Goal: Task Accomplishment & Management: Manage account settings

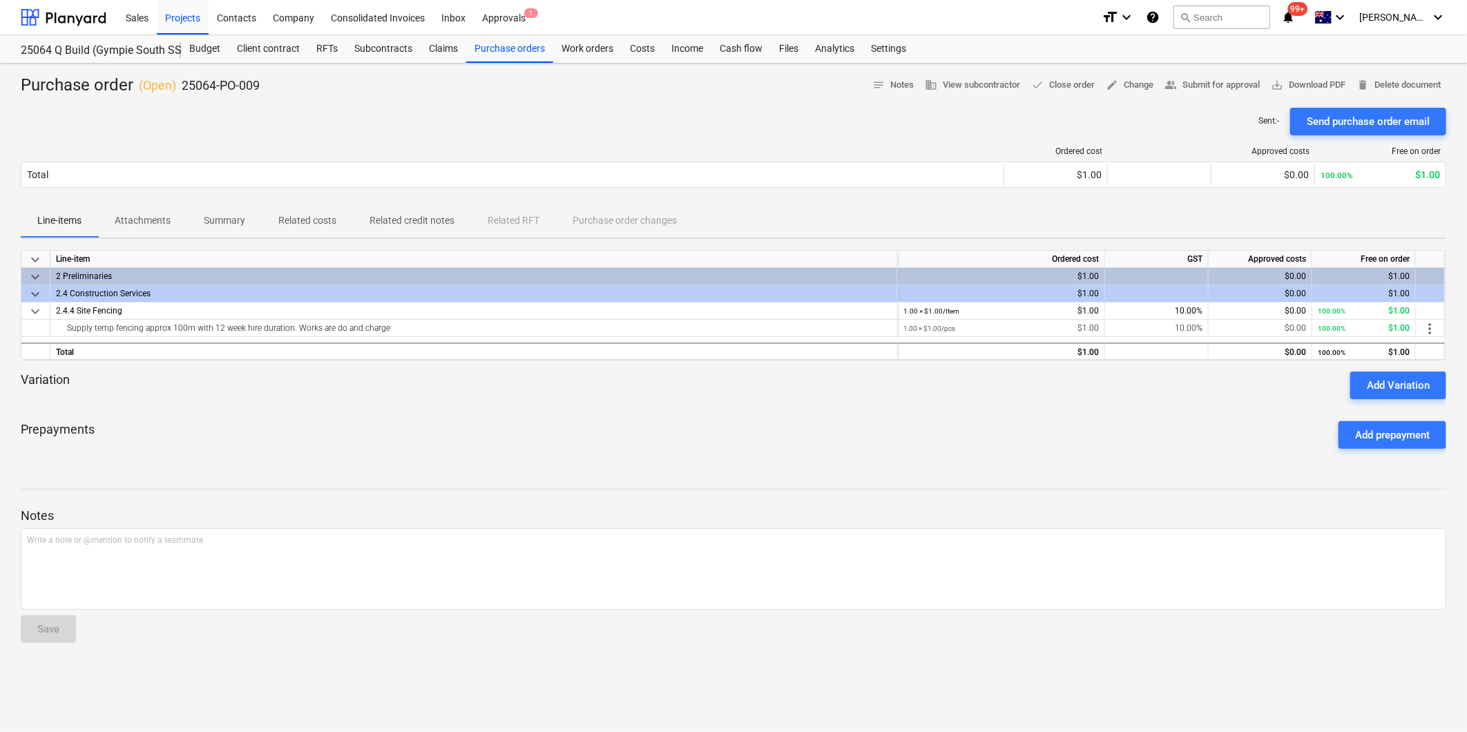
click at [401, 127] on div "Sent : - Send purchase order email" at bounding box center [733, 122] width 1425 height 28
click at [521, 12] on div "Approvals 1" at bounding box center [504, 16] width 60 height 35
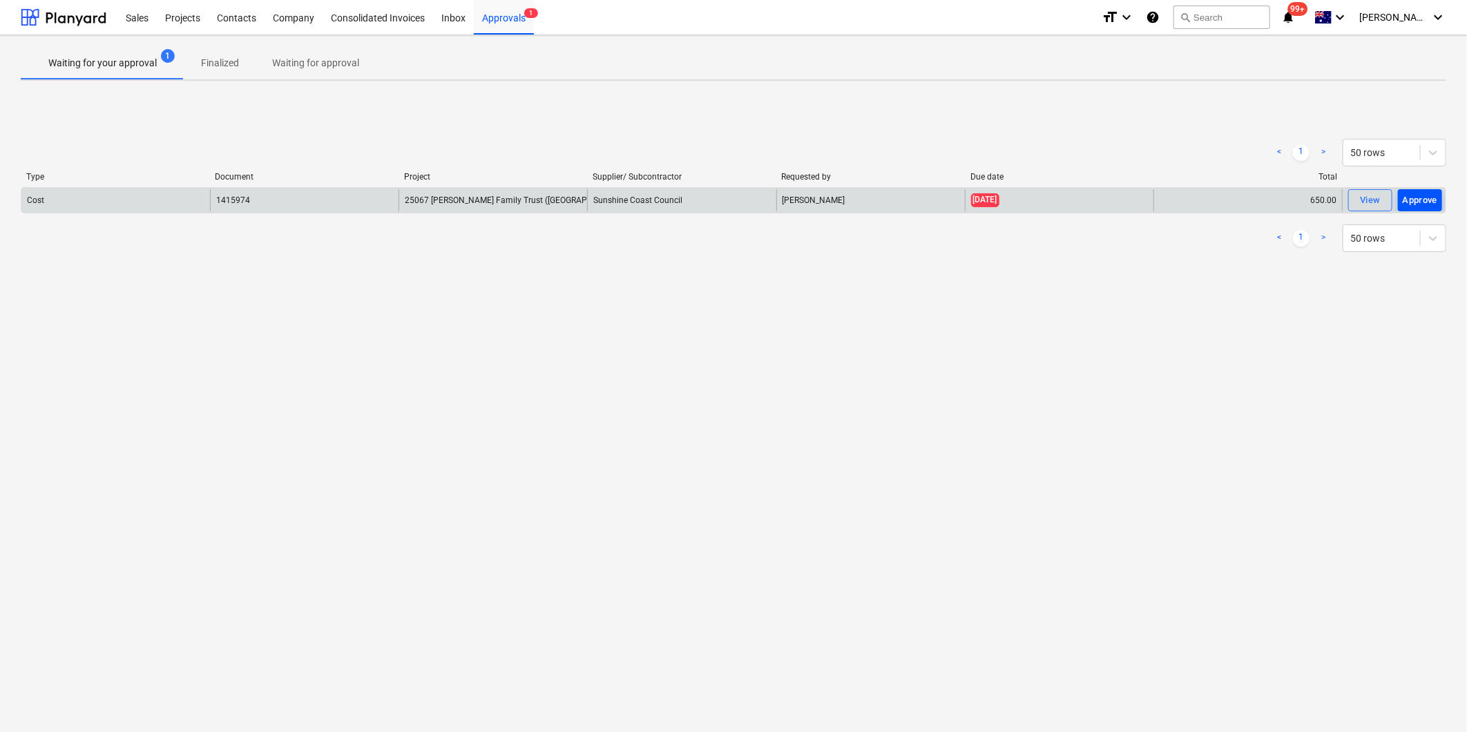
click at [1436, 204] on div "Approve" at bounding box center [1420, 201] width 35 height 16
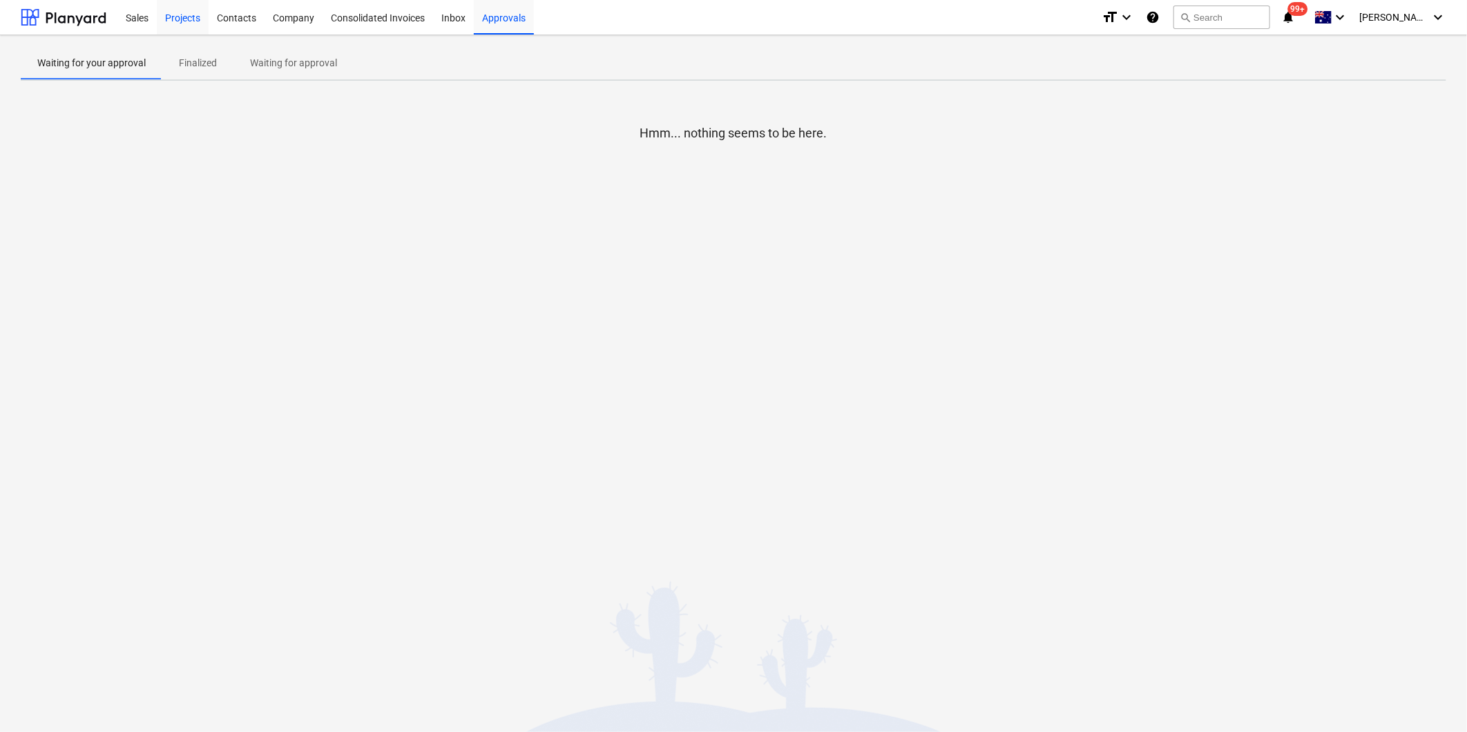
click at [184, 15] on div "Projects" at bounding box center [183, 16] width 52 height 35
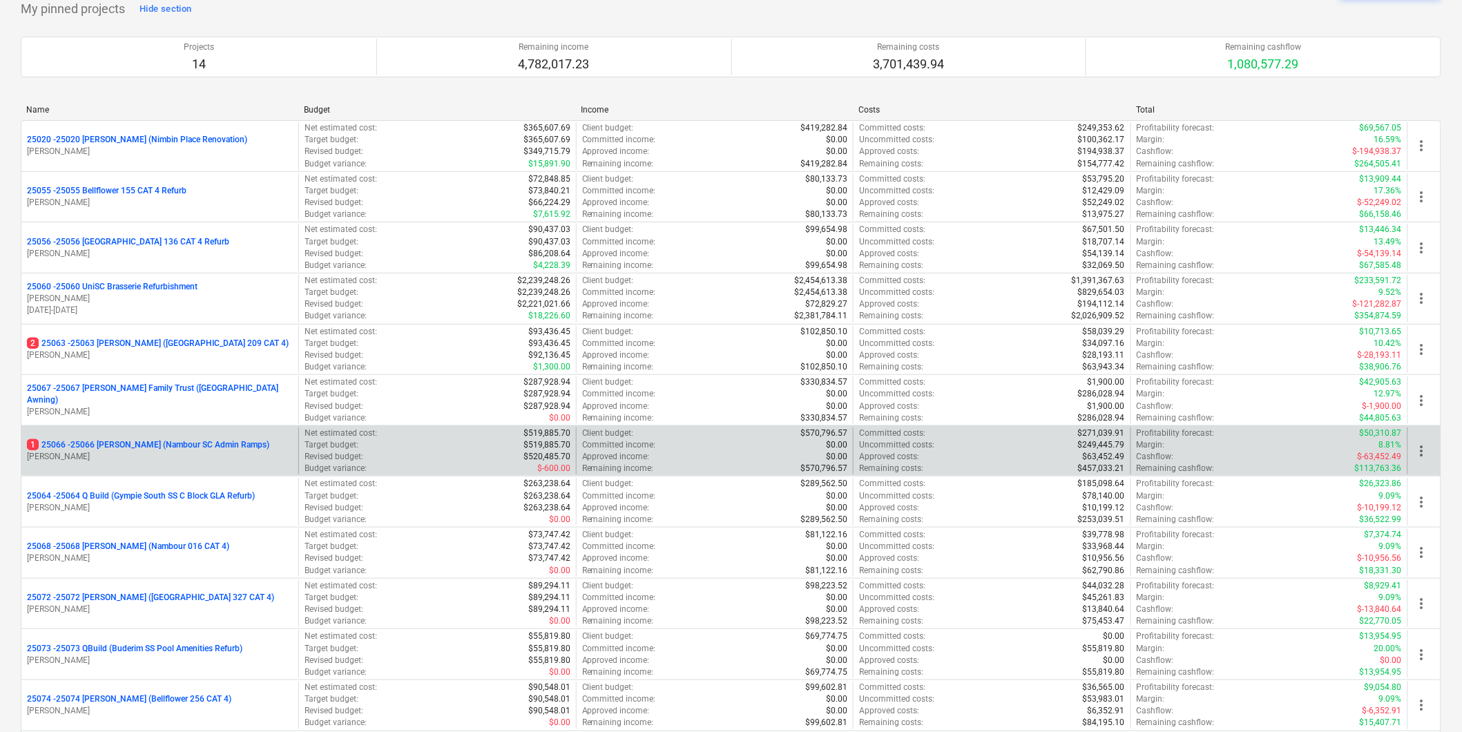
scroll to position [77, 0]
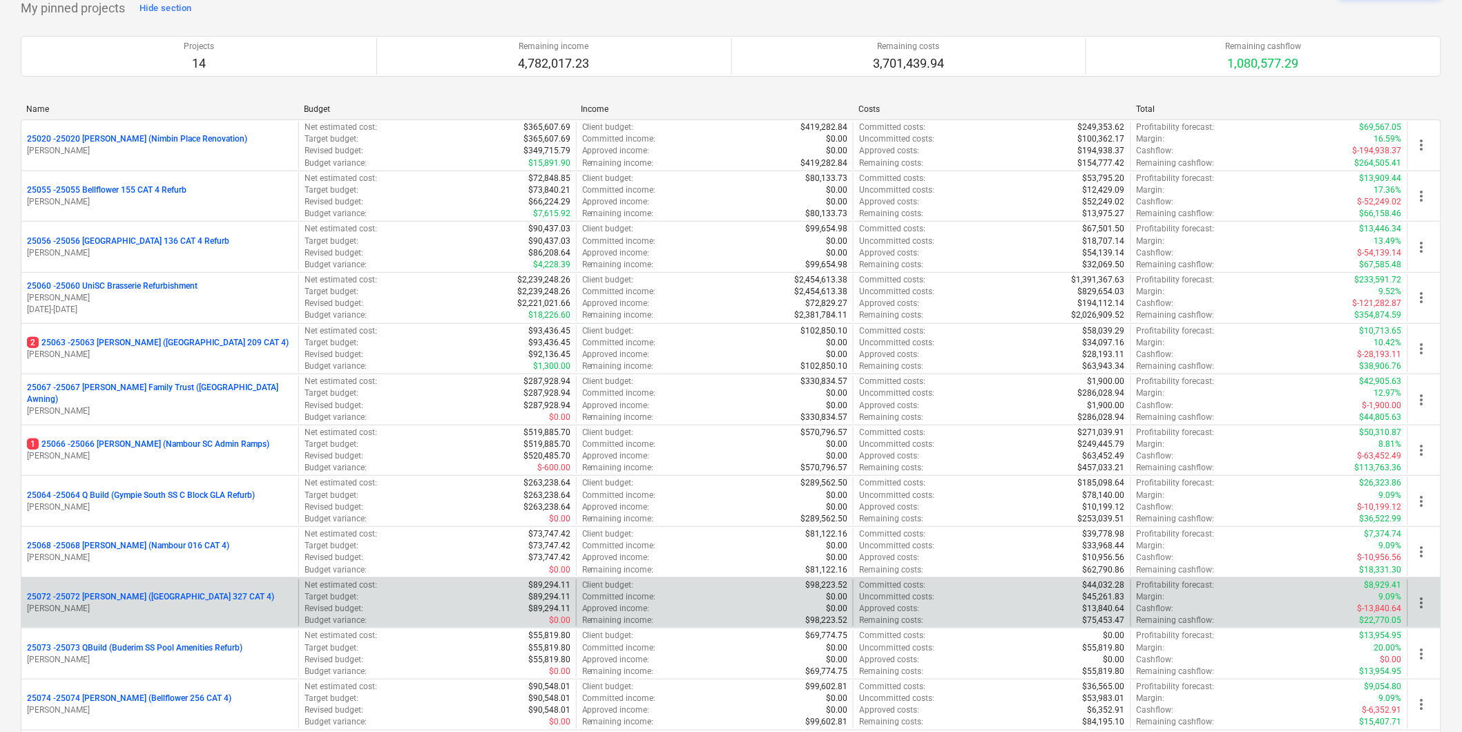
click at [188, 608] on p "[PERSON_NAME]" at bounding box center [160, 609] width 266 height 12
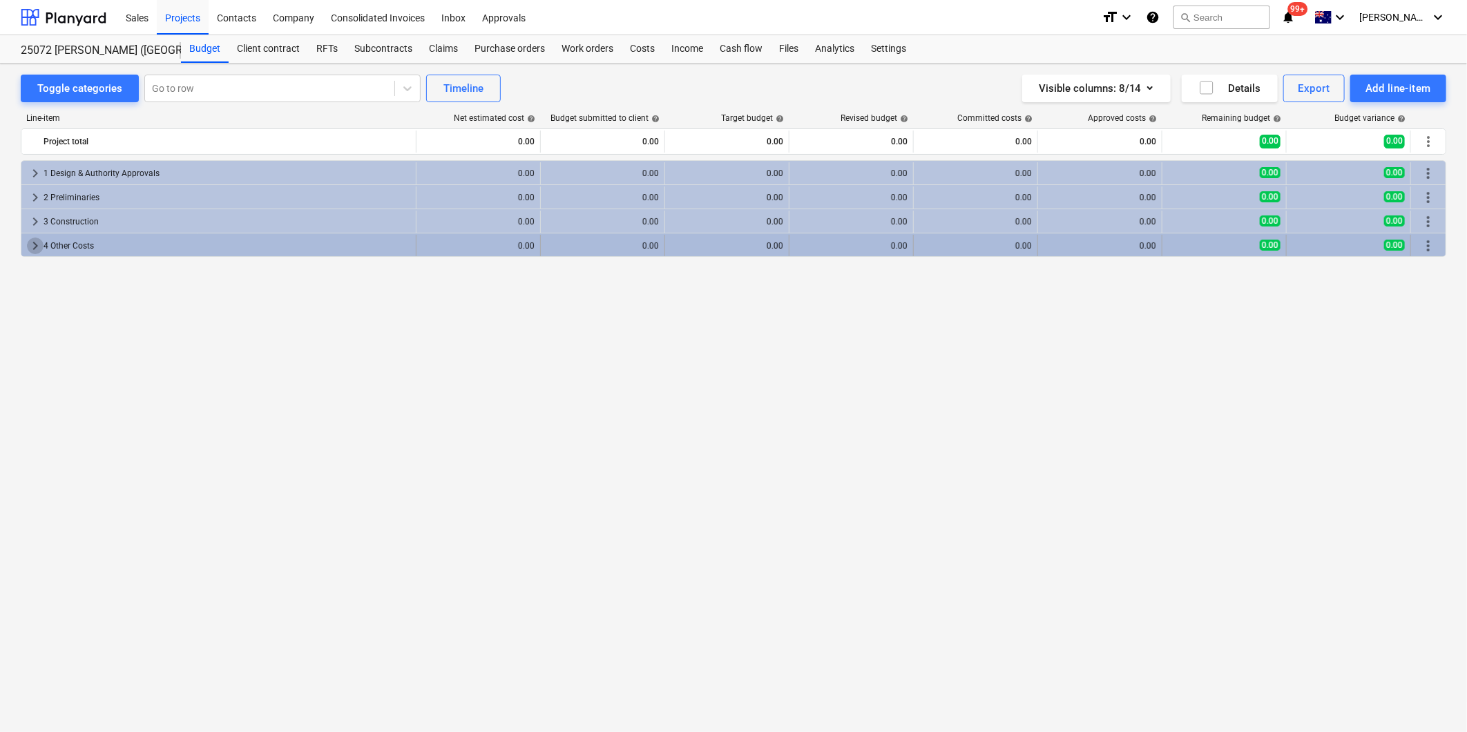
click at [43, 246] on span "keyboard_arrow_right" at bounding box center [35, 246] width 17 height 17
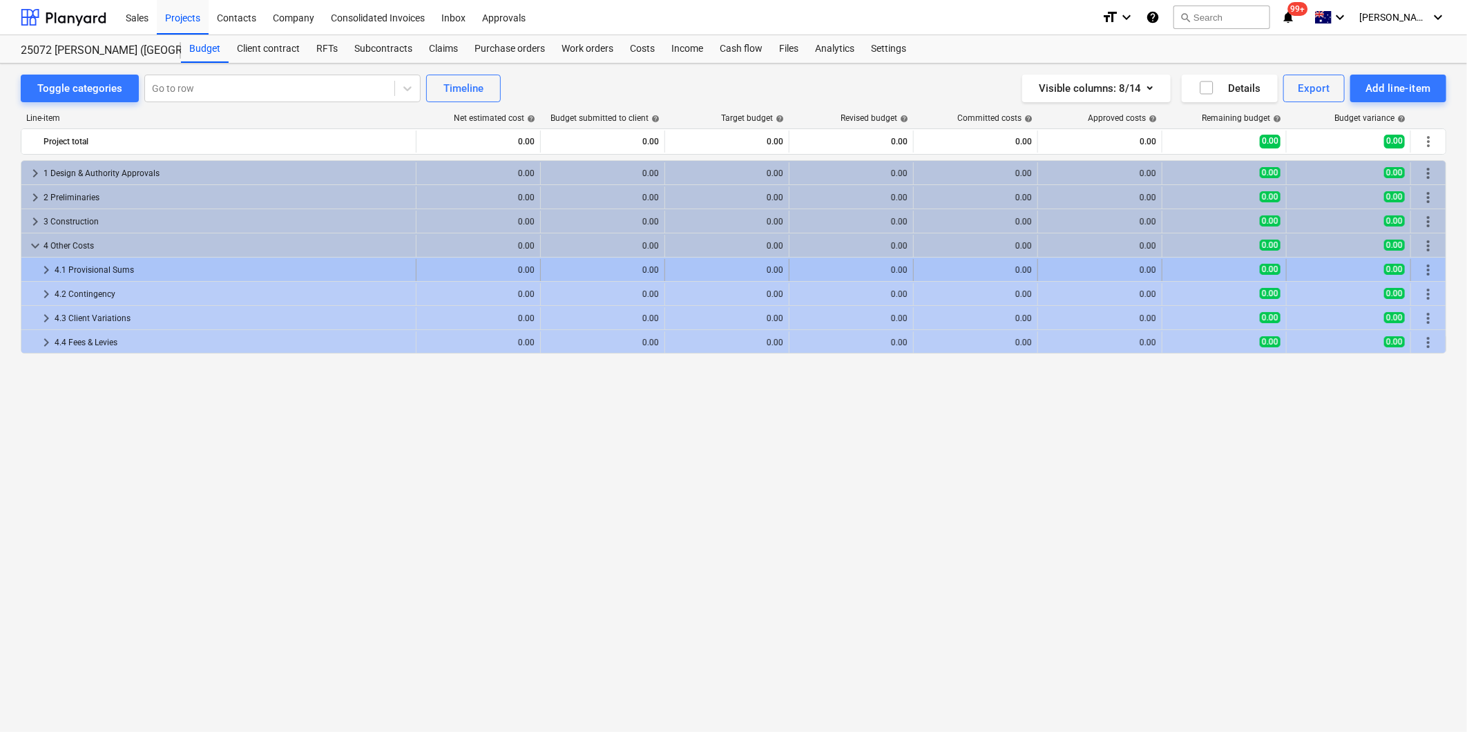
click at [44, 266] on span "keyboard_arrow_right" at bounding box center [46, 270] width 17 height 17
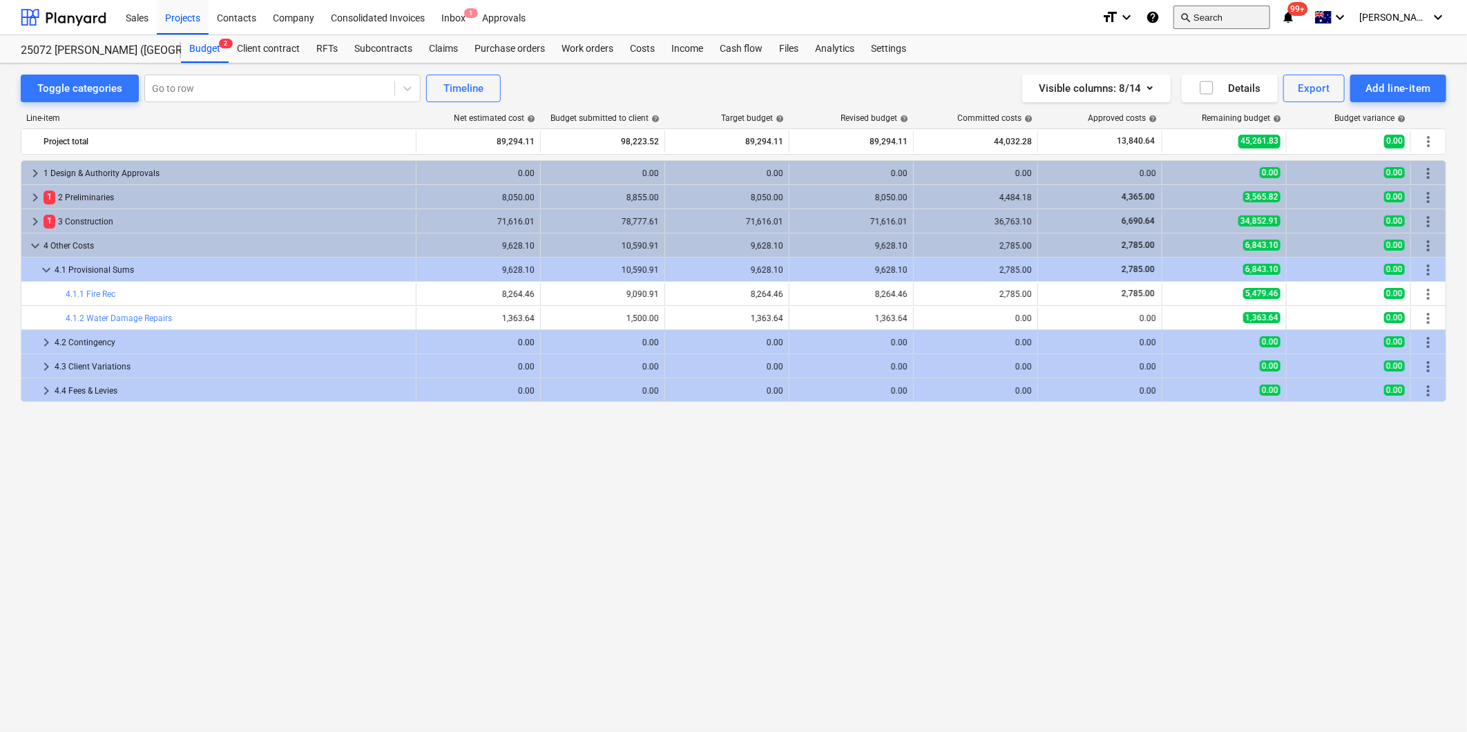
click at [1260, 10] on button "search Search" at bounding box center [1221, 17] width 97 height 23
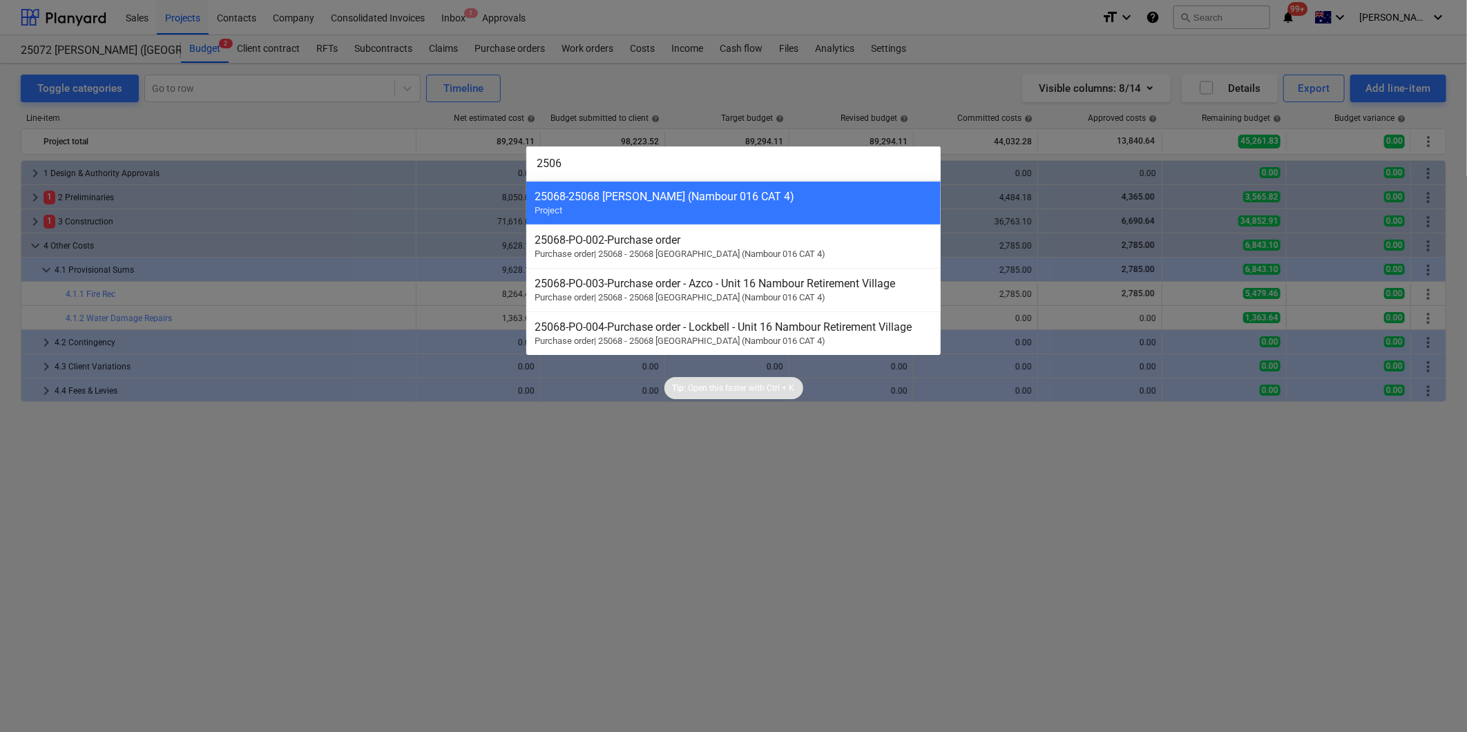
type input "25068"
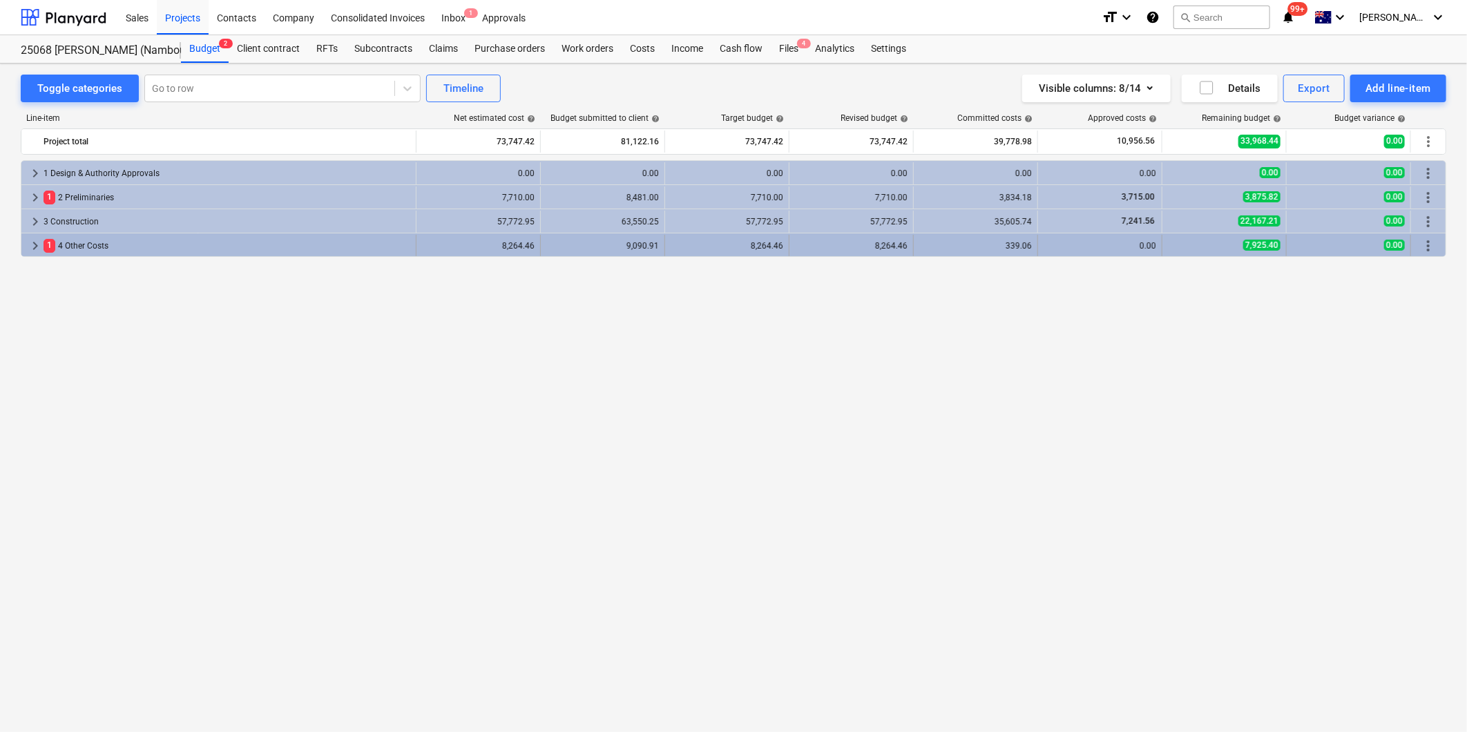
click at [36, 242] on span "keyboard_arrow_right" at bounding box center [35, 246] width 17 height 17
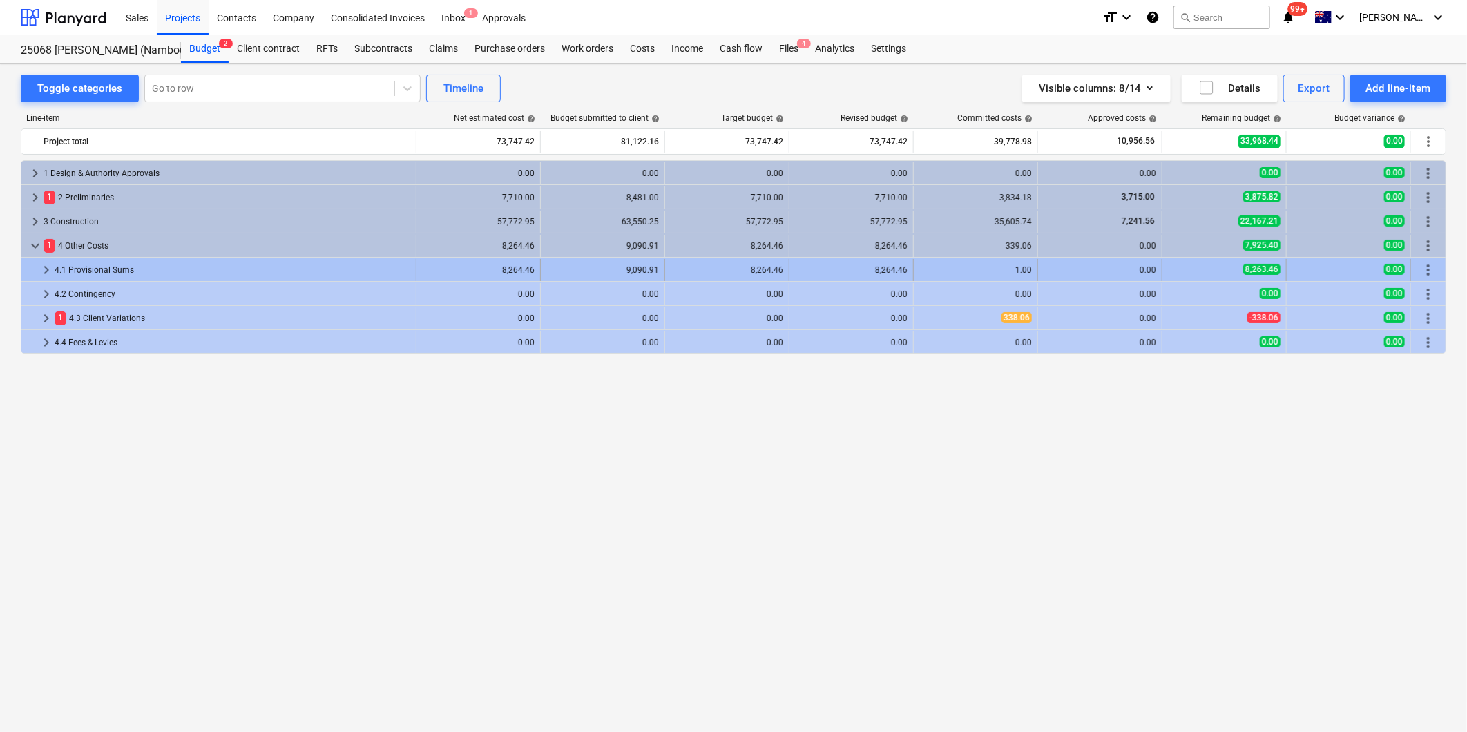
click at [43, 271] on span "keyboard_arrow_right" at bounding box center [46, 270] width 17 height 17
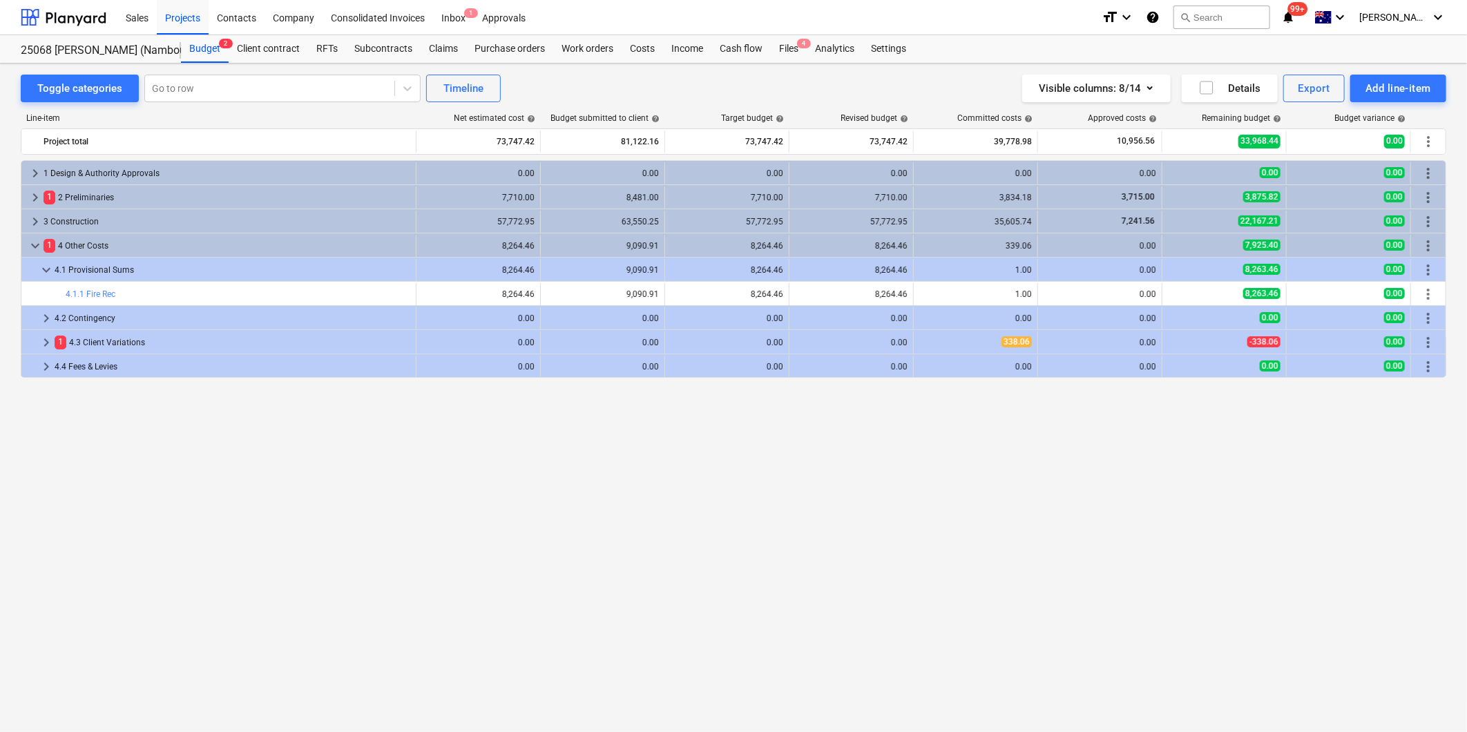
click at [485, 488] on div "keyboard_arrow_right 1 Design & Authority Approvals 0.00 0.00 0.00 0.00 0.00 0.…" at bounding box center [733, 417] width 1425 height 515
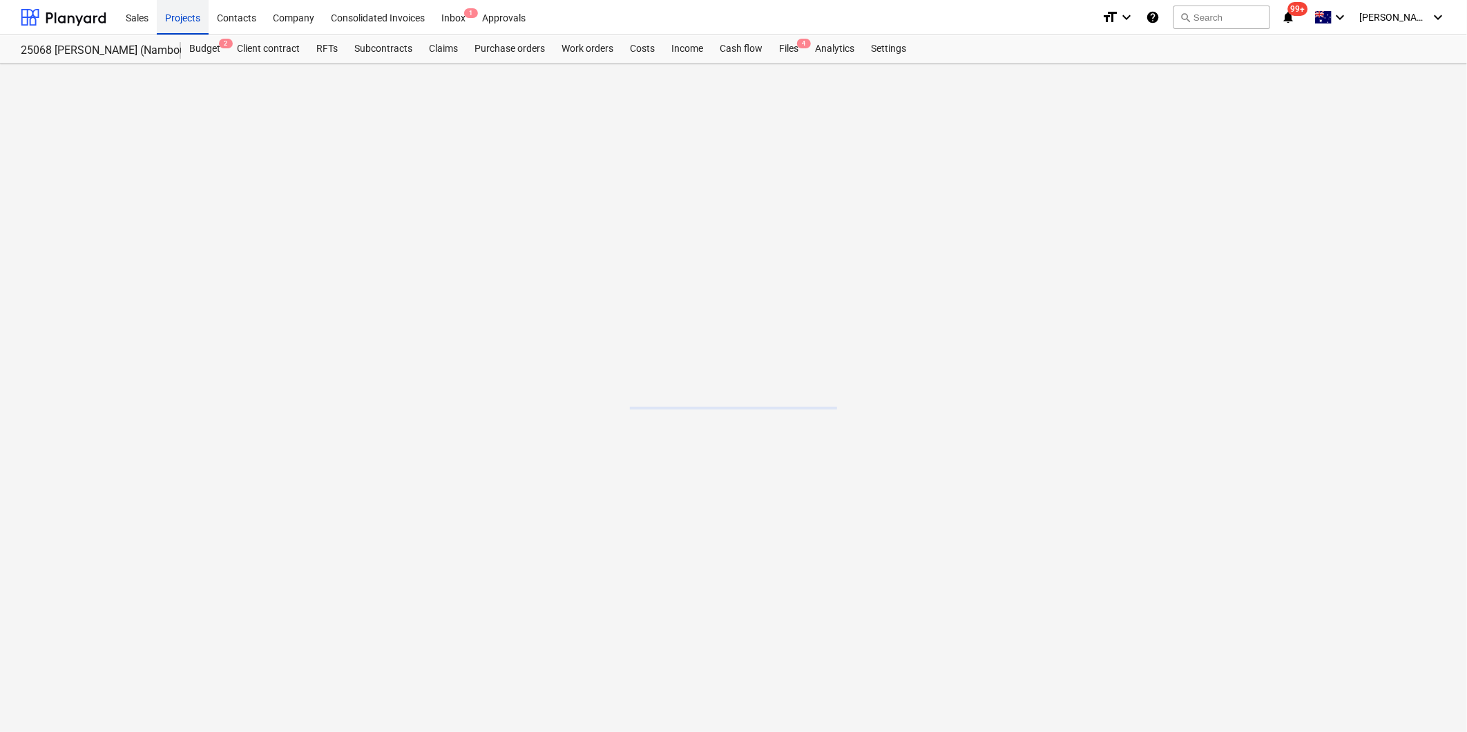
click at [176, 23] on div "Projects" at bounding box center [183, 16] width 52 height 35
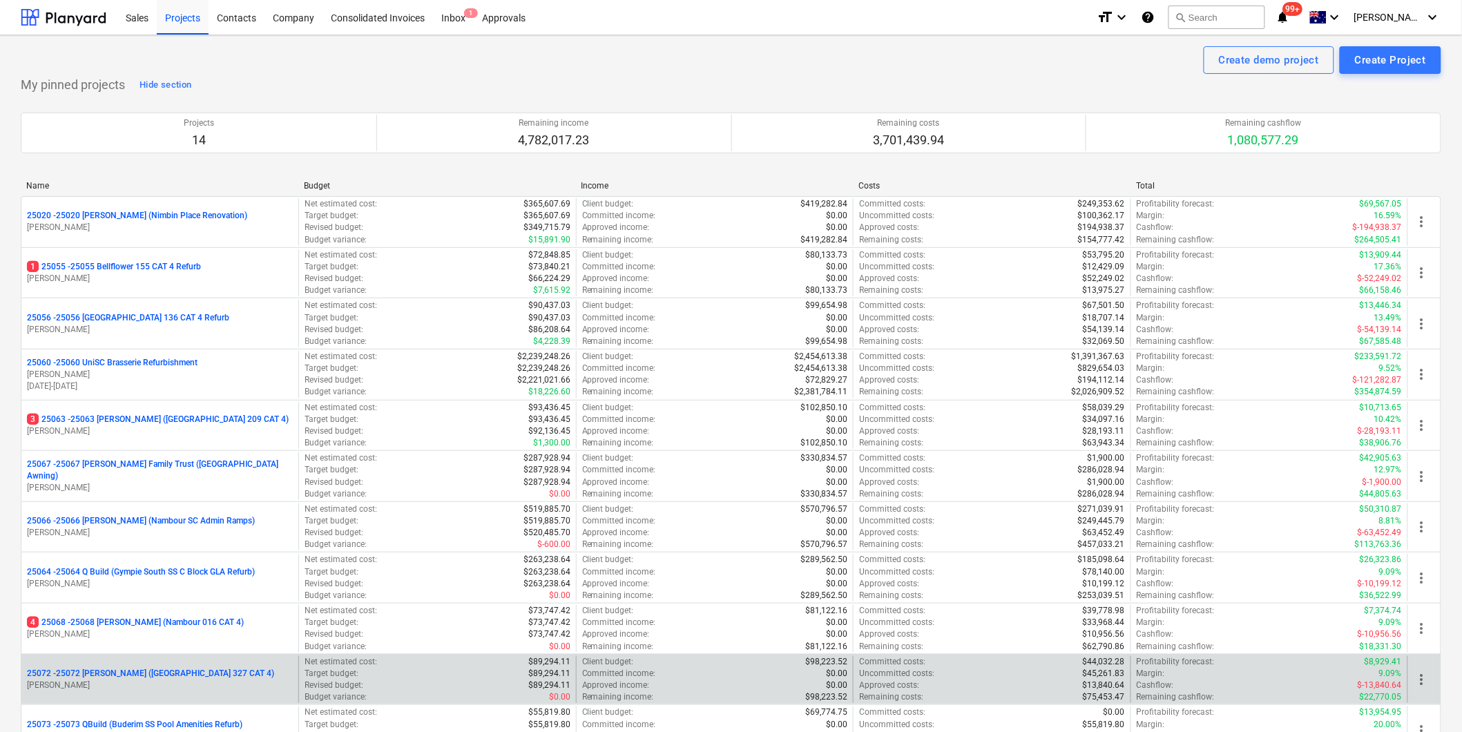
click at [209, 671] on p "25072 - 25072 Keyton (Chancellor Park 327 CAT 4)" at bounding box center [150, 674] width 247 height 12
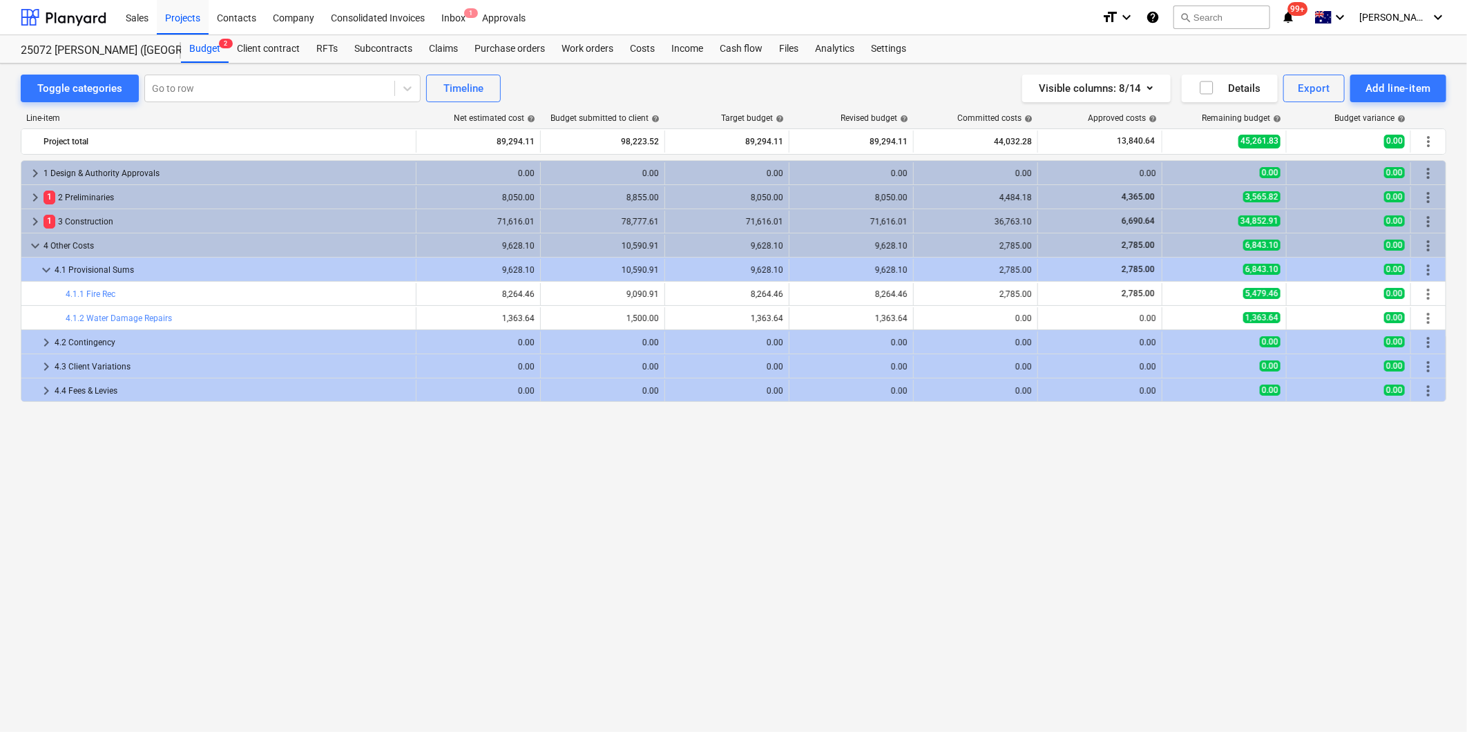
click at [47, 366] on span "keyboard_arrow_right" at bounding box center [46, 366] width 17 height 17
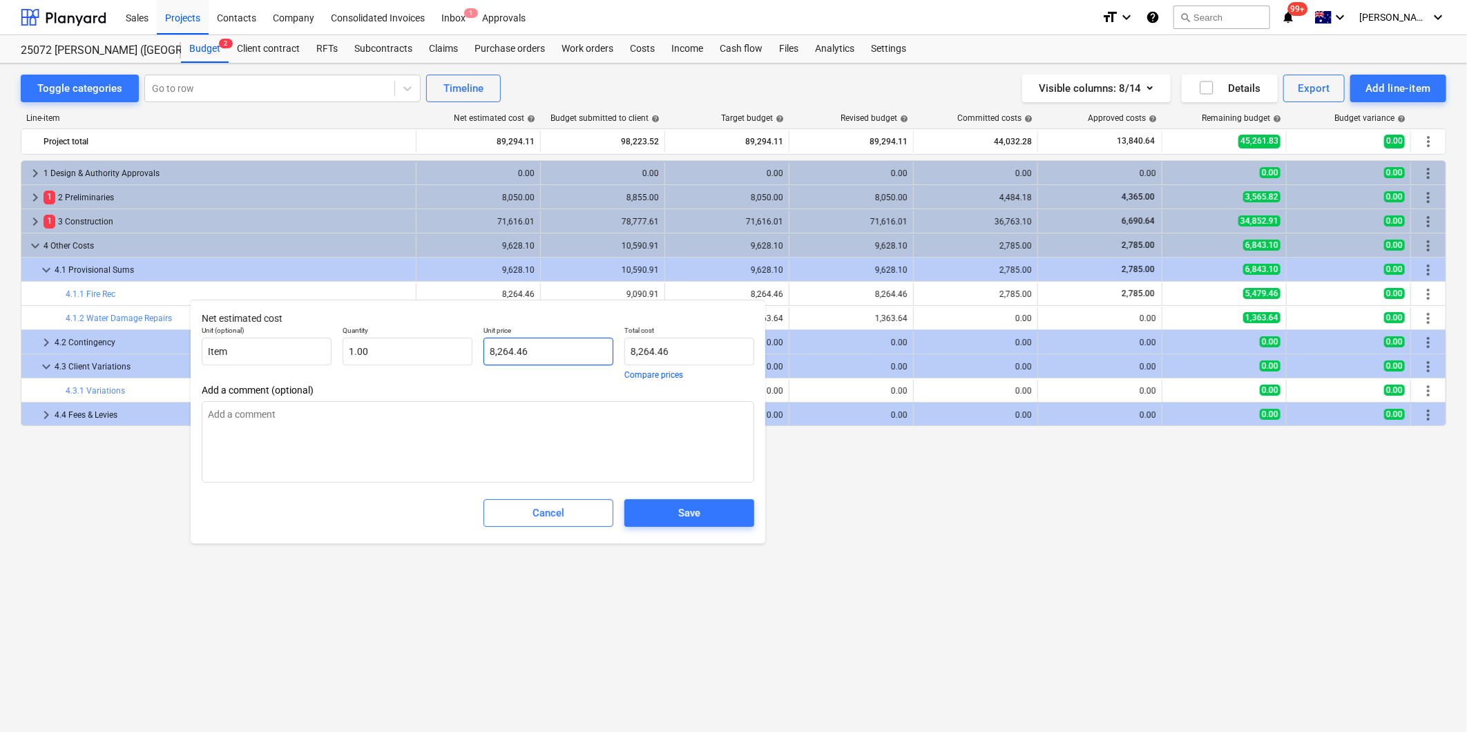
type textarea "x"
type input "8264.4636"
drag, startPoint x: 417, startPoint y: 351, endPoint x: 268, endPoint y: 334, distance: 150.1
click at [257, 332] on div "Unit (optional) Item Quantity 1.00 Unit price 8264.4636 Total cost 8,264.46 Com…" at bounding box center [478, 352] width 564 height 64
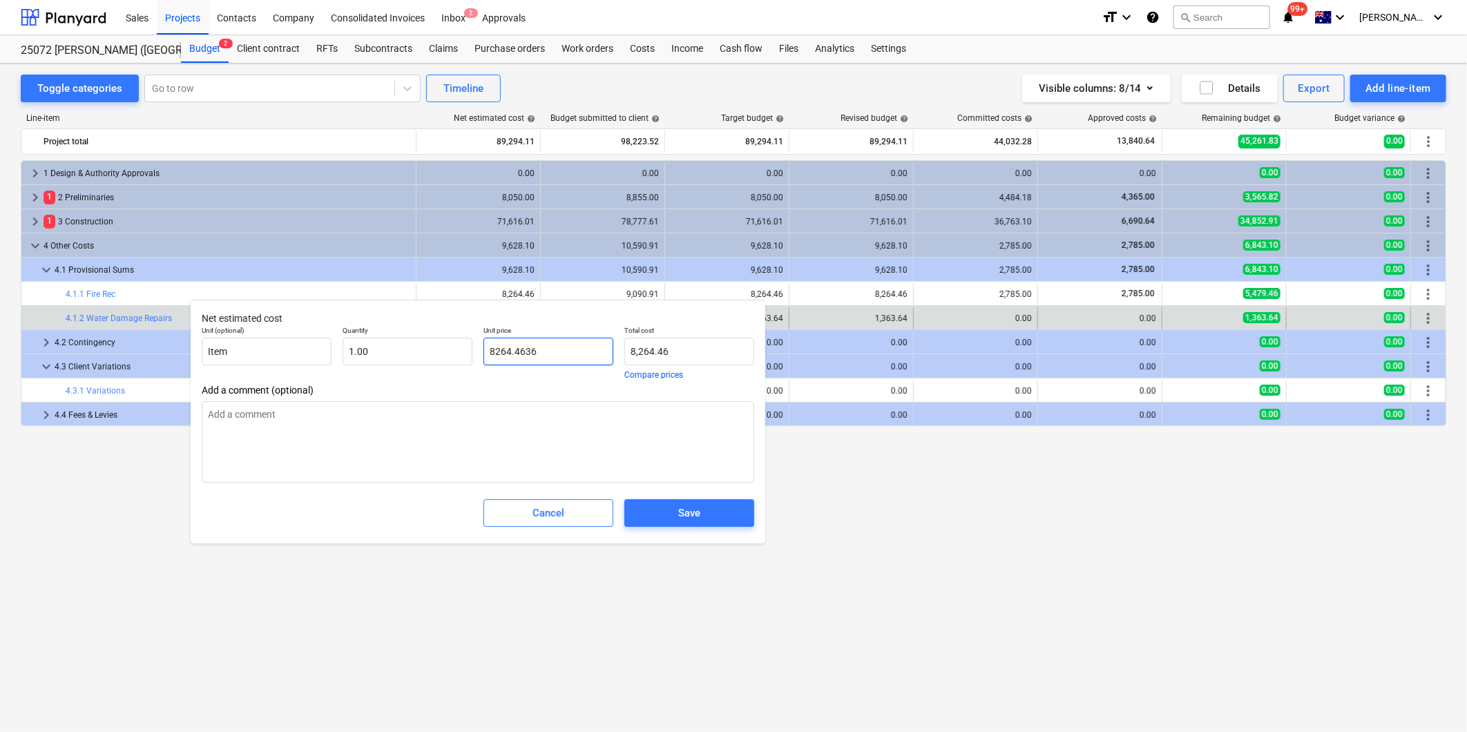
type textarea "x"
type input "6"
type input "6.00"
type textarea "x"
type input "62"
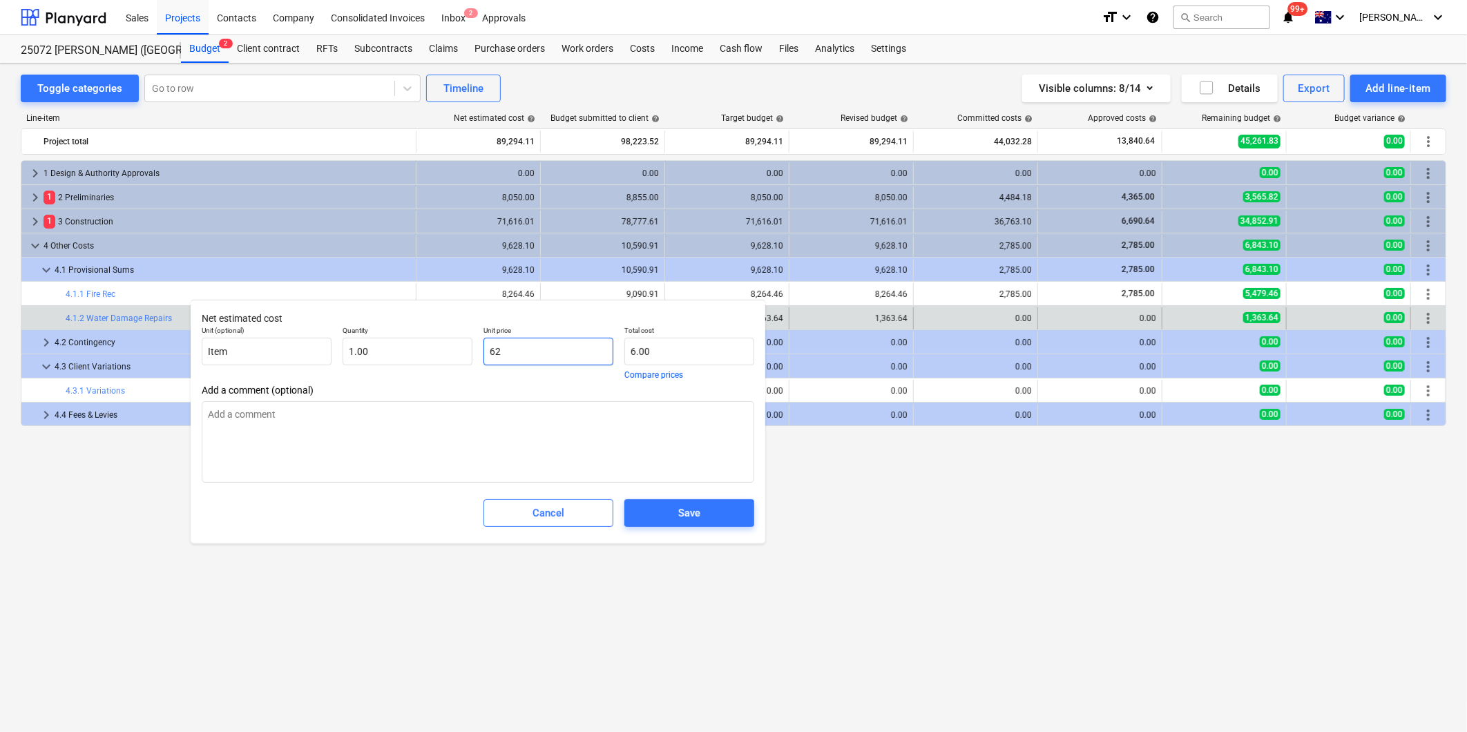
type input "62.00"
type textarea "x"
type input "620"
type input "620.00"
type textarea "x"
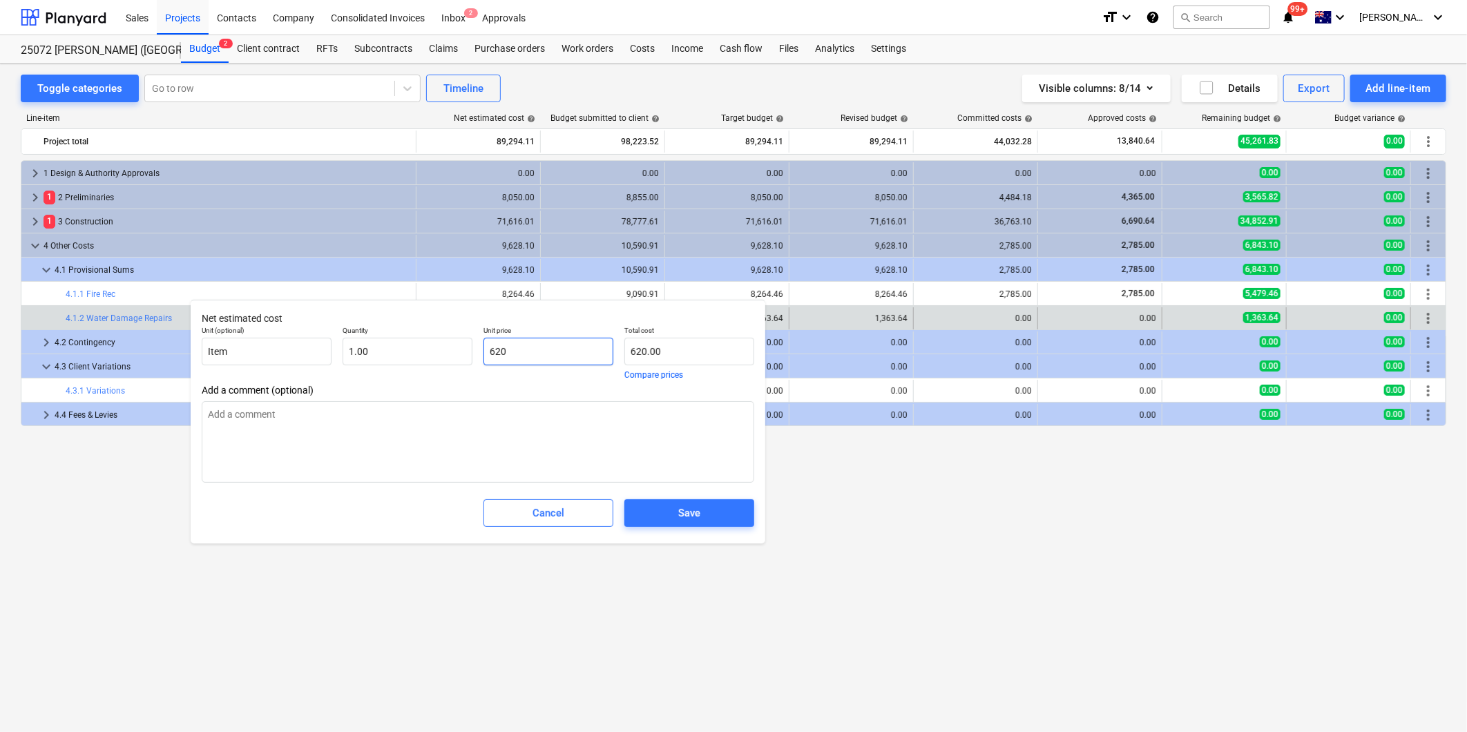
type input "6209"
type input "6,209.00"
type textarea "x"
type input "6209."
type textarea "x"
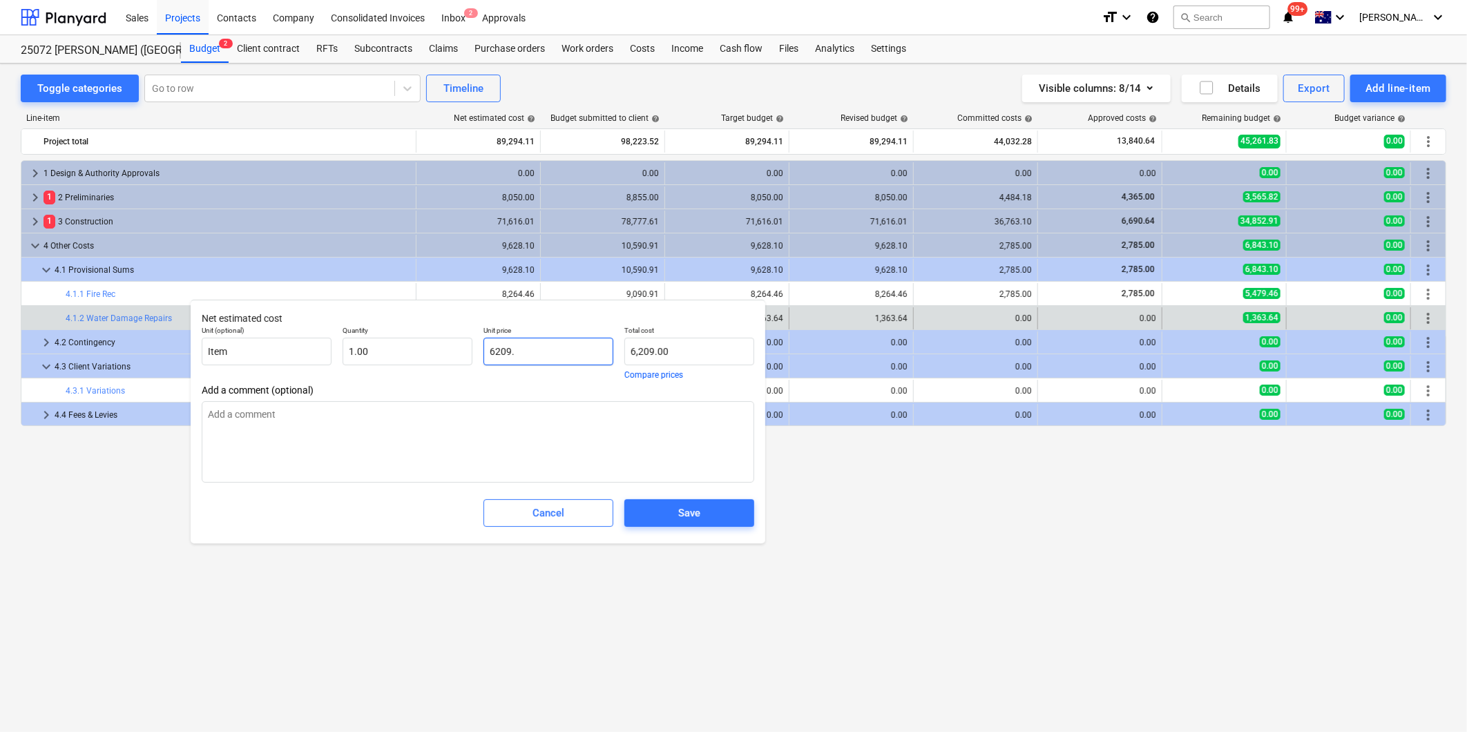
type input "6209.0"
type textarea "x"
type input "6209.09"
type input "6,209.09"
type input "6209.09"
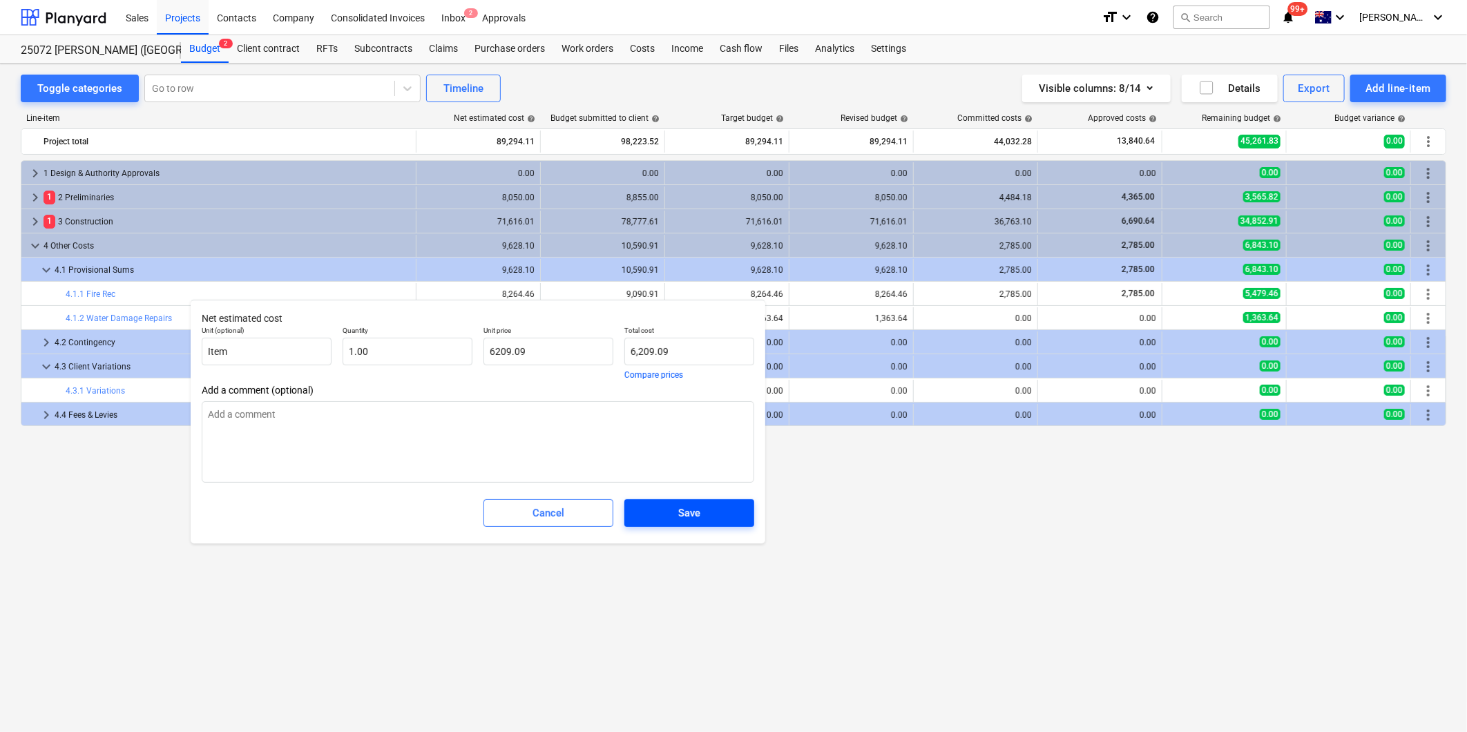
type textarea "x"
type input "6,209.09"
click at [728, 502] on button "Save" at bounding box center [689, 513] width 130 height 28
type textarea "x"
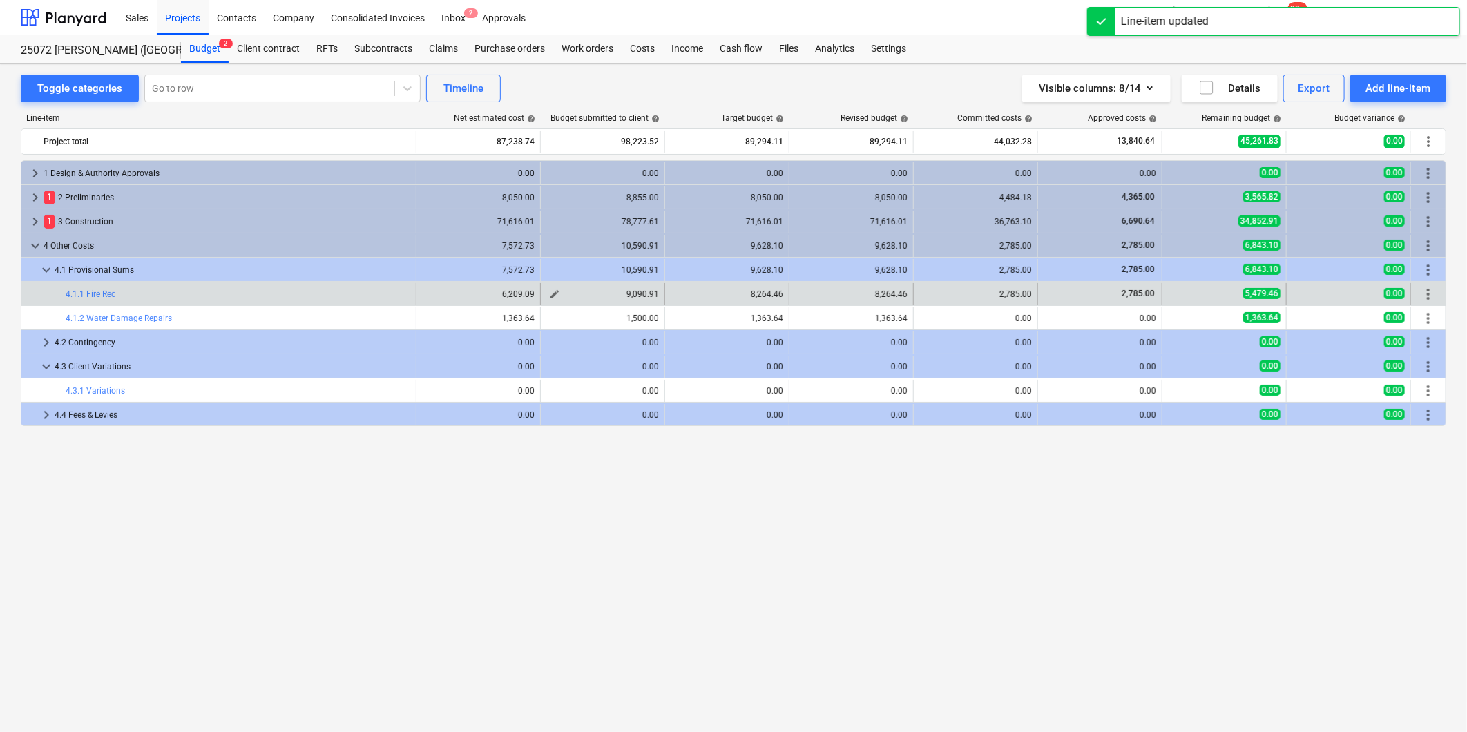
click at [555, 294] on span "edit" at bounding box center [554, 294] width 11 height 11
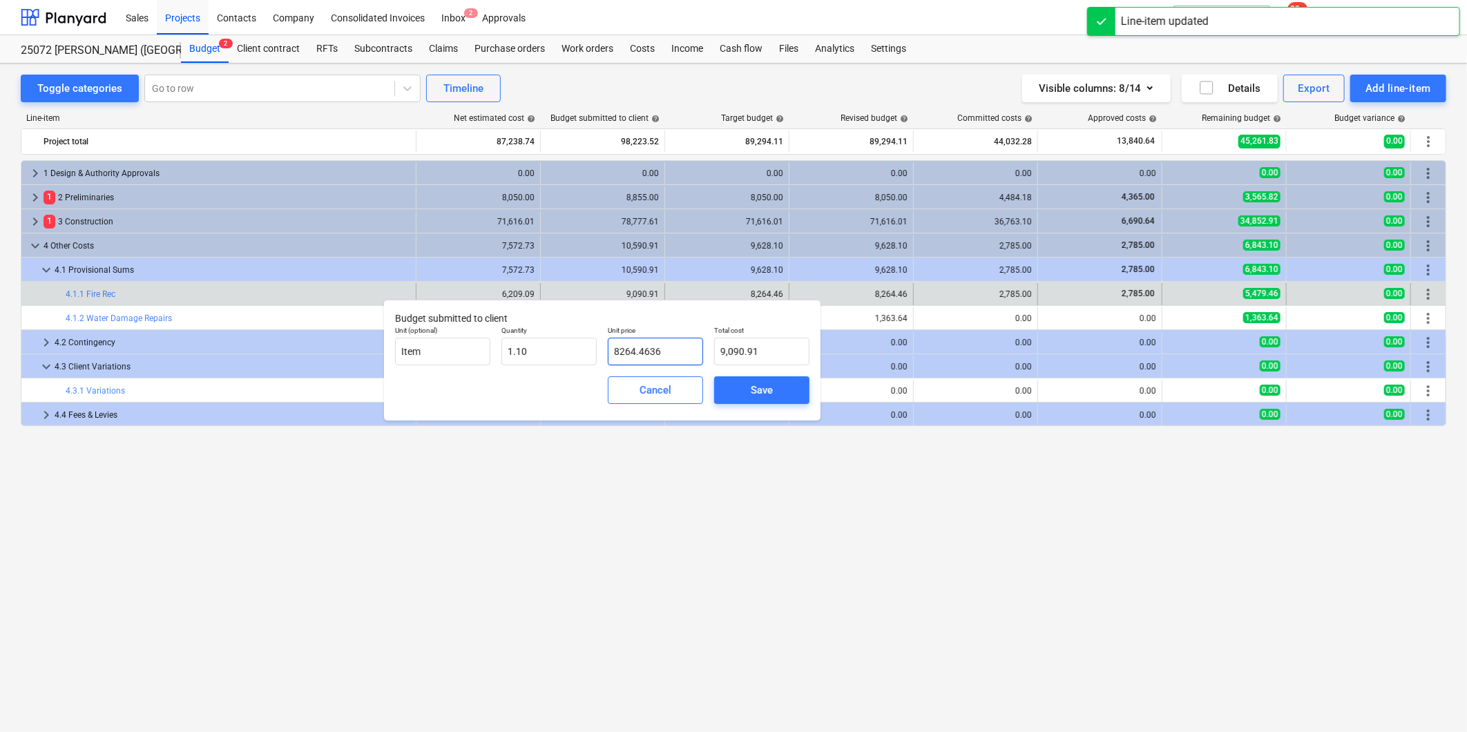
drag, startPoint x: 634, startPoint y: 349, endPoint x: 436, endPoint y: 336, distance: 198.6
click at [526, 336] on div "Unit (optional) Item Quantity 1.10 Unit price 8264.4636 Total cost 9,090.91" at bounding box center [602, 345] width 425 height 50
type input "6"
type input "6.60"
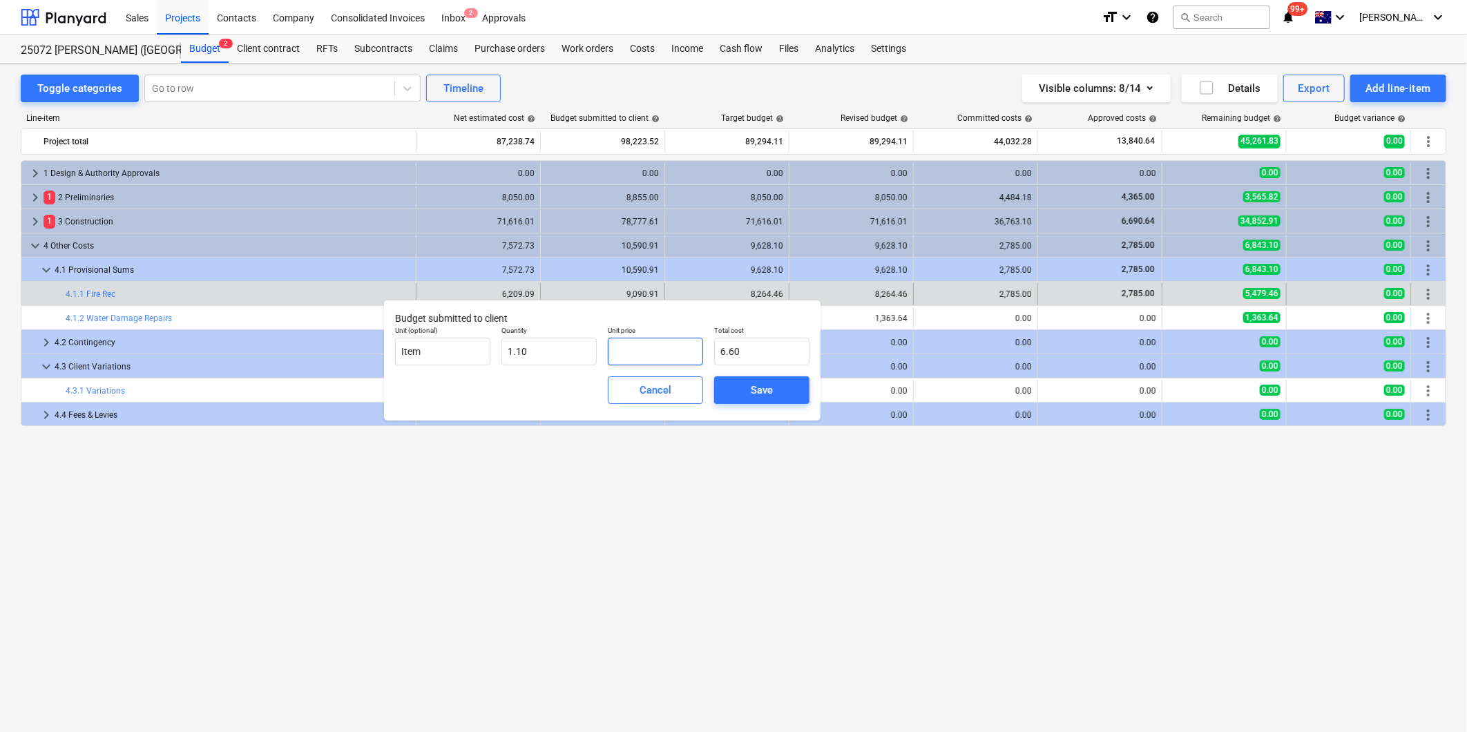
type input "0.00"
type input "6"
type input "6.60"
type input "68"
type input "74.80"
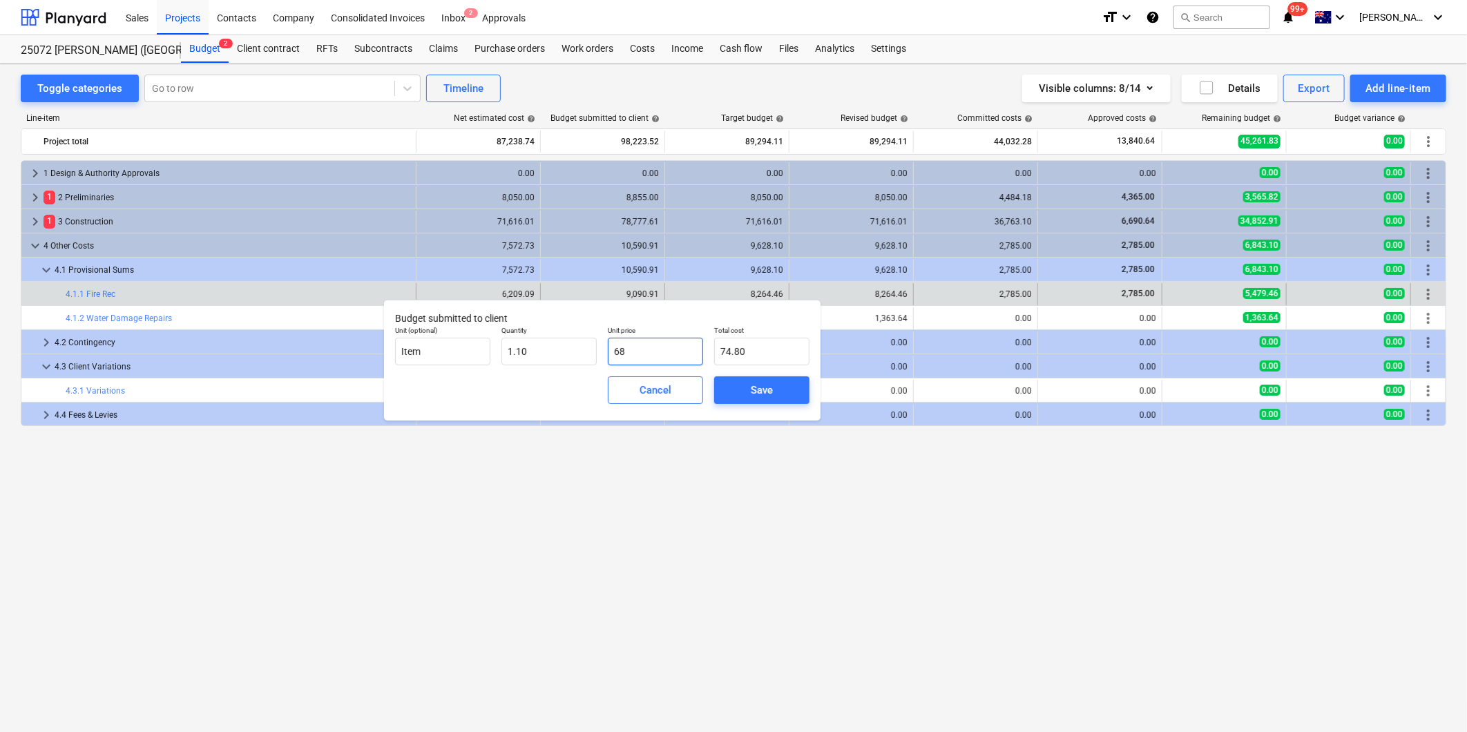
type input "683"
type input "751.30"
type input "6830"
type input "7,513.00"
type input "6,830.00"
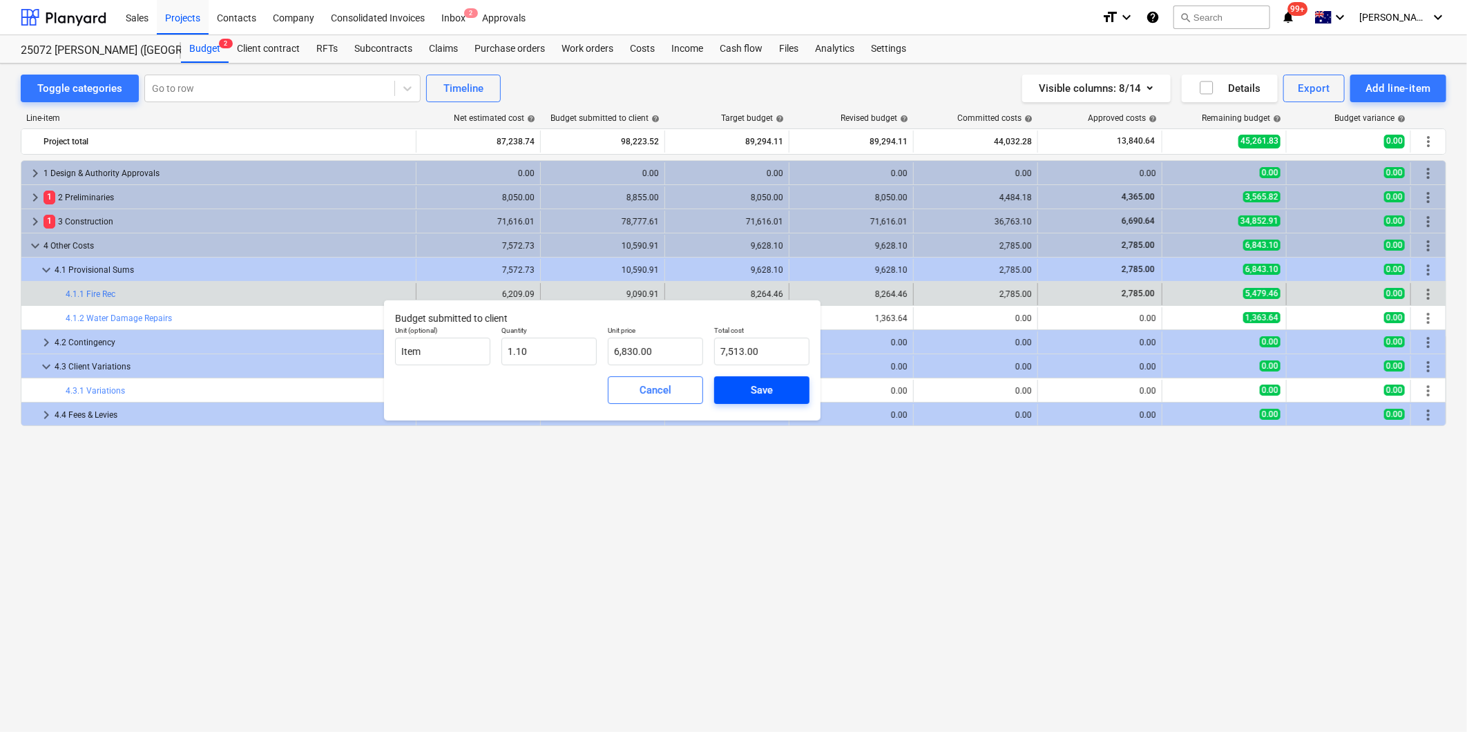
click at [758, 390] on div "Save" at bounding box center [762, 390] width 22 height 18
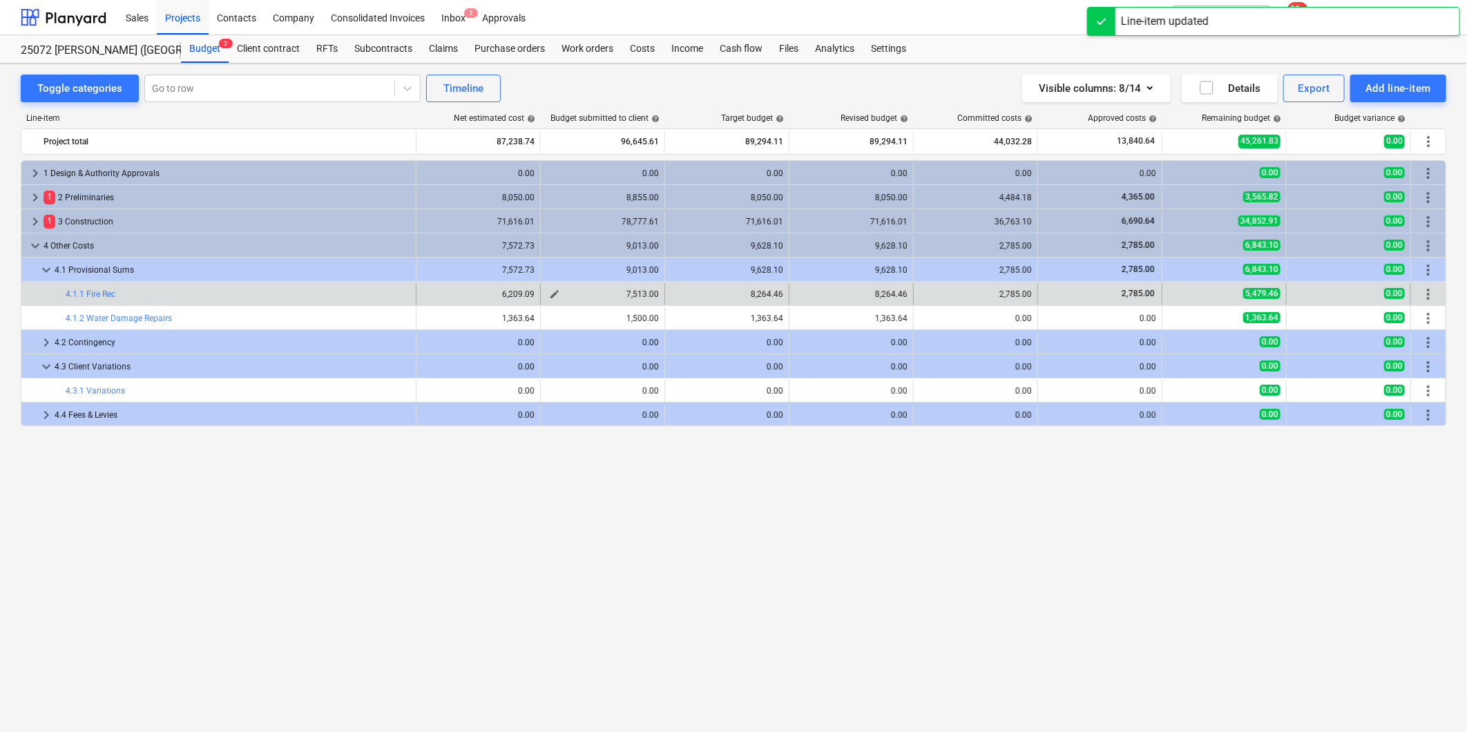
click at [552, 296] on span "edit" at bounding box center [554, 294] width 11 height 11
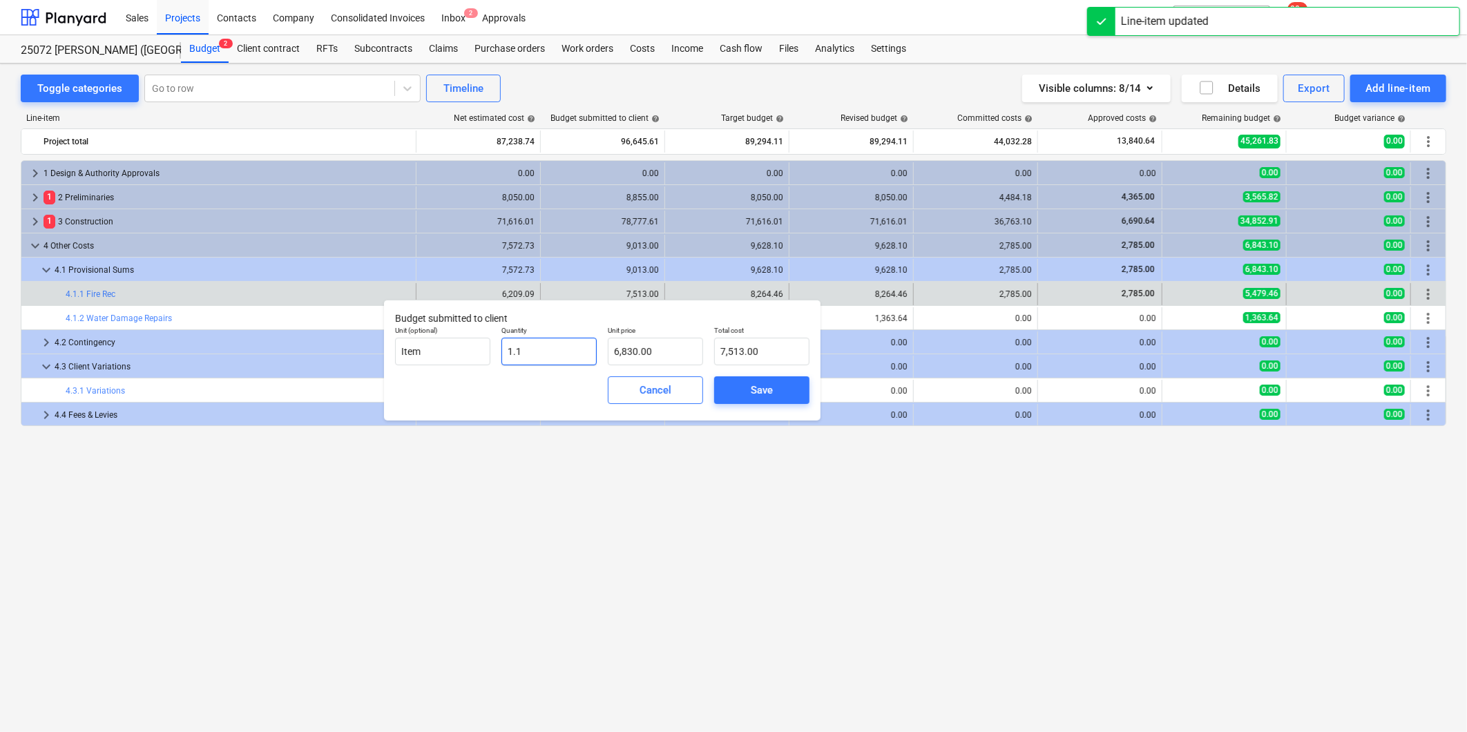
click at [532, 348] on input "1.1" at bounding box center [548, 352] width 95 height 28
type input "1."
type input "6,830.00"
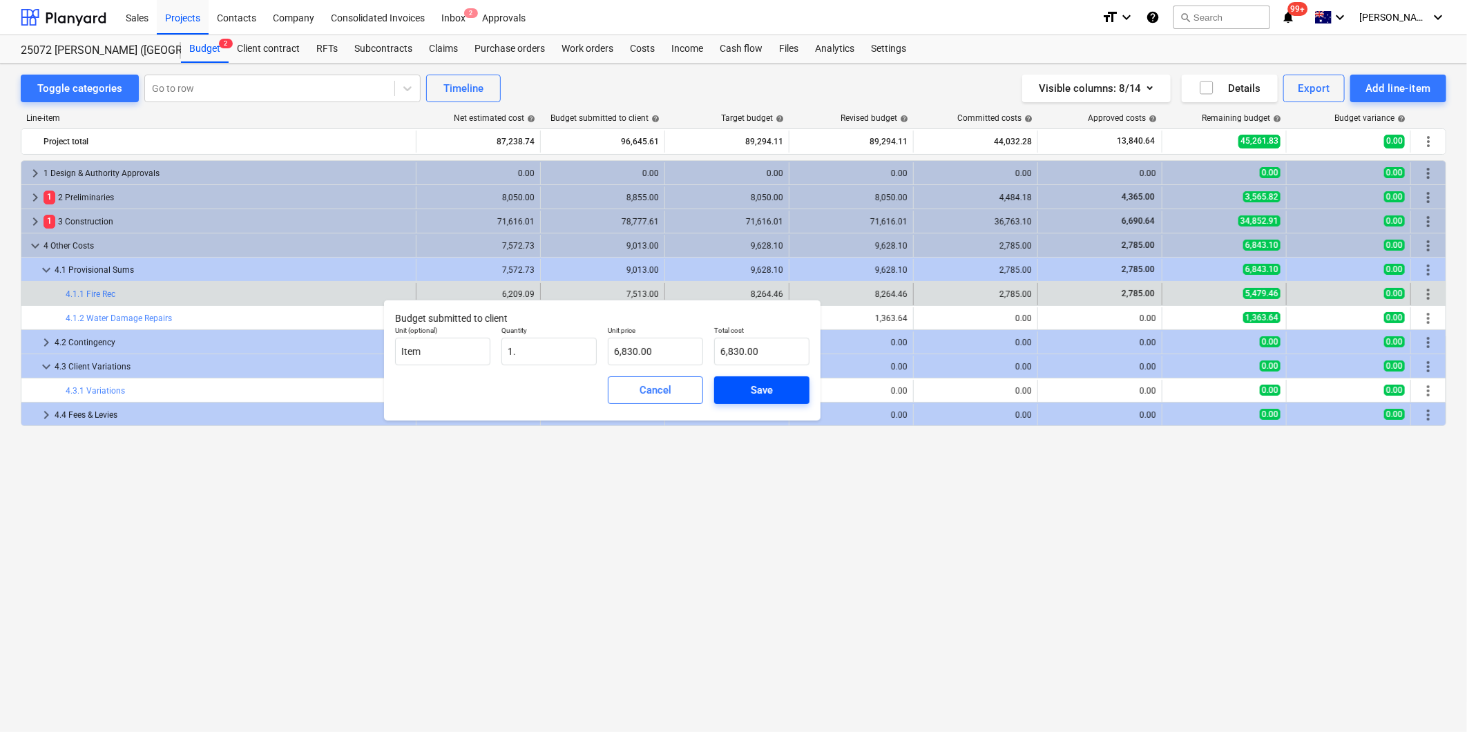
type input "1.00"
click at [788, 394] on span "Save" at bounding box center [762, 390] width 62 height 18
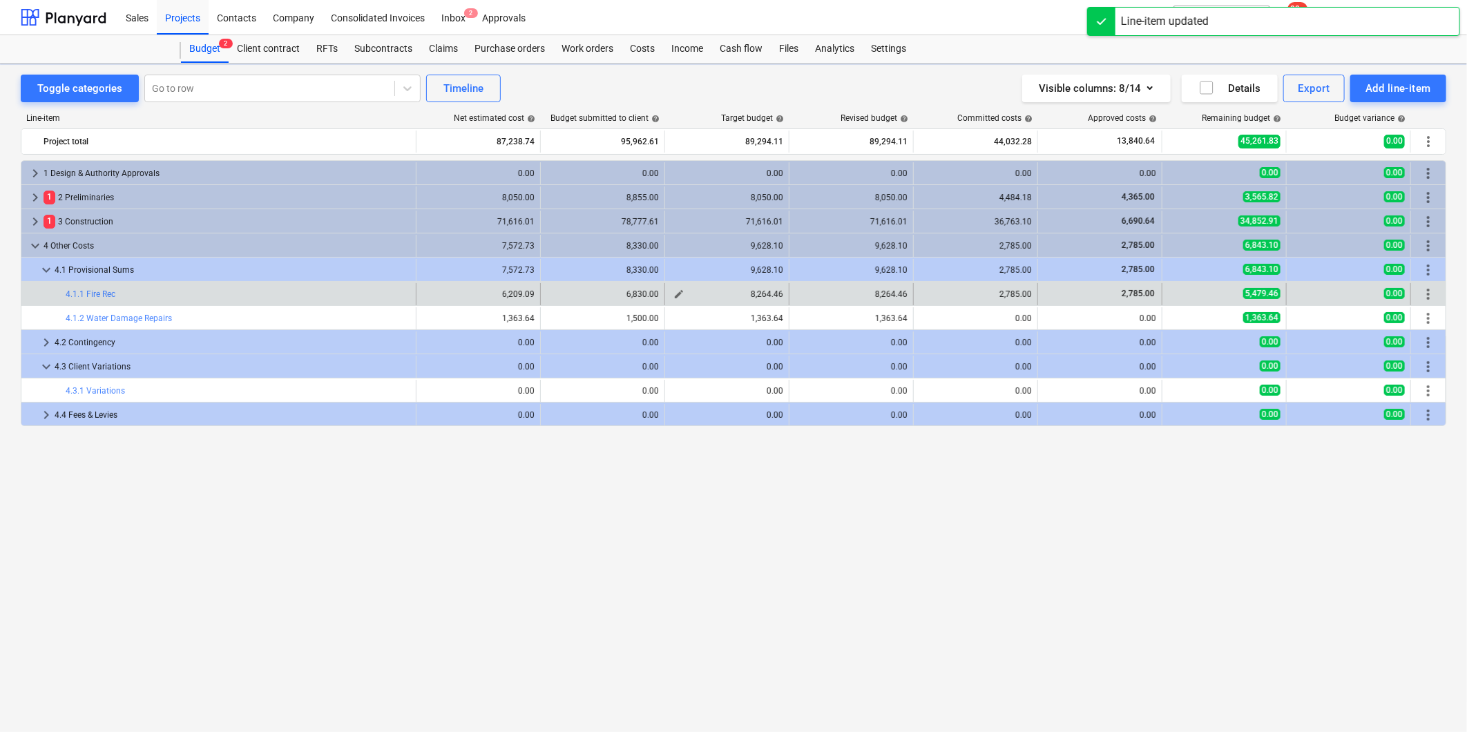
click at [682, 298] on span "edit" at bounding box center [678, 294] width 11 height 11
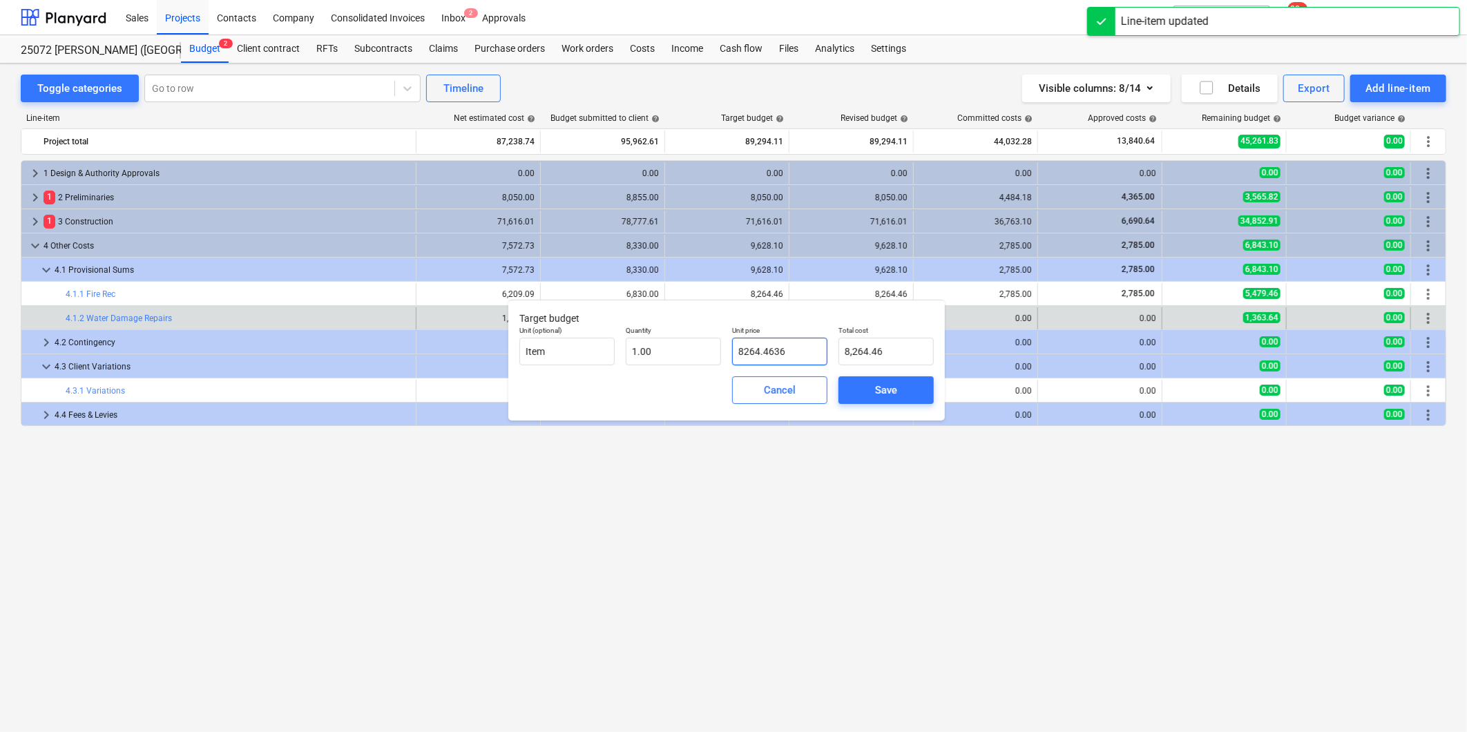
drag, startPoint x: 796, startPoint y: 354, endPoint x: 499, endPoint y: 314, distance: 300.3
click at [586, 336] on div "Unit (optional) Item Quantity 1.00 Unit price 8264.4636 Total cost 8,264.46" at bounding box center [726, 345] width 425 height 50
type input "6"
type input "6.00"
type input "62"
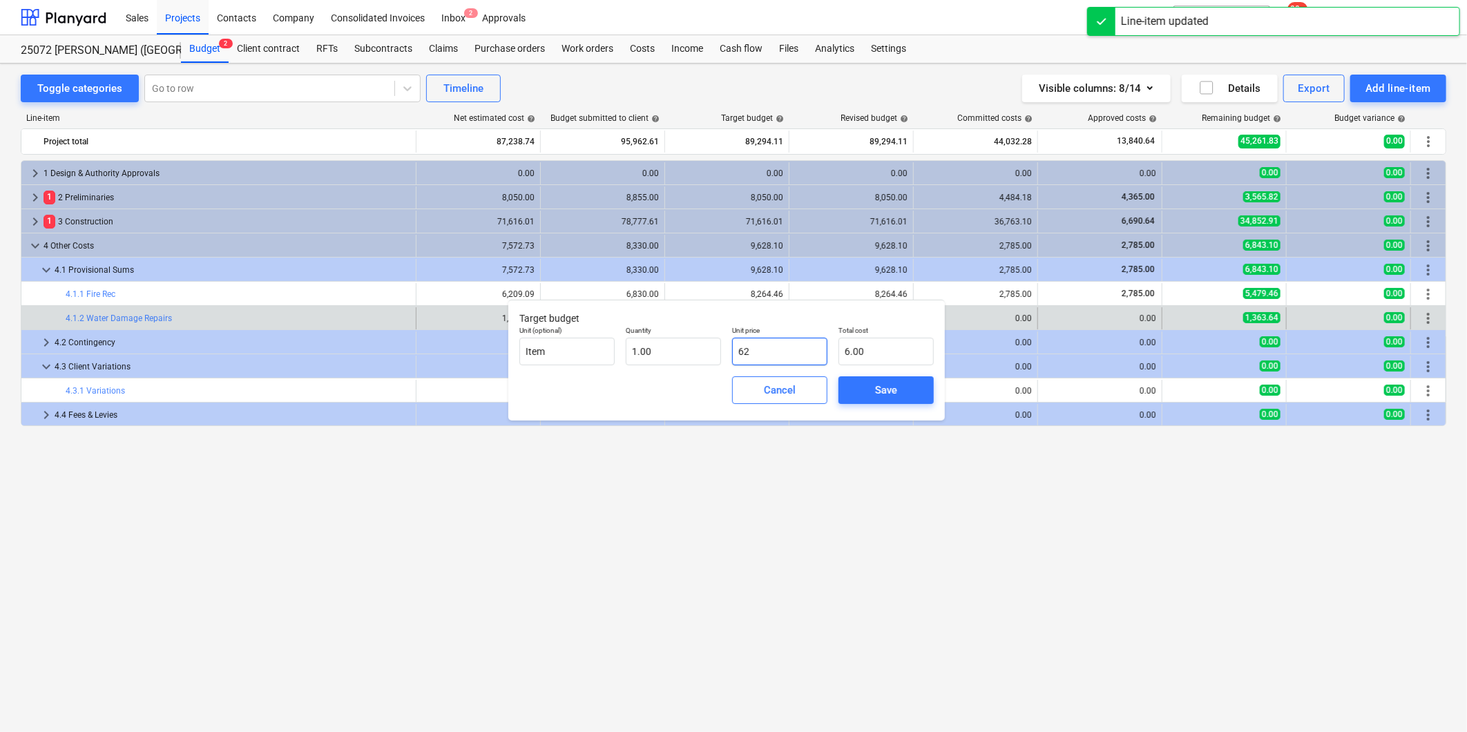
type input "62.00"
type input "620"
type input "620.00"
type input "6209"
type input "6,209.00"
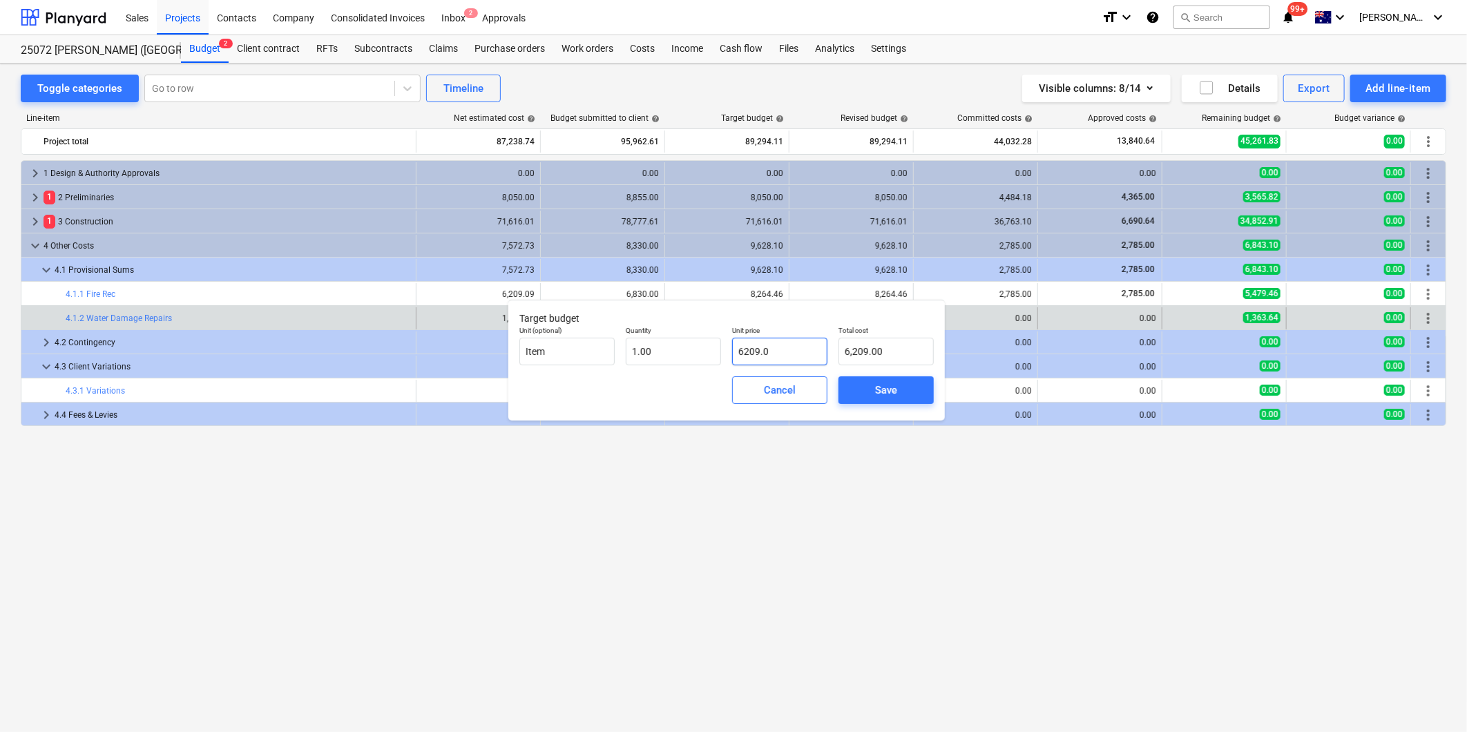
type input "6209.09"
type input "6,209.09"
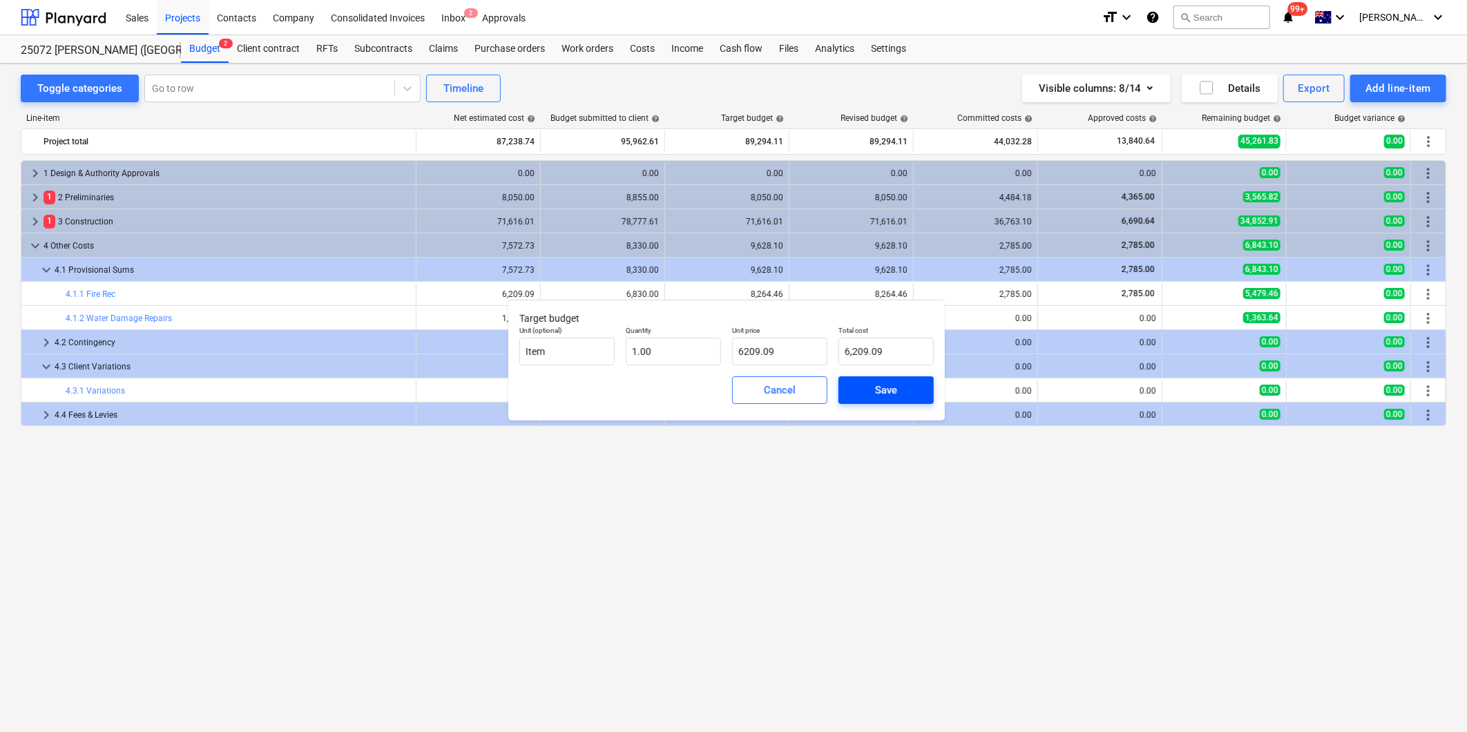
type input "6,209.09"
click at [885, 398] on div "Save" at bounding box center [886, 390] width 22 height 18
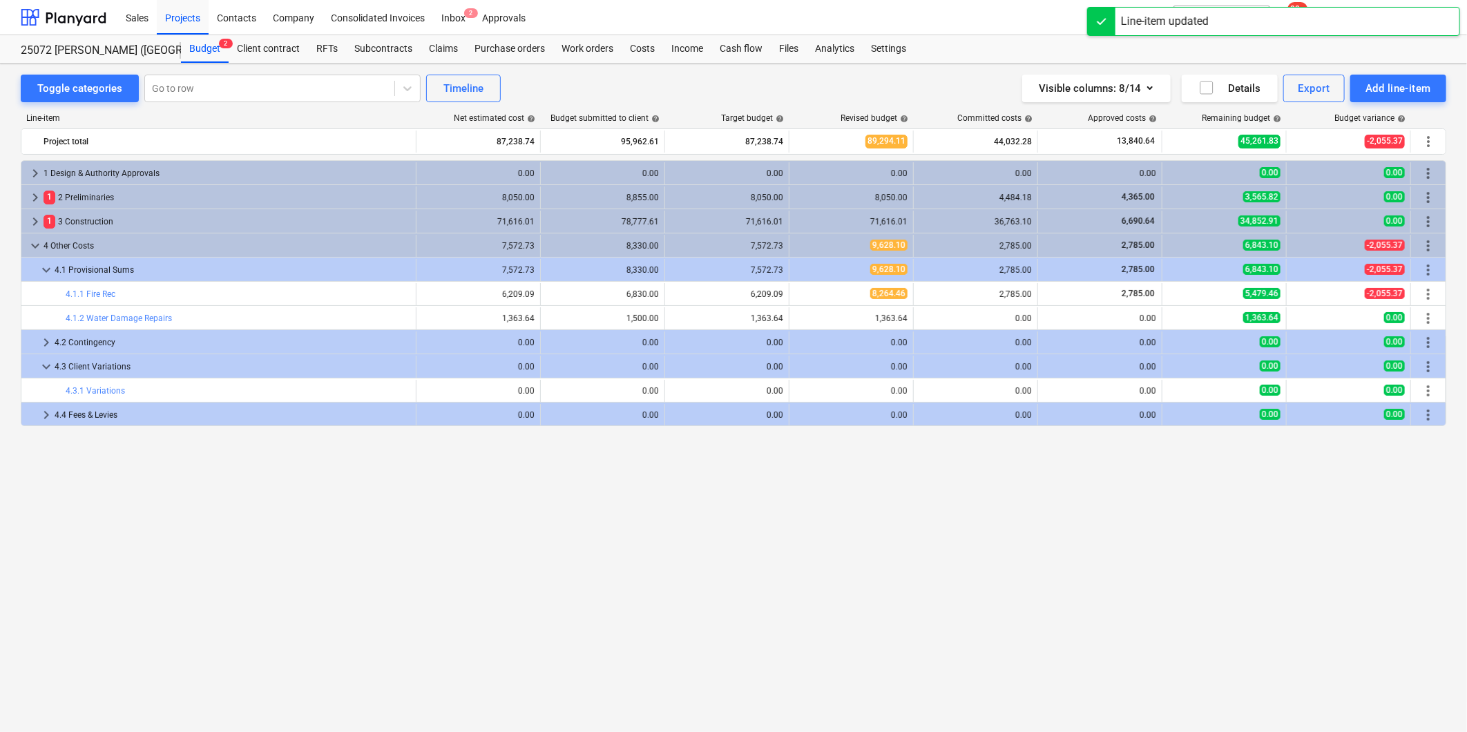
click at [801, 295] on span "edit" at bounding box center [803, 294] width 11 height 11
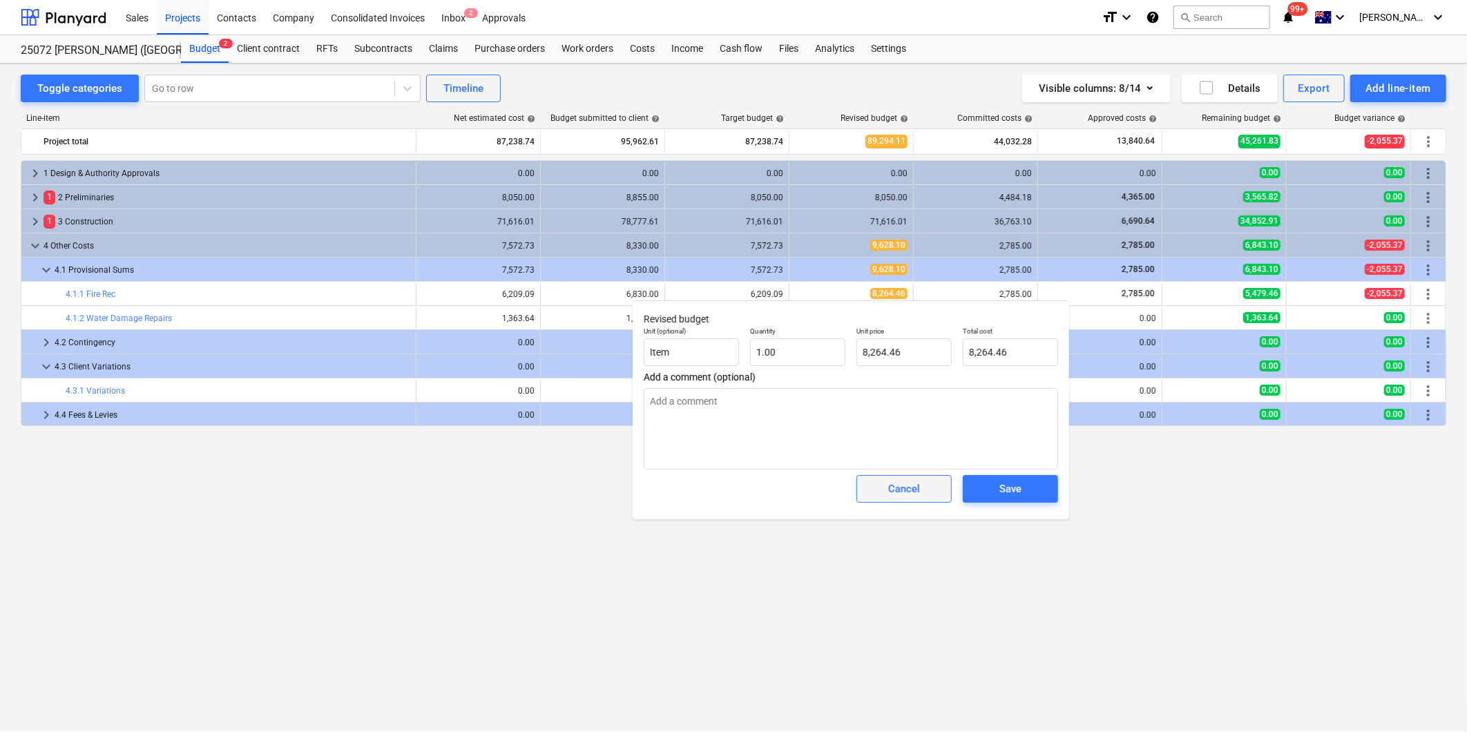
click at [902, 491] on div "Cancel" at bounding box center [904, 489] width 32 height 18
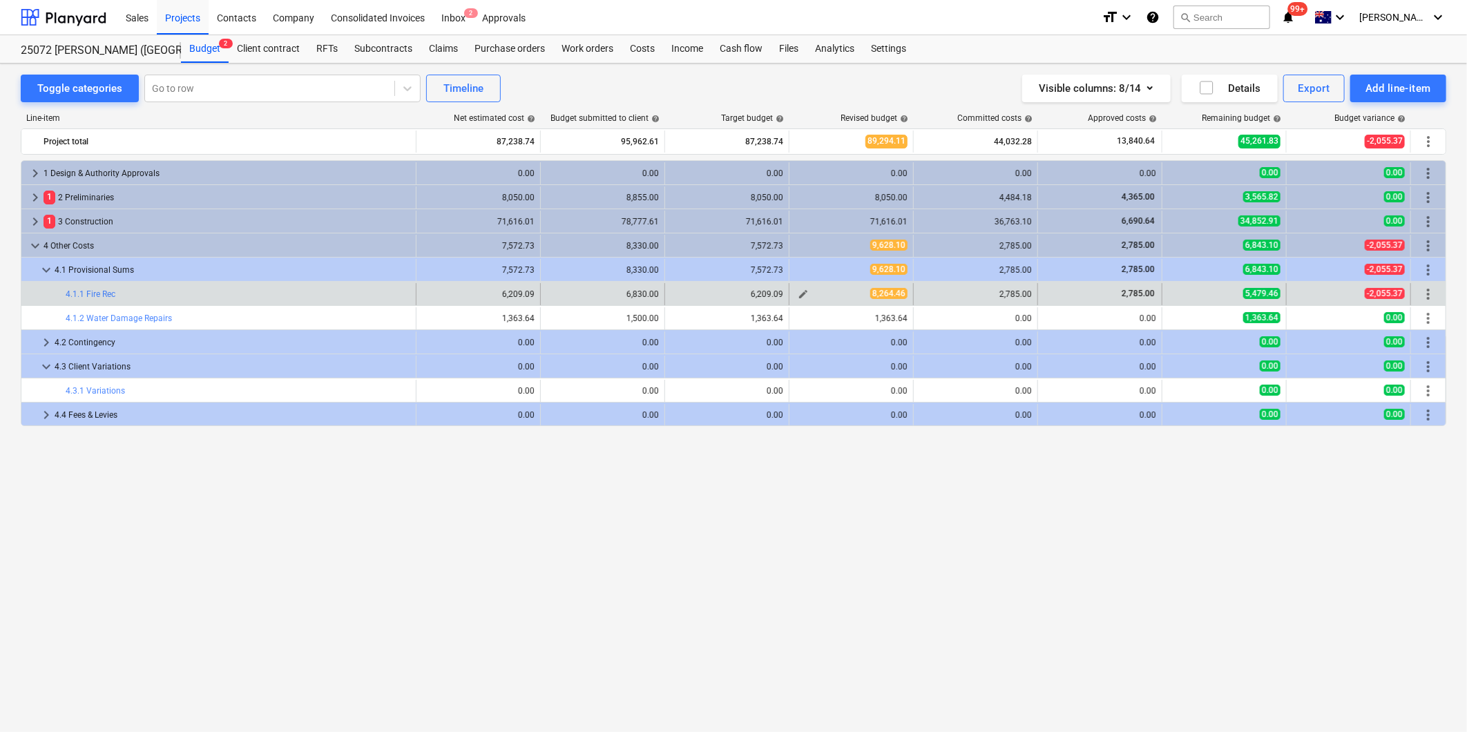
click at [802, 294] on span "edit" at bounding box center [803, 294] width 11 height 11
type textarea "x"
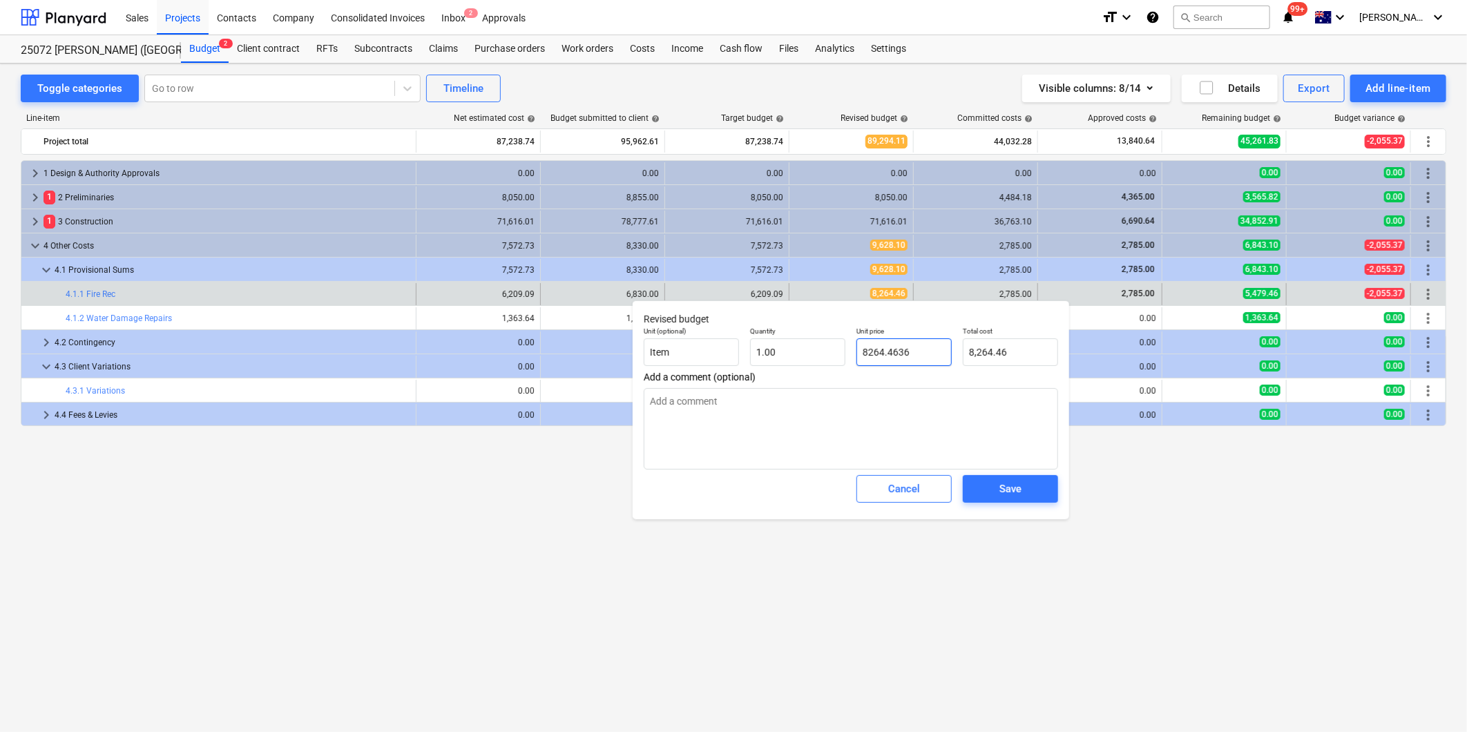
drag, startPoint x: 908, startPoint y: 351, endPoint x: 669, endPoint y: 325, distance: 241.0
click at [748, 338] on div "Unit (optional) Item Quantity 1.00 Unit price 8264.4636 Total cost 8,264.46" at bounding box center [850, 346] width 425 height 50
type input "2"
type textarea "x"
type input "2.00"
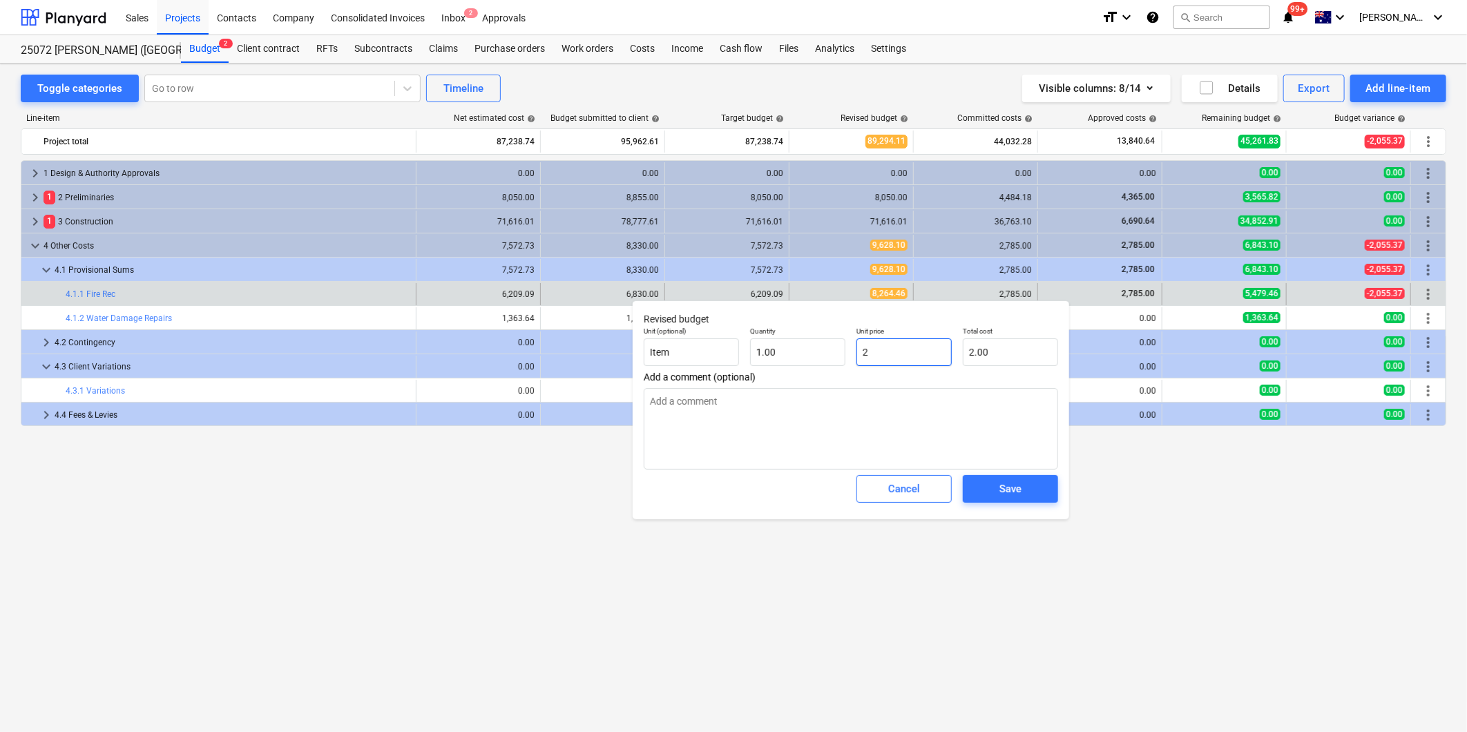
type textarea "x"
type input "27"
type input "27.00"
type textarea "x"
type input "278"
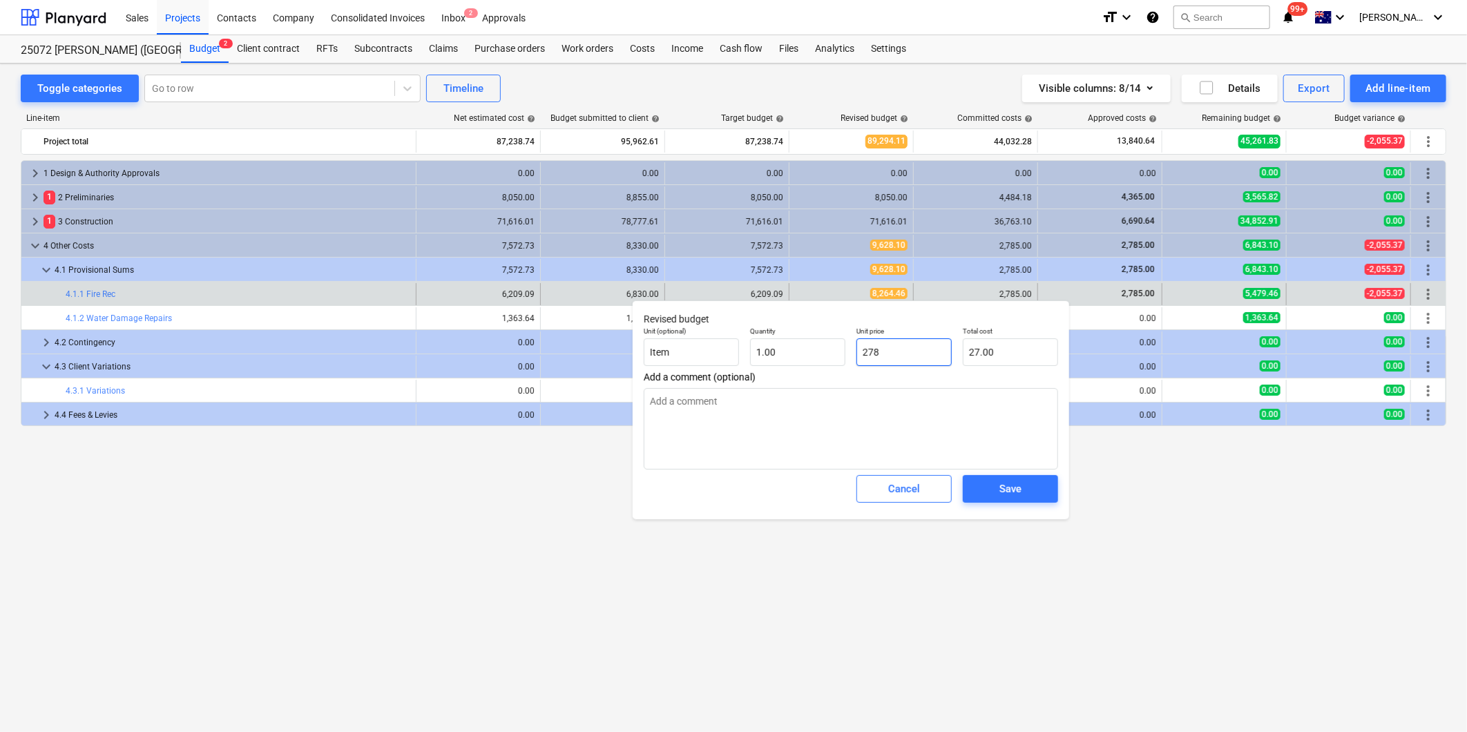
type input "278.00"
type textarea "x"
type input "2785"
type input "2,785.00"
type input "2785"
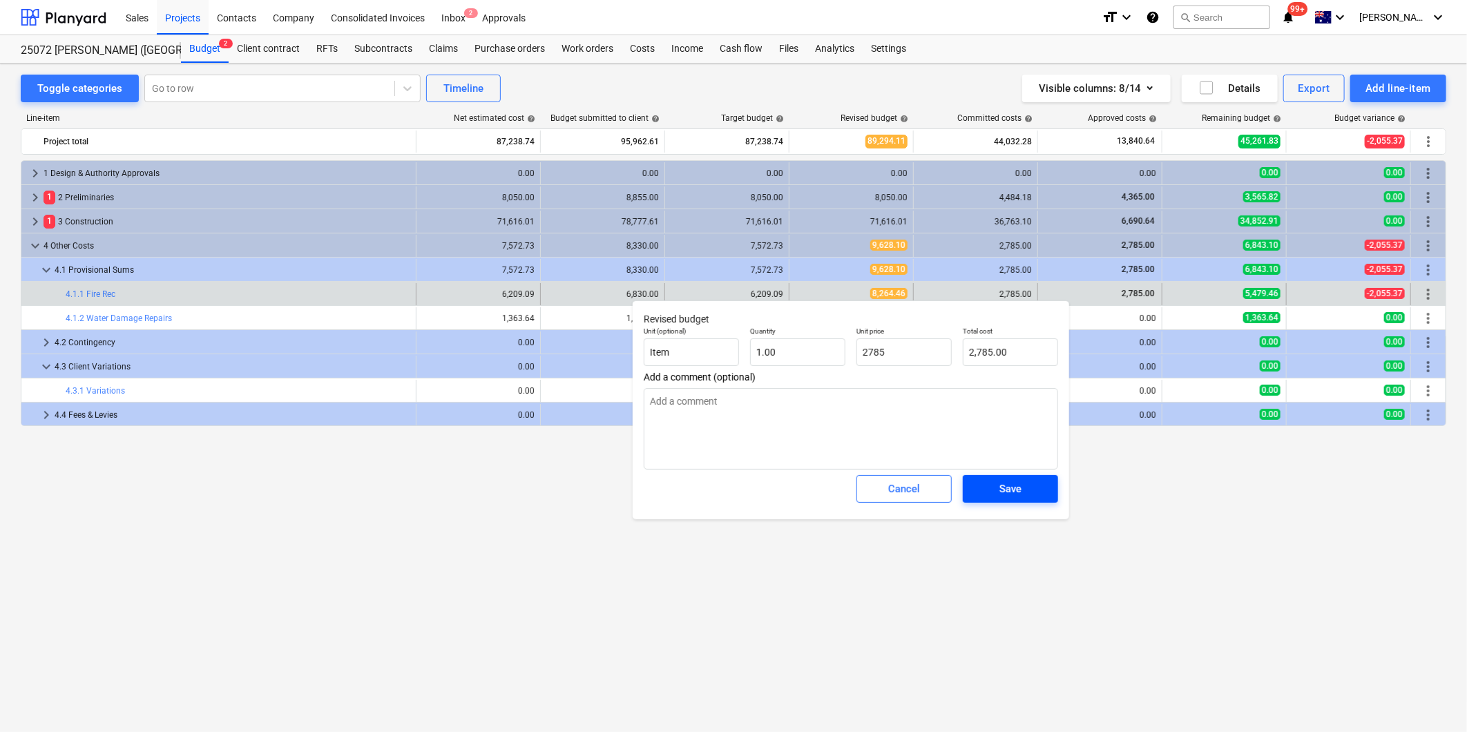
type textarea "x"
type input "2,785.00"
click at [1020, 492] on div "Save" at bounding box center [1010, 489] width 22 height 18
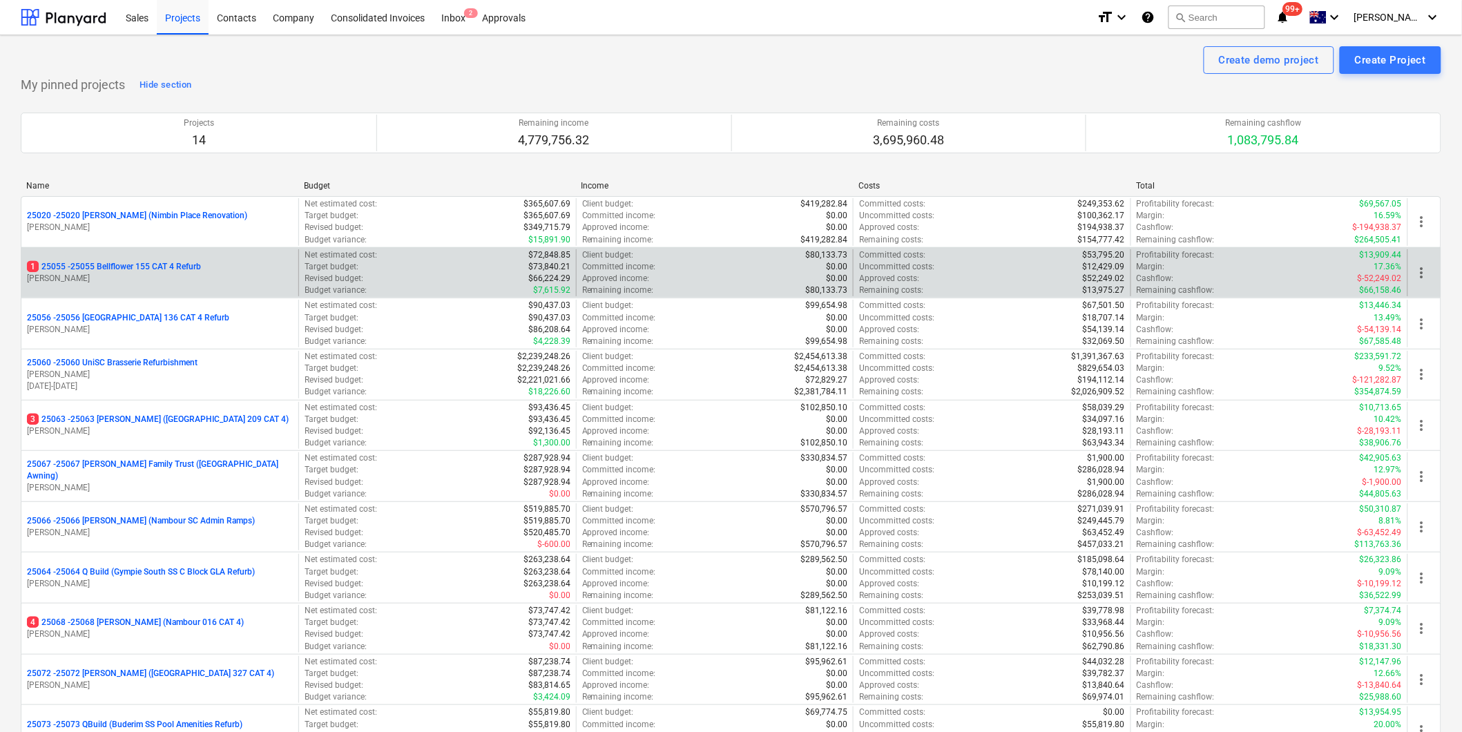
click at [169, 265] on p "1 25055 - 25055 Bellflower 155 CAT 4 Refurb" at bounding box center [114, 267] width 174 height 12
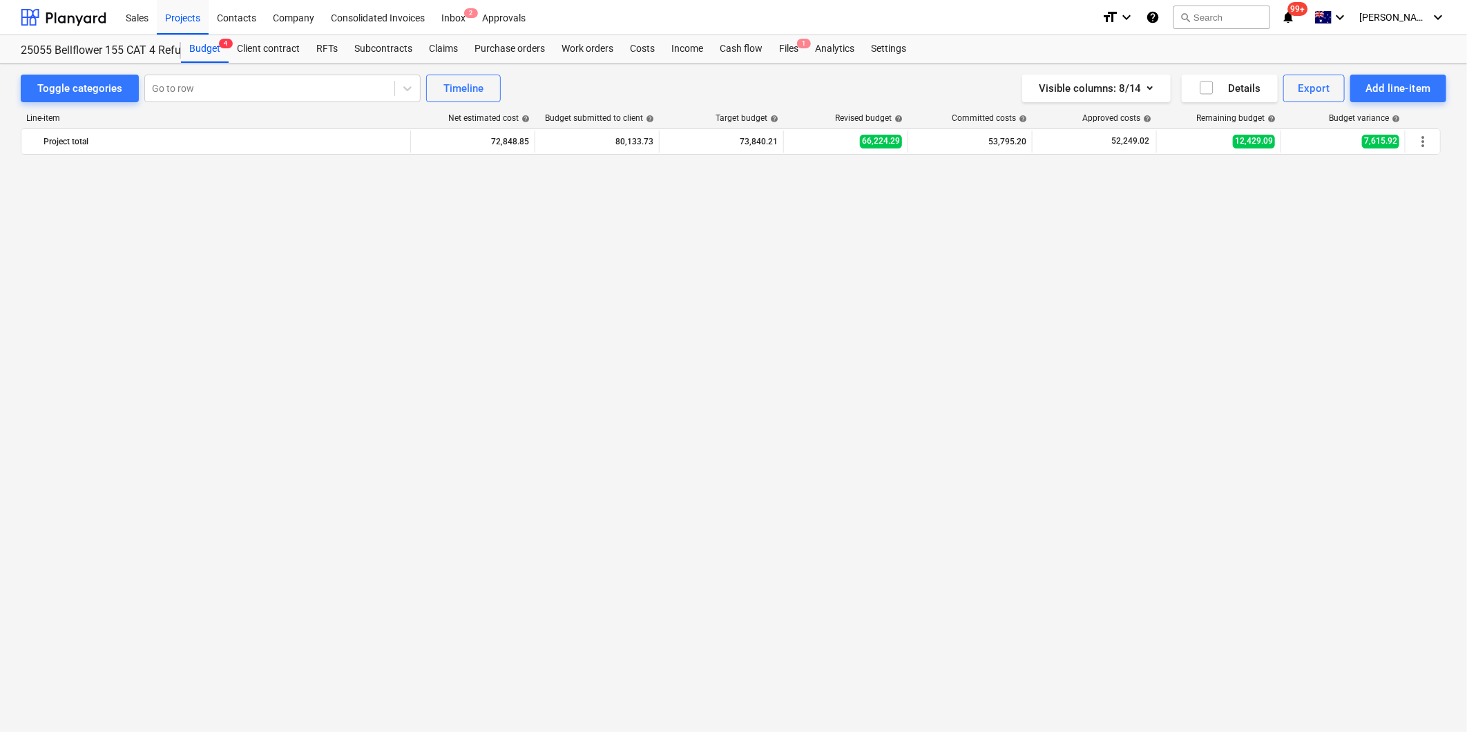
scroll to position [1564, 0]
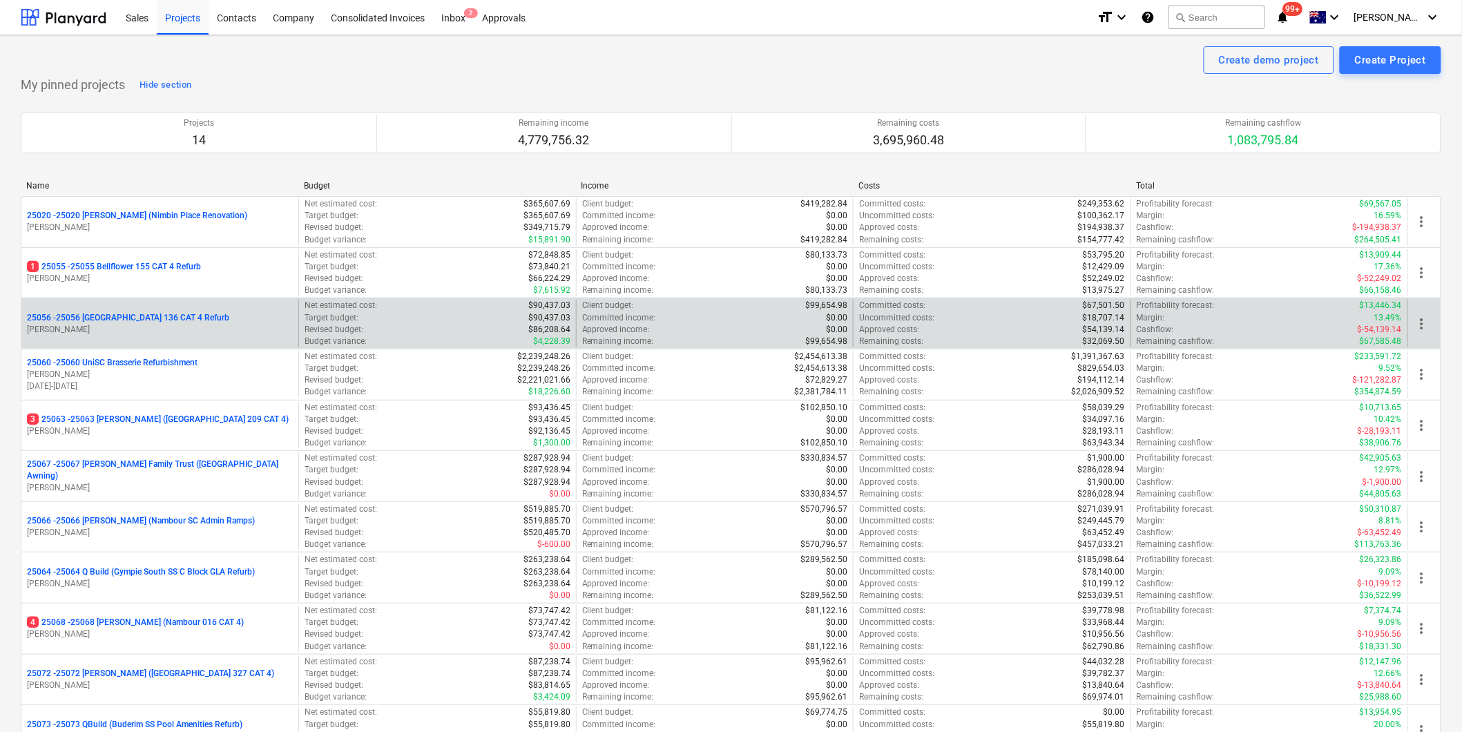
click at [178, 319] on p "25056 - 25056 [GEOGRAPHIC_DATA] 136 CAT 4 Refurb" at bounding box center [128, 318] width 202 height 12
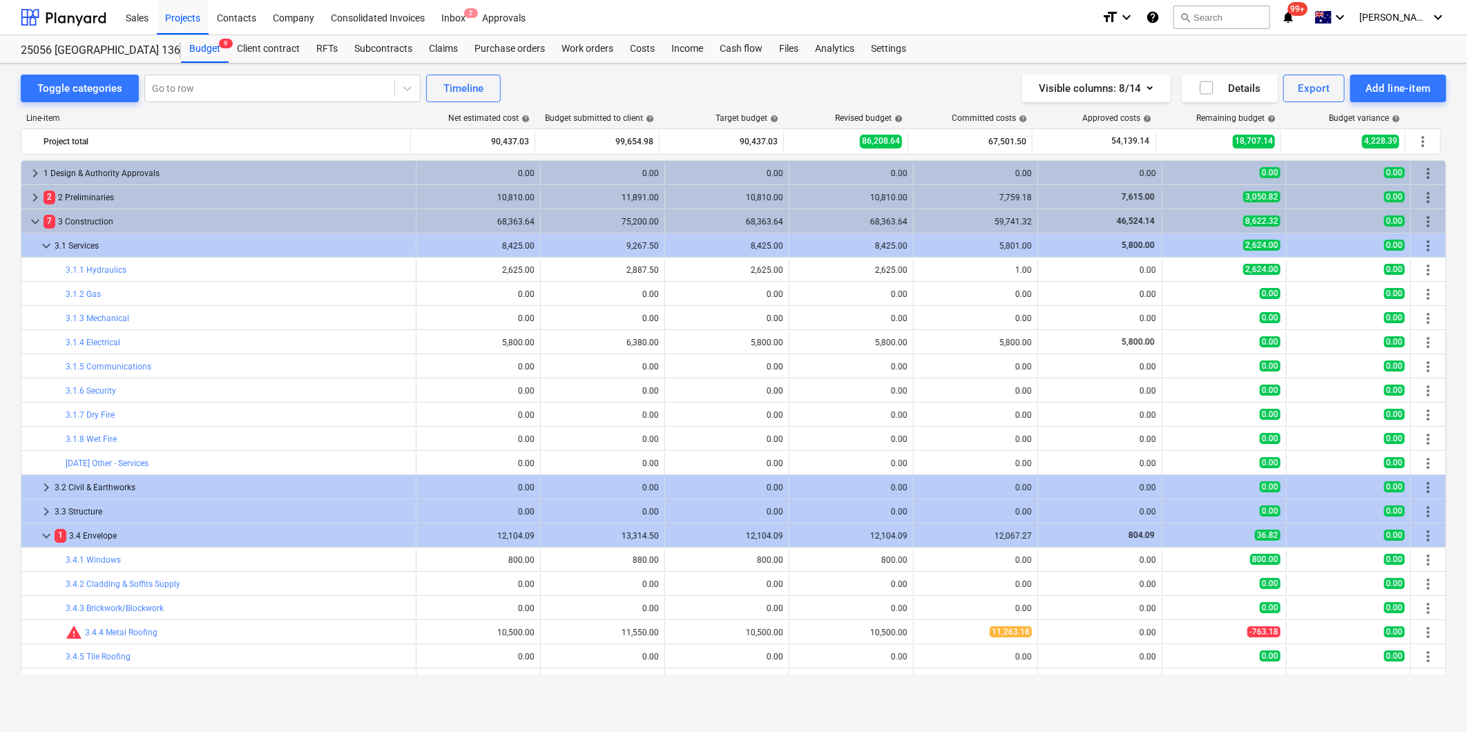
scroll to position [380, 0]
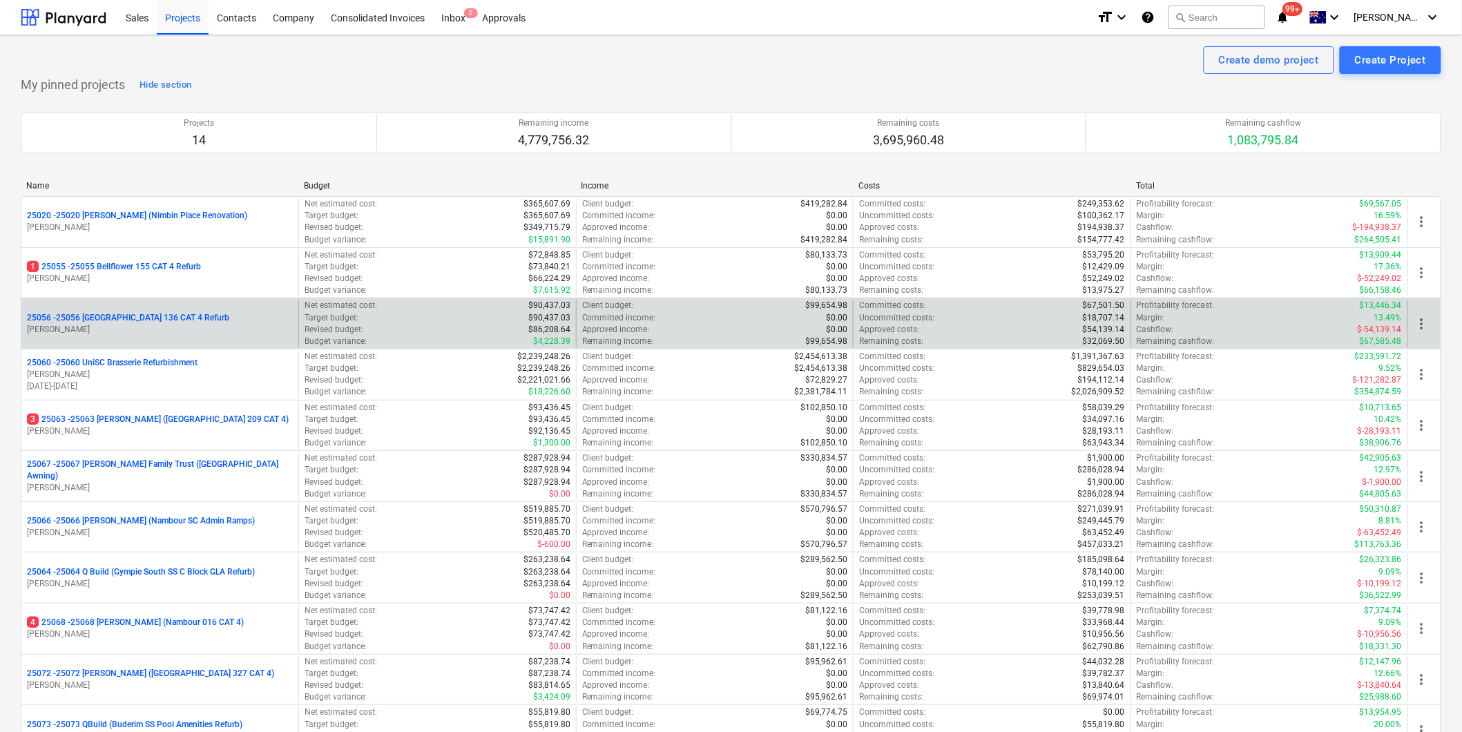
click at [199, 323] on p "25056 - 25056 [GEOGRAPHIC_DATA] 136 CAT 4 Refurb" at bounding box center [128, 318] width 202 height 12
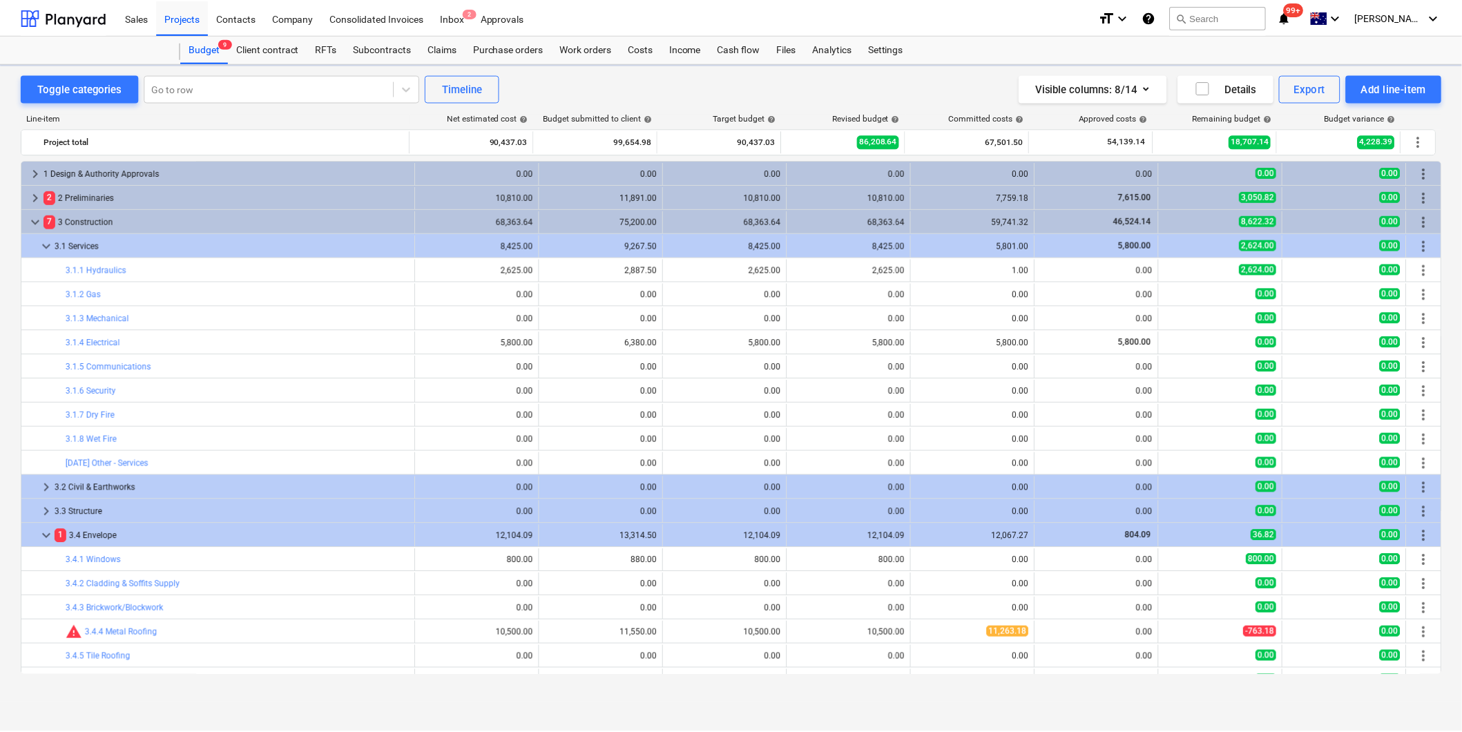
scroll to position [380, 0]
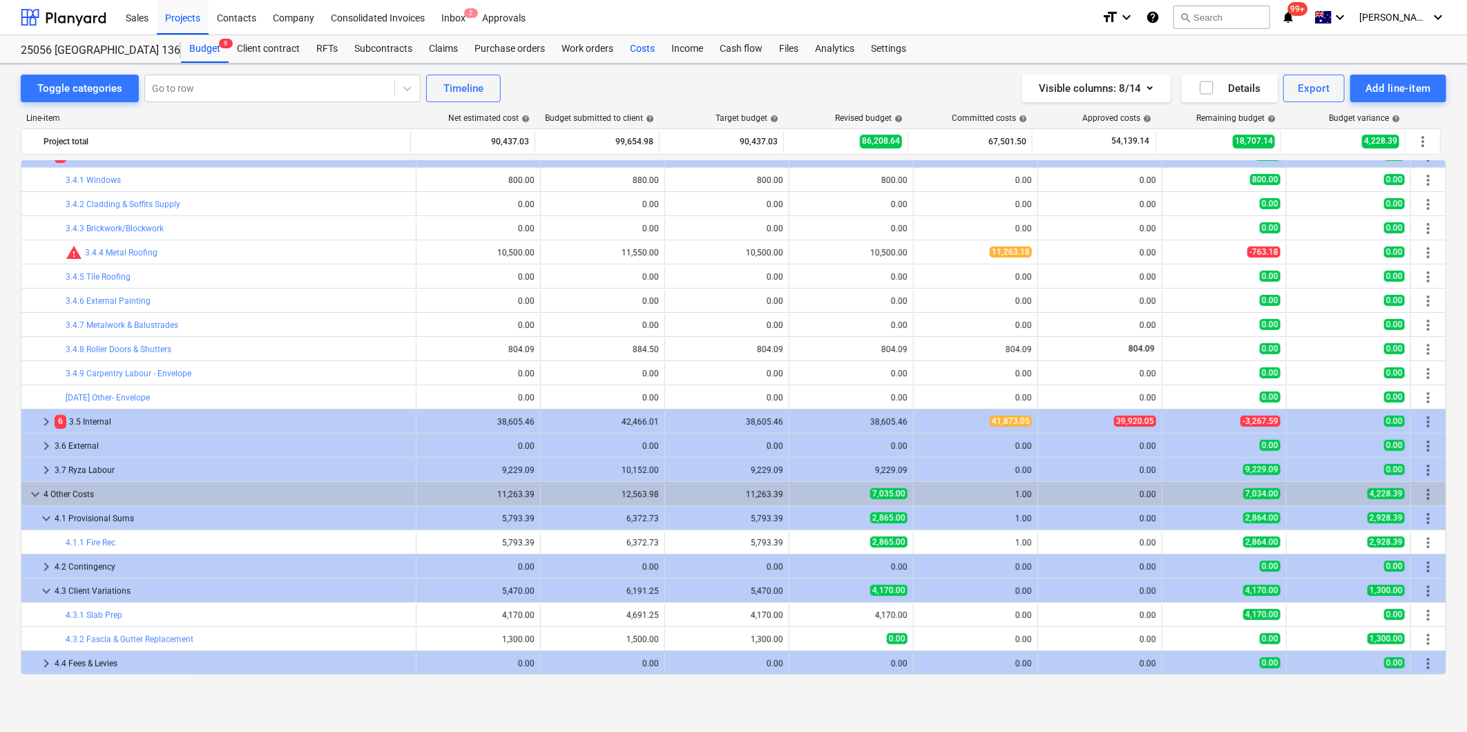
click at [633, 46] on div "Costs" at bounding box center [642, 49] width 41 height 28
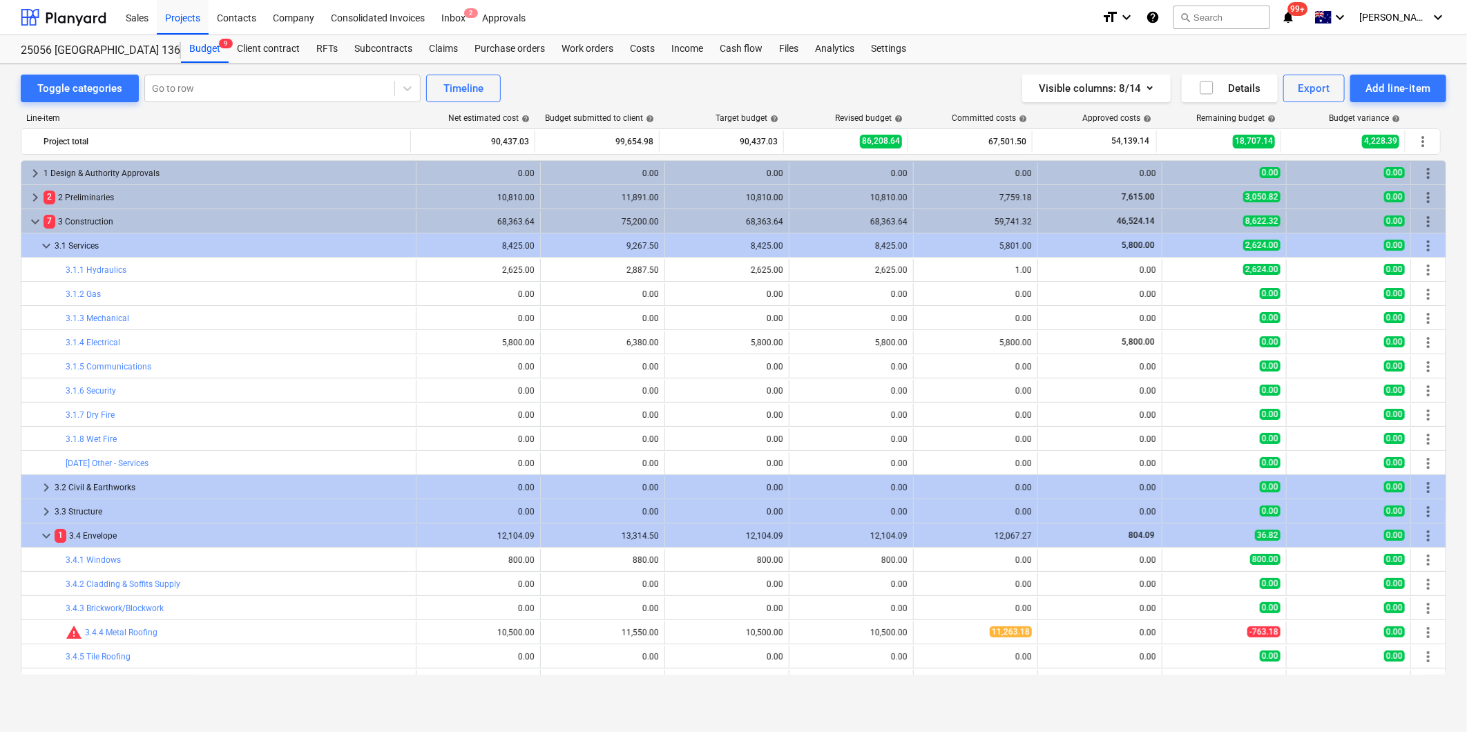
scroll to position [380, 0]
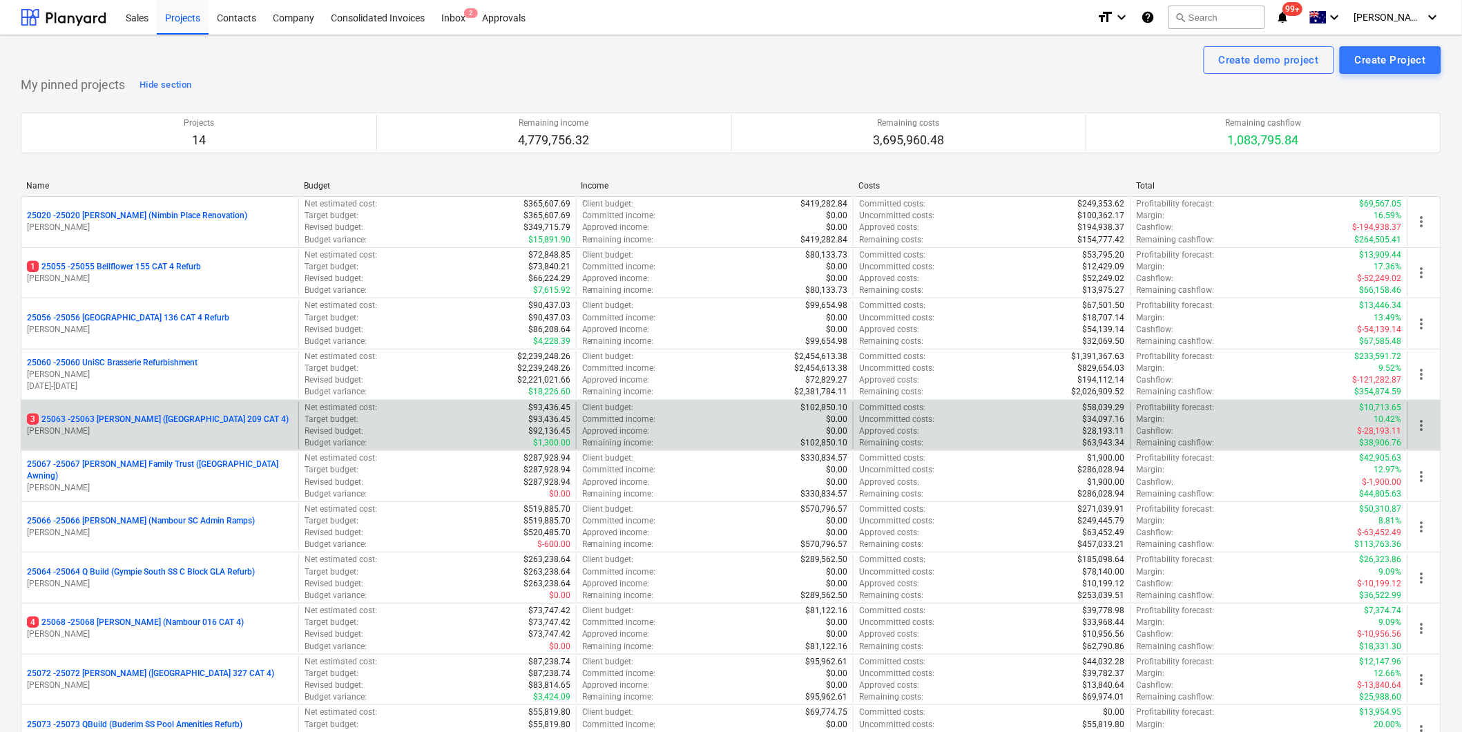
click at [202, 425] on p "3 25063 - 25063 Keyton (Chancellor Park 209 CAT 4)" at bounding box center [158, 420] width 262 height 12
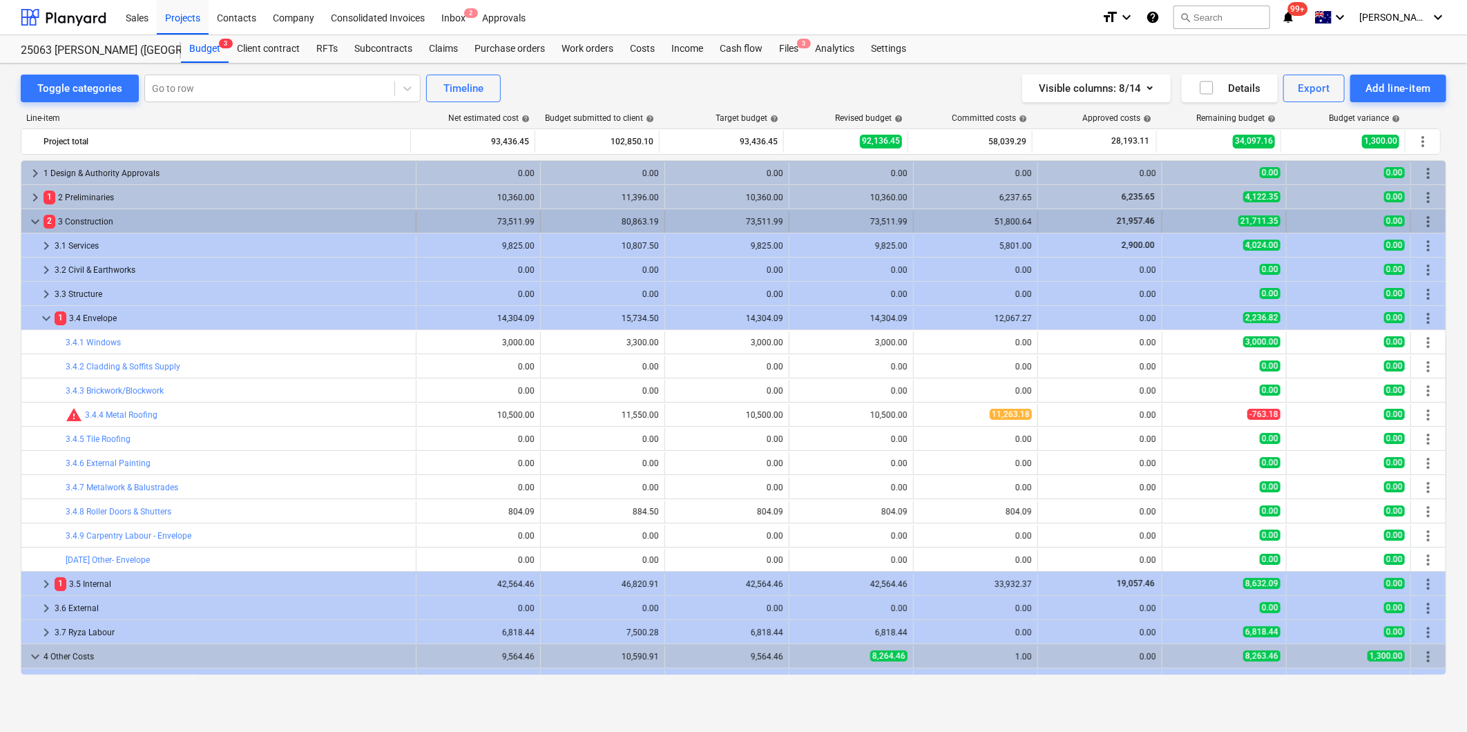
click at [35, 222] on span "keyboard_arrow_down" at bounding box center [35, 221] width 17 height 17
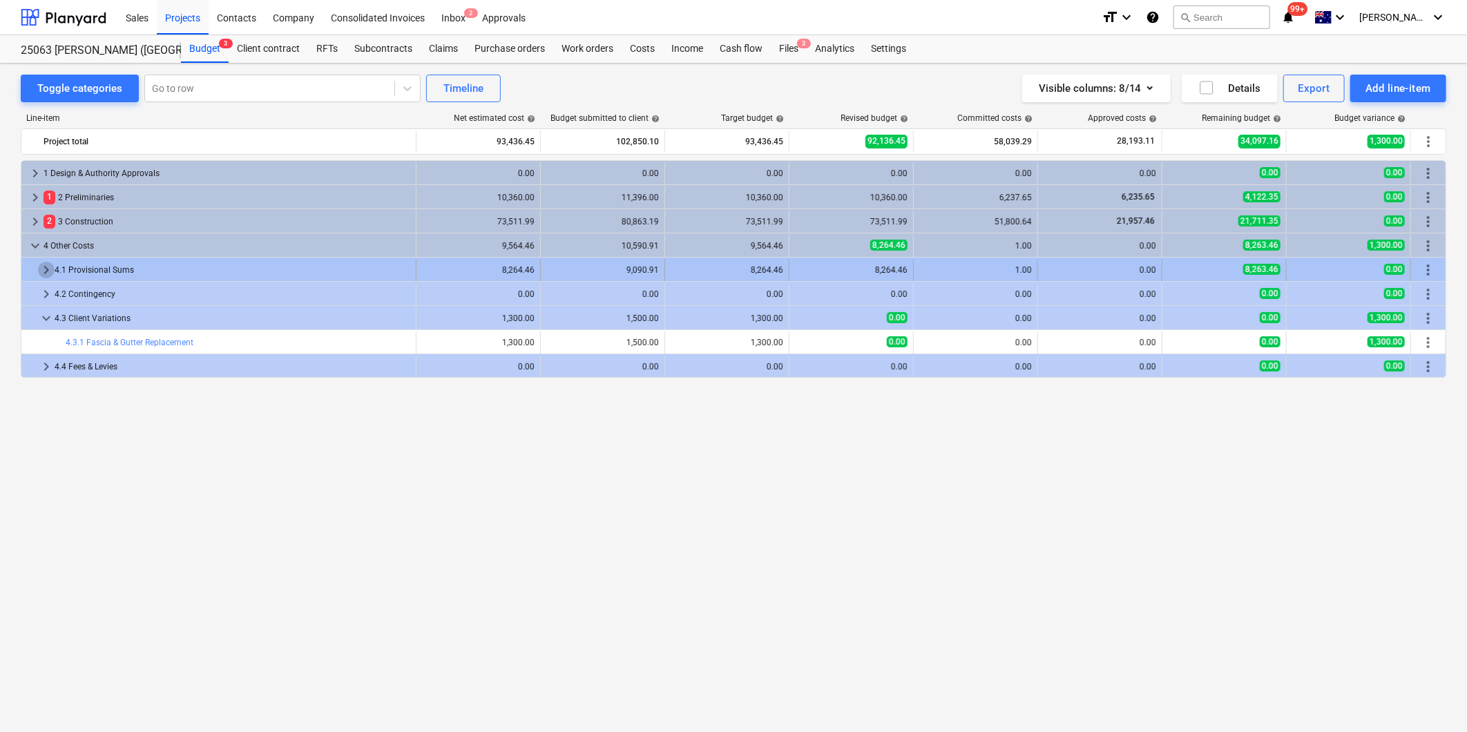
click at [45, 269] on span "keyboard_arrow_right" at bounding box center [46, 270] width 17 height 17
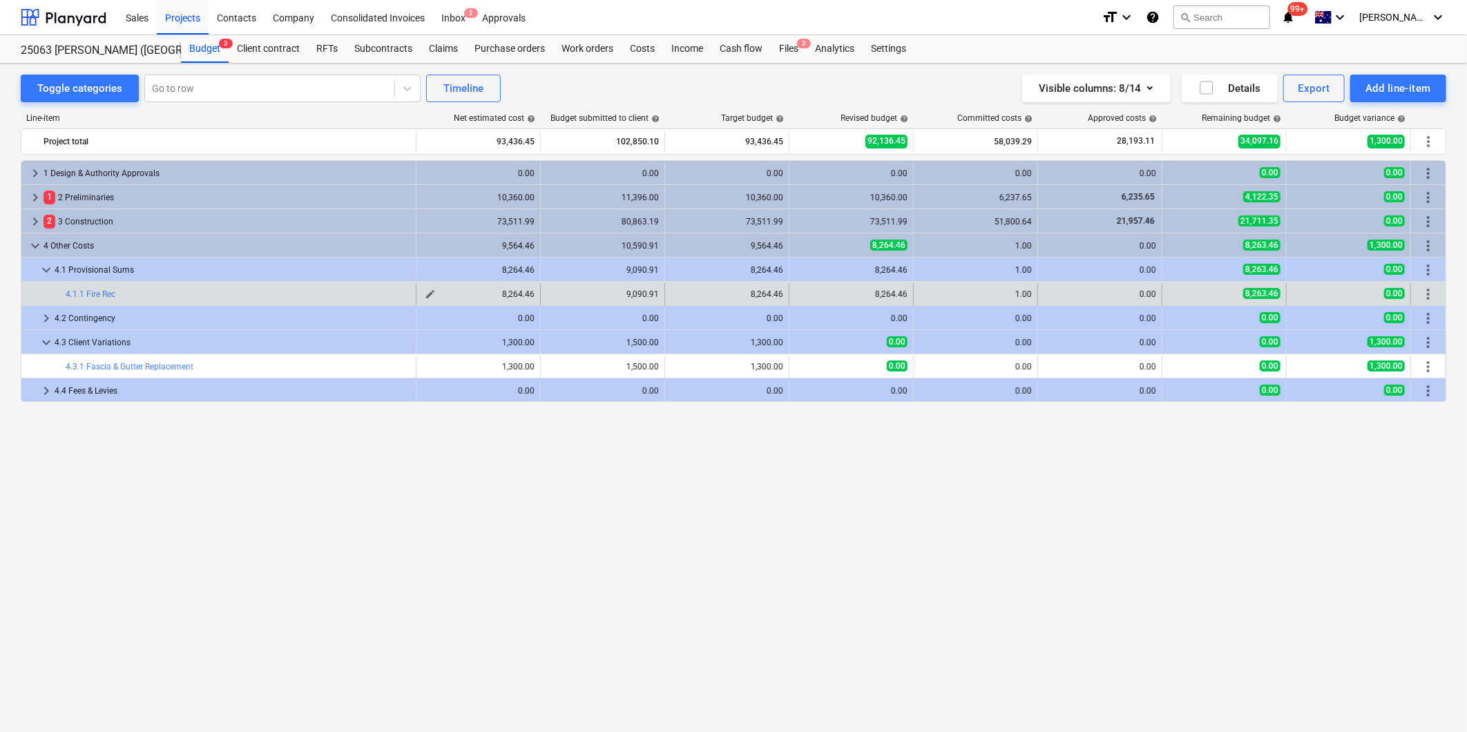
type textarea "x"
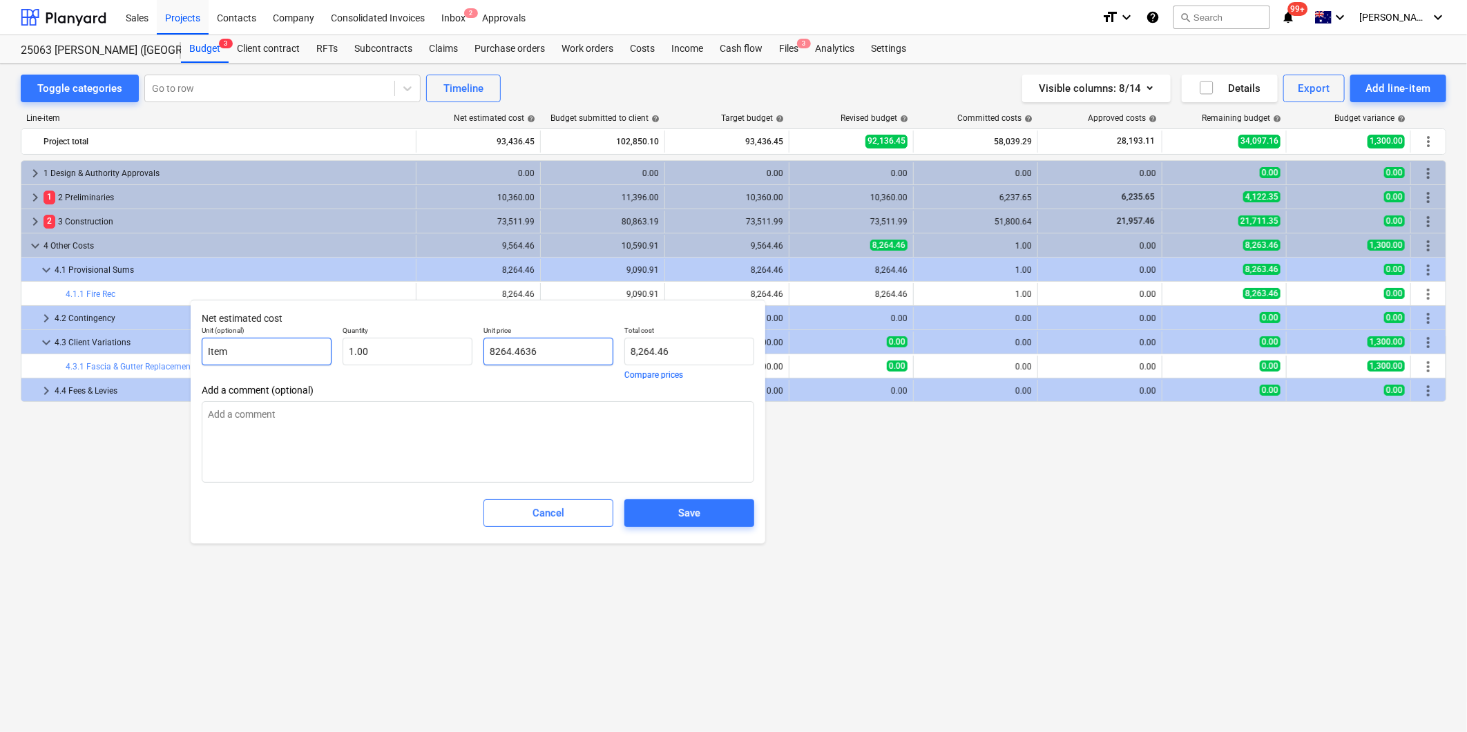
drag, startPoint x: 540, startPoint y: 350, endPoint x: 329, endPoint y: 337, distance: 211.7
click at [347, 339] on div "Unit (optional) Item Quantity 1.00 Unit price 8264.4636 Total cost 8,264.46 Com…" at bounding box center [478, 352] width 564 height 64
type input "6"
type textarea "x"
type input "6.00"
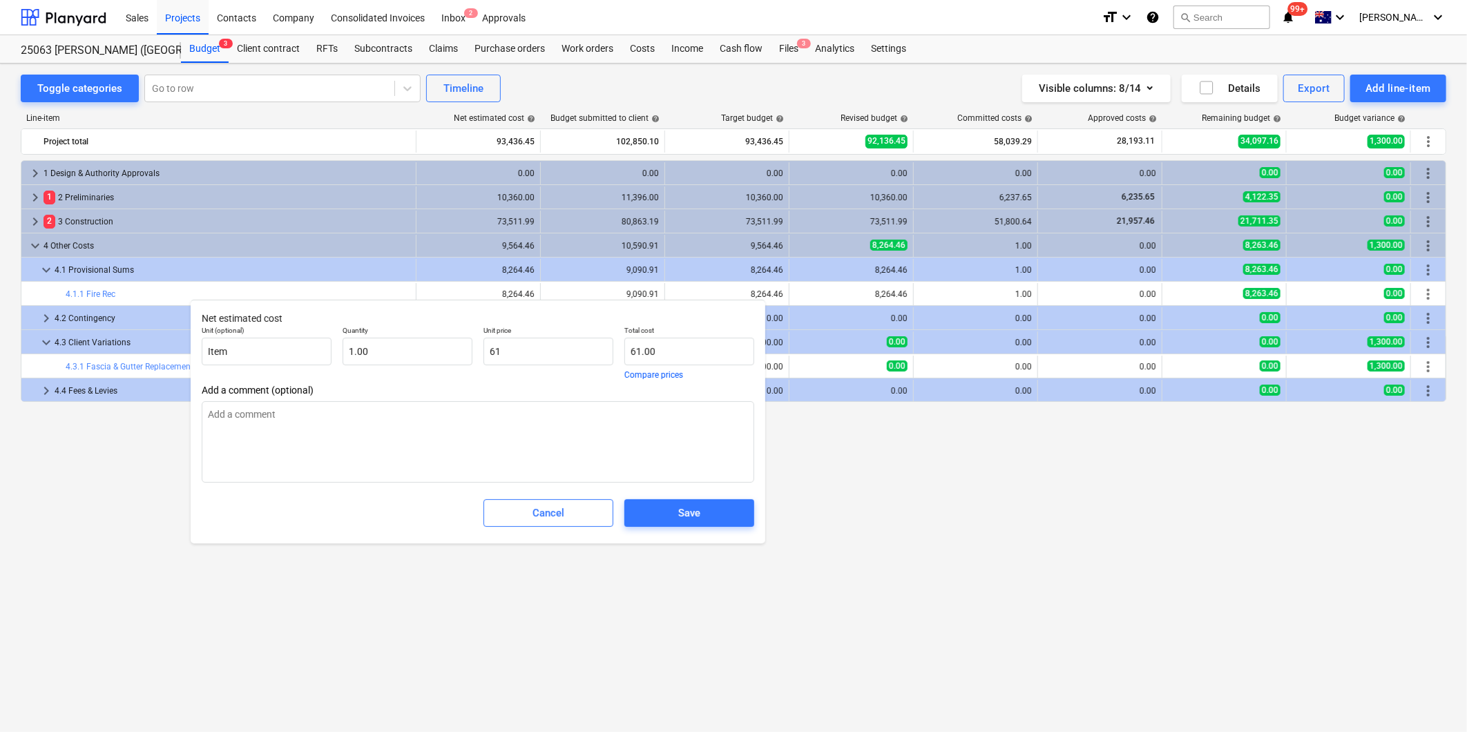
type textarea "x"
type input "61"
drag, startPoint x: 526, startPoint y: 353, endPoint x: 454, endPoint y: 354, distance: 71.8
click at [457, 354] on div "Unit (optional) Item Quantity 1.00 Unit price 61 Total cost 61.00 Compare prices" at bounding box center [478, 352] width 564 height 64
type textarea "x"
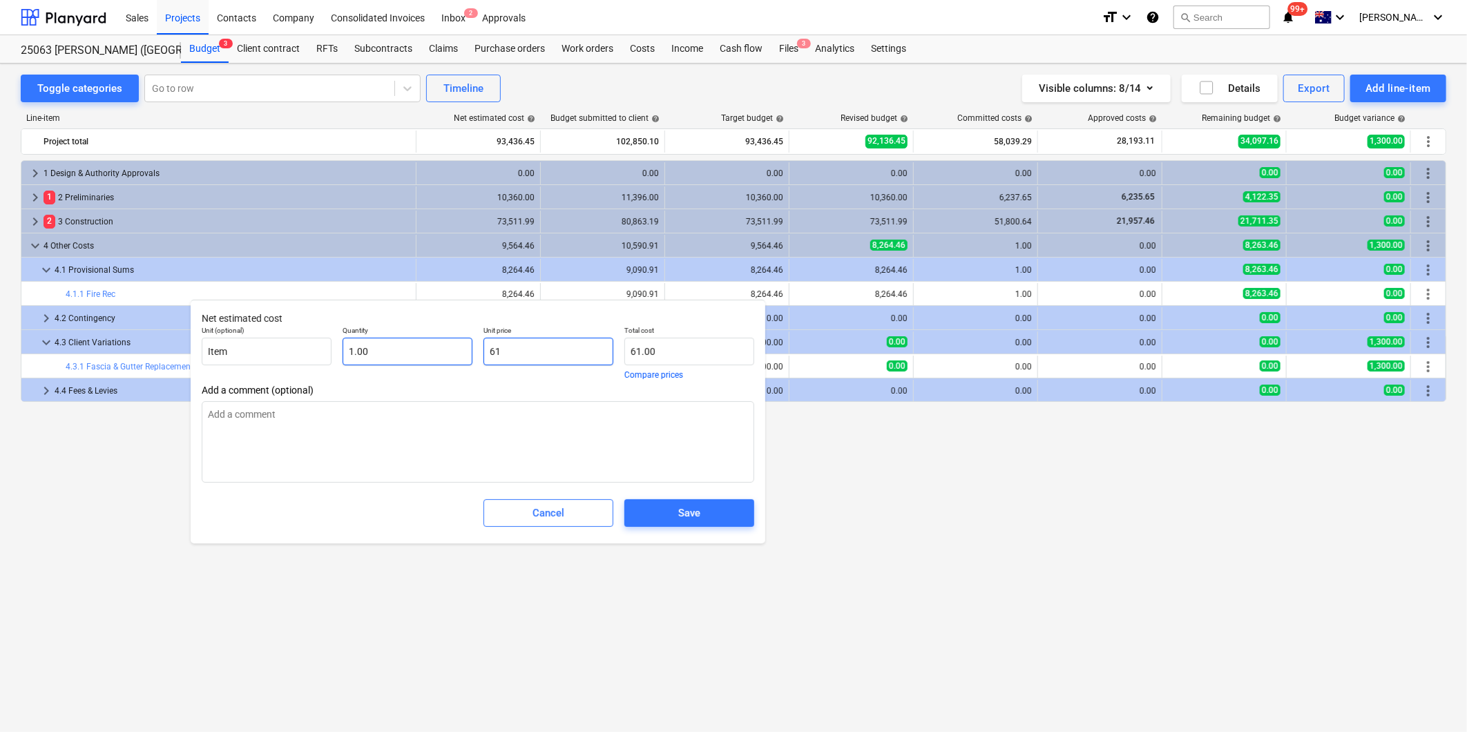
type input "6"
type input "6.00"
type textarea "x"
type input "61"
type input "61.00"
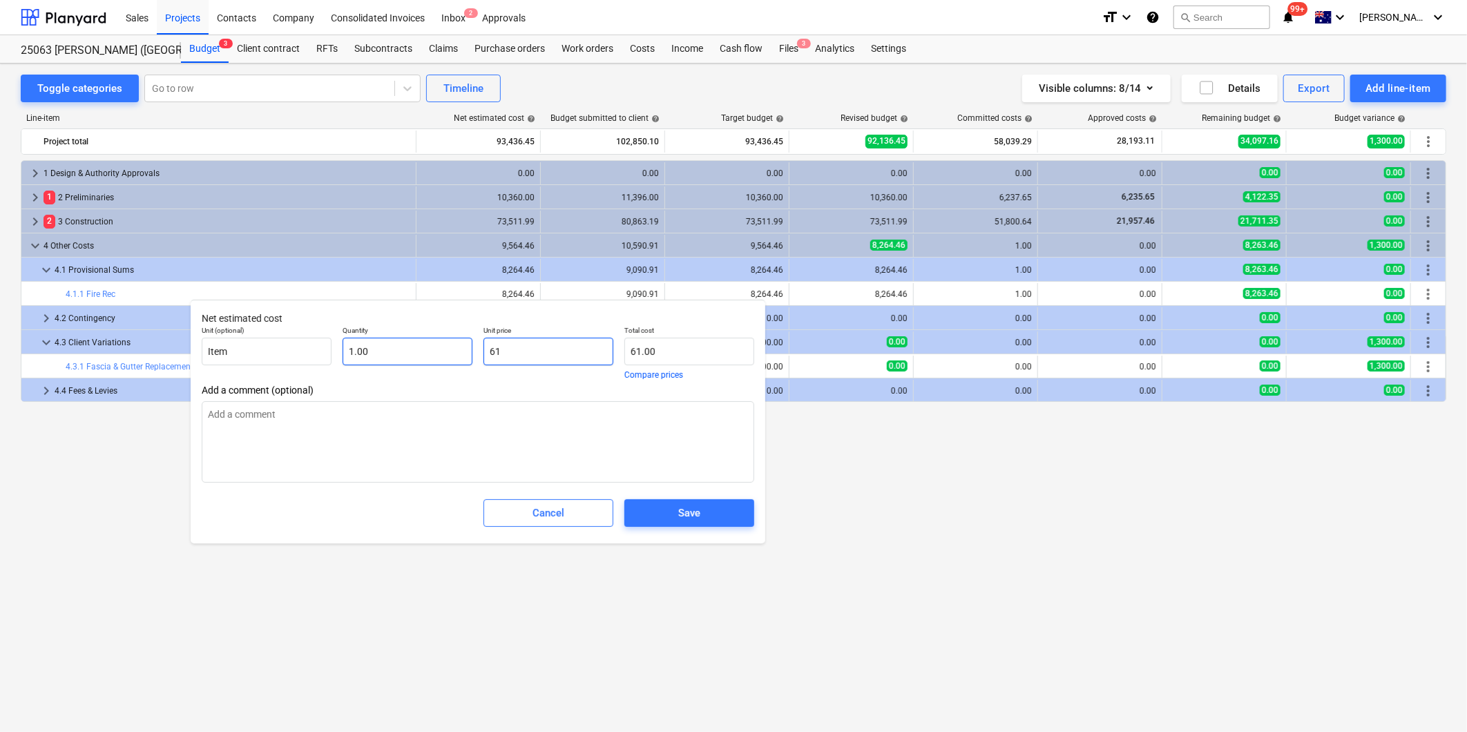
type textarea "x"
type input "619"
type input "619.00"
type textarea "x"
type input "6190"
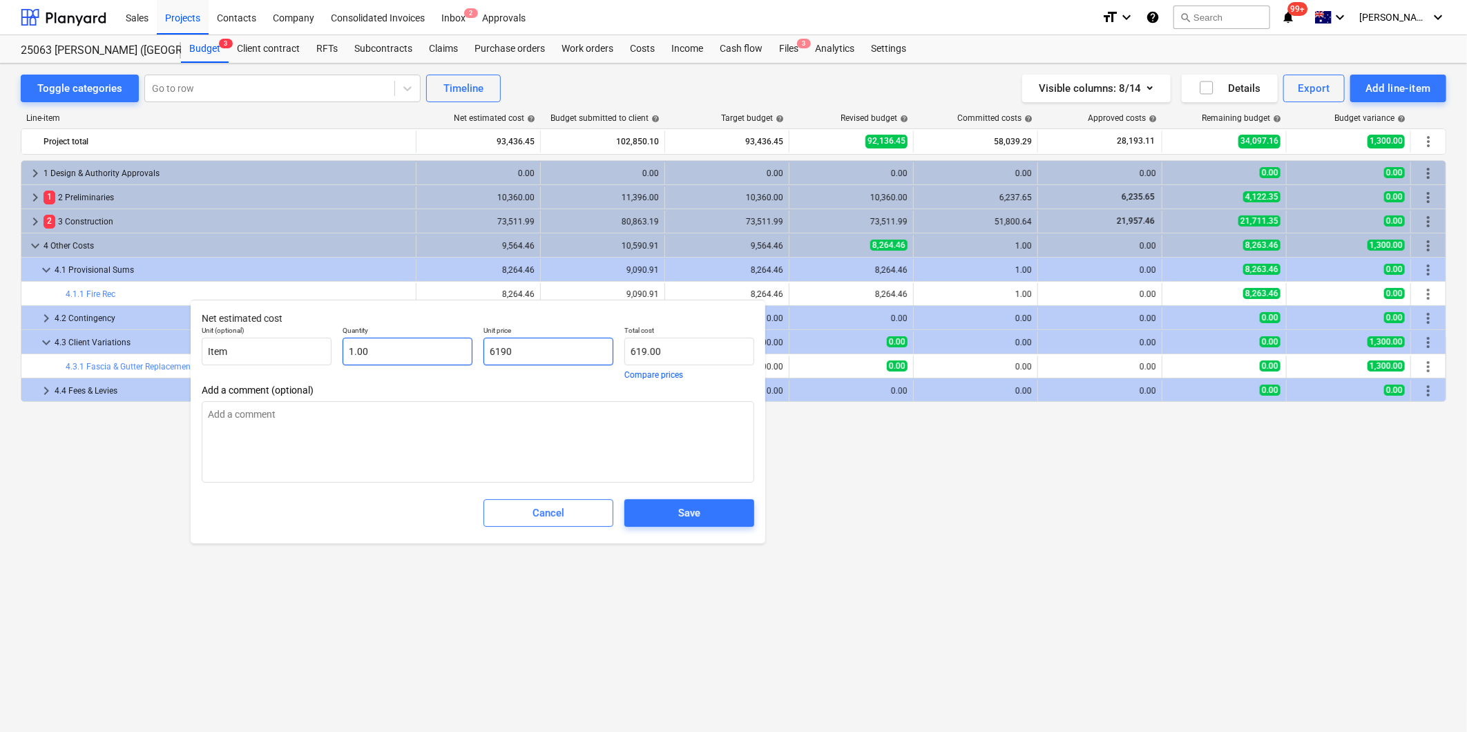
type input "6,190.00"
type textarea "x"
type input "6190."
type textarea "x"
type input "6190.9"
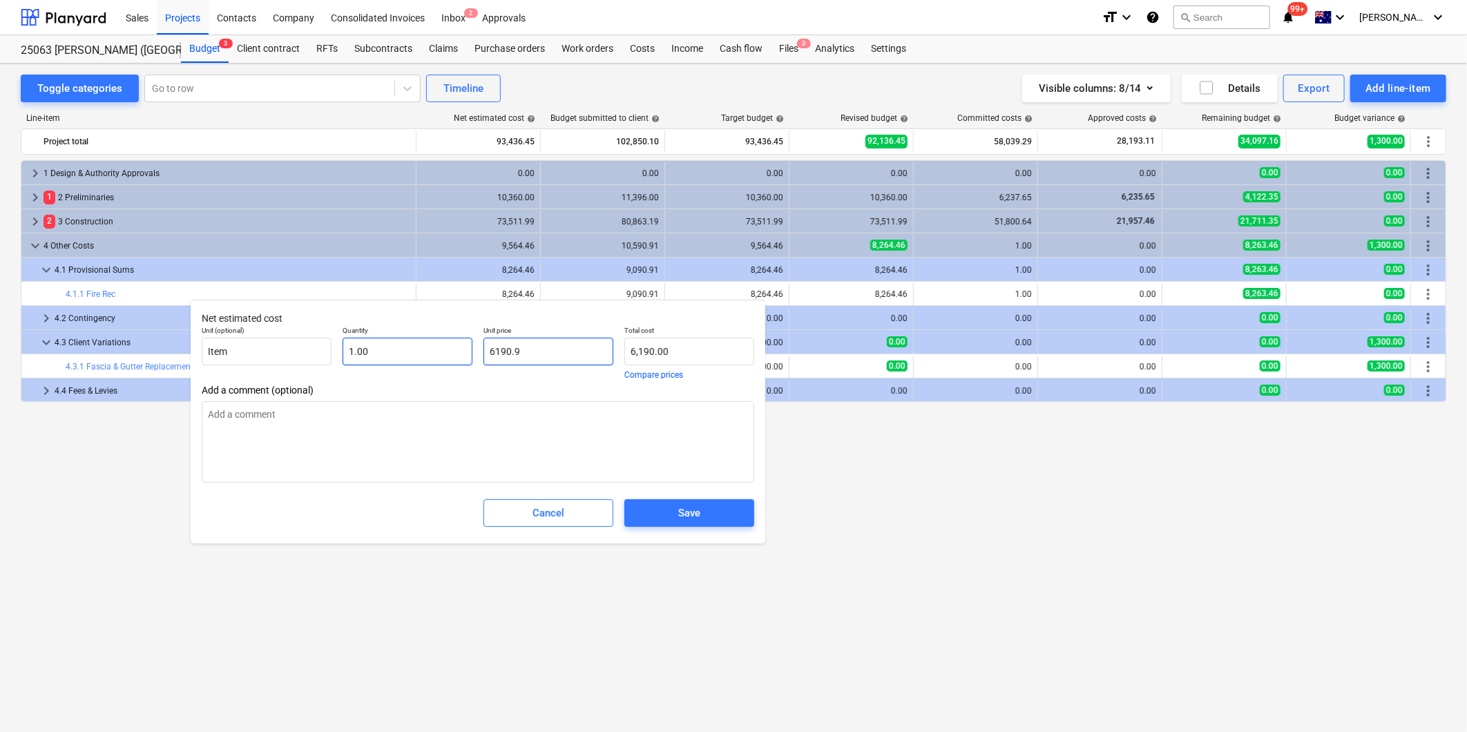
type input "6,190.90"
type textarea "x"
type input "6190.91"
type input "6,190.91"
type input "6190.91"
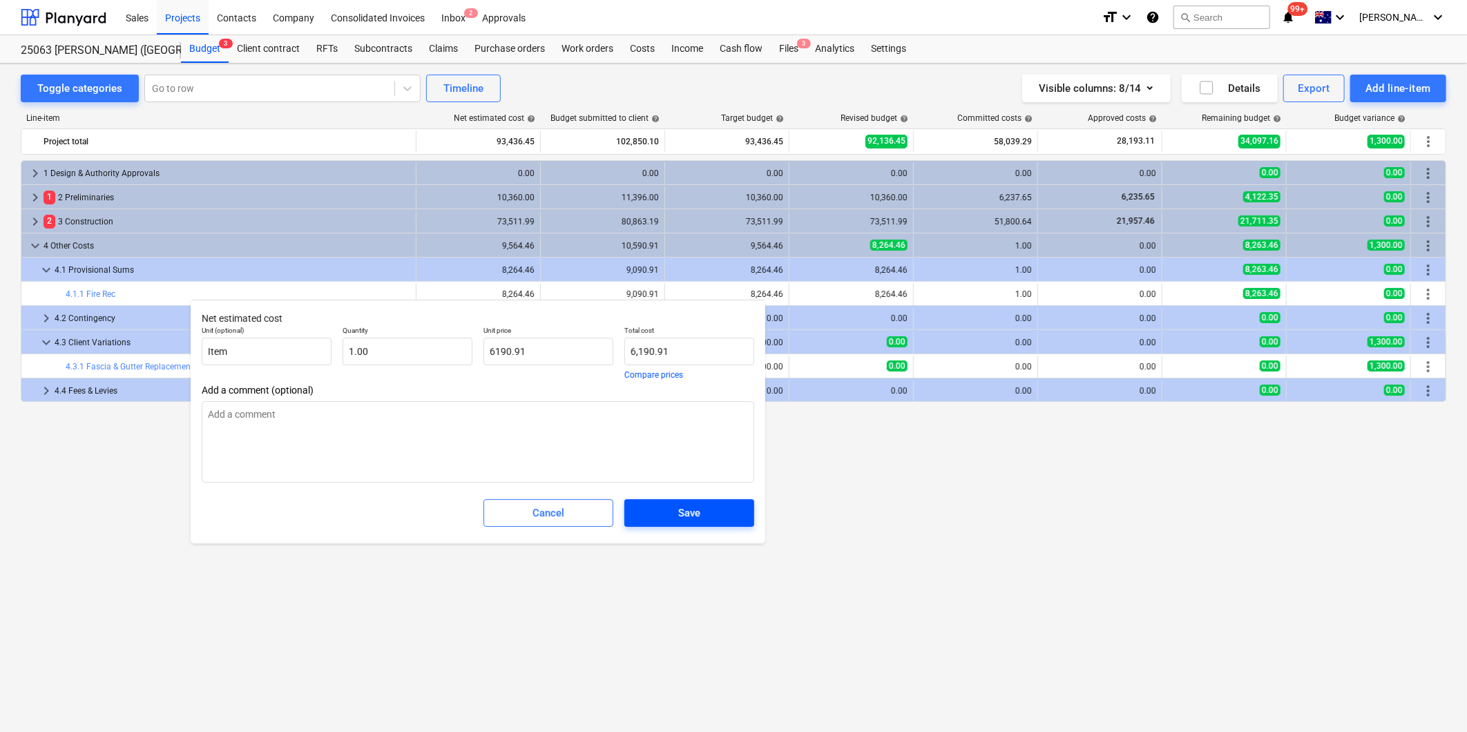
type textarea "x"
type input "6,190.91"
click at [711, 517] on span "Save" at bounding box center [689, 513] width 97 height 18
type textarea "x"
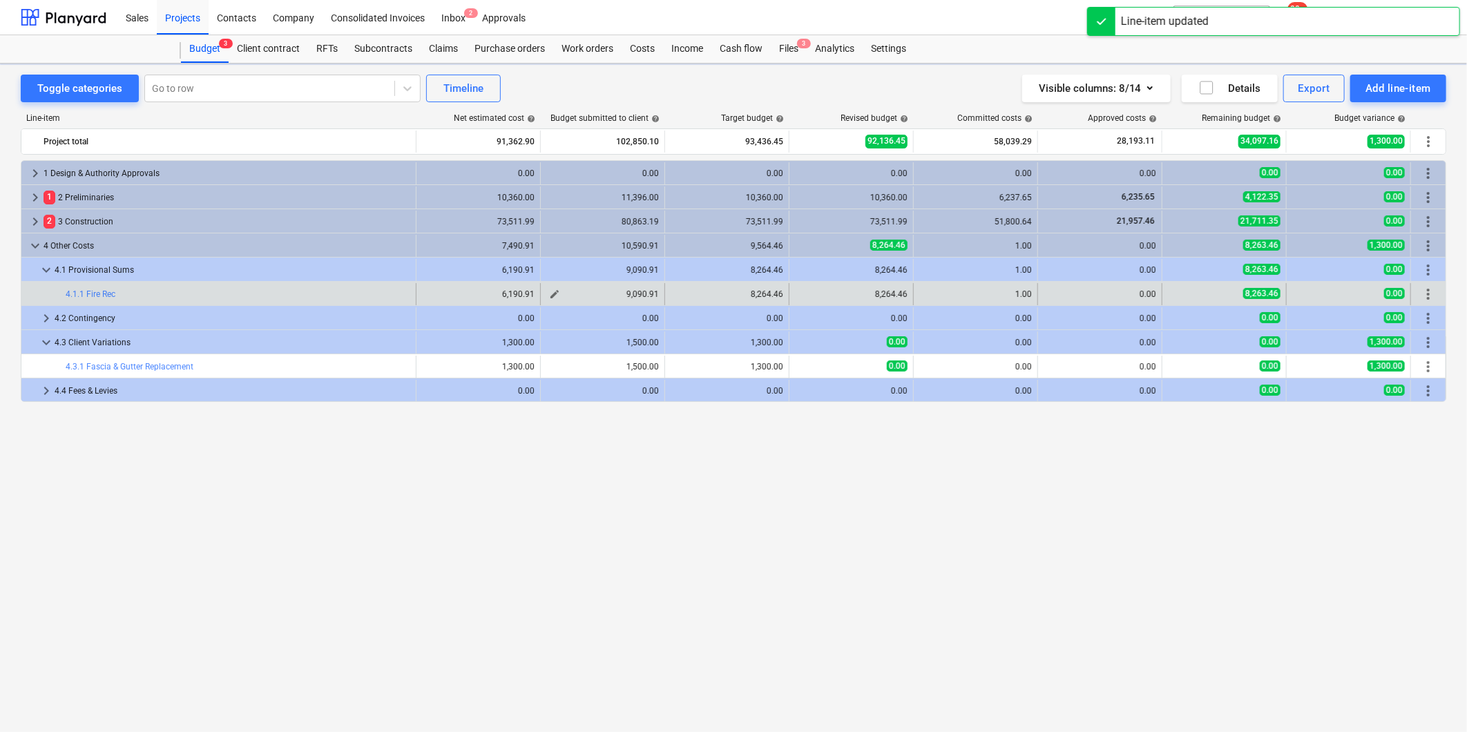
click at [551, 294] on span "edit" at bounding box center [554, 294] width 11 height 11
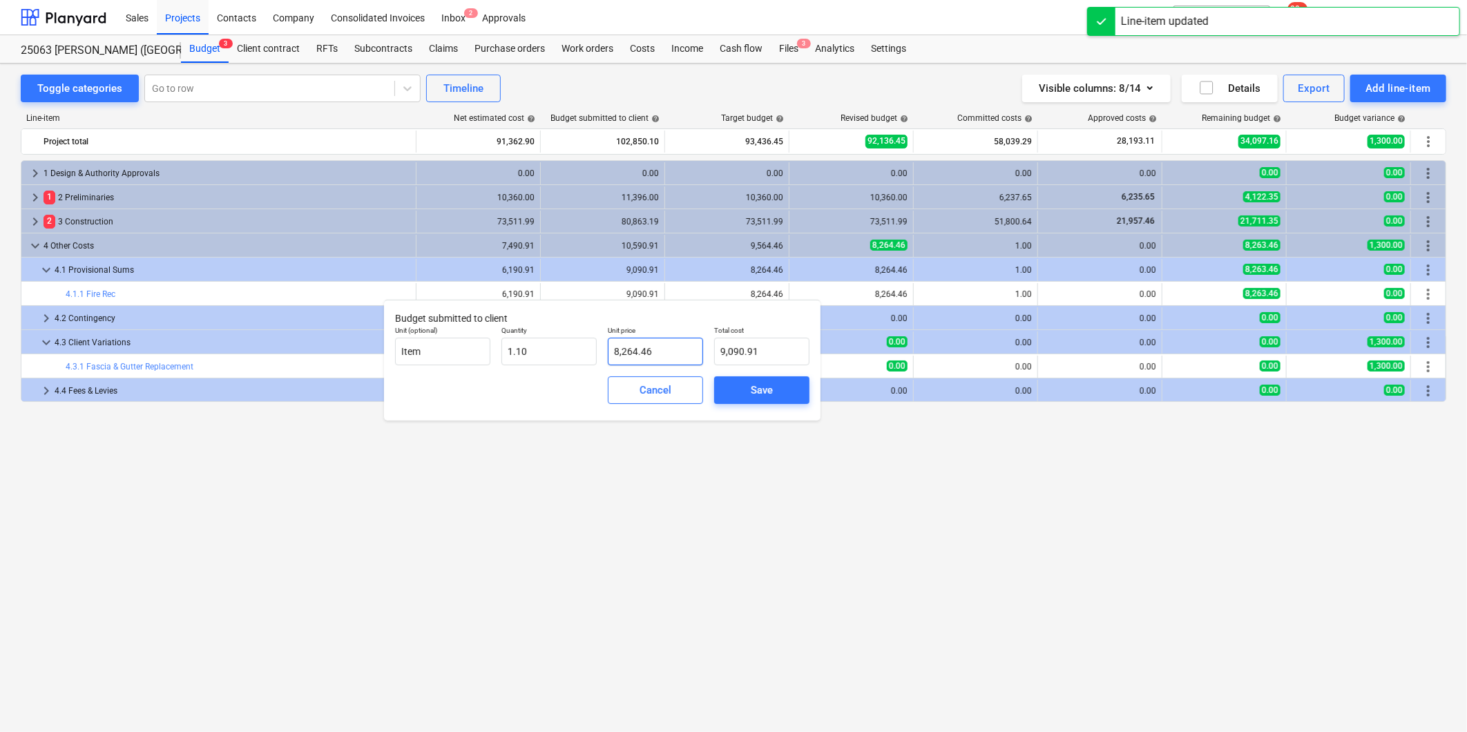
type input "8264.4636"
drag, startPoint x: 671, startPoint y: 353, endPoint x: 596, endPoint y: 356, distance: 74.6
click at [596, 356] on div "Unit (optional) Item Quantity 1.10 Unit price 8264.4636 Total cost 9,090.91" at bounding box center [602, 345] width 425 height 50
type input "1.1"
type input "8,264.46"
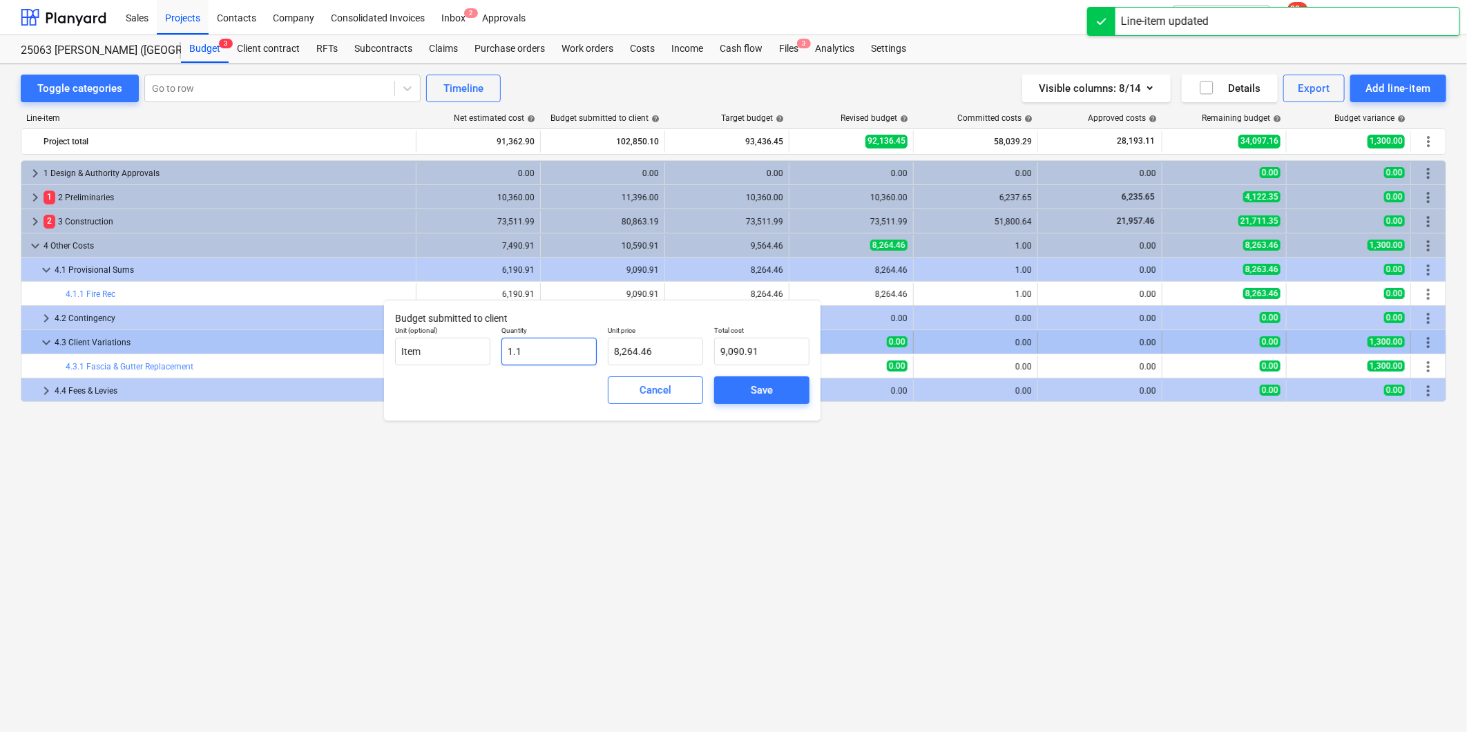
drag, startPoint x: 562, startPoint y: 355, endPoint x: 320, endPoint y: 349, distance: 242.5
click at [341, 349] on body "Sales Projects Contacts Company Consolidated Invoices Inbox 2 Approvals format_…" at bounding box center [733, 366] width 1467 height 732
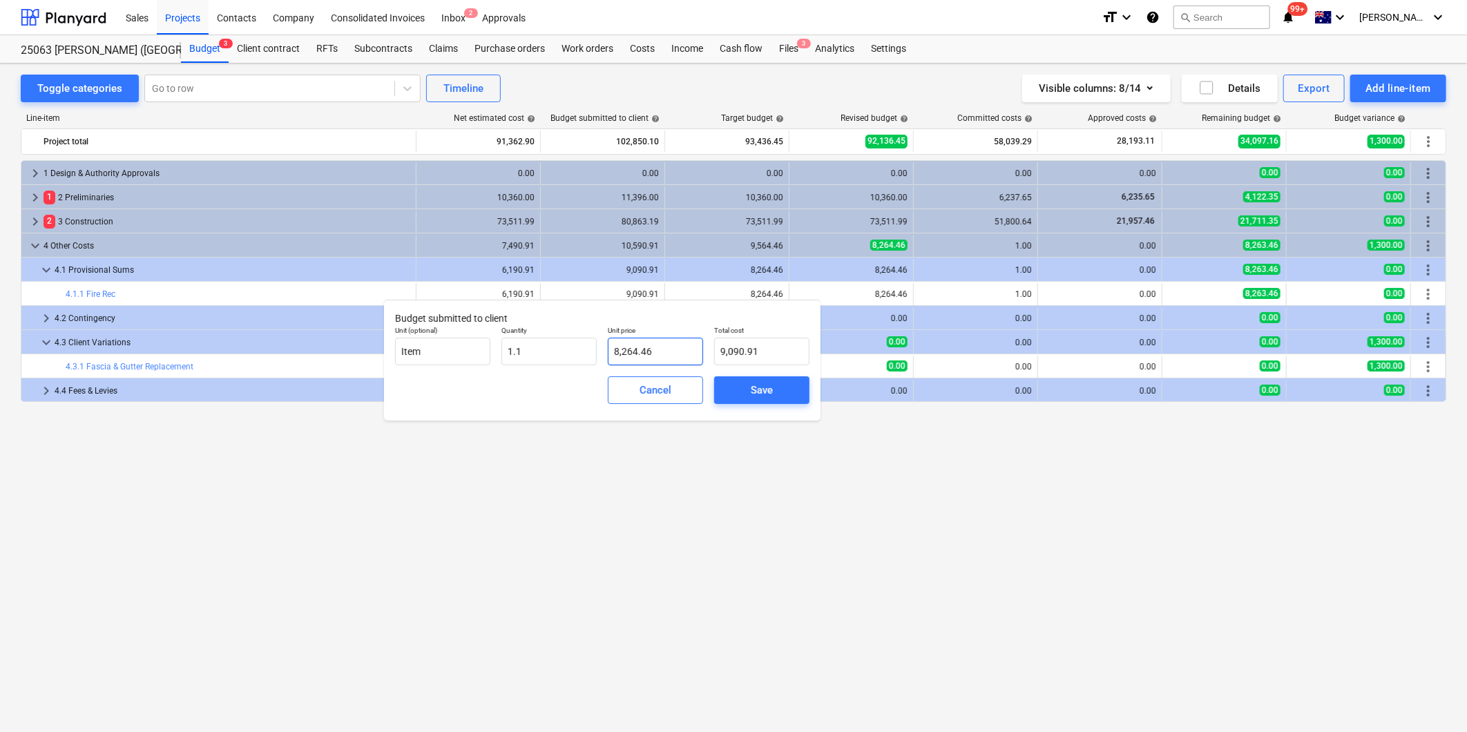
type input "1.10"
drag, startPoint x: 633, startPoint y: 357, endPoint x: 515, endPoint y: 359, distance: 118.8
click at [532, 358] on div "Unit (optional) Item Quantity 1.10 Unit price 8264.4636 Total cost 9,090.91" at bounding box center [602, 345] width 425 height 50
type input "6"
type input "6.60"
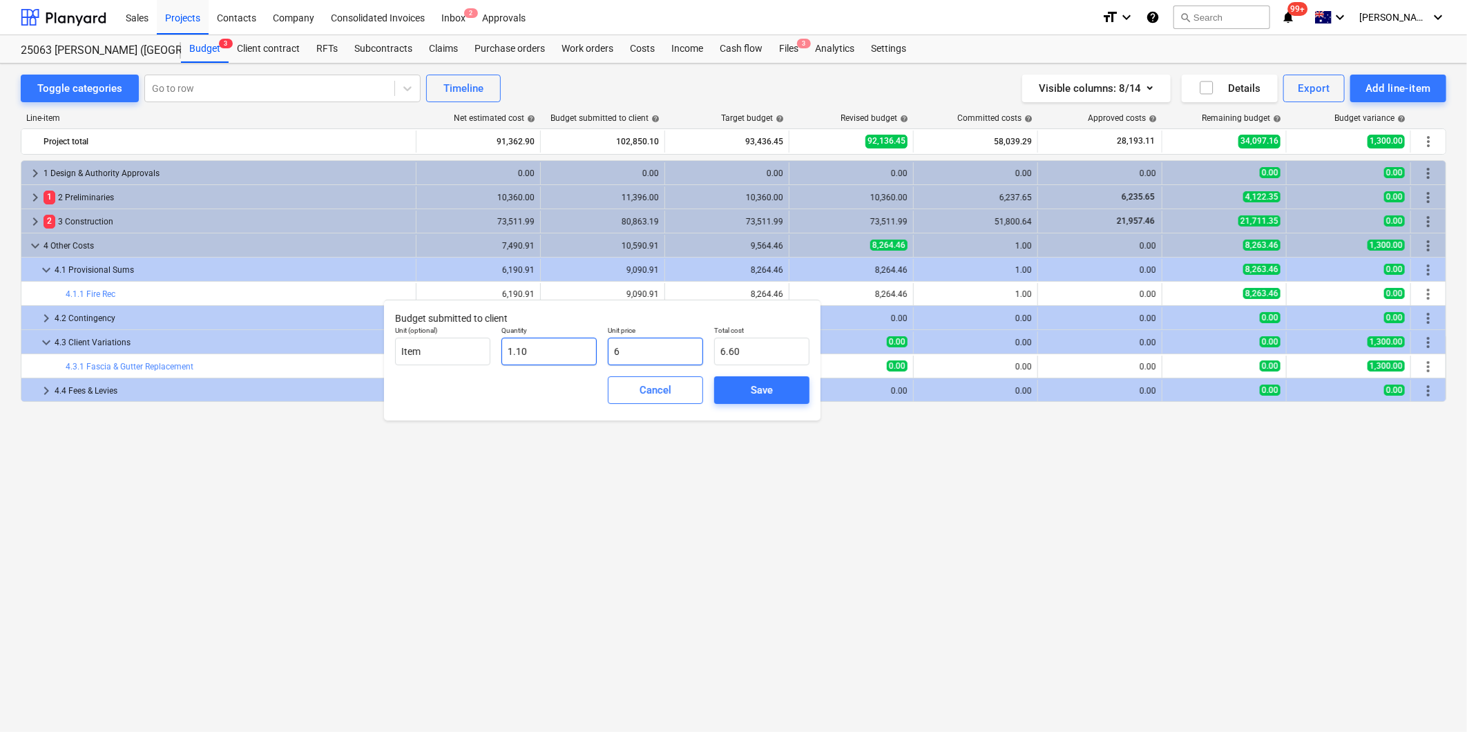
type input "61"
type input "67.10"
type input "619"
type input "680.90"
type input "6190"
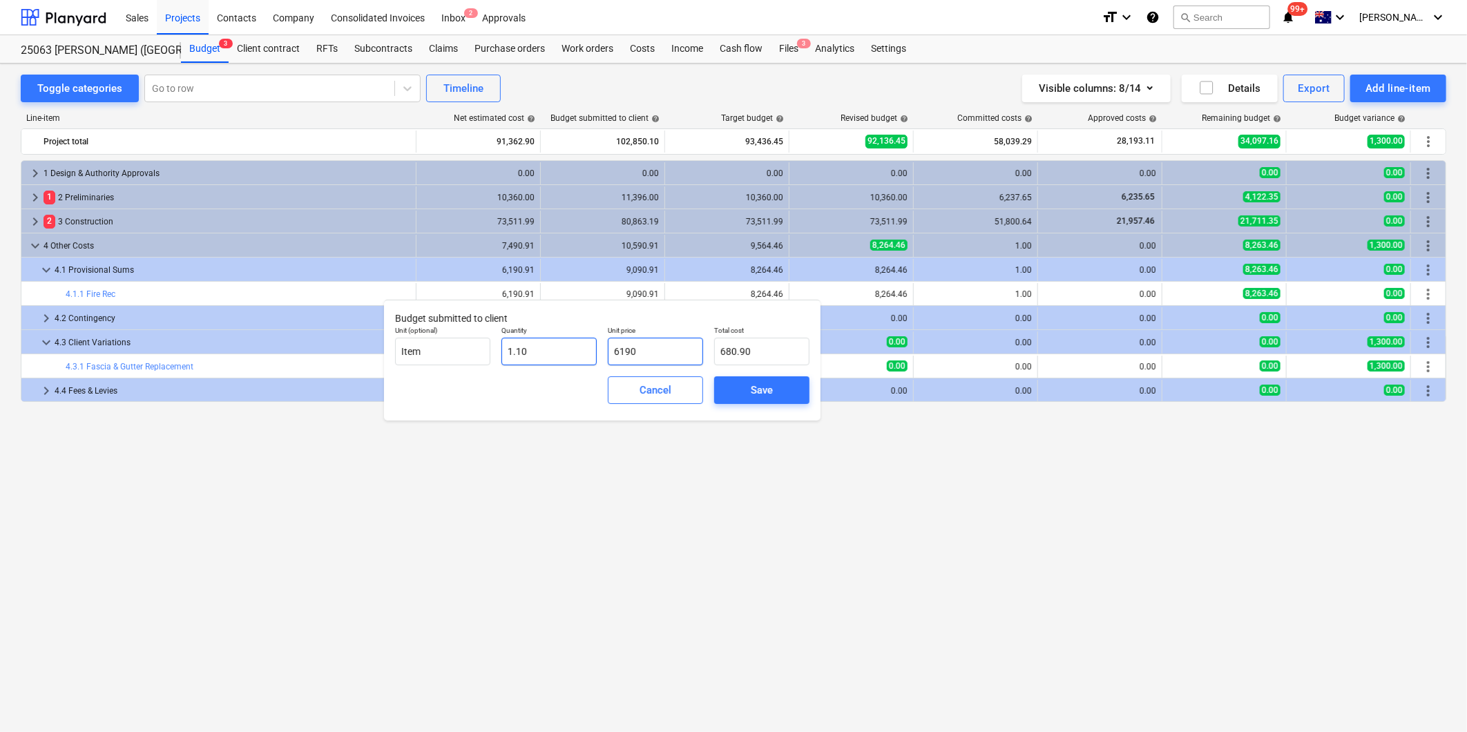
type input "6,809.00"
type input "6190.9"
type input "6,809.99"
type input "6190.91"
type input "6,810.00"
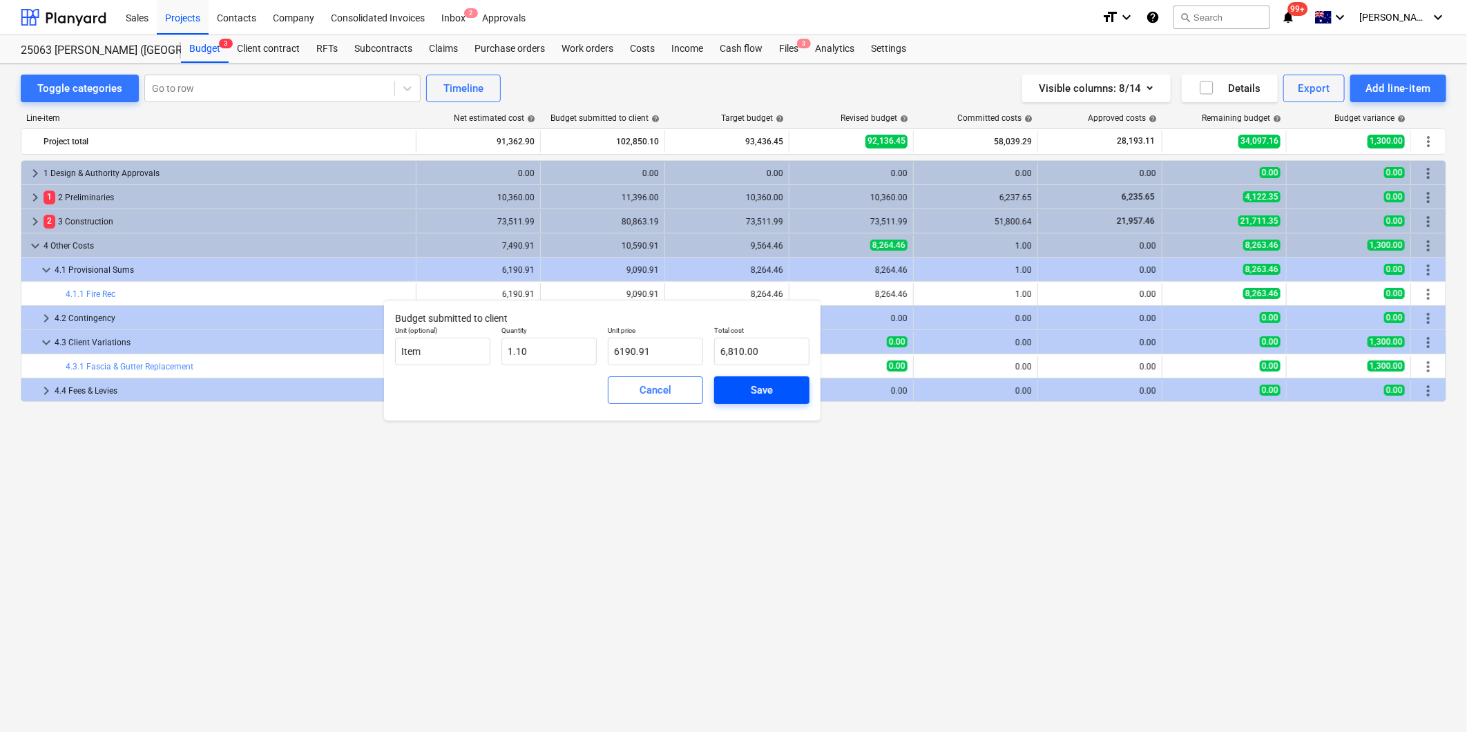
type input "6,190.91"
click at [740, 383] on span "Save" at bounding box center [762, 390] width 62 height 18
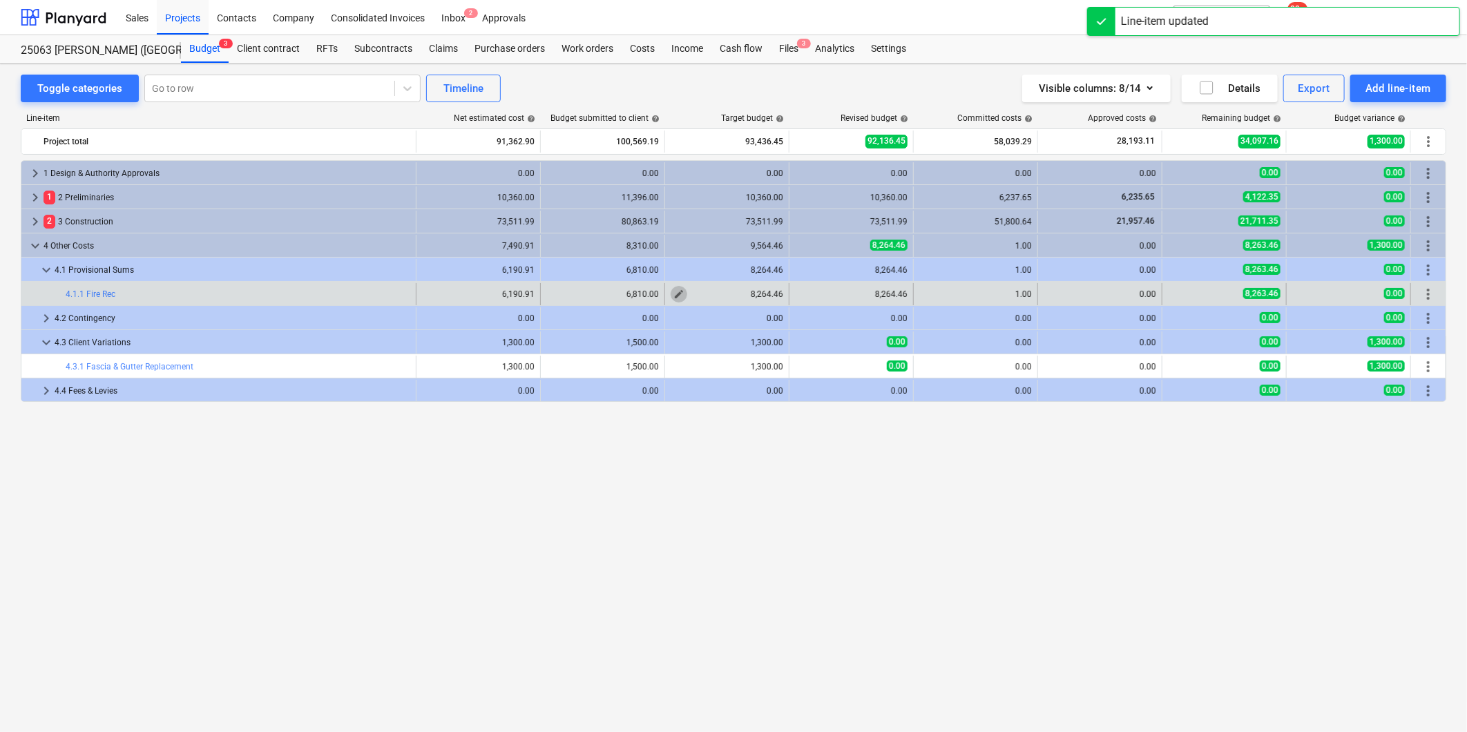
click at [677, 296] on span "edit" at bounding box center [678, 294] width 11 height 11
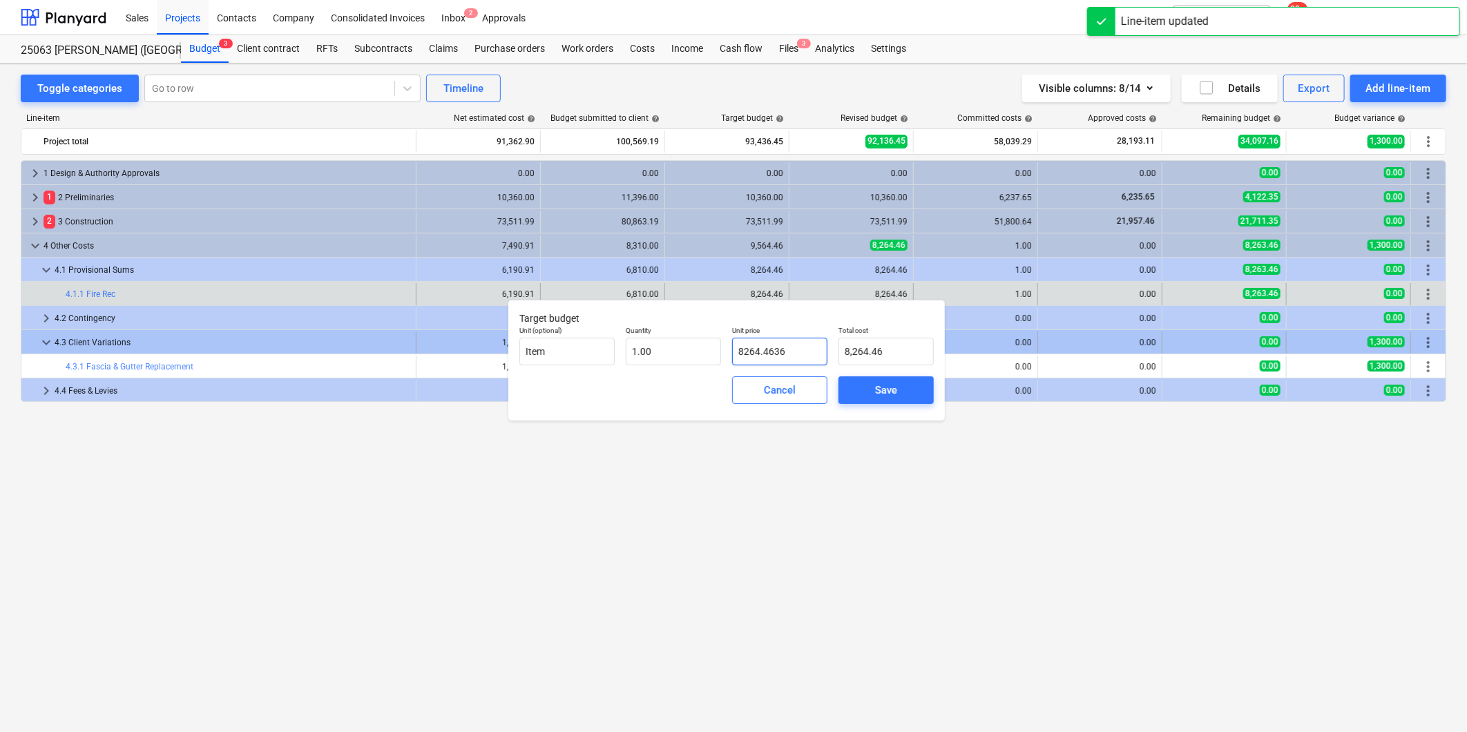
drag, startPoint x: 788, startPoint y: 347, endPoint x: 353, endPoint y: 332, distance: 435.4
click at [537, 347] on div "Unit (optional) Item Quantity 1.00 Unit price 8264.4636 Total cost 8,264.46" at bounding box center [726, 345] width 425 height 50
type input "6"
type input "6.00"
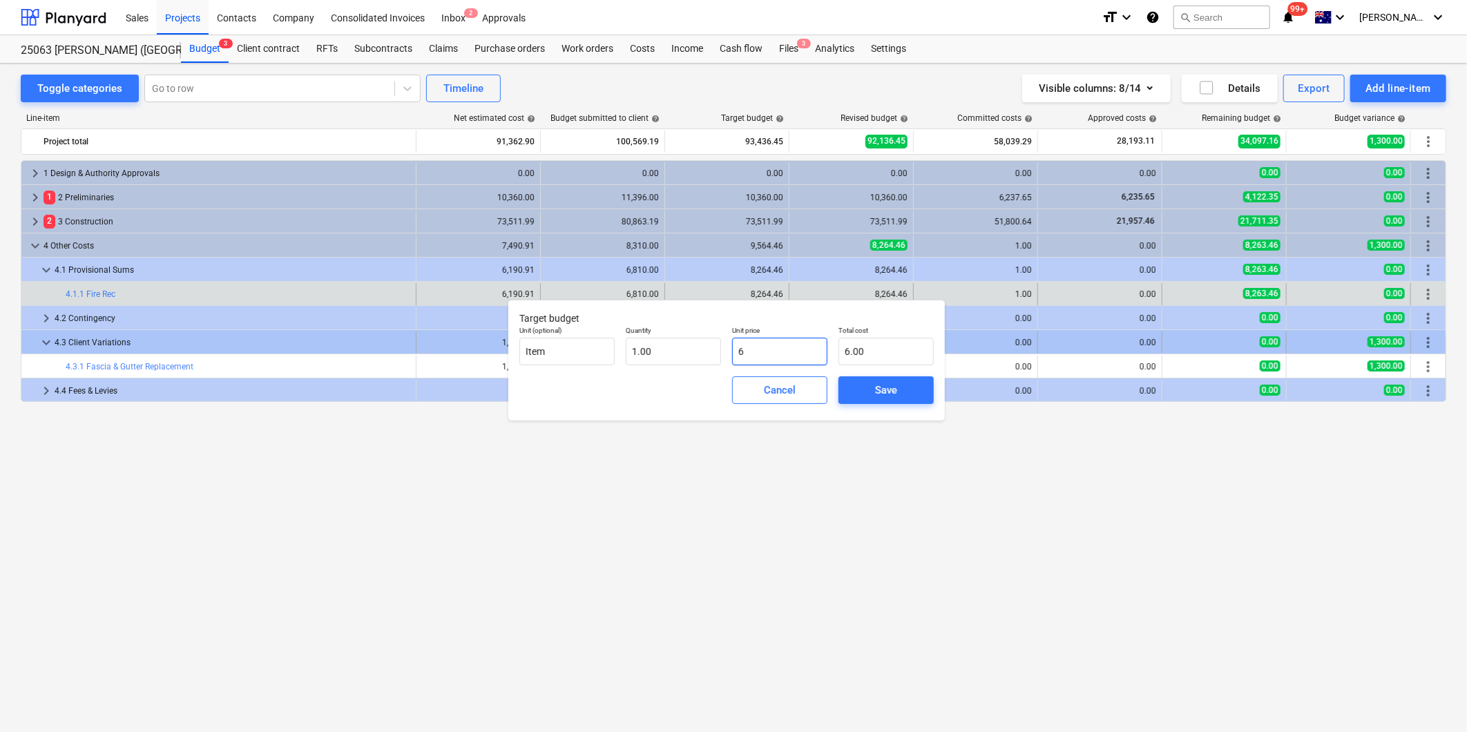
type input "61"
type input "61.00"
type input "619"
type input "619.00"
type input "6190"
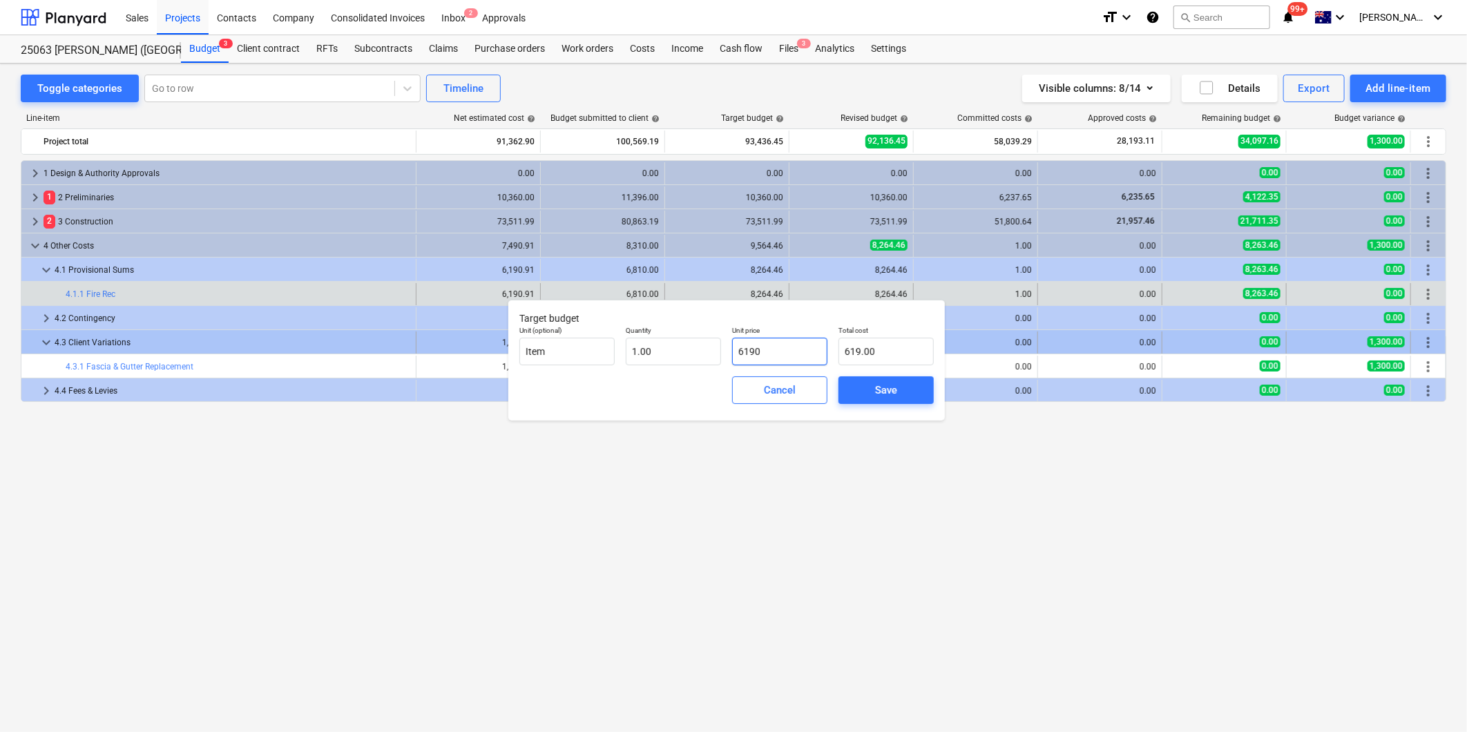
type input "6,190.00"
type input "6190.9"
type input "6,190.90"
type input "6190.91"
type input "6,190.91"
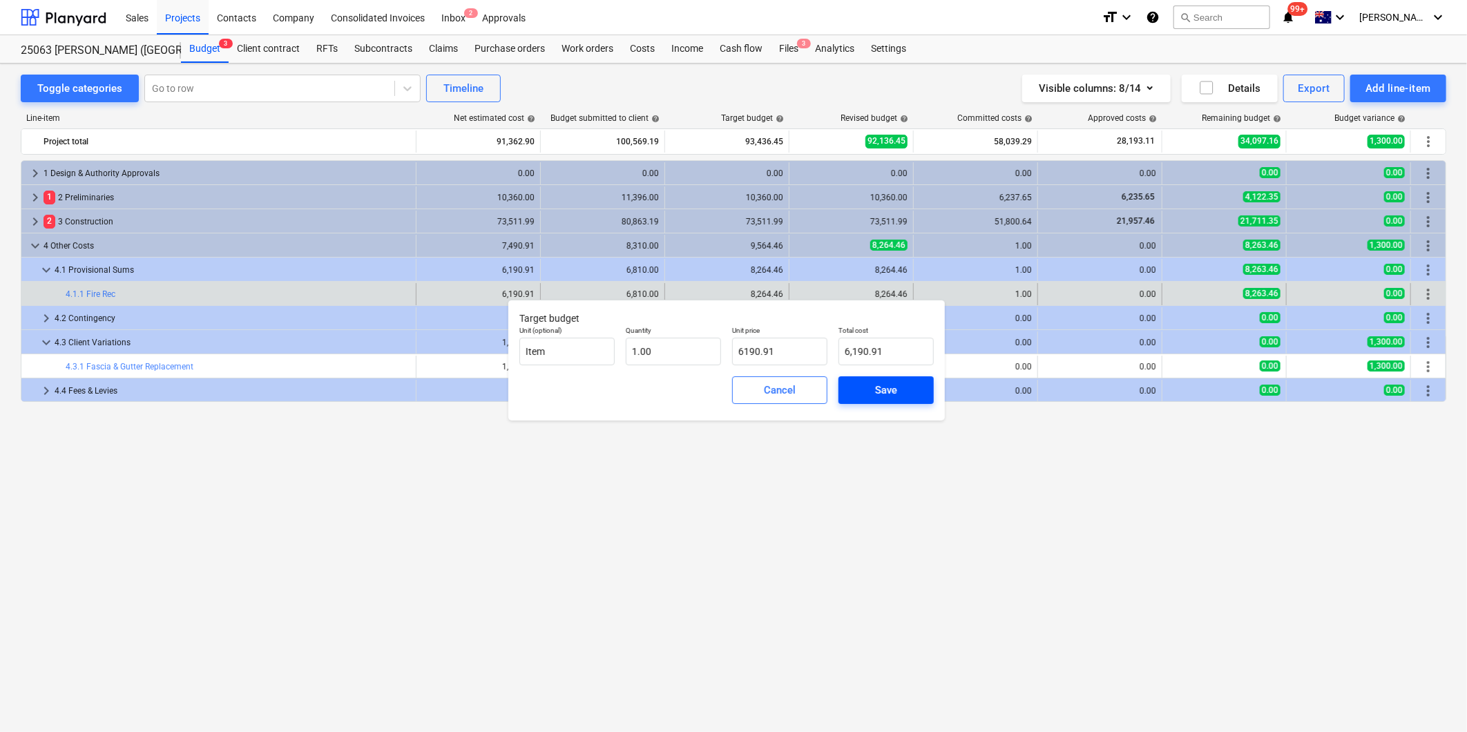
type input "6,190.91"
click at [881, 401] on button "Save" at bounding box center [885, 390] width 95 height 28
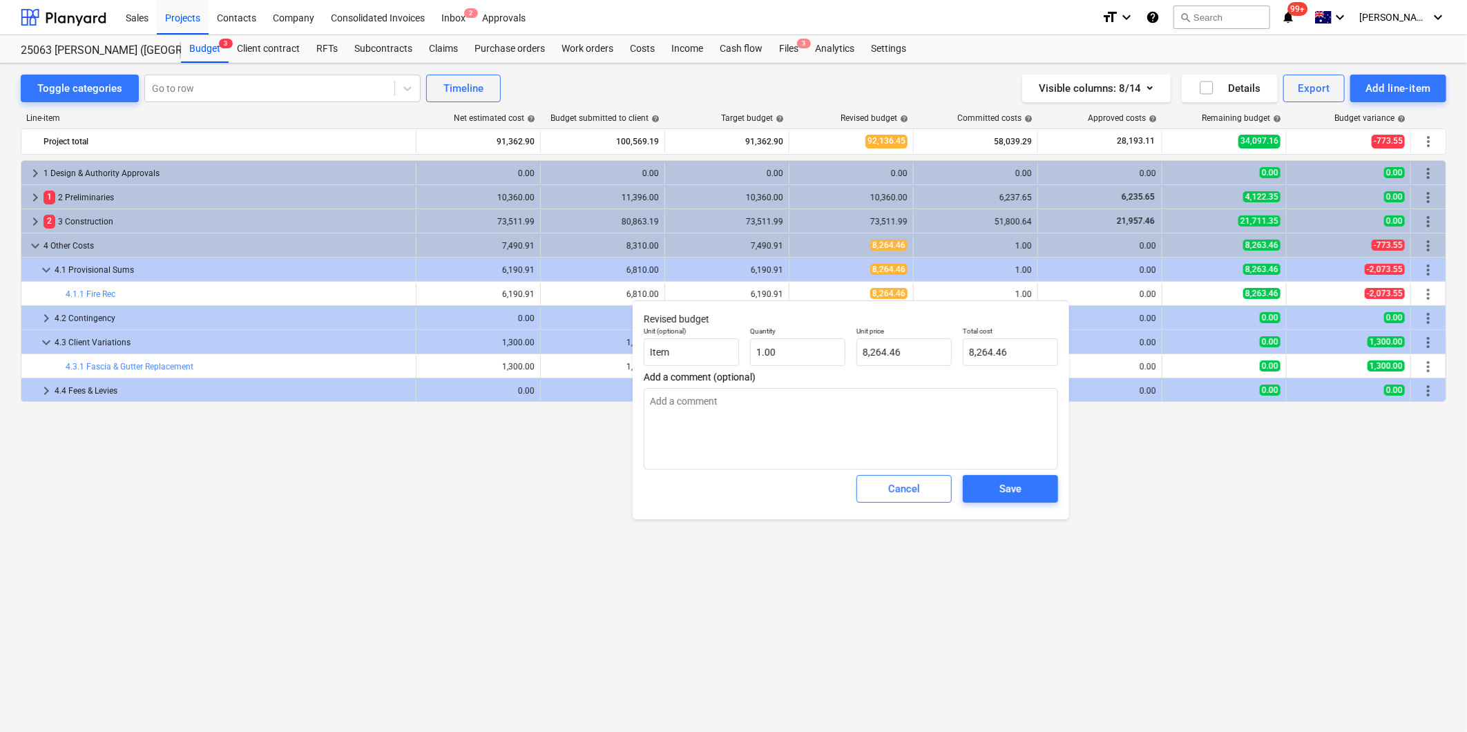
type textarea "x"
type input "8264.4636"
click at [769, 338] on div "Unit (optional) Item Quantity 1.00 Unit price 8264.4636 Total cost 8,264.46" at bounding box center [850, 346] width 425 height 50
click at [1037, 492] on span "Save" at bounding box center [1010, 489] width 62 height 18
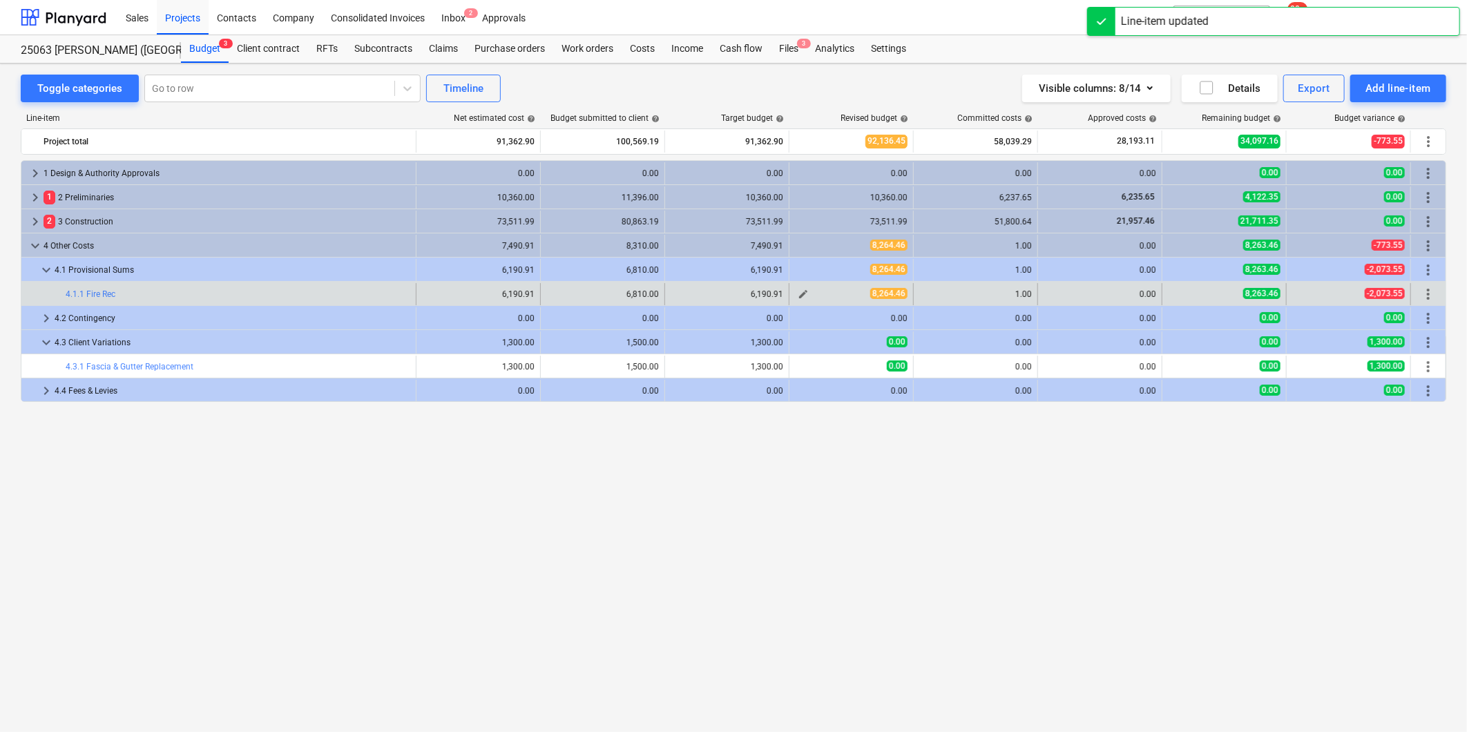
click at [802, 294] on span "edit" at bounding box center [803, 294] width 11 height 11
type textarea "x"
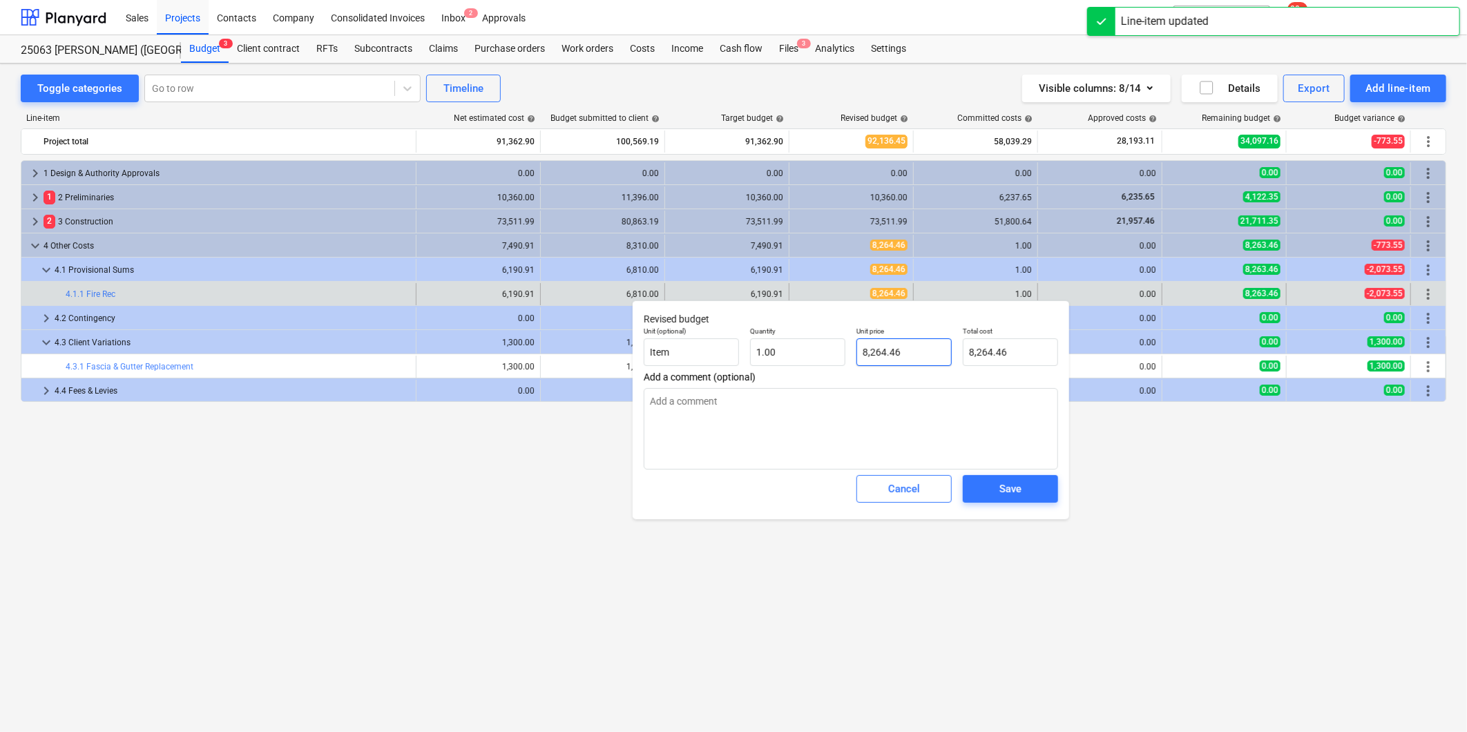
type input "8264.4636"
drag, startPoint x: 905, startPoint y: 356, endPoint x: 802, endPoint y: 353, distance: 103.6
click at [802, 353] on div "Unit (optional) Item Quantity 1.00 Unit price 8264.4636 Total cost 8,264.46" at bounding box center [850, 346] width 425 height 50
type textarea "x"
type input "6"
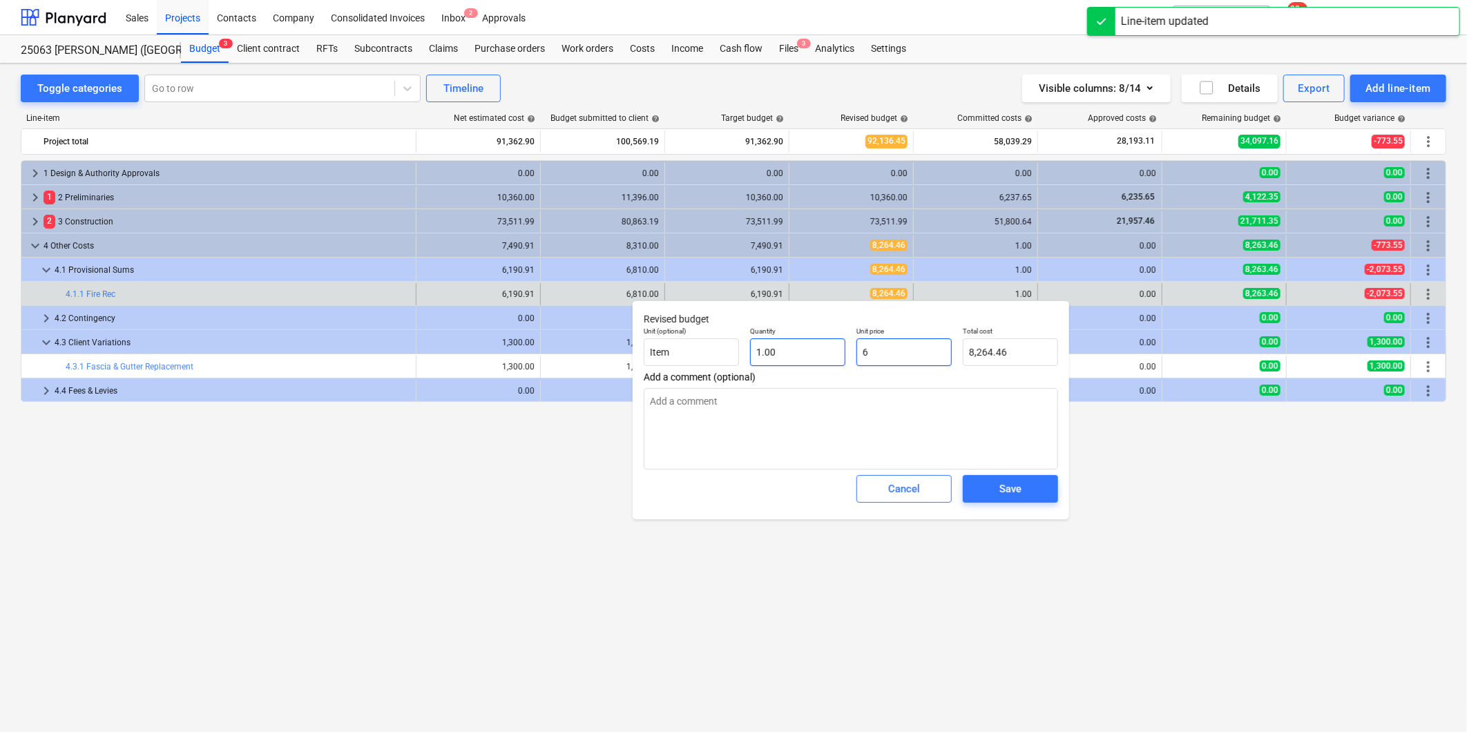
type input "6.00"
type textarea "x"
type input "0.00"
type textarea "x"
type input "2"
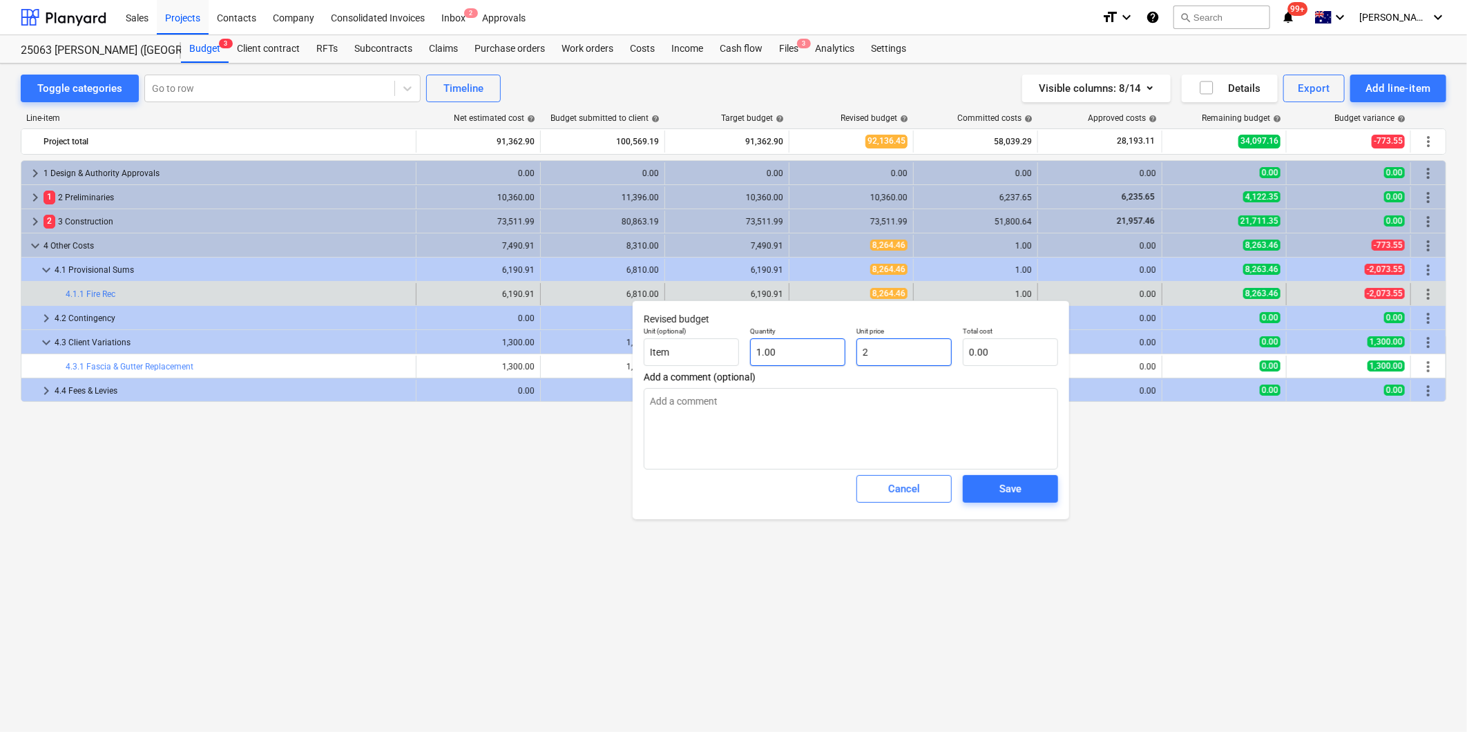
type input "2.00"
type textarea "x"
type input "27"
type input "27.00"
type textarea "x"
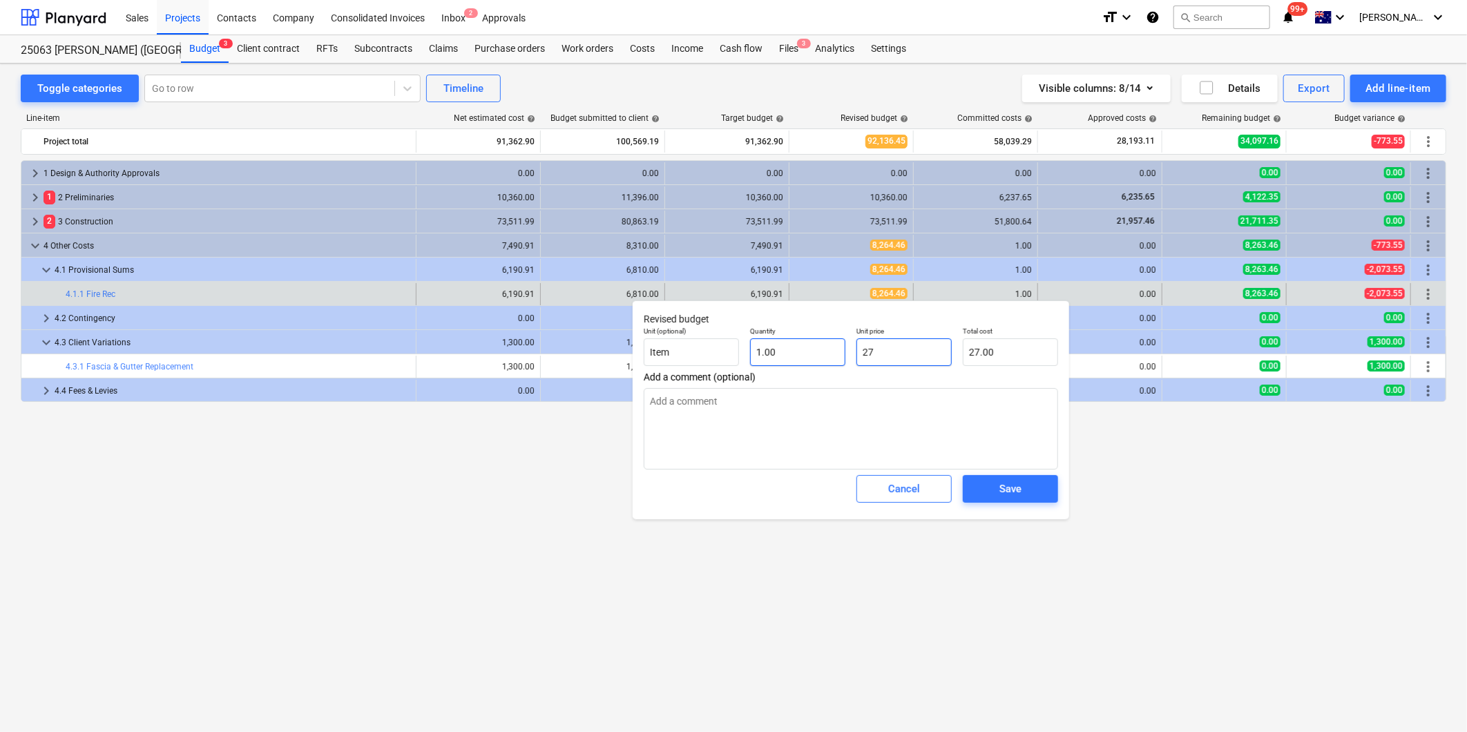
type input "278"
type input "278.00"
type textarea "x"
type input "2785"
type input "2,785.00"
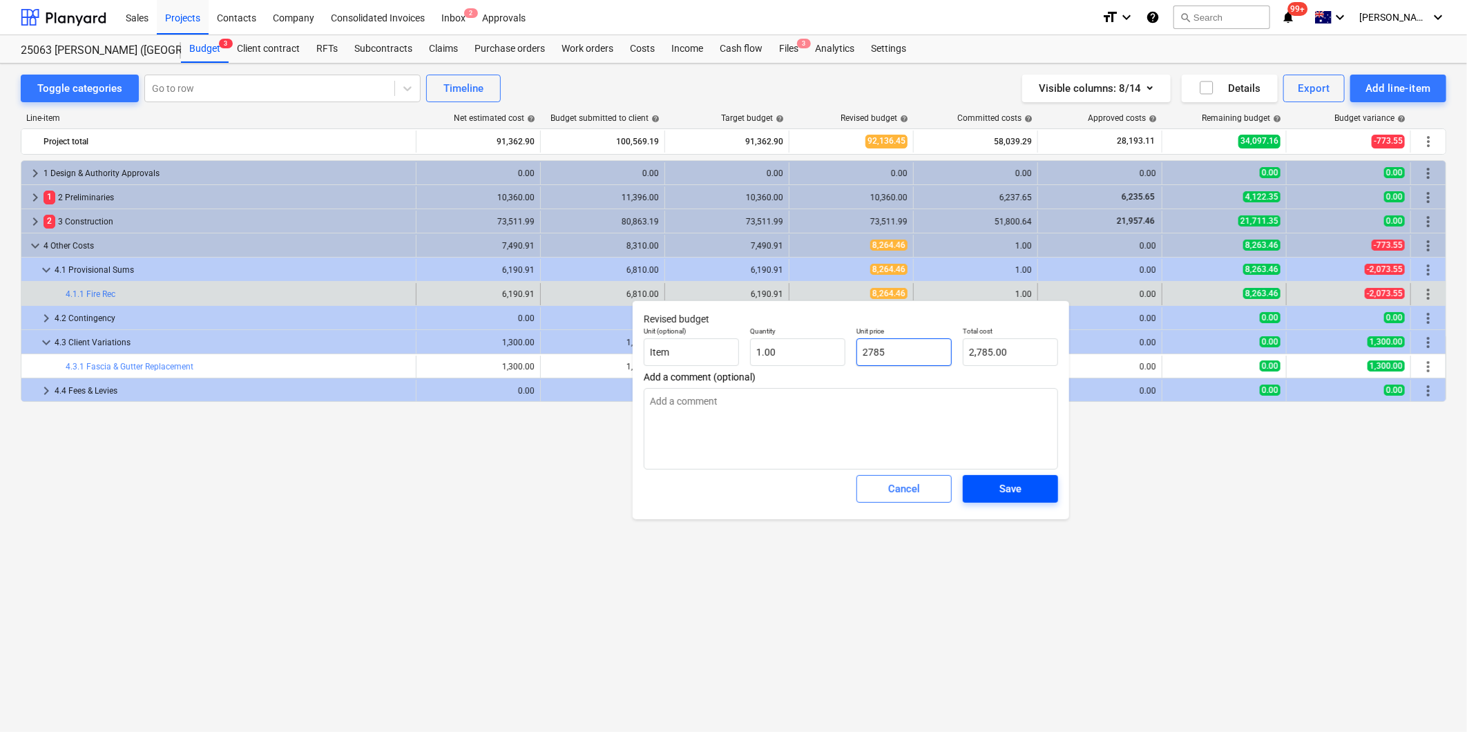
type input "2785"
type textarea "x"
type input "2,785.00"
click at [1021, 485] on div "Save" at bounding box center [1010, 489] width 22 height 18
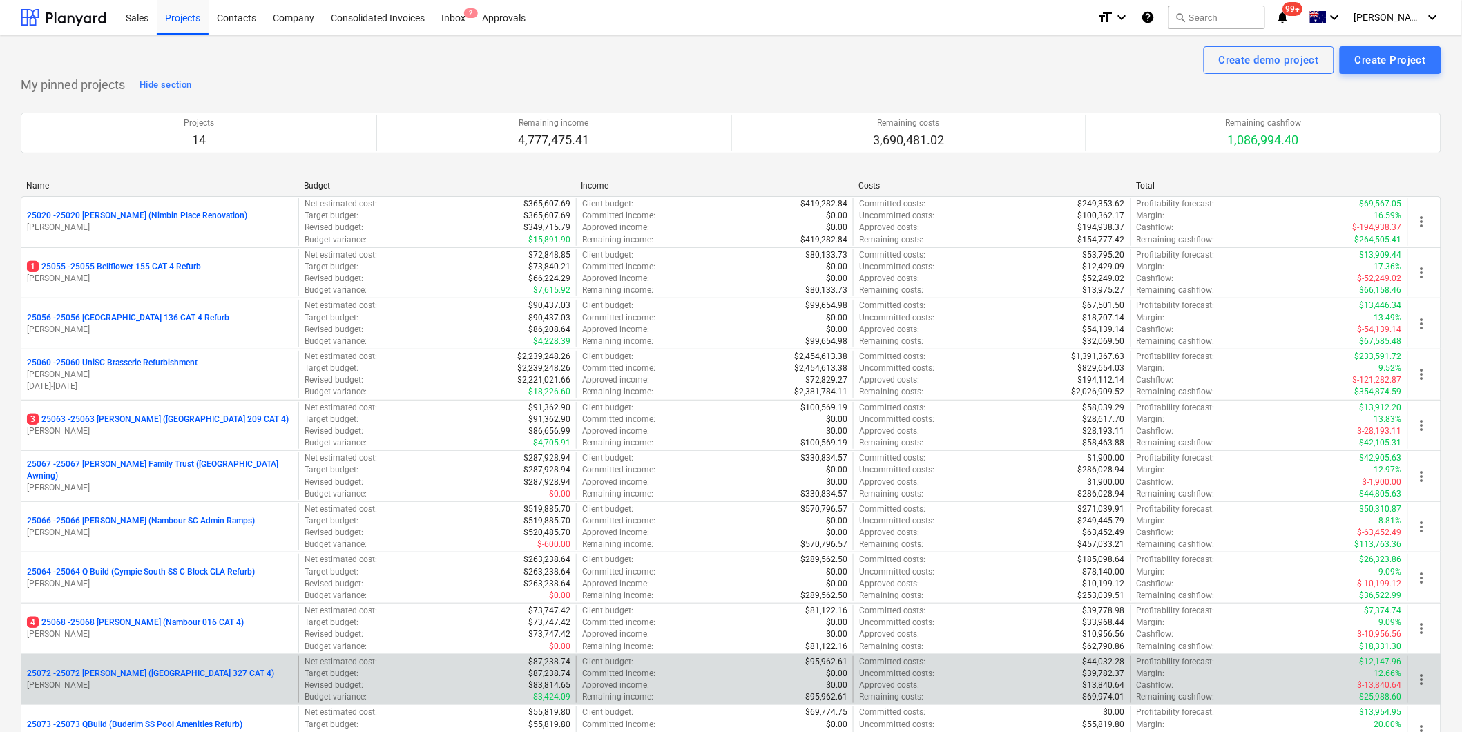
click at [196, 673] on p "25072 - 25072 Keyton (Chancellor Park 327 CAT 4)" at bounding box center [150, 674] width 247 height 12
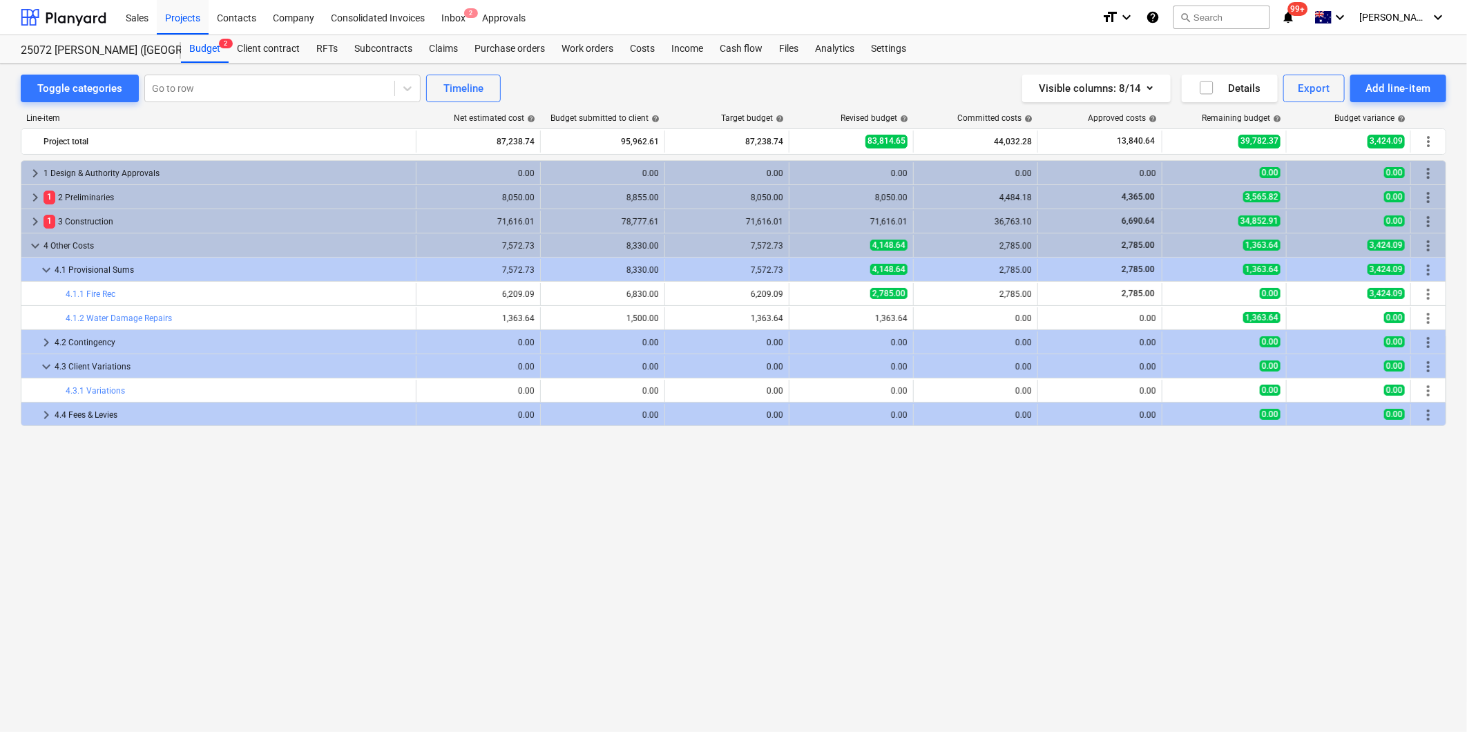
click at [563, 656] on div "keyboard_arrow_right 1 Design & Authority Approvals 0.00 0.00 0.00 0.00 0.00 0.…" at bounding box center [733, 417] width 1425 height 515
click at [43, 270] on span "keyboard_arrow_down" at bounding box center [46, 270] width 17 height 17
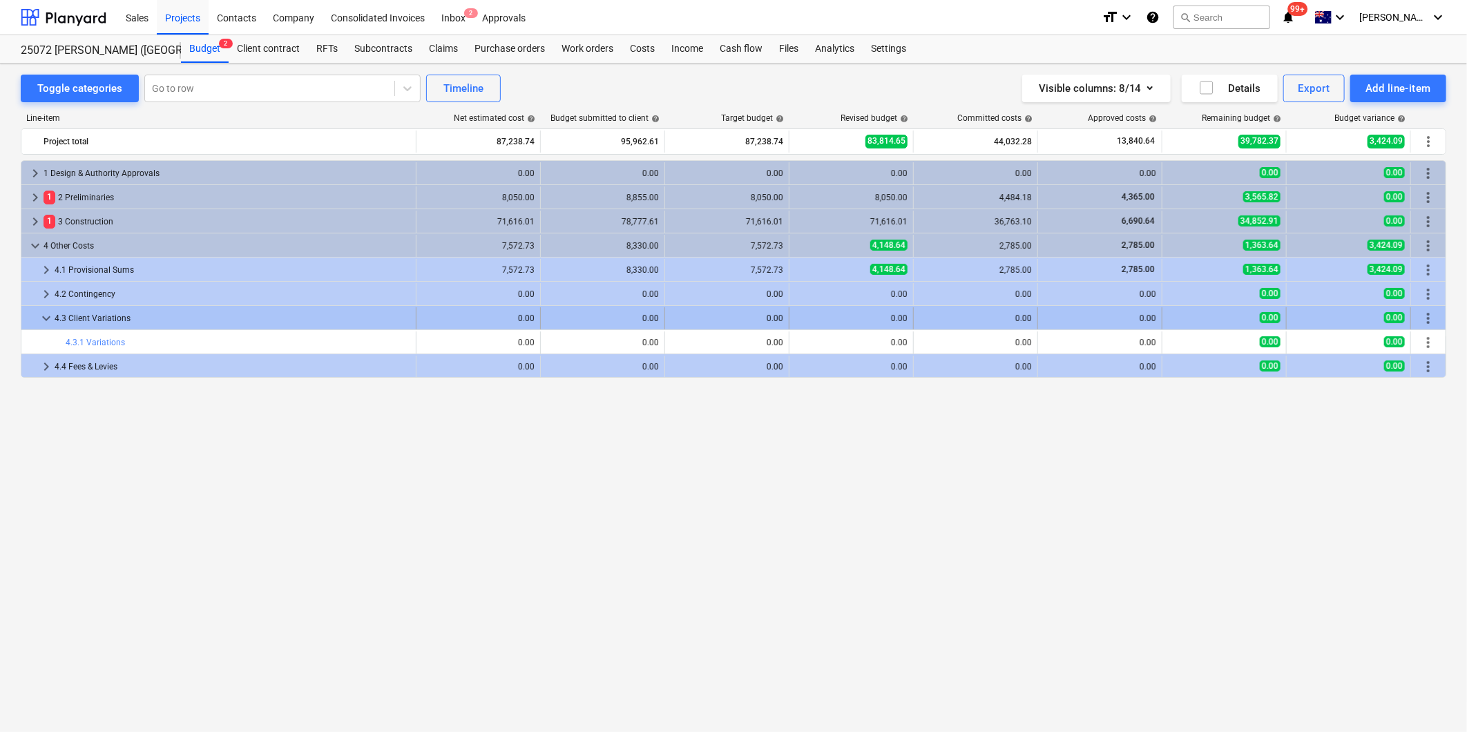
click at [46, 321] on span "keyboard_arrow_down" at bounding box center [46, 318] width 17 height 17
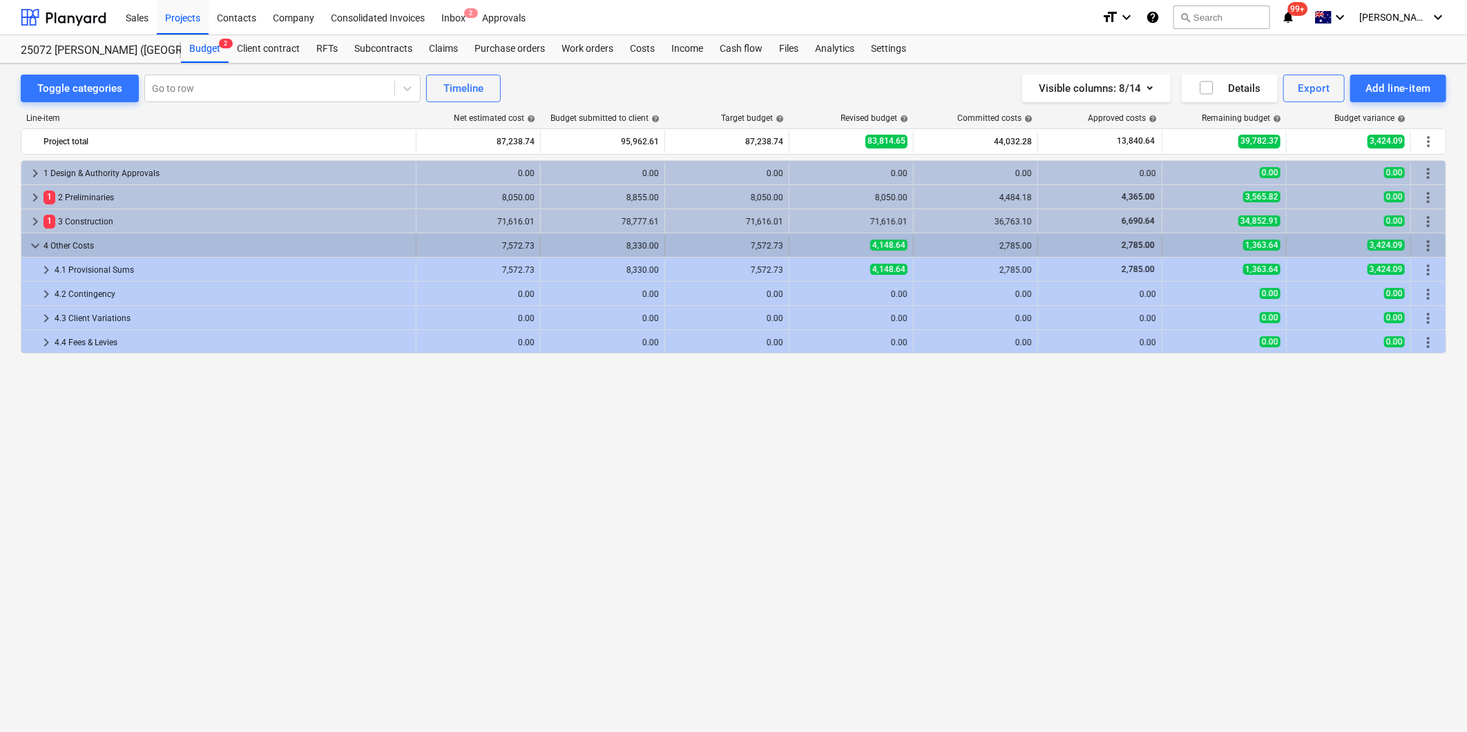
click at [32, 245] on span "keyboard_arrow_down" at bounding box center [35, 246] width 17 height 17
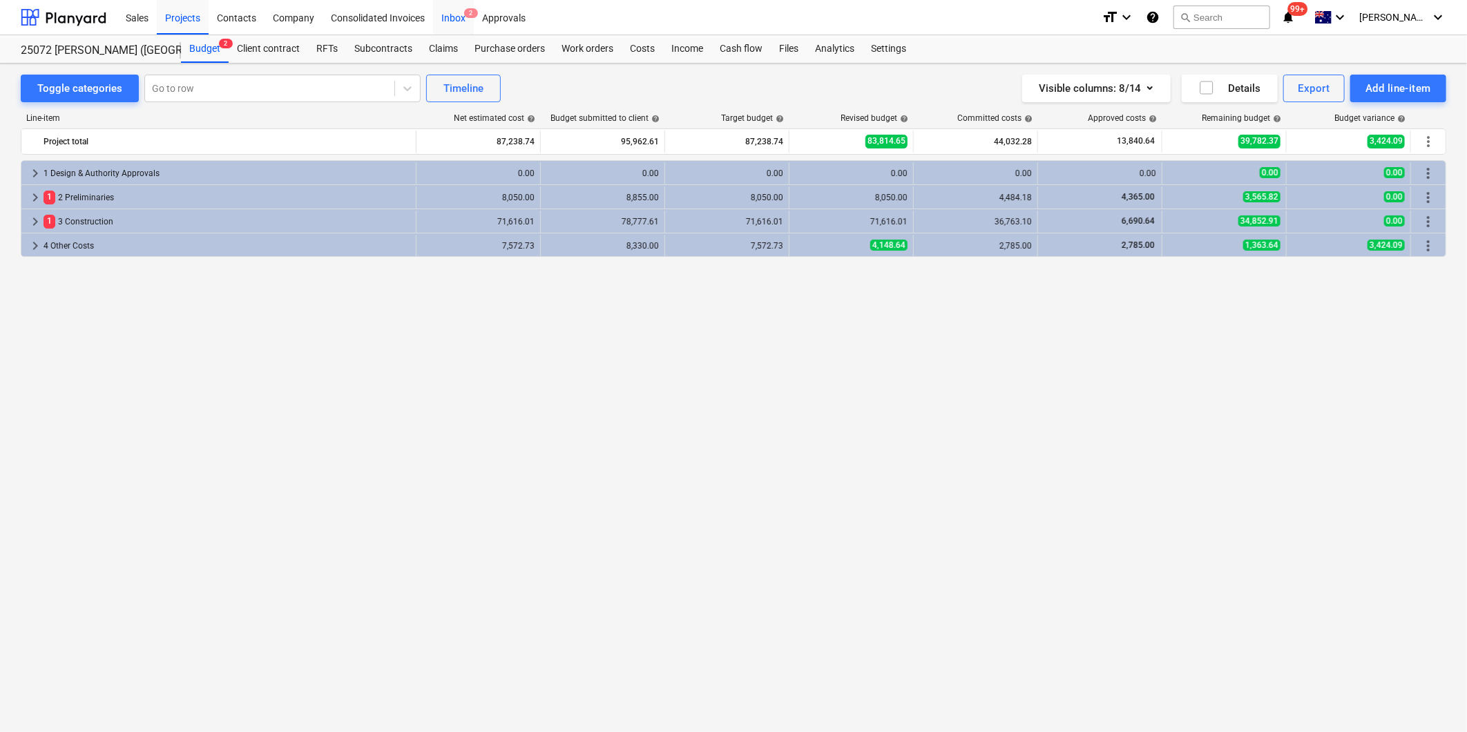
click at [456, 18] on div "Inbox 2" at bounding box center [453, 16] width 41 height 35
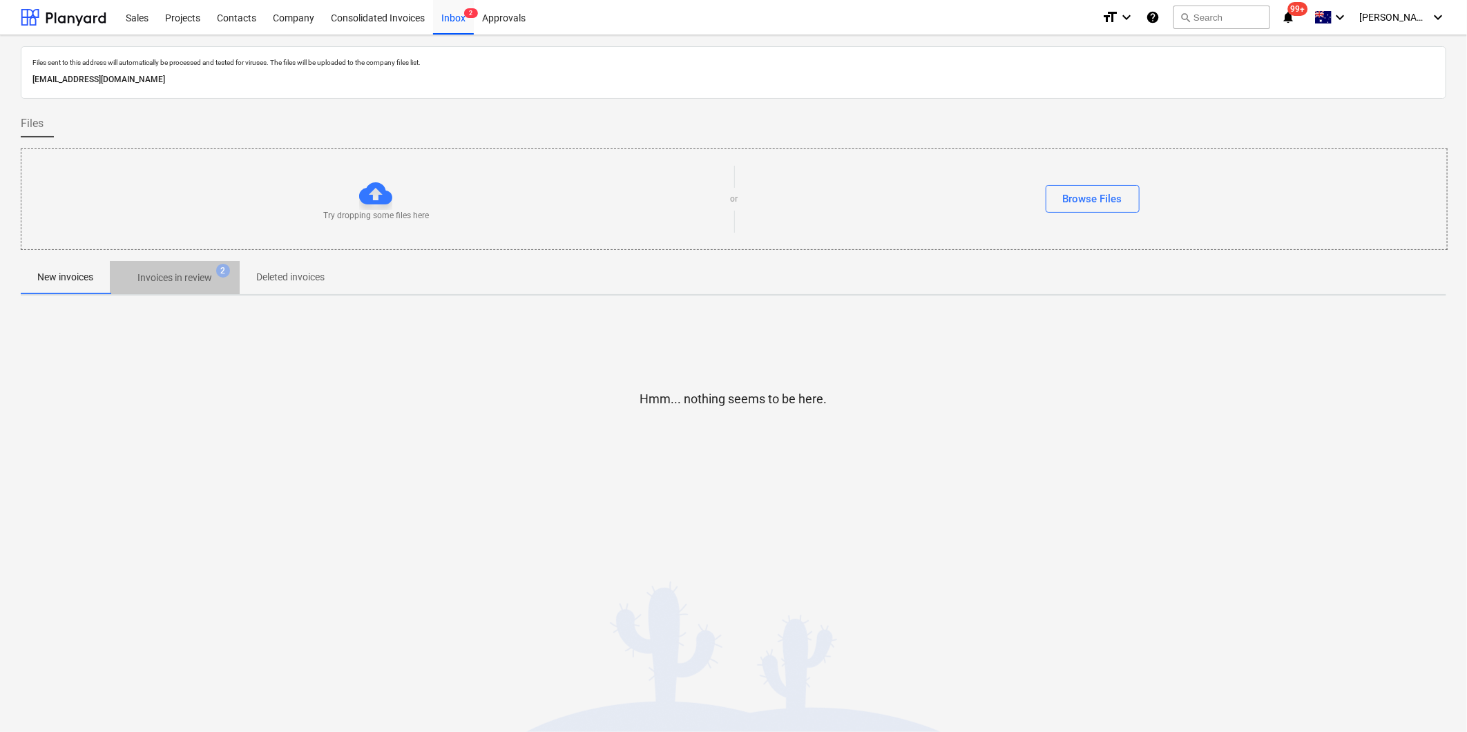
click at [195, 282] on p "Invoices in review" at bounding box center [174, 278] width 75 height 15
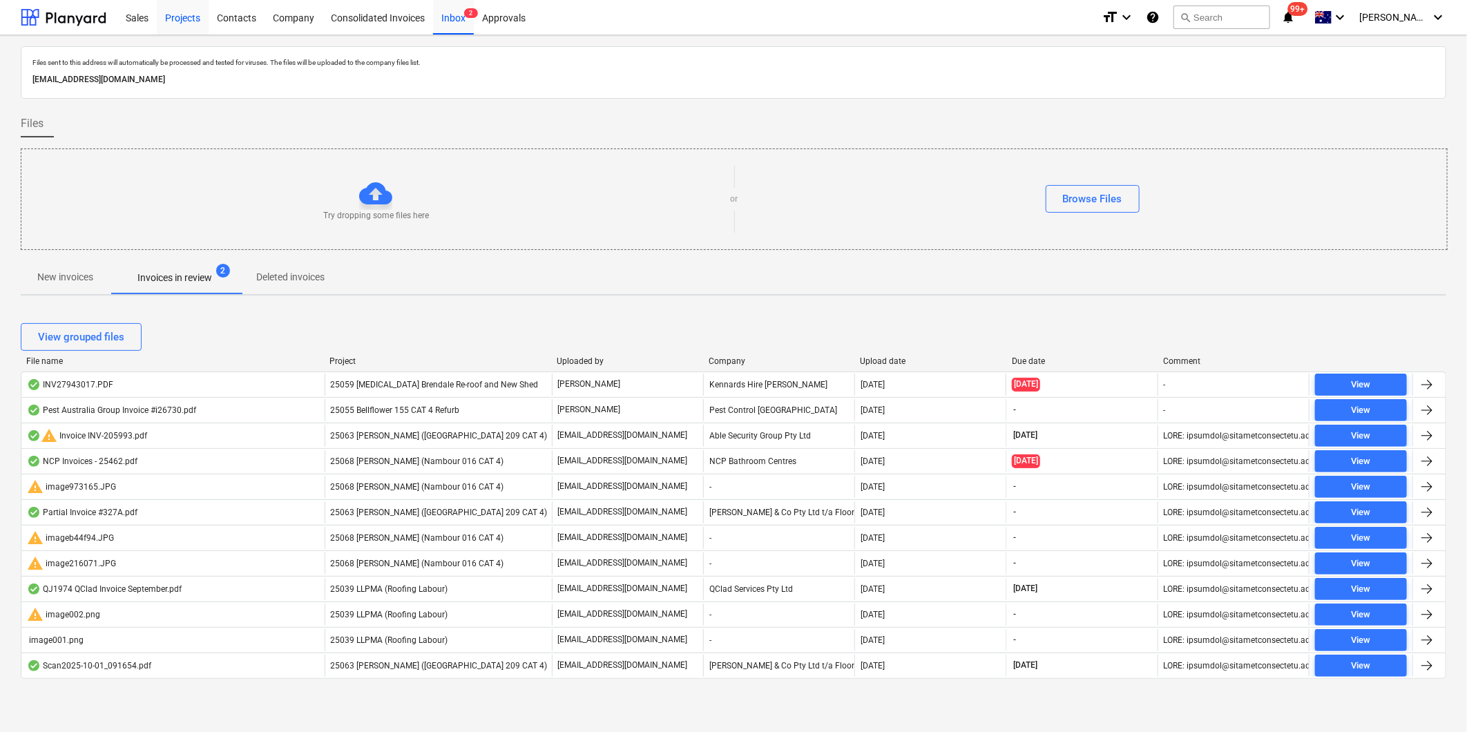
click at [180, 19] on div "Projects" at bounding box center [183, 16] width 52 height 35
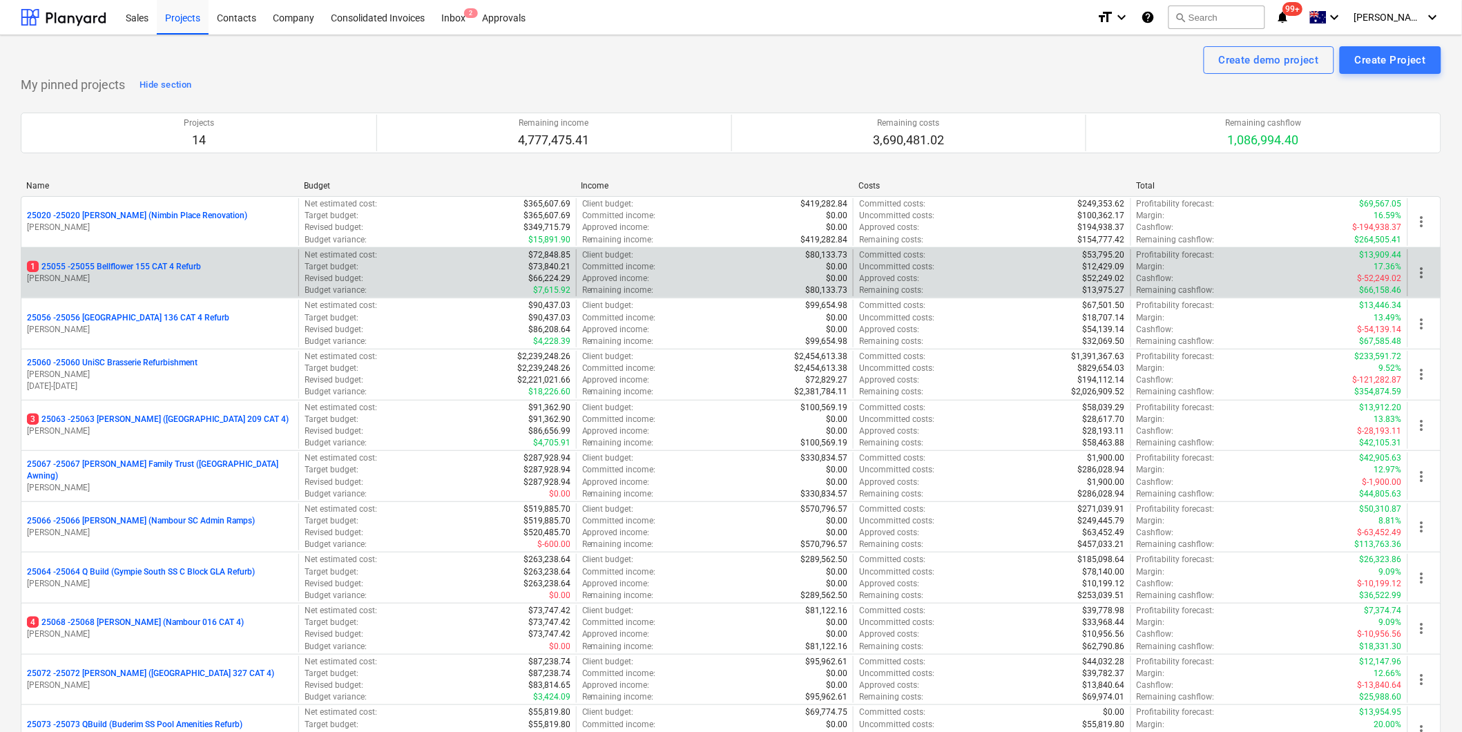
click at [139, 283] on p "[PERSON_NAME]" at bounding box center [160, 279] width 266 height 12
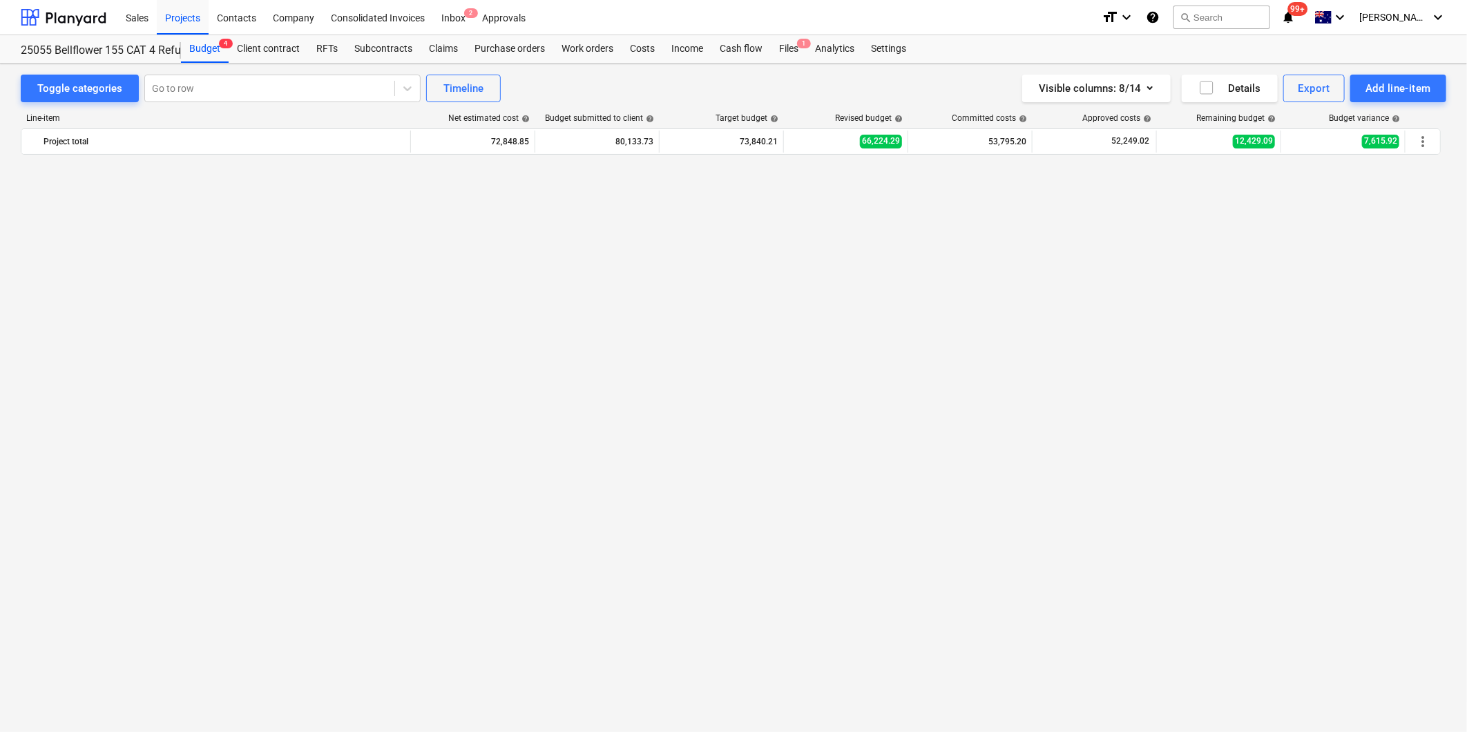
scroll to position [1564, 0]
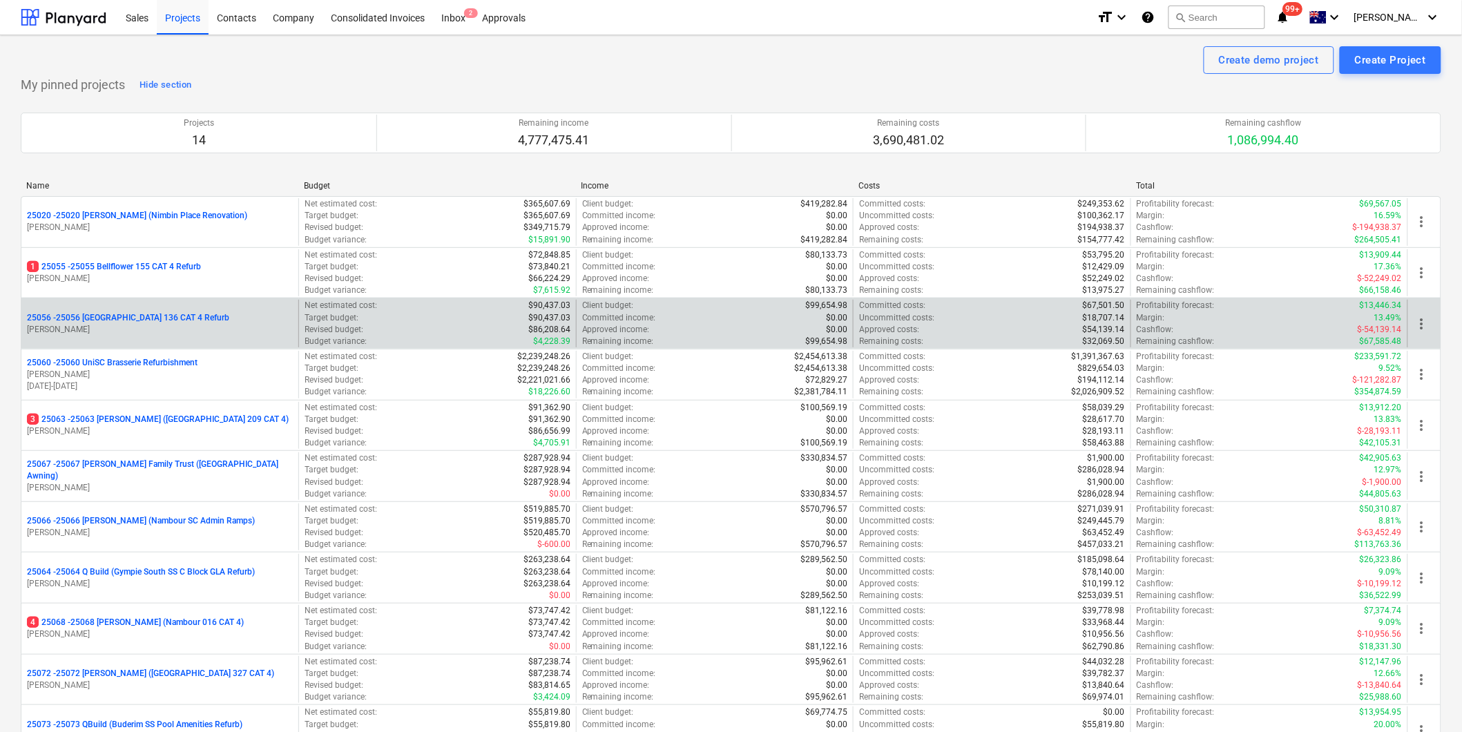
click at [171, 316] on p "25056 - 25056 [GEOGRAPHIC_DATA] 136 CAT 4 Refurb" at bounding box center [128, 318] width 202 height 12
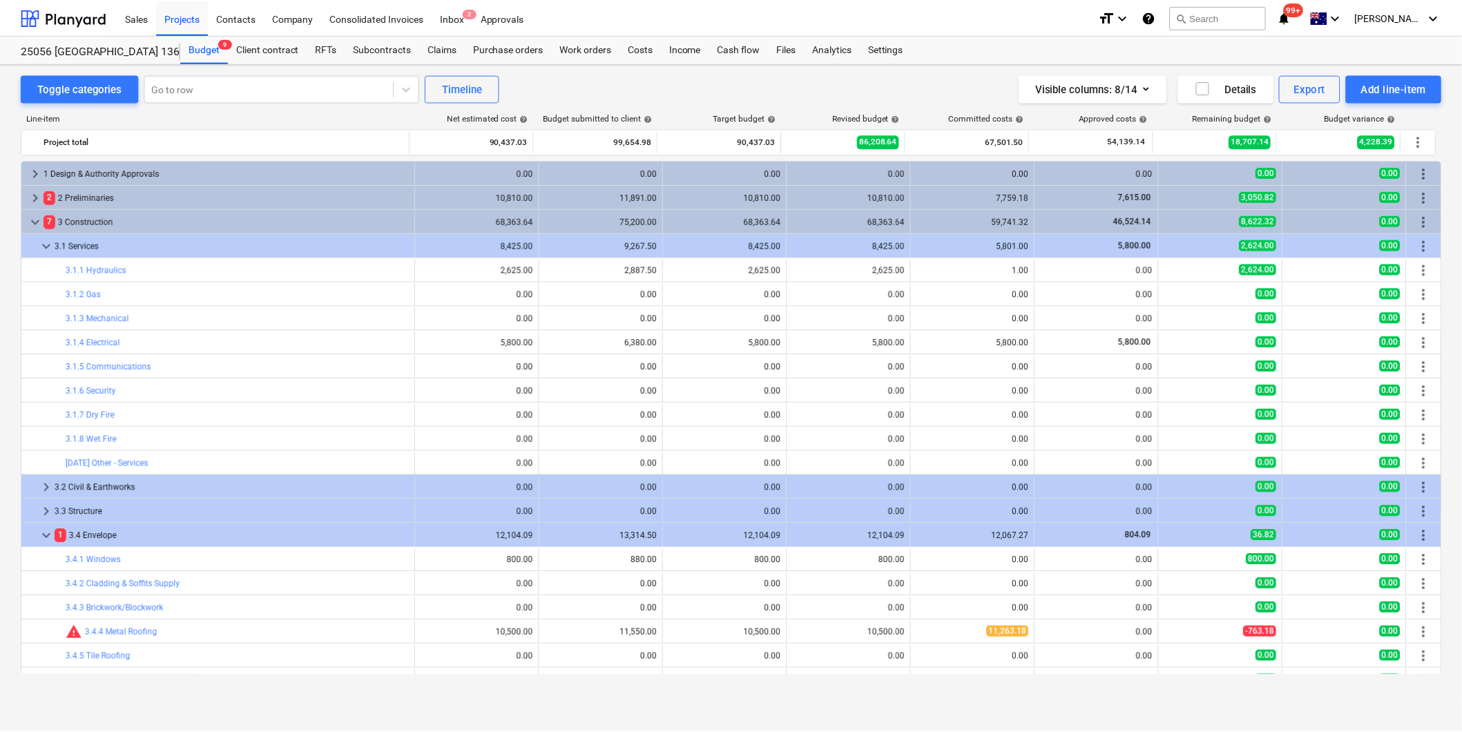
scroll to position [380, 0]
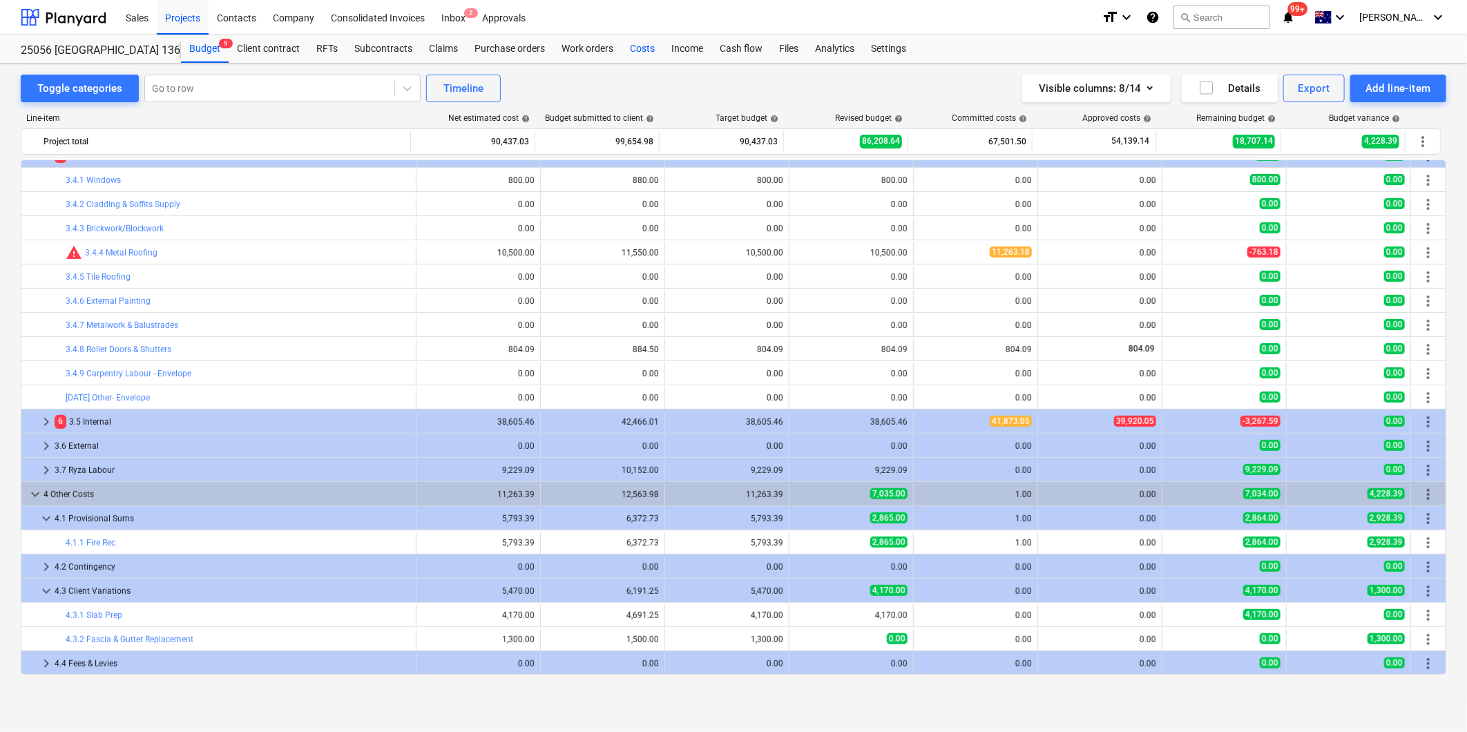
click at [644, 41] on div "Costs" at bounding box center [642, 49] width 41 height 28
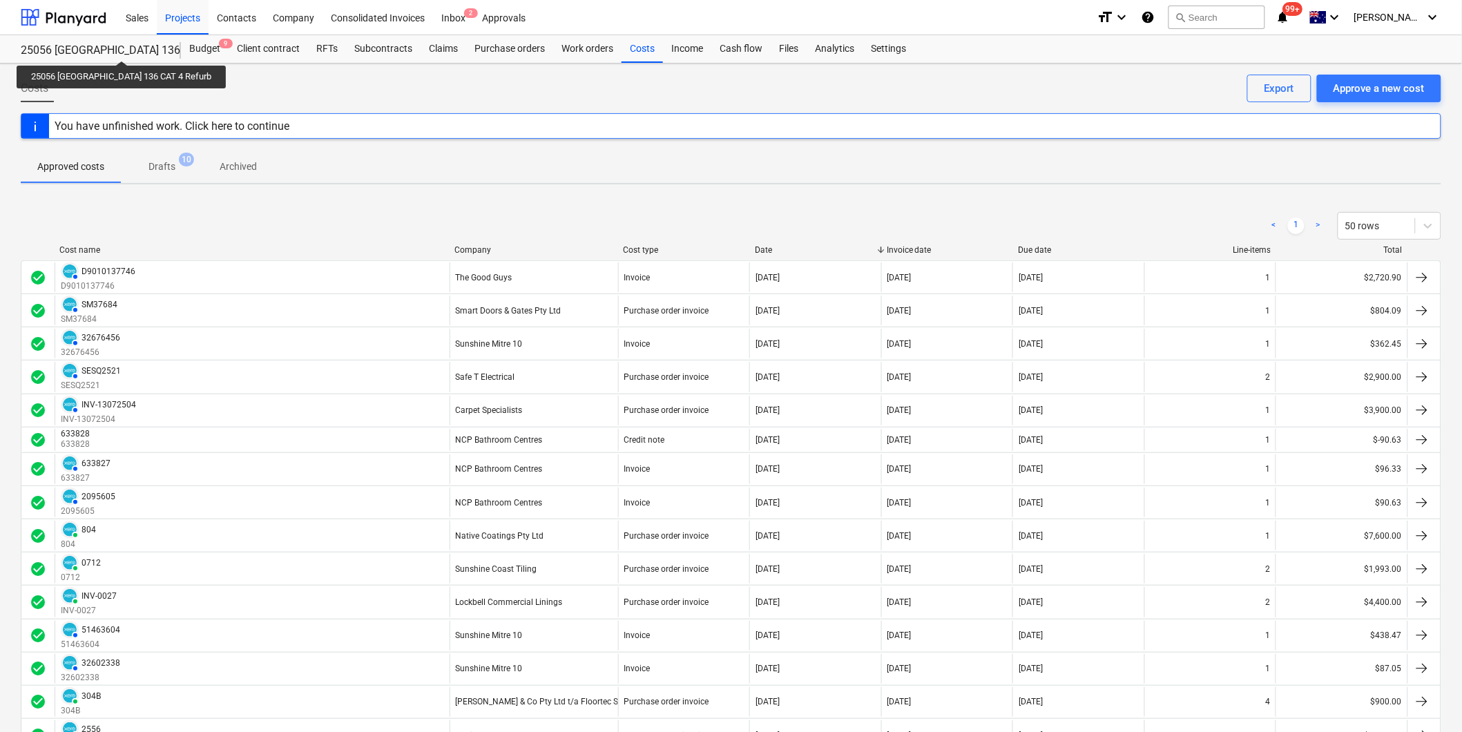
click at [112, 48] on div "25056 [GEOGRAPHIC_DATA] 136 CAT 4 Refurb" at bounding box center [93, 51] width 144 height 15
click at [193, 50] on div "Budget 9" at bounding box center [205, 49] width 48 height 28
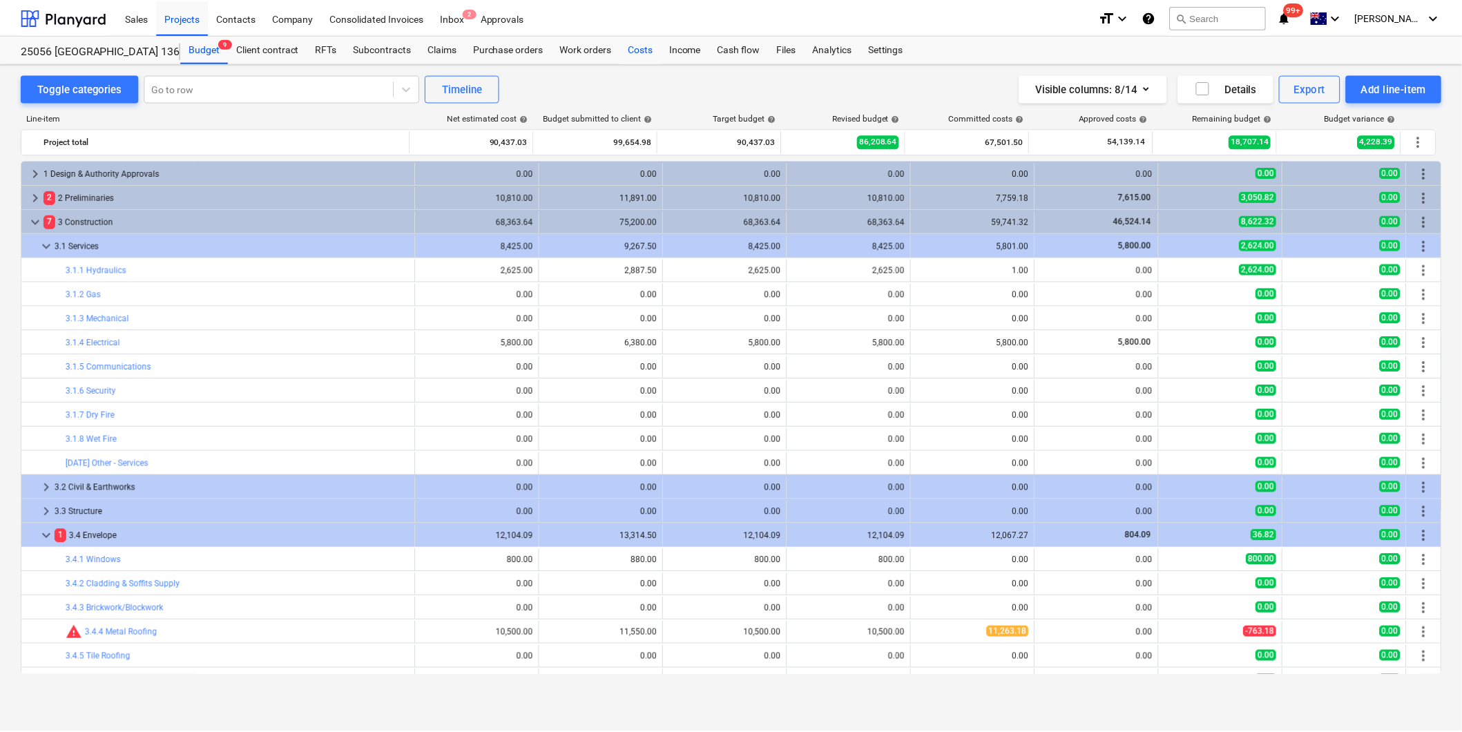
scroll to position [380, 0]
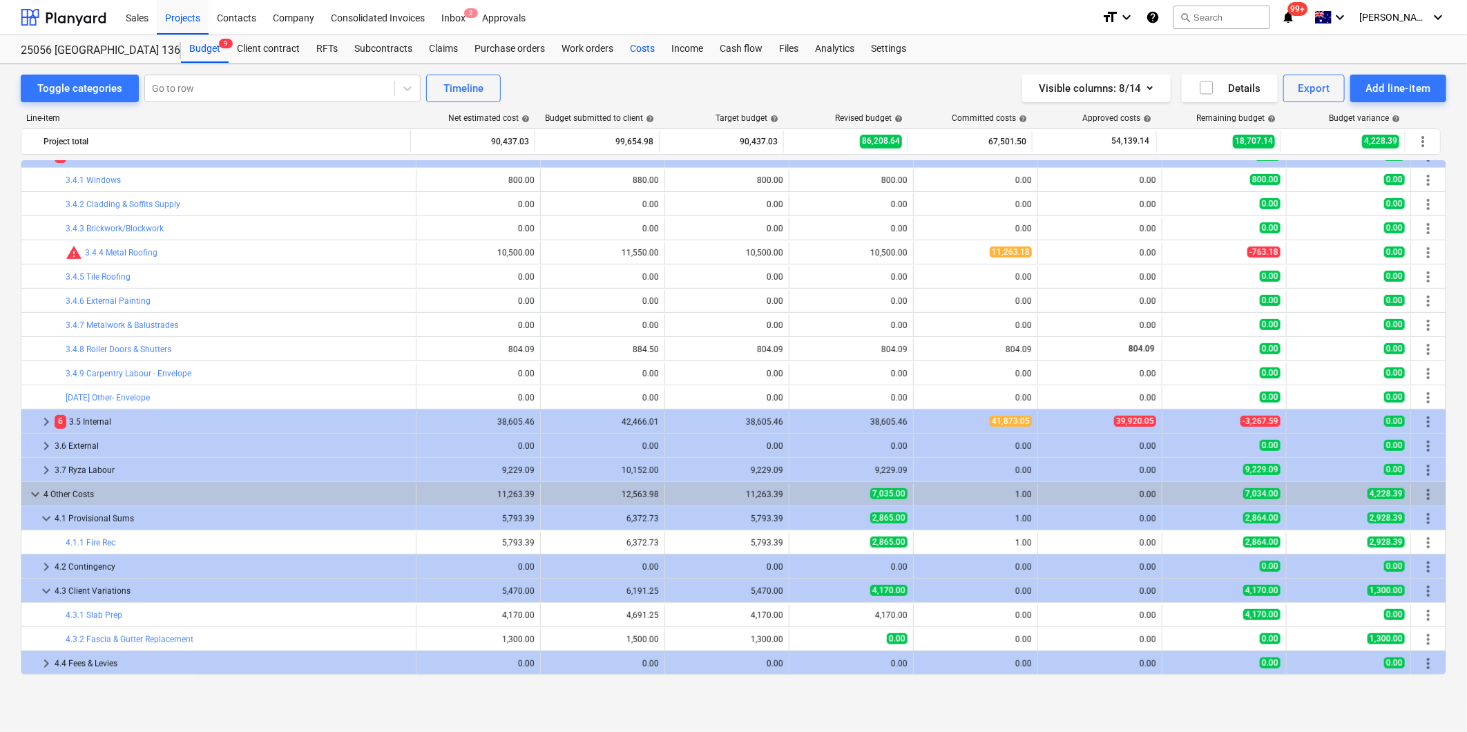
click at [638, 46] on div "Costs" at bounding box center [642, 49] width 41 height 28
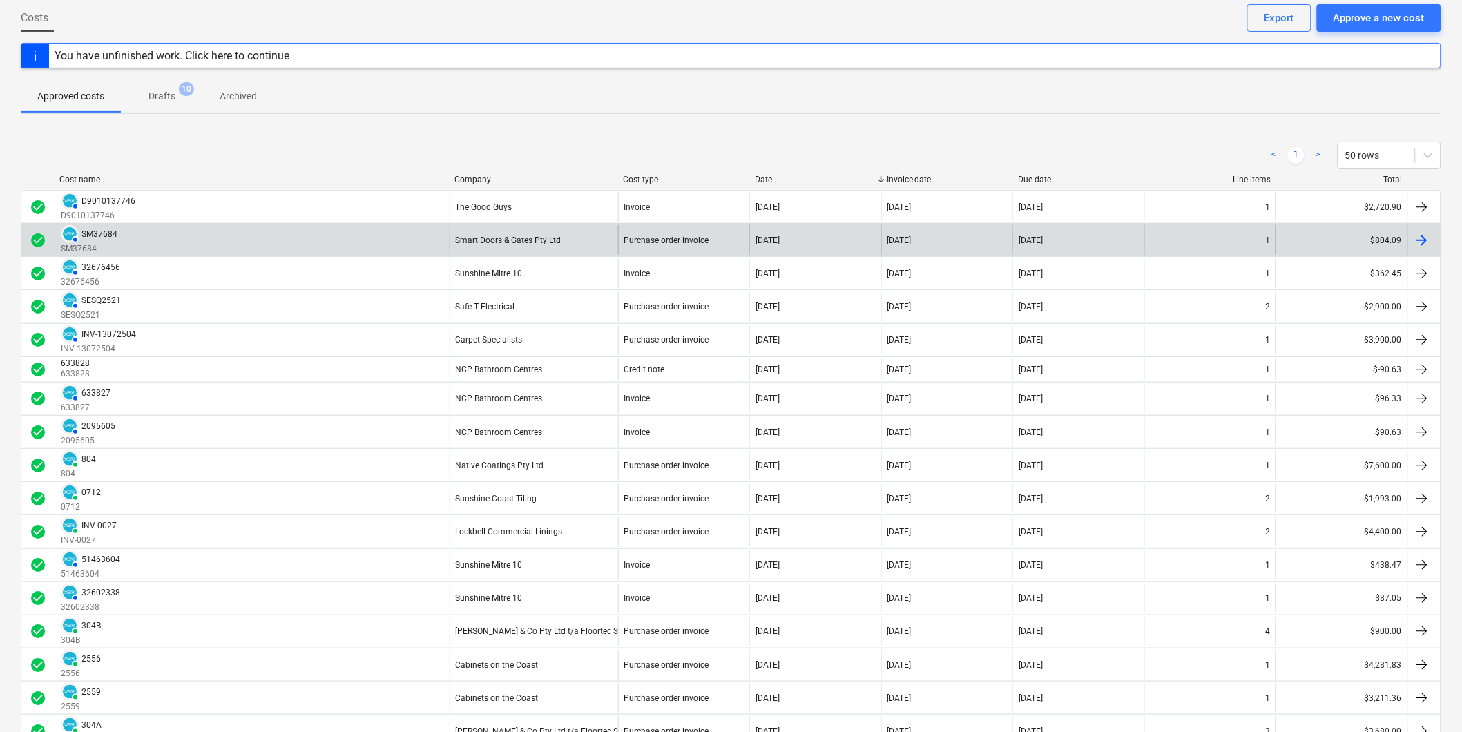
scroll to position [58, 0]
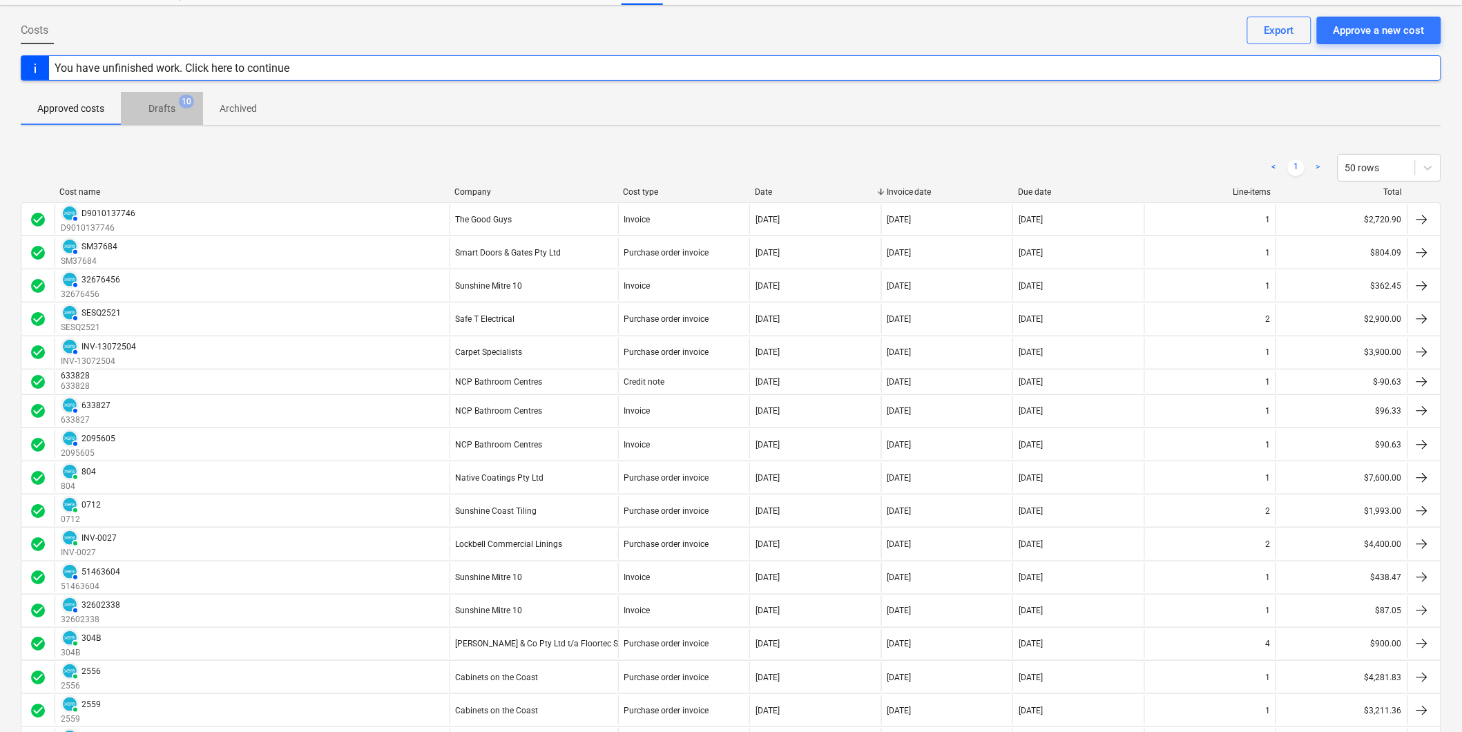
click at [153, 110] on p "Drafts" at bounding box center [161, 109] width 27 height 15
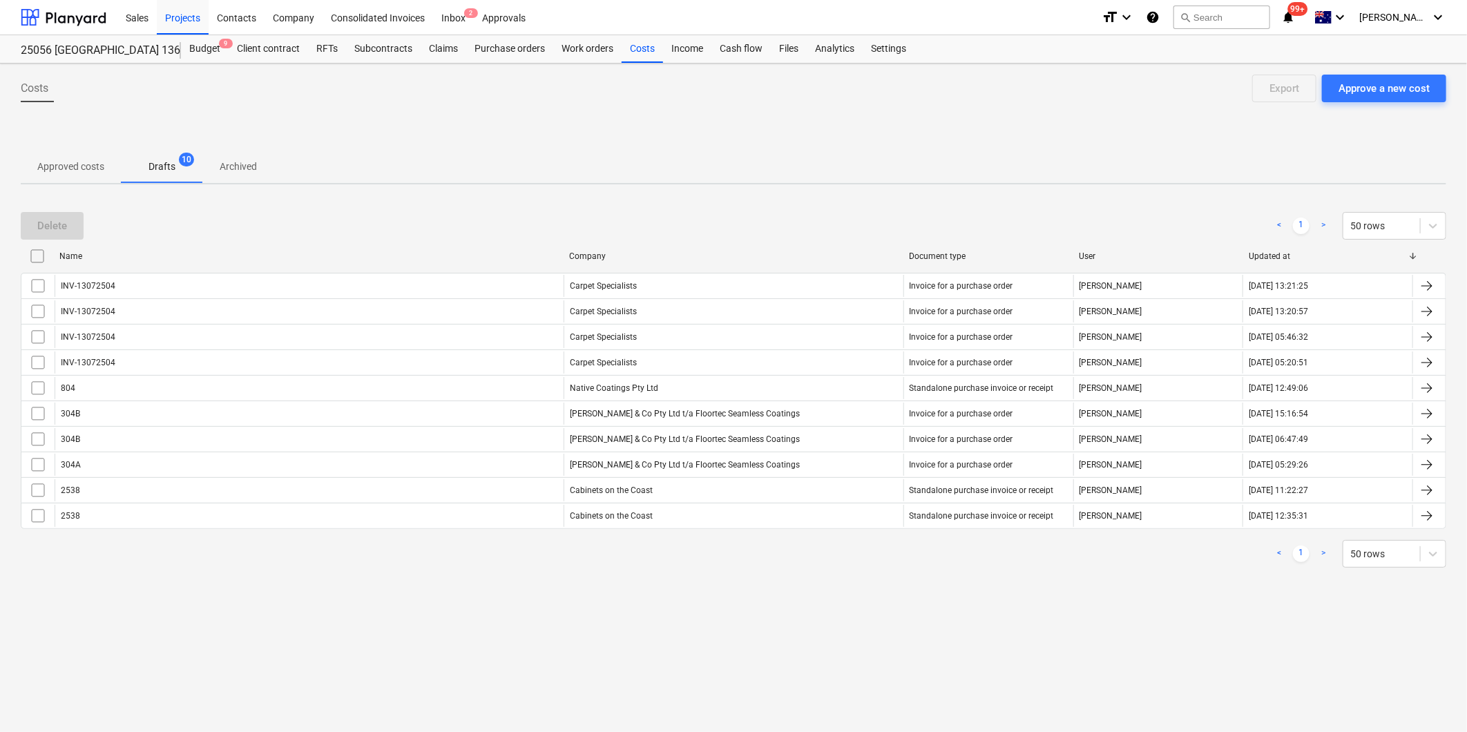
click at [332, 624] on div "Costs Approve a new cost Export Approved costs Drafts 10 Archived Delete < 1 > …" at bounding box center [733, 398] width 1467 height 669
click at [183, 23] on div "Projects" at bounding box center [183, 16] width 52 height 35
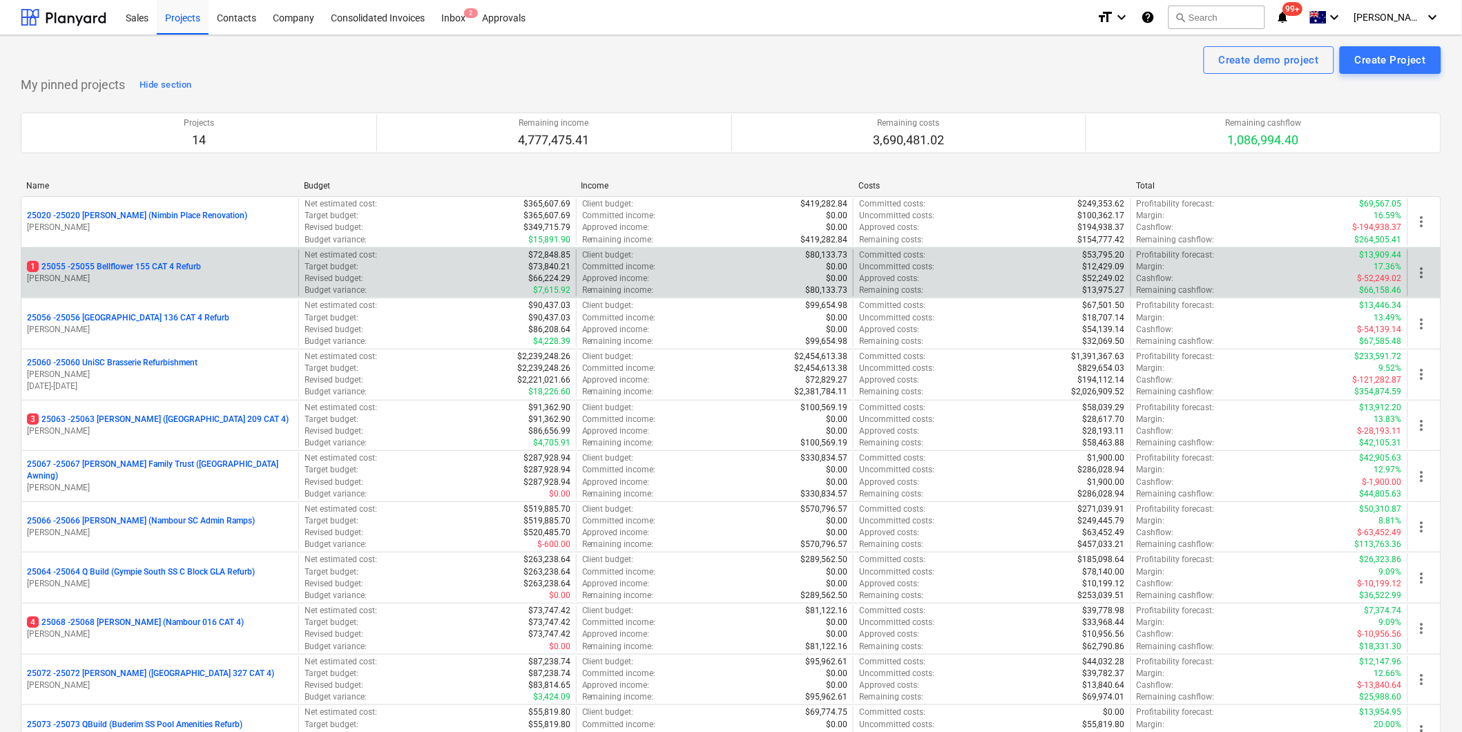
click at [164, 276] on p "[PERSON_NAME]" at bounding box center [160, 279] width 266 height 12
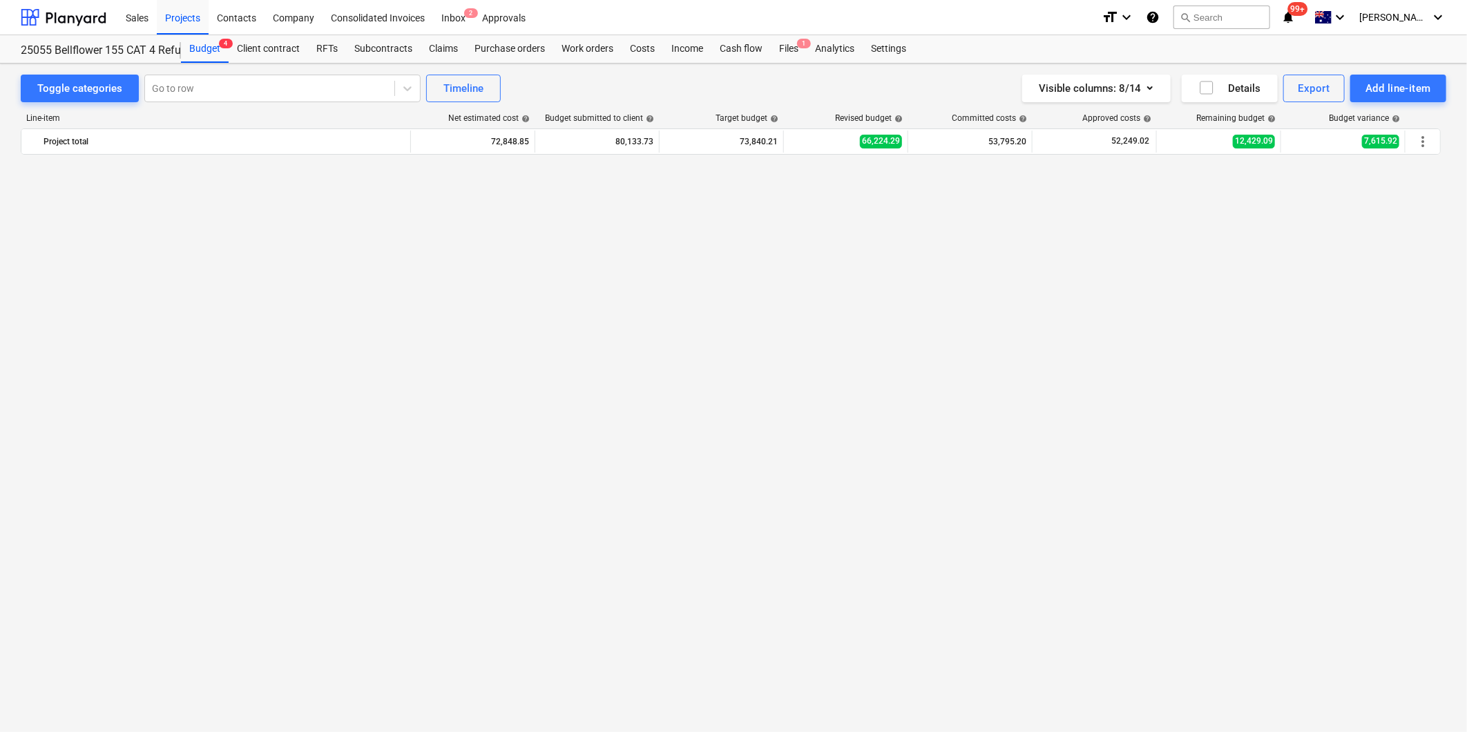
scroll to position [1564, 0]
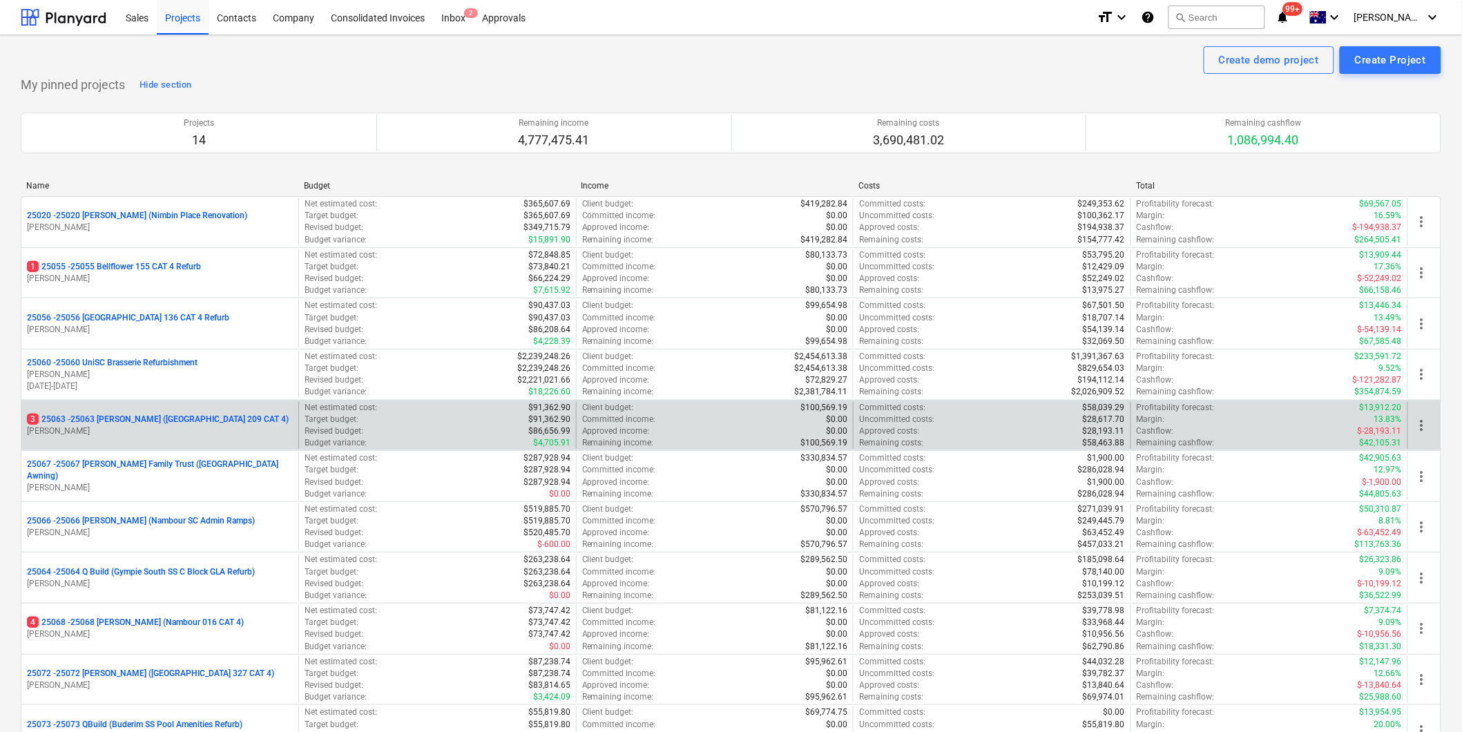
click at [194, 421] on p "3 25063 - 25063 Keyton (Chancellor Park 209 CAT 4)" at bounding box center [158, 420] width 262 height 12
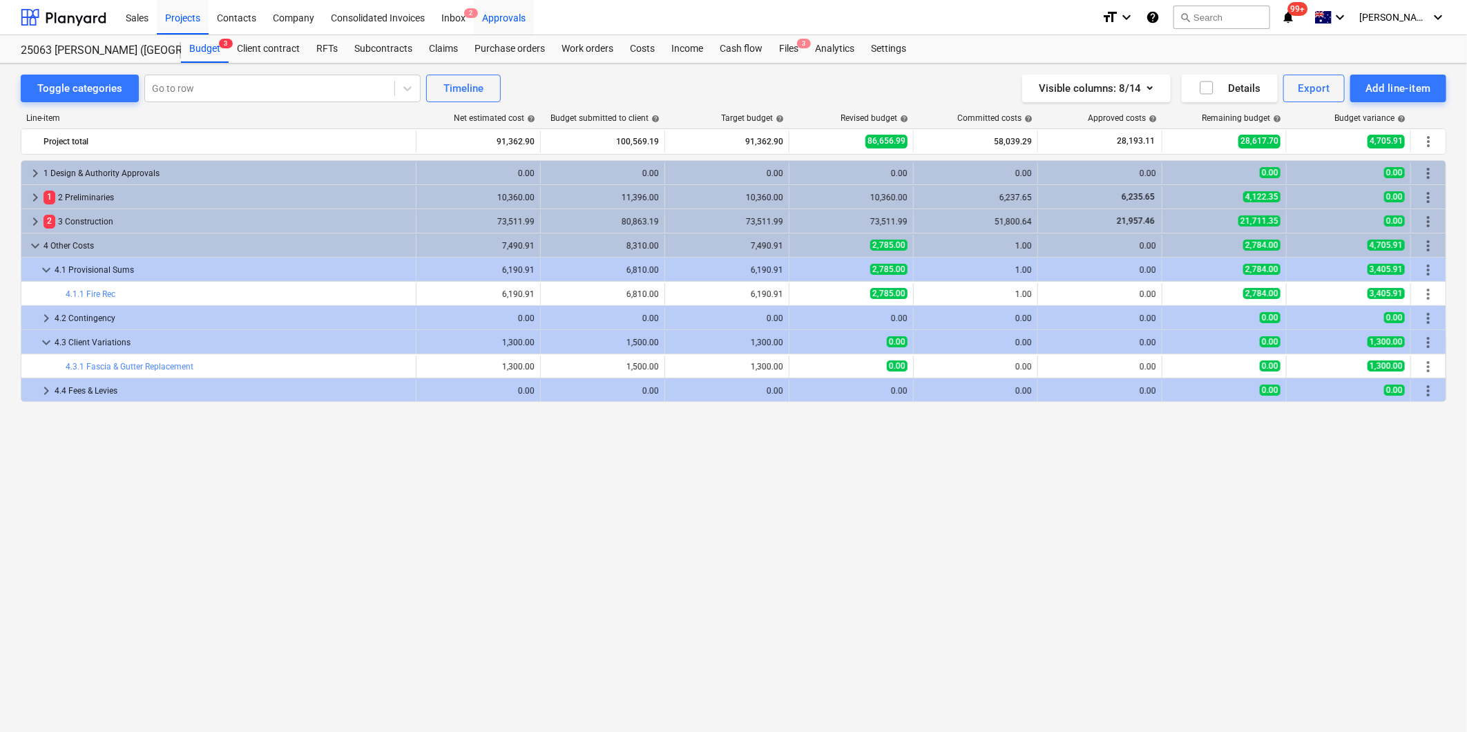
click at [511, 17] on div "Approvals" at bounding box center [504, 16] width 60 height 35
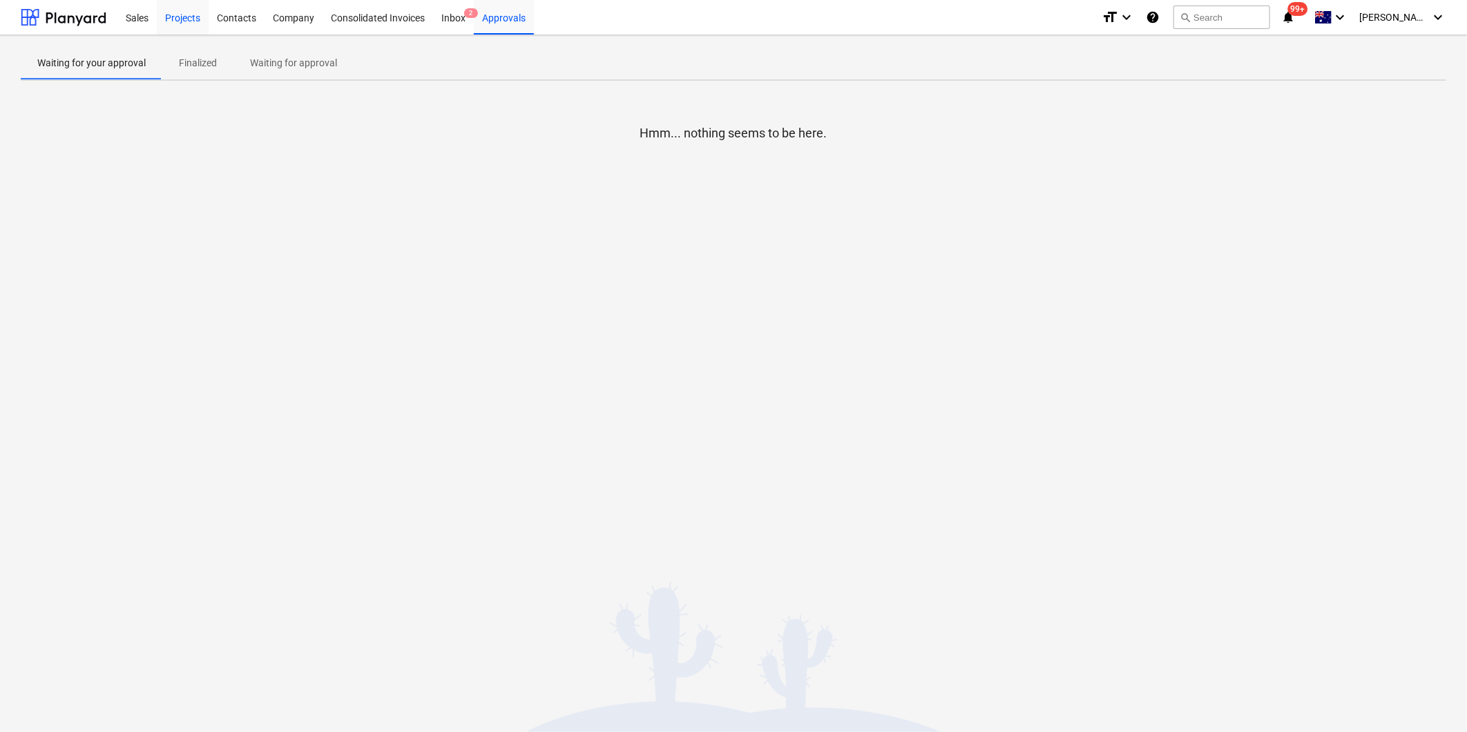
click at [177, 15] on div "Projects" at bounding box center [183, 16] width 52 height 35
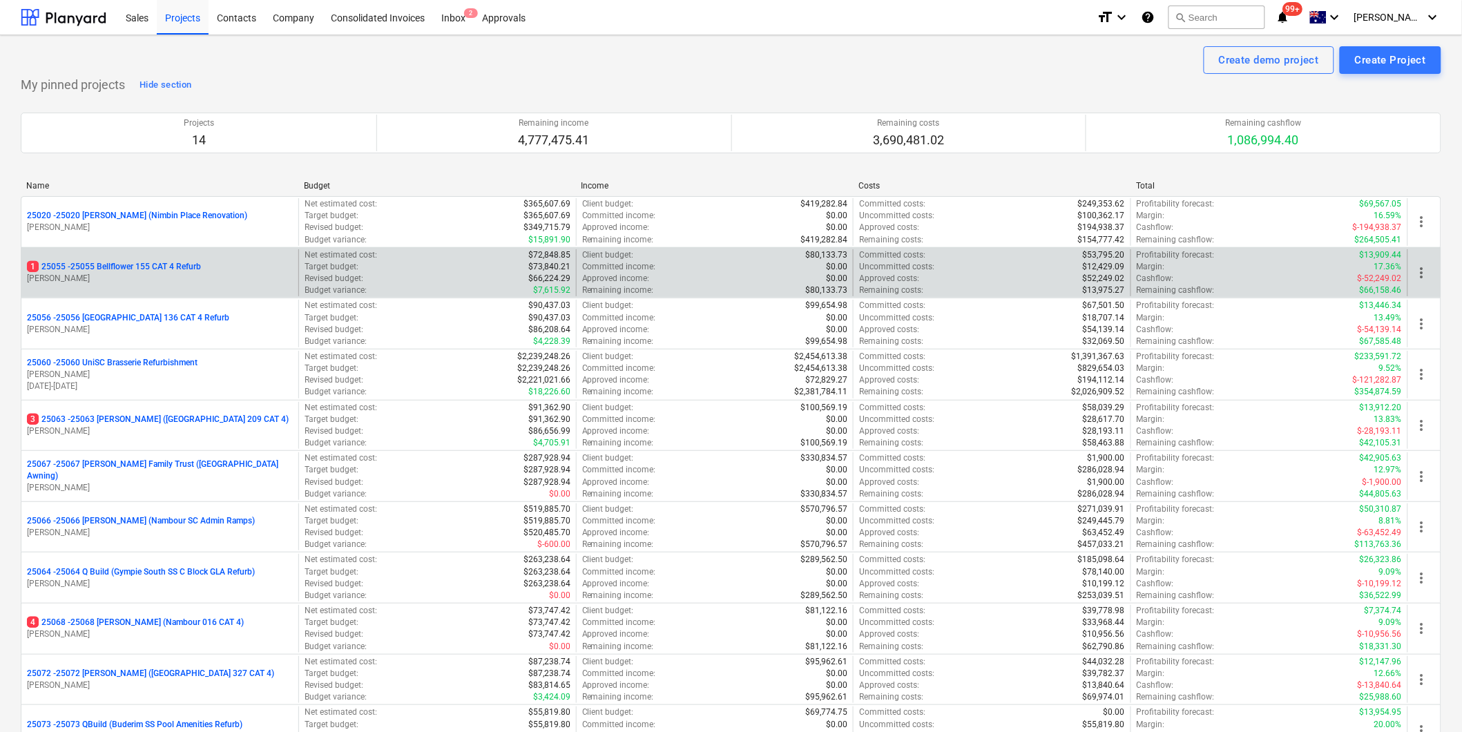
click at [150, 271] on p "1 25055 - 25055 Bellflower 155 CAT 4 Refurb" at bounding box center [114, 267] width 174 height 12
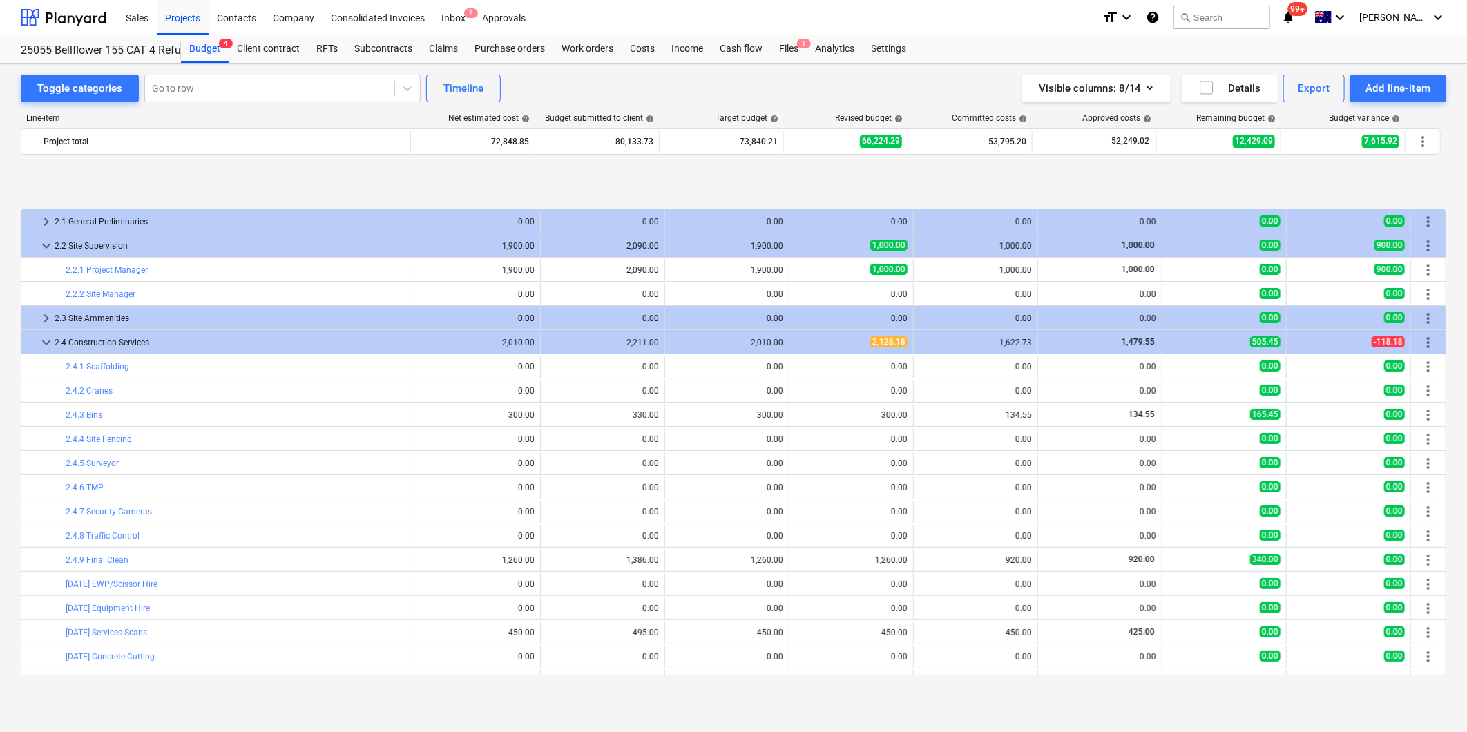
scroll to position [77, 0]
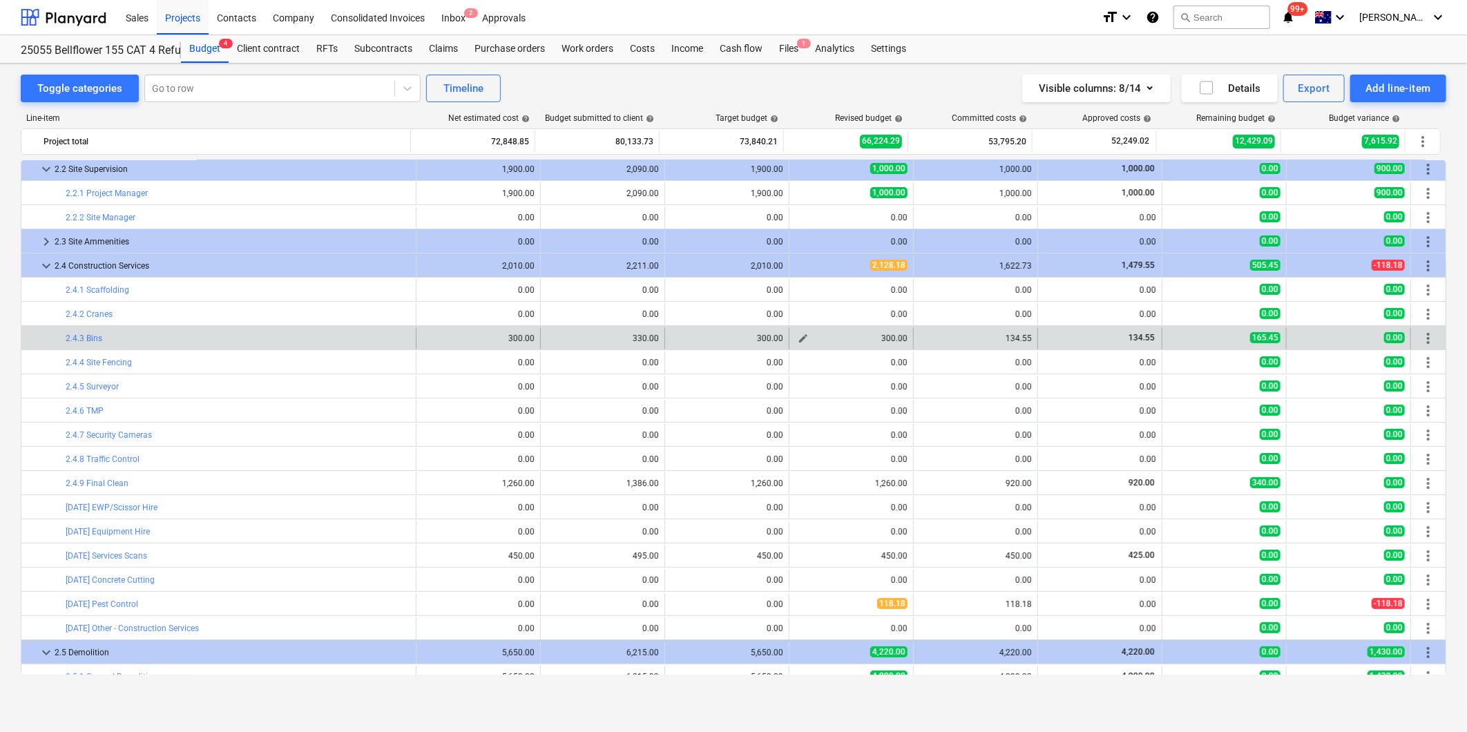
click at [798, 340] on span "edit" at bounding box center [803, 338] width 11 height 11
type textarea "x"
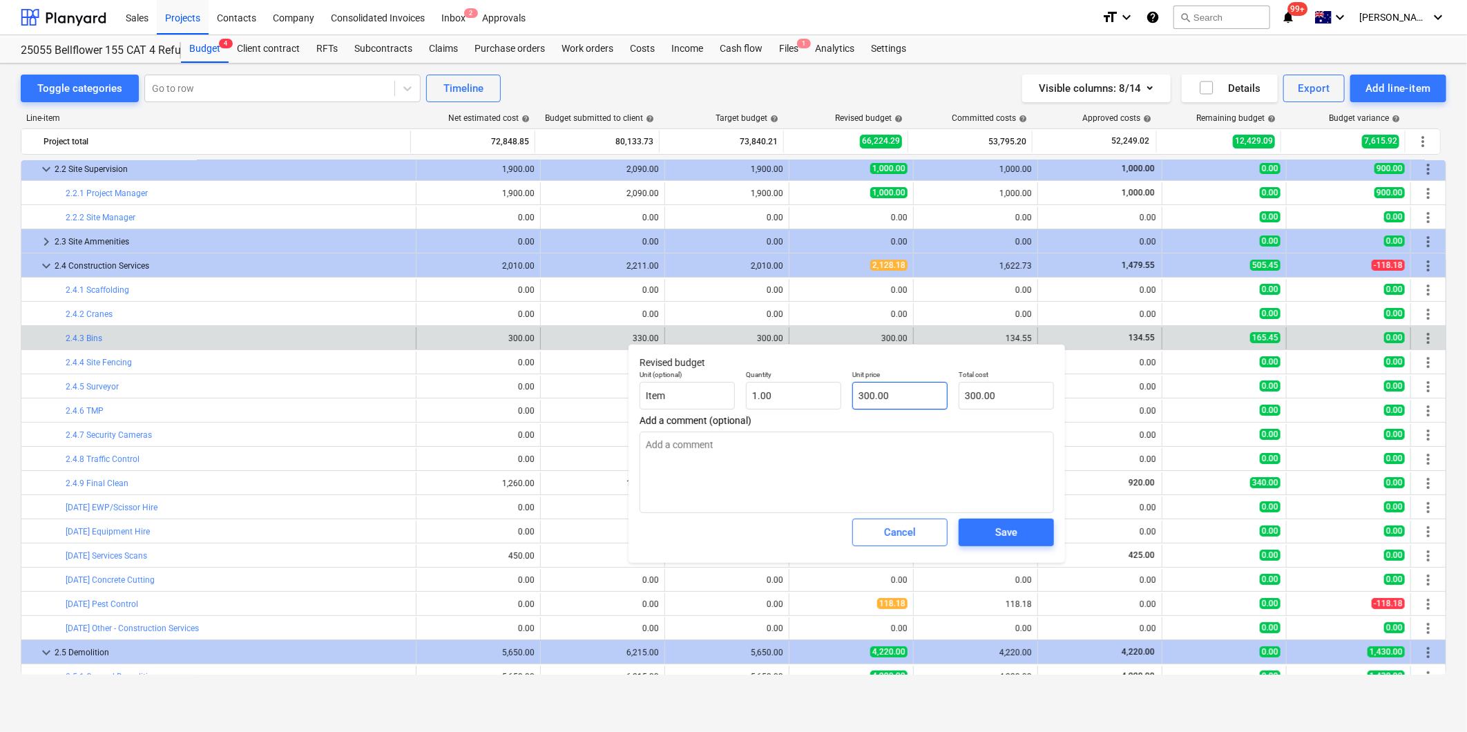
type input "300"
drag, startPoint x: 903, startPoint y: 390, endPoint x: 657, endPoint y: 378, distance: 246.8
click at [706, 387] on div "Unit (optional) Item Quantity 1.00 Unit price 300 Total cost 300.00" at bounding box center [846, 390] width 425 height 50
type textarea "x"
type input "1"
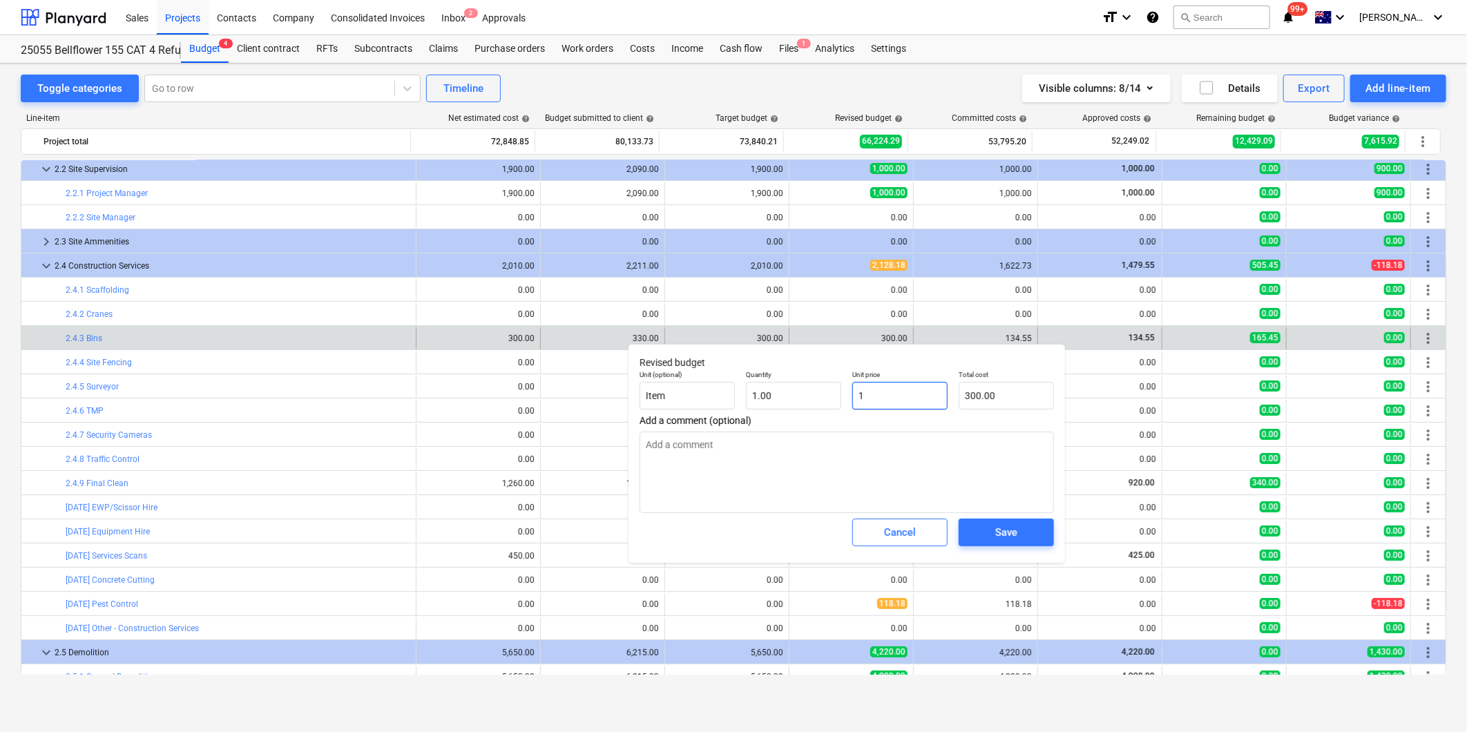
type input "1.00"
type textarea "x"
type input "13"
type input "13.00"
type textarea "x"
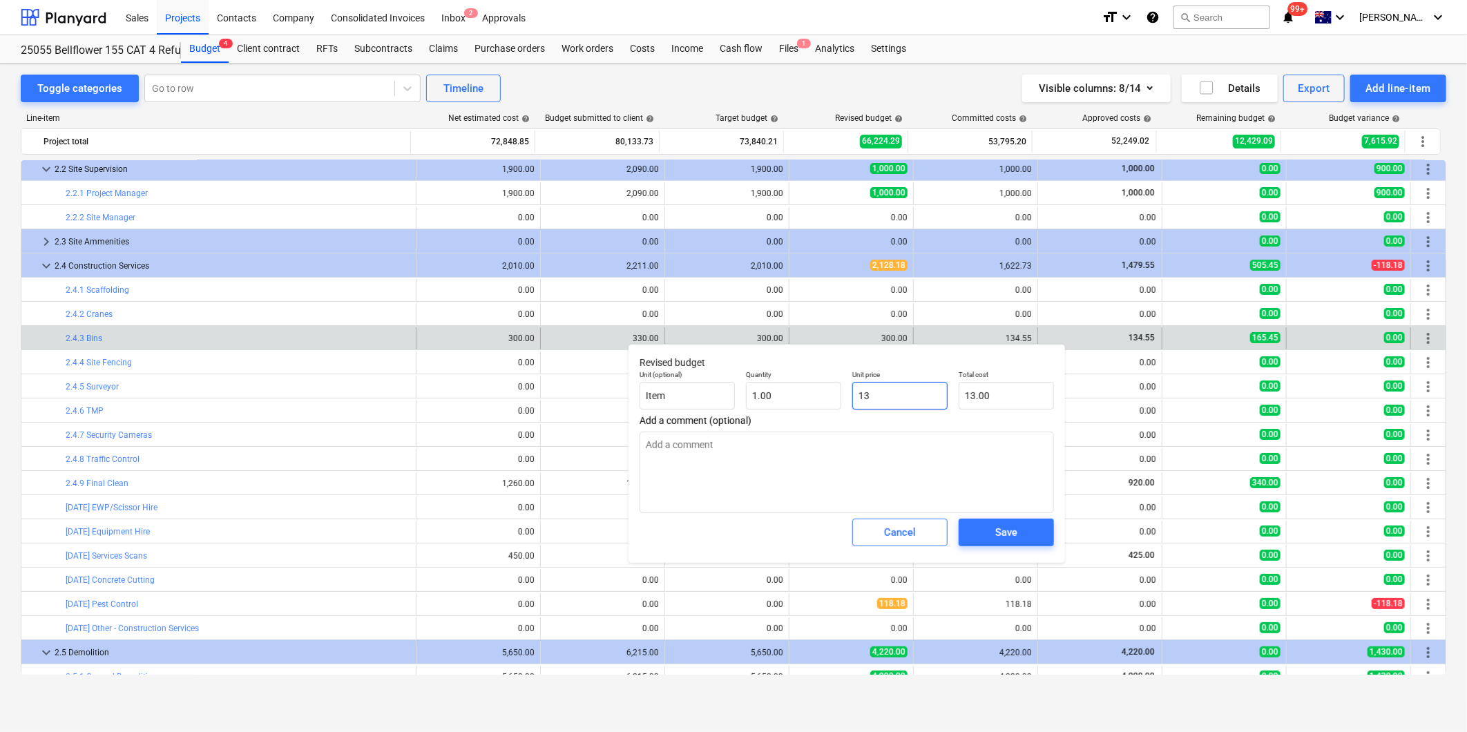
type input "134"
type input "134.00"
type textarea "x"
type input "134."
type textarea "x"
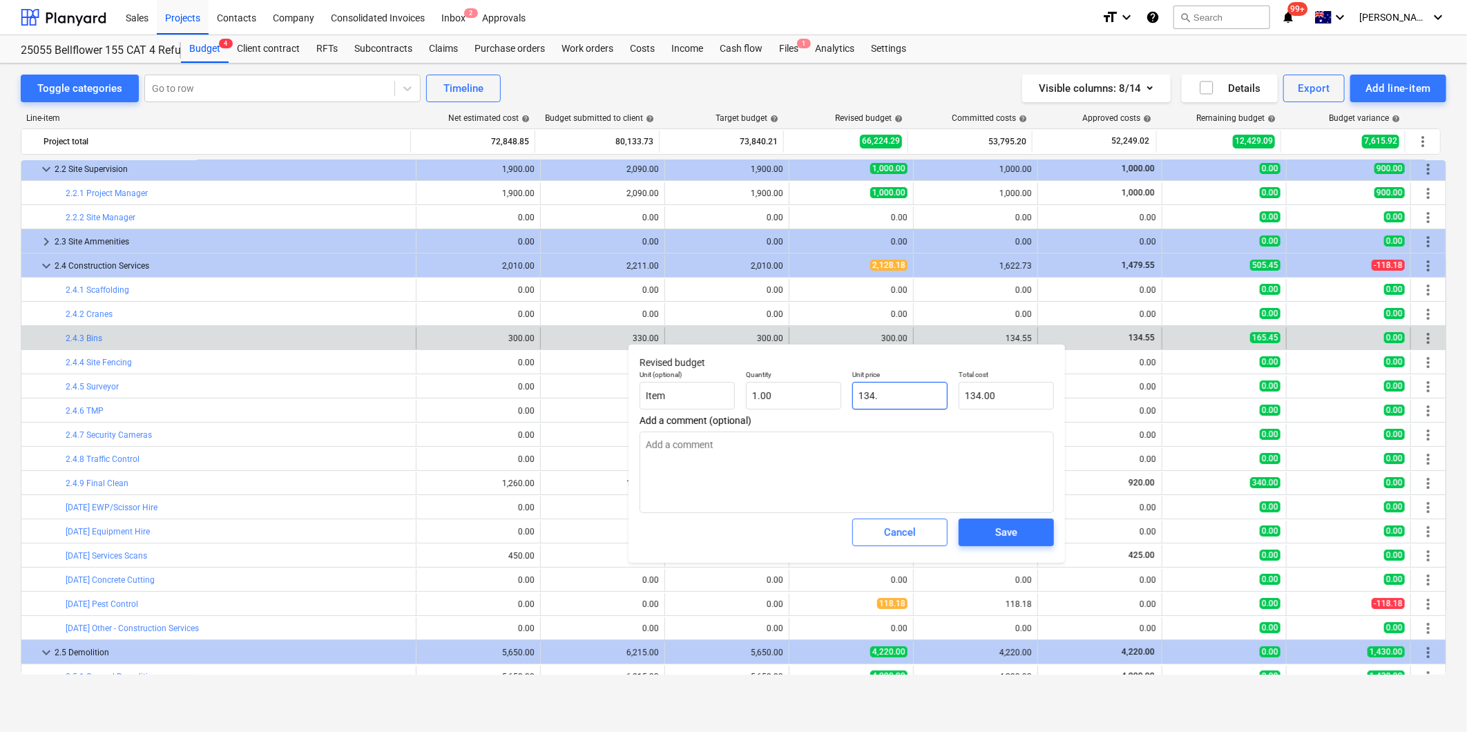
type input "134.5"
type input "134.50"
type textarea "x"
type input "134.55"
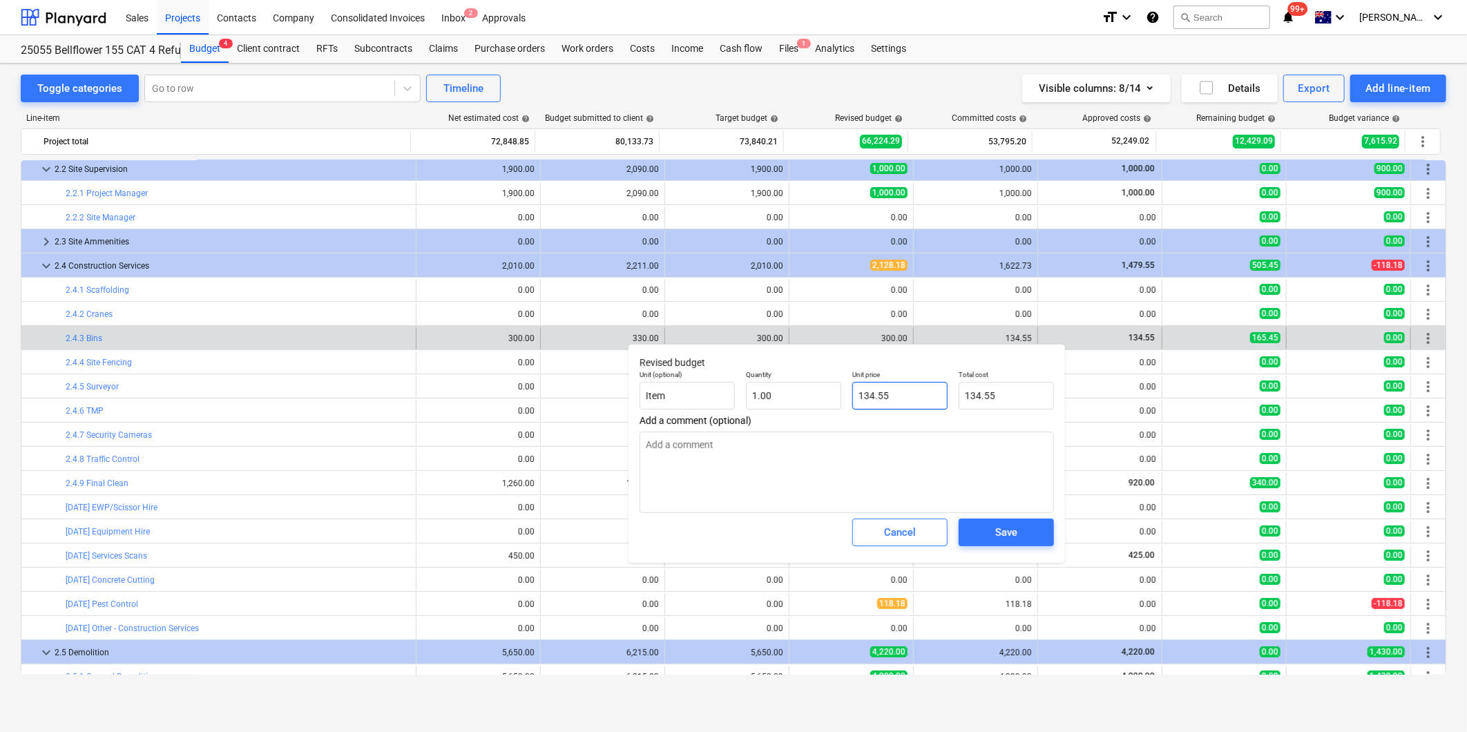
type input "134.55"
click at [1003, 523] on button "Save" at bounding box center [1006, 533] width 95 height 28
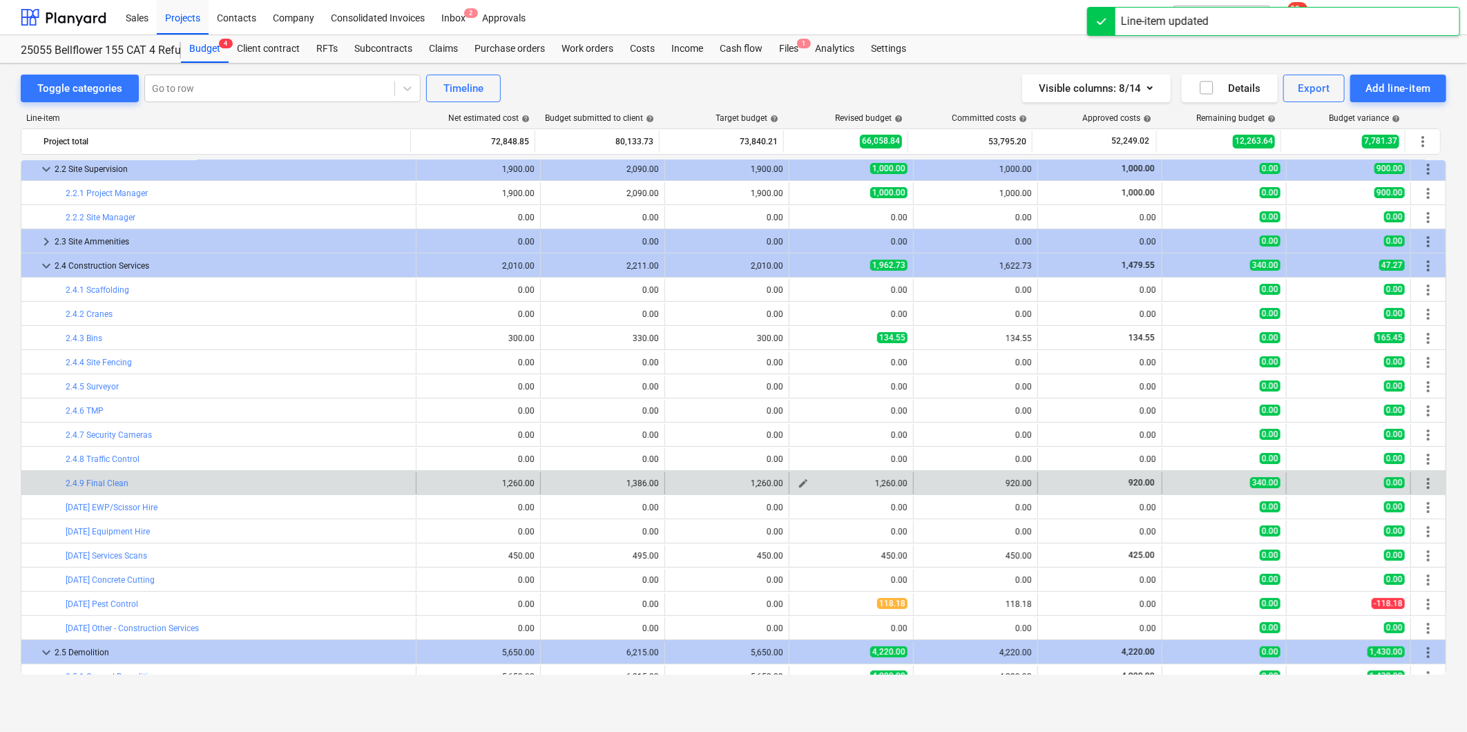
click at [800, 484] on span "edit" at bounding box center [803, 483] width 11 height 11
type textarea "x"
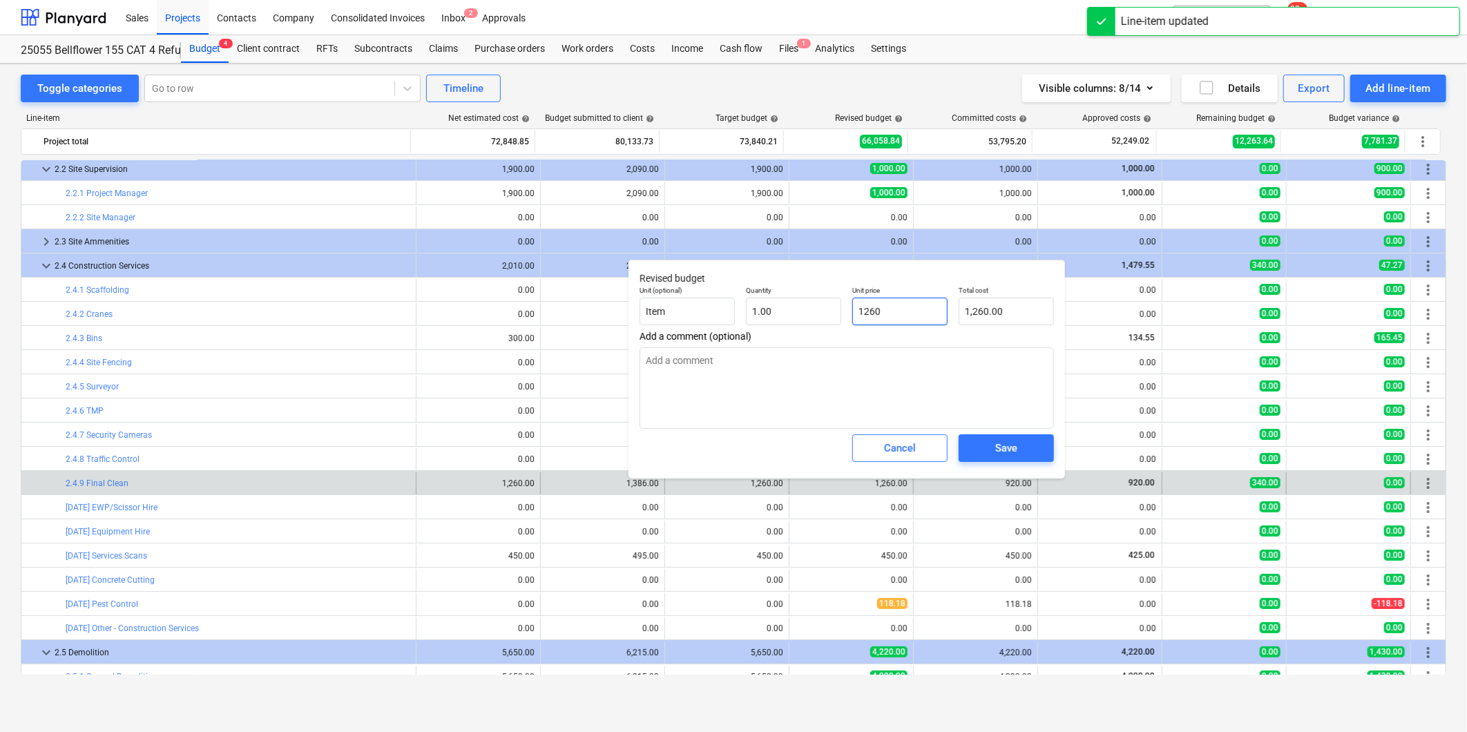
type input "1260"
drag, startPoint x: 910, startPoint y: 308, endPoint x: 684, endPoint y: 300, distance: 226.0
click at [733, 307] on div "Unit (optional) Item Quantity 1.00 Unit price 1260 Total cost 1,260.00" at bounding box center [846, 305] width 425 height 50
type textarea "x"
type input "9"
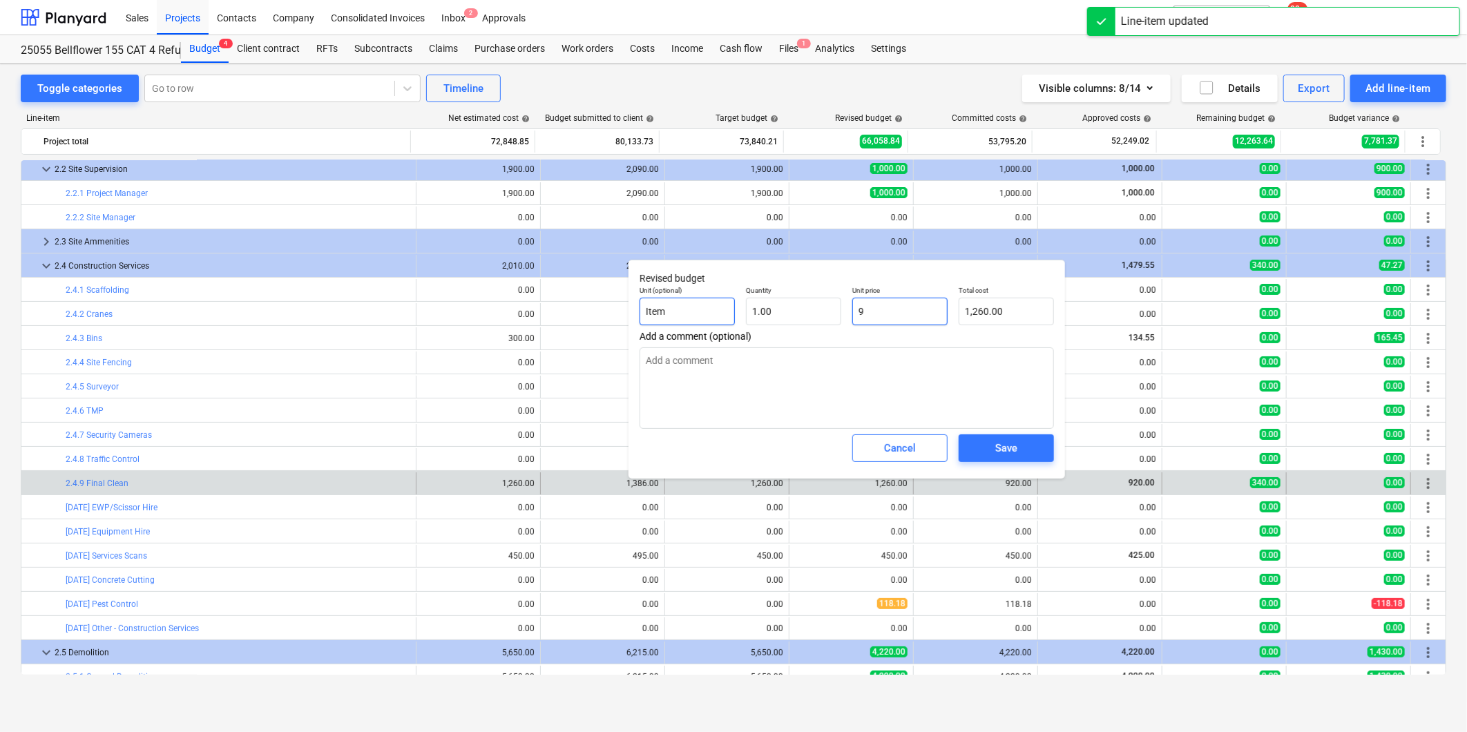
type input "9.00"
type textarea "x"
type input "92"
type input "92.00"
type textarea "x"
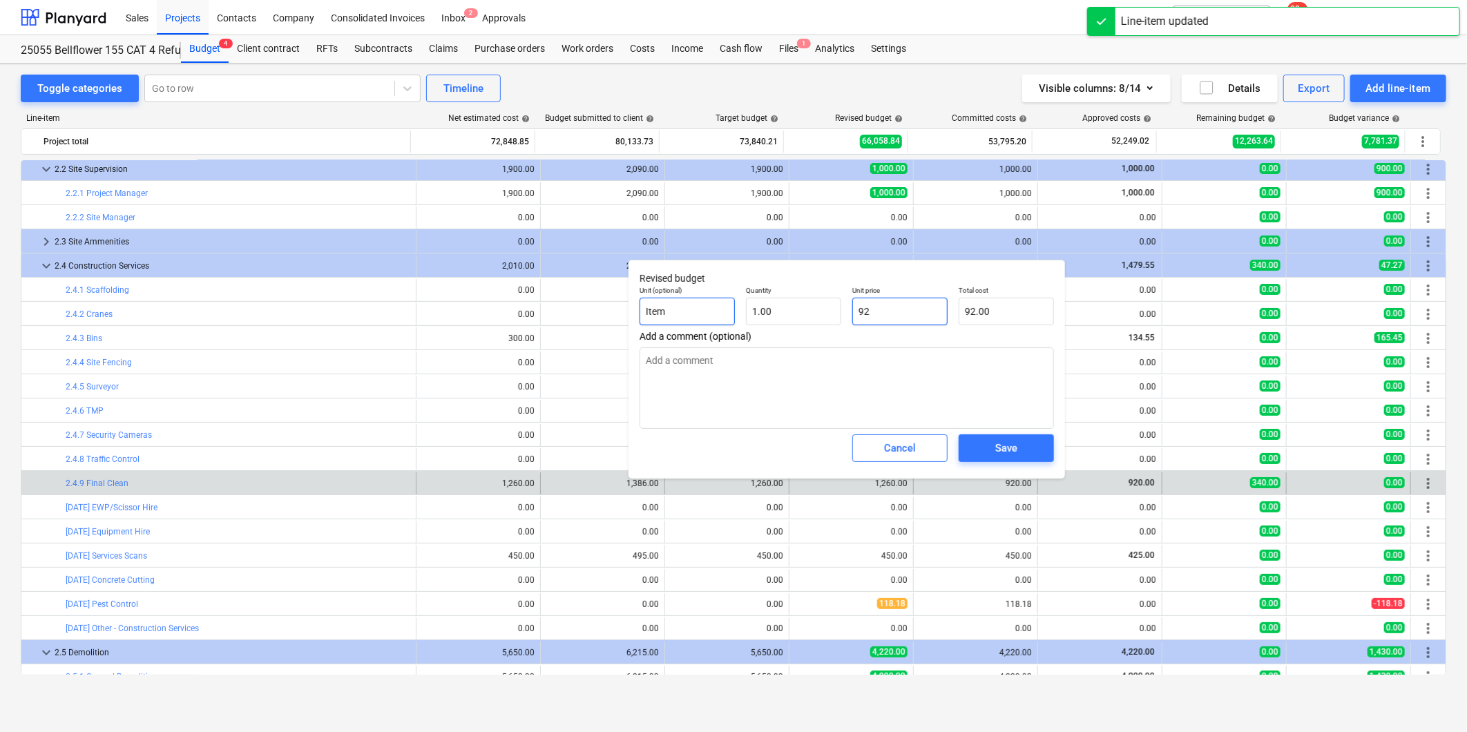
type input "920"
type input "920.00"
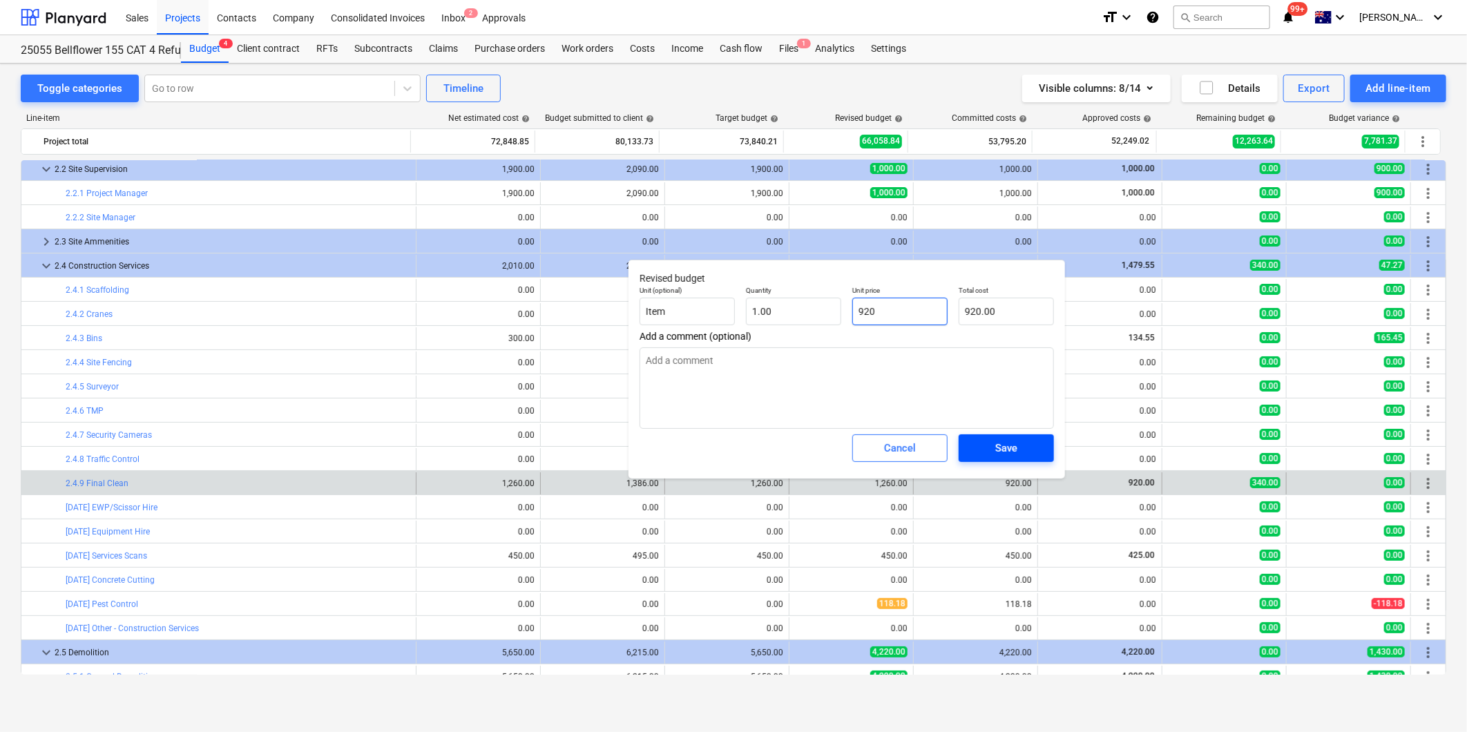
type input "920"
type textarea "x"
type input "920.00"
click at [999, 451] on div "Save" at bounding box center [1006, 448] width 22 height 18
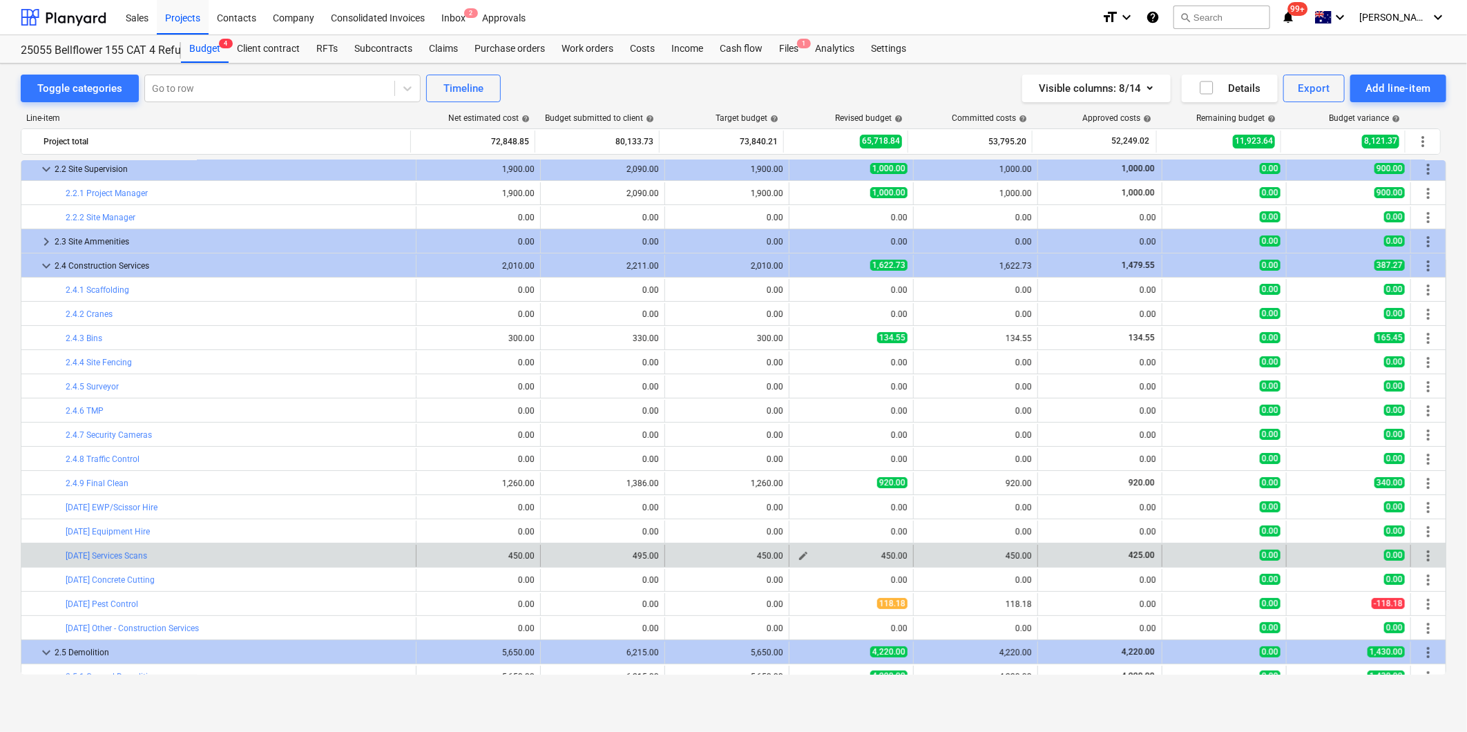
click at [798, 556] on span "edit" at bounding box center [803, 555] width 11 height 11
type textarea "x"
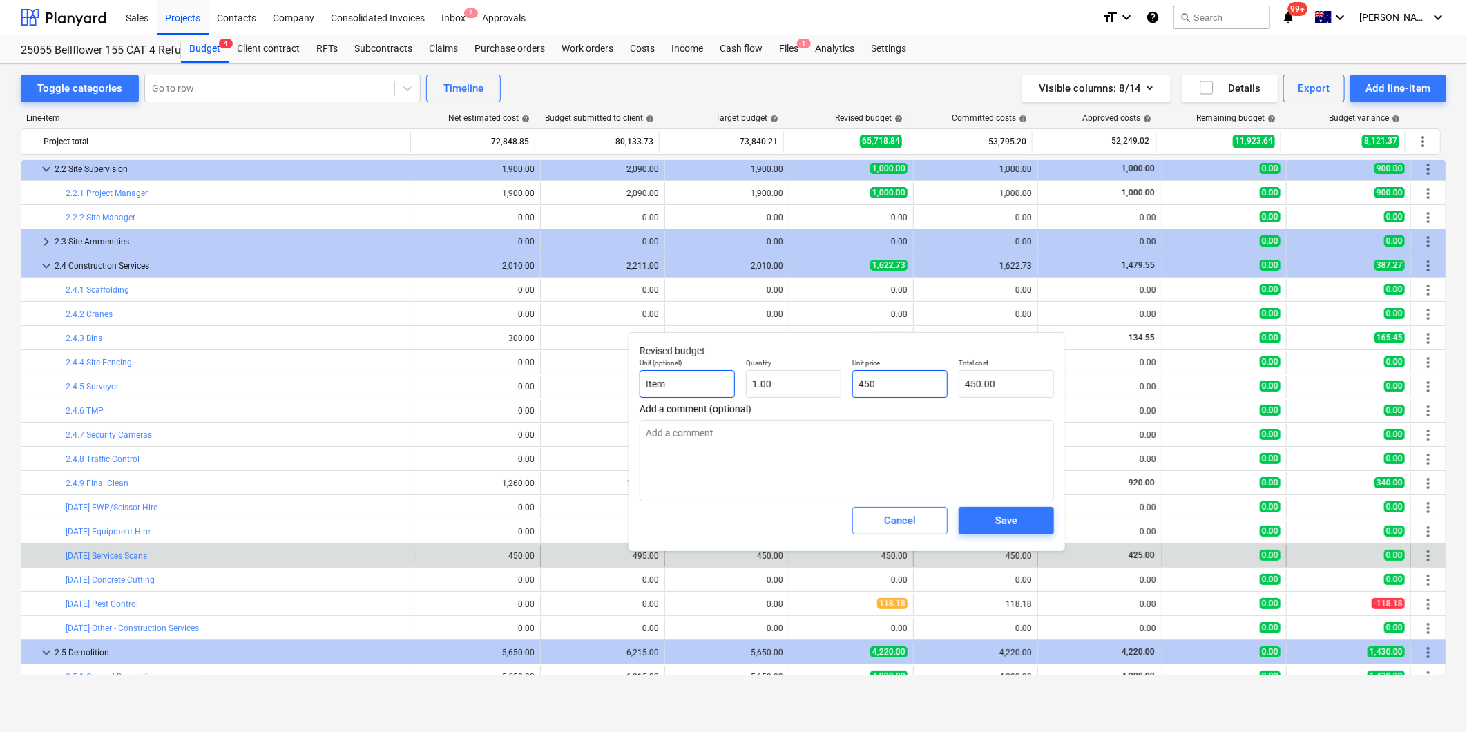
drag, startPoint x: 867, startPoint y: 385, endPoint x: 722, endPoint y: 385, distance: 145.0
click at [734, 385] on div "Unit (optional) Item Quantity 1.00 Unit price 450 Total cost 450.00" at bounding box center [846, 378] width 425 height 50
type input "4"
type textarea "x"
type input "4.00"
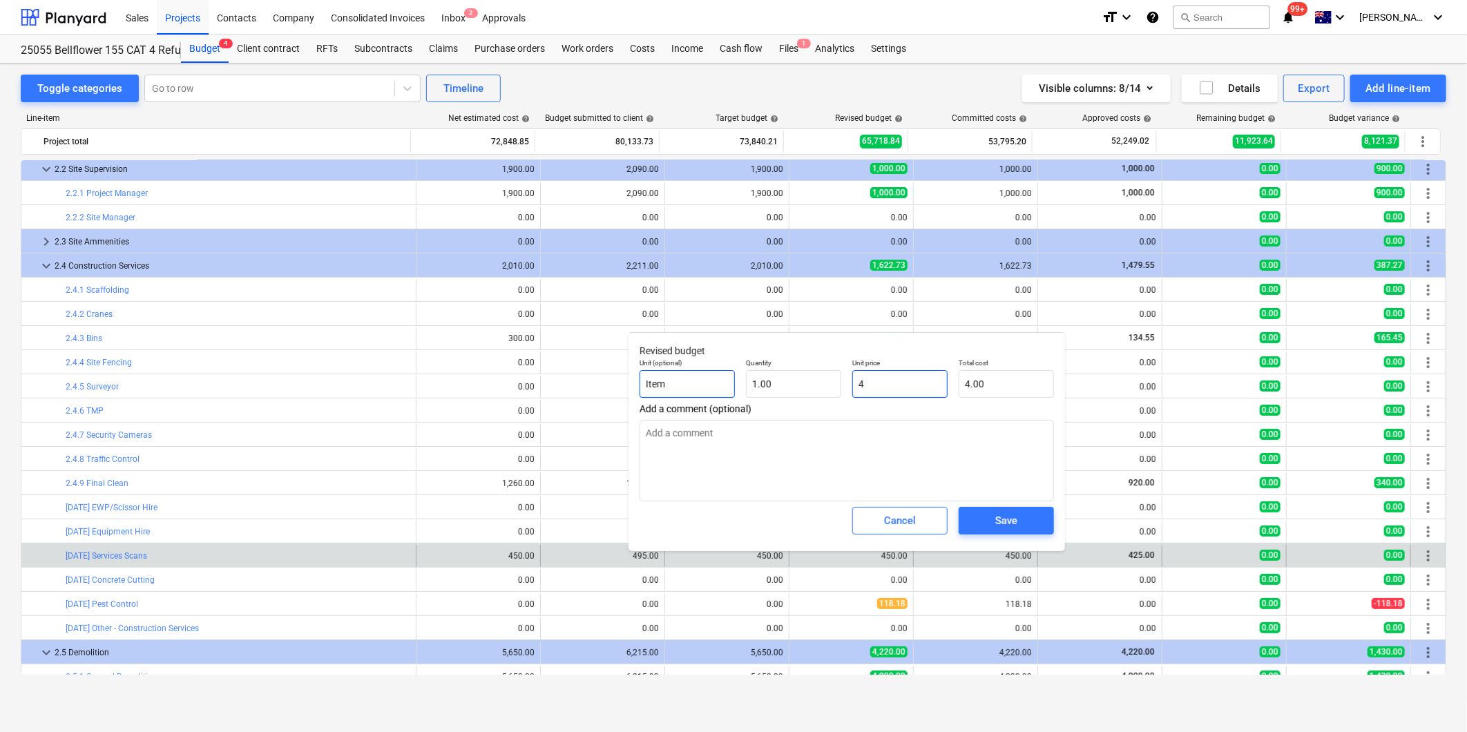
type textarea "x"
type input "42"
type input "42.00"
type textarea "x"
type input "425"
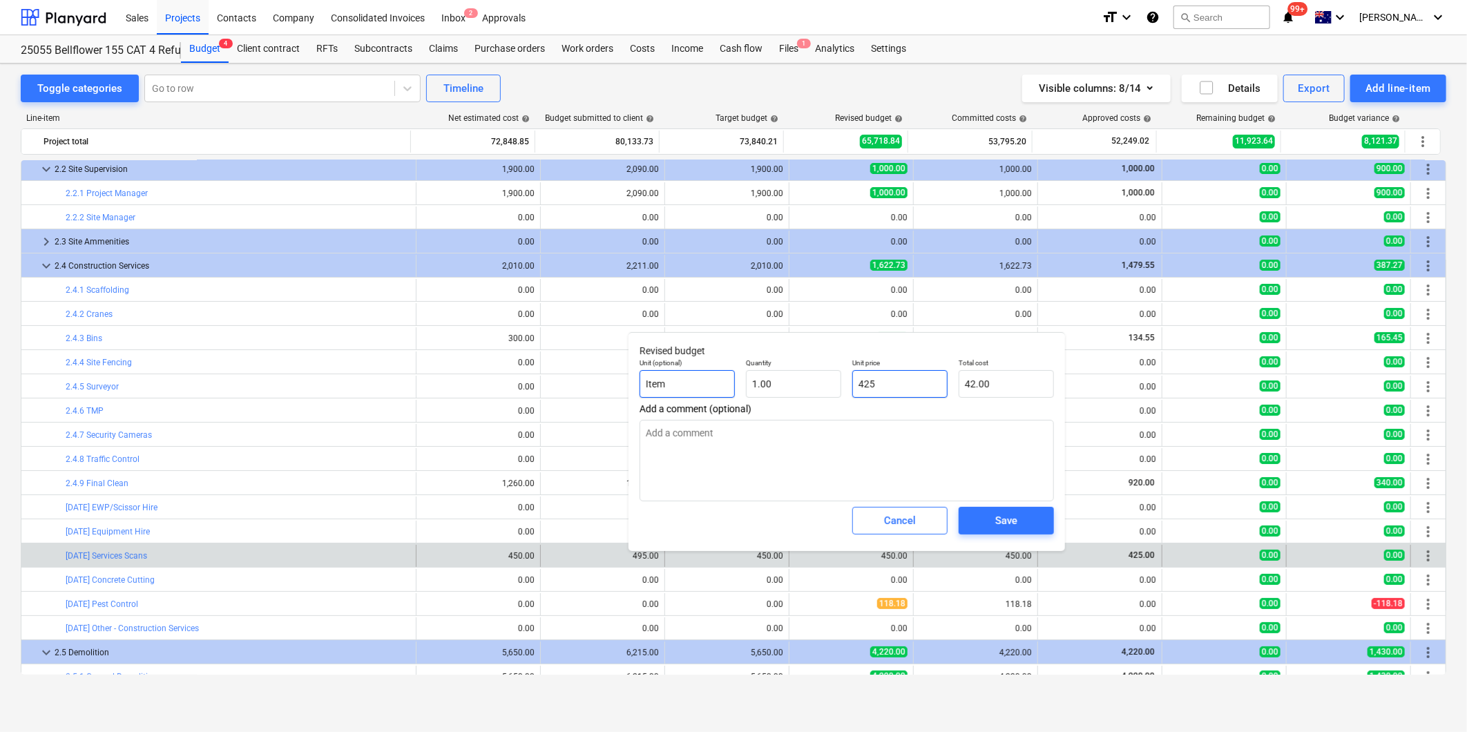
type input "425.00"
click at [1033, 515] on span "Save" at bounding box center [1006, 521] width 62 height 18
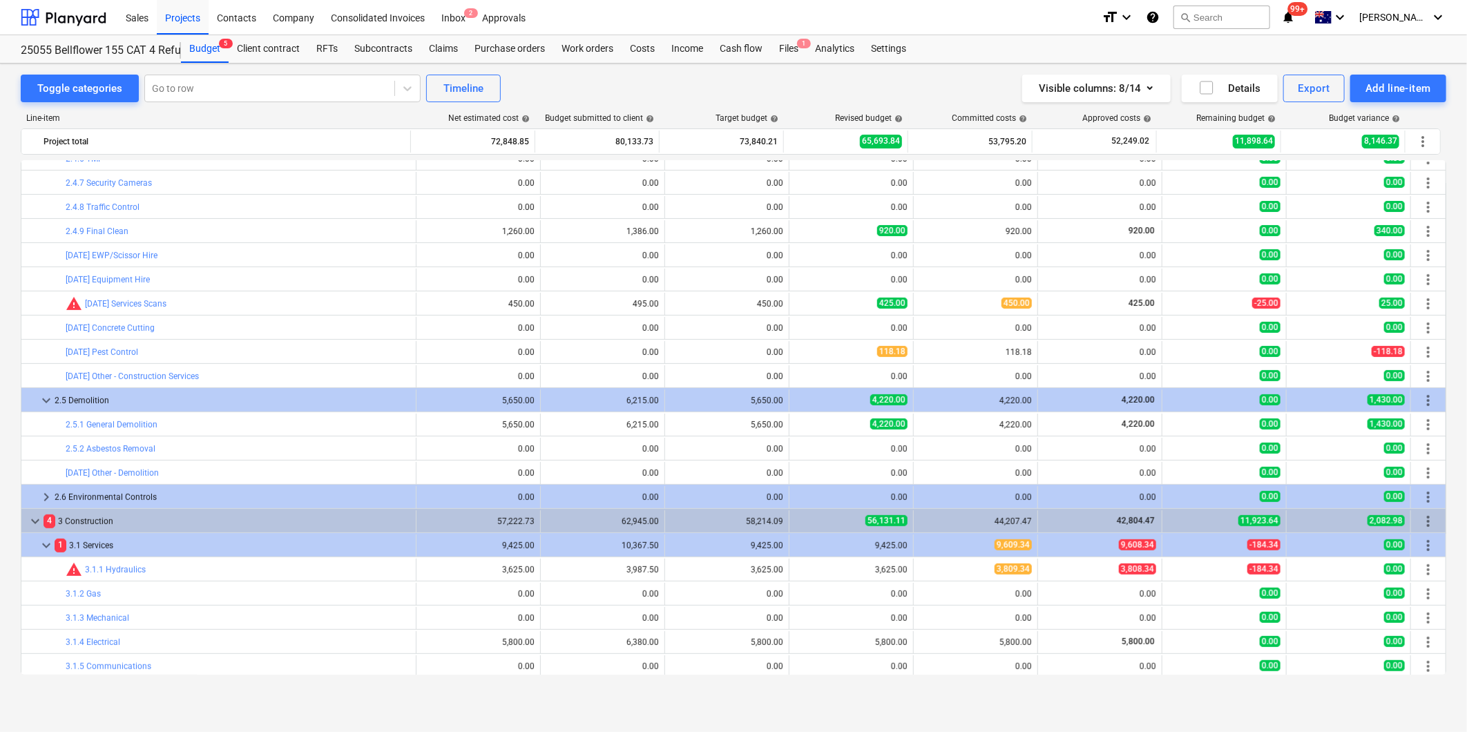
scroll to position [383, 0]
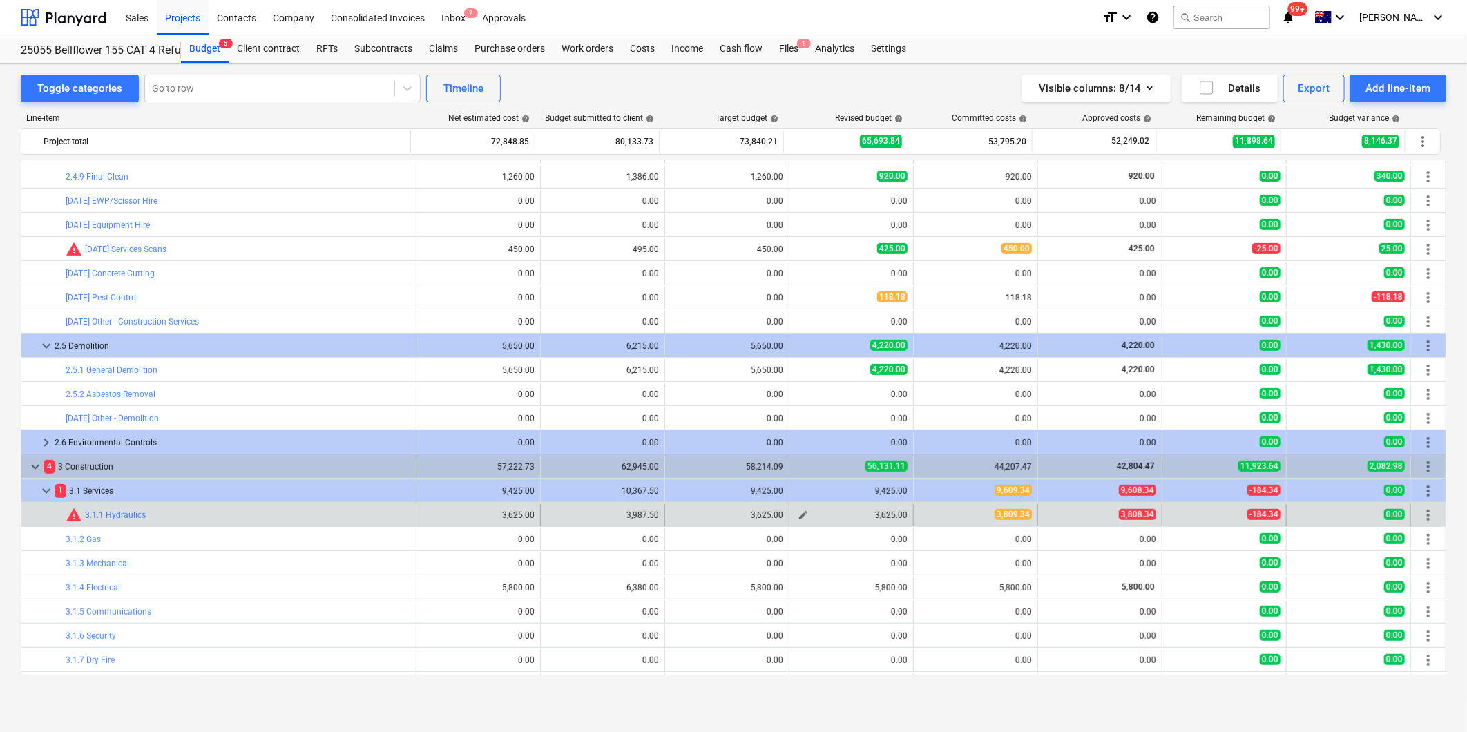
click at [799, 515] on span "edit" at bounding box center [803, 515] width 11 height 11
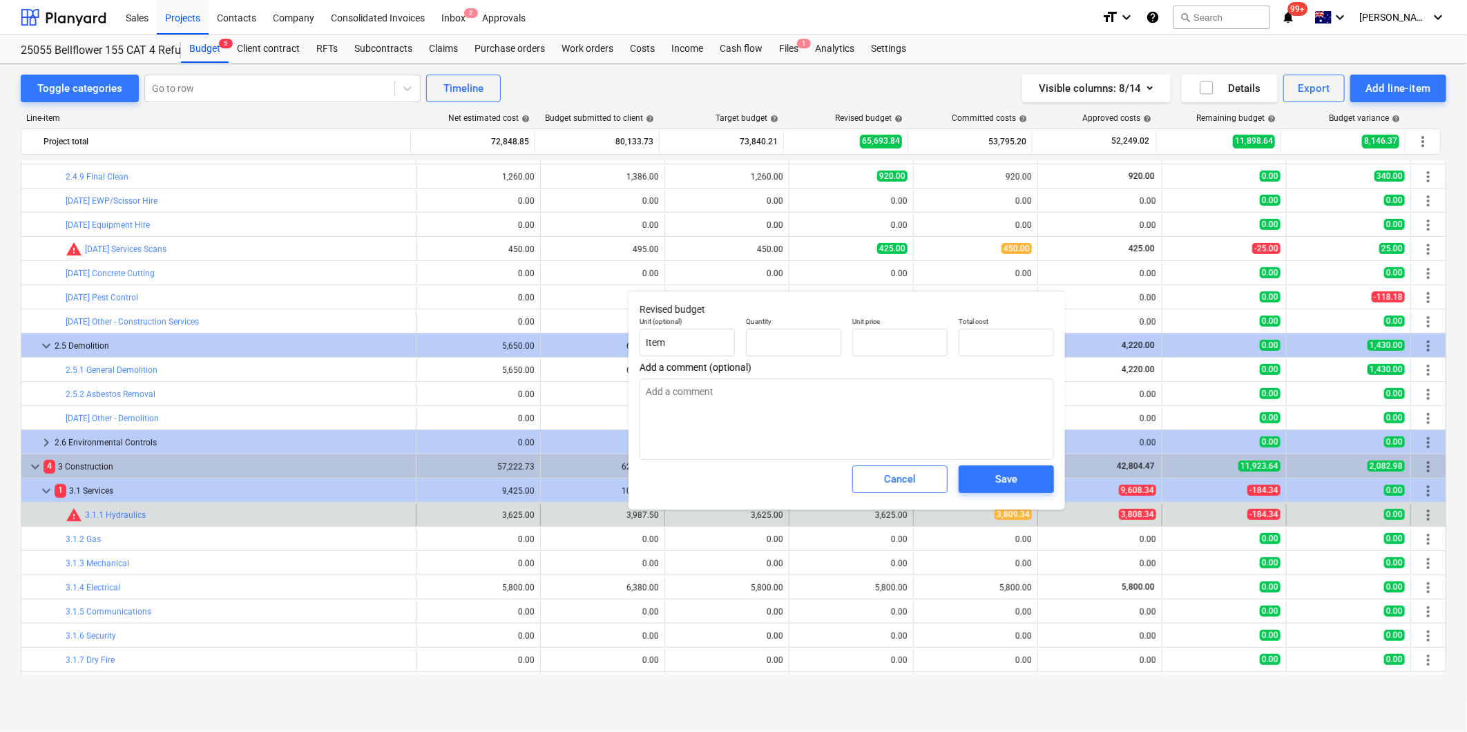
type textarea "x"
type input "1.00"
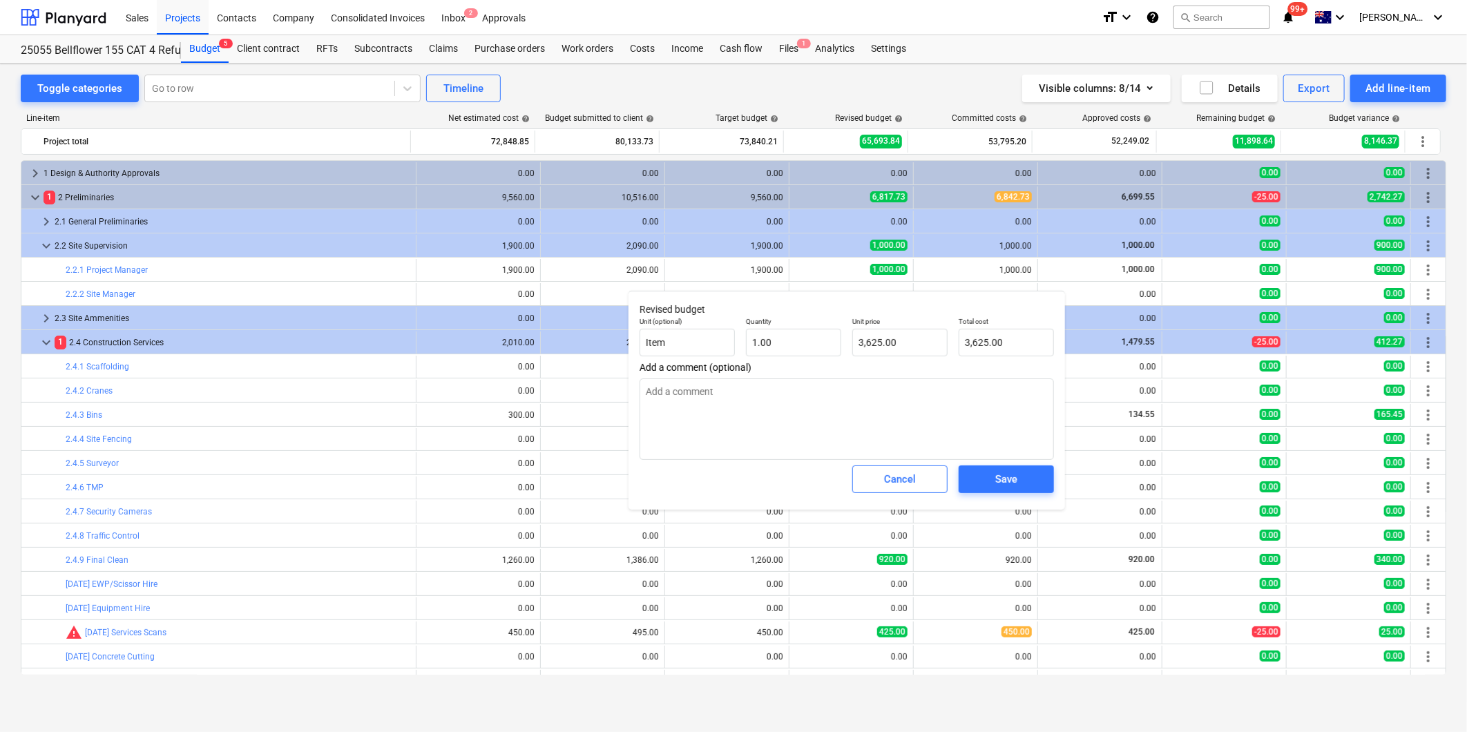
scroll to position [383, 0]
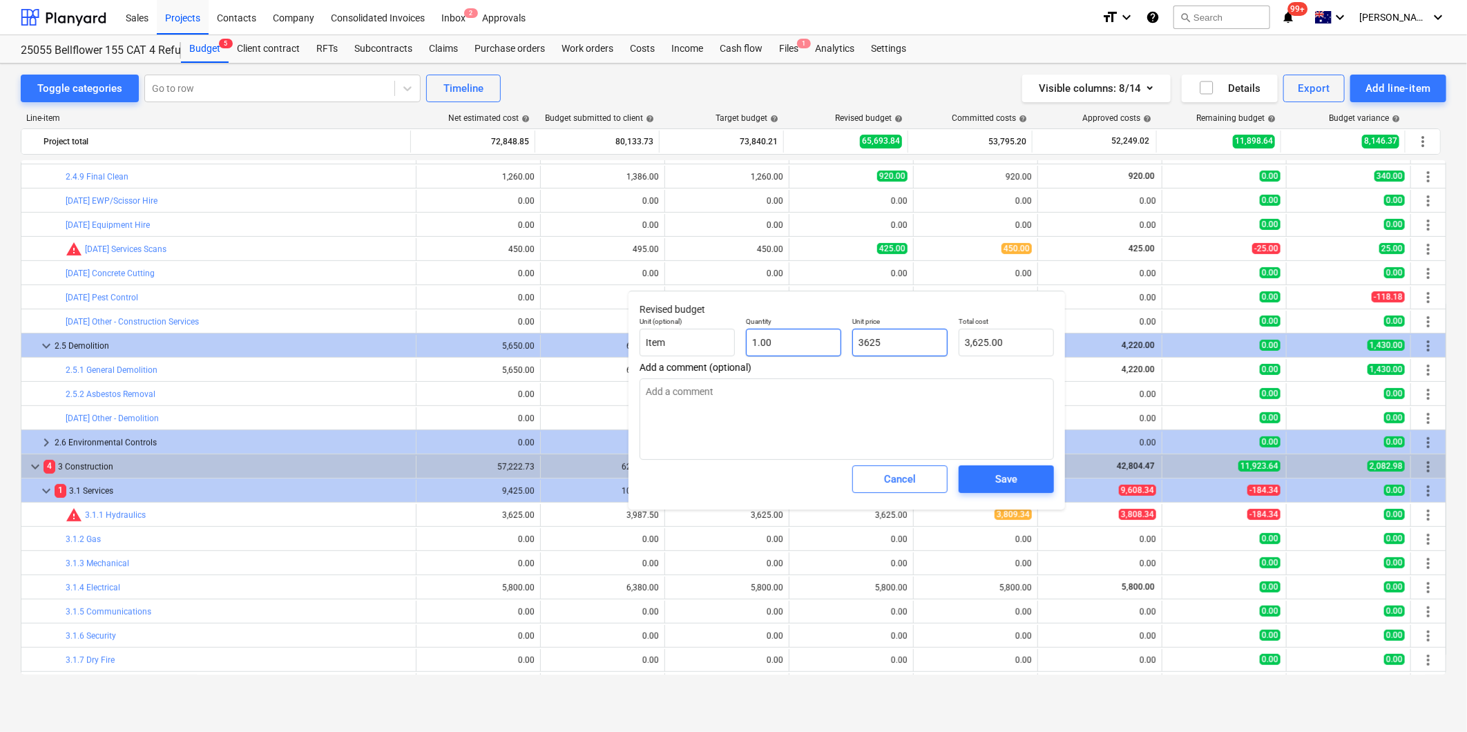
drag, startPoint x: 901, startPoint y: 343, endPoint x: 785, endPoint y: 343, distance: 116.7
click at [801, 345] on div "Unit (optional) Item Quantity 1.00 Unit price 3625 Total cost 3,625.00" at bounding box center [846, 336] width 425 height 50
type input "3"
type textarea "x"
type input "3.00"
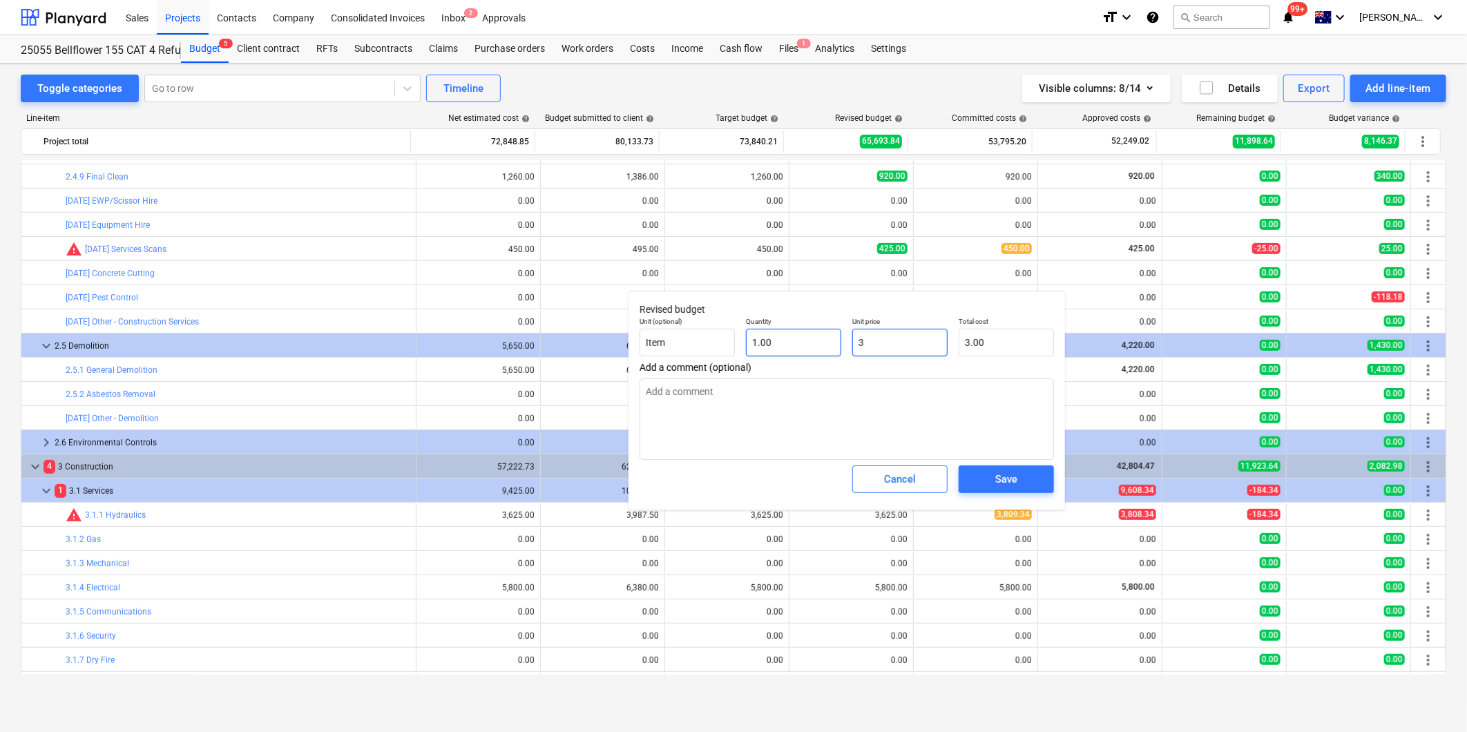
type textarea "x"
type input "38"
type input "38.00"
type textarea "x"
type input "380"
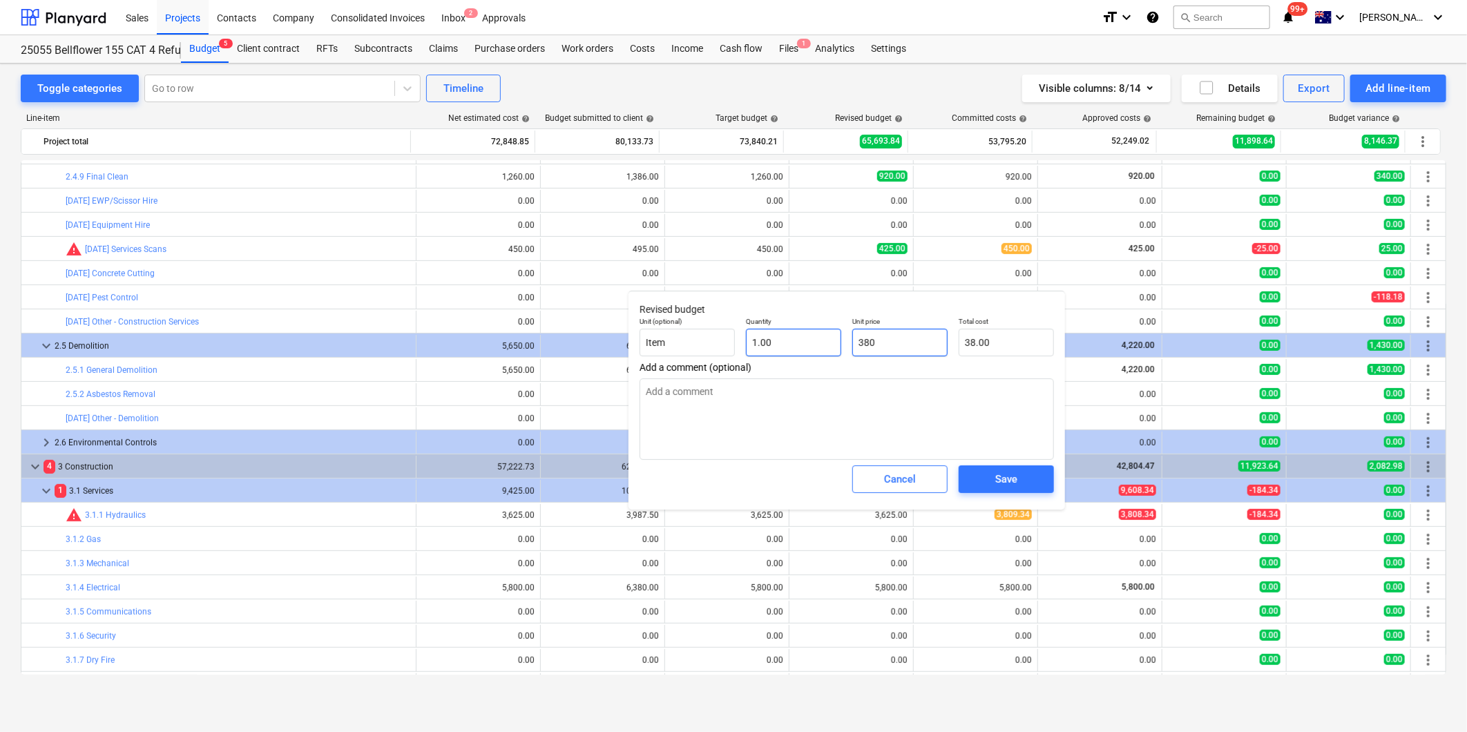
type input "380.00"
type textarea "x"
type input "3808"
type input "3,808.00"
type textarea "x"
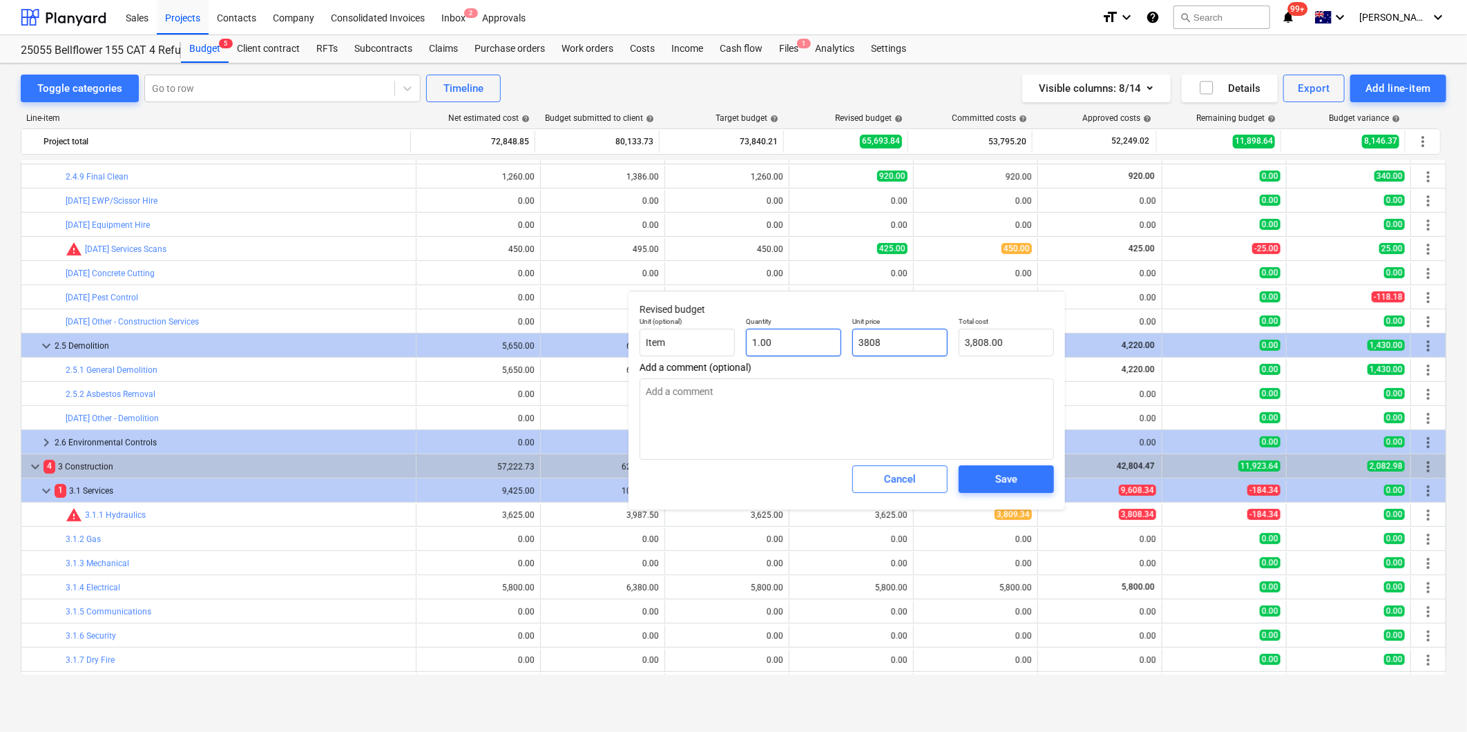
type input "3808."
type textarea "x"
type input "3808.3"
type input "3,808.30"
type textarea "x"
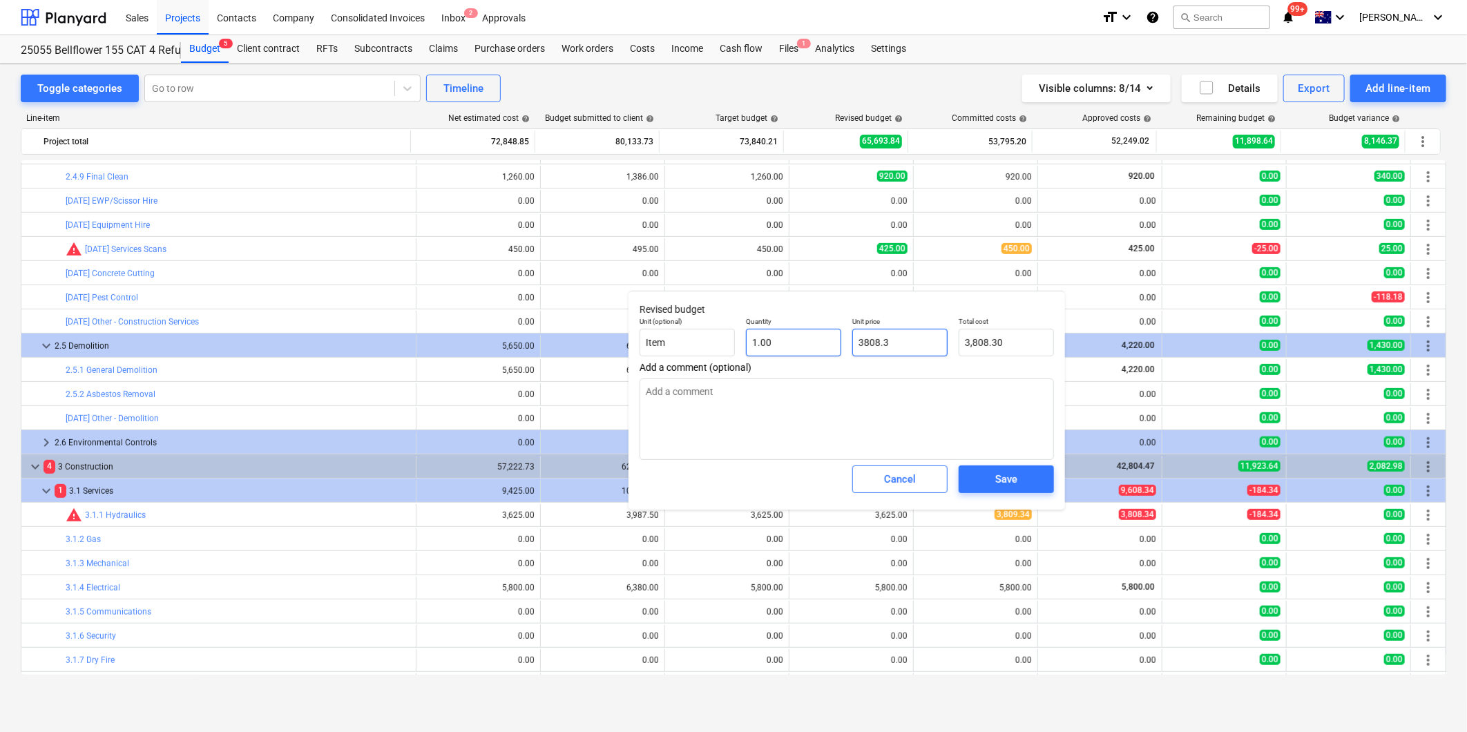
type input "3808.34"
type input "3,808.34"
click at [1014, 477] on div "Save" at bounding box center [1006, 479] width 22 height 18
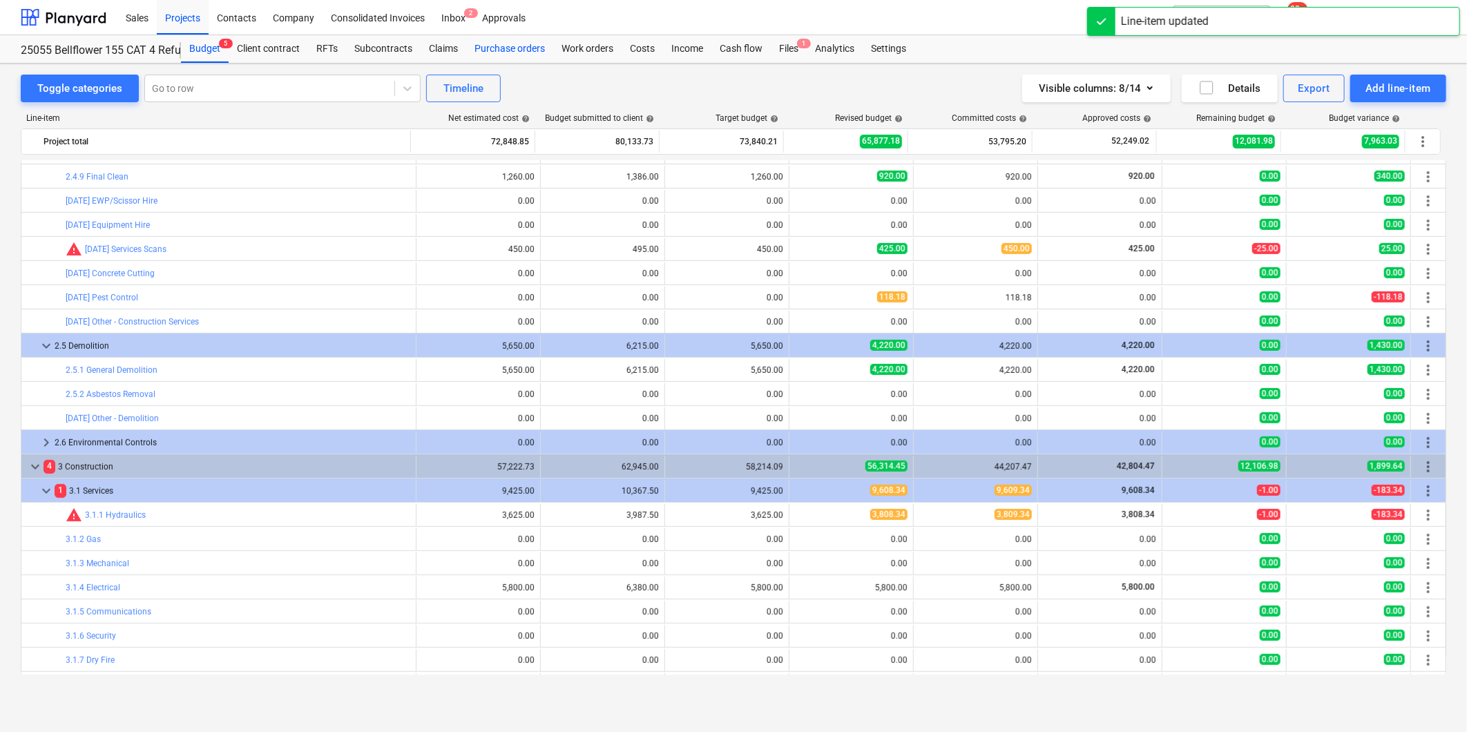
click at [521, 43] on div "Purchase orders" at bounding box center [509, 49] width 87 height 28
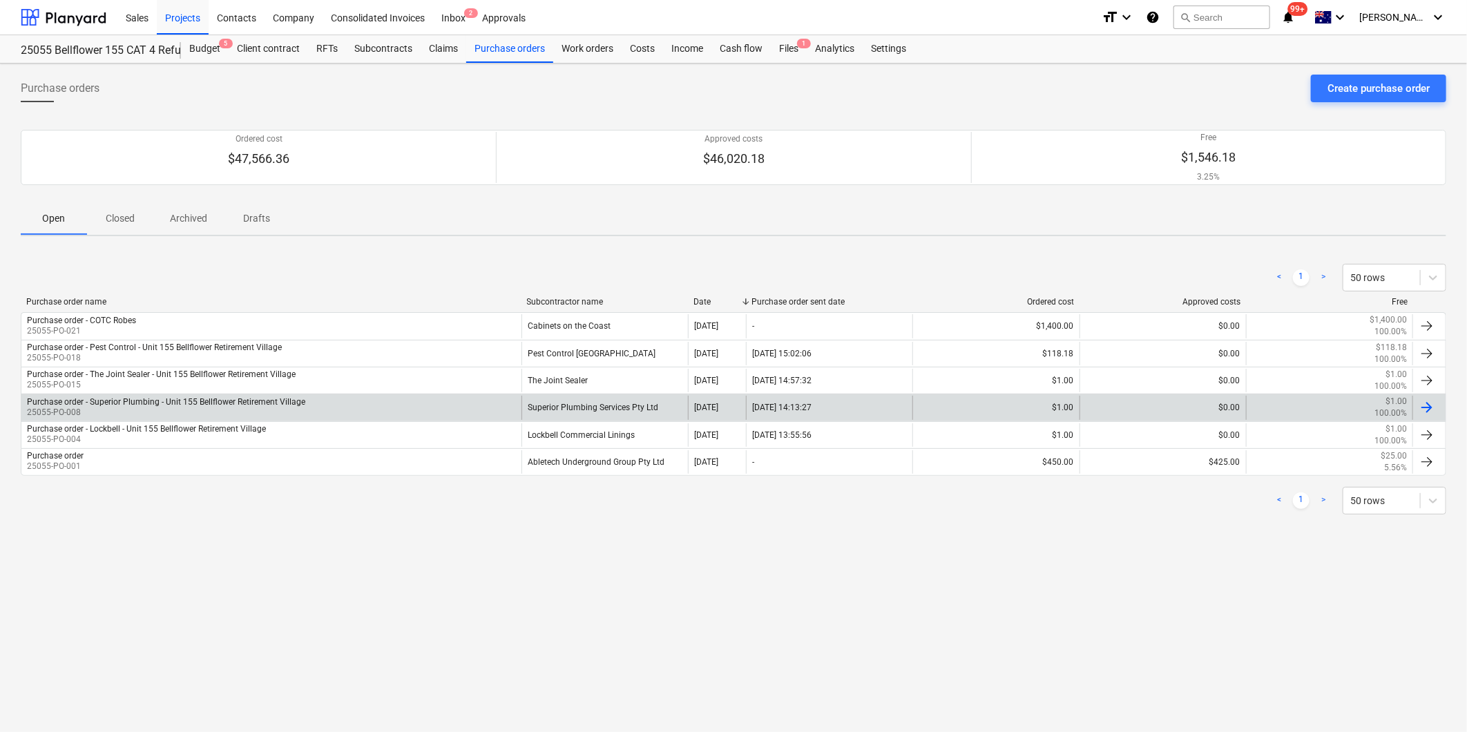
click at [224, 407] on p "25055-PO-008" at bounding box center [166, 413] width 278 height 12
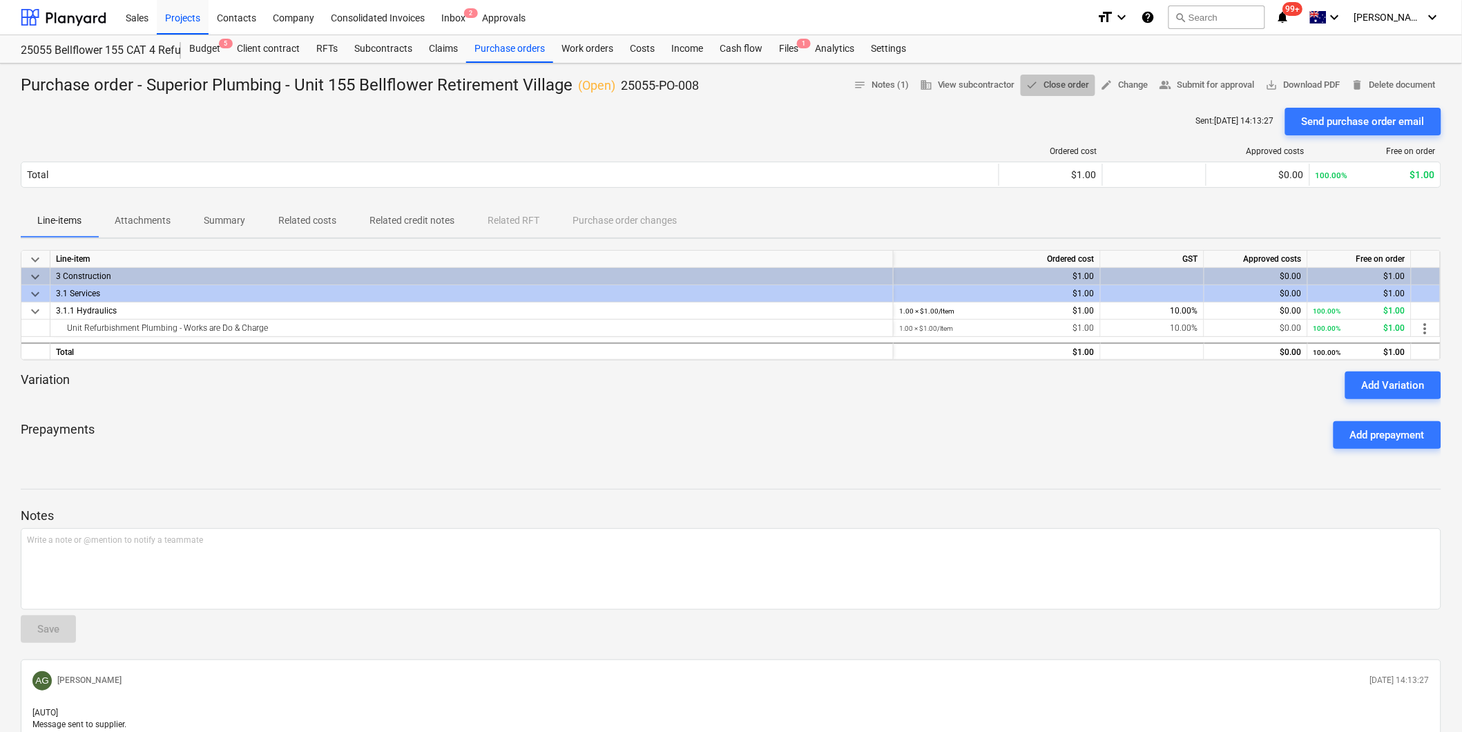
click at [1044, 85] on span "done Close order" at bounding box center [1058, 85] width 64 height 16
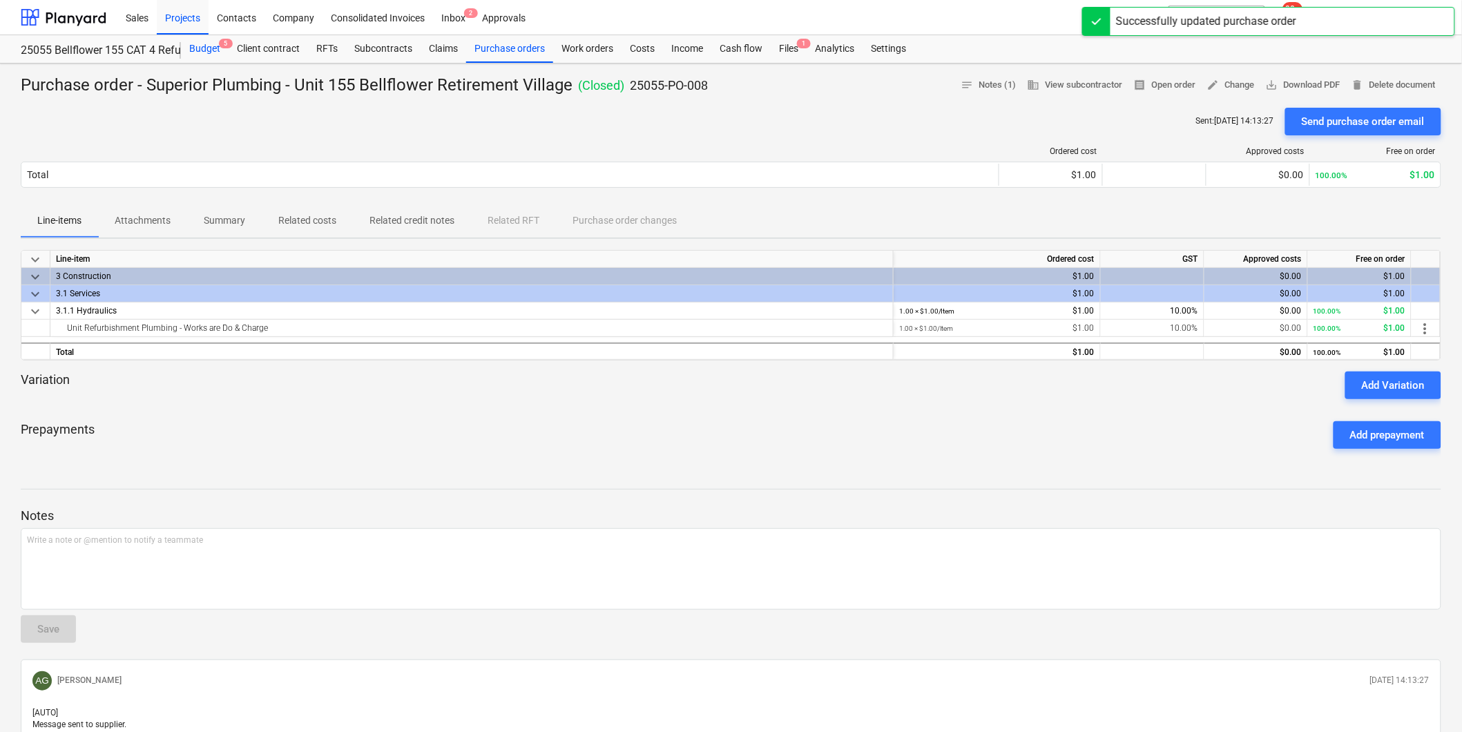
click at [201, 50] on div "Budget 5" at bounding box center [205, 49] width 48 height 28
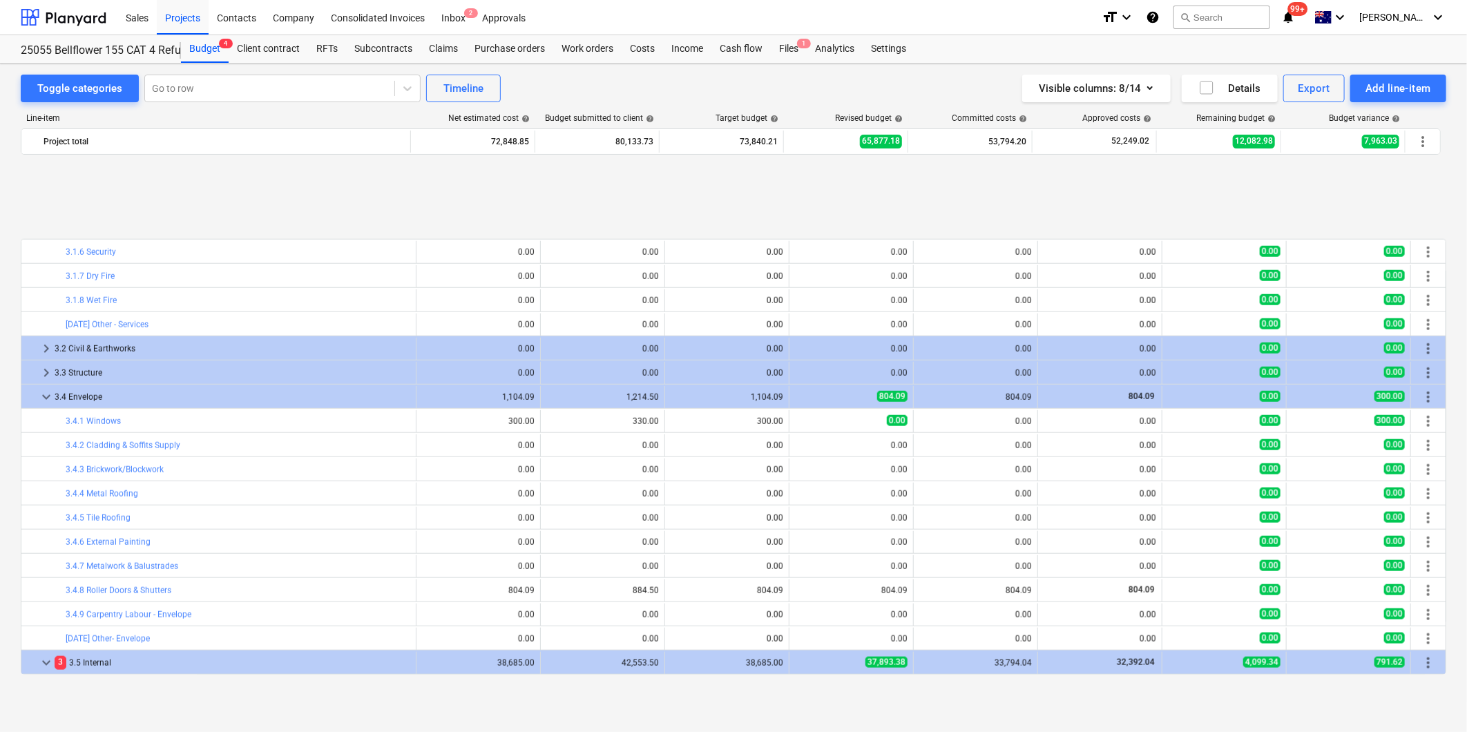
scroll to position [921, 0]
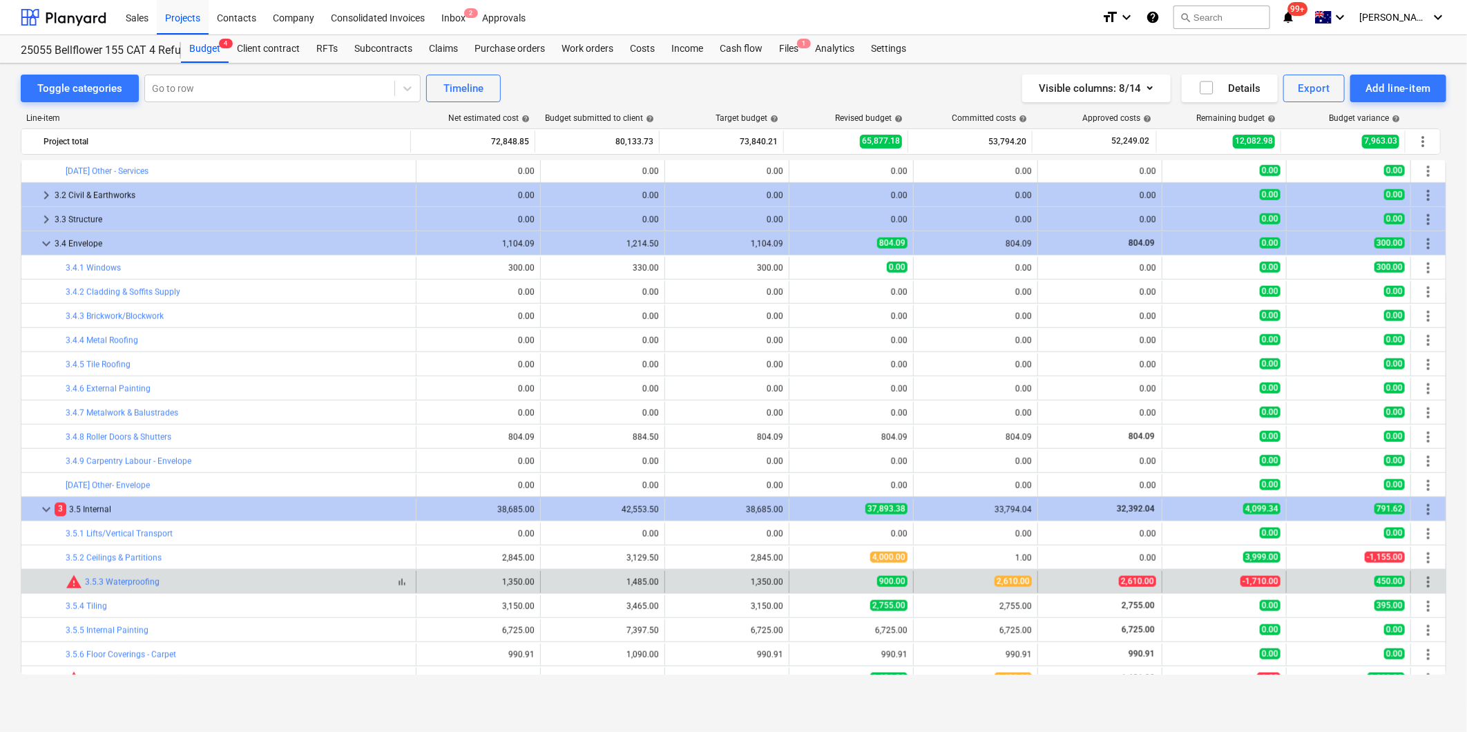
click at [115, 587] on div "3.5.3 Waterproofing" at bounding box center [122, 582] width 75 height 10
click at [120, 581] on link "3.5.3 Waterproofing" at bounding box center [122, 582] width 75 height 10
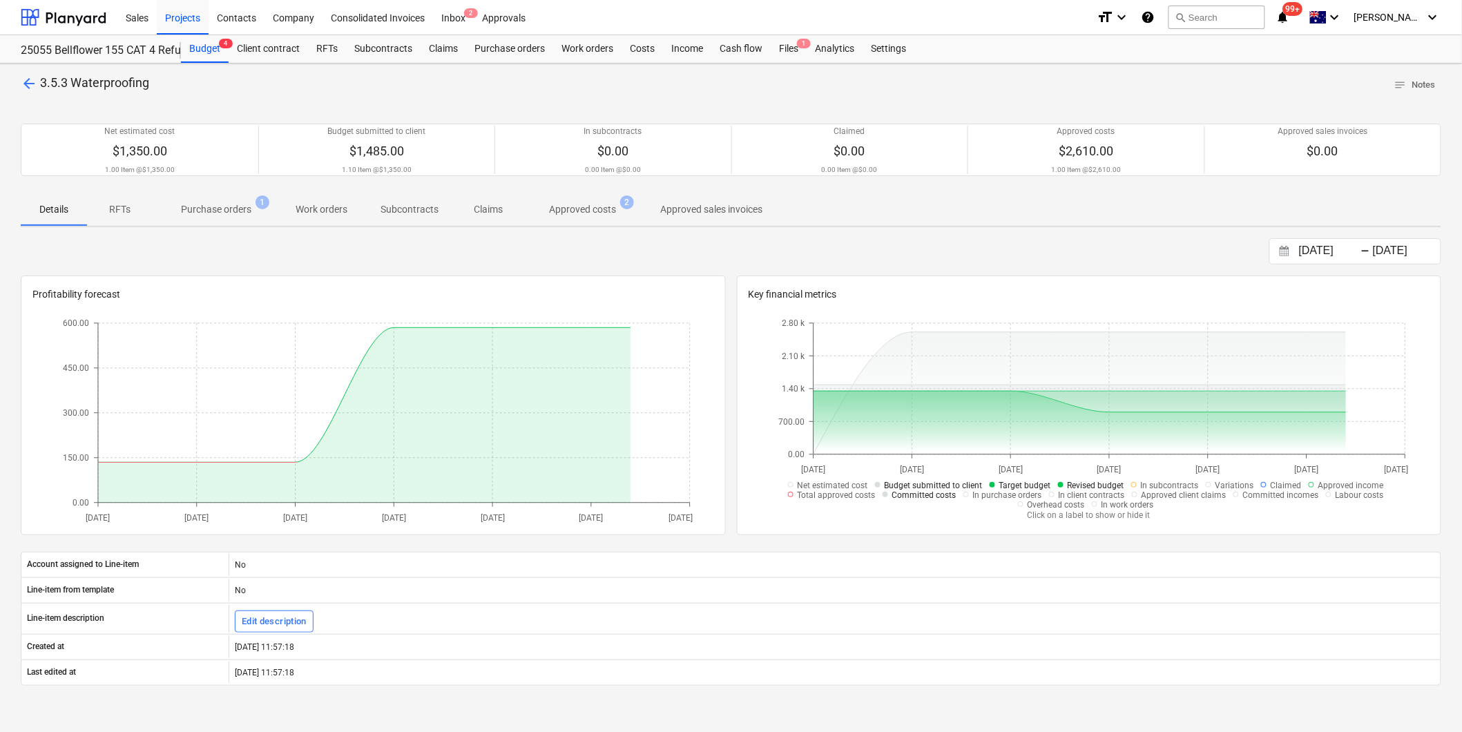
click at [574, 211] on p "Approved costs" at bounding box center [582, 209] width 67 height 15
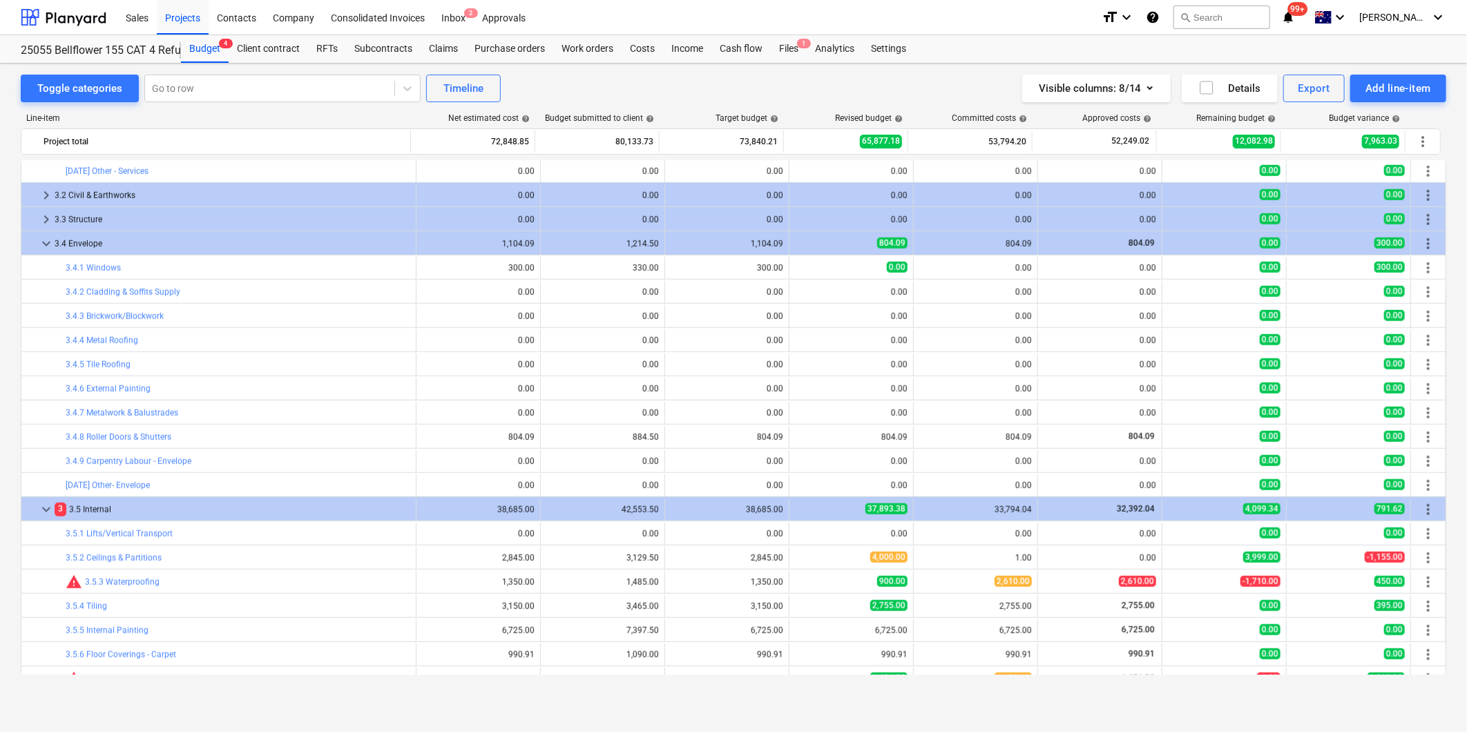
scroll to position [1304, 0]
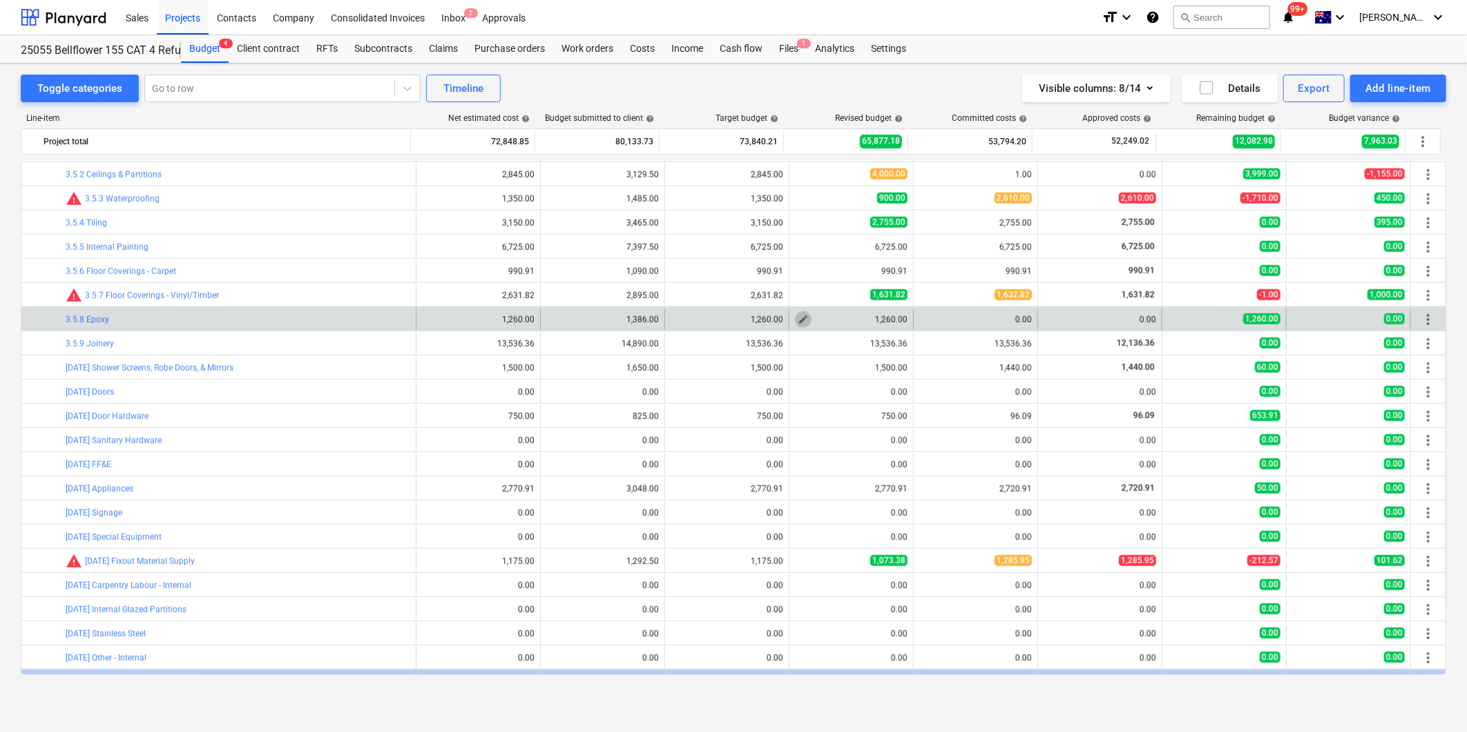
click at [798, 318] on span "edit" at bounding box center [803, 319] width 11 height 11
type textarea "x"
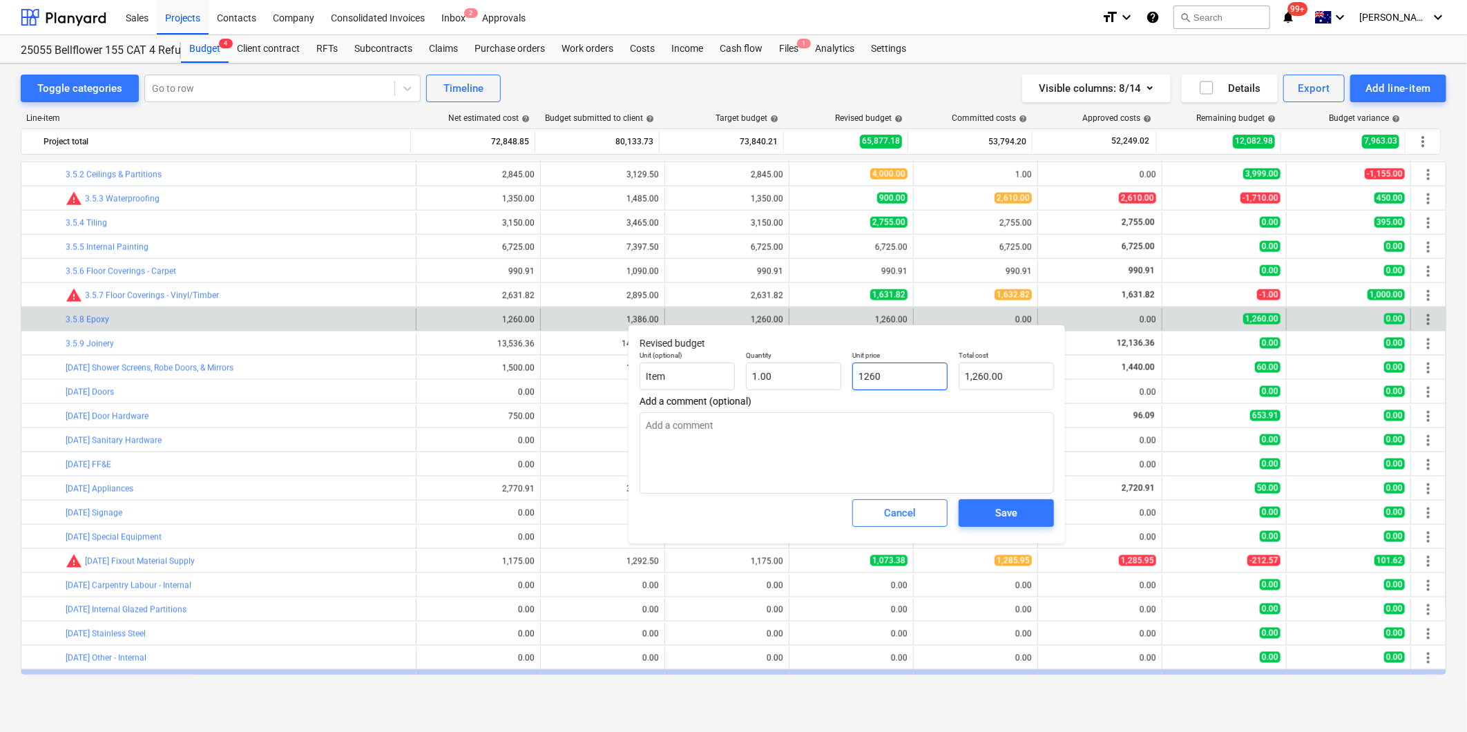
drag, startPoint x: 780, startPoint y: 360, endPoint x: 747, endPoint y: 354, distance: 34.4
click at [751, 354] on div "Unit (optional) Item Quantity 1.00 Unit price 1260 Total cost 1,260.00" at bounding box center [846, 370] width 425 height 50
type input "0"
type textarea "x"
type input "0.00"
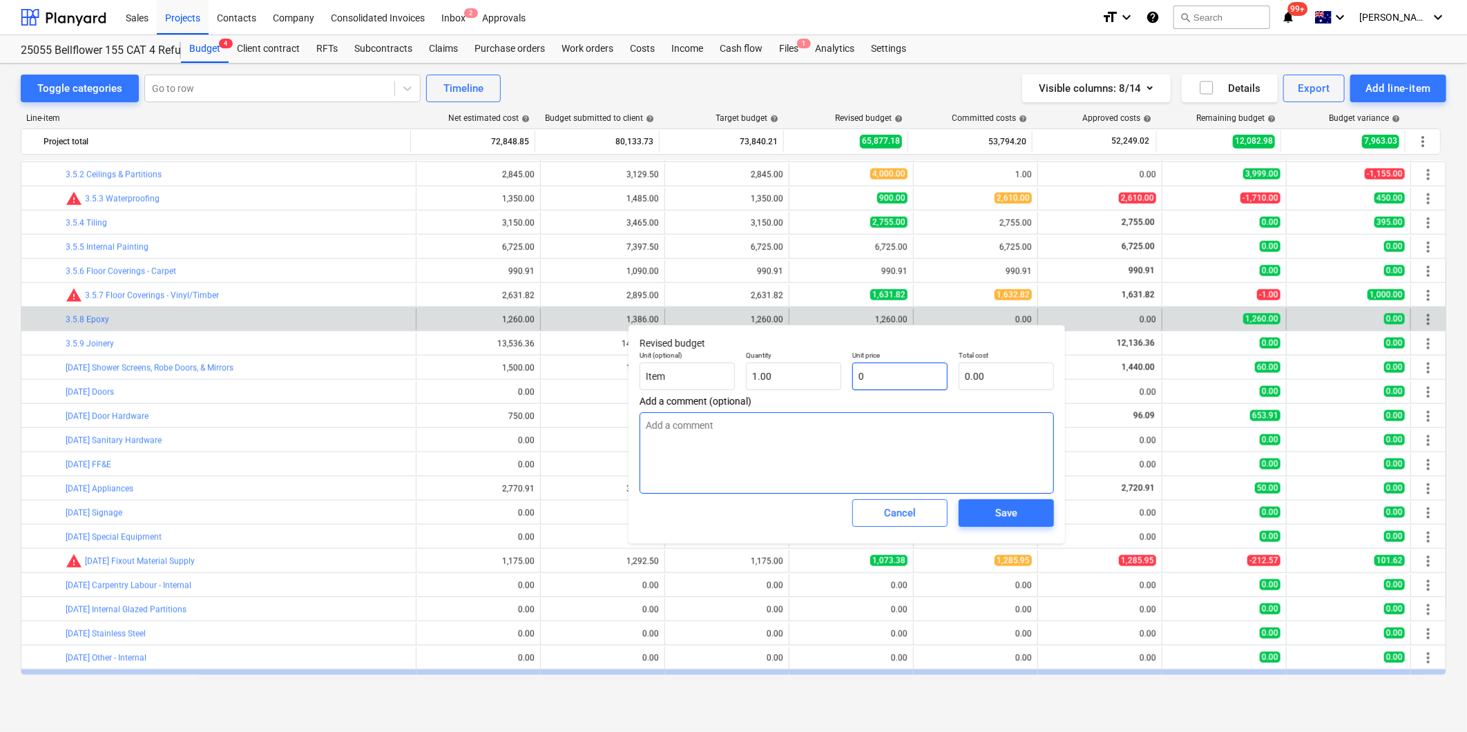
type input "0"
type textarea "x"
type input "0.00"
click at [724, 420] on textarea at bounding box center [847, 452] width 414 height 81
type textarea "x"
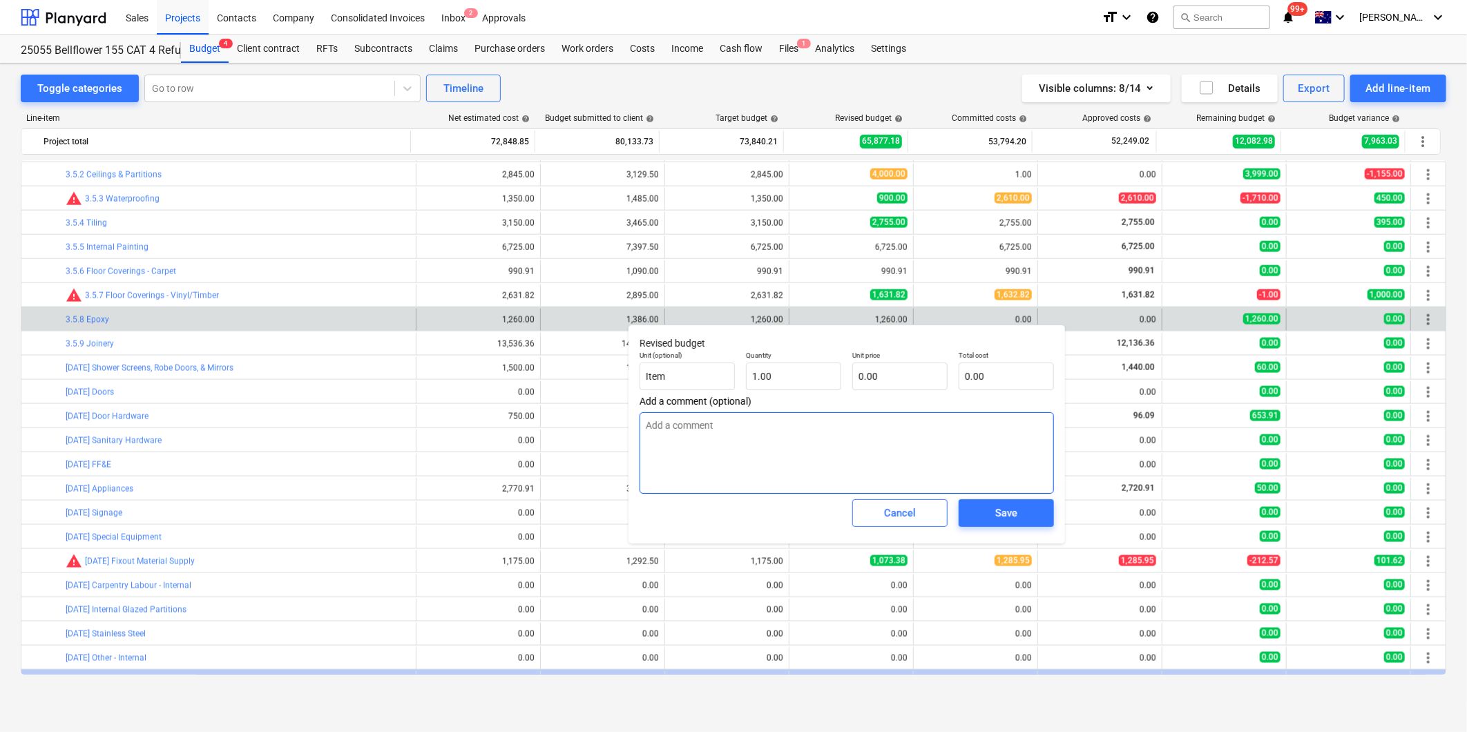
type textarea "I"
type textarea "x"
type textarea "In"
type textarea "x"
type textarea "Inv"
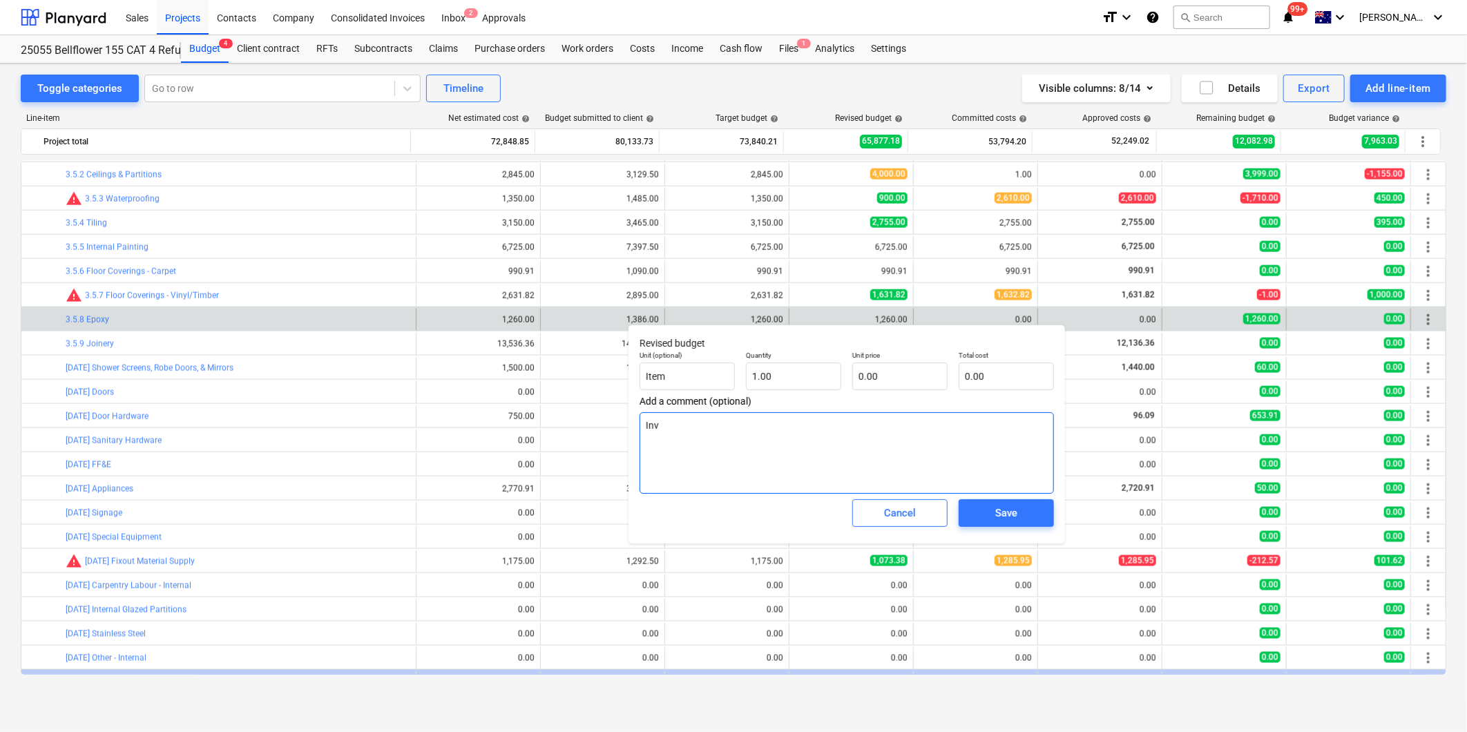
type textarea "x"
type textarea "Invo"
type textarea "x"
type textarea "Invoi"
type textarea "x"
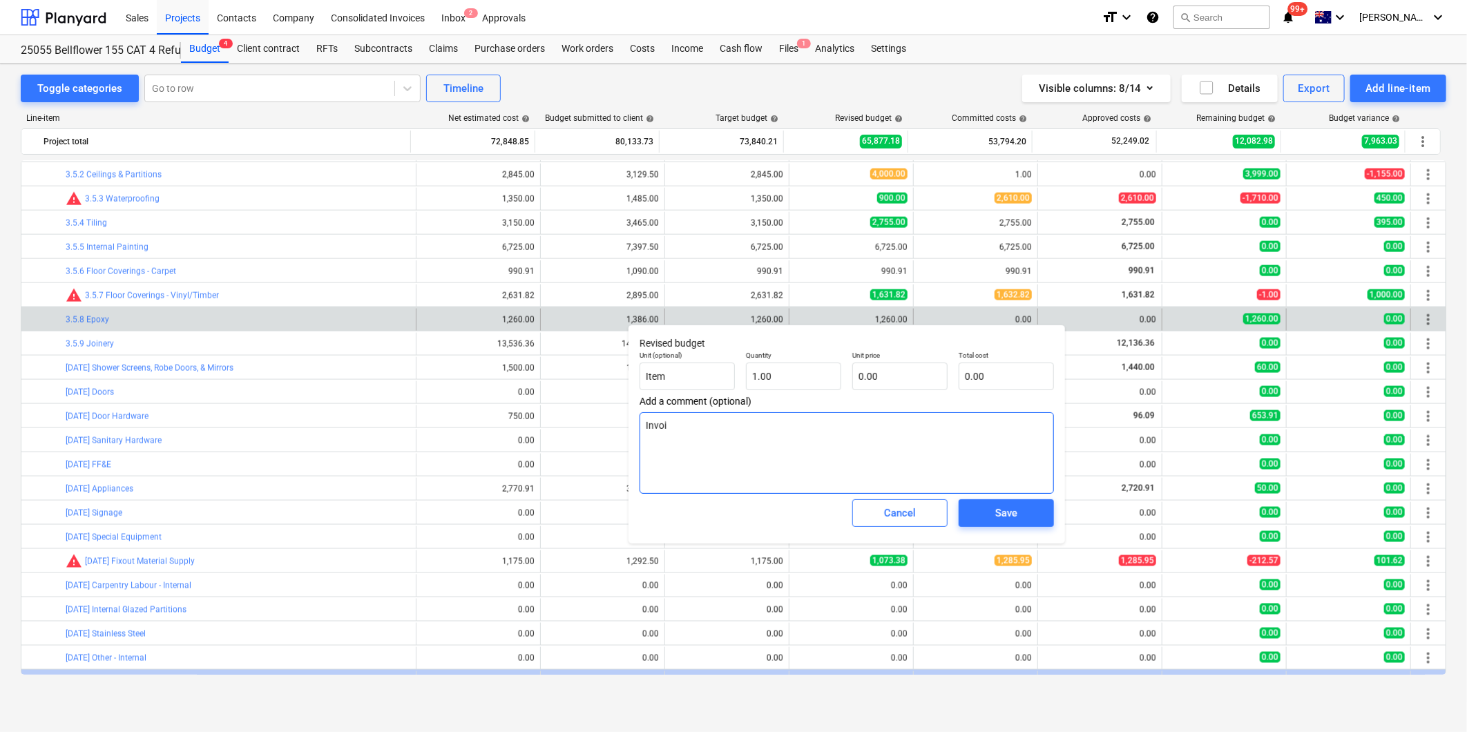
type textarea "Invoic"
type textarea "x"
type textarea "Invoice"
type textarea "x"
type textarea "Invoiced"
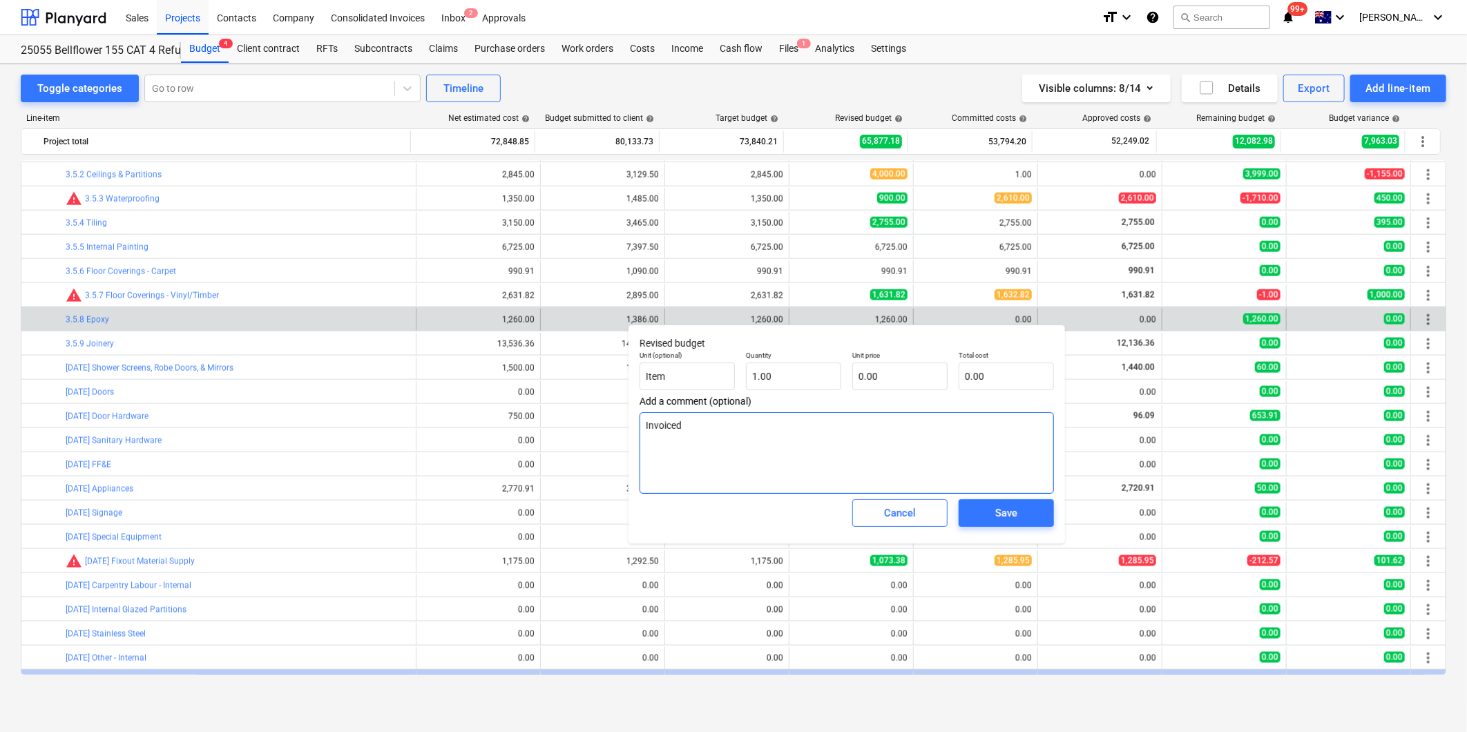
type textarea "x"
type textarea "Invoiced"
type textarea "x"
type textarea "Invoiced i"
type textarea "x"
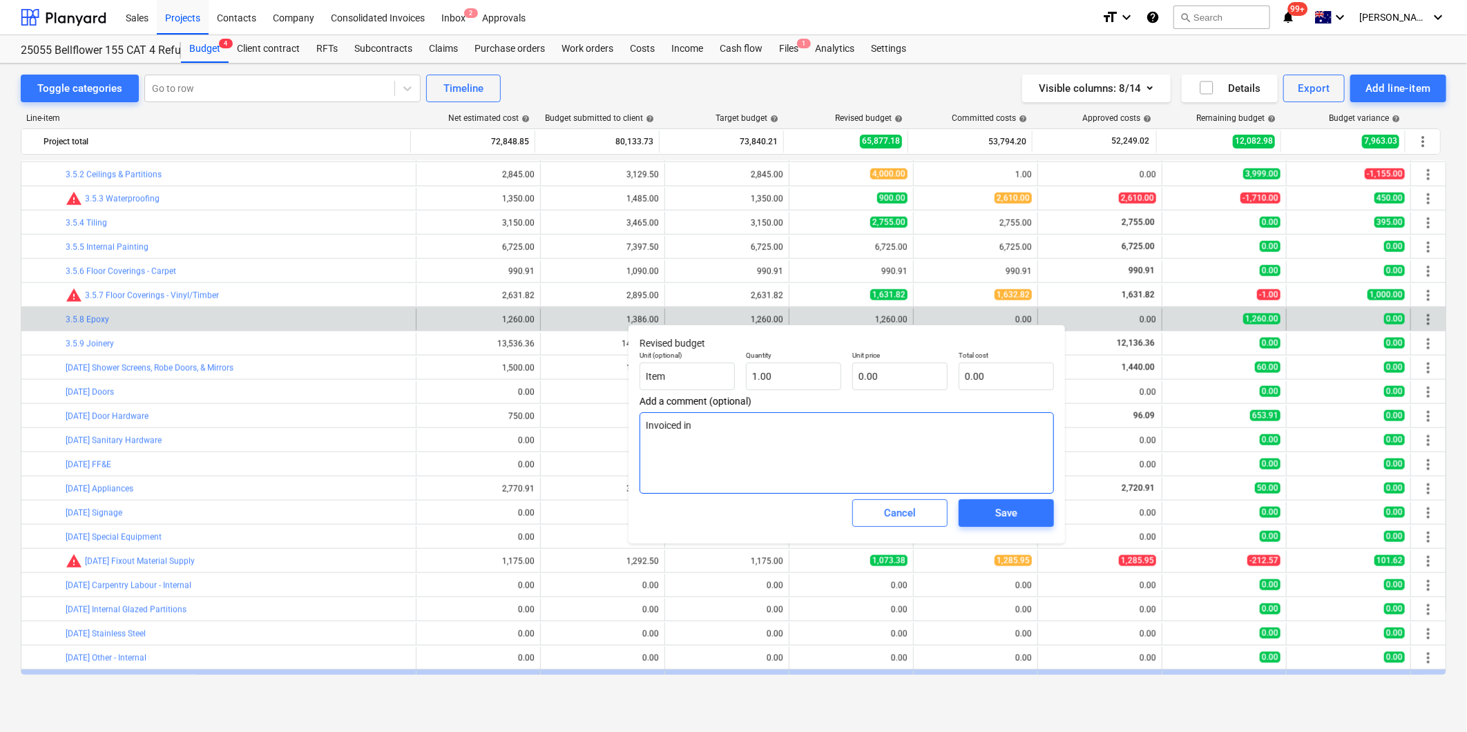
type textarea "Invoiced in"
type textarea "x"
type textarea "Invoiced in"
type textarea "x"
type textarea "Invoiced"
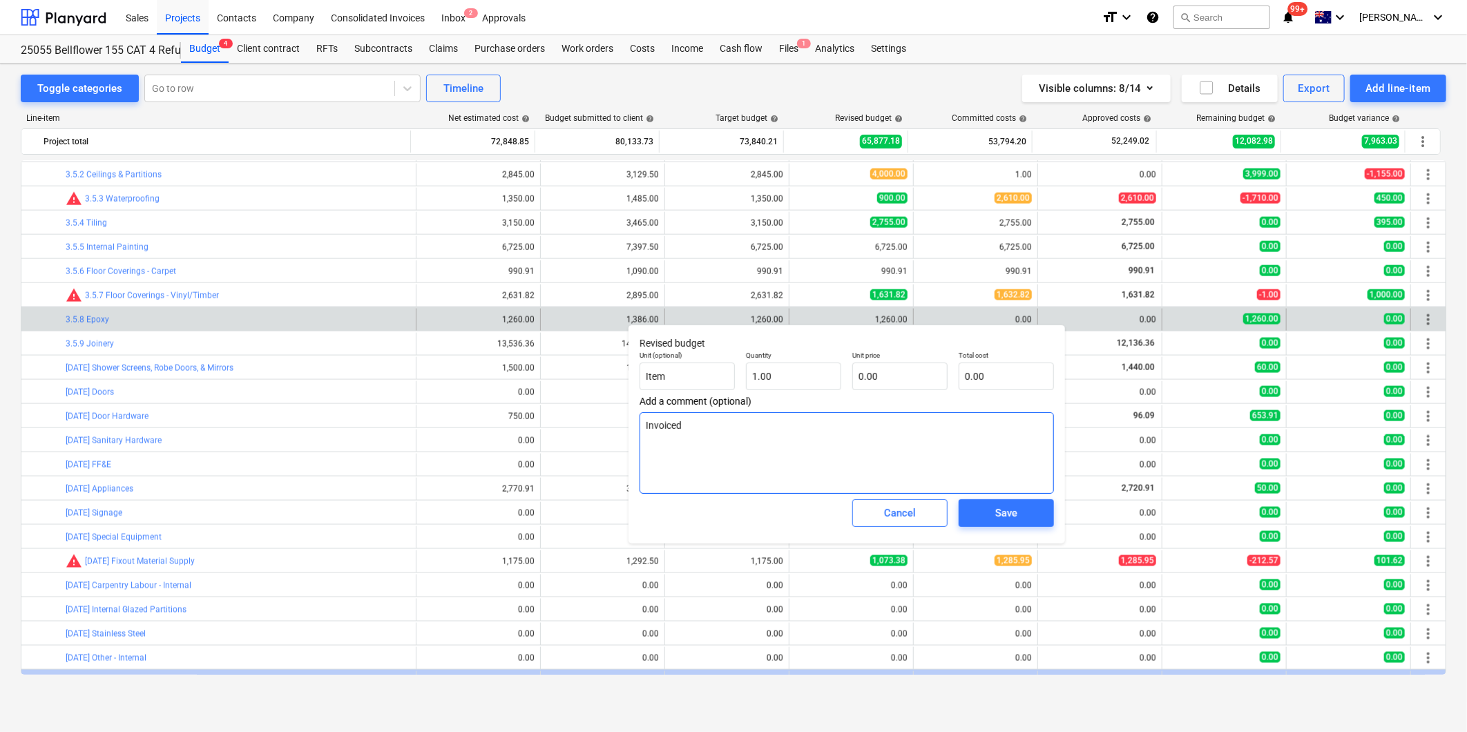
type textarea "x"
type textarea "Invoiced"
type textarea "x"
type textarea "Invoiced"
type textarea "x"
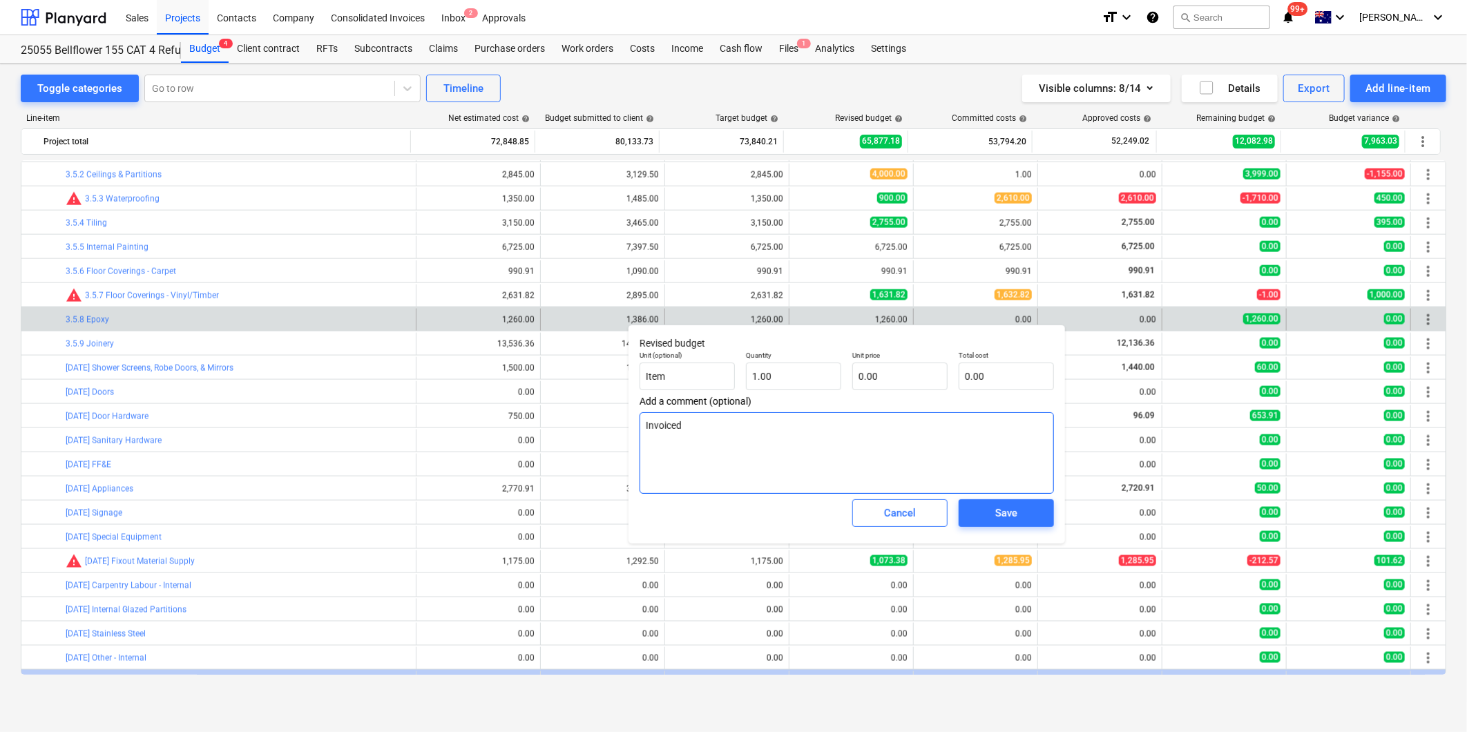
type textarea "Invoiced w"
type textarea "x"
type textarea "Invoiced wi"
type textarea "x"
type textarea "Invoiced wit"
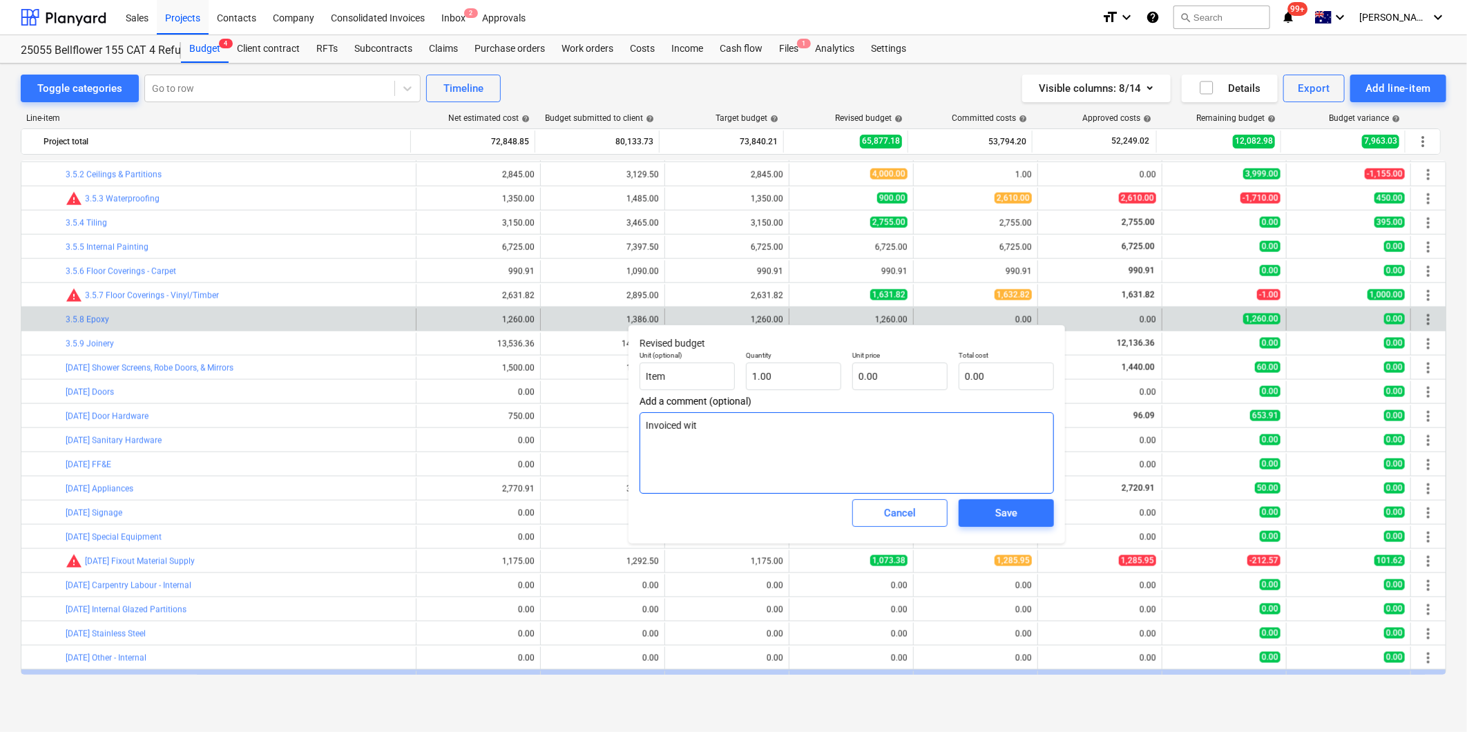
type textarea "x"
type textarea "Invoiced with"
type textarea "x"
type textarea "Invoiced with"
type textarea "x"
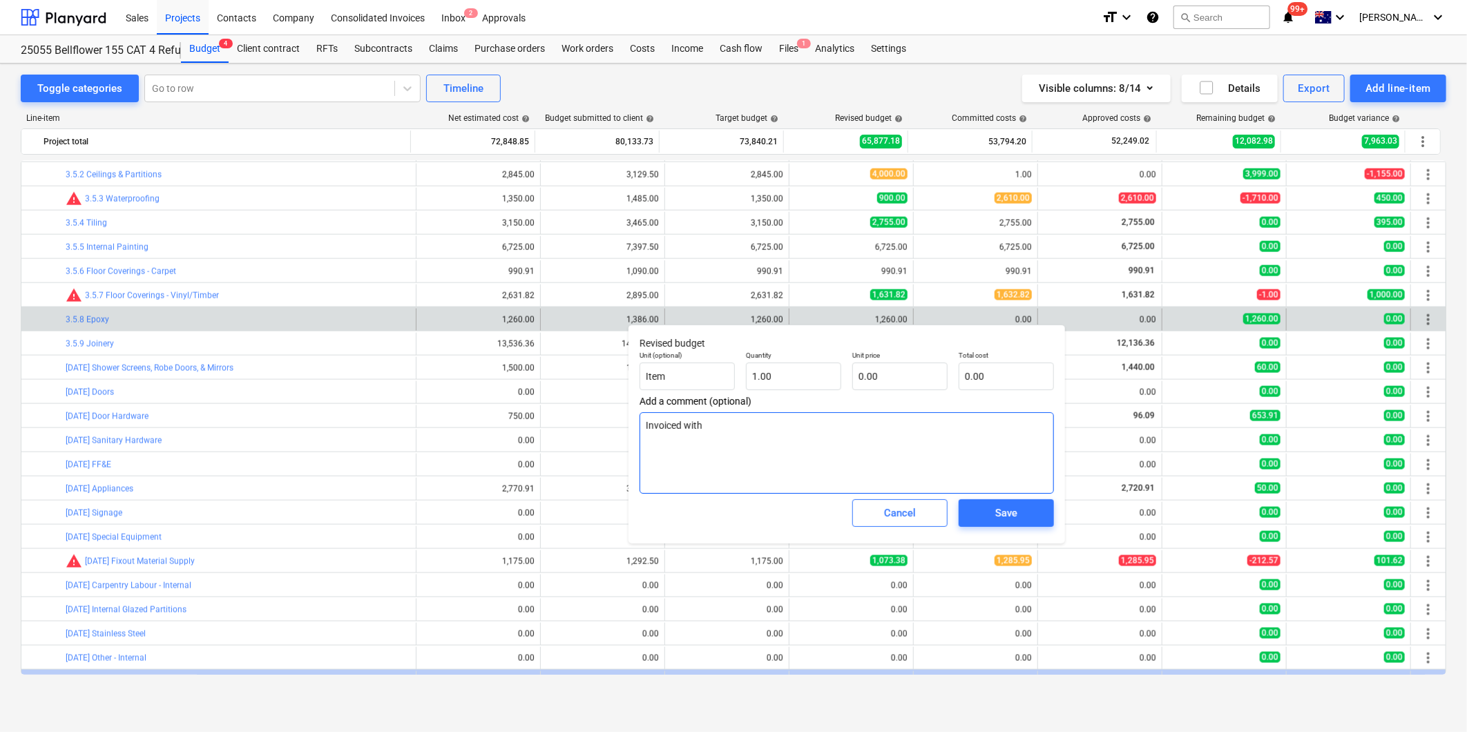
type textarea "Invoiced with w"
type textarea "x"
type textarea "Invoiced with wa"
type textarea "x"
type textarea "Invoiced with wat"
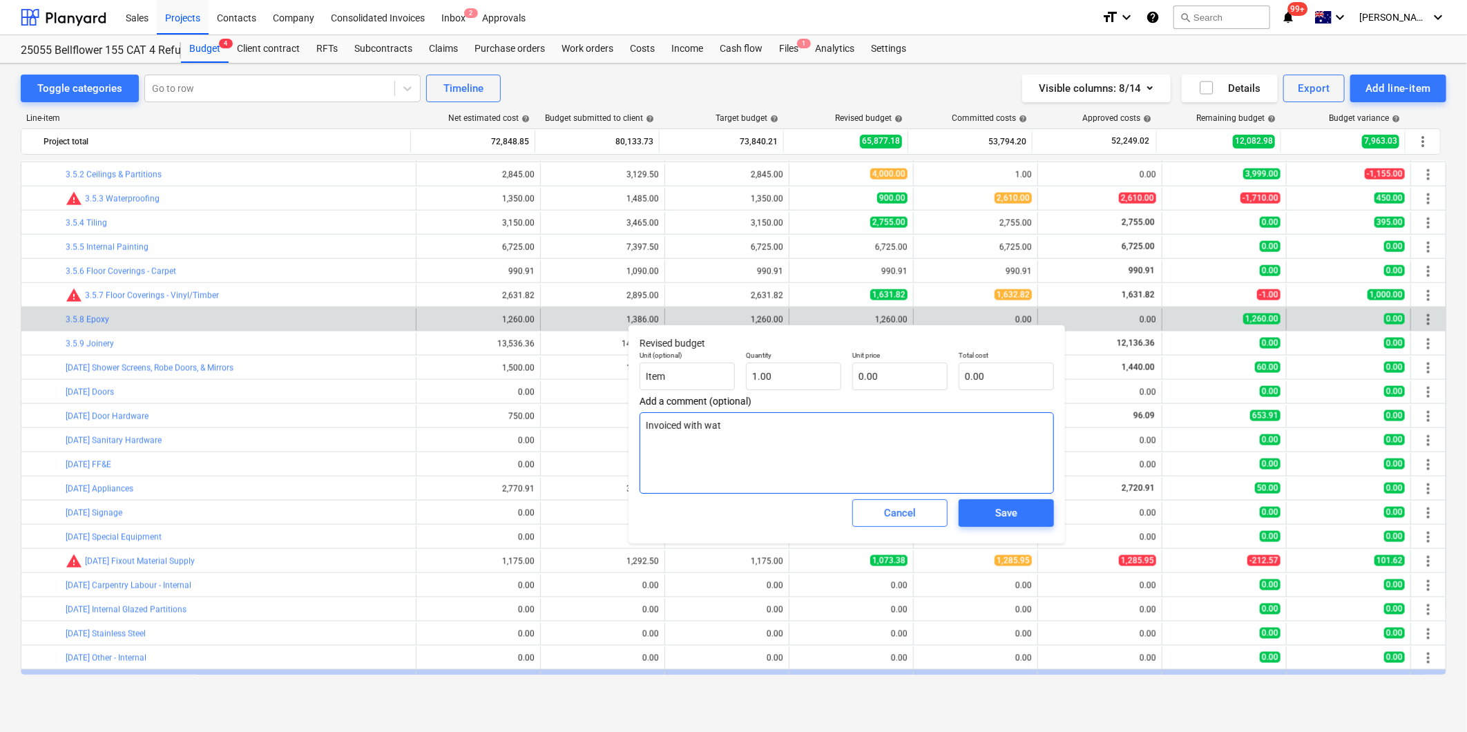
type textarea "x"
type textarea "Invoiced with wate"
type textarea "x"
type textarea "Invoiced with water"
type textarea "x"
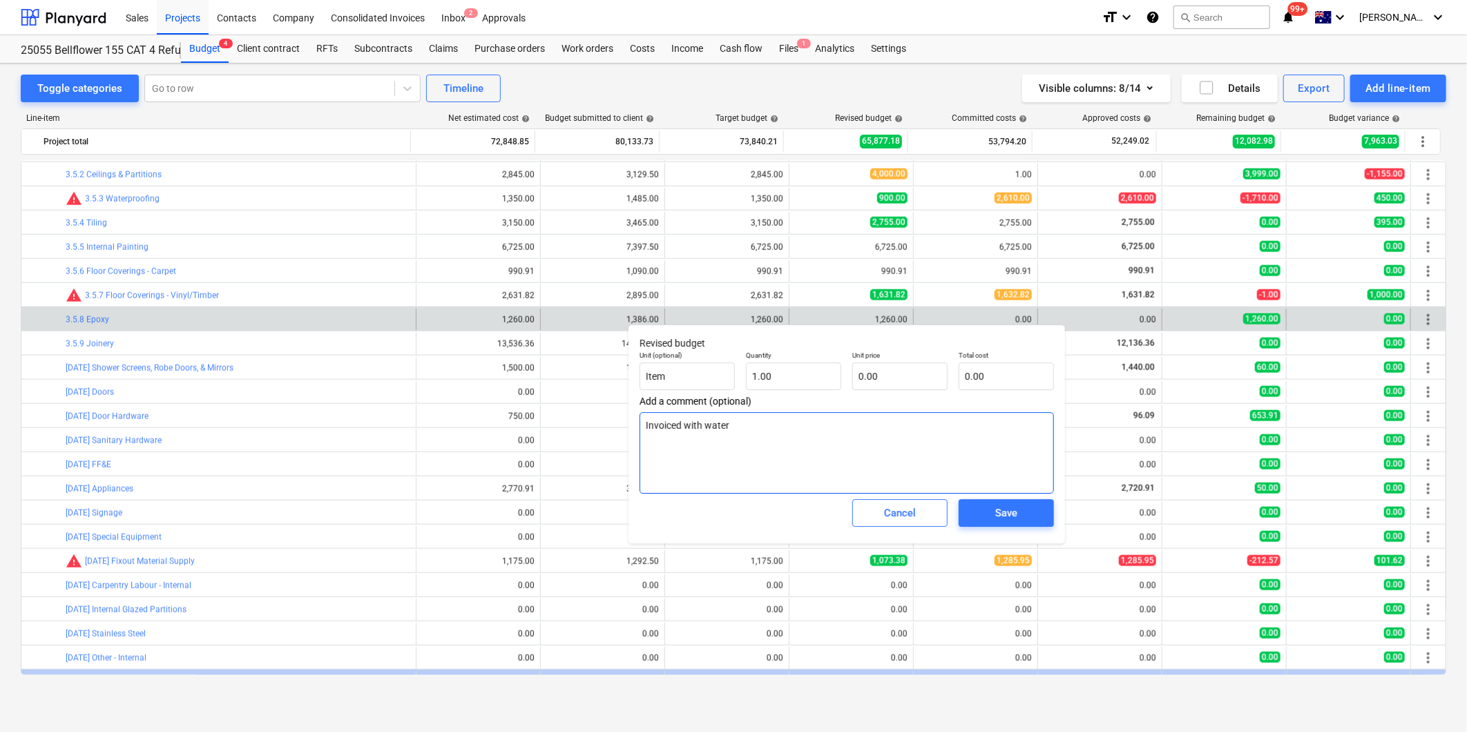
type textarea "Invoiced with waterp"
type textarea "x"
type textarea "Invoiced with waterpr"
type textarea "x"
type textarea "Invoiced with waterpro"
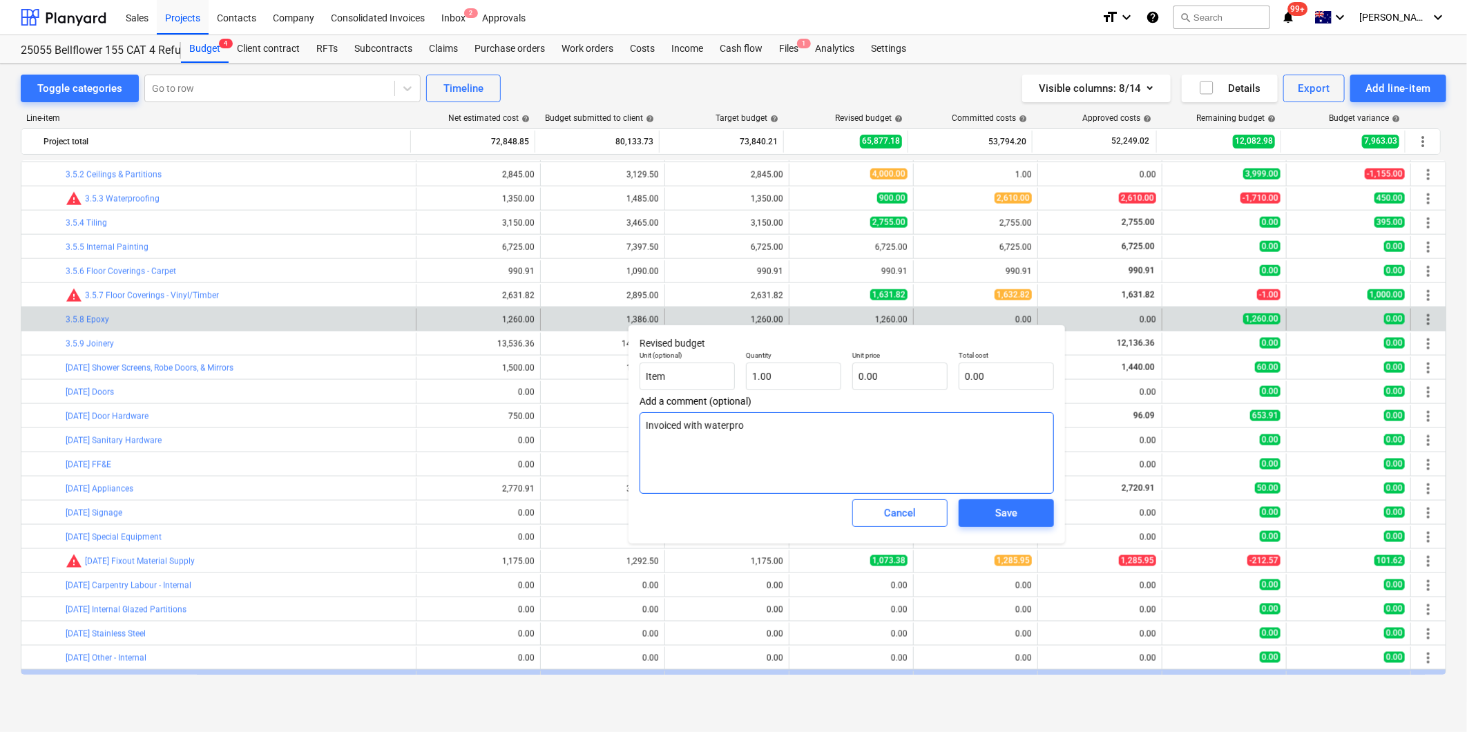
type textarea "x"
type textarea "Invoiced with waterproo"
type textarea "x"
type textarea "Invoiced with waterproof"
type textarea "x"
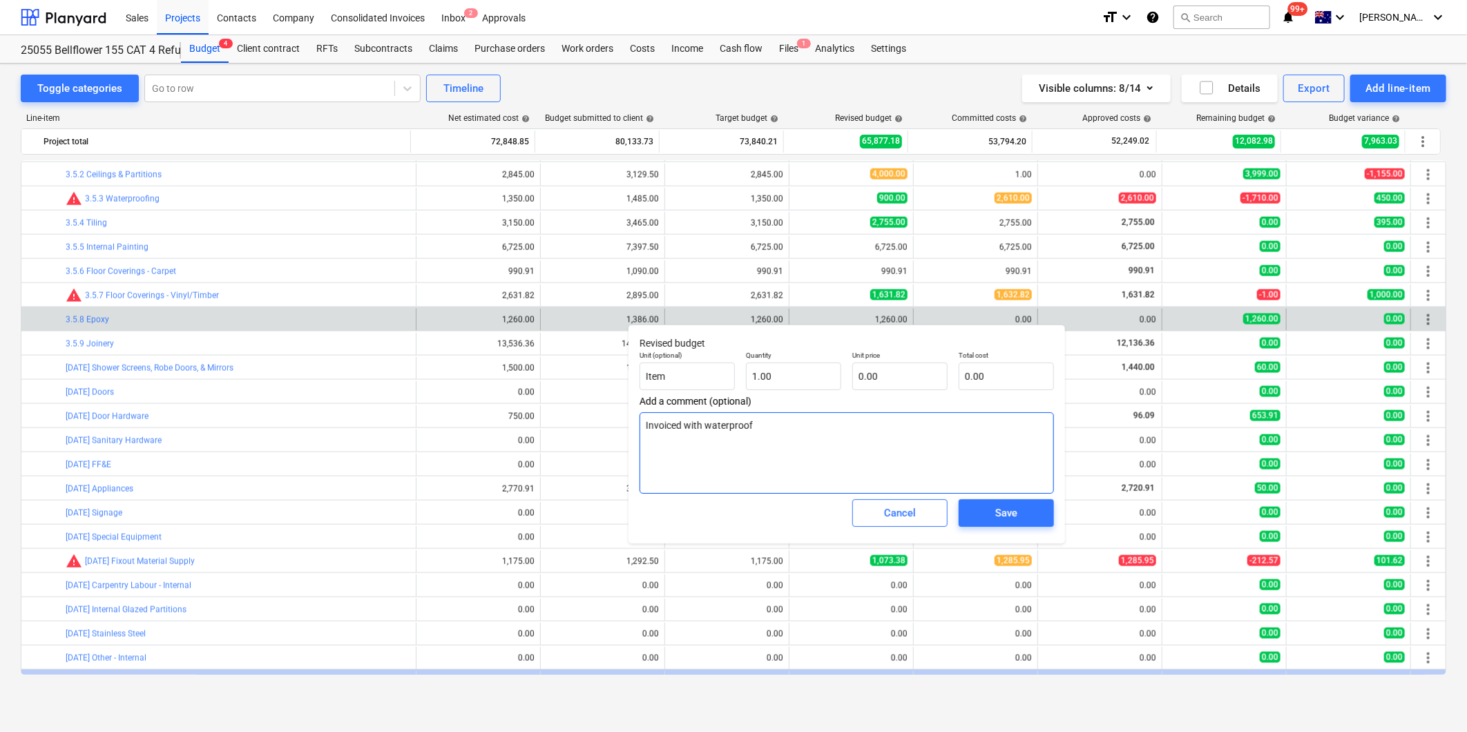
type textarea "Invoiced with waterproofi"
type textarea "x"
type textarea "Invoiced with waterproofin"
type textarea "x"
type textarea "Invoiced with waterproofing"
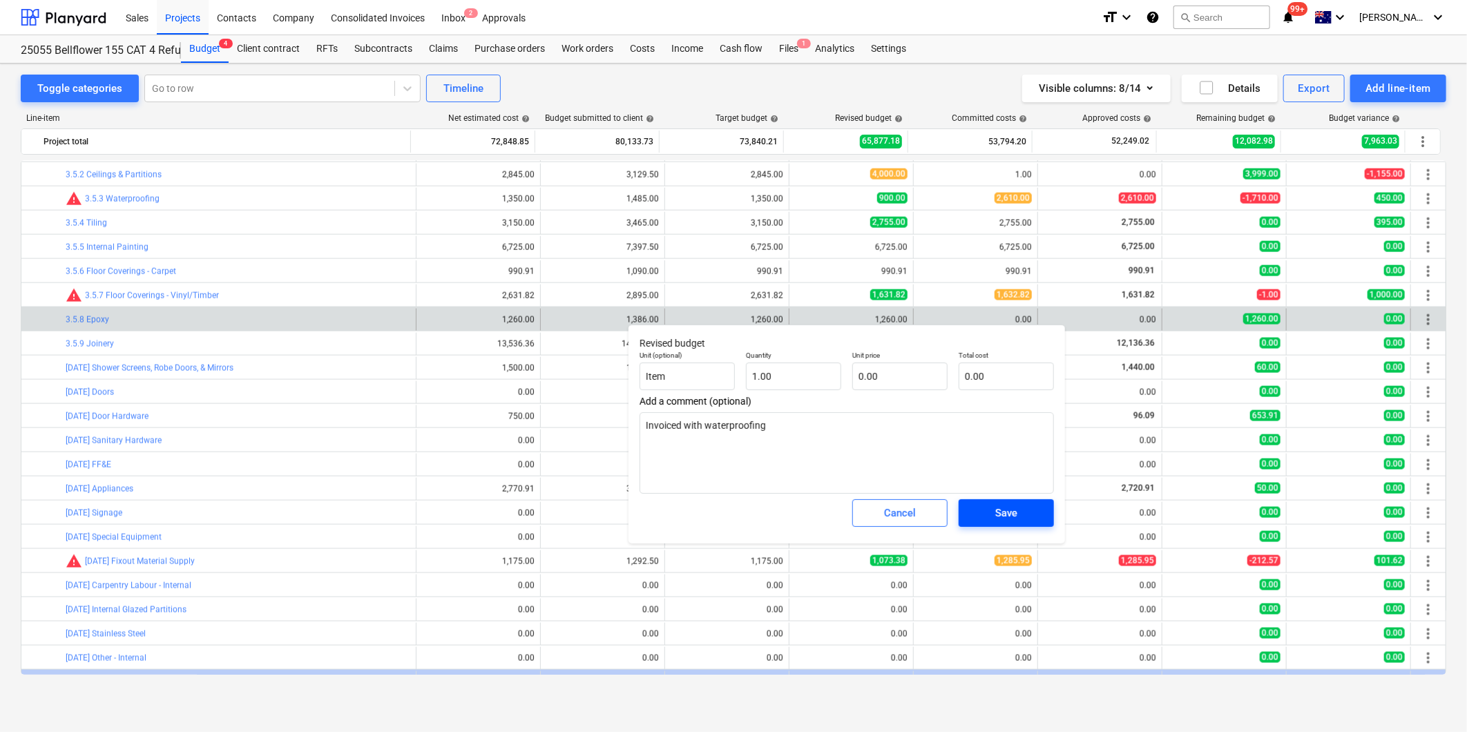
click at [1006, 514] on div "Save" at bounding box center [1006, 513] width 22 height 18
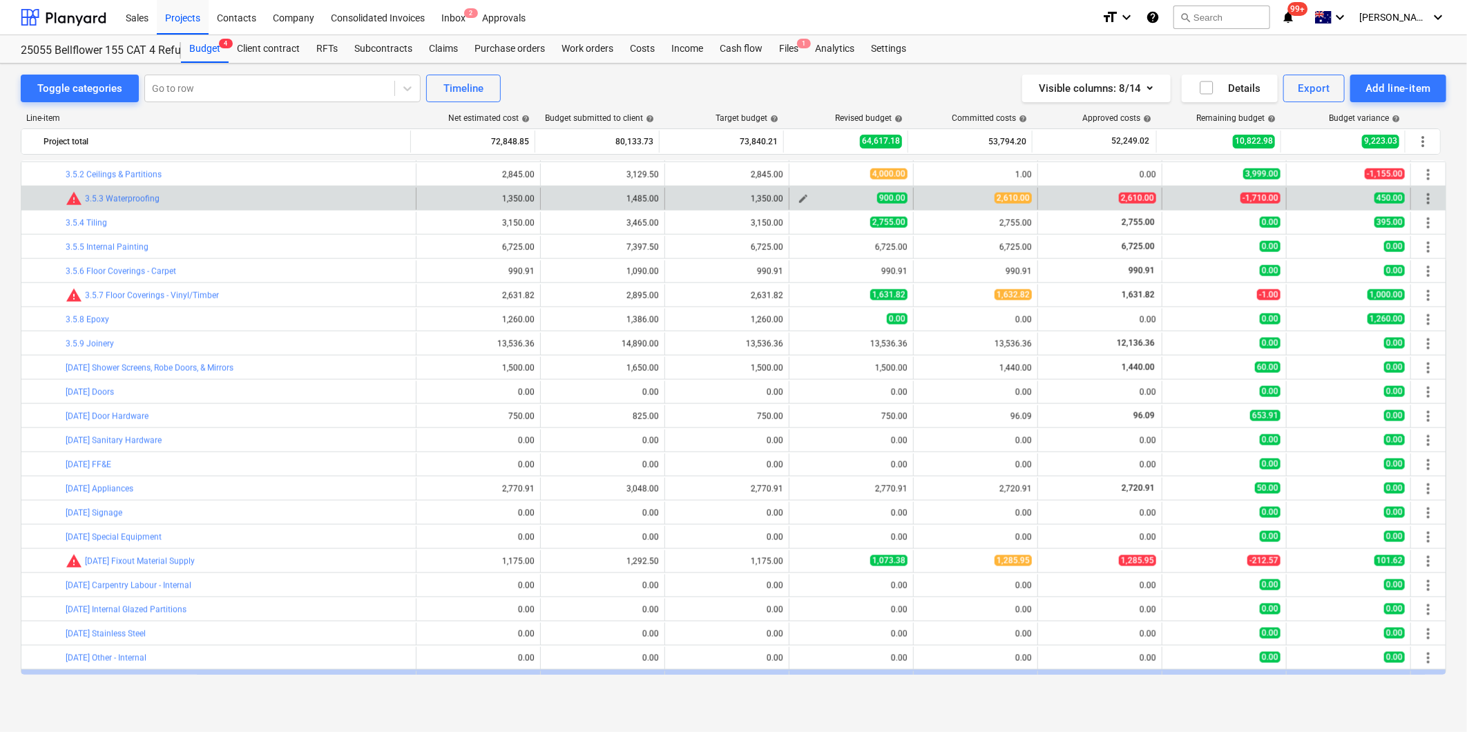
click at [798, 196] on span "edit" at bounding box center [803, 198] width 11 height 11
type textarea "x"
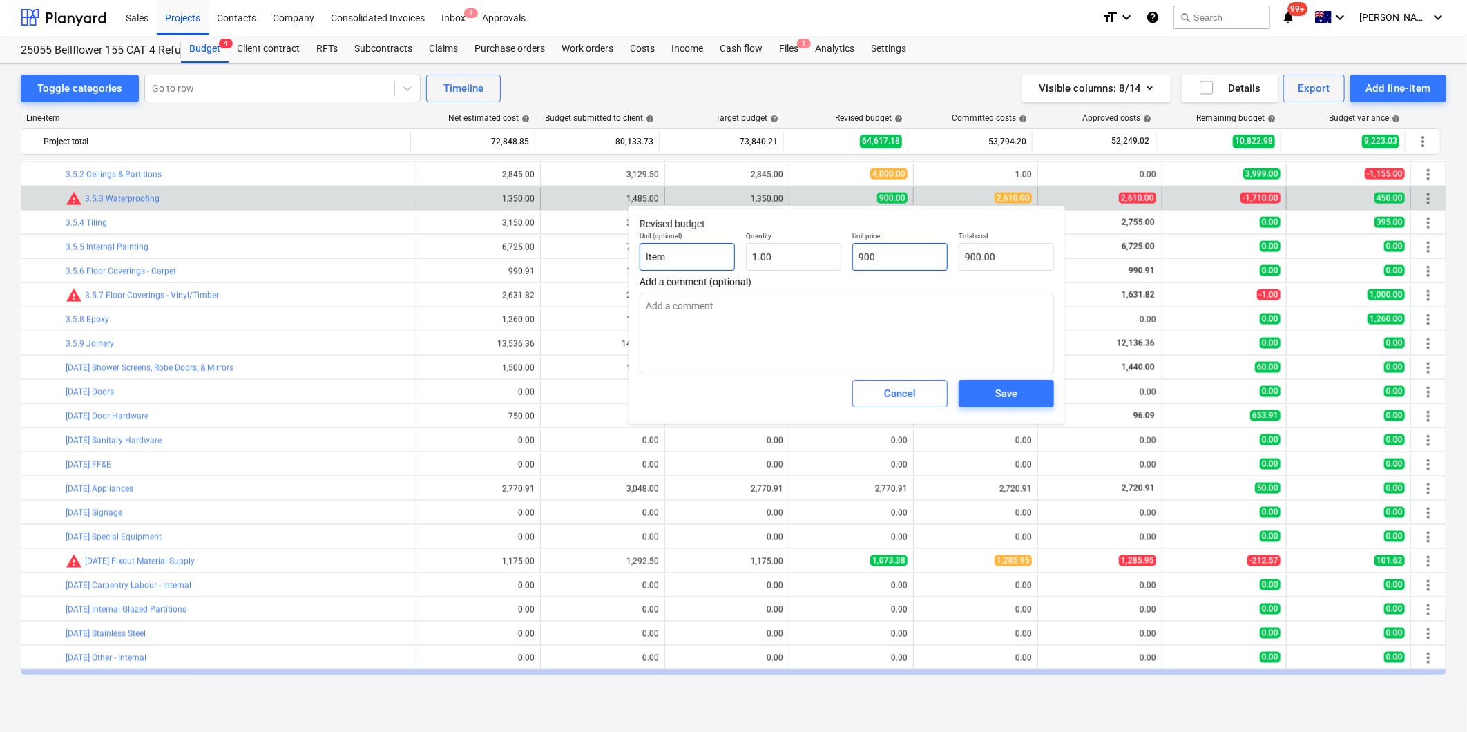
drag, startPoint x: 909, startPoint y: 259, endPoint x: 677, endPoint y: 249, distance: 232.2
click at [735, 257] on div "Unit (optional) Item Quantity 1.00 Unit price 900 Total cost 900.00" at bounding box center [846, 251] width 425 height 50
type input "26"
type textarea "x"
type input "26.00"
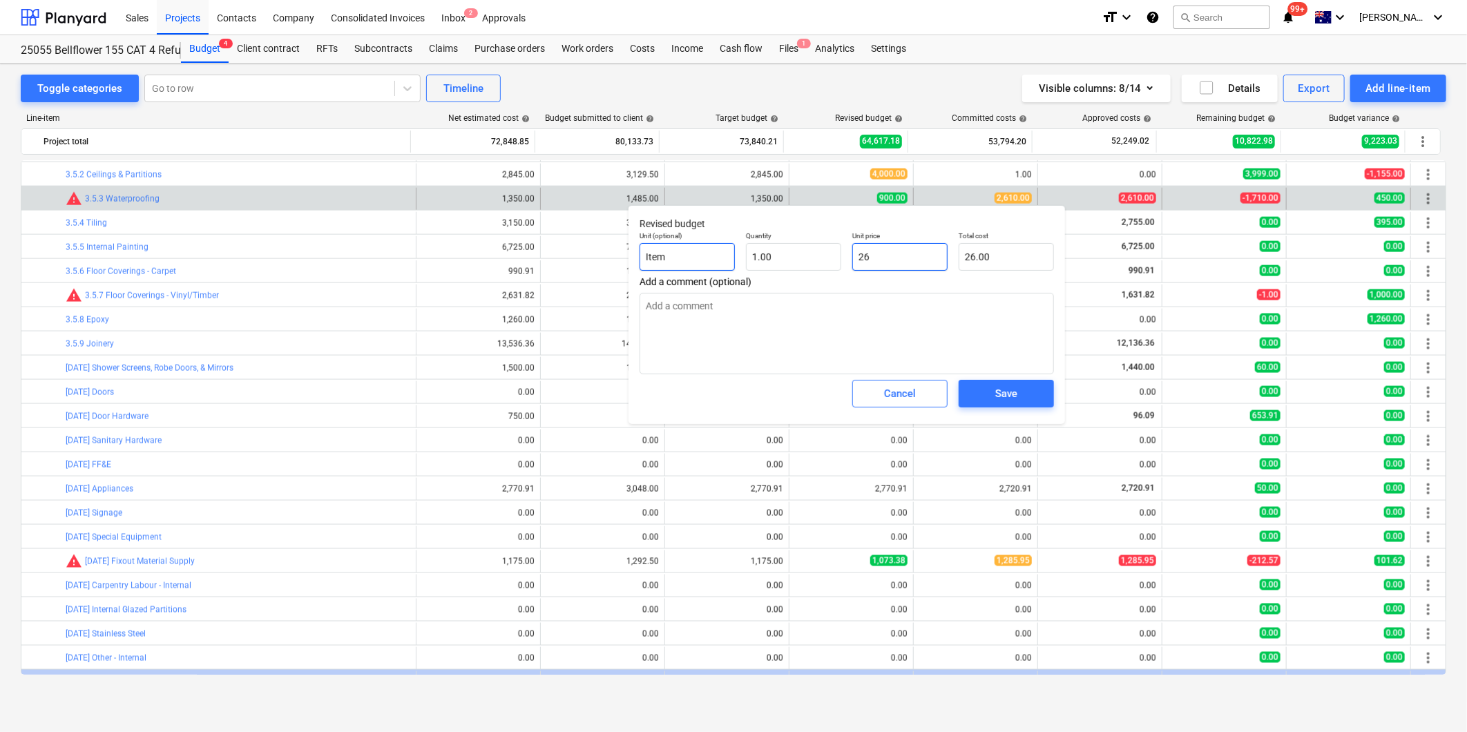
type textarea "x"
type input "261"
type input "261.00"
type textarea "x"
type input "2610"
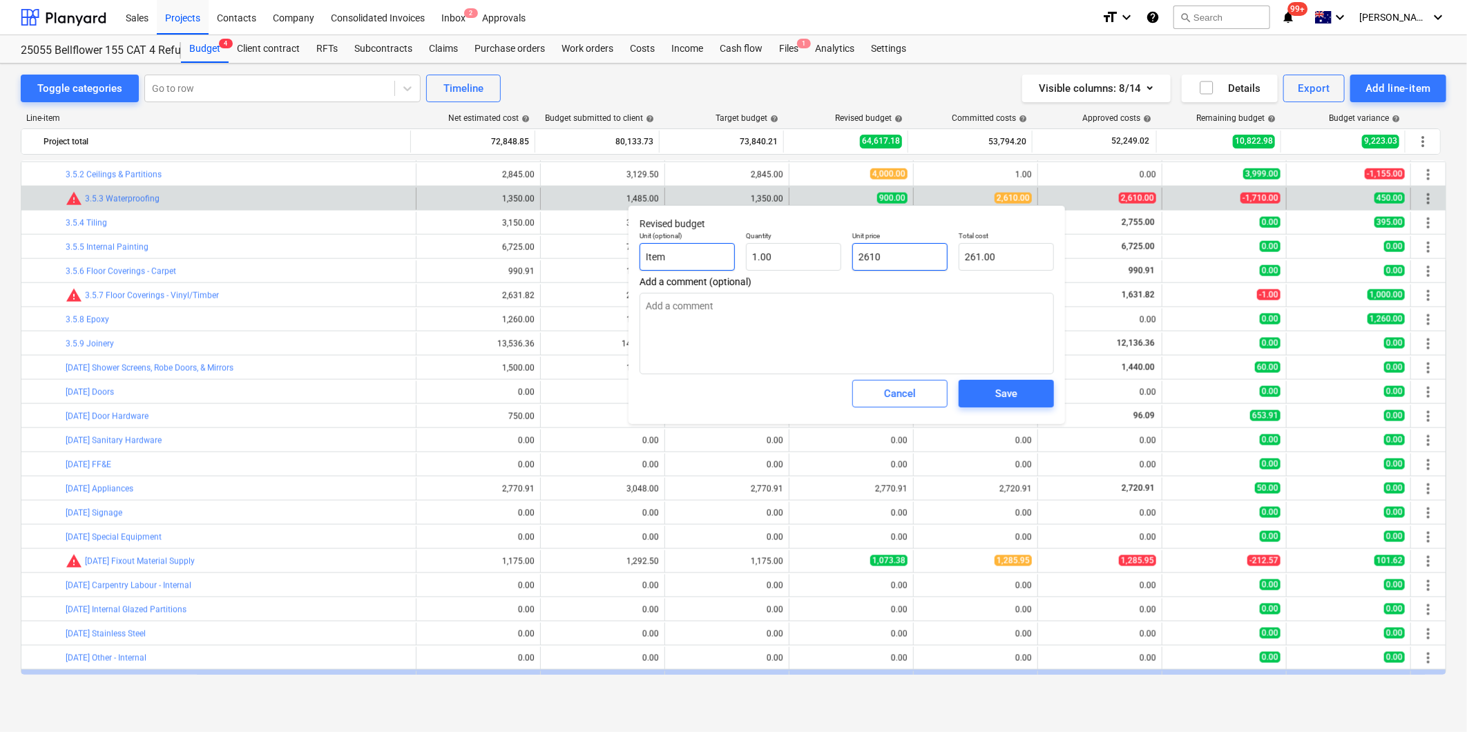
type input "2,610.00"
type input "2610"
type textarea "x"
type input "2,610.00"
click at [1007, 392] on div "Save" at bounding box center [1006, 394] width 22 height 18
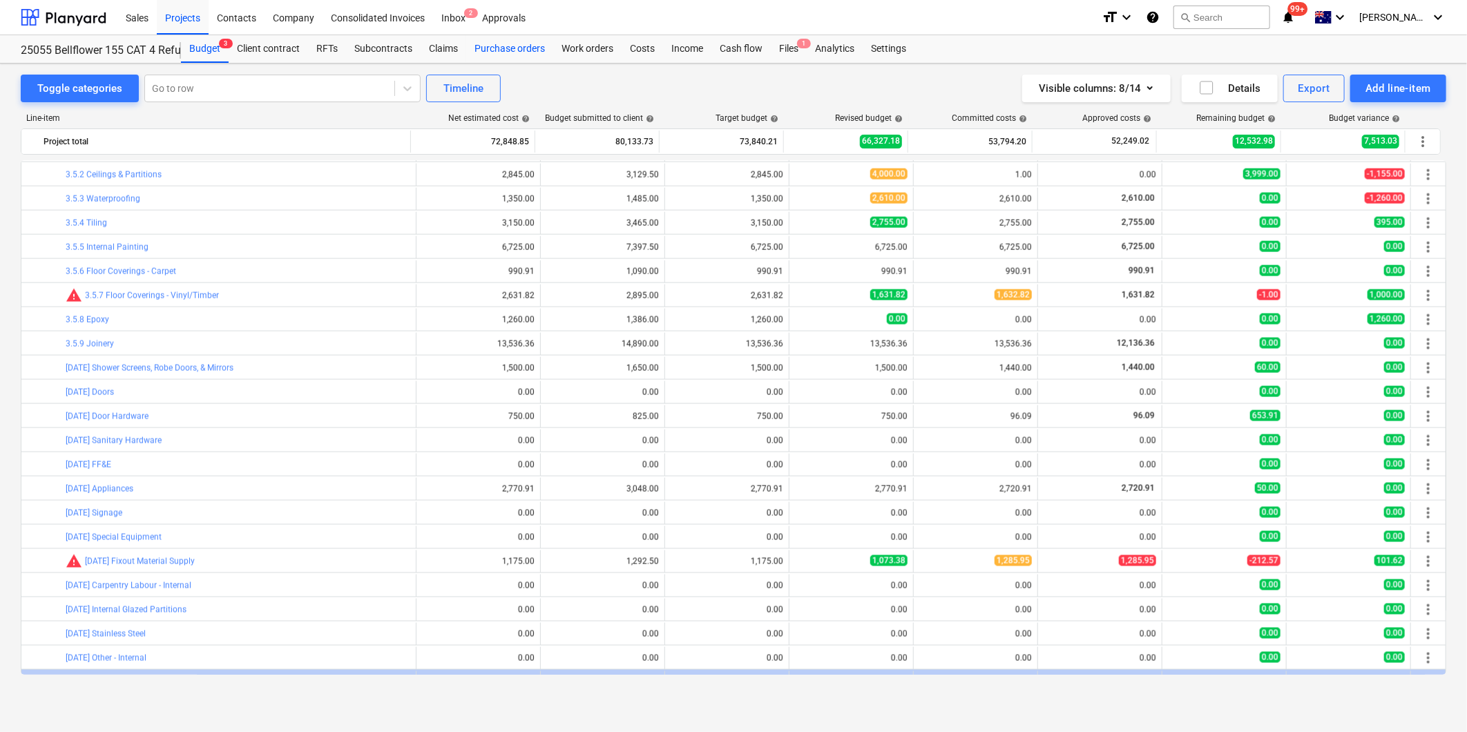
click at [515, 49] on div "Purchase orders" at bounding box center [509, 49] width 87 height 28
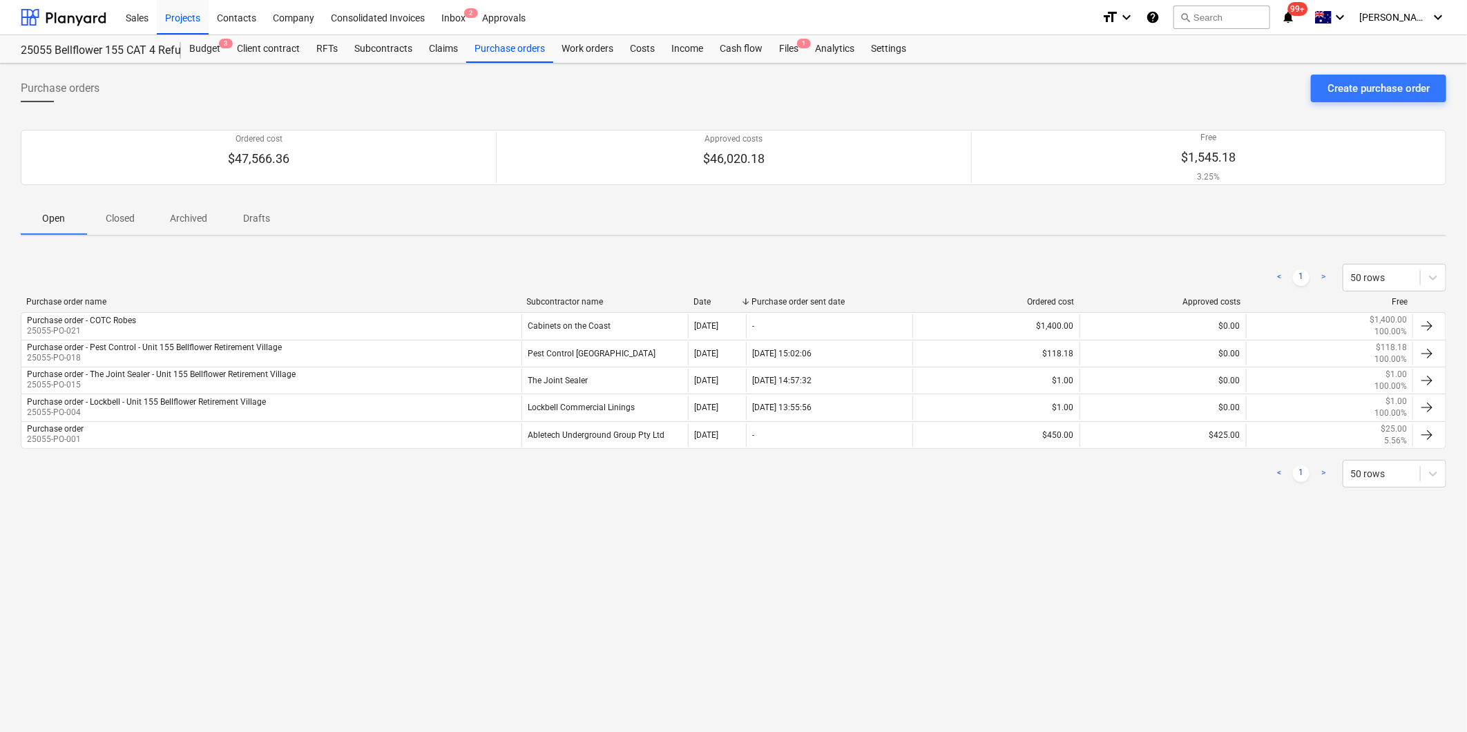
click at [123, 222] on p "Closed" at bounding box center [120, 218] width 33 height 15
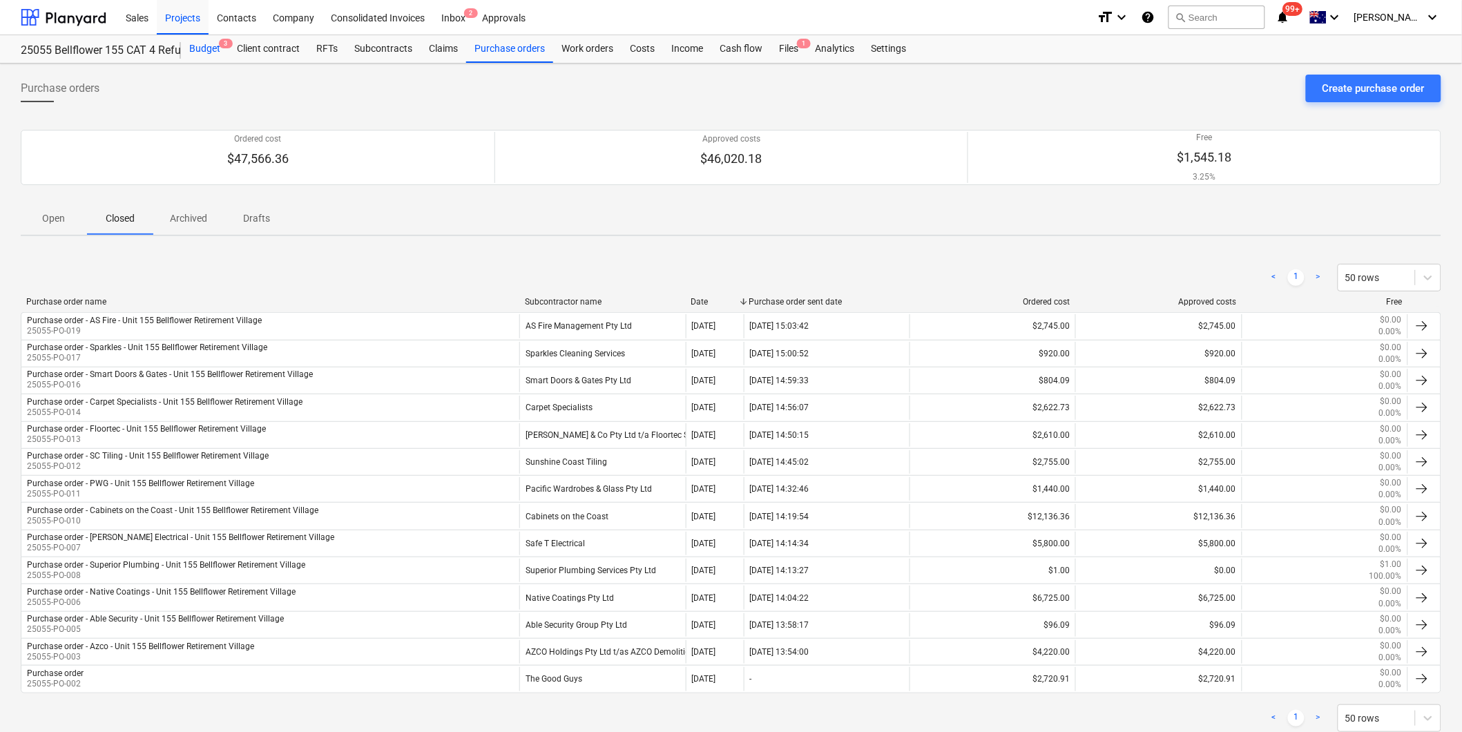
click at [196, 48] on div "Budget 3" at bounding box center [205, 49] width 48 height 28
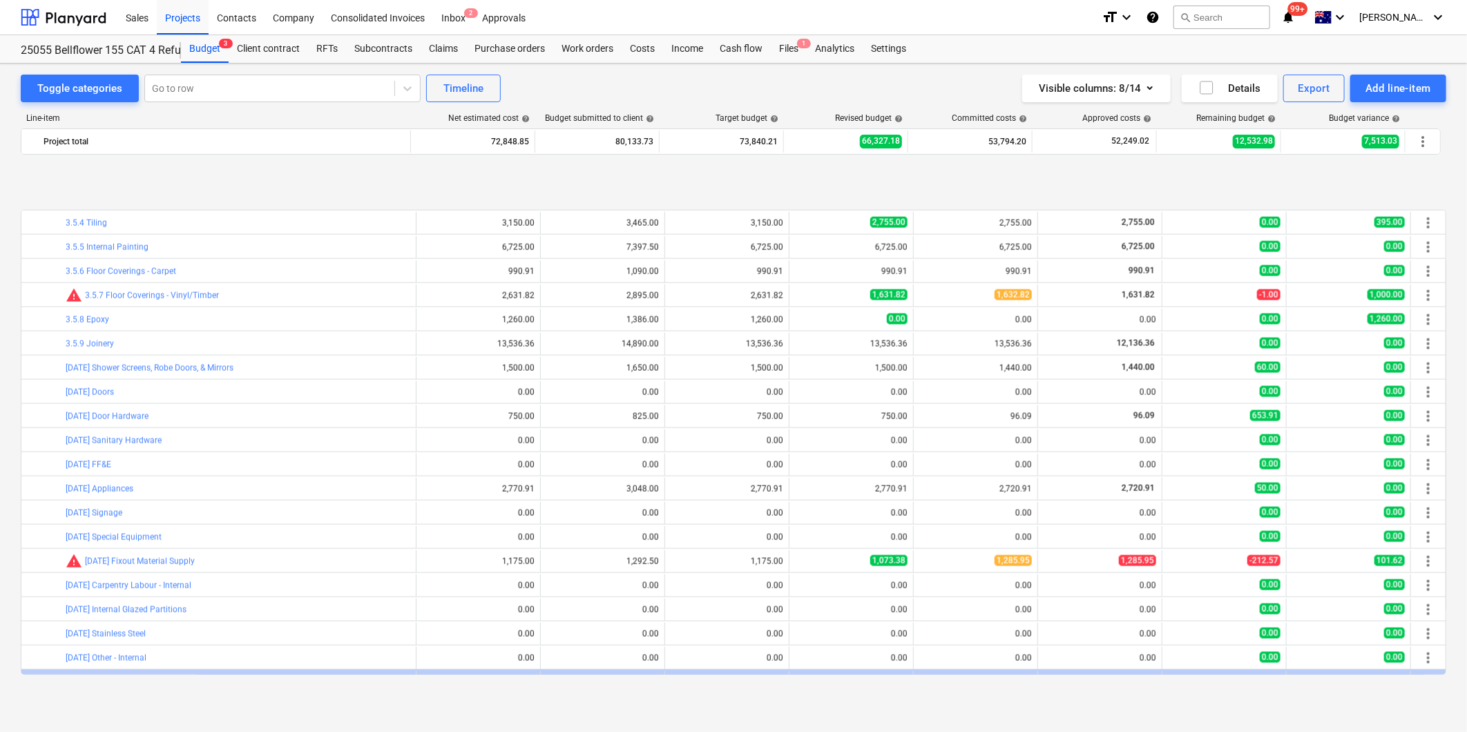
scroll to position [1381, 0]
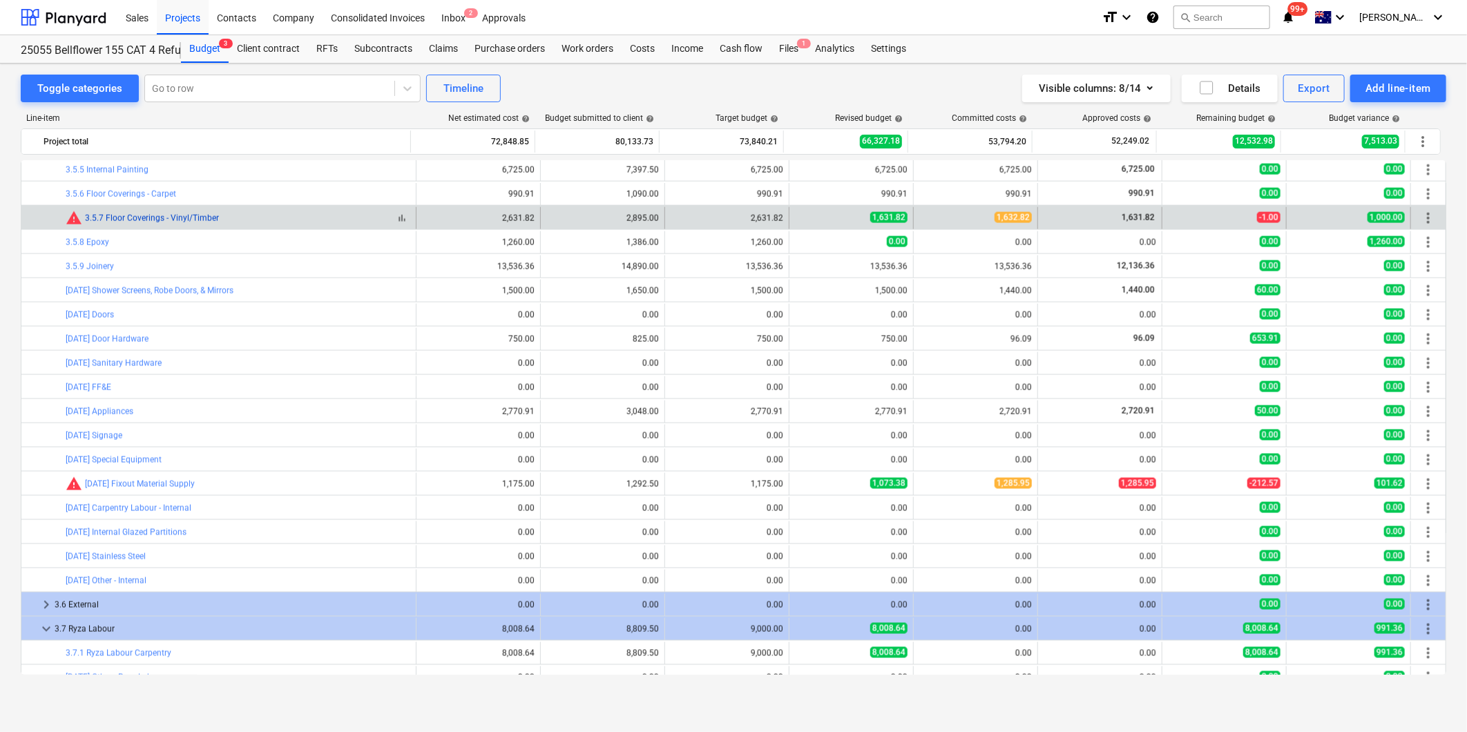
click at [141, 215] on link "3.5.7 Floor Coverings - Vinyl/Timber" at bounding box center [152, 218] width 134 height 10
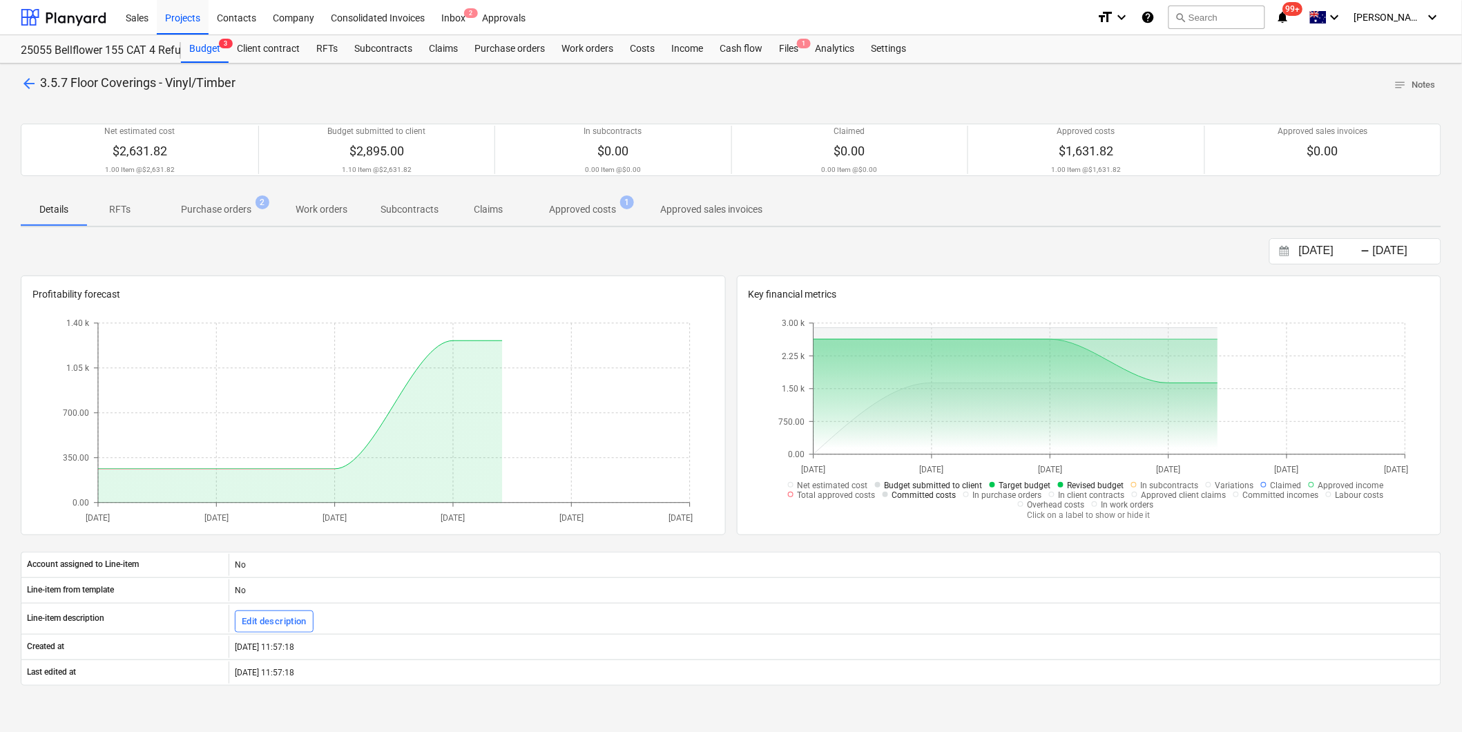
click at [604, 206] on p "Approved costs" at bounding box center [582, 209] width 67 height 15
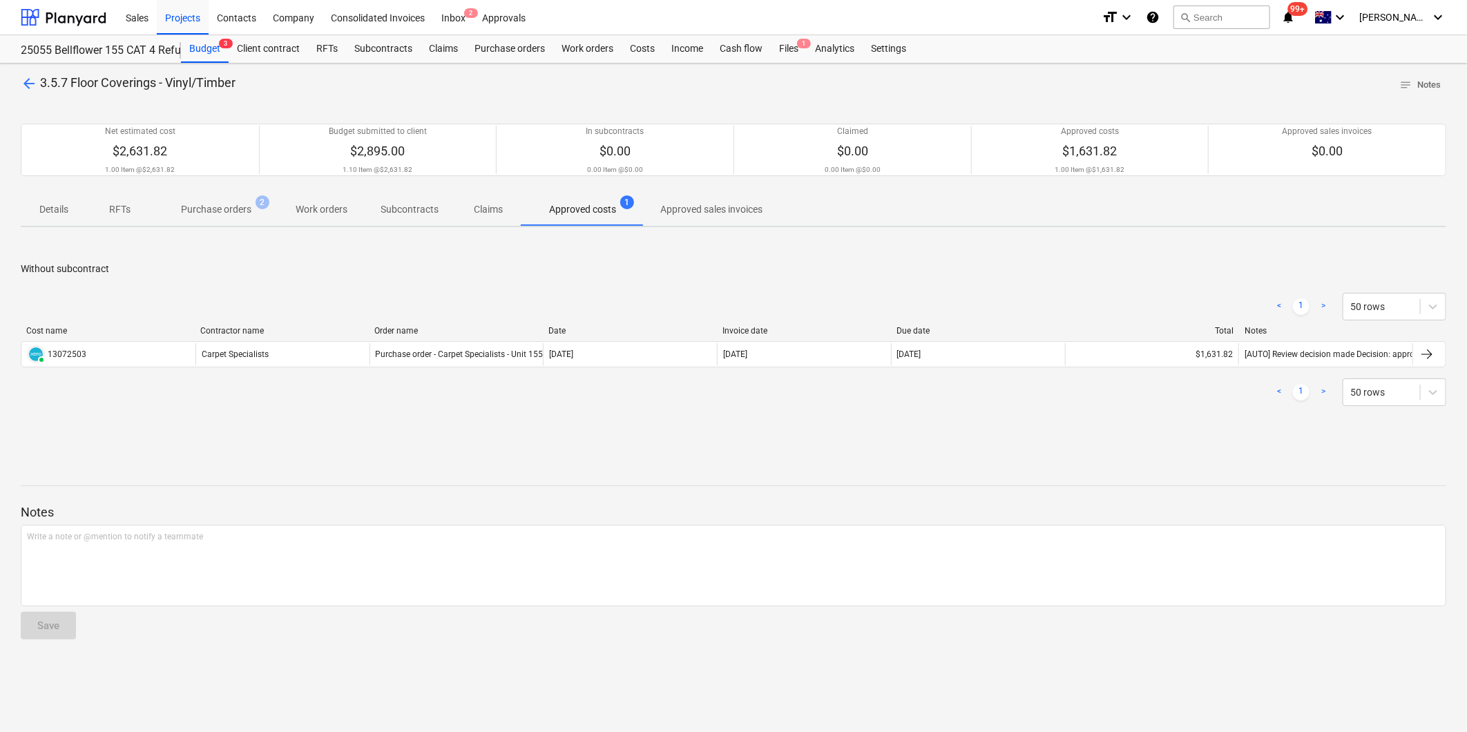
click at [239, 204] on p "Purchase orders" at bounding box center [216, 209] width 70 height 15
click at [192, 46] on div "Budget 3" at bounding box center [205, 49] width 48 height 28
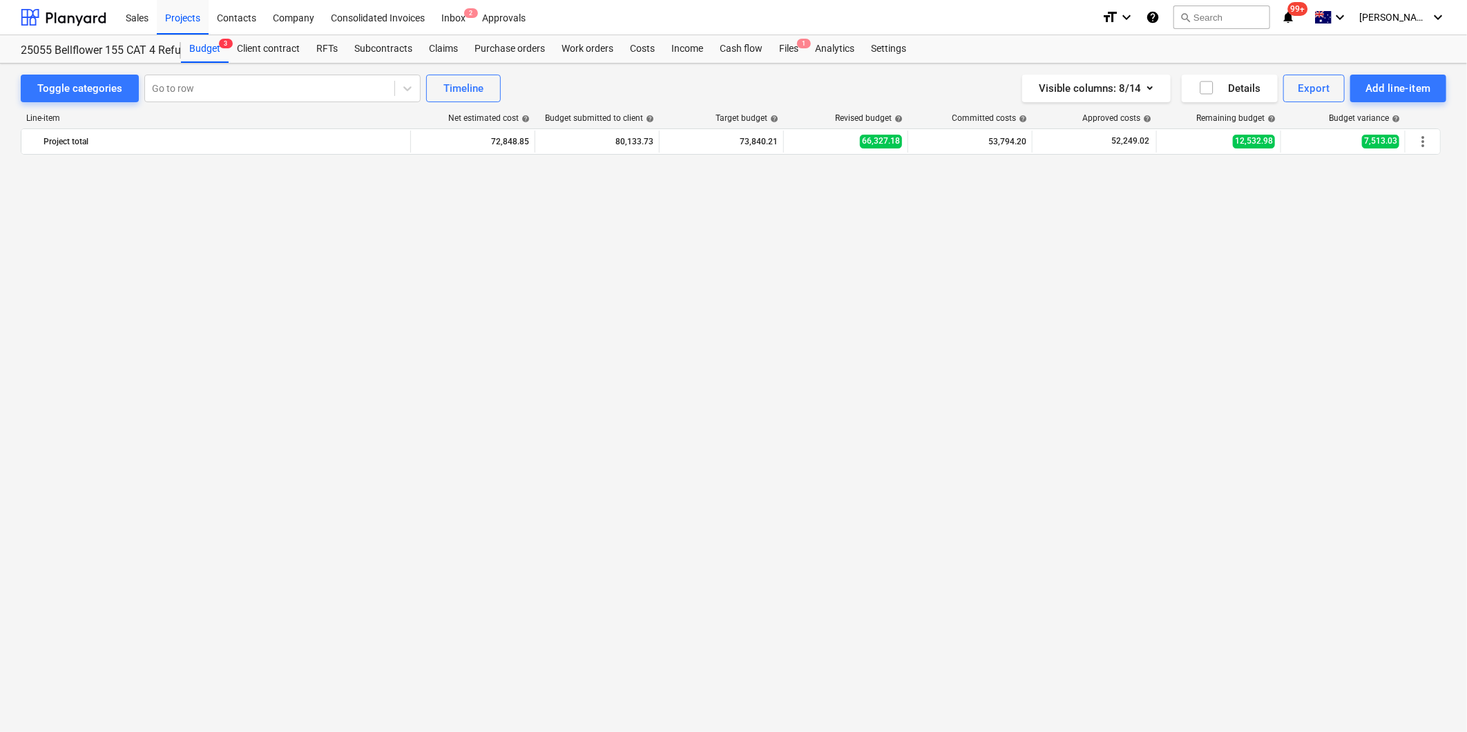
scroll to position [1381, 0]
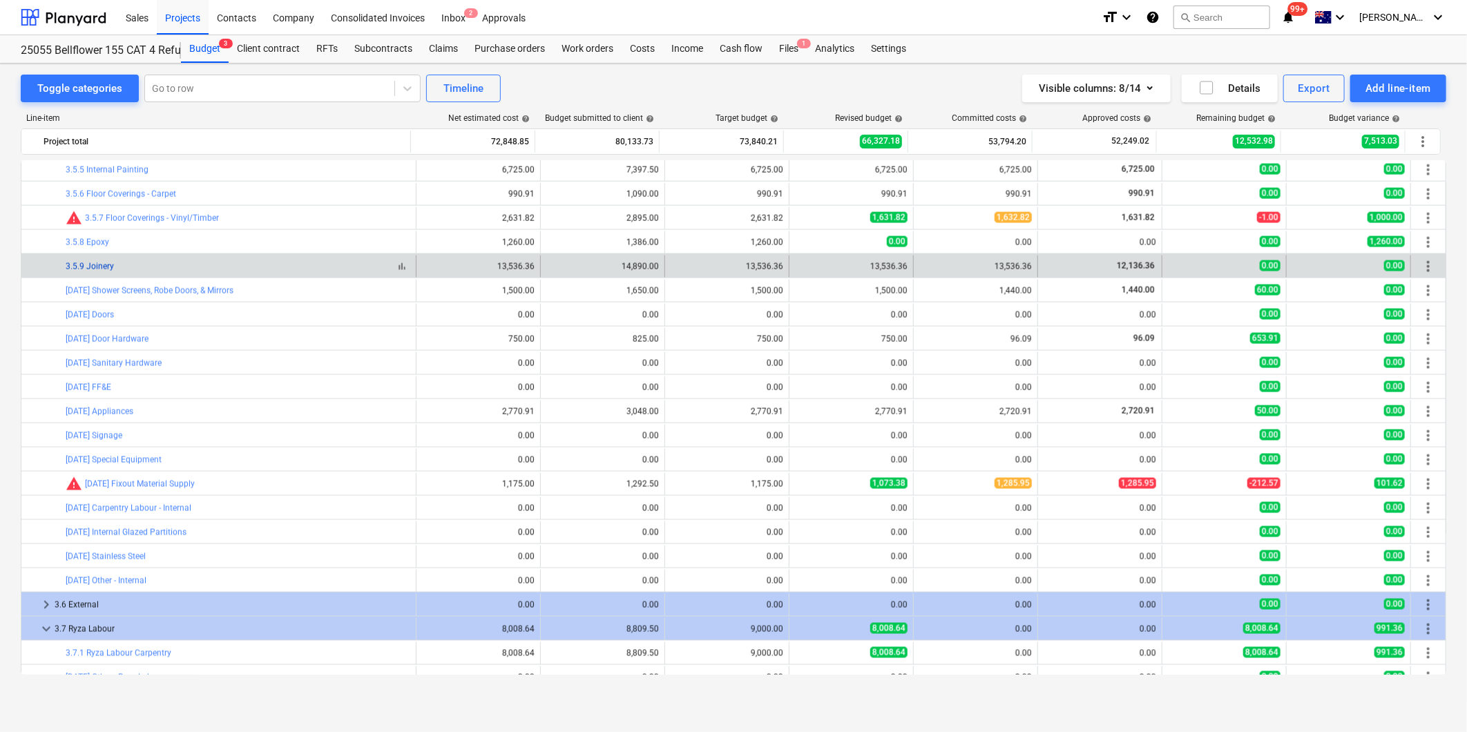
click at [86, 265] on link "3.5.9 Joinery" at bounding box center [90, 267] width 48 height 10
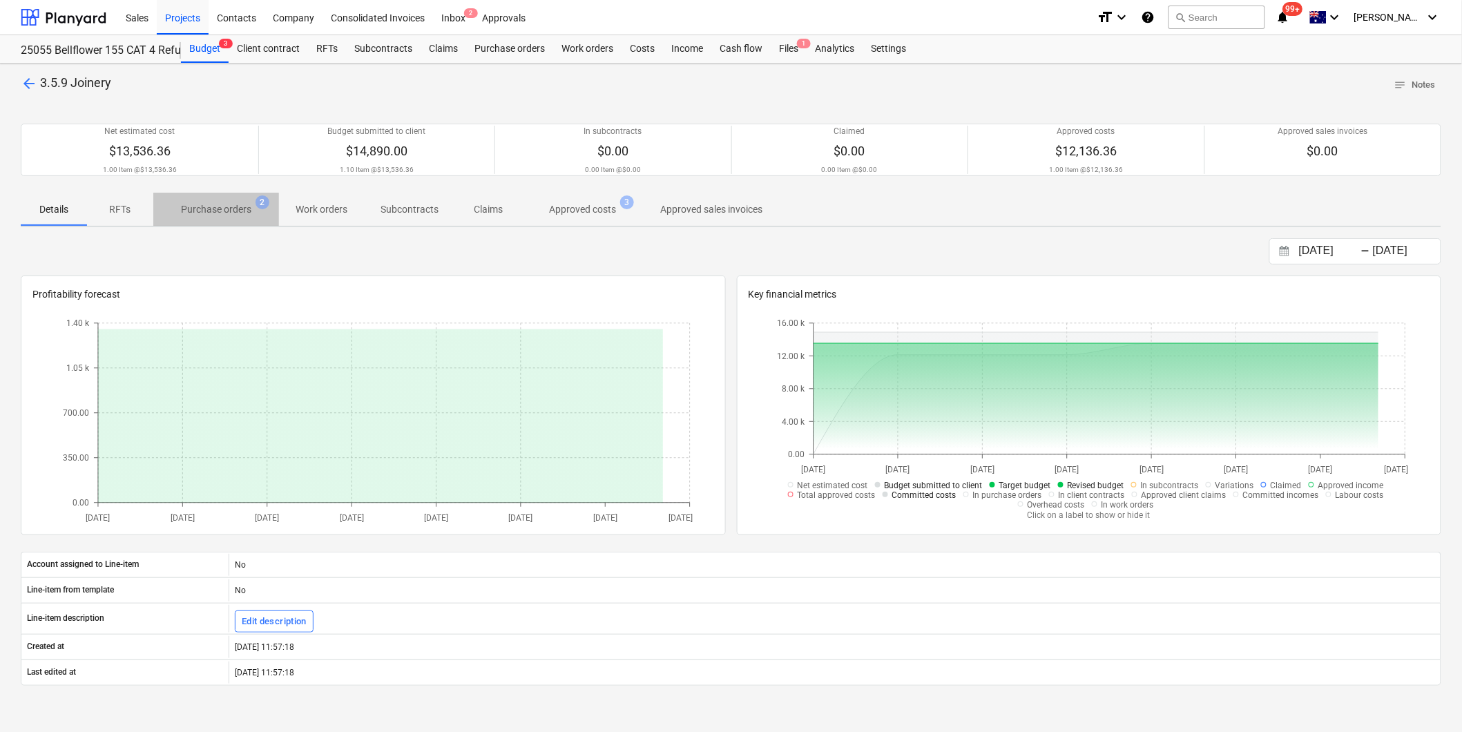
click at [209, 205] on p "Purchase orders" at bounding box center [216, 209] width 70 height 15
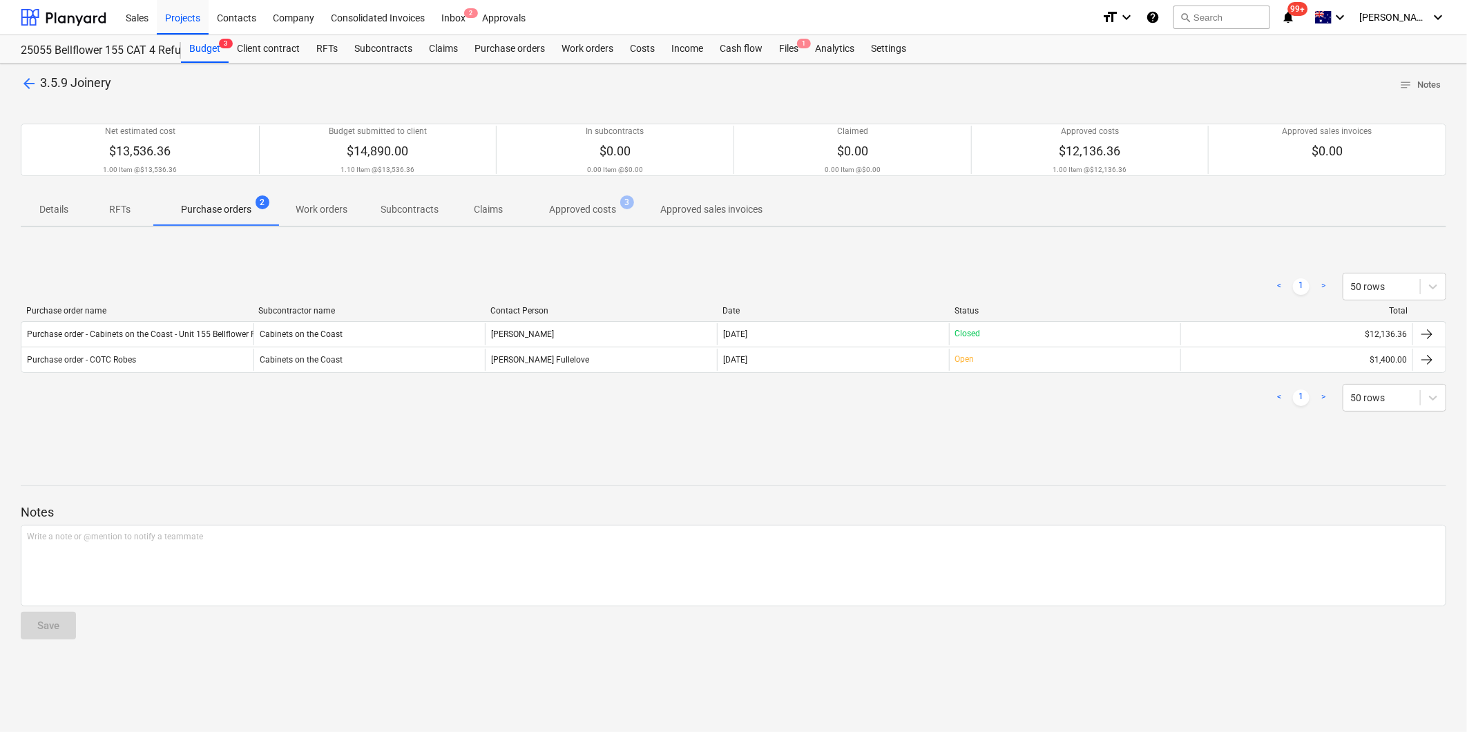
click at [570, 207] on p "Approved costs" at bounding box center [582, 209] width 67 height 15
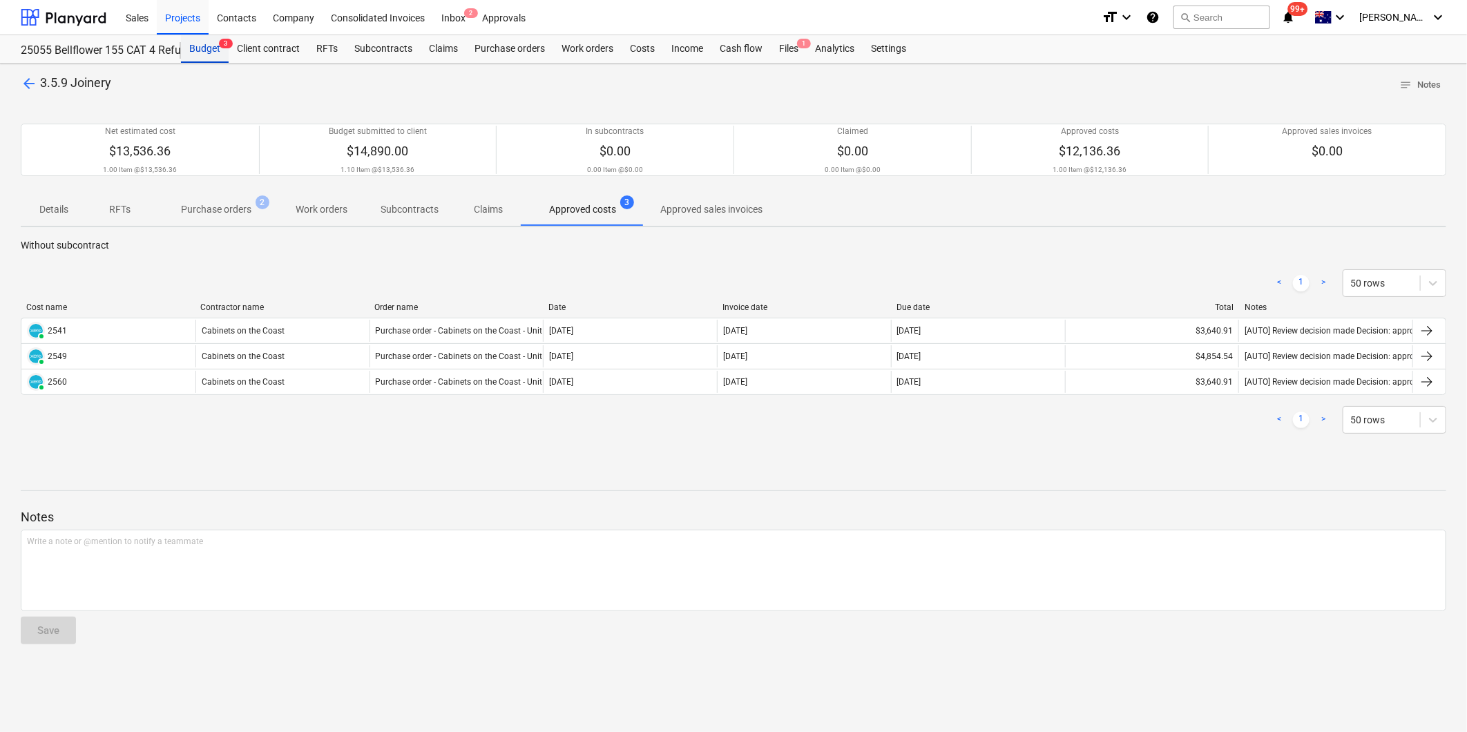
click at [205, 47] on div "Budget 3" at bounding box center [205, 49] width 48 height 28
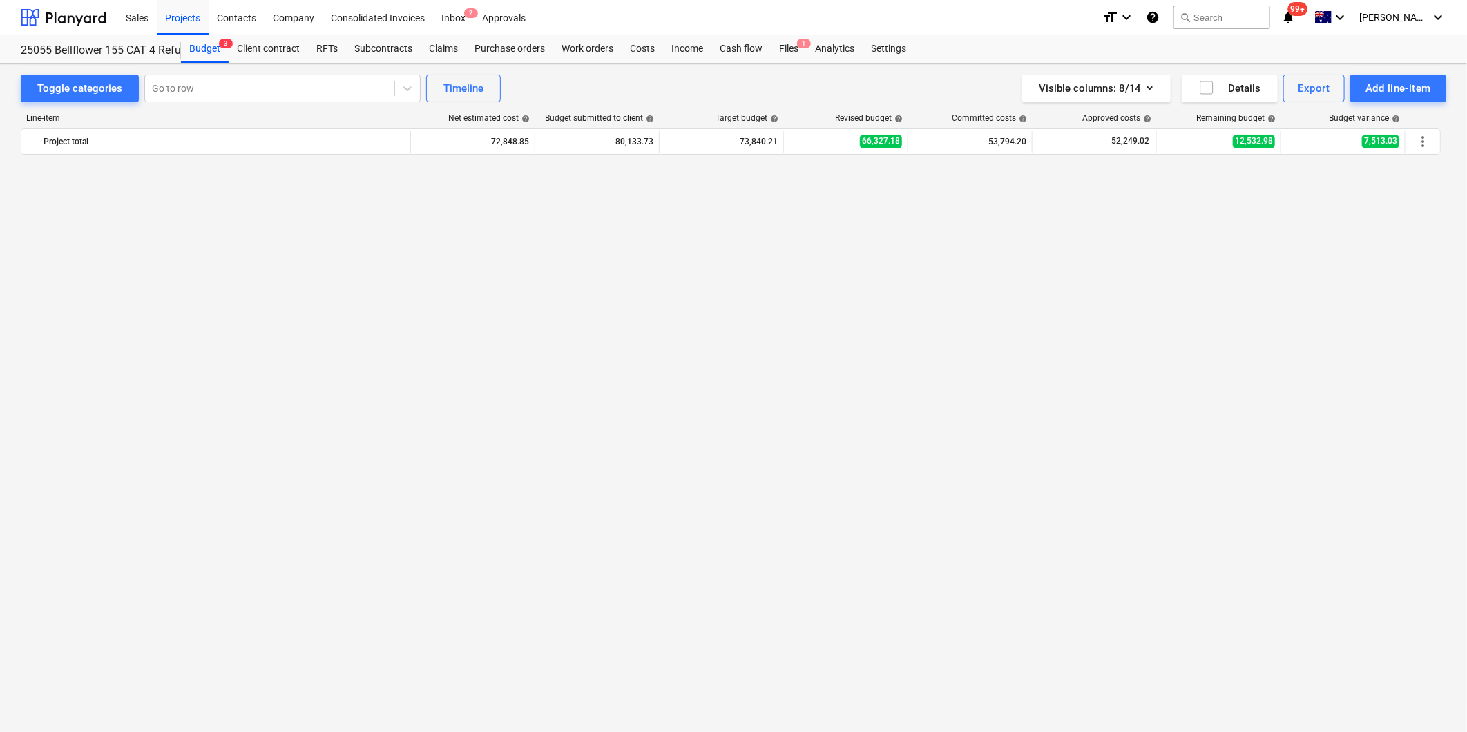
scroll to position [1381, 0]
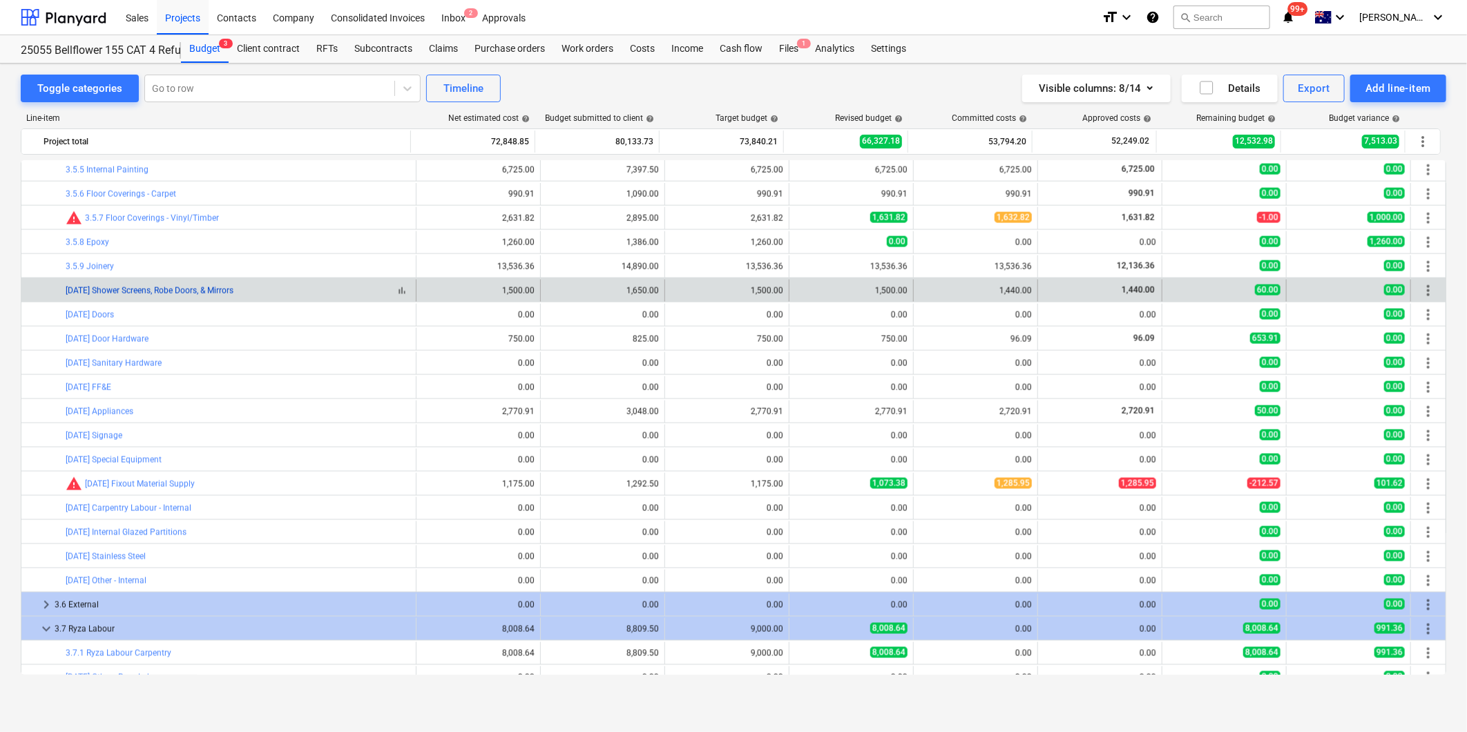
click at [138, 294] on link "[DATE] Shower Screens, Robe Doors, & Mirrors" at bounding box center [150, 291] width 168 height 10
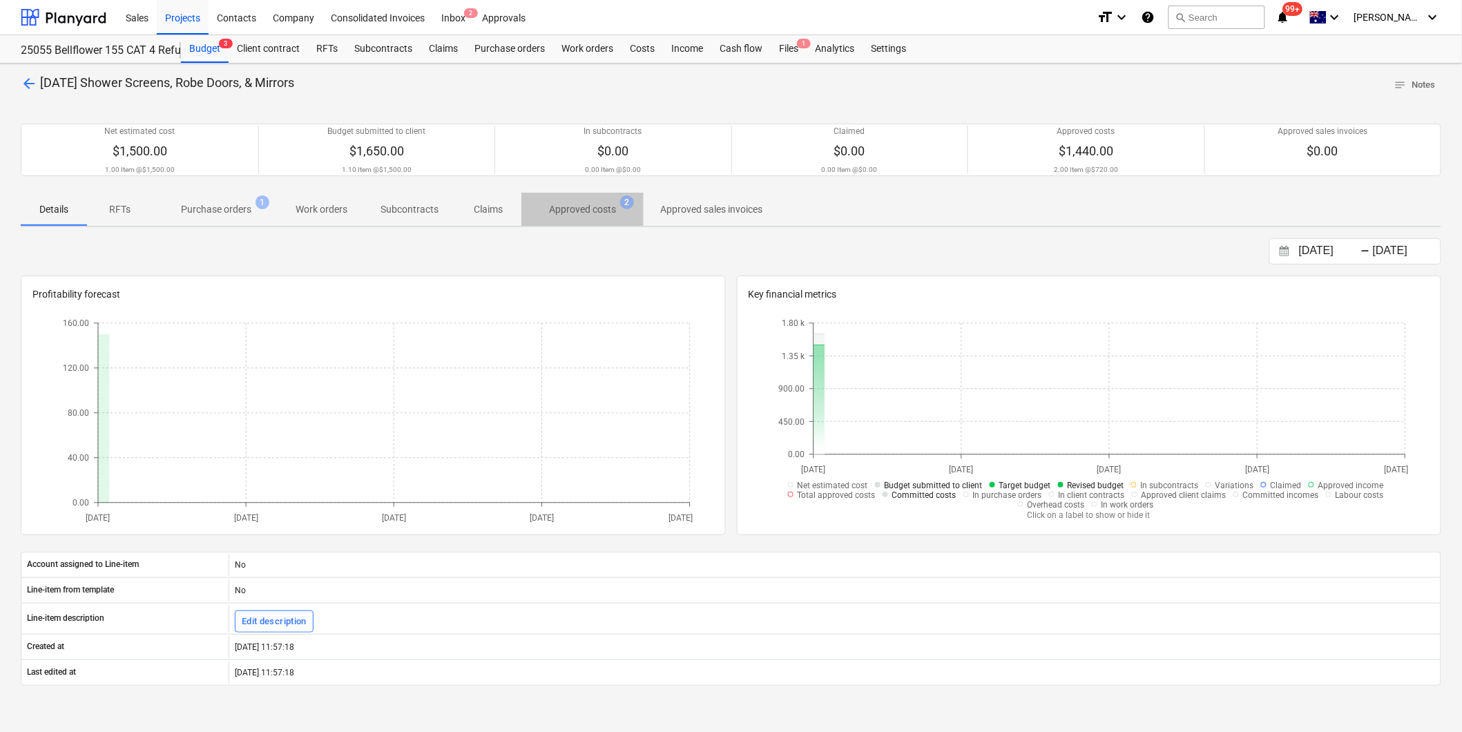
click at [583, 213] on p "Approved costs" at bounding box center [582, 209] width 67 height 15
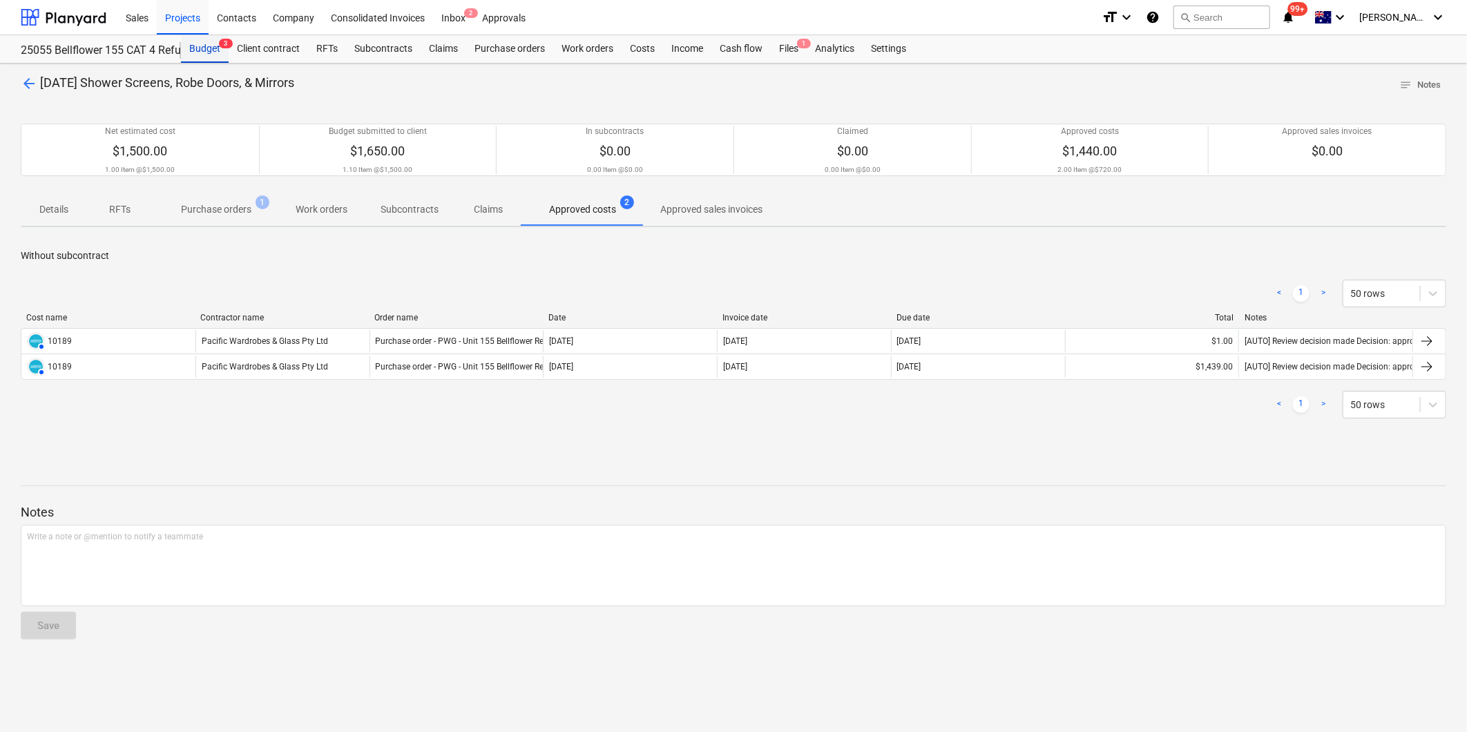
click at [200, 47] on div "Budget 3" at bounding box center [205, 49] width 48 height 28
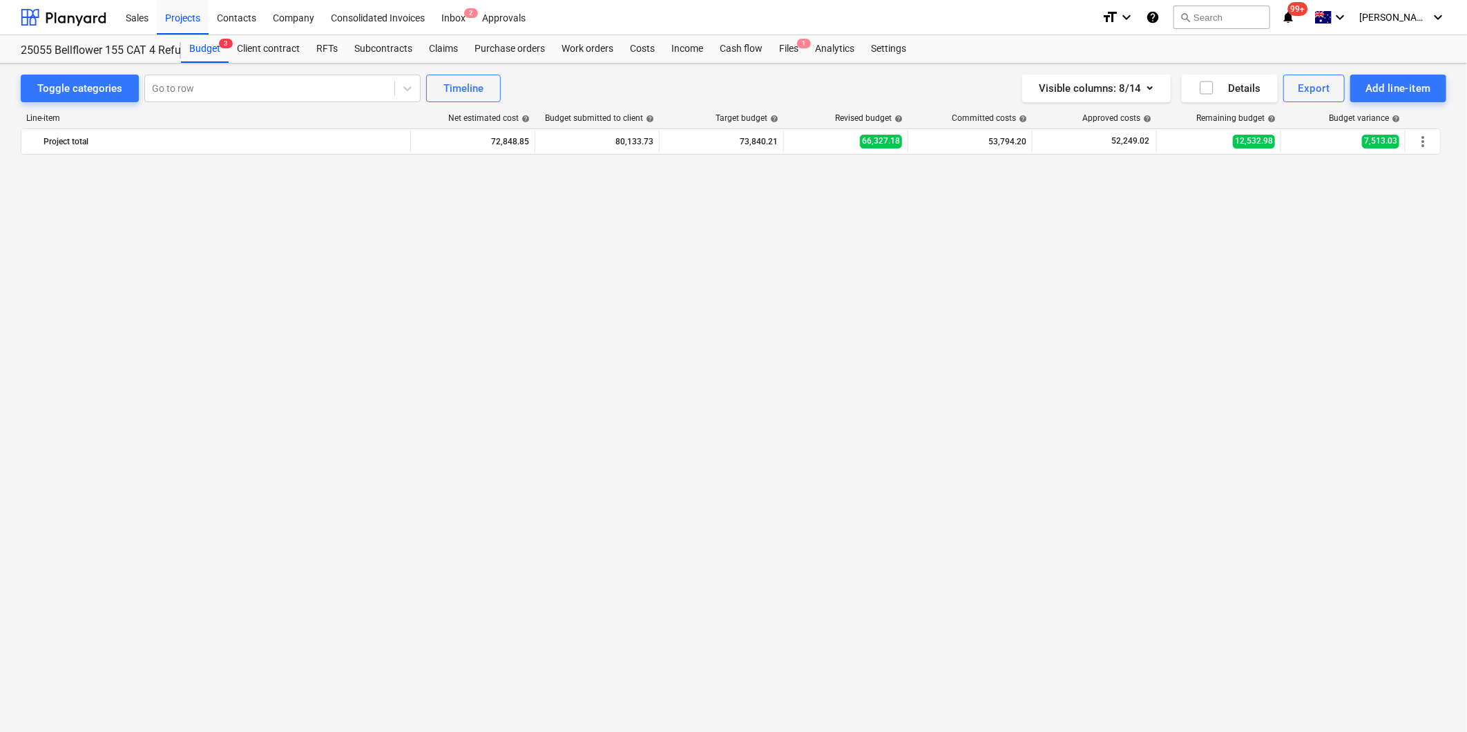
scroll to position [1381, 0]
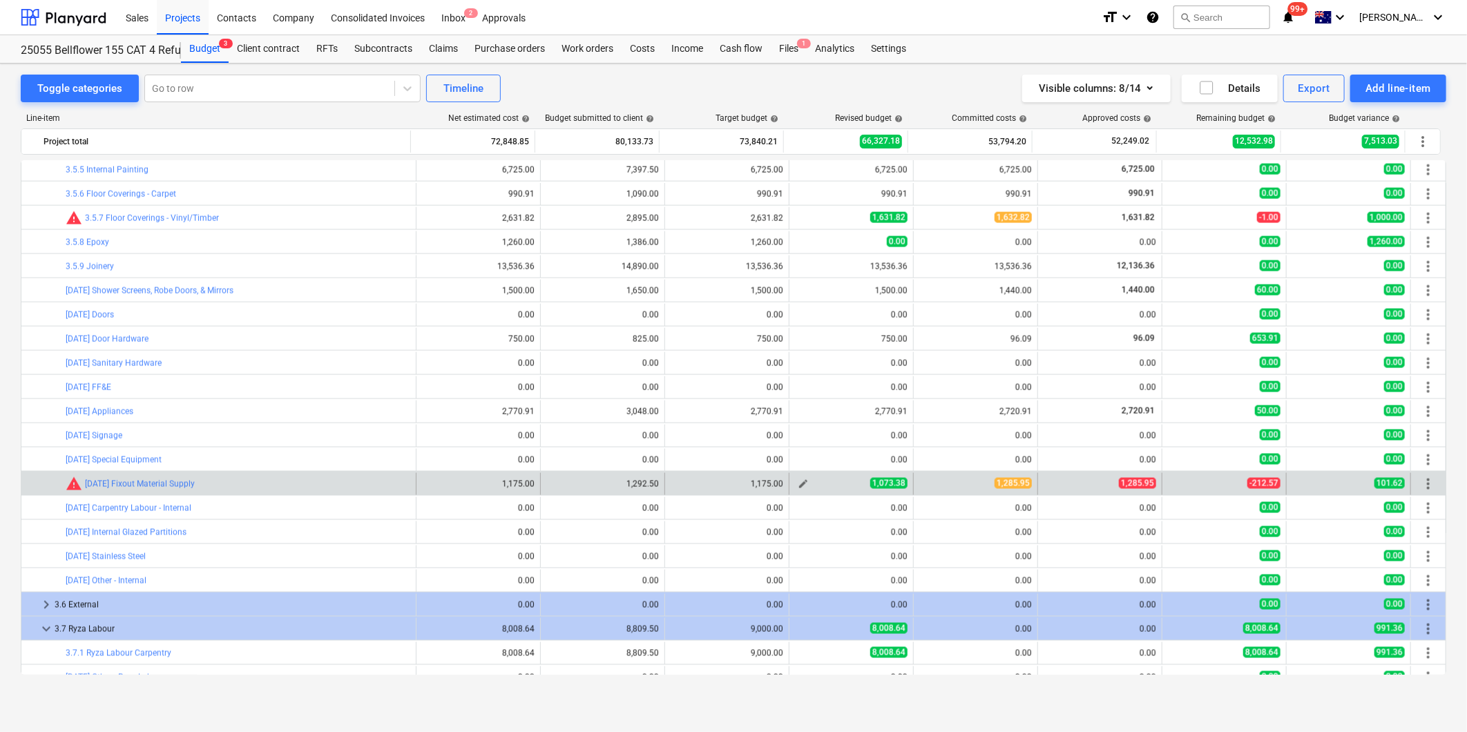
click at [798, 486] on span "edit" at bounding box center [803, 484] width 11 height 11
type textarea "x"
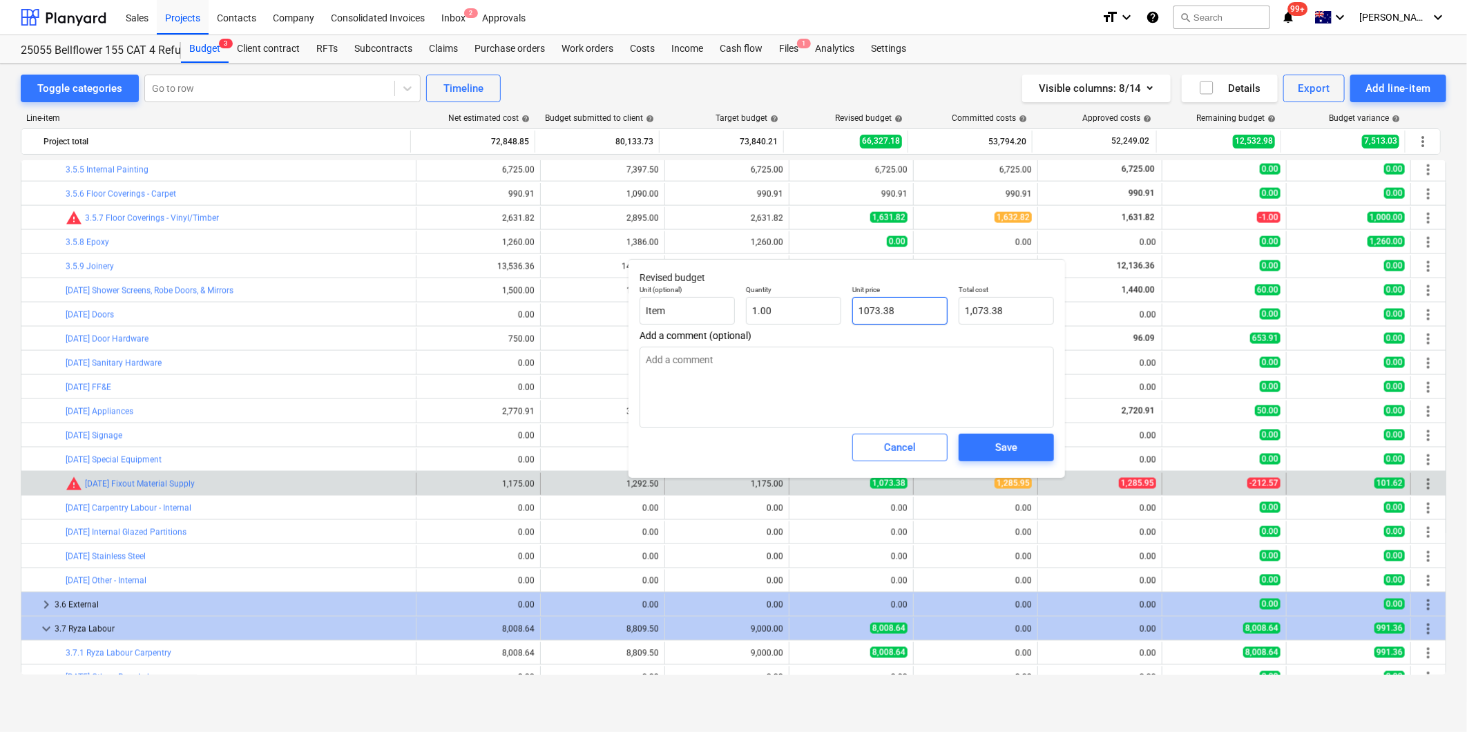
drag, startPoint x: 903, startPoint y: 313, endPoint x: 716, endPoint y: 291, distance: 188.4
click at [722, 292] on div "Unit (optional) Item Quantity 1.00 Unit price 1073.38 Total cost 1,073.38" at bounding box center [846, 305] width 425 height 50
type input "12"
type textarea "x"
type input "12.00"
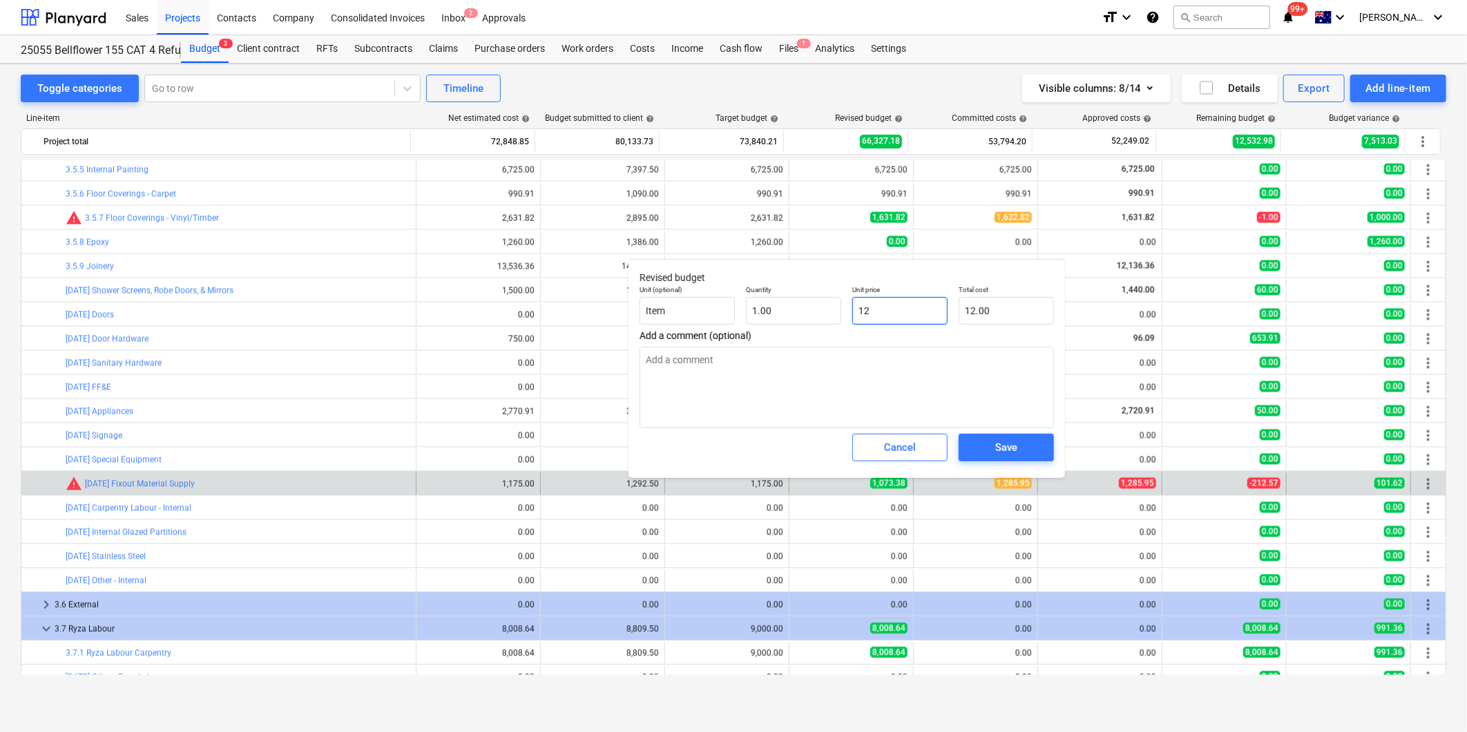
type textarea "x"
type input "128"
type input "128.00"
type textarea "x"
type input "1285"
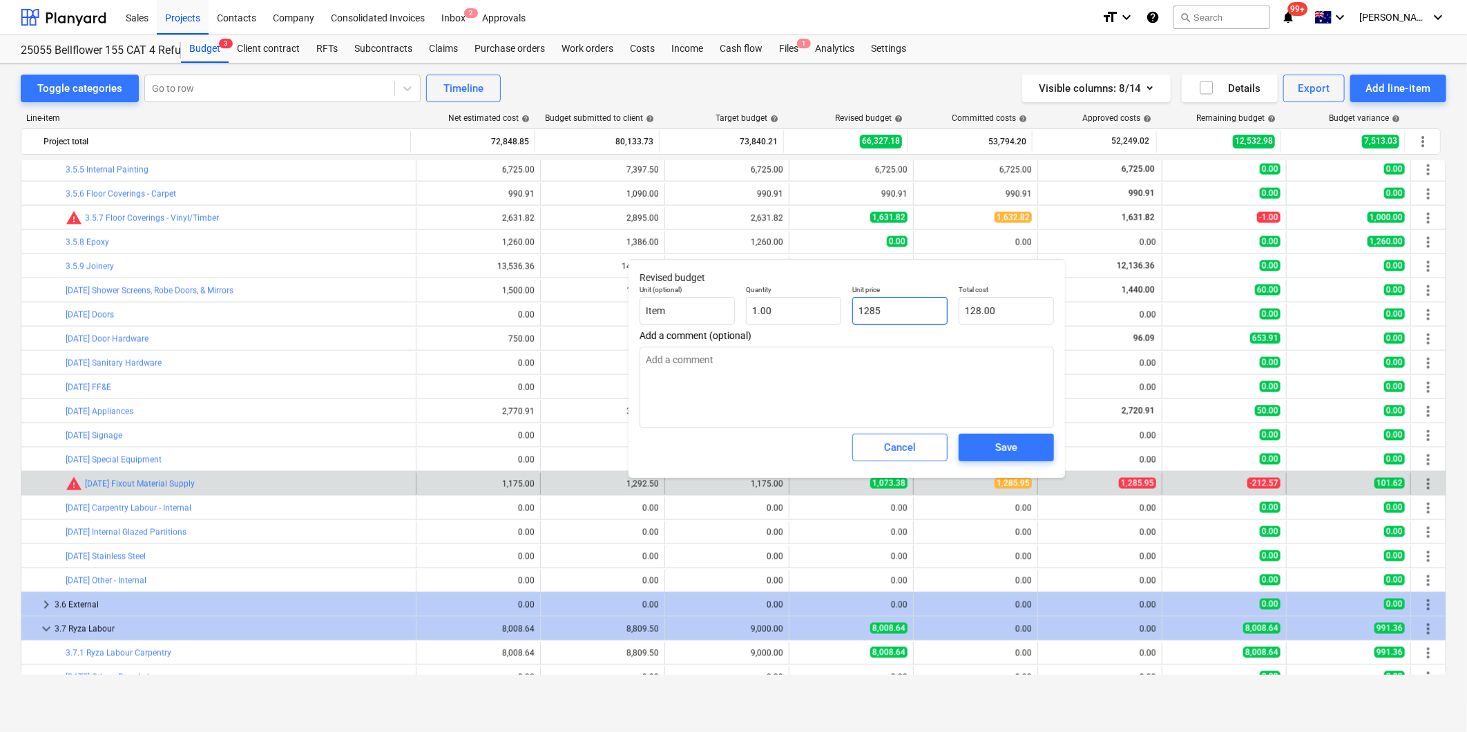
type input "1,285.00"
type textarea "x"
type input "1285."
type textarea "x"
type input "1285.9"
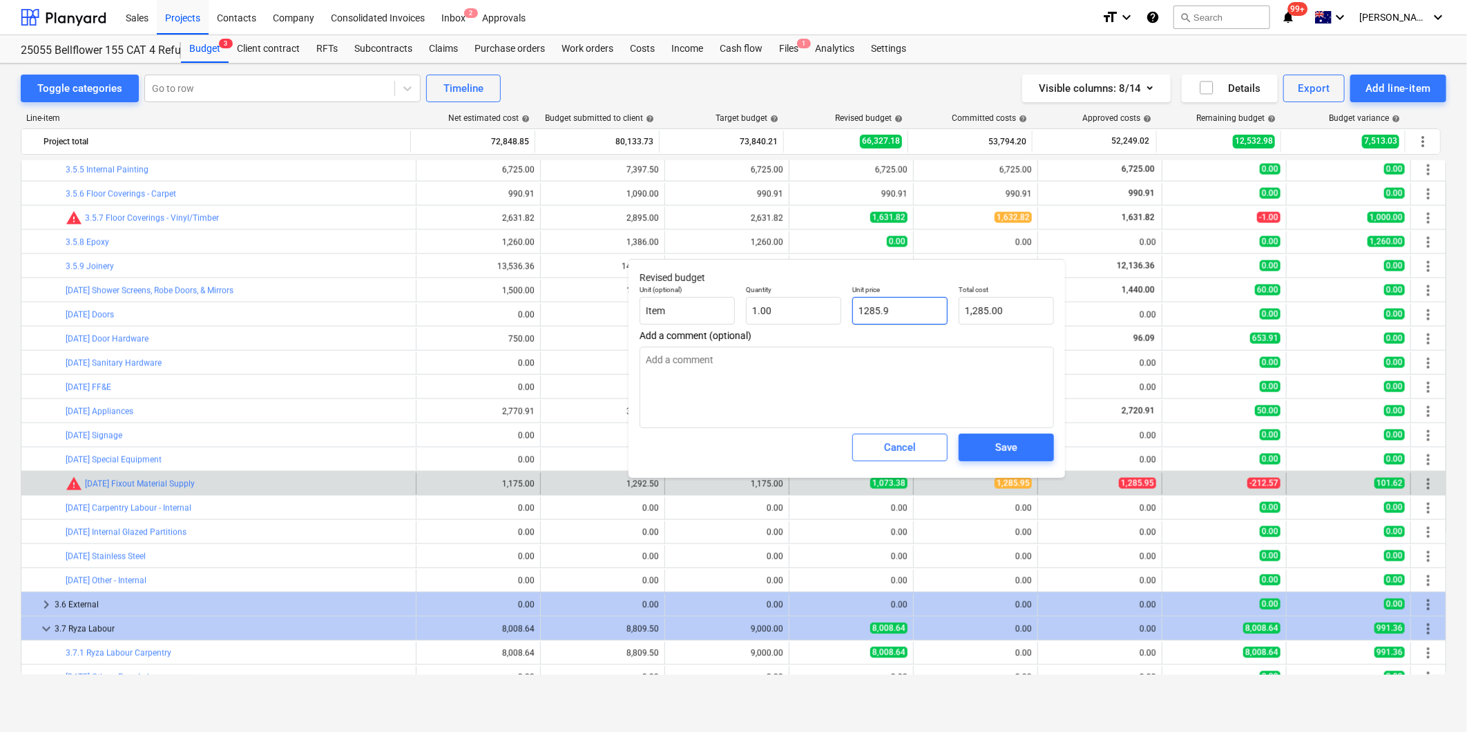
type input "1,285.90"
type textarea "x"
type input "1285.95"
type input "1,285.95"
type input "1285.95"
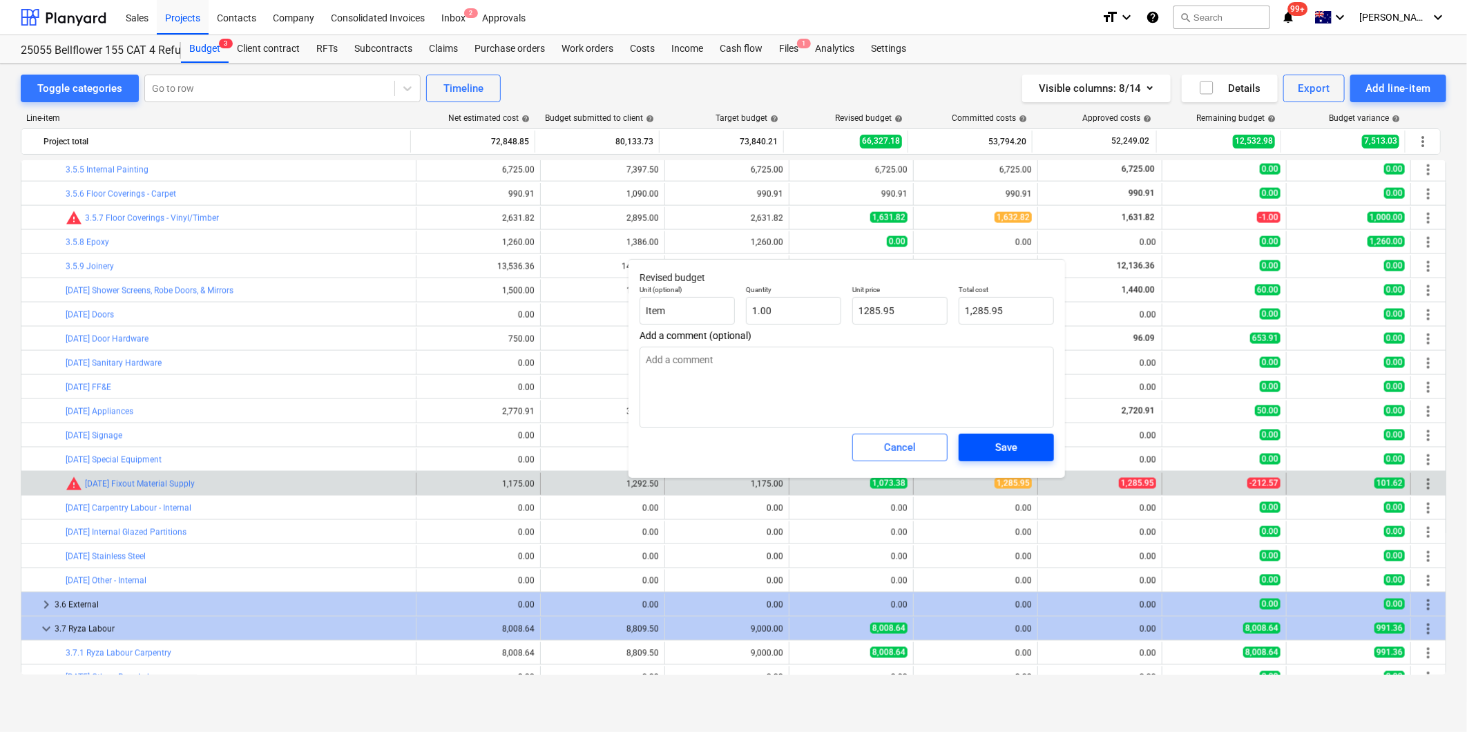
type textarea "x"
type input "1,285.95"
click at [1017, 440] on span "Save" at bounding box center [1006, 448] width 62 height 18
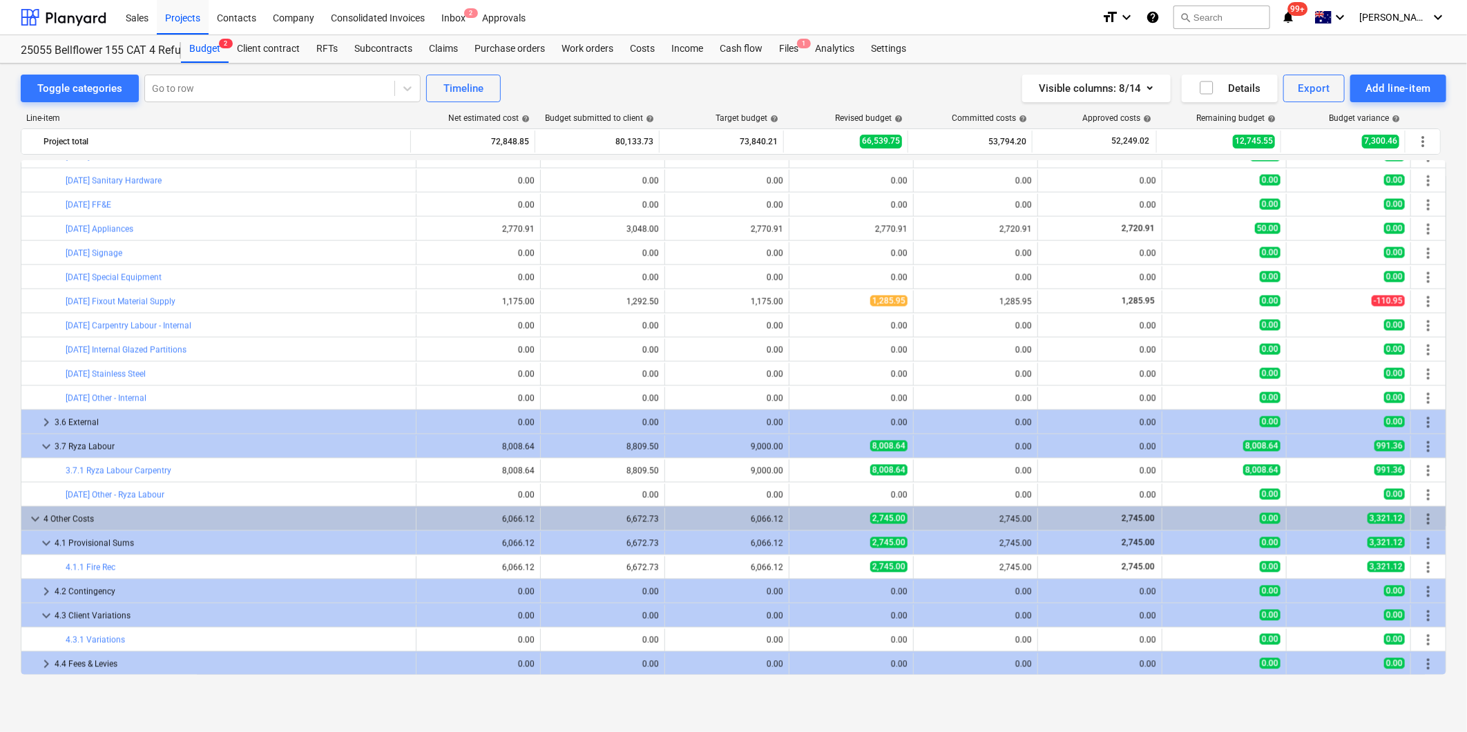
scroll to position [1487, 0]
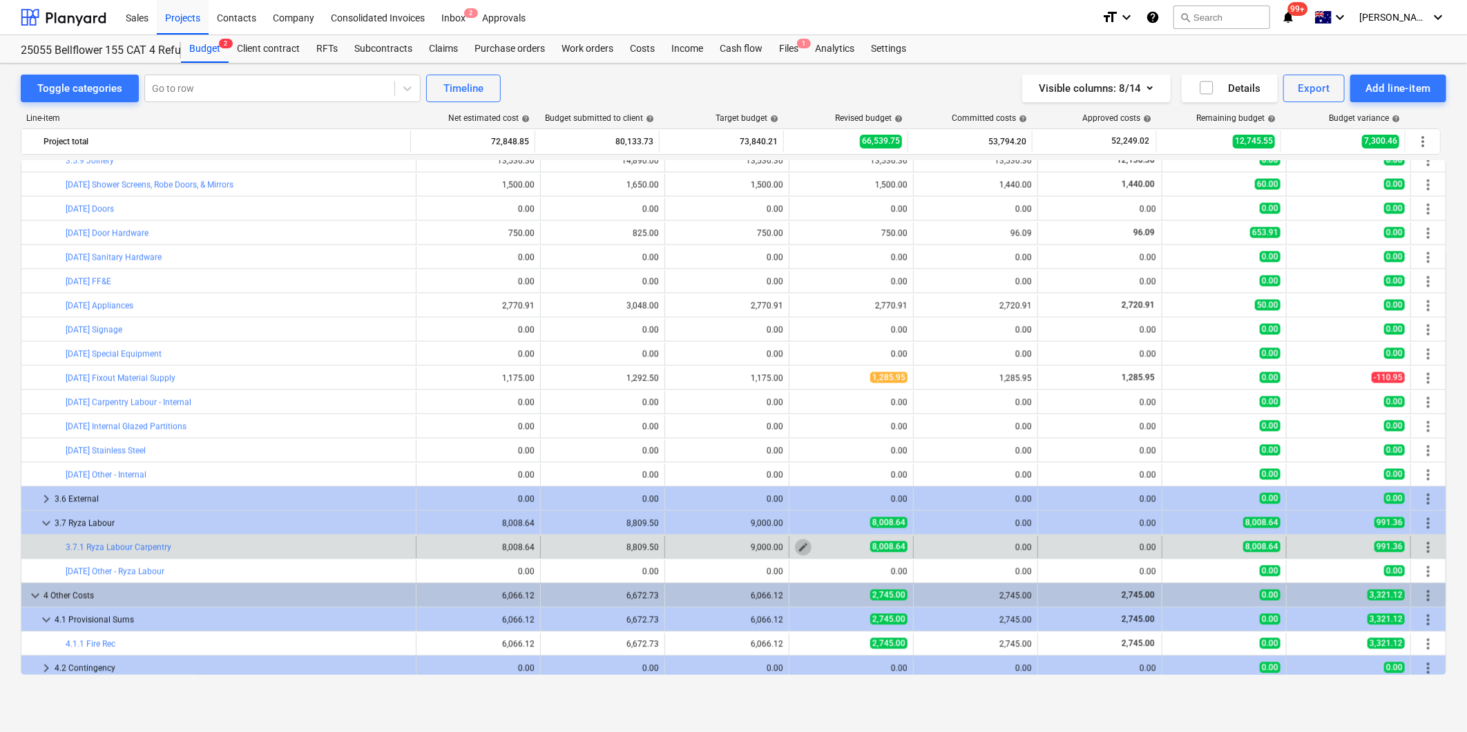
click at [798, 550] on span "edit" at bounding box center [803, 547] width 11 height 11
type textarea "x"
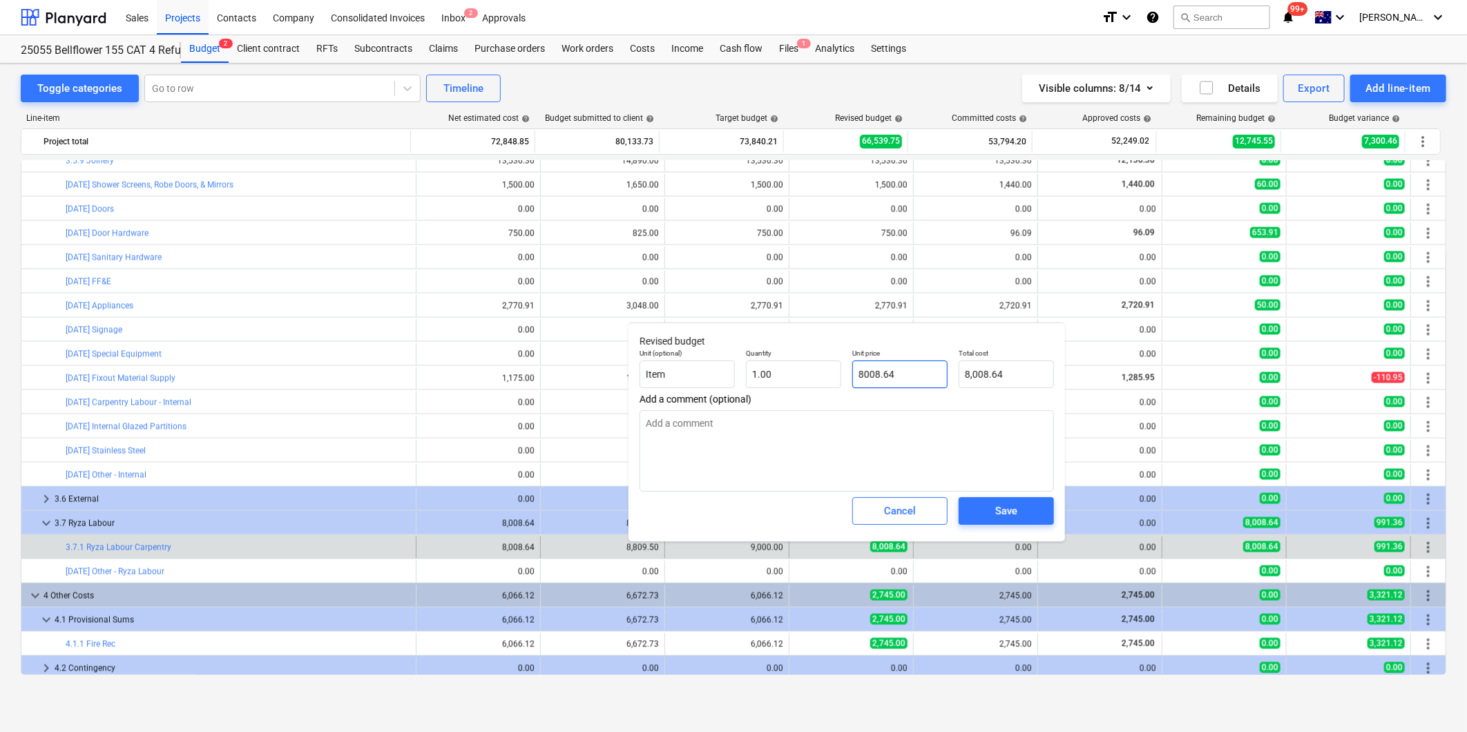
drag, startPoint x: 903, startPoint y: 372, endPoint x: 673, endPoint y: 360, distance: 229.6
click at [703, 363] on div "Unit (optional) Item Quantity 1.00 Unit price 8008.64 Total cost 8,008.64" at bounding box center [846, 368] width 425 height 50
type input "9"
type textarea "x"
type input "9.00"
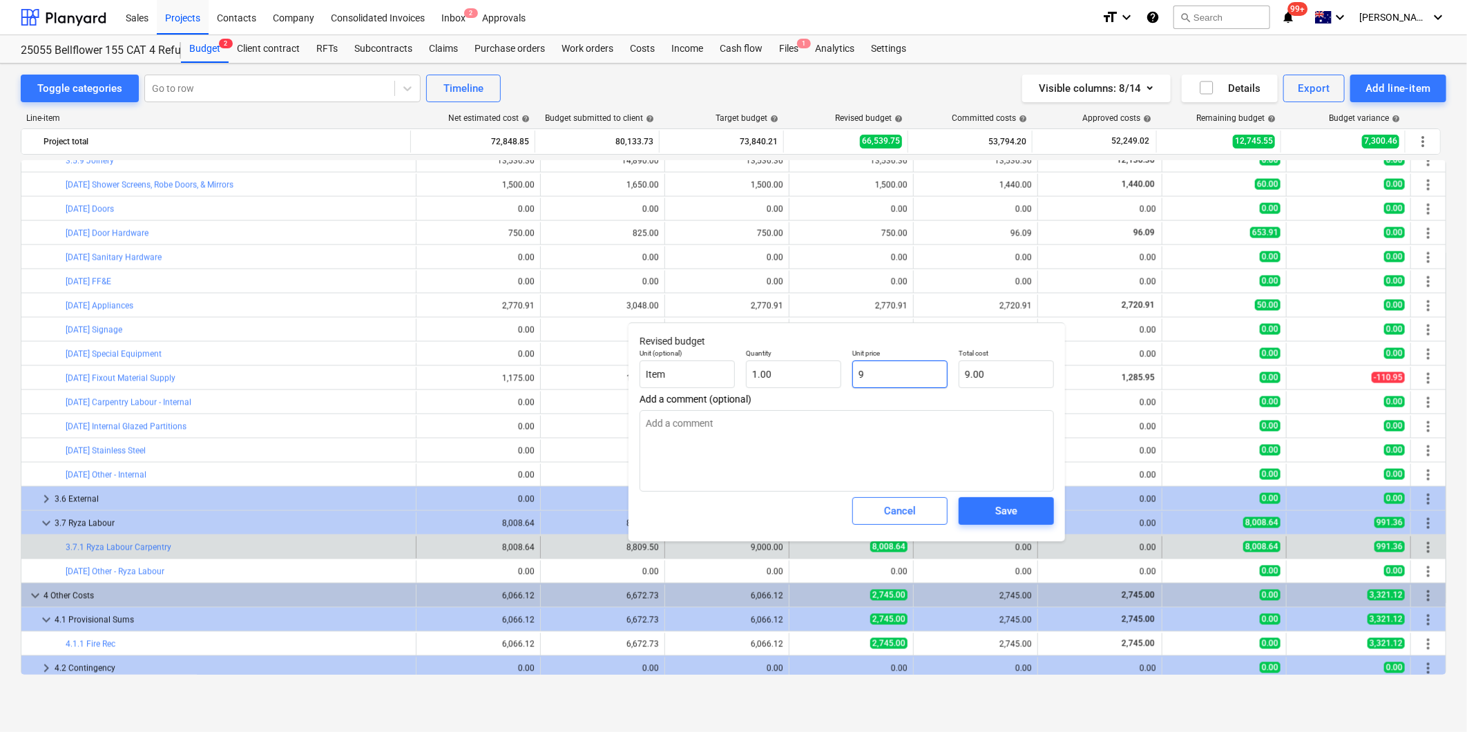
type textarea "x"
type input "95"
type input "95.00"
type textarea "x"
type input "950"
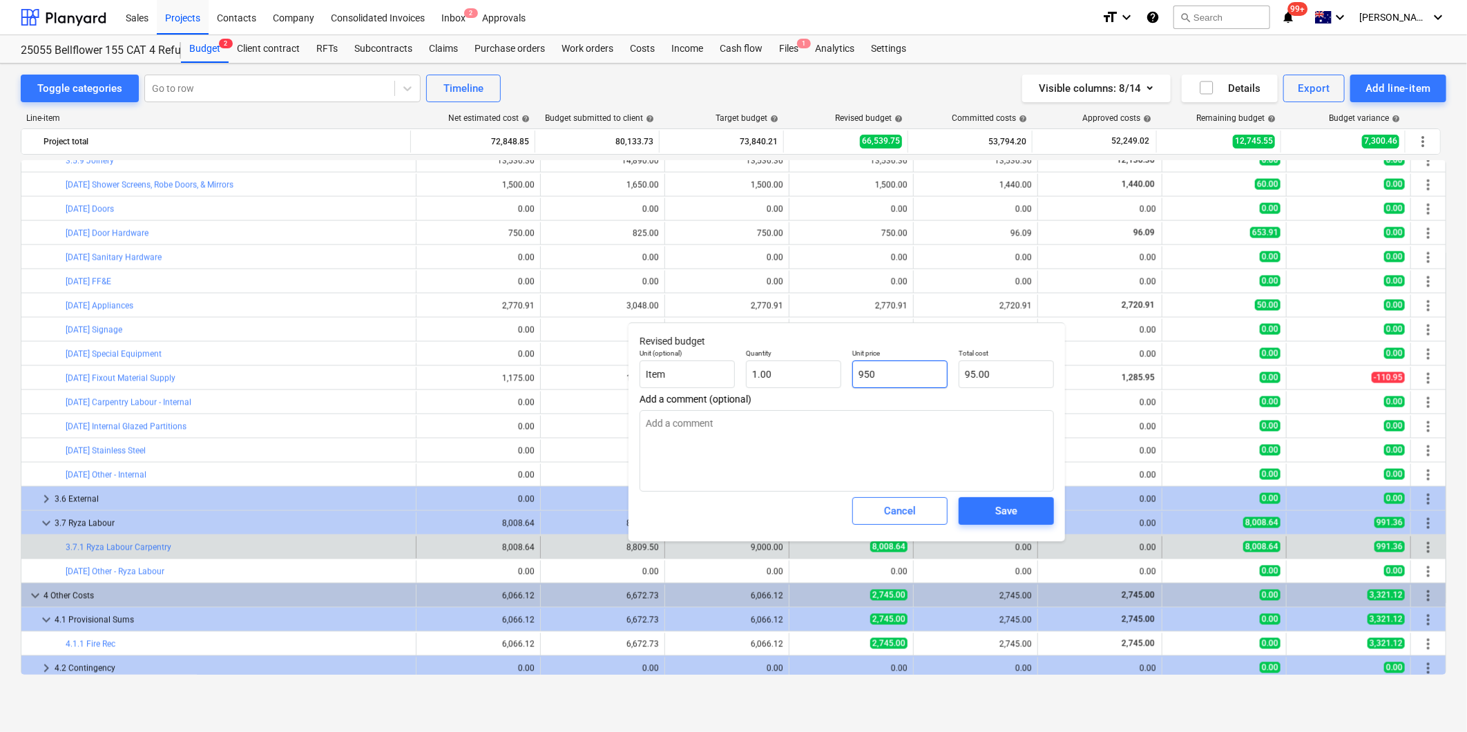
type input "950.00"
type textarea "x"
type input "9500"
type input "9,500.00"
type input "9500"
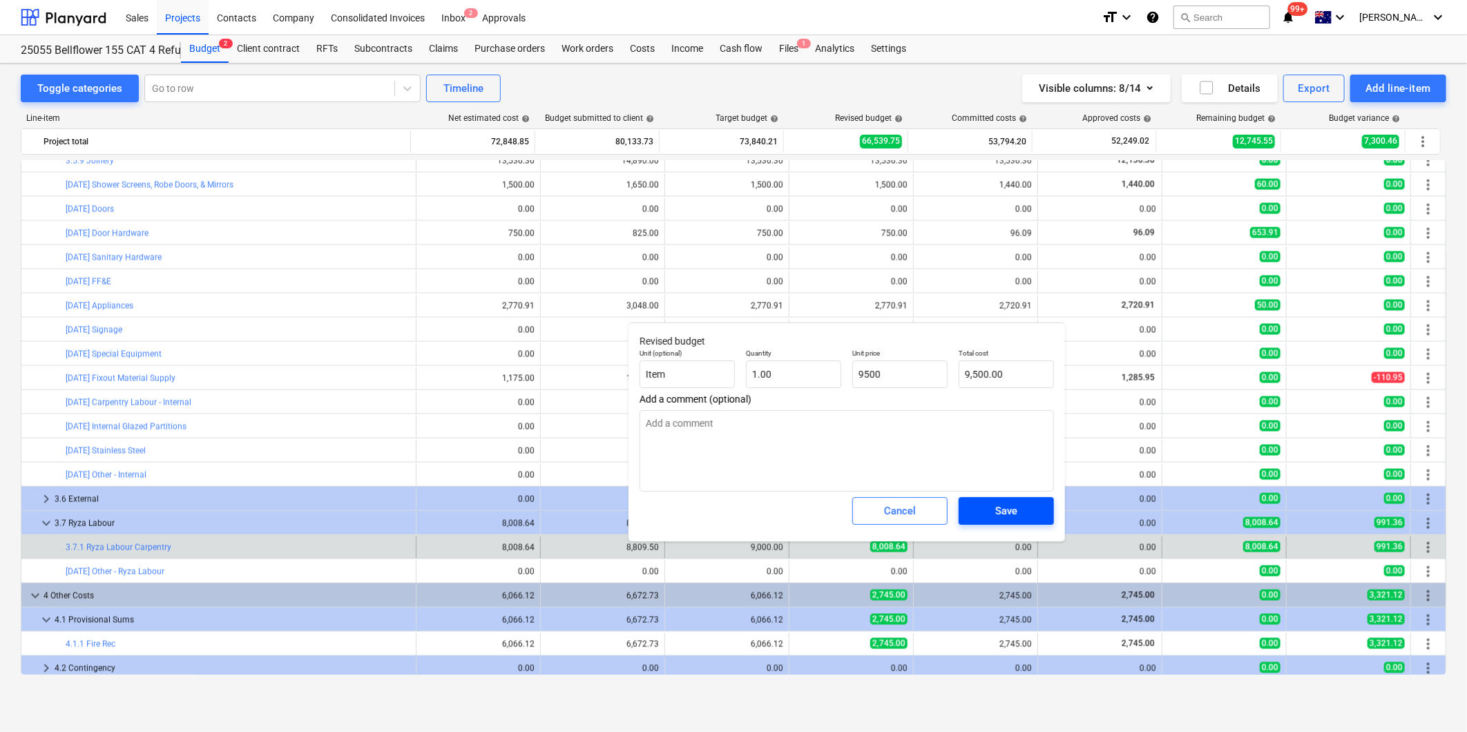
type textarea "x"
type input "9,500.00"
click at [1009, 508] on div "Save" at bounding box center [1006, 511] width 22 height 18
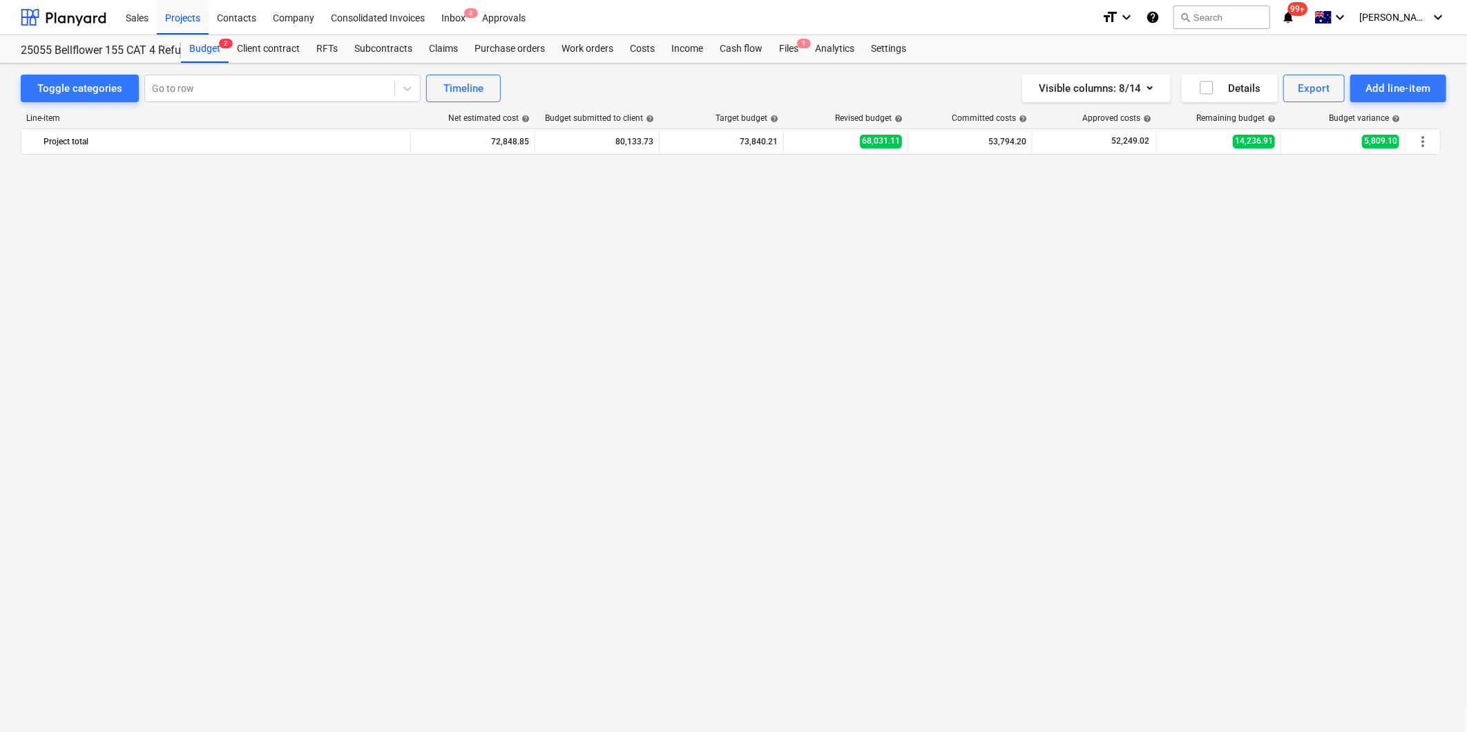
scroll to position [0, 0]
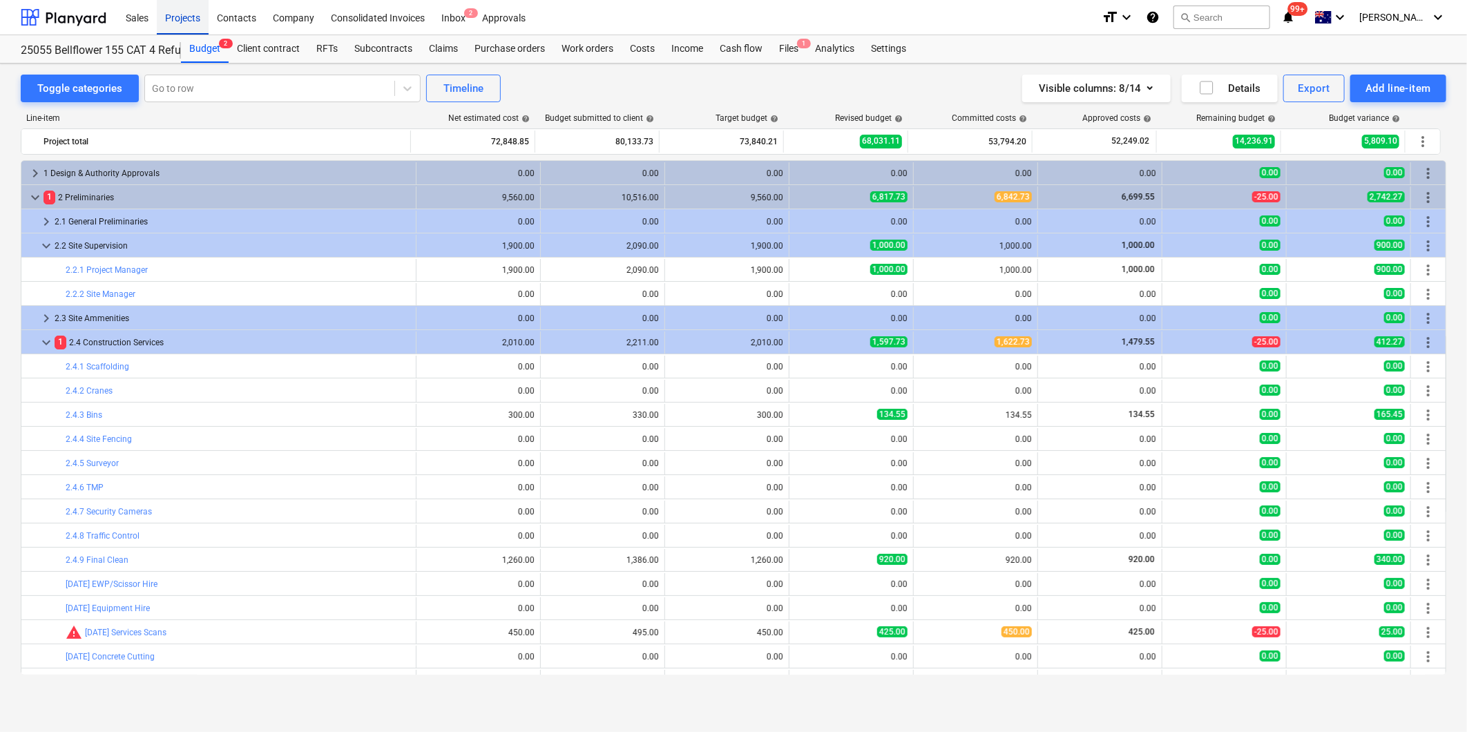
click at [175, 15] on div "Projects" at bounding box center [183, 16] width 52 height 35
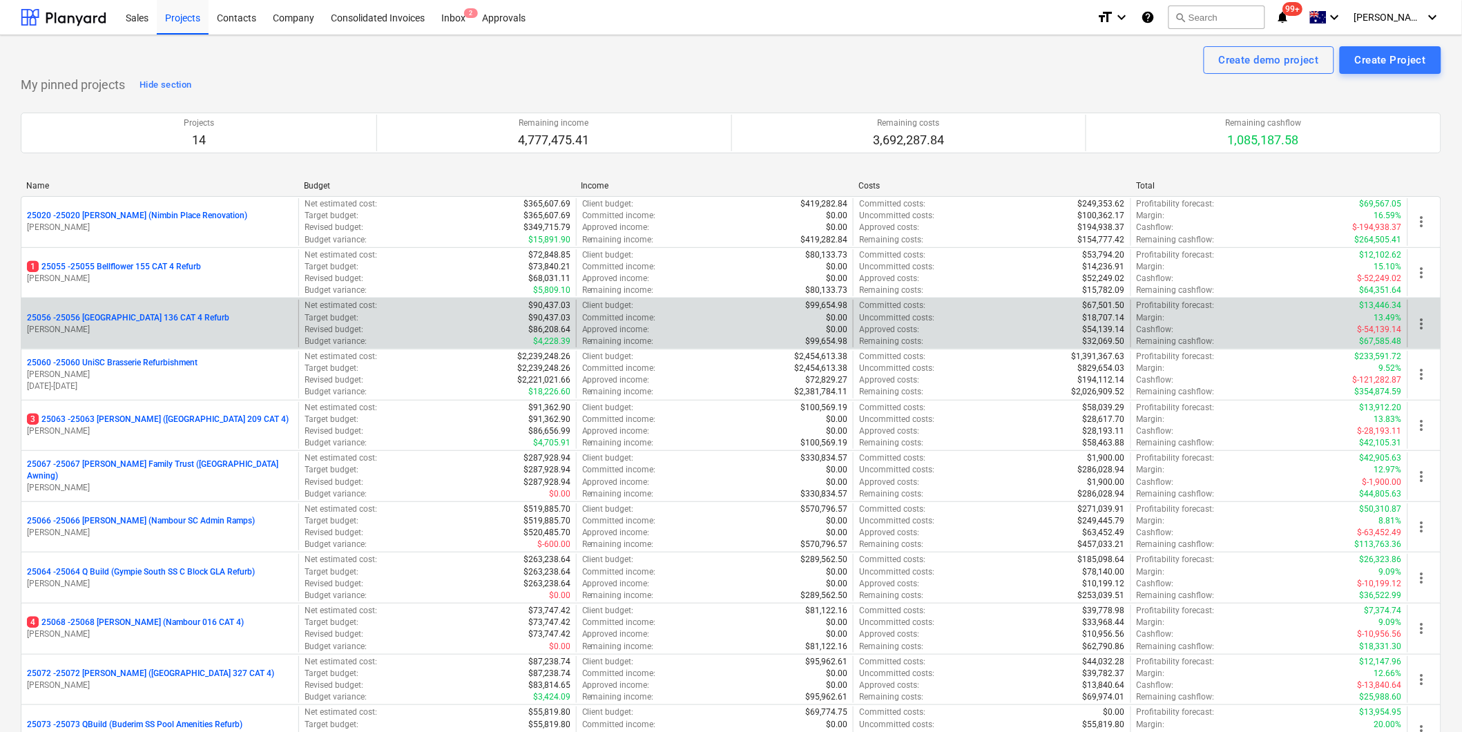
click at [182, 314] on p "25056 - 25056 [GEOGRAPHIC_DATA] 136 CAT 4 Refurb" at bounding box center [128, 318] width 202 height 12
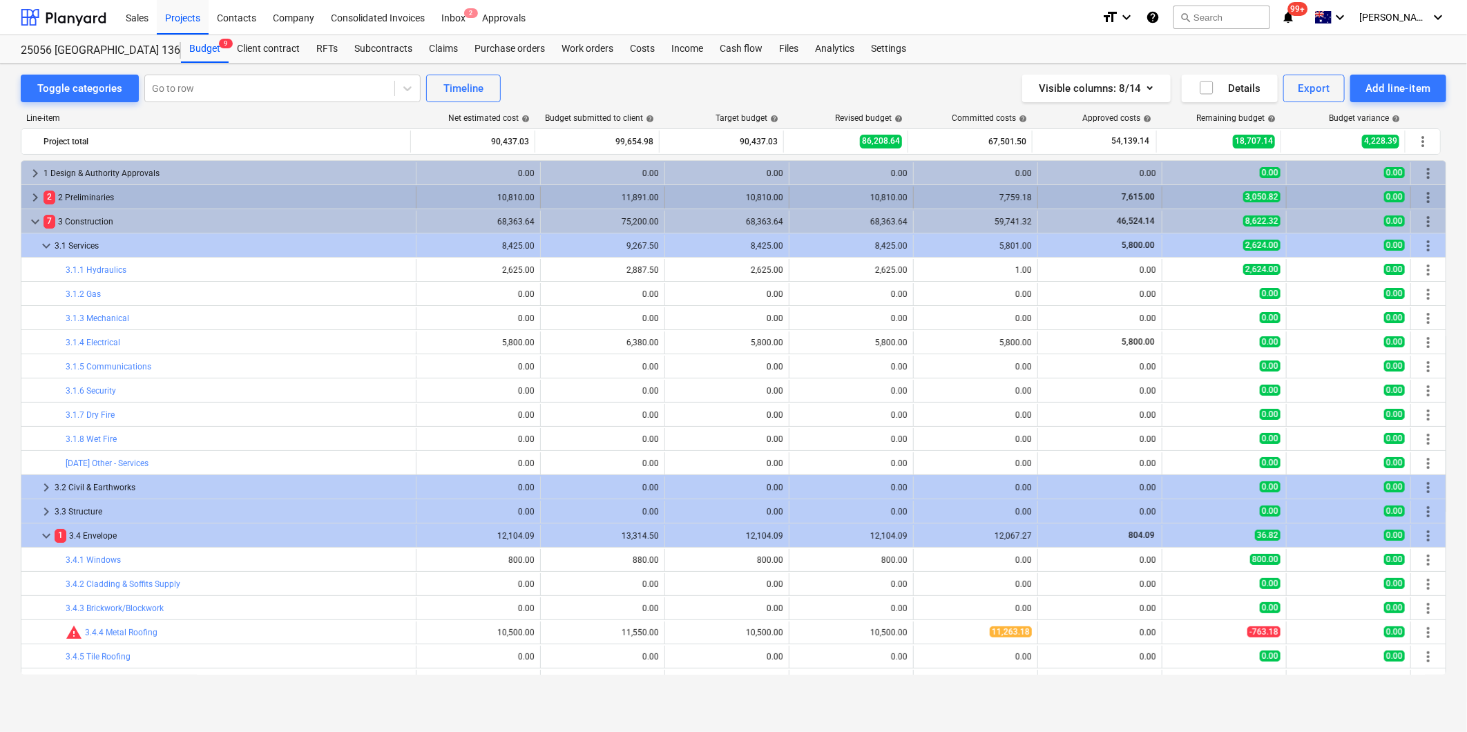
click at [32, 198] on span "keyboard_arrow_right" at bounding box center [35, 197] width 17 height 17
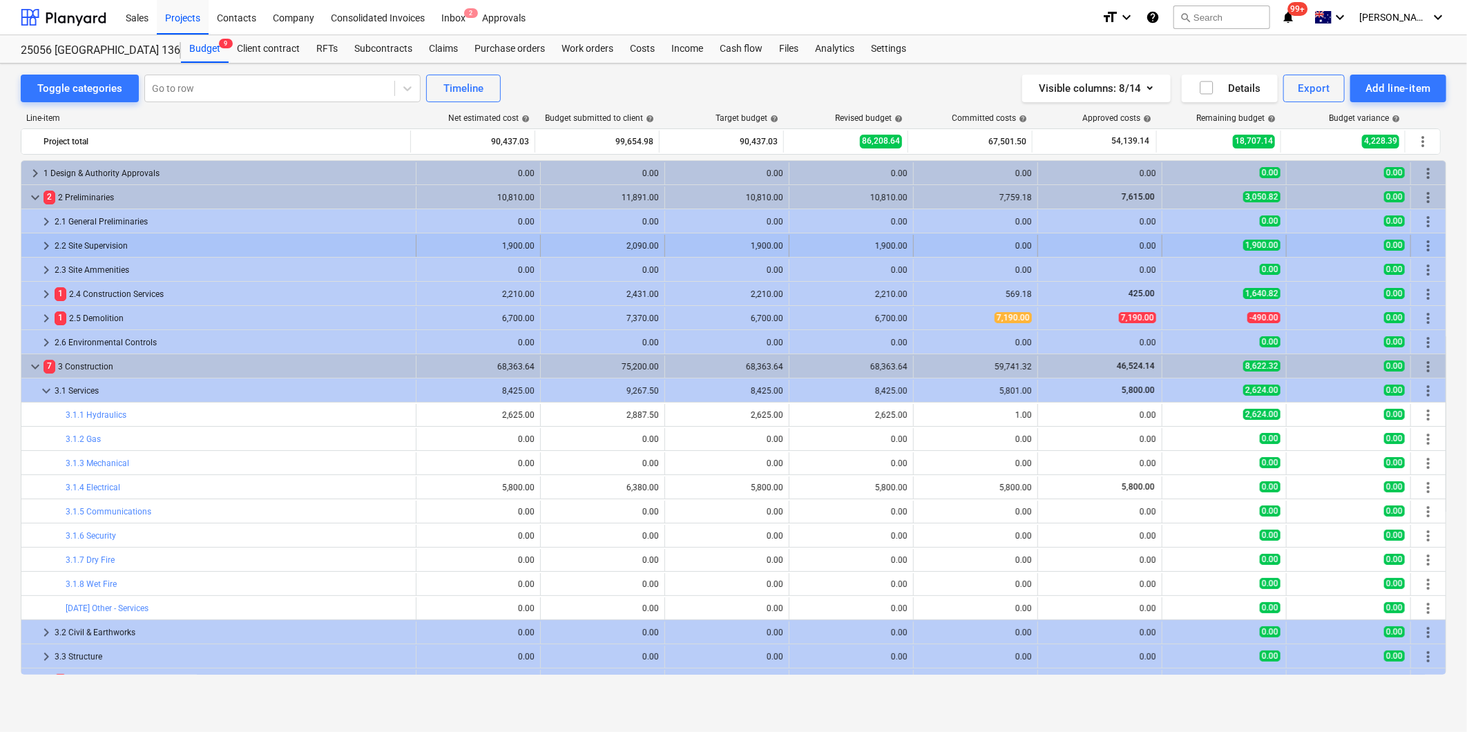
click at [39, 242] on span "keyboard_arrow_right" at bounding box center [46, 246] width 17 height 17
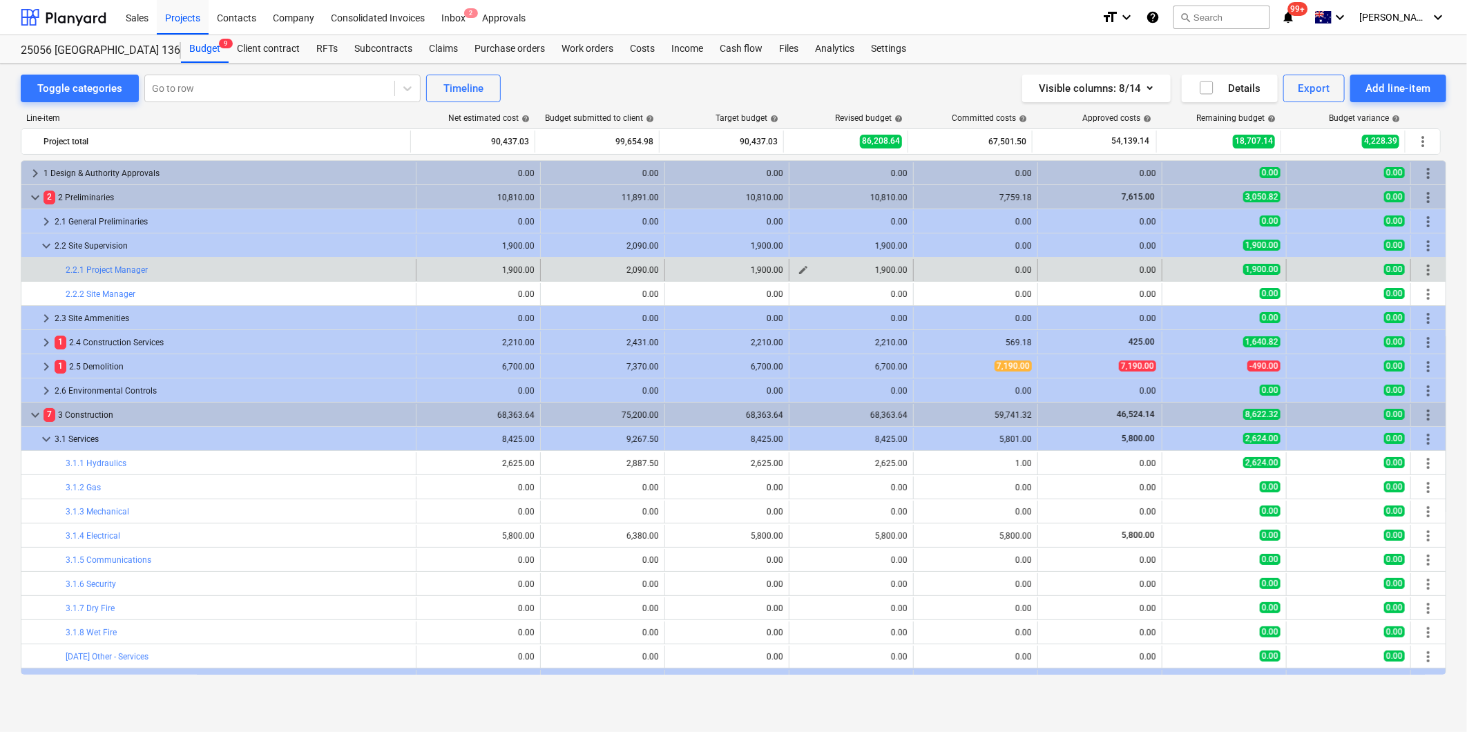
click at [802, 268] on span "edit" at bounding box center [803, 270] width 11 height 11
type textarea "x"
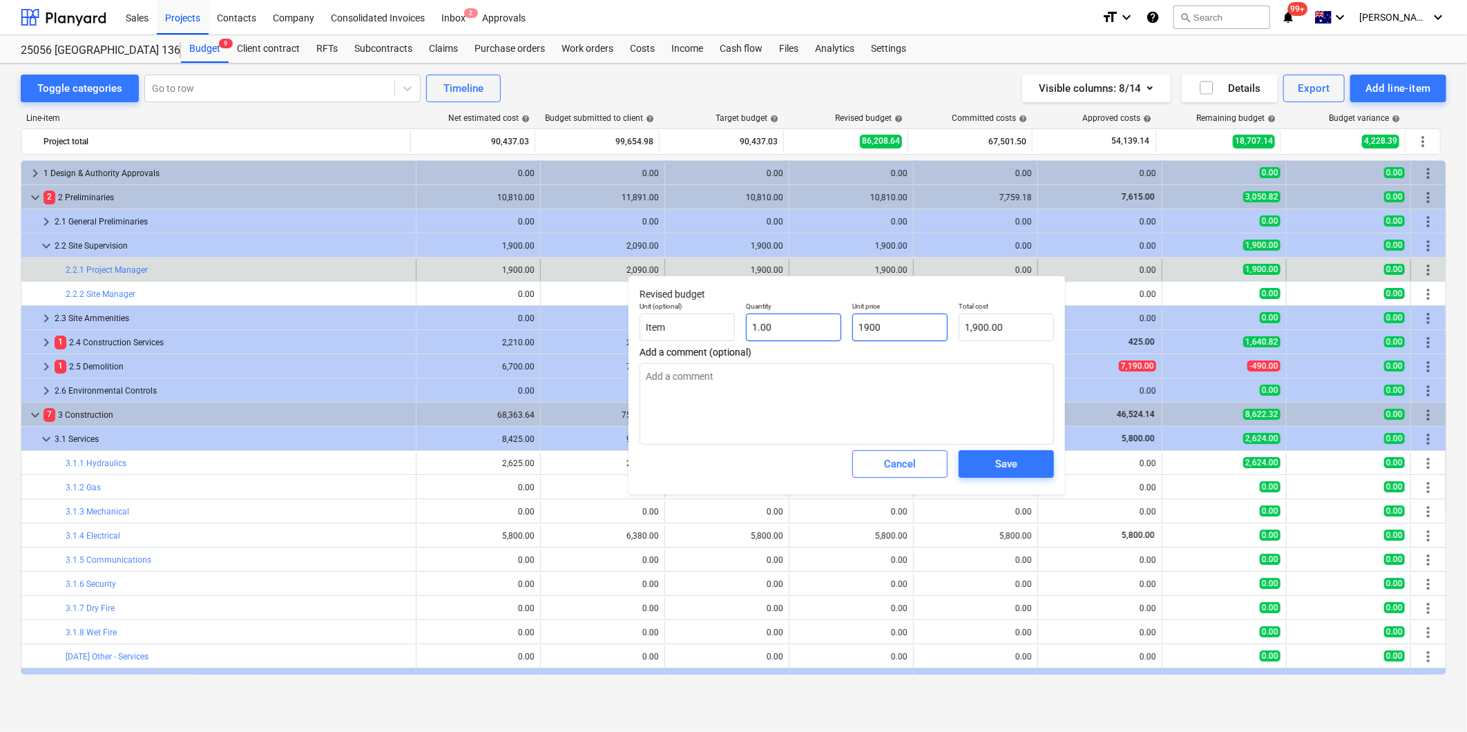
drag, startPoint x: 893, startPoint y: 327, endPoint x: 767, endPoint y: 314, distance: 126.4
click at [824, 320] on div "Unit (optional) Item Quantity 1.00 Unit price 1900 Total cost 1,900.00" at bounding box center [846, 321] width 425 height 50
type input "1"
type textarea "x"
type input "1.00"
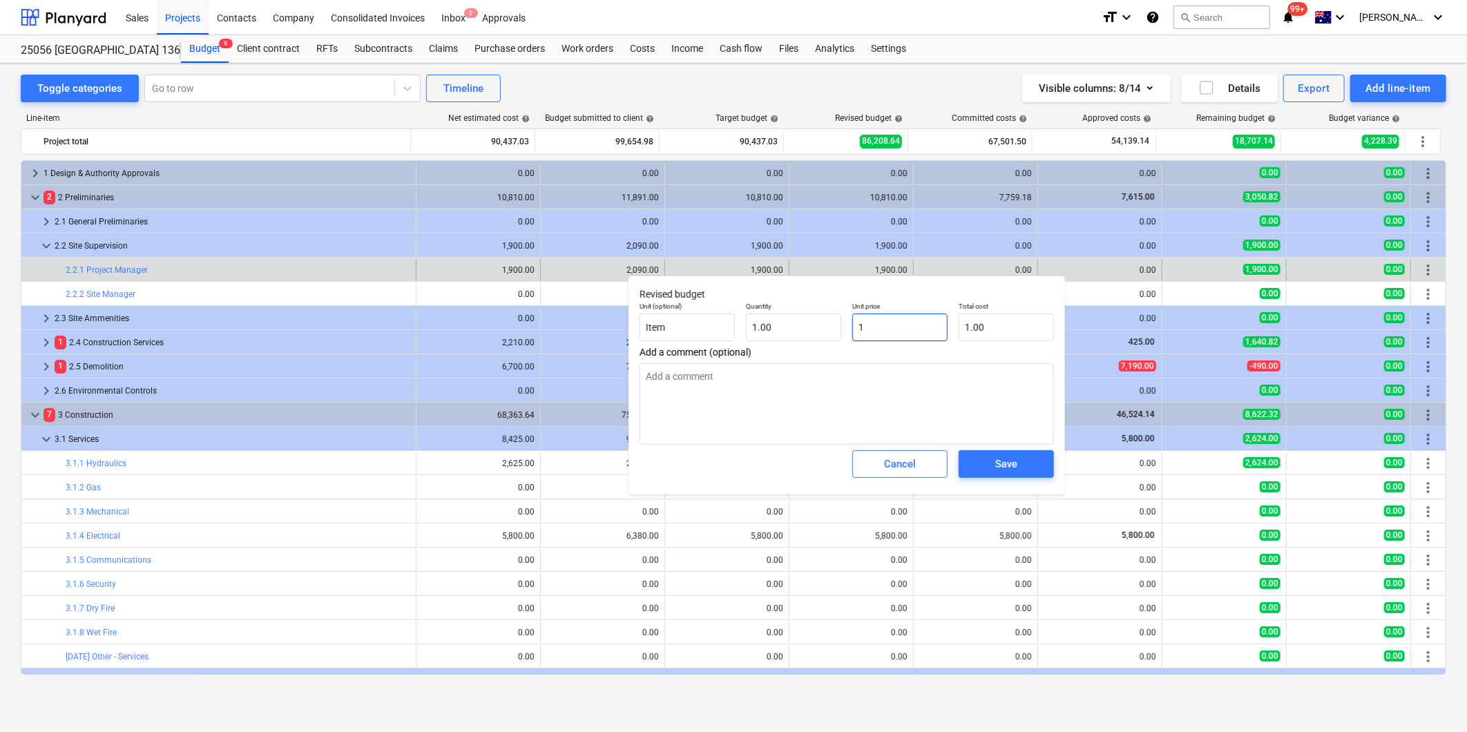
type textarea "x"
type input "10"
type input "10.00"
type textarea "x"
type input "100"
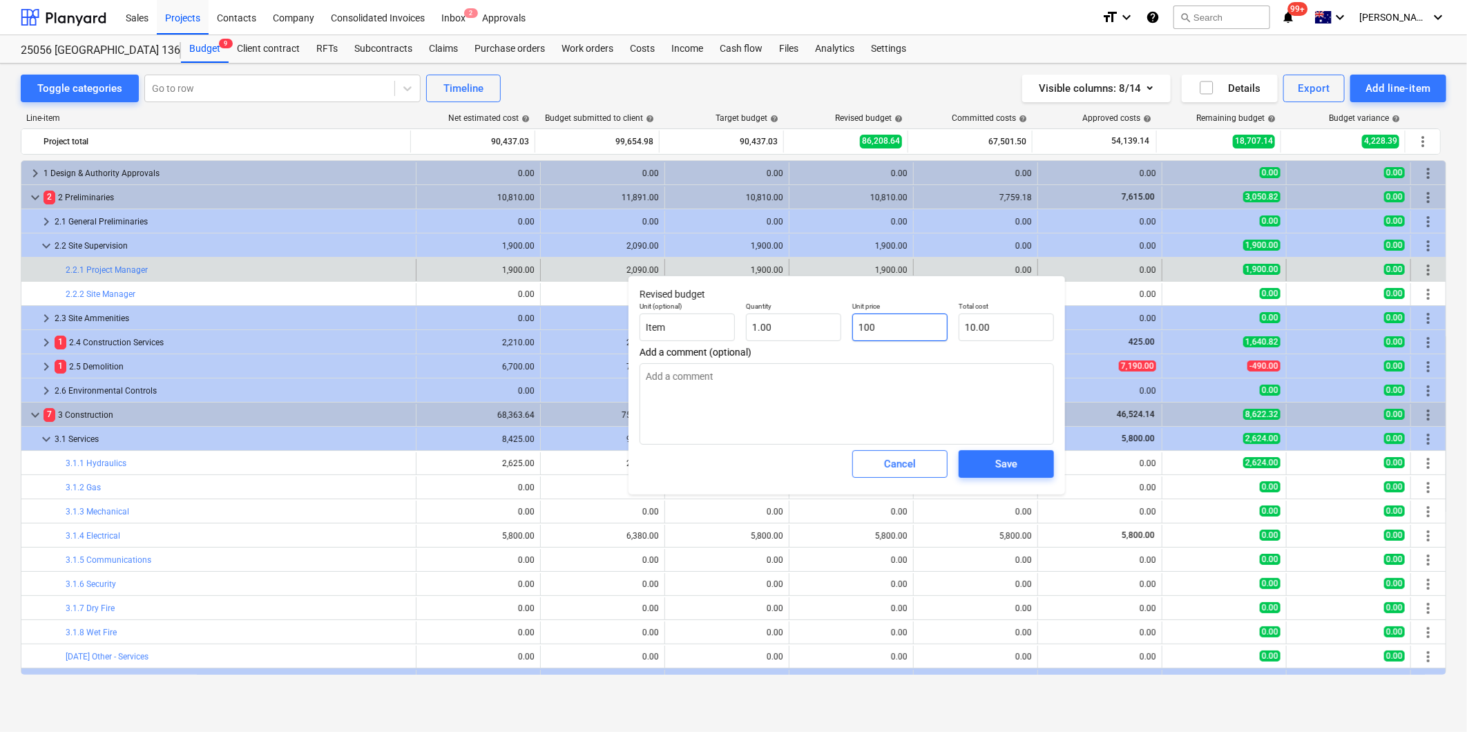
type input "100.00"
type textarea "x"
type input "1000"
type input "1,000.00"
type input "1000"
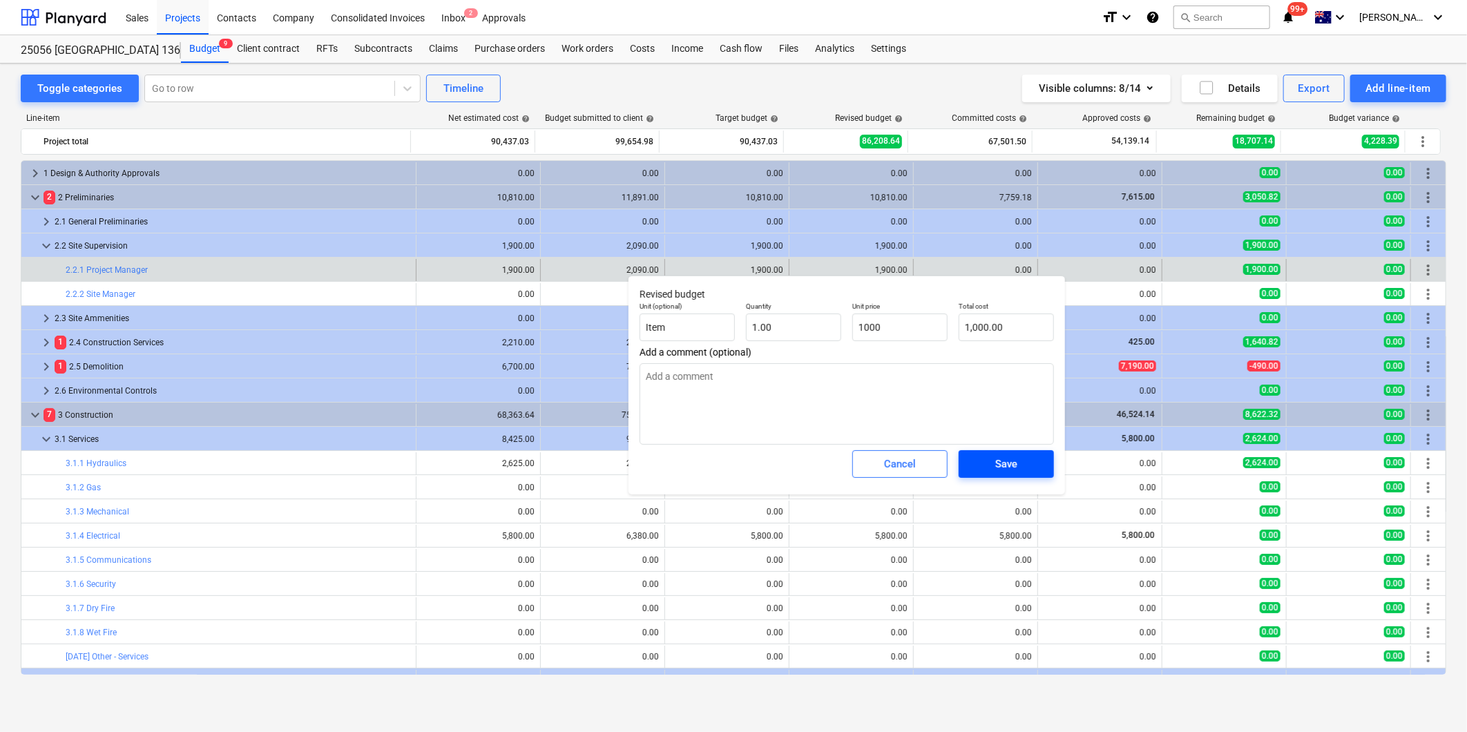
type textarea "x"
type input "1,000.00"
click at [1014, 466] on div "Save" at bounding box center [1006, 464] width 22 height 18
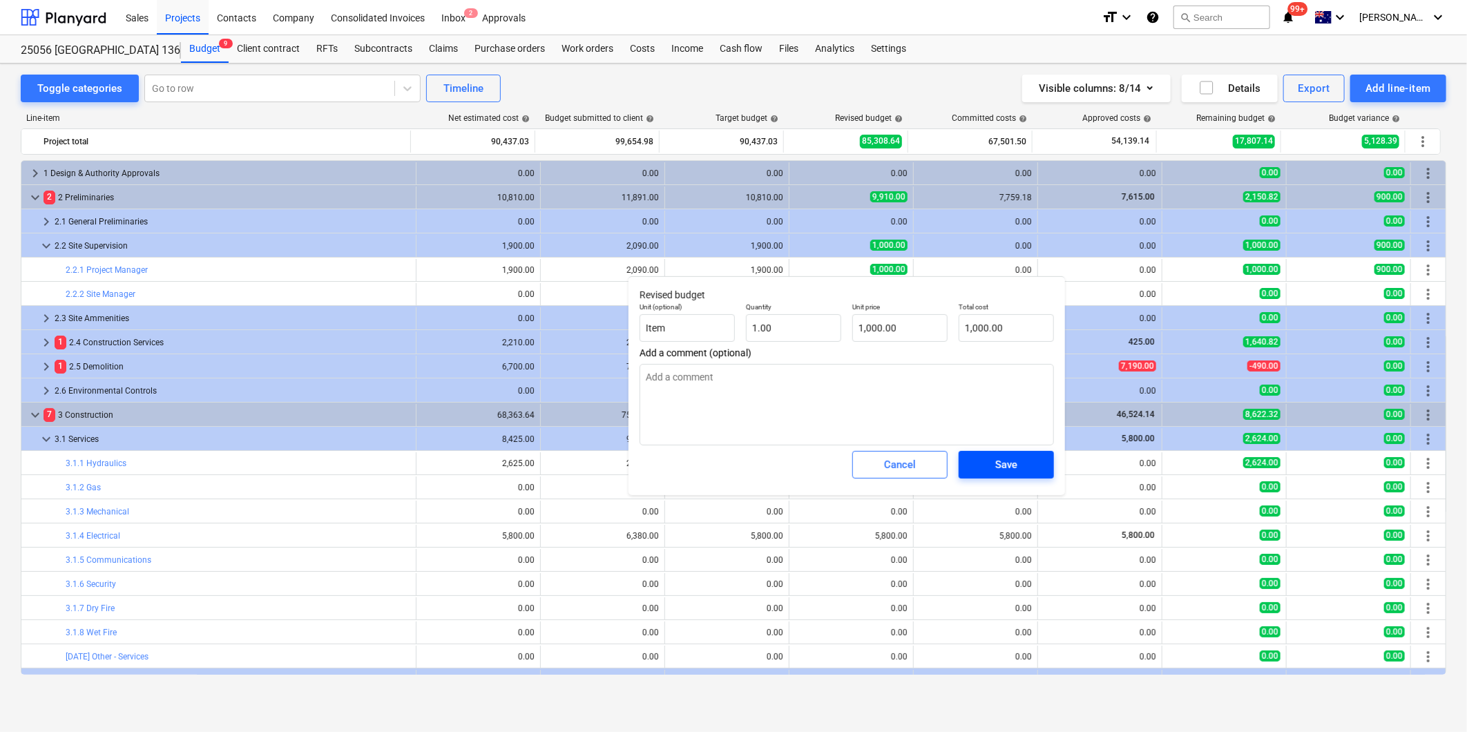
type textarea "x"
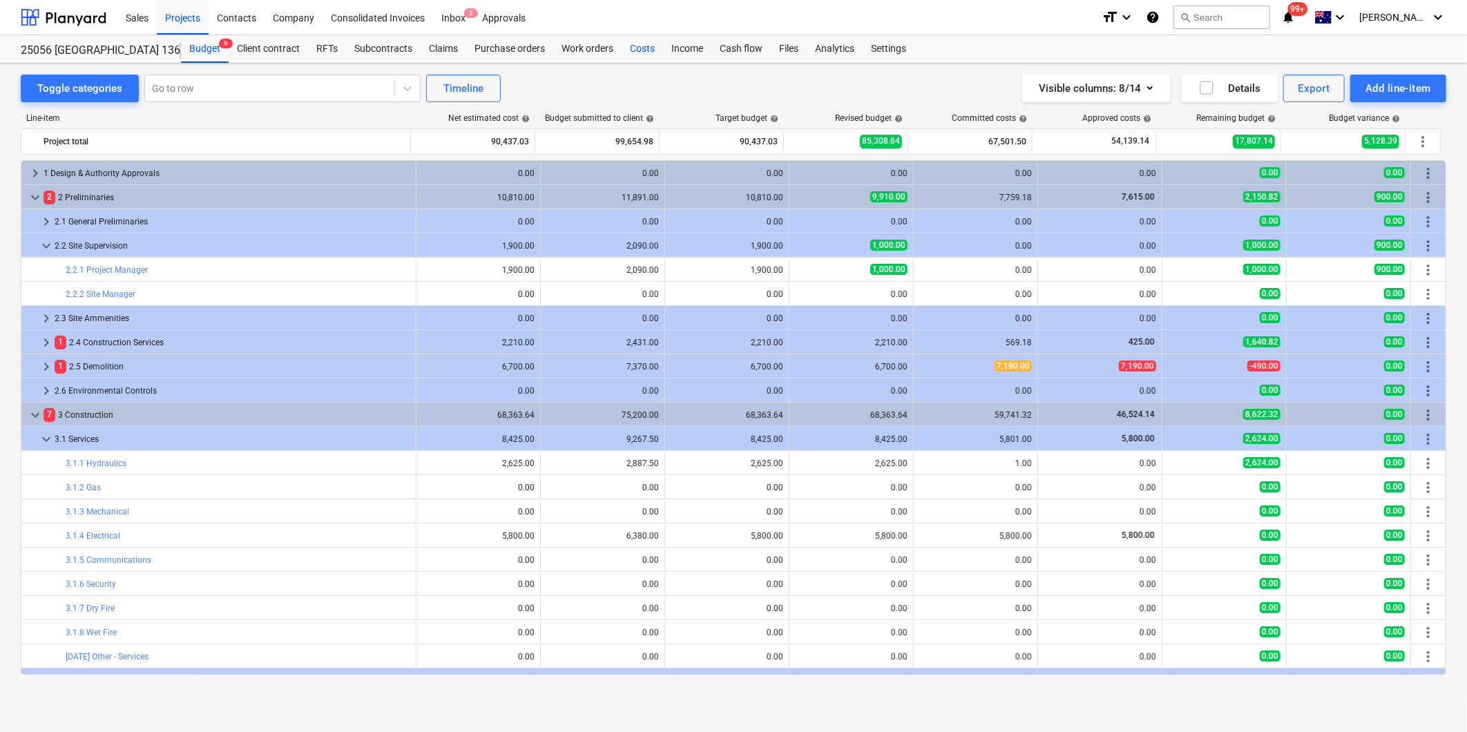
click at [650, 49] on div "Costs" at bounding box center [642, 49] width 41 height 28
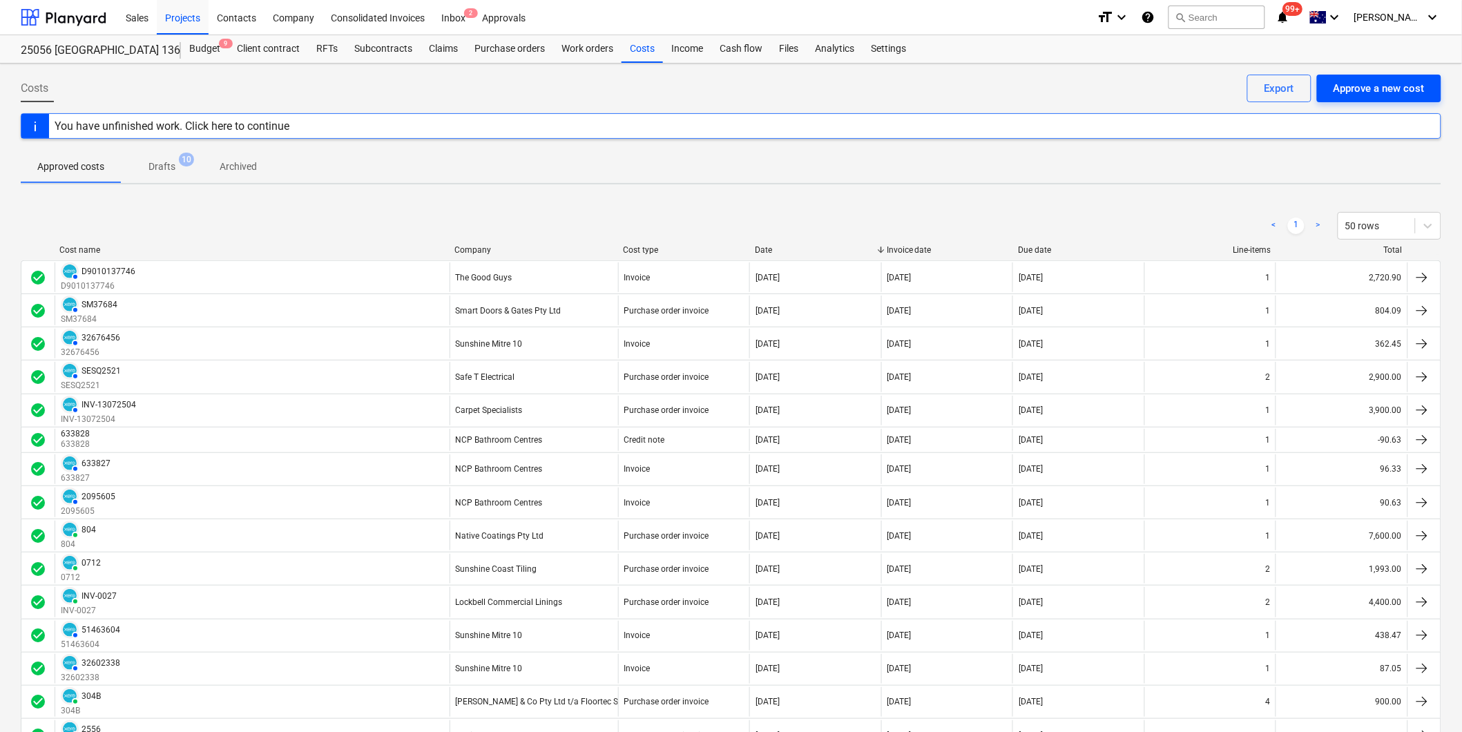
click at [1378, 85] on div "Approve a new cost" at bounding box center [1379, 88] width 91 height 18
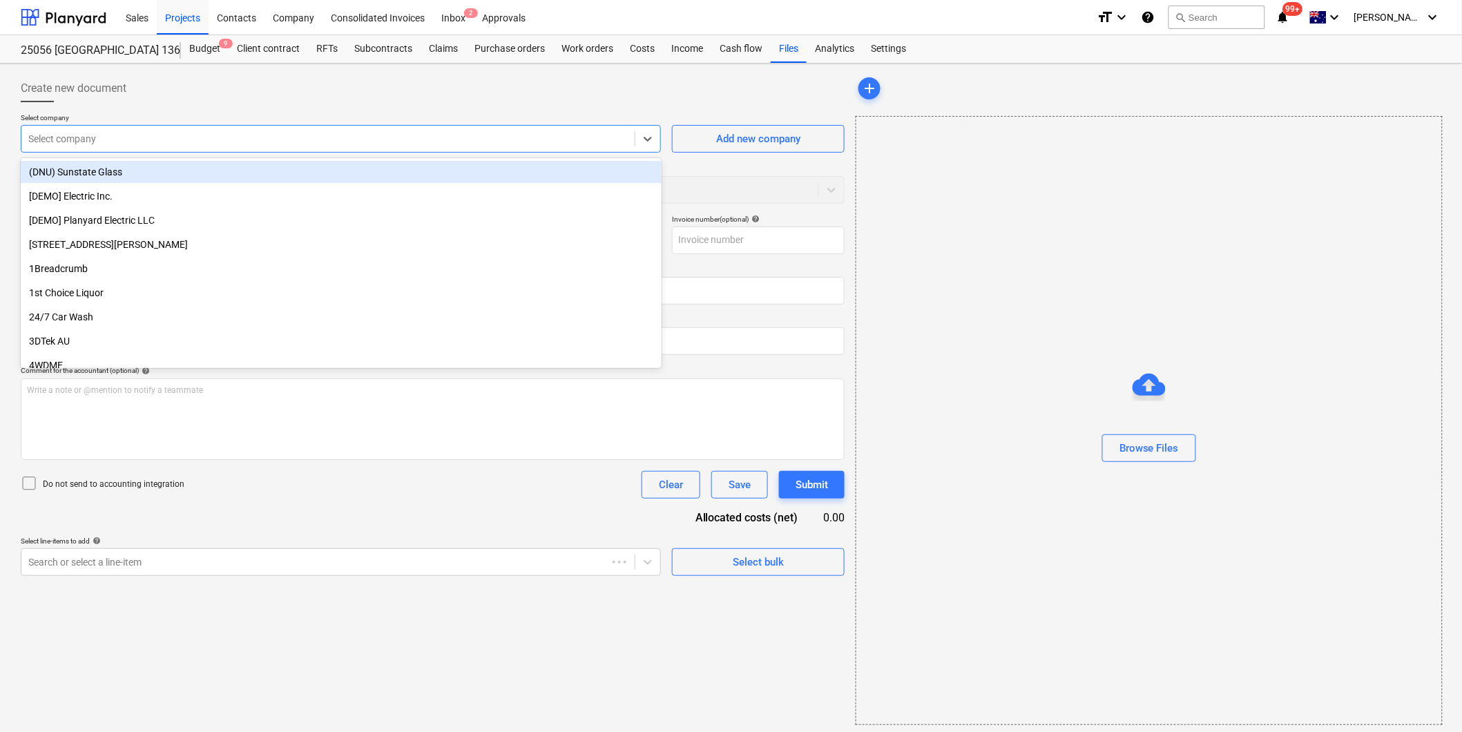
click at [166, 134] on div at bounding box center [327, 139] width 599 height 14
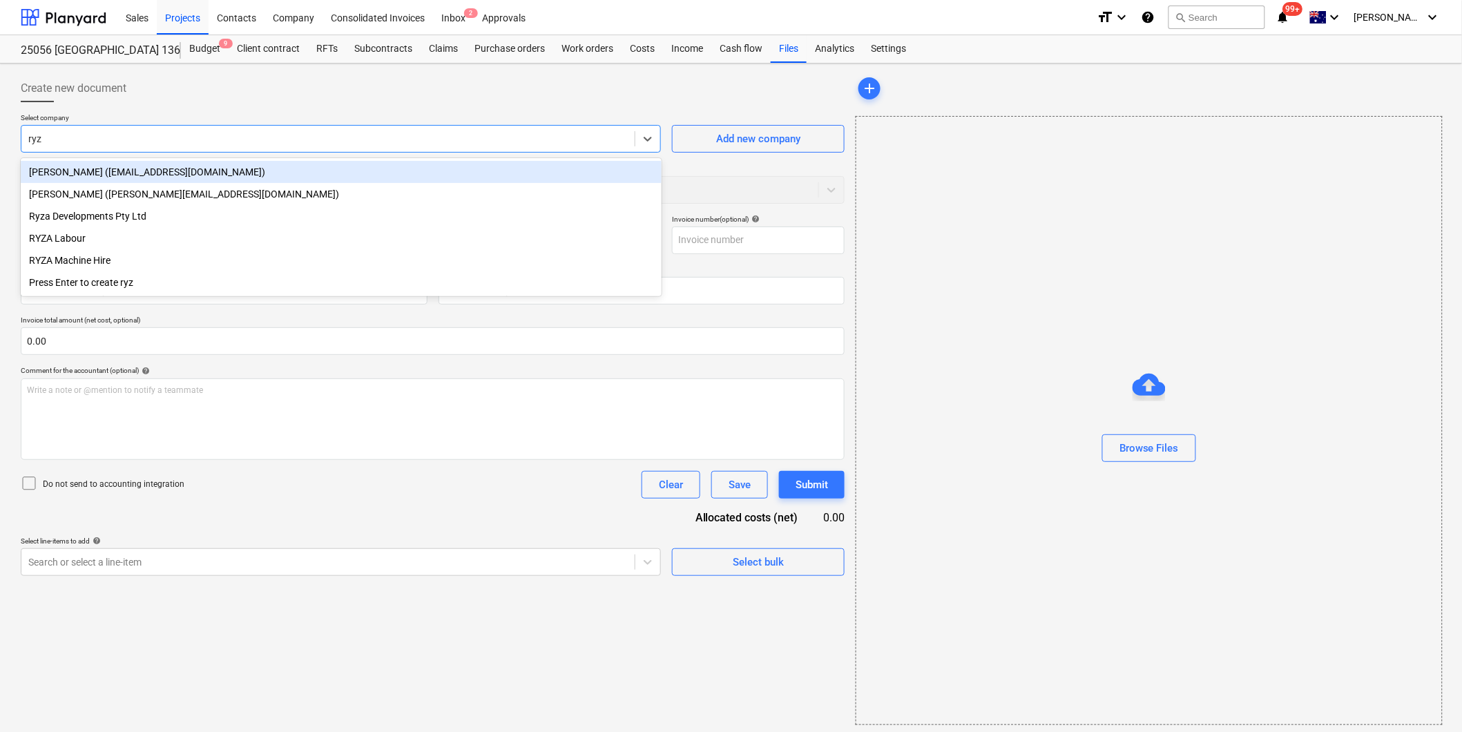
type input "ryza"
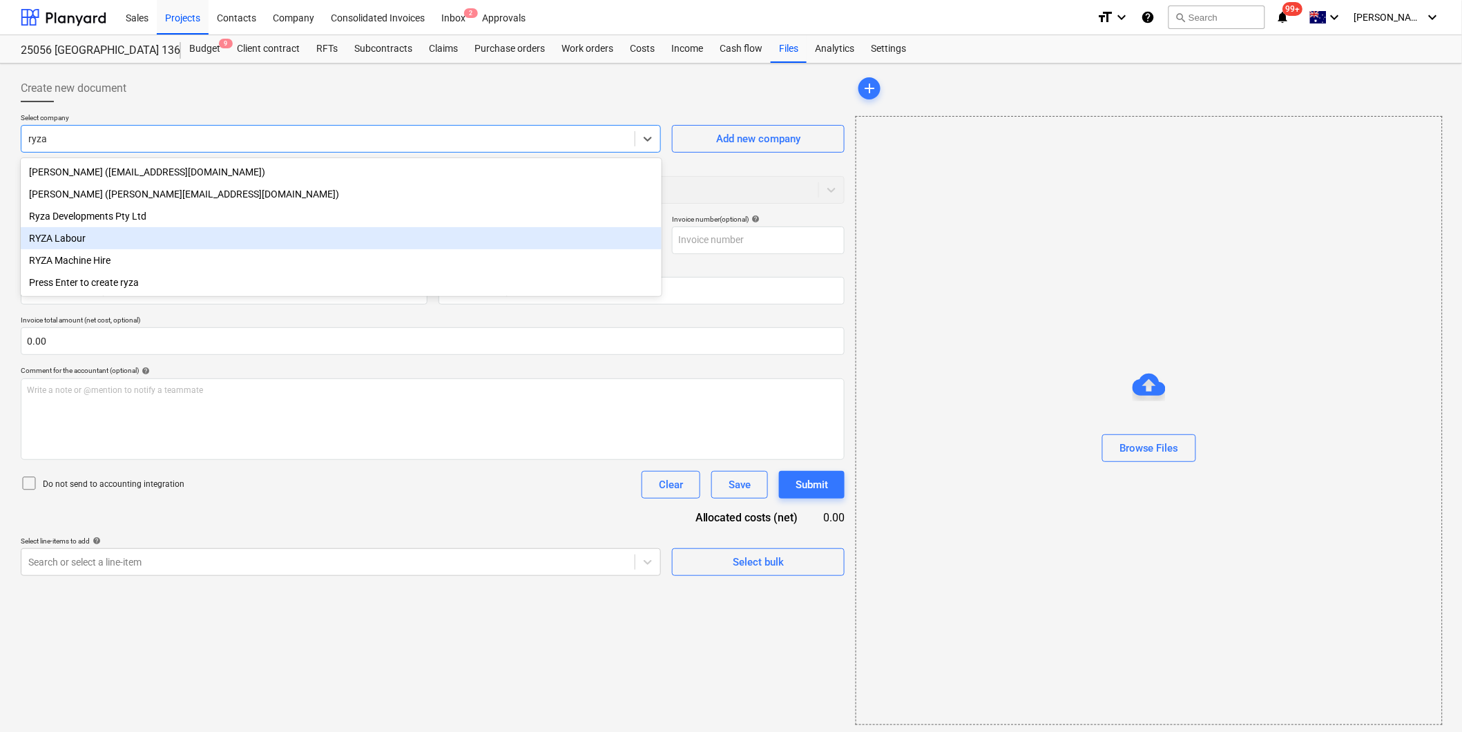
click at [105, 237] on div "RYZA Labour" at bounding box center [341, 238] width 641 height 22
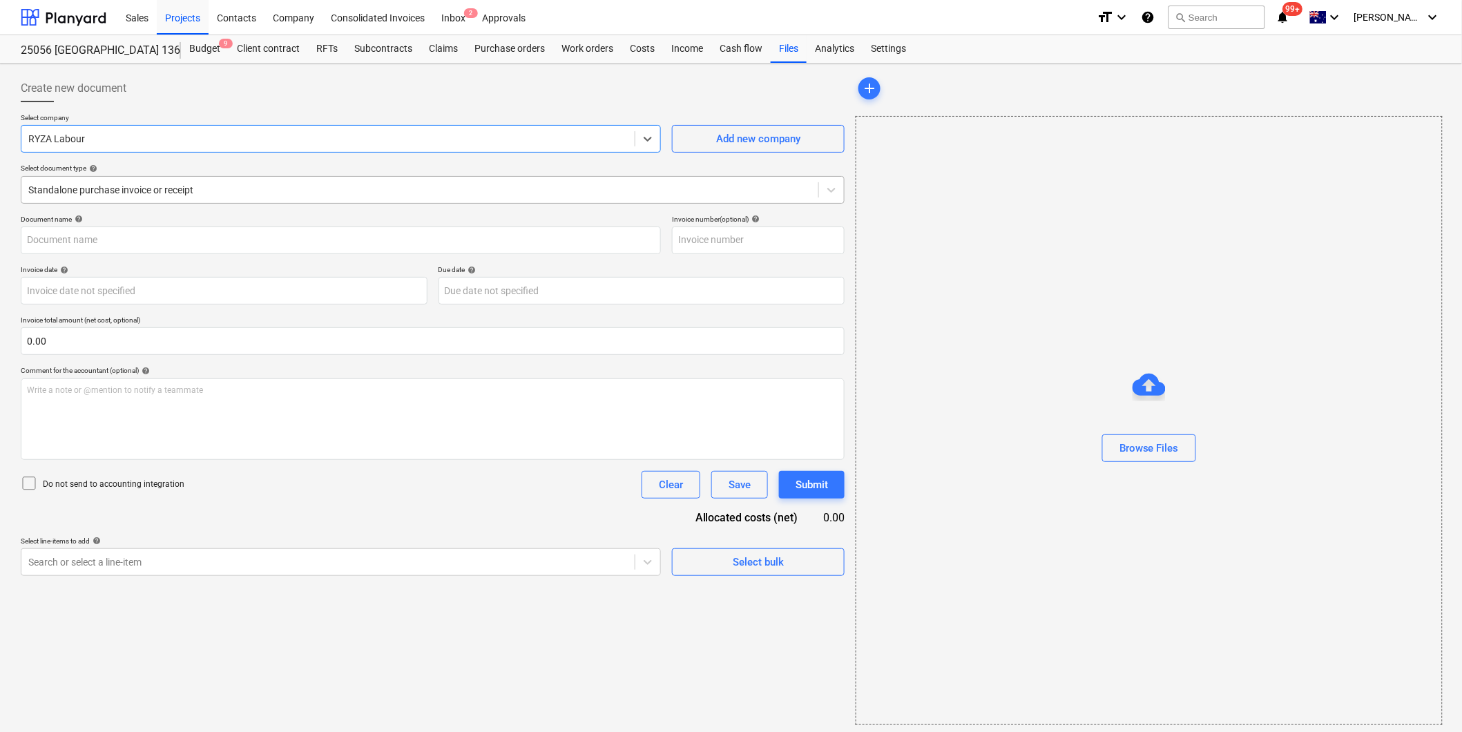
click at [195, 184] on div at bounding box center [419, 190] width 783 height 14
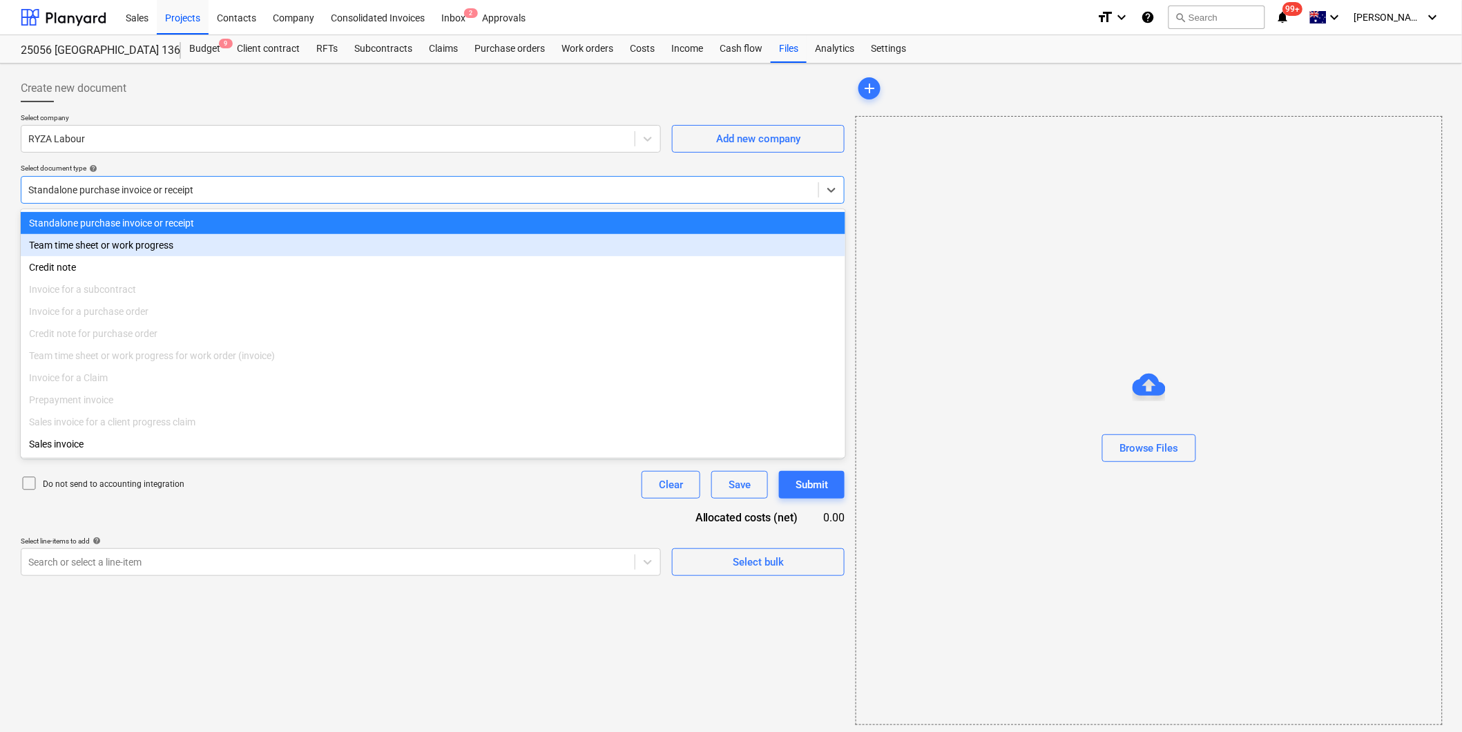
click at [128, 244] on div "Team time sheet or work progress" at bounding box center [433, 245] width 825 height 22
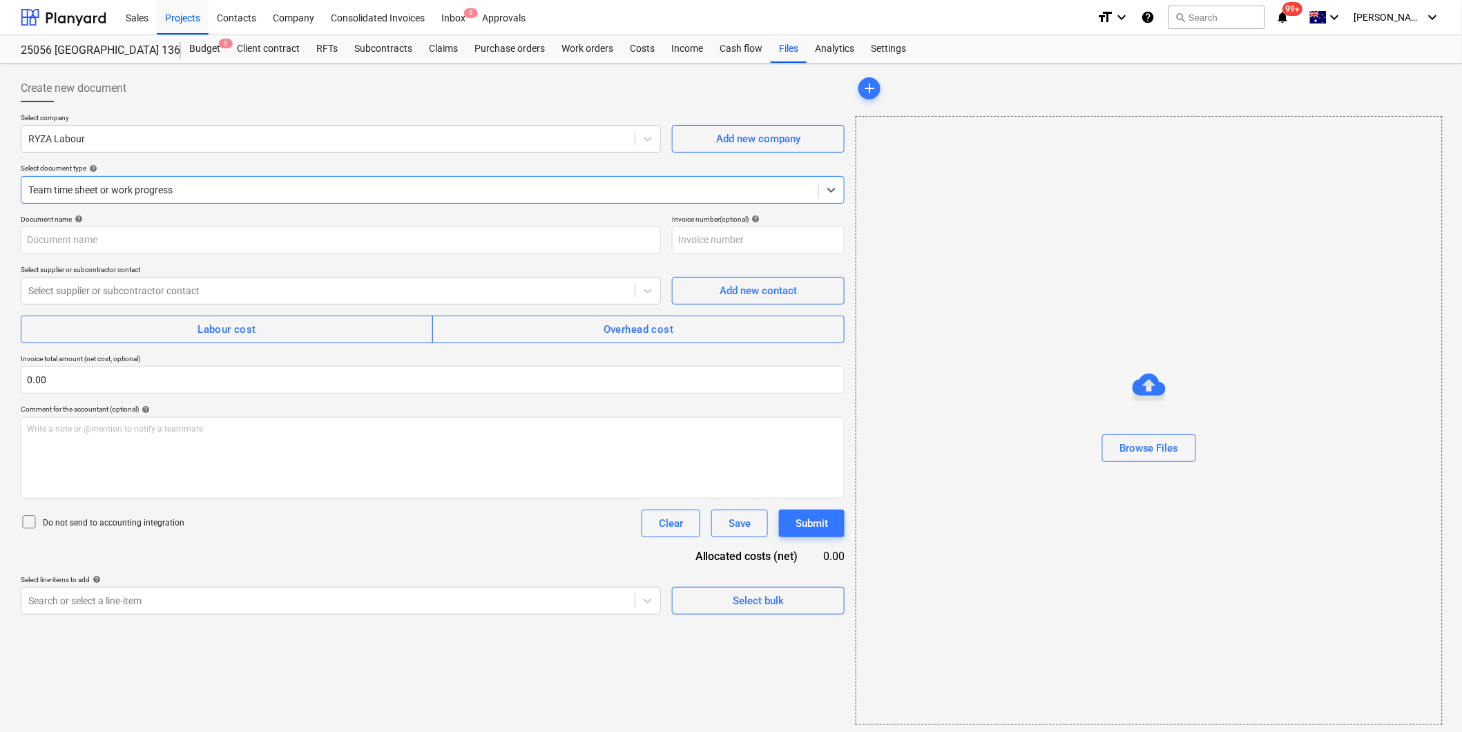
click at [175, 183] on div at bounding box center [419, 190] width 783 height 14
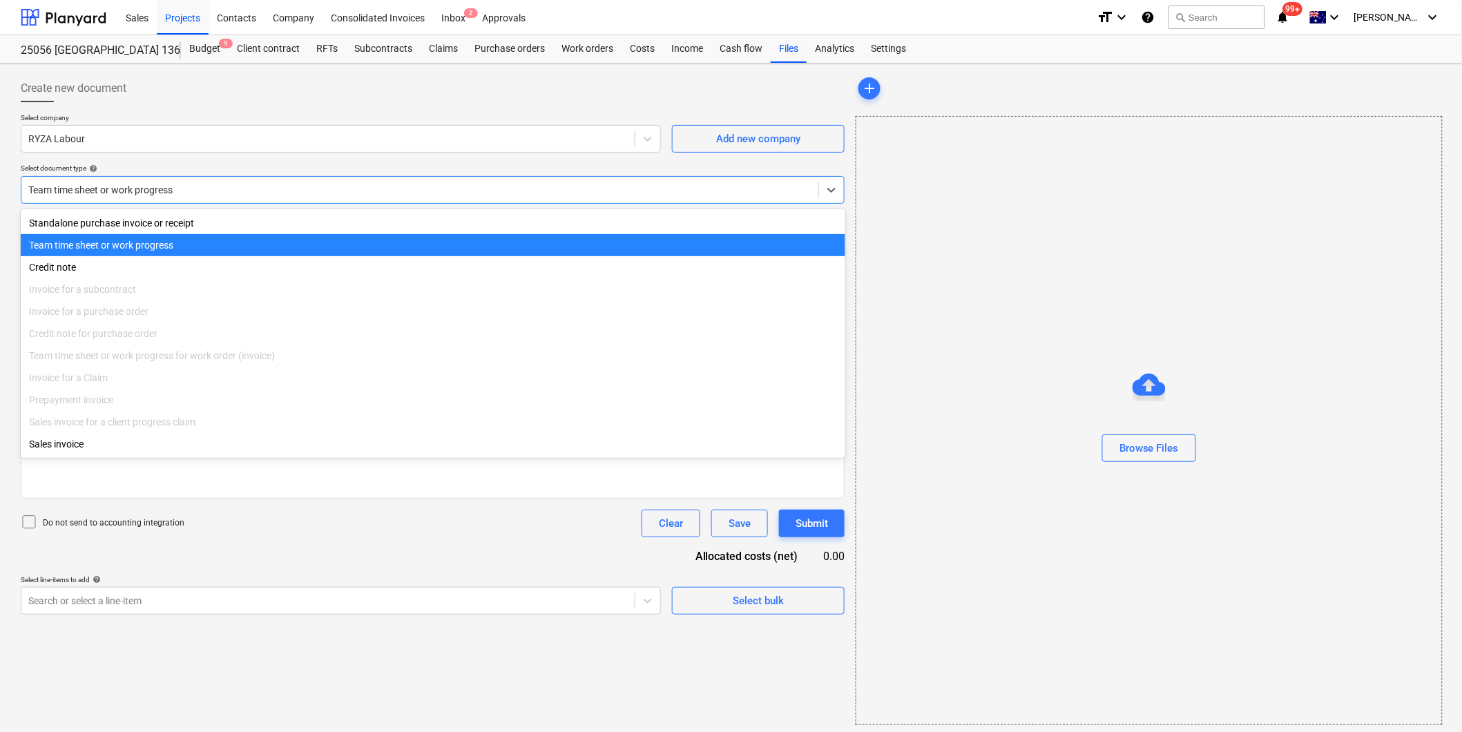
click at [173, 239] on div "Team time sheet or work progress" at bounding box center [433, 245] width 825 height 22
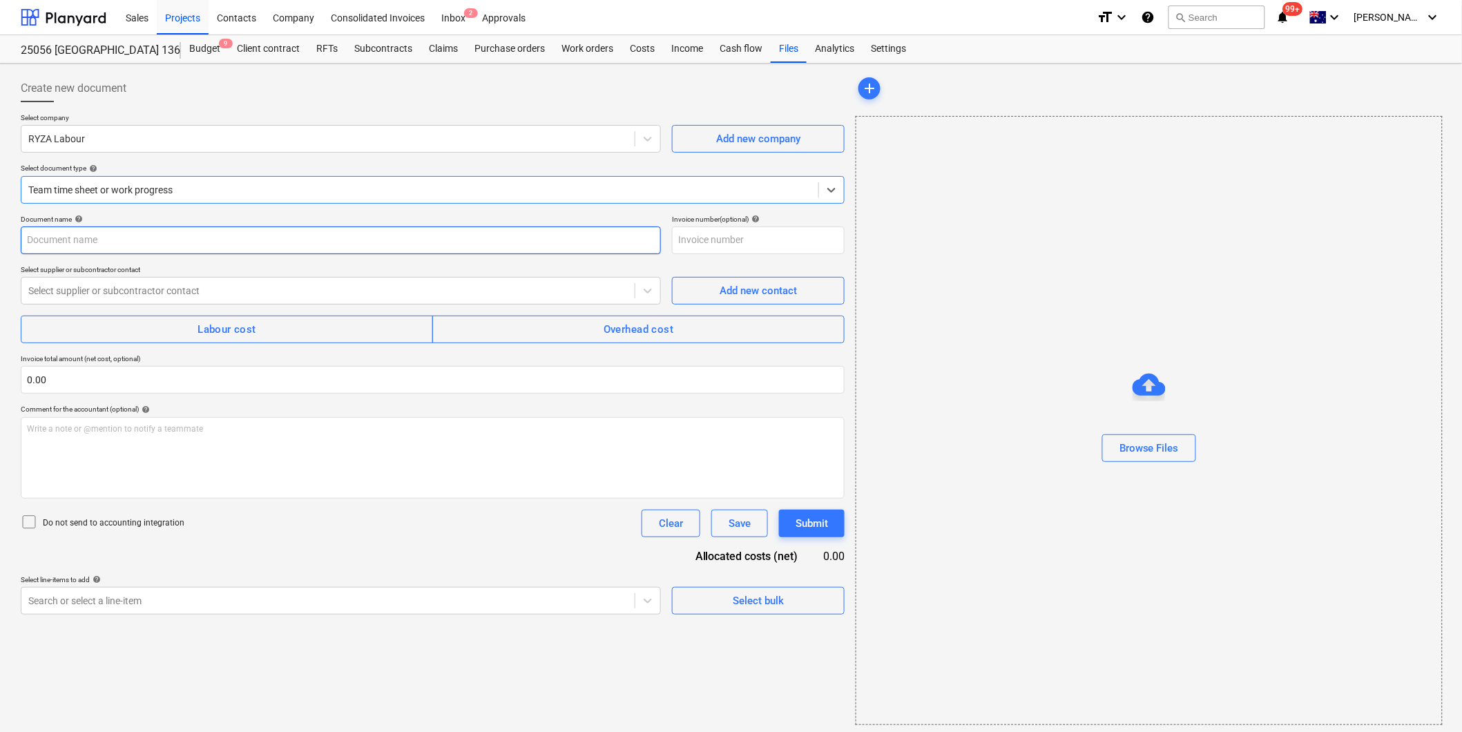
click at [149, 244] on input "text" at bounding box center [341, 241] width 640 height 28
type input "[PERSON_NAME] PM Allowance"
click at [364, 331] on span "Labour cost" at bounding box center [227, 329] width 382 height 18
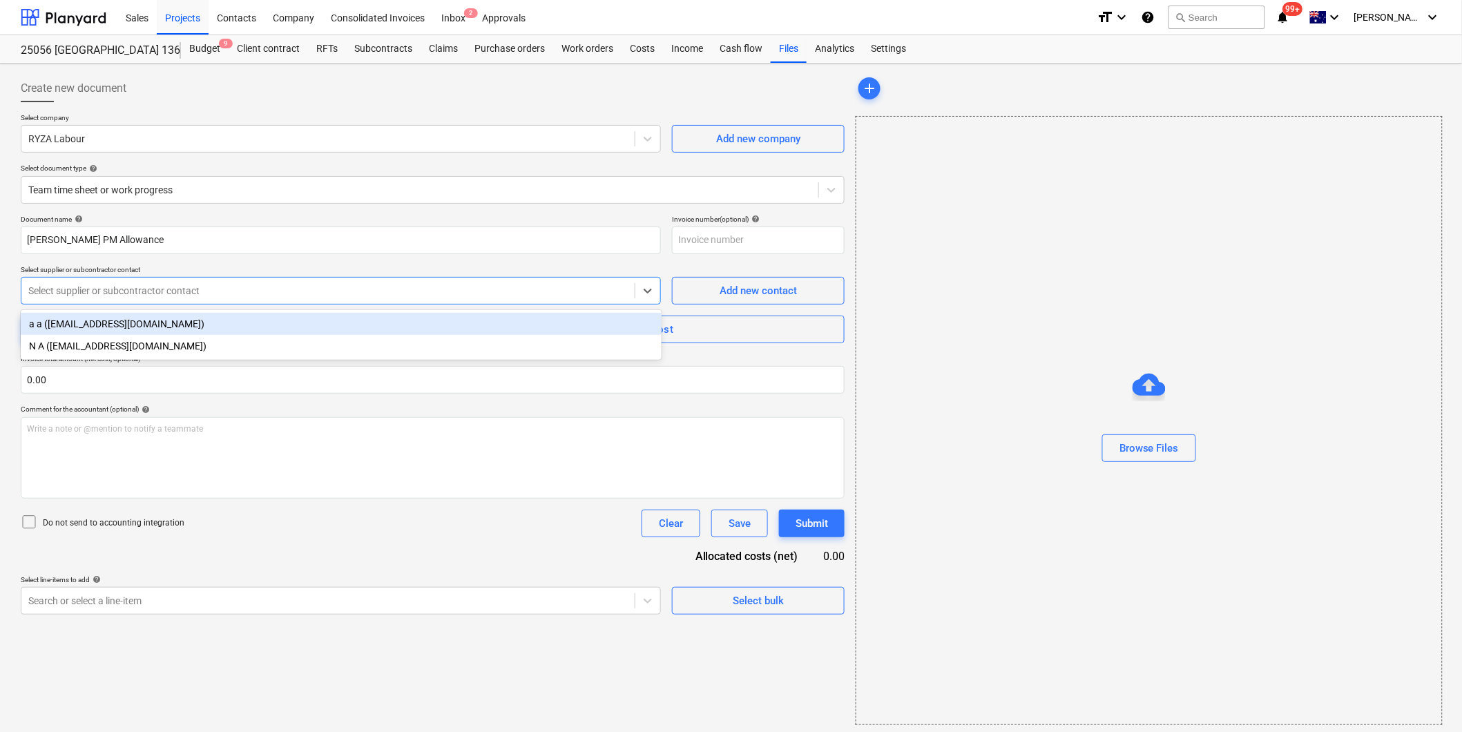
click at [323, 294] on div at bounding box center [327, 291] width 599 height 14
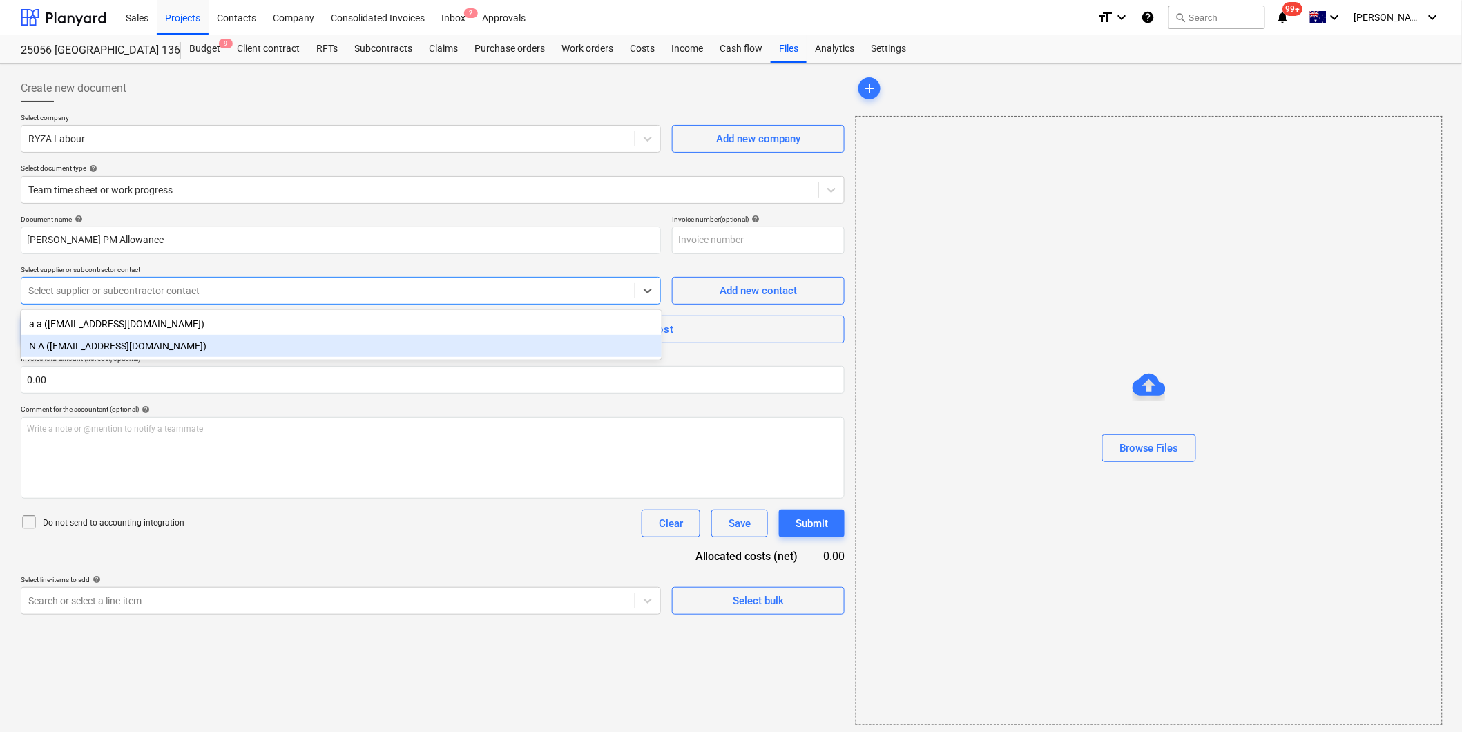
click at [64, 344] on div "N A ([EMAIL_ADDRESS][DOMAIN_NAME])" at bounding box center [341, 346] width 641 height 22
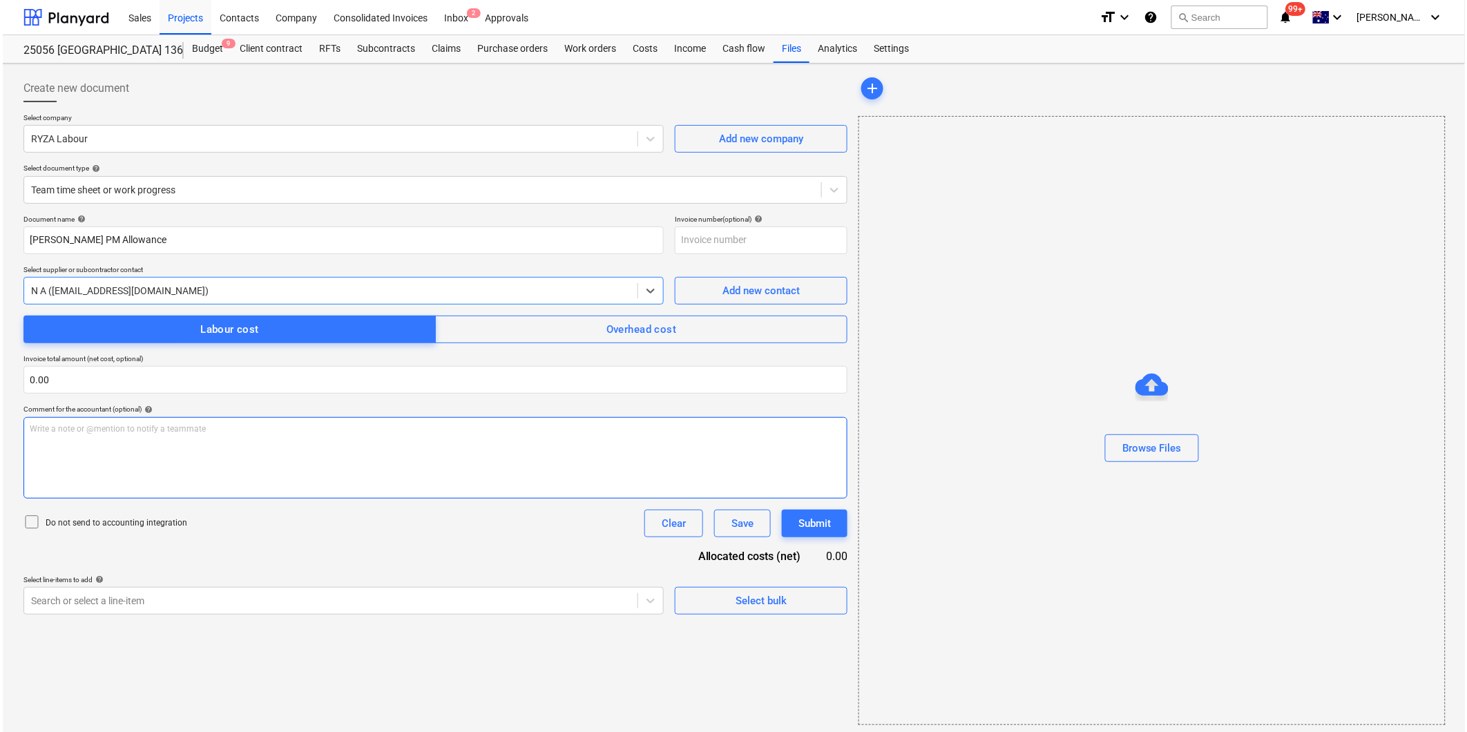
scroll to position [4, 0]
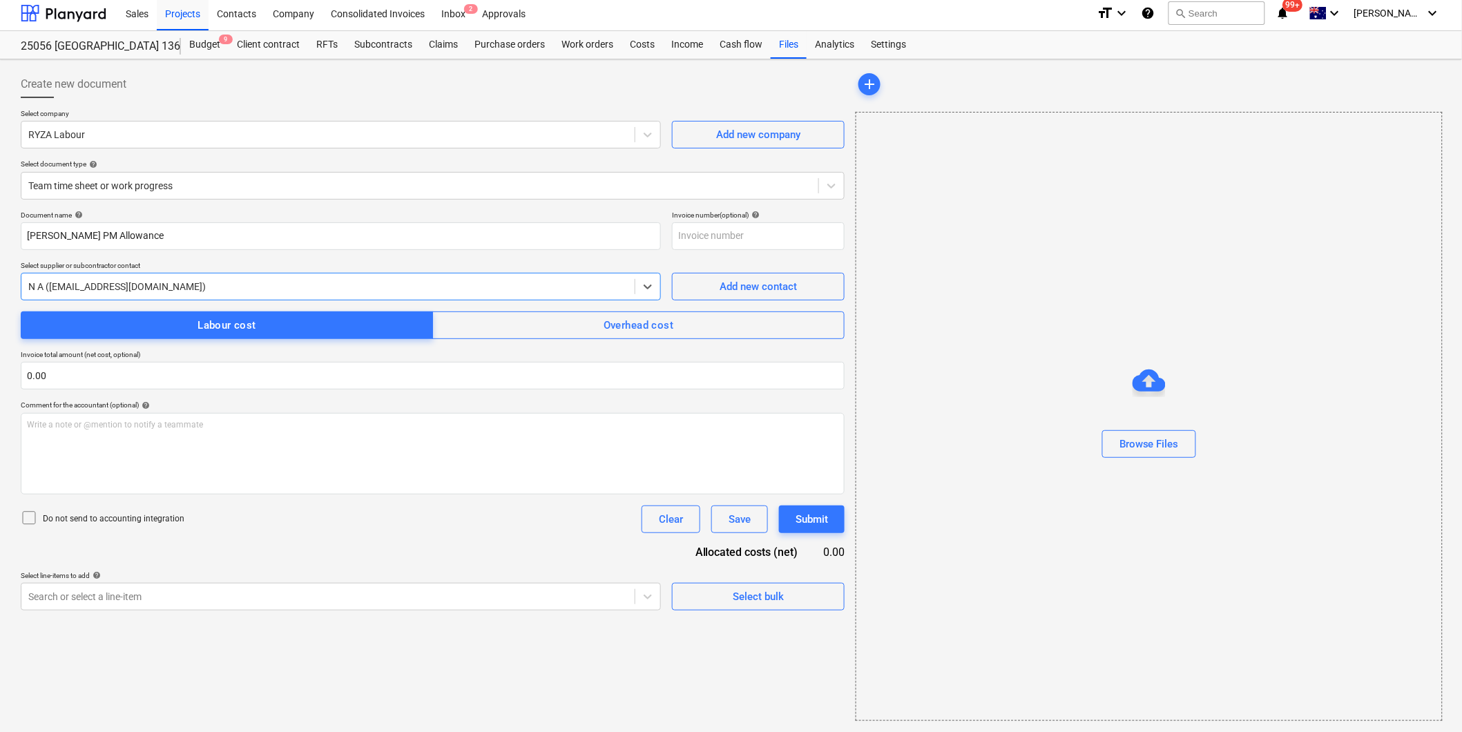
click at [22, 519] on icon at bounding box center [29, 518] width 17 height 17
click at [644, 319] on div "Overhead cost" at bounding box center [639, 325] width 70 height 18
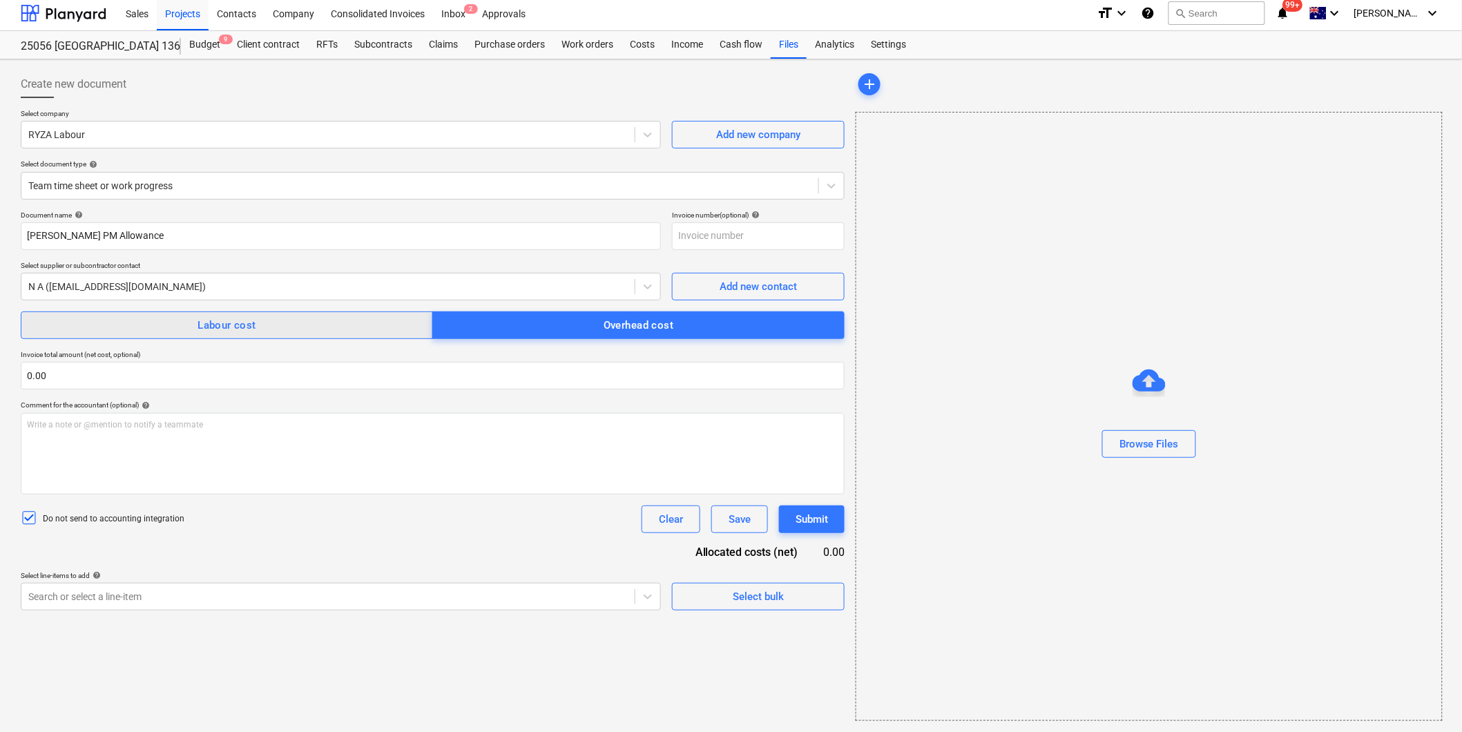
click at [173, 321] on span "Labour cost" at bounding box center [227, 325] width 382 height 18
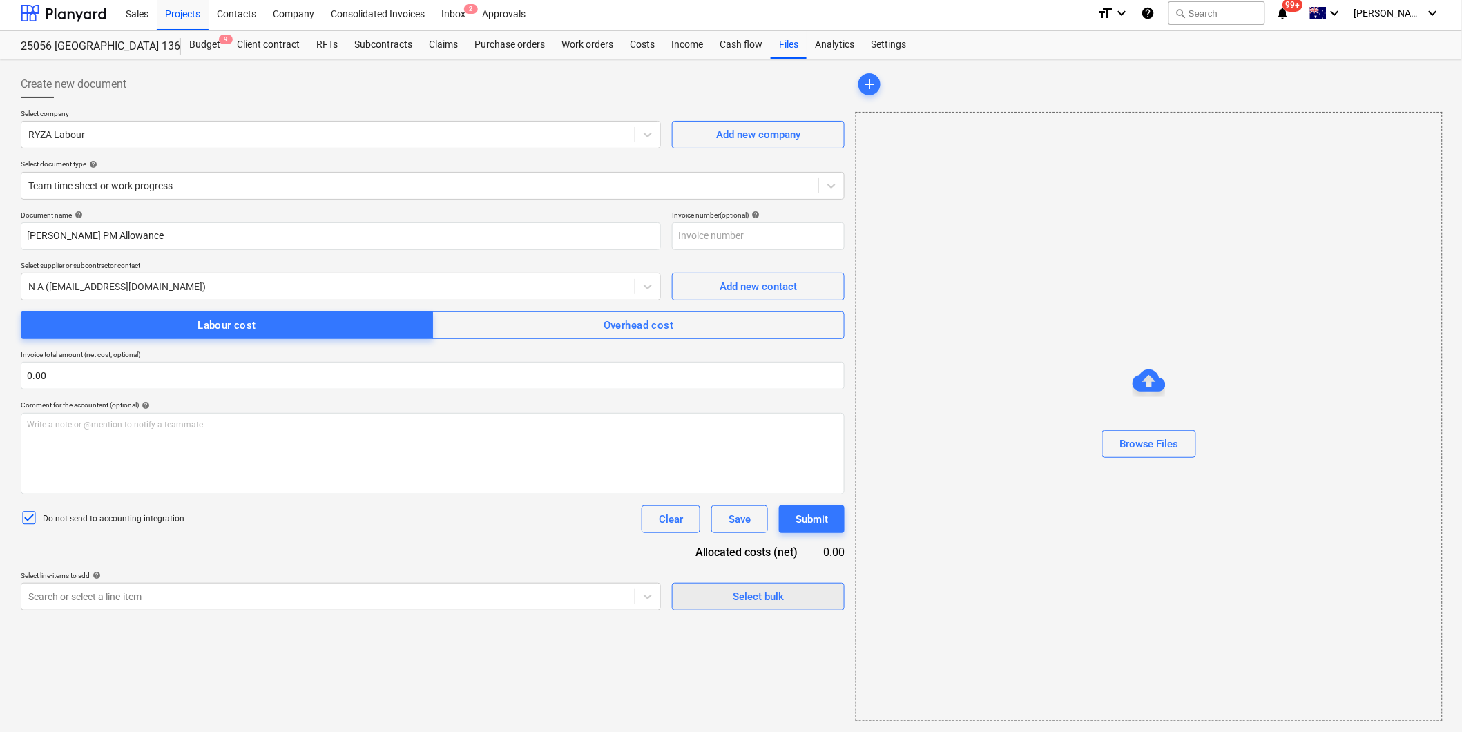
click at [729, 598] on span "Select bulk" at bounding box center [758, 597] width 138 height 18
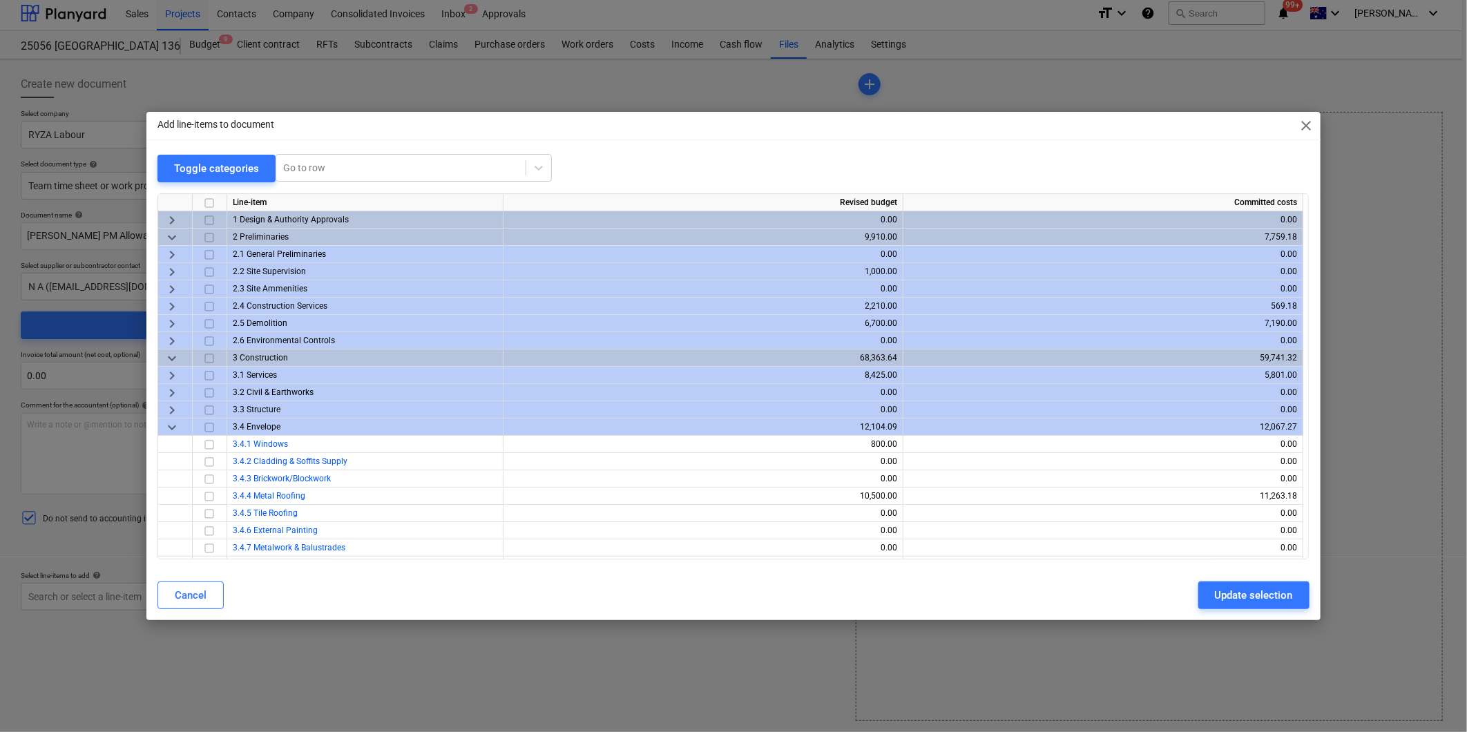
click at [169, 267] on span "keyboard_arrow_right" at bounding box center [172, 272] width 17 height 17
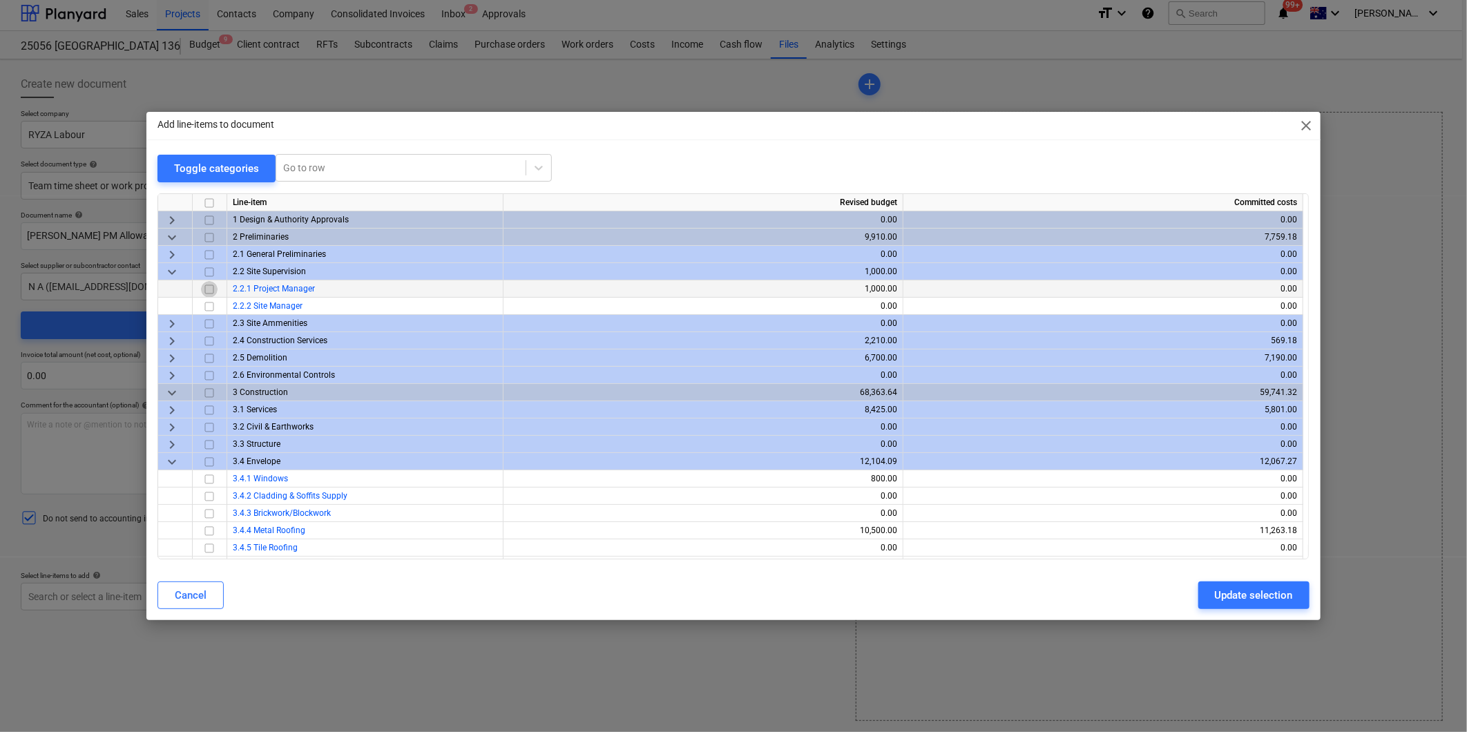
click at [209, 287] on input "checkbox" at bounding box center [209, 289] width 17 height 17
click at [1253, 590] on div "Update selection" at bounding box center [1254, 595] width 78 height 18
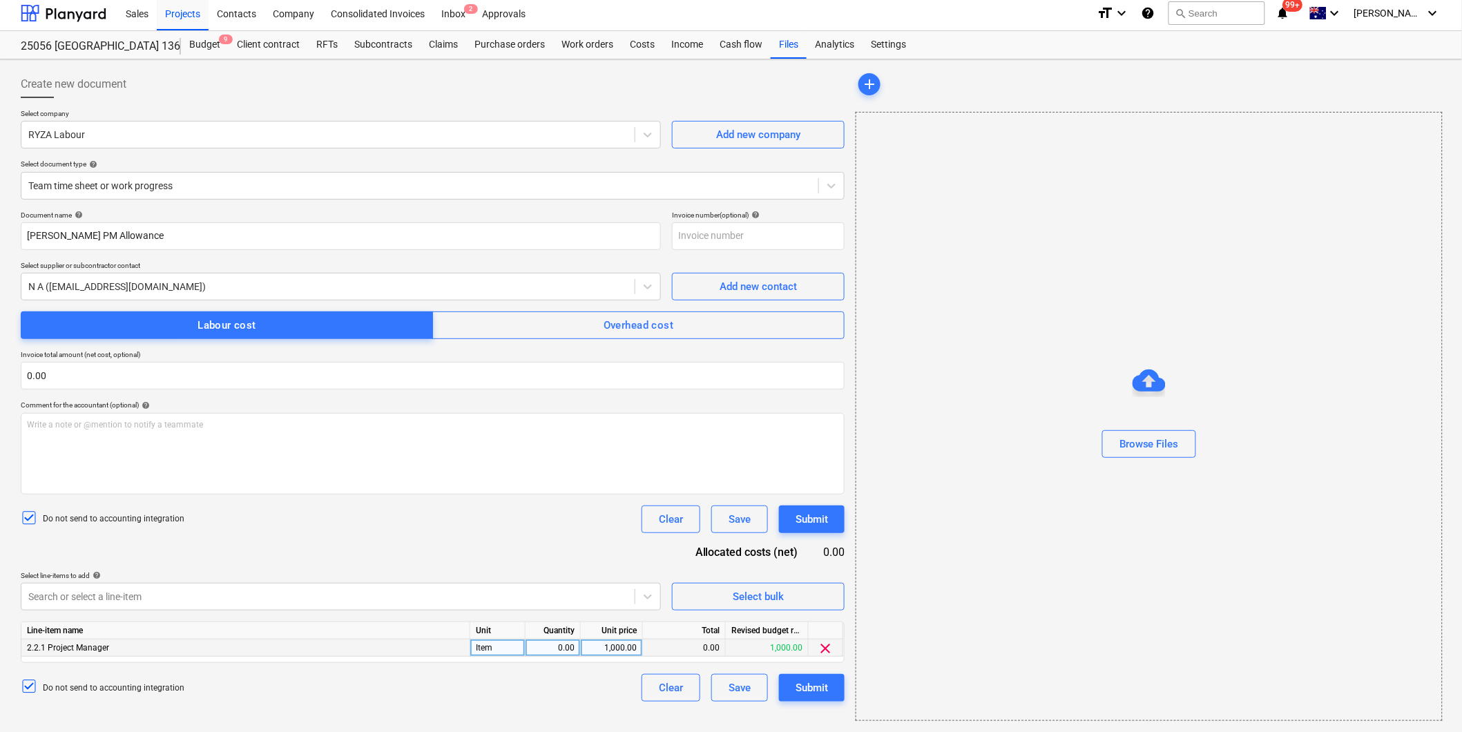
click at [564, 651] on div "0.00" at bounding box center [553, 648] width 44 height 17
type input "1"
click at [570, 685] on div "Do not send to accounting integration Clear Save Submit" at bounding box center [433, 688] width 824 height 28
click at [817, 691] on div "Submit" at bounding box center [812, 688] width 32 height 18
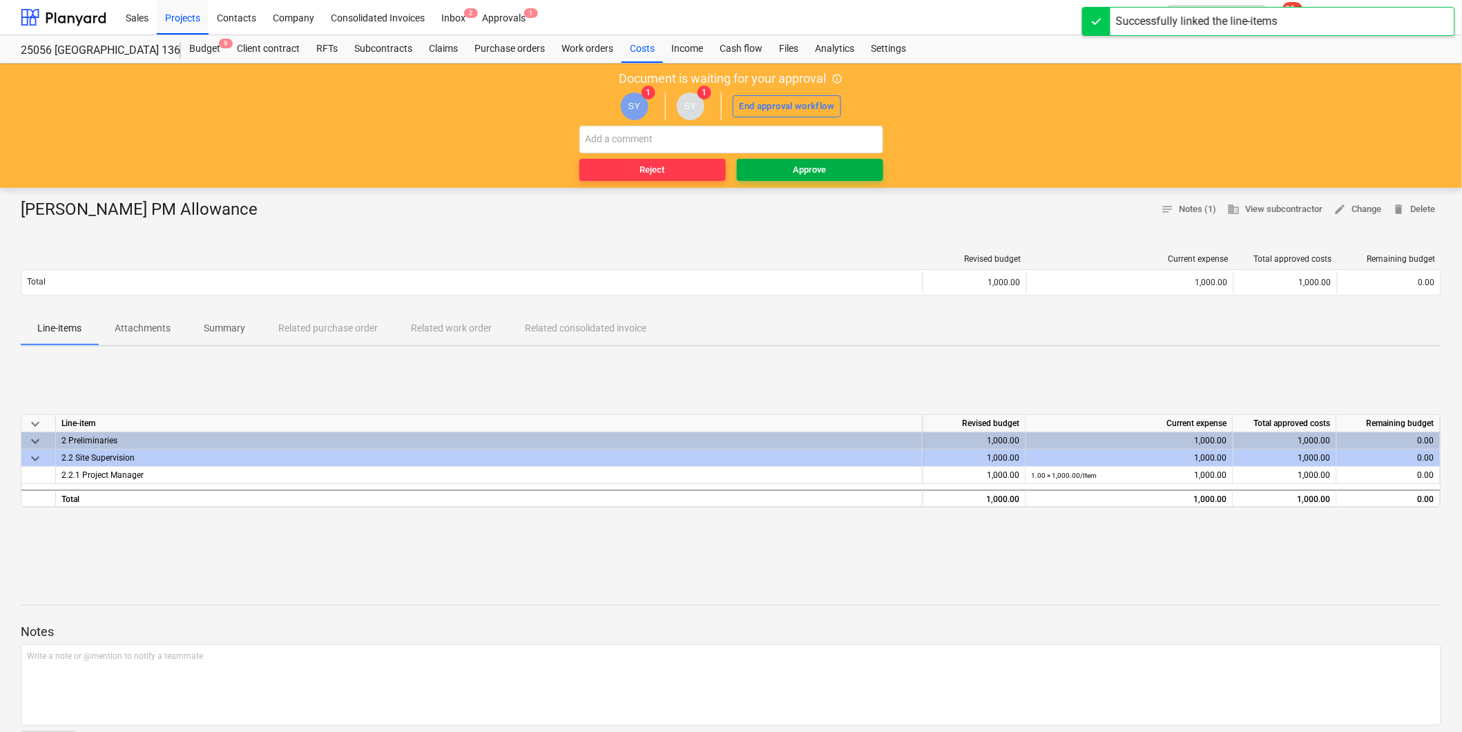
click at [839, 171] on span "Approve" at bounding box center [809, 170] width 135 height 16
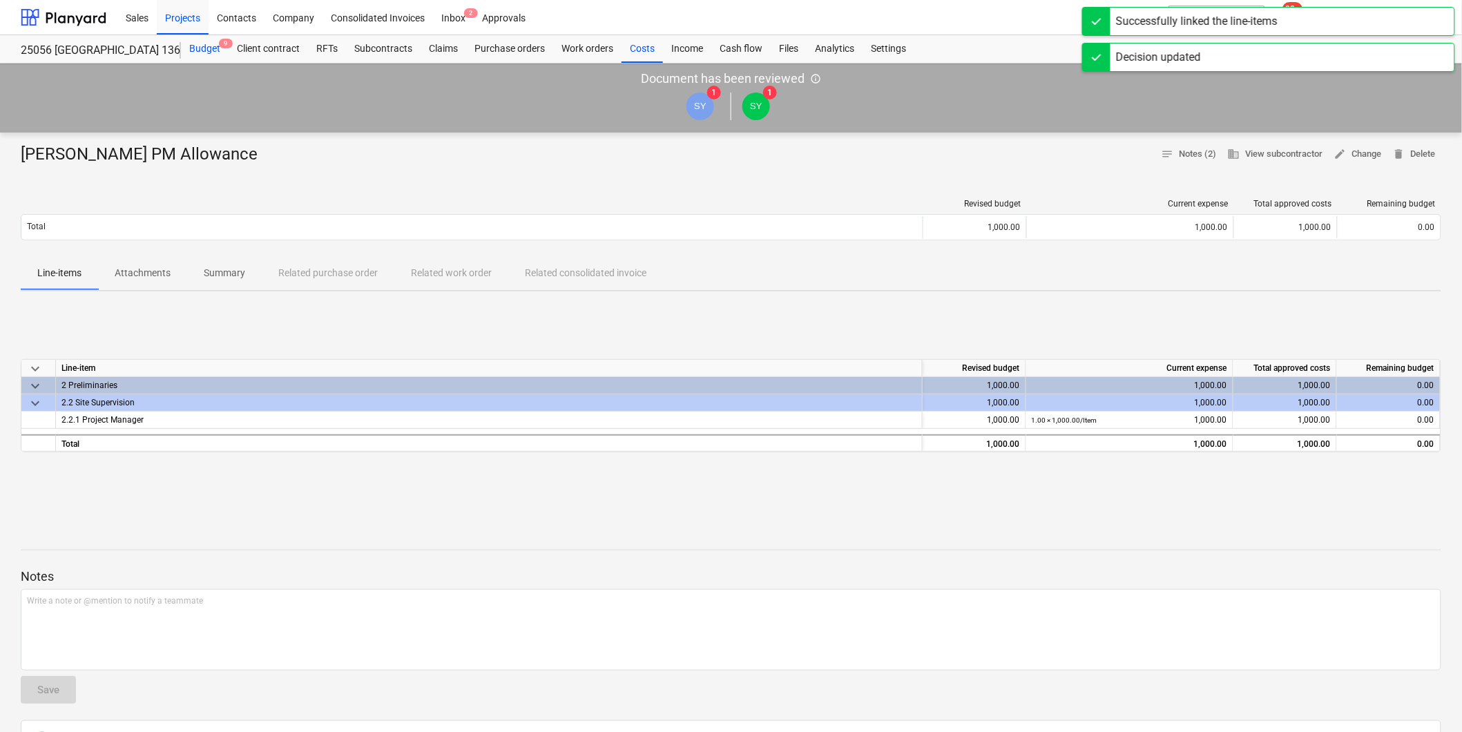
click at [205, 46] on div "Budget 9" at bounding box center [205, 49] width 48 height 28
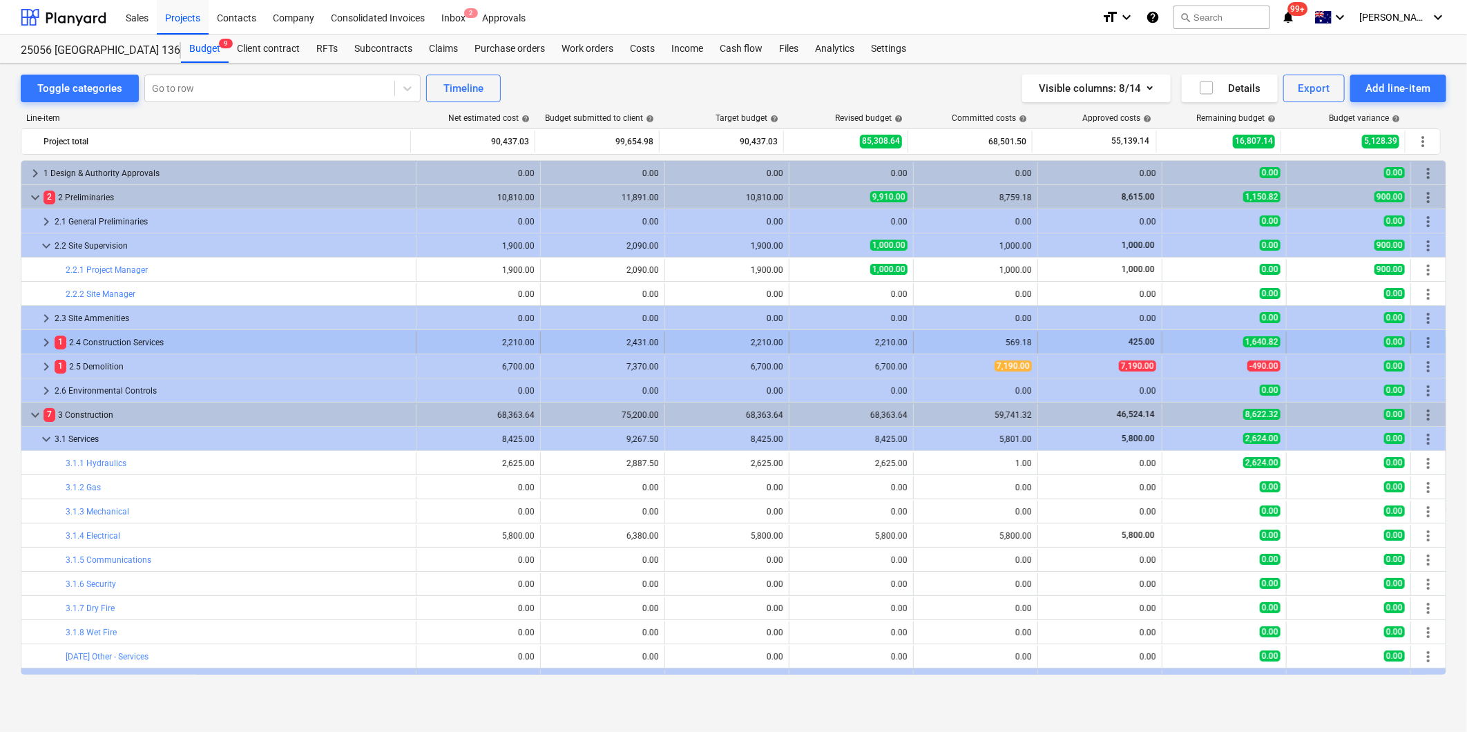
click at [49, 342] on span "keyboard_arrow_right" at bounding box center [46, 342] width 17 height 17
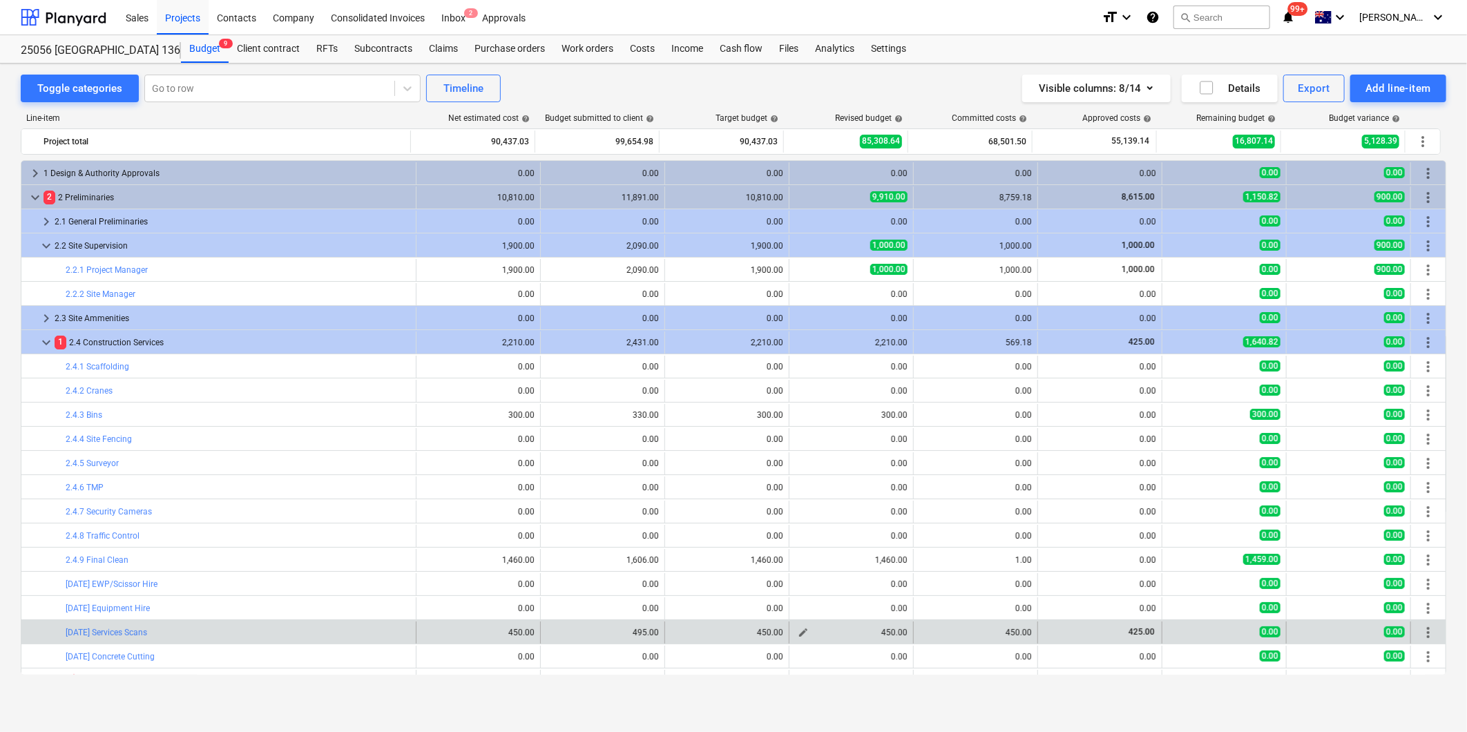
scroll to position [77, 0]
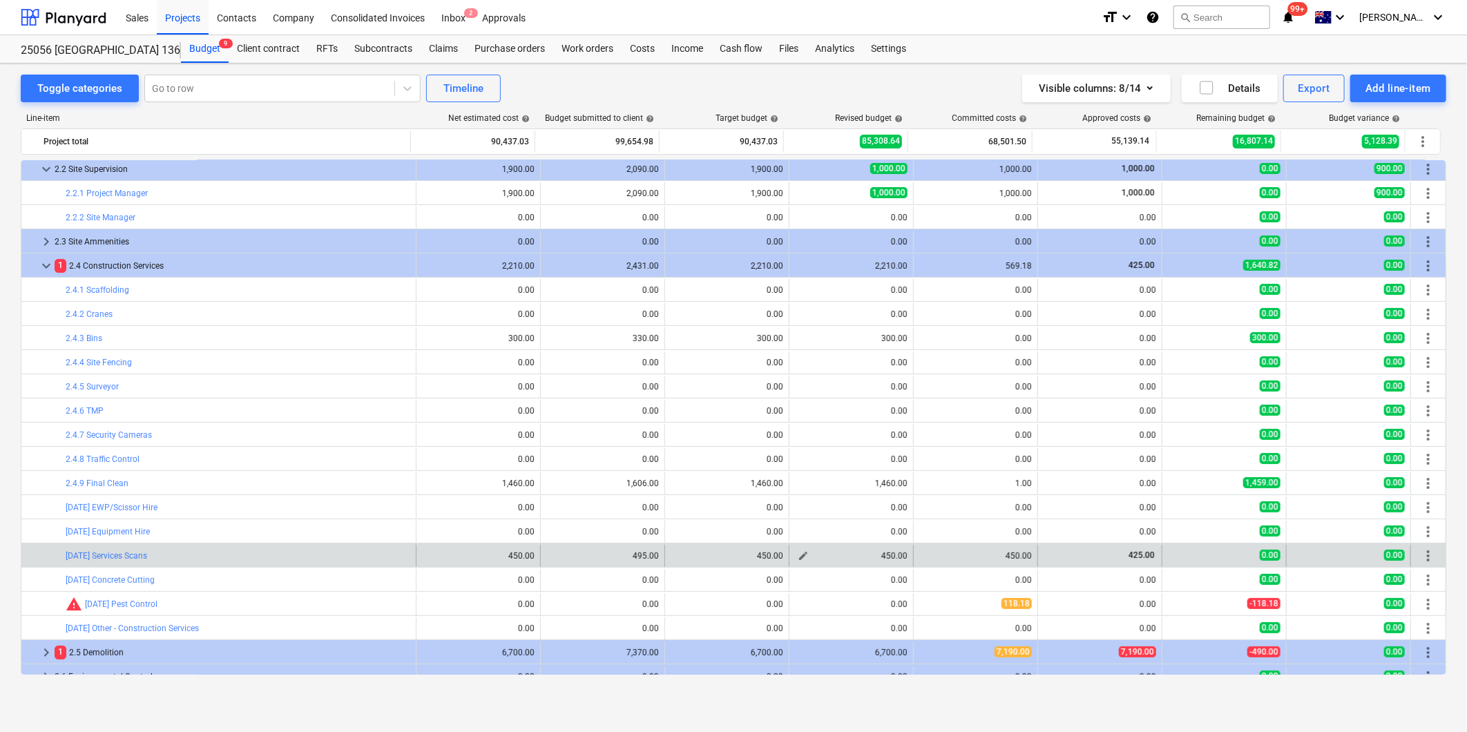
click at [798, 557] on span "edit" at bounding box center [803, 555] width 11 height 11
type textarea "x"
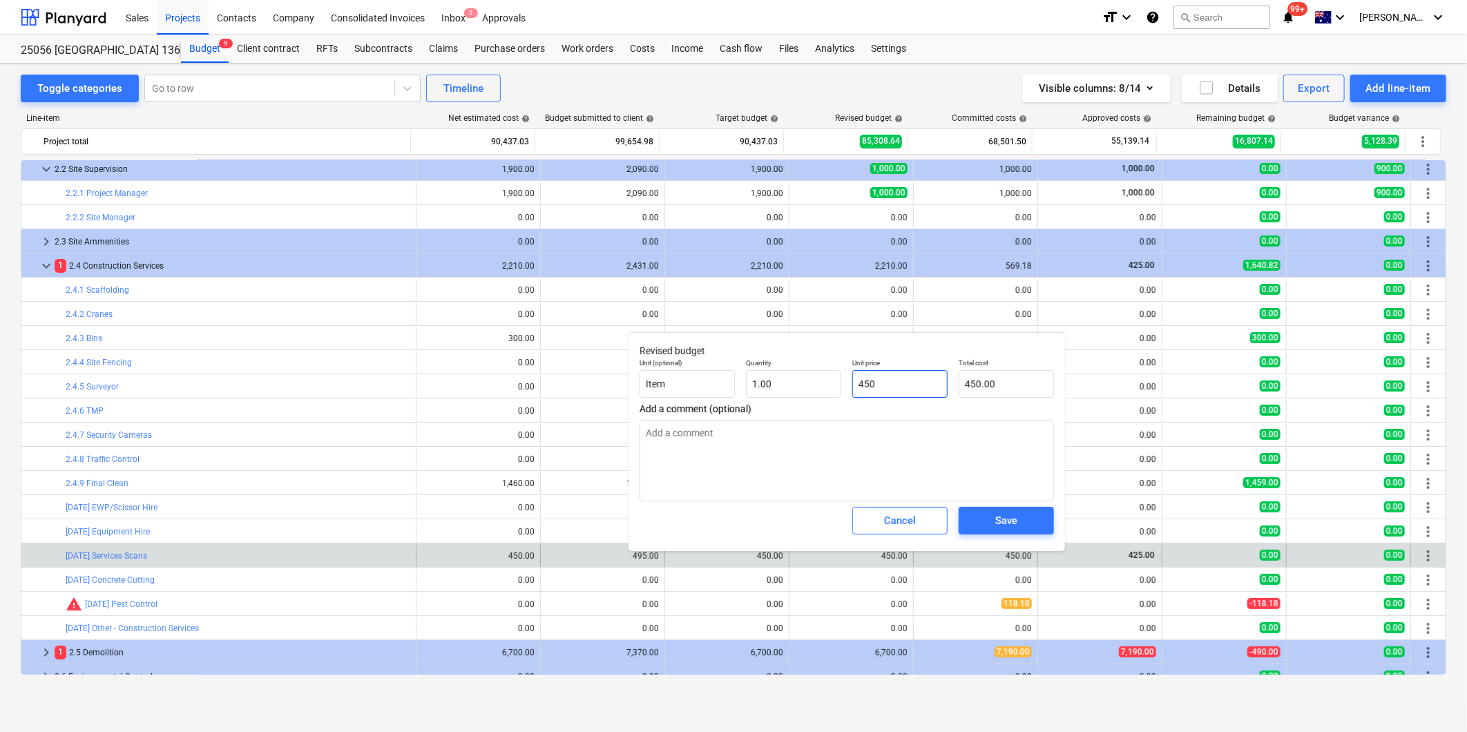
drag, startPoint x: 898, startPoint y: 375, endPoint x: 872, endPoint y: 380, distance: 26.7
click at [889, 381] on input "450" at bounding box center [899, 384] width 95 height 28
type input "45"
type textarea "x"
type input "45.00"
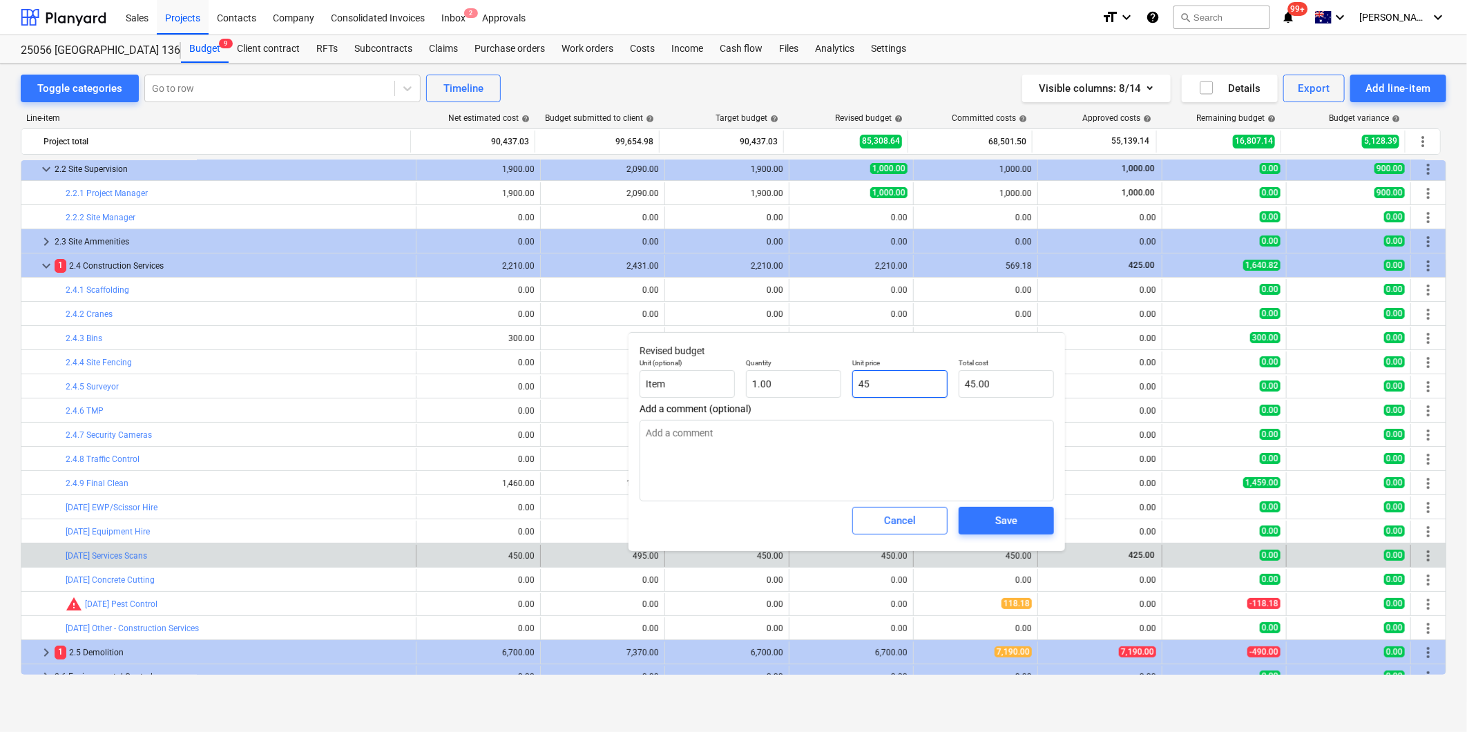
type textarea "x"
type input "4"
type input "4.00"
type textarea "x"
type input "42"
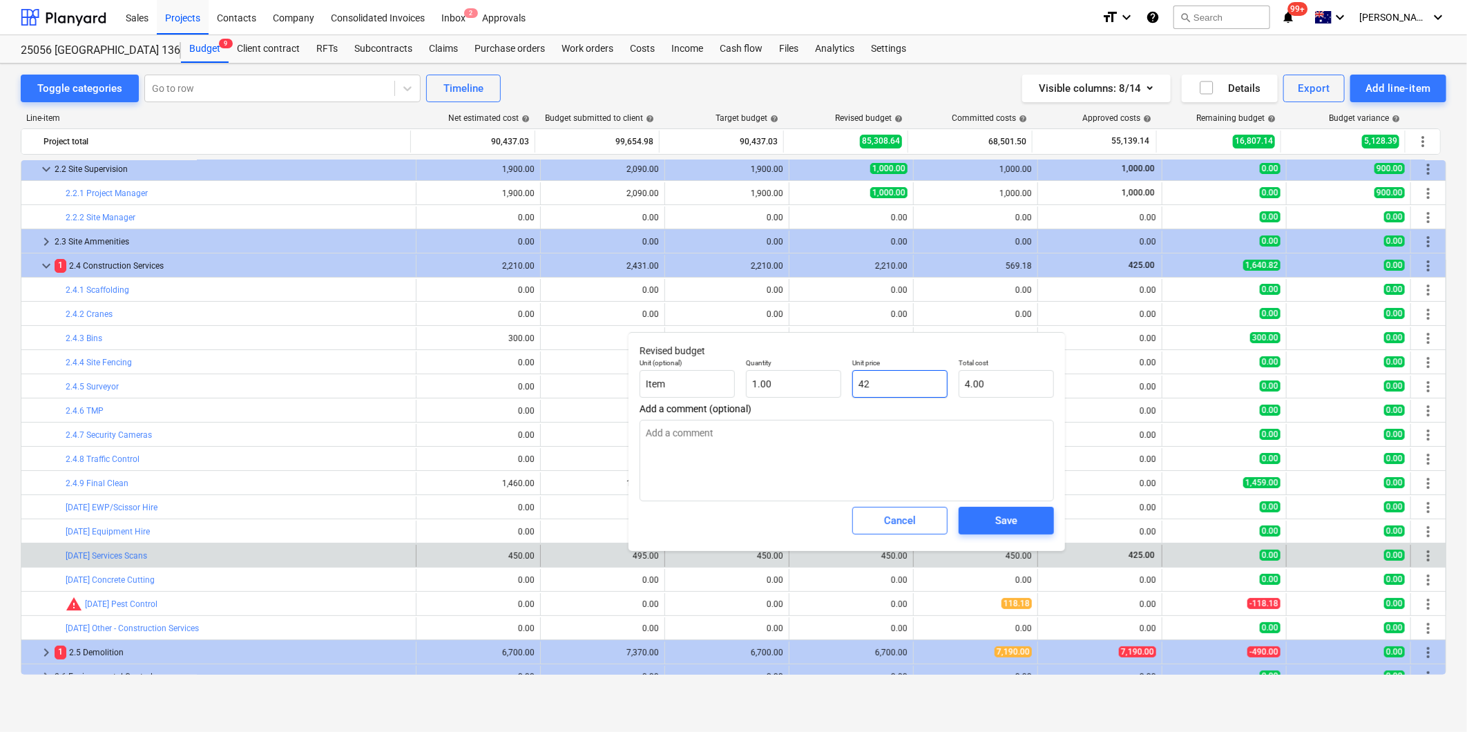
type input "42.00"
type textarea "x"
type input "425"
type input "425.00"
type input "425"
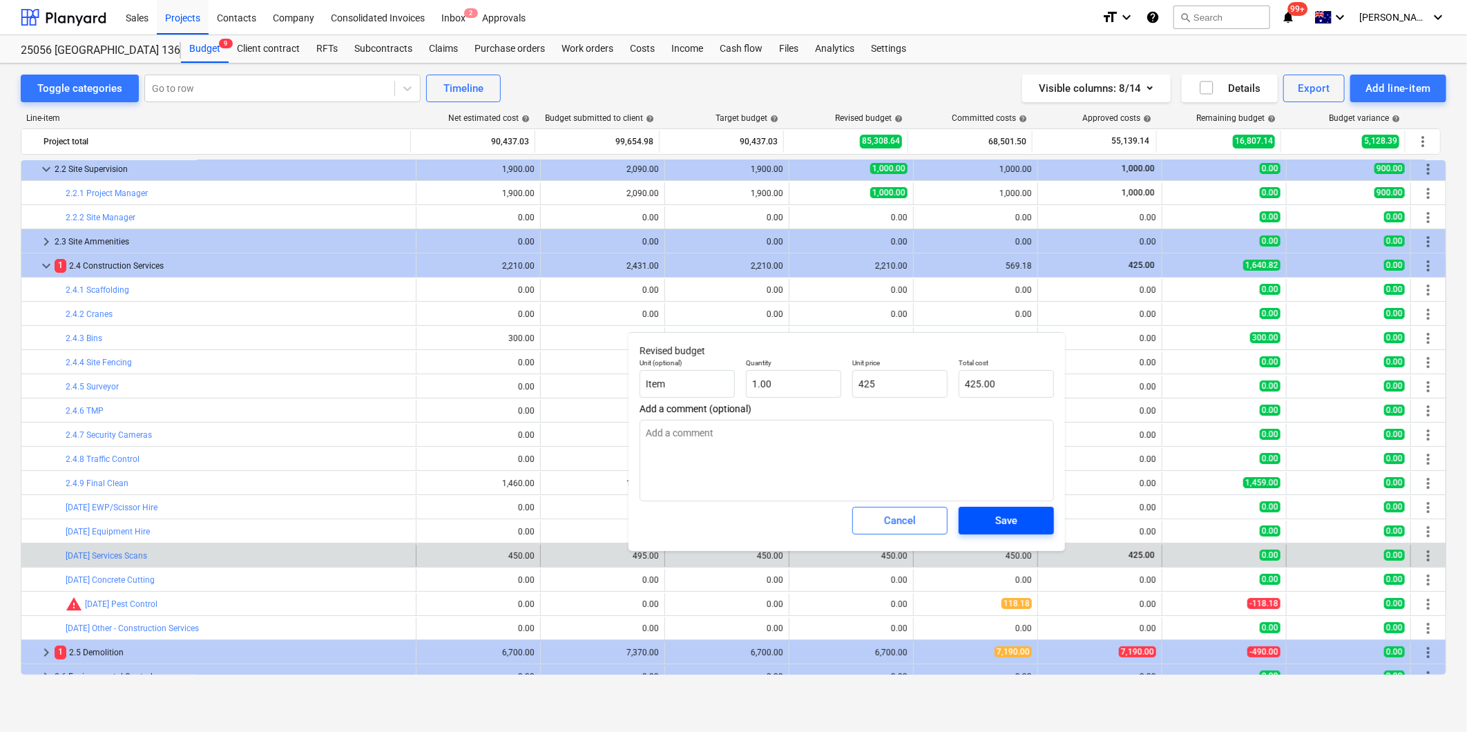
type textarea "x"
type input "425.00"
click at [1024, 517] on span "Save" at bounding box center [1006, 521] width 62 height 18
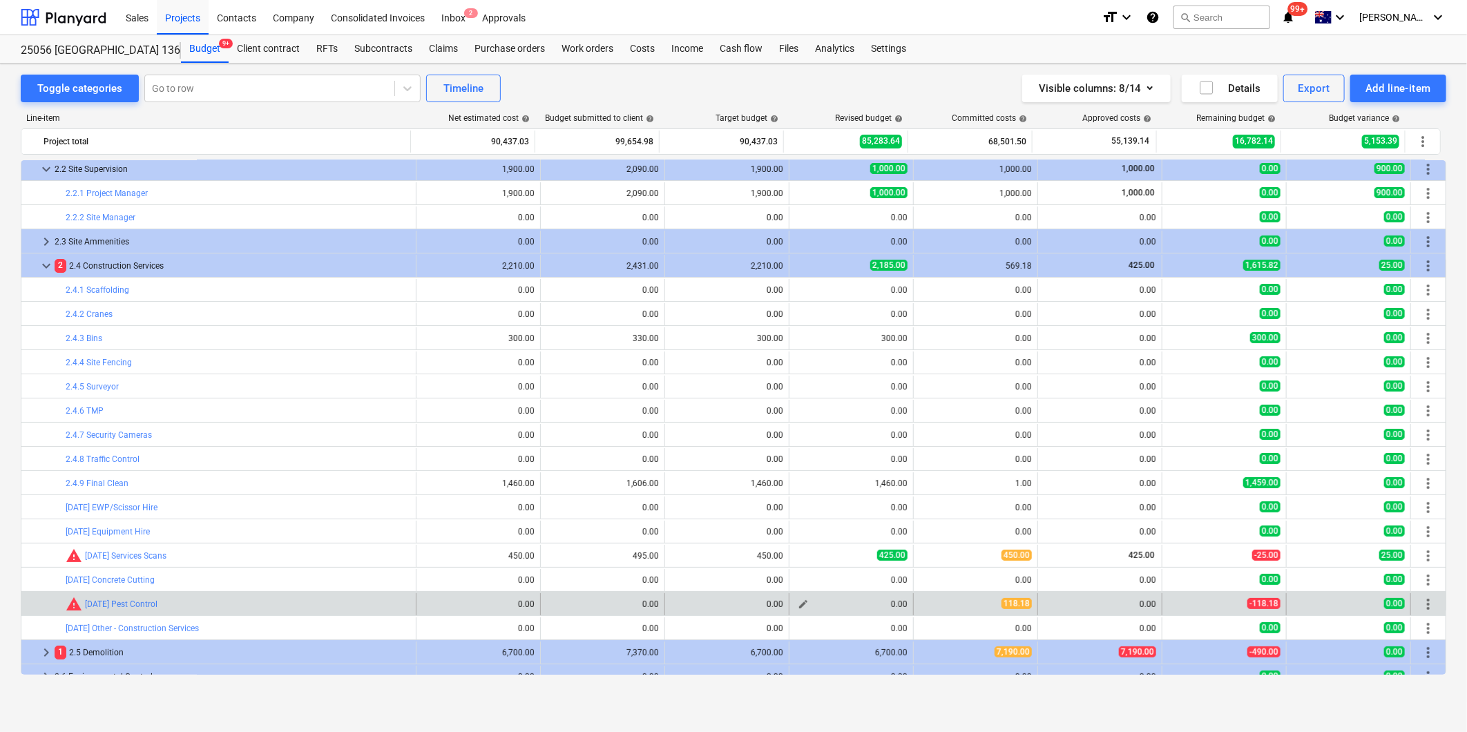
click at [806, 606] on button "edit" at bounding box center [803, 604] width 17 height 17
type textarea "x"
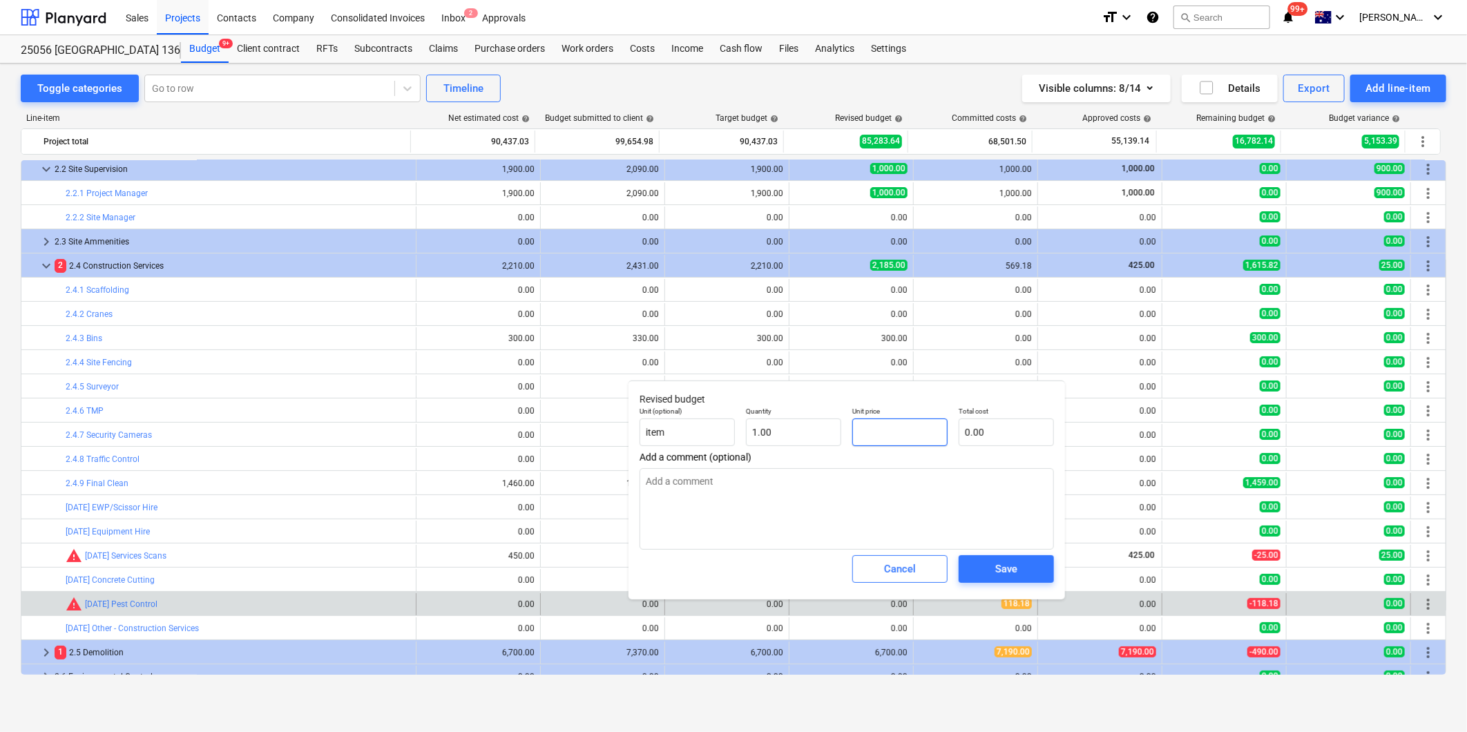
click at [901, 432] on input "text" at bounding box center [899, 433] width 95 height 28
type input "1"
type textarea "x"
type input "1.00"
type textarea "x"
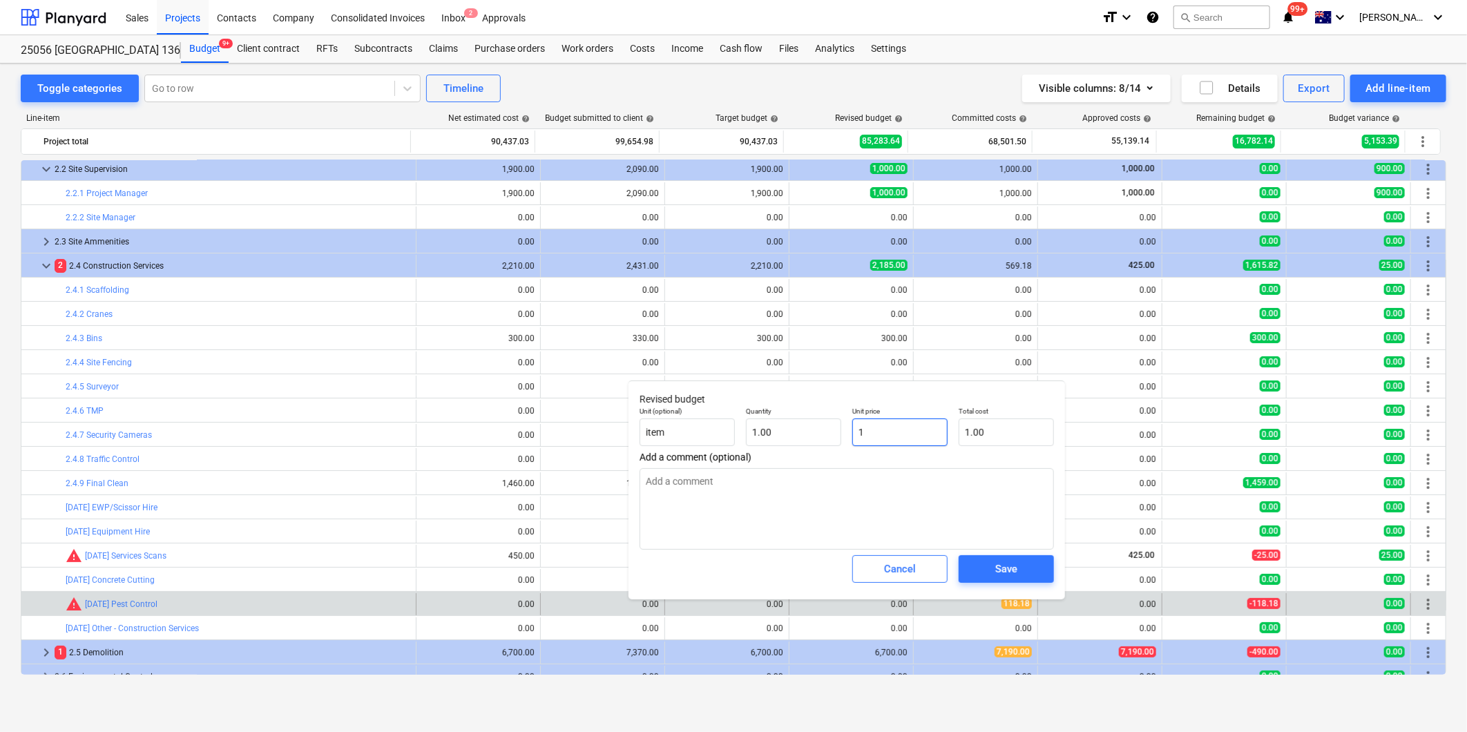
type input "11"
type input "11.00"
type textarea "x"
type input "118"
type input "118.00"
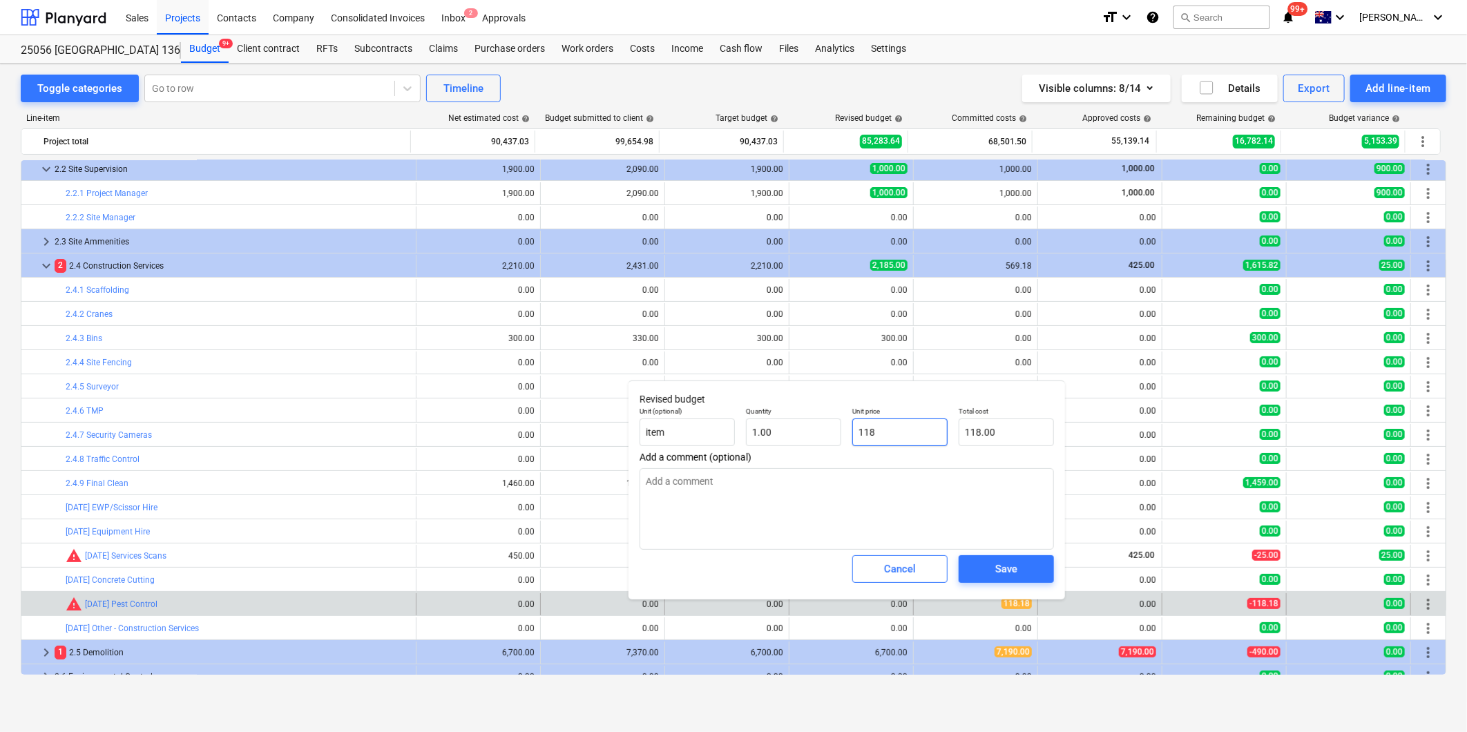
type textarea "x"
type input "118."
type textarea "x"
type input "118.1"
type input "118.10"
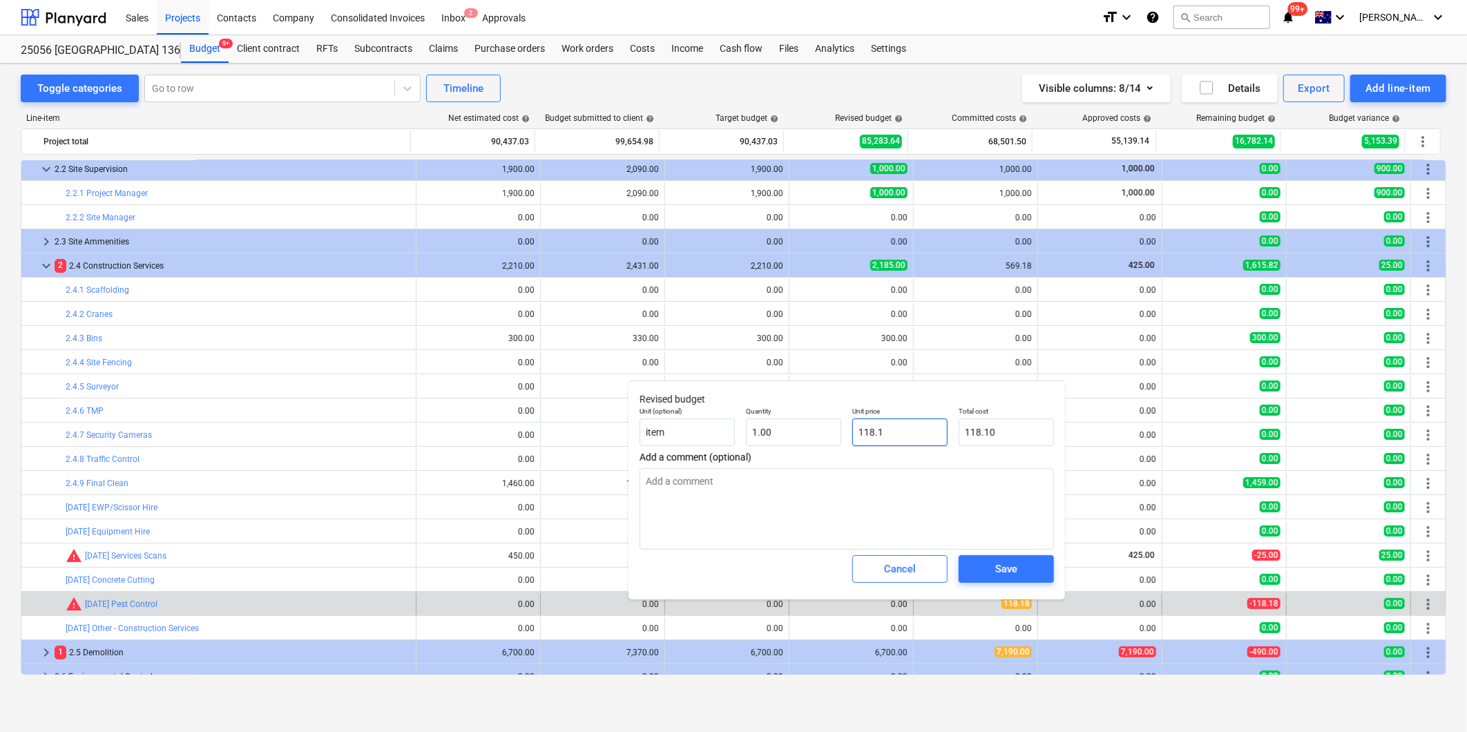
type textarea "x"
type input "118.18"
click at [999, 555] on button "Save" at bounding box center [1006, 569] width 95 height 28
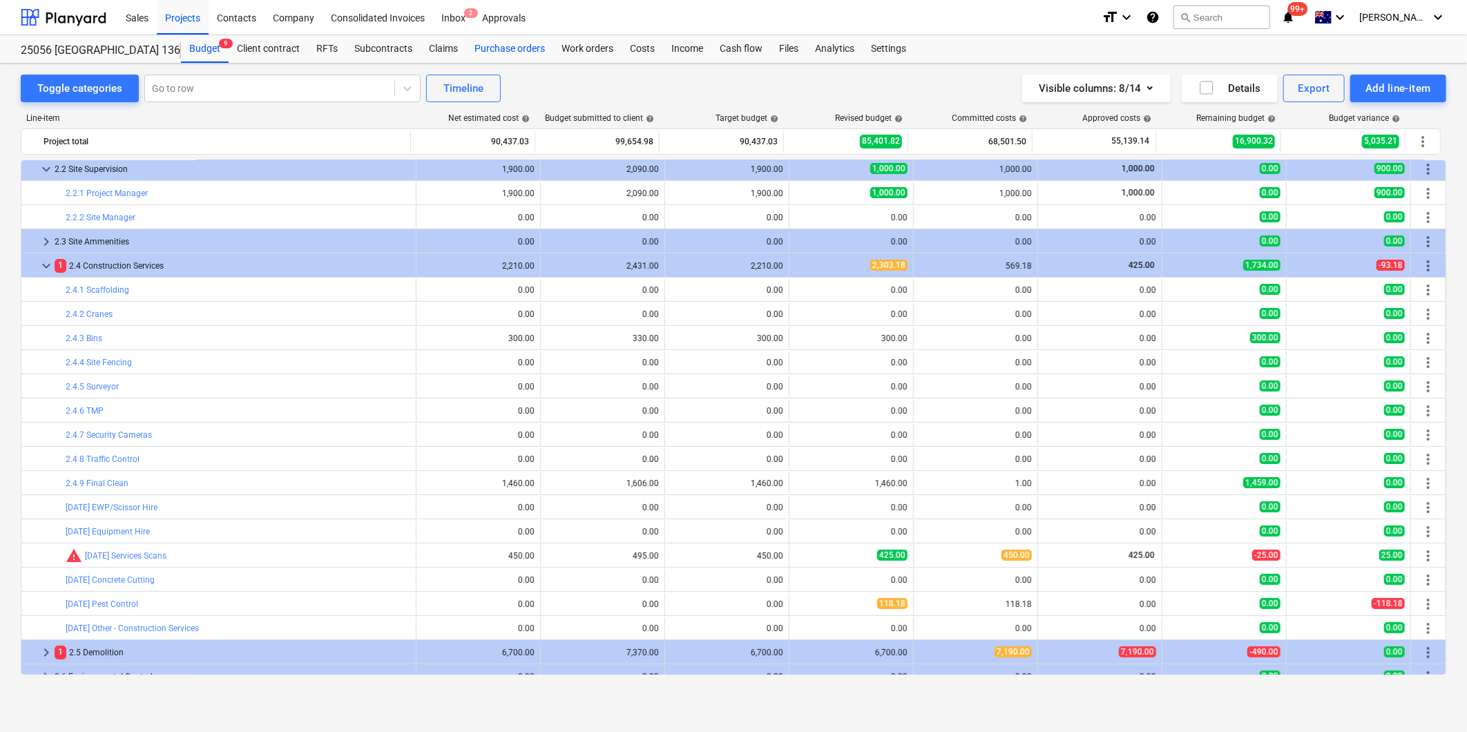
click at [516, 41] on div "Purchase orders" at bounding box center [509, 49] width 87 height 28
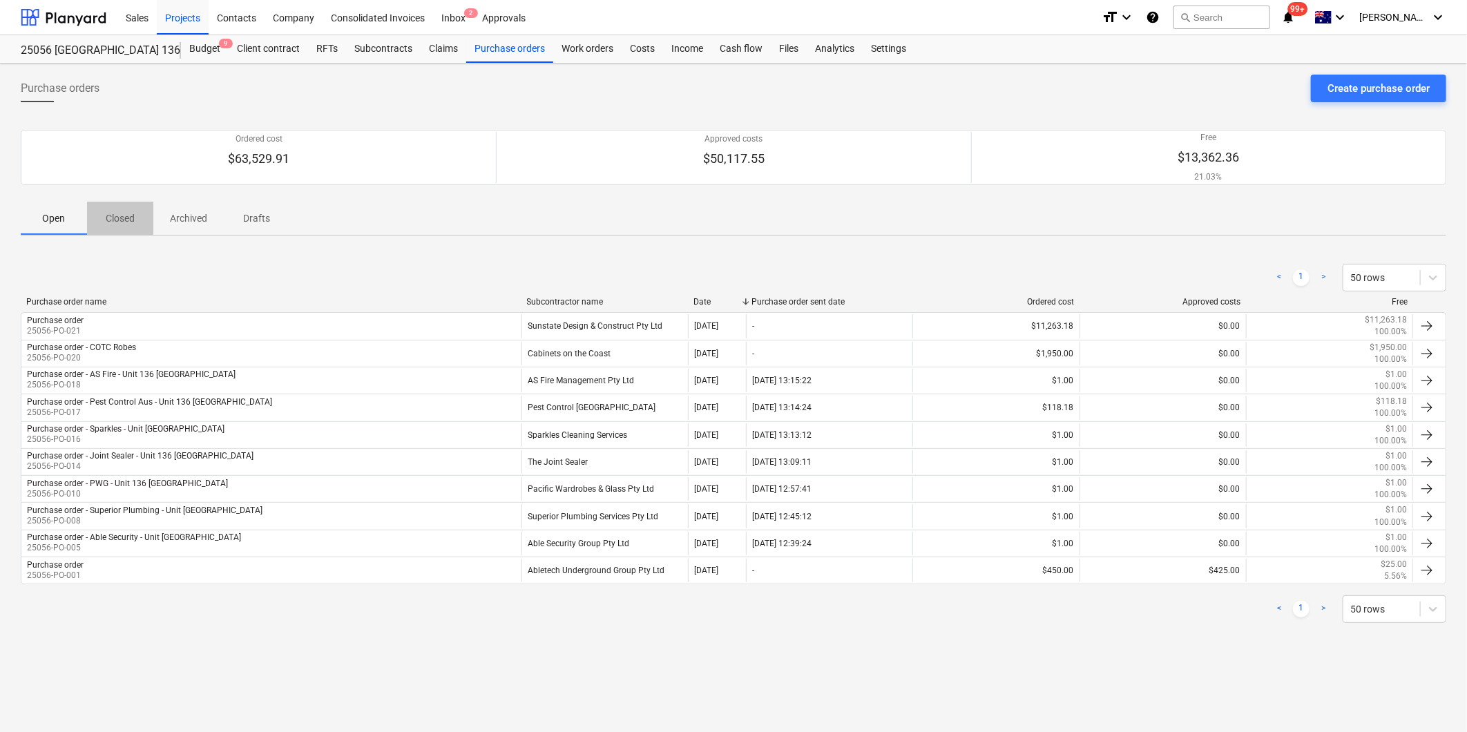
click at [123, 215] on p "Closed" at bounding box center [120, 218] width 33 height 15
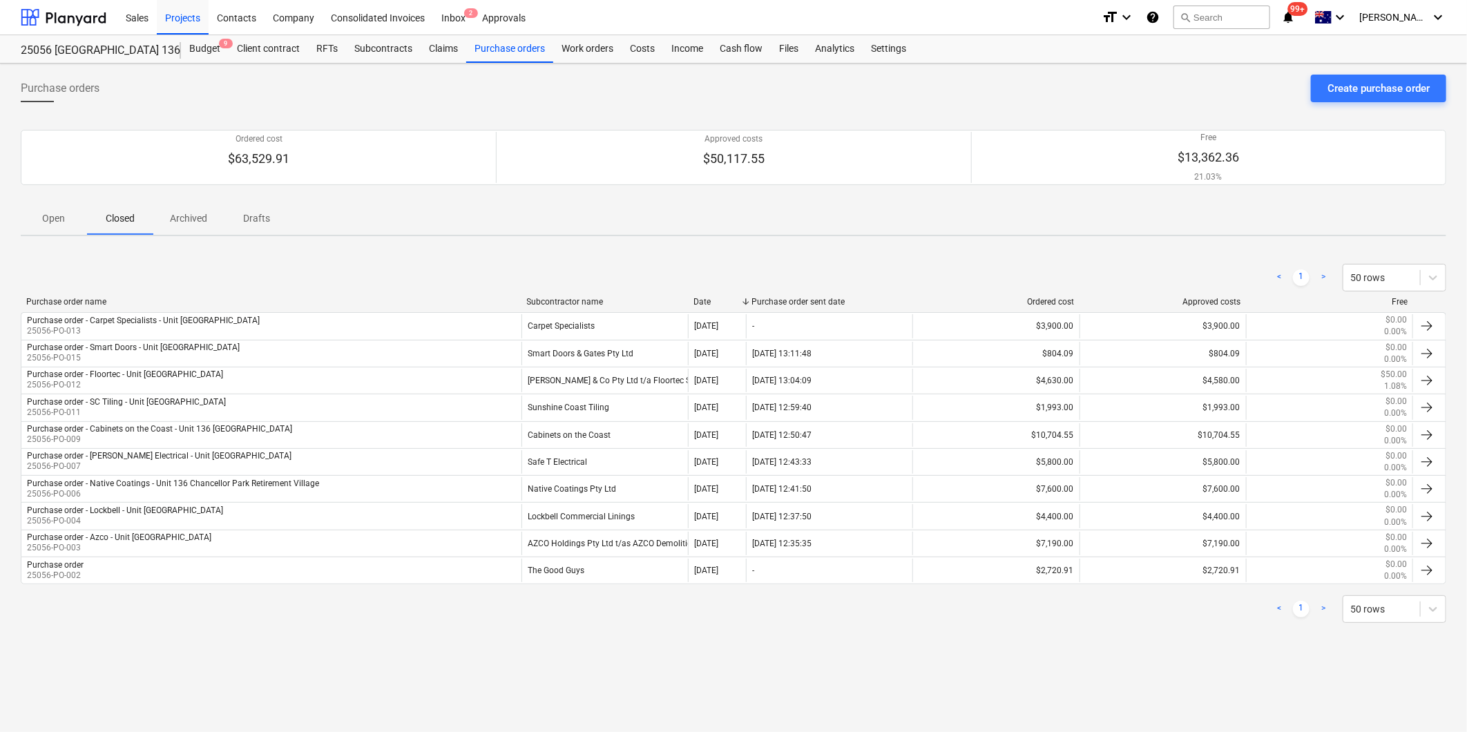
click at [51, 218] on p "Open" at bounding box center [53, 218] width 33 height 15
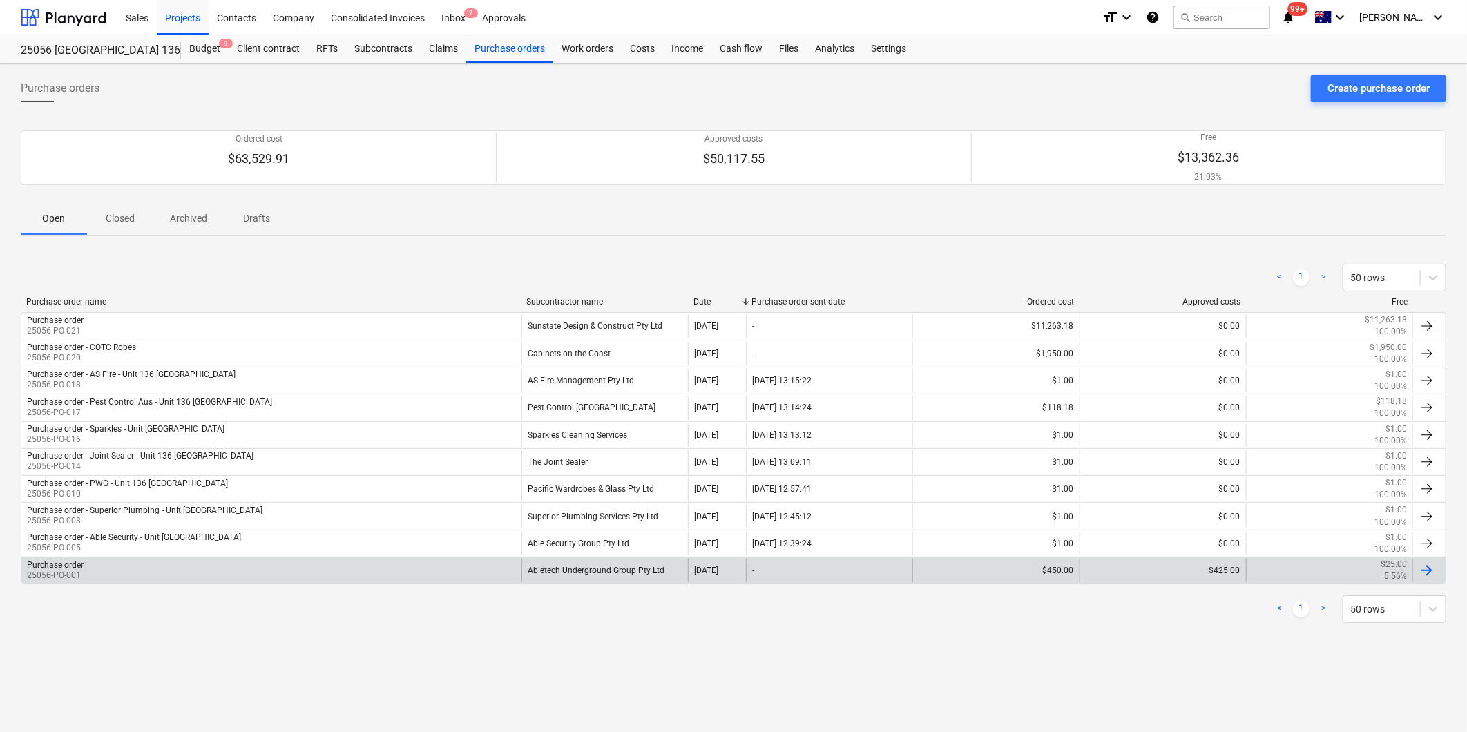
click at [312, 574] on div "Purchase order 25056-PO-001" at bounding box center [271, 570] width 500 height 23
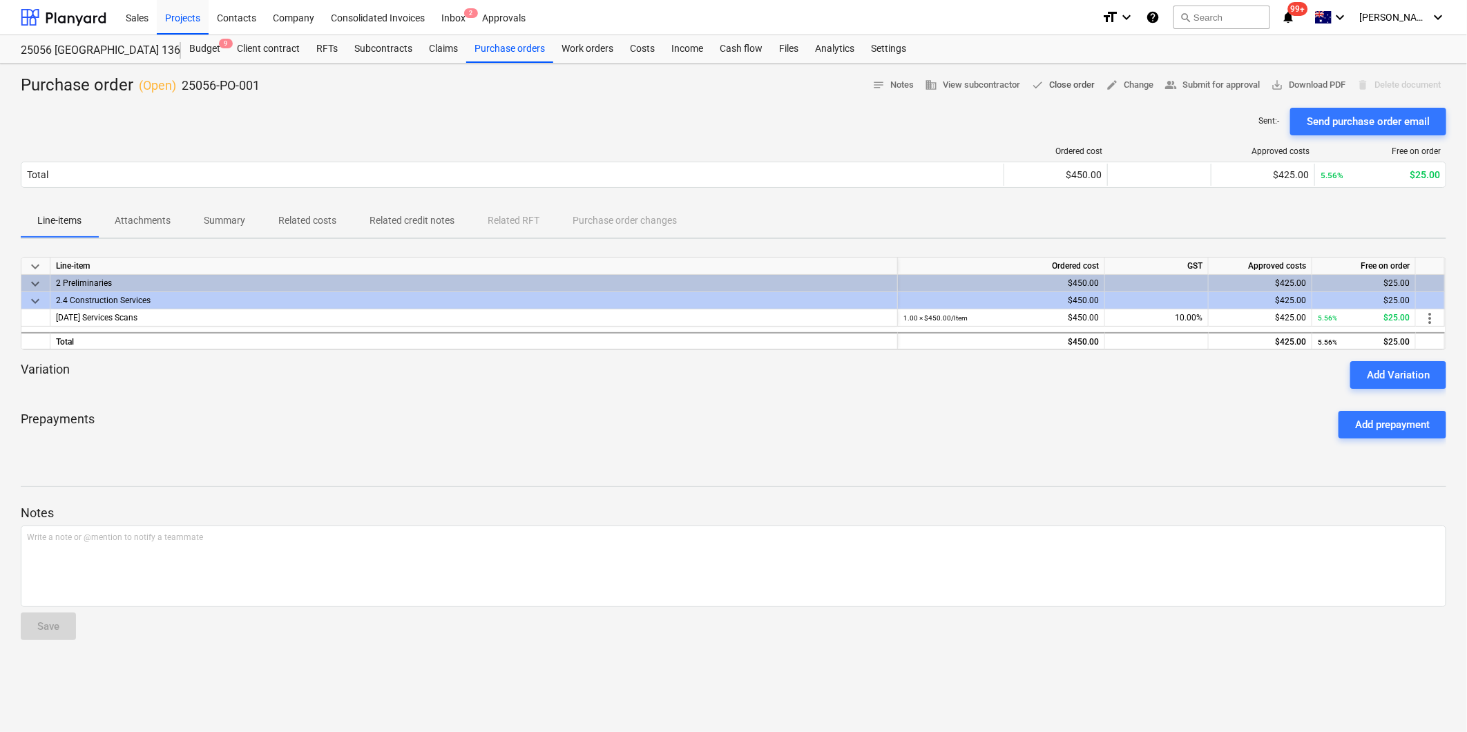
click at [1055, 79] on span "done Close order" at bounding box center [1063, 85] width 64 height 16
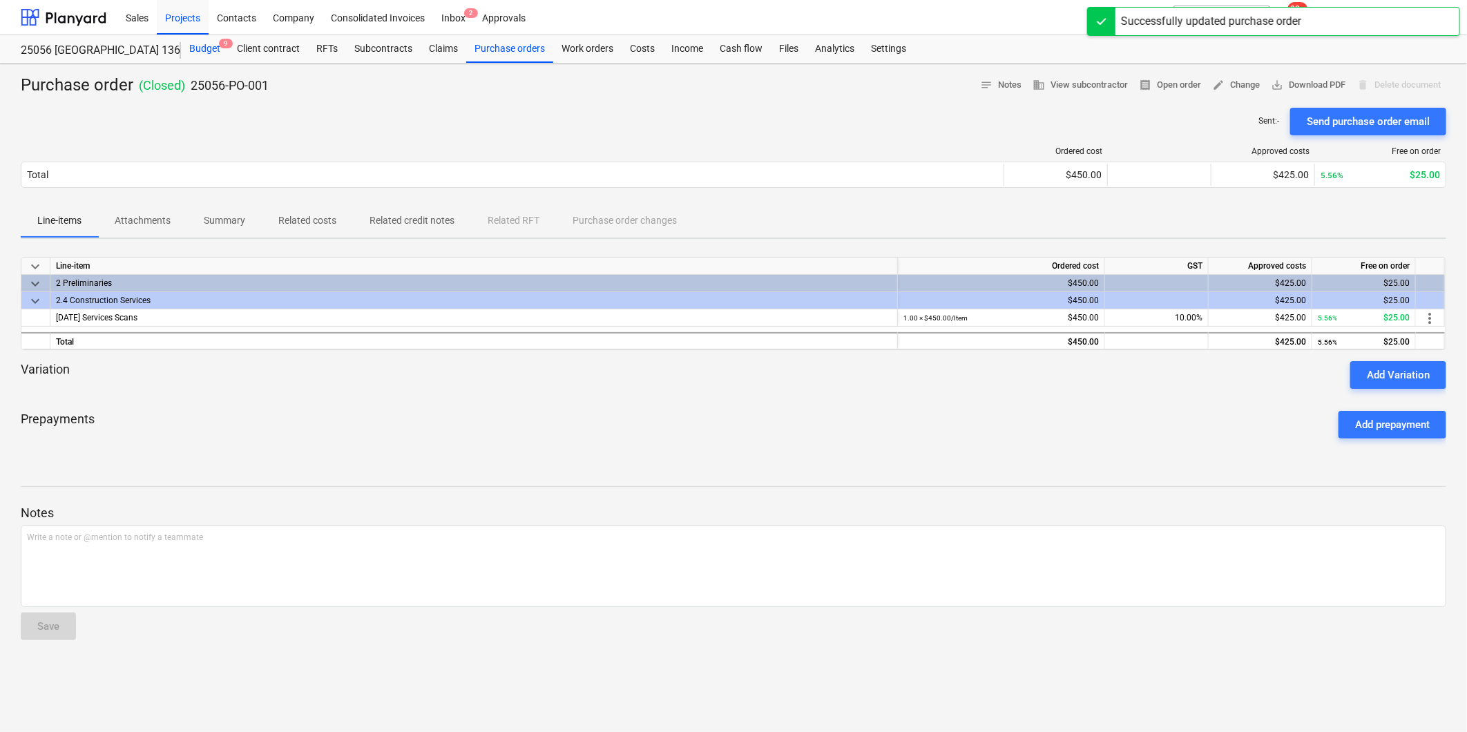
click at [204, 48] on div "Budget 9" at bounding box center [205, 49] width 48 height 28
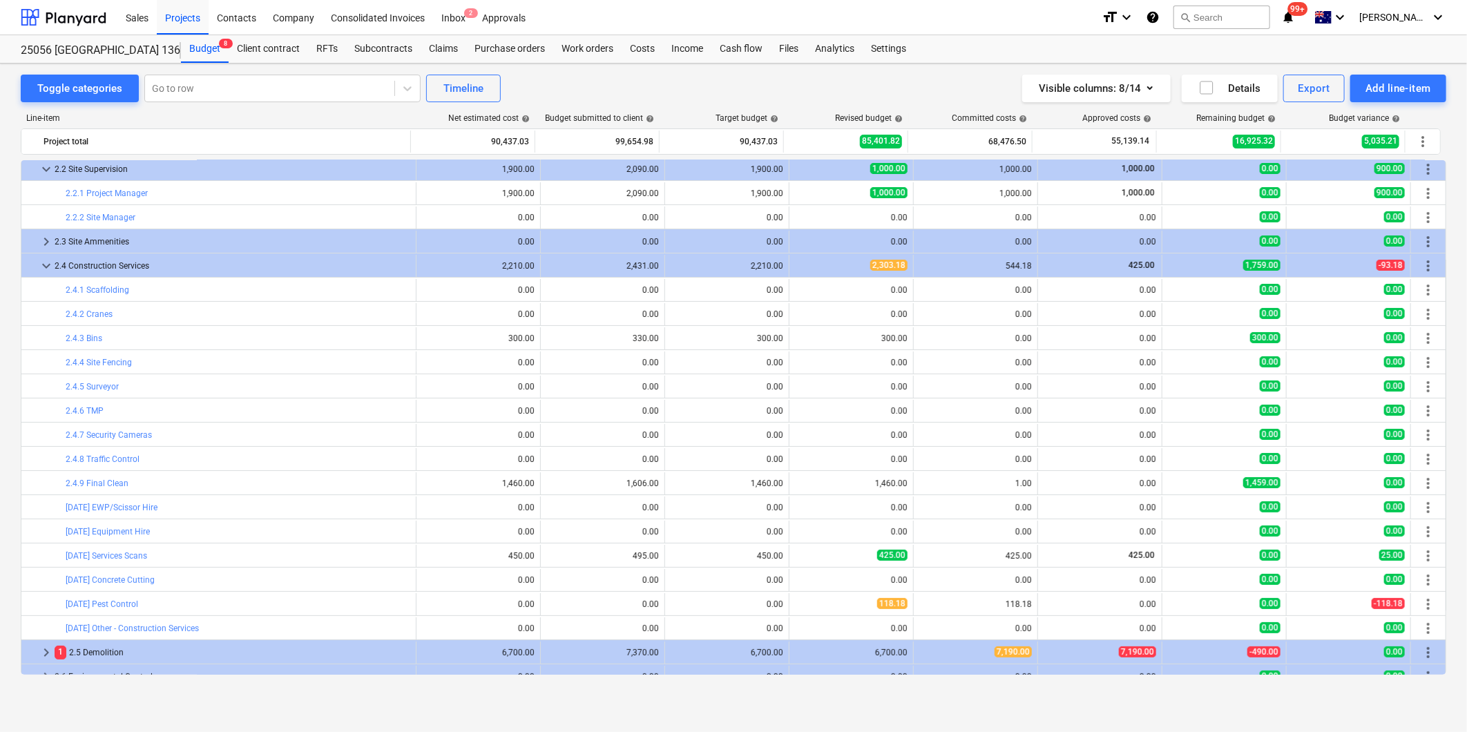
scroll to position [230, 0]
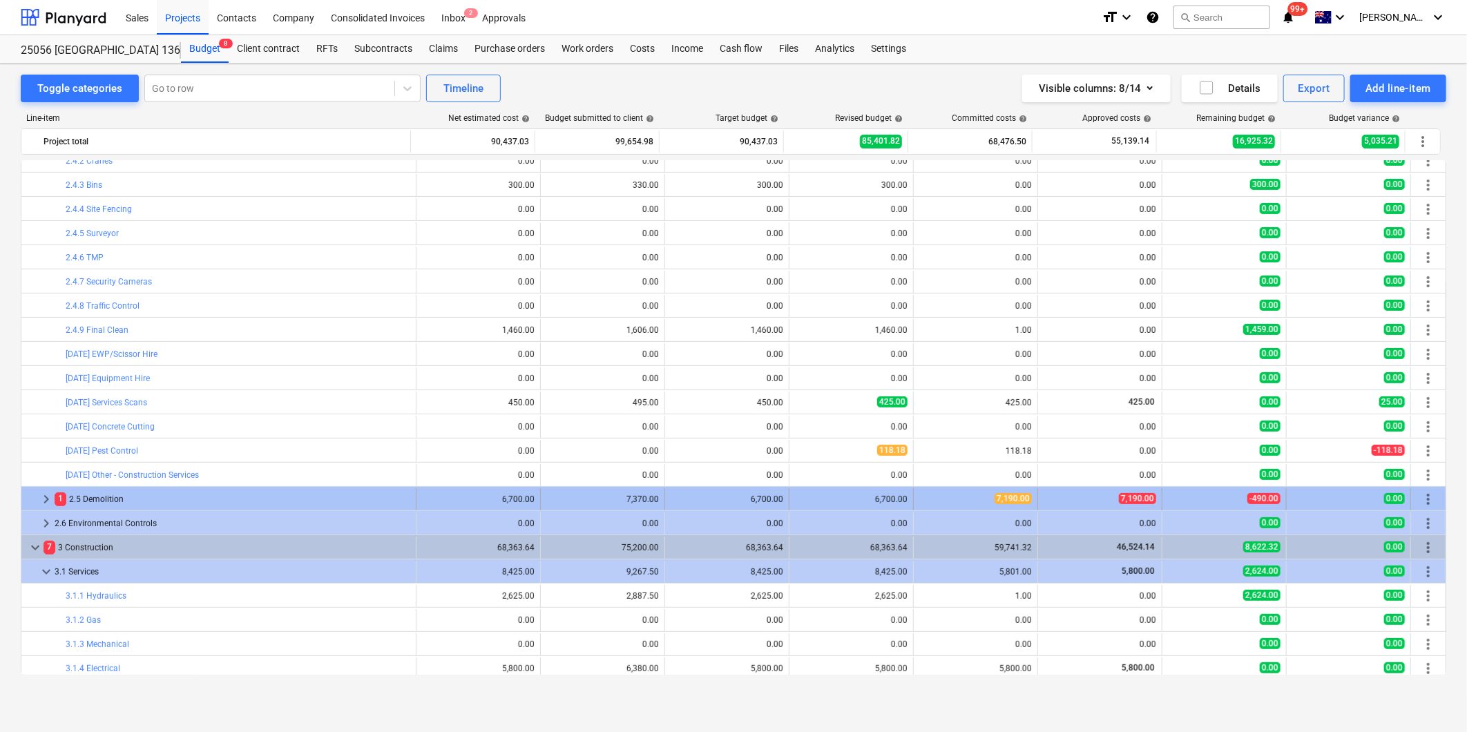
click at [50, 497] on span "keyboard_arrow_right" at bounding box center [46, 499] width 17 height 17
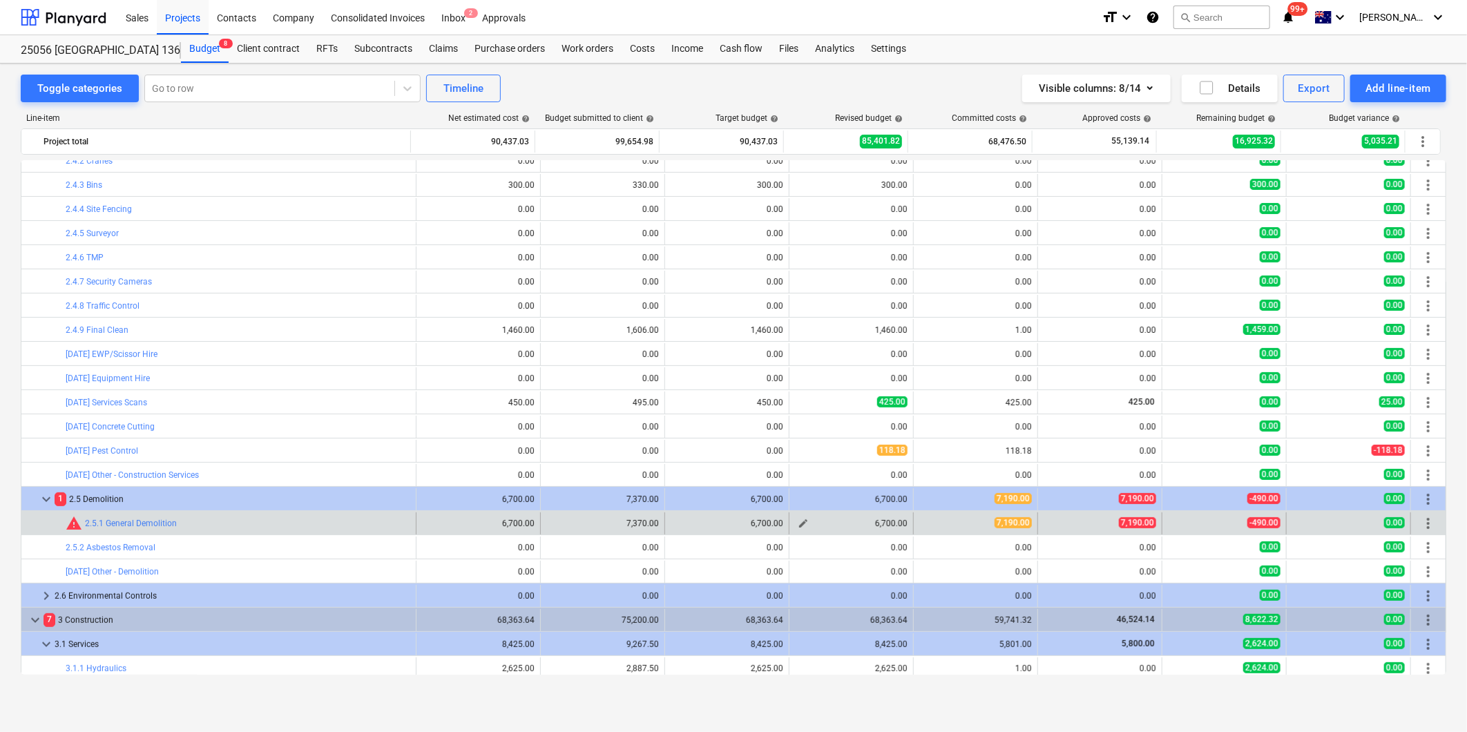
click at [798, 522] on span "edit" at bounding box center [803, 523] width 11 height 11
type textarea "x"
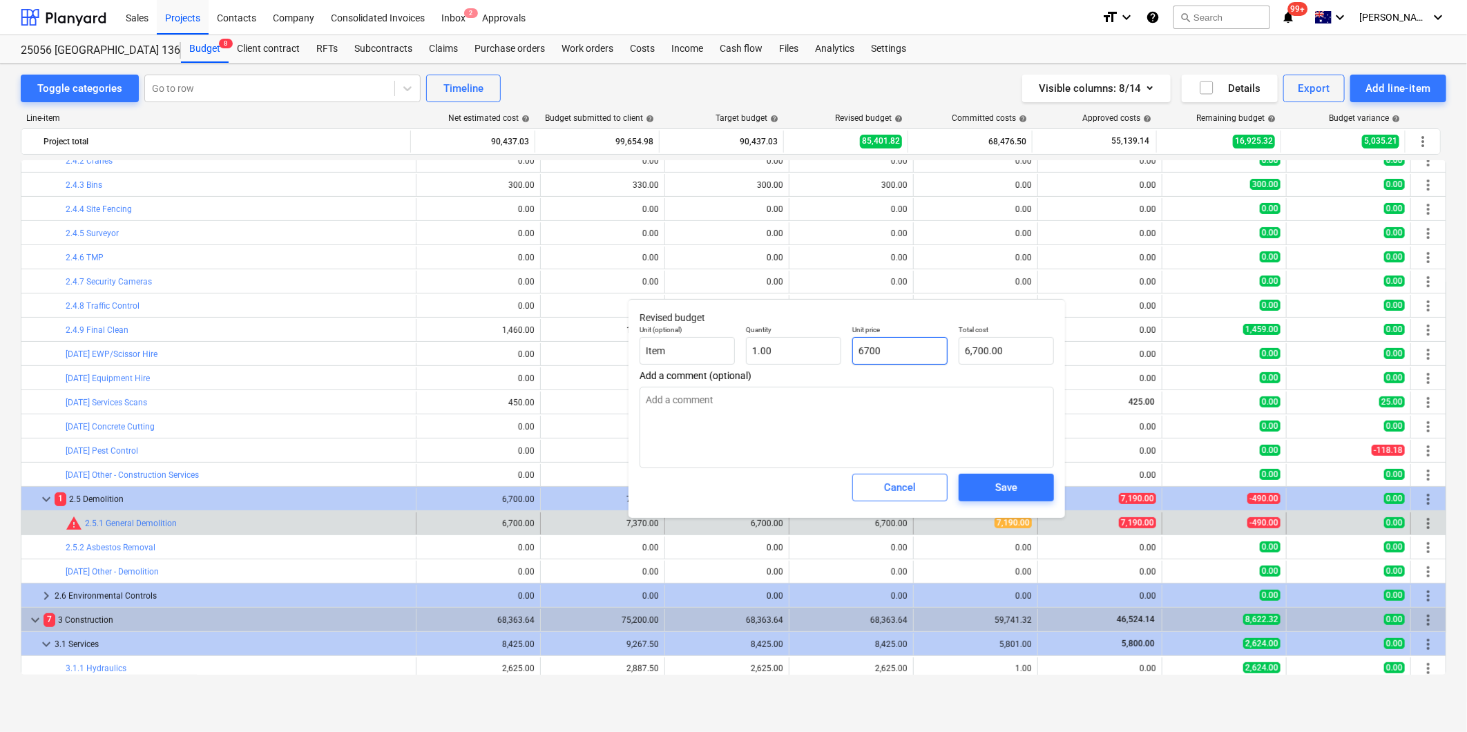
drag, startPoint x: 713, startPoint y: 329, endPoint x: 653, endPoint y: 327, distance: 60.1
click at [708, 329] on div "Unit (optional) Item Quantity 1.00 Unit price 6700 Total cost 6,700.00" at bounding box center [846, 345] width 425 height 50
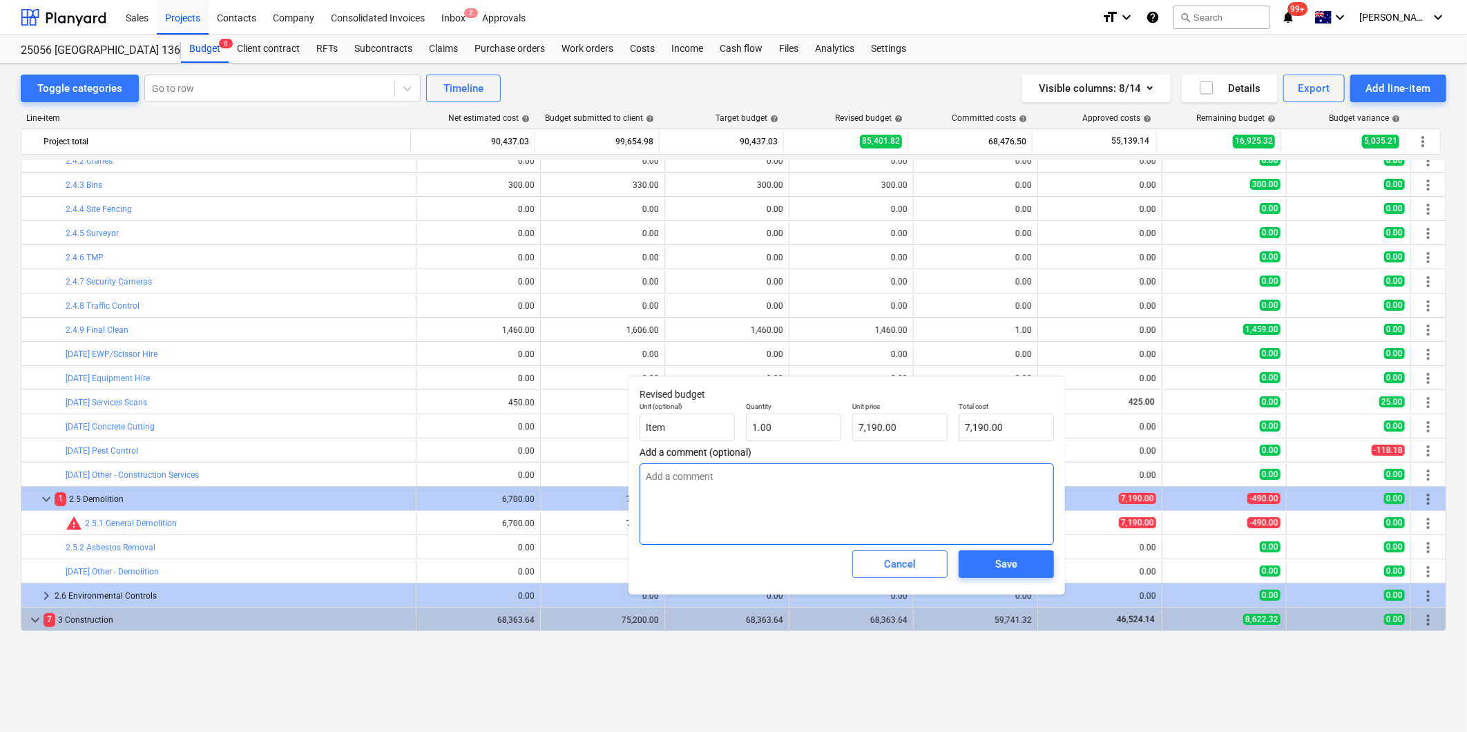
scroll to position [153, 0]
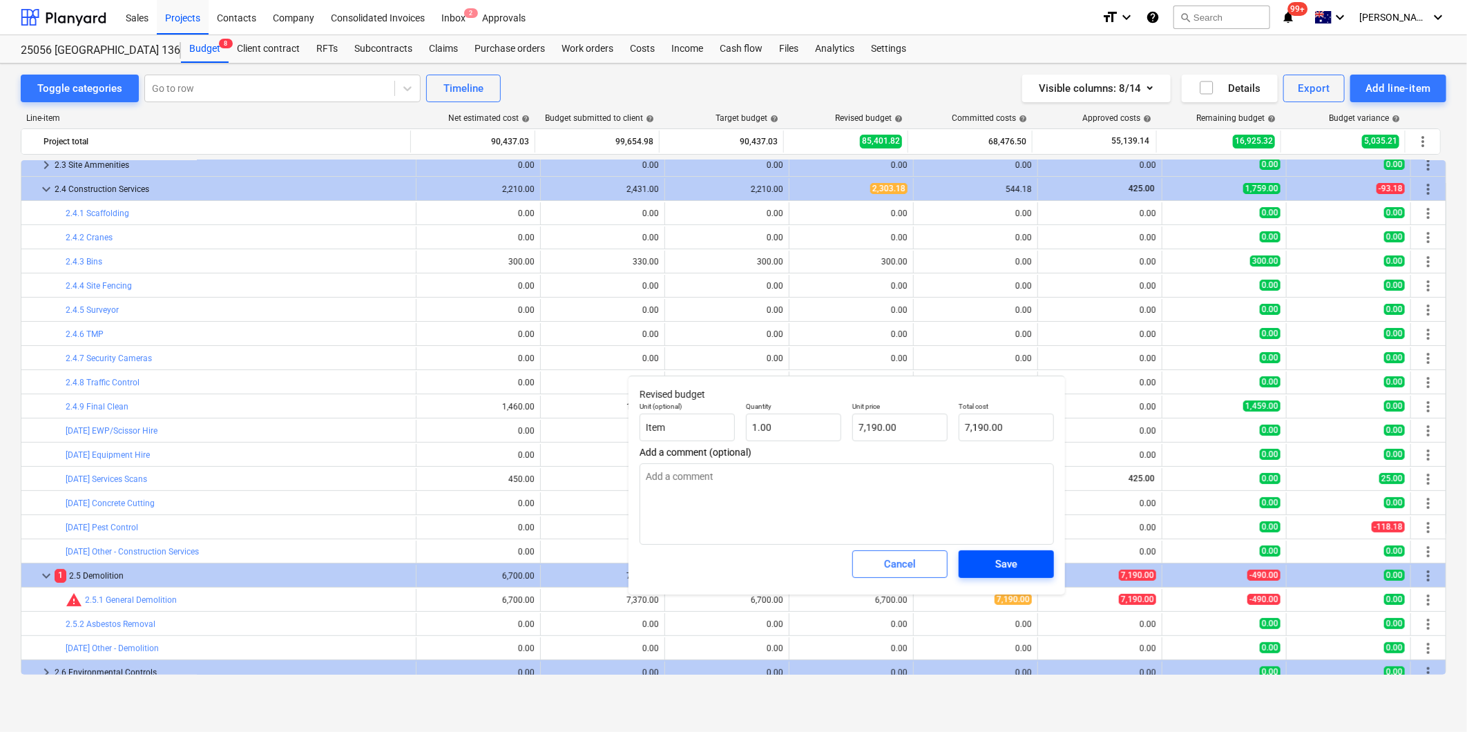
click at [1005, 563] on div "Save" at bounding box center [1006, 564] width 22 height 18
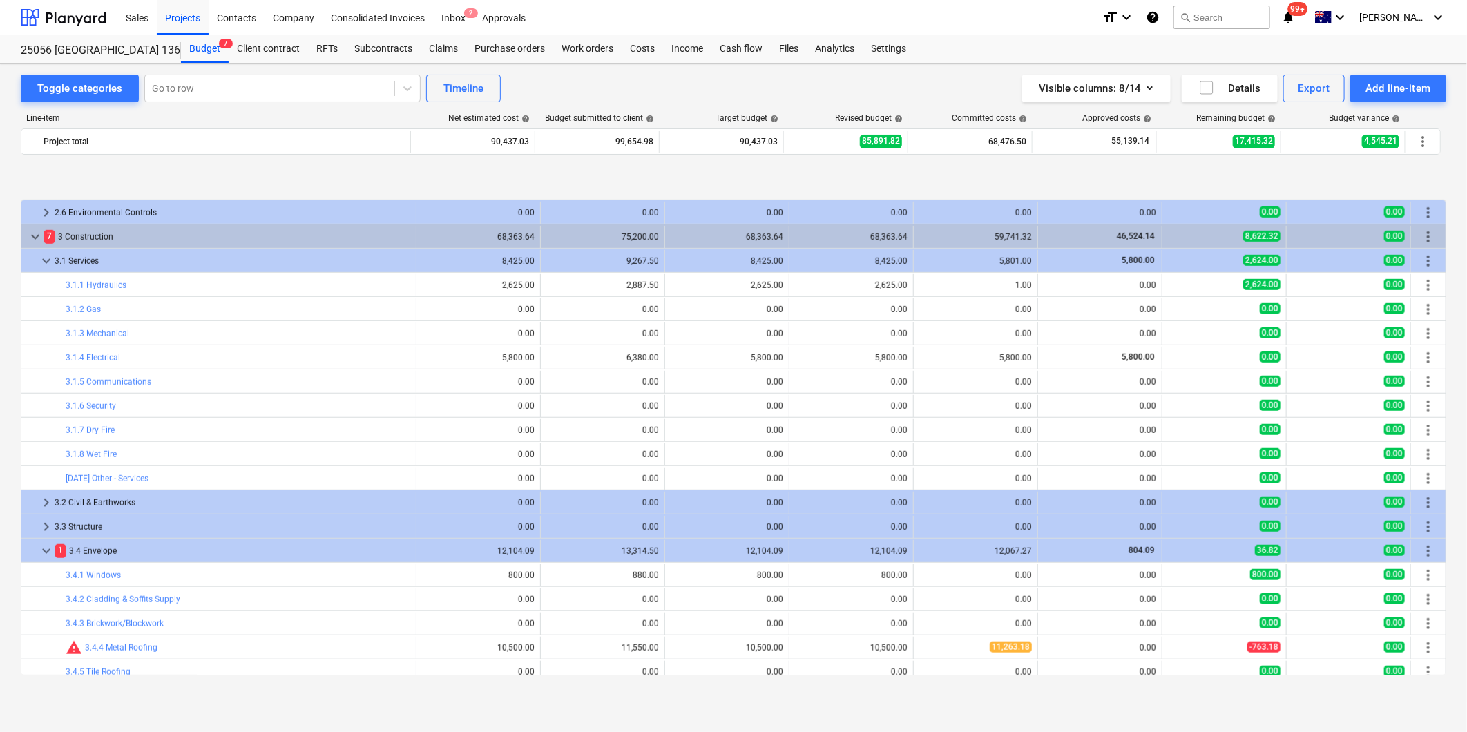
scroll to position [691, 0]
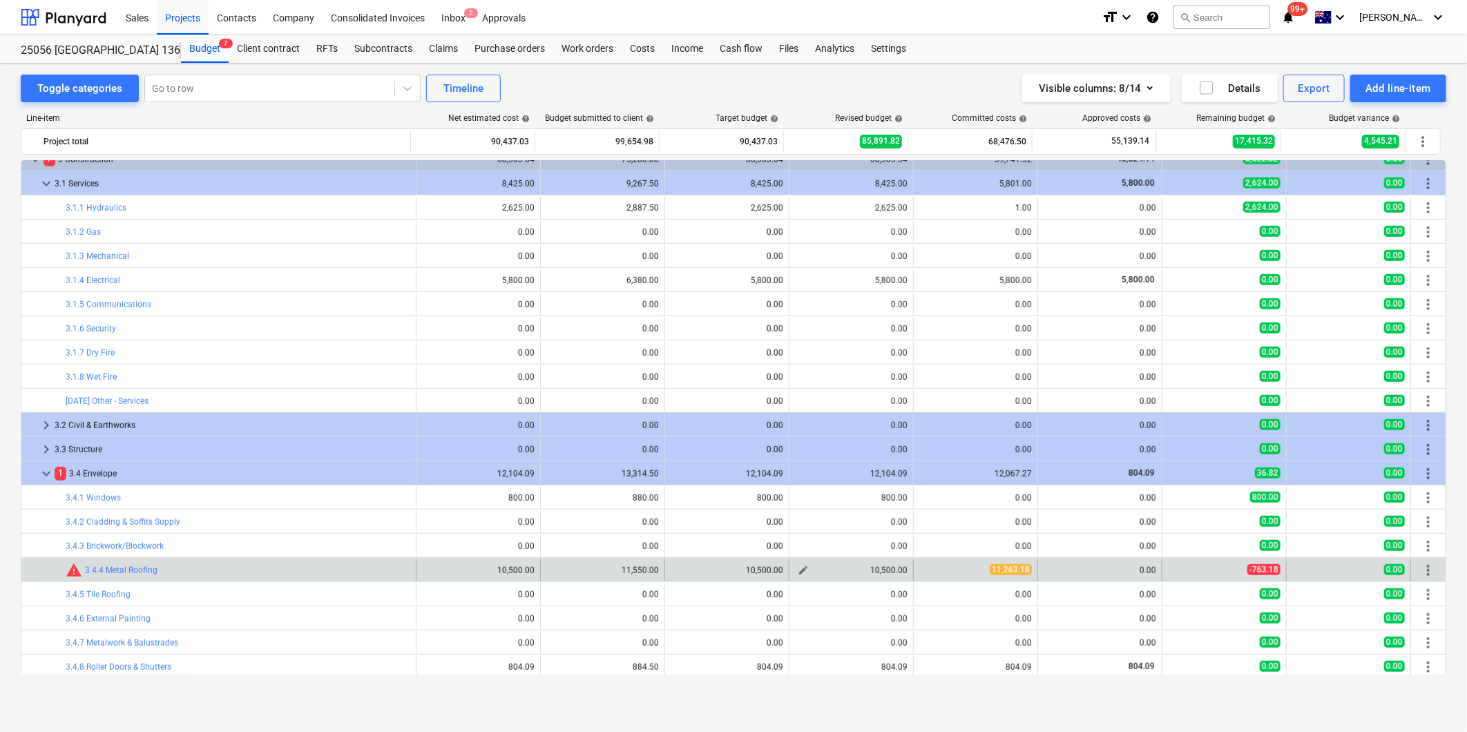
click at [803, 574] on span "edit" at bounding box center [803, 570] width 11 height 11
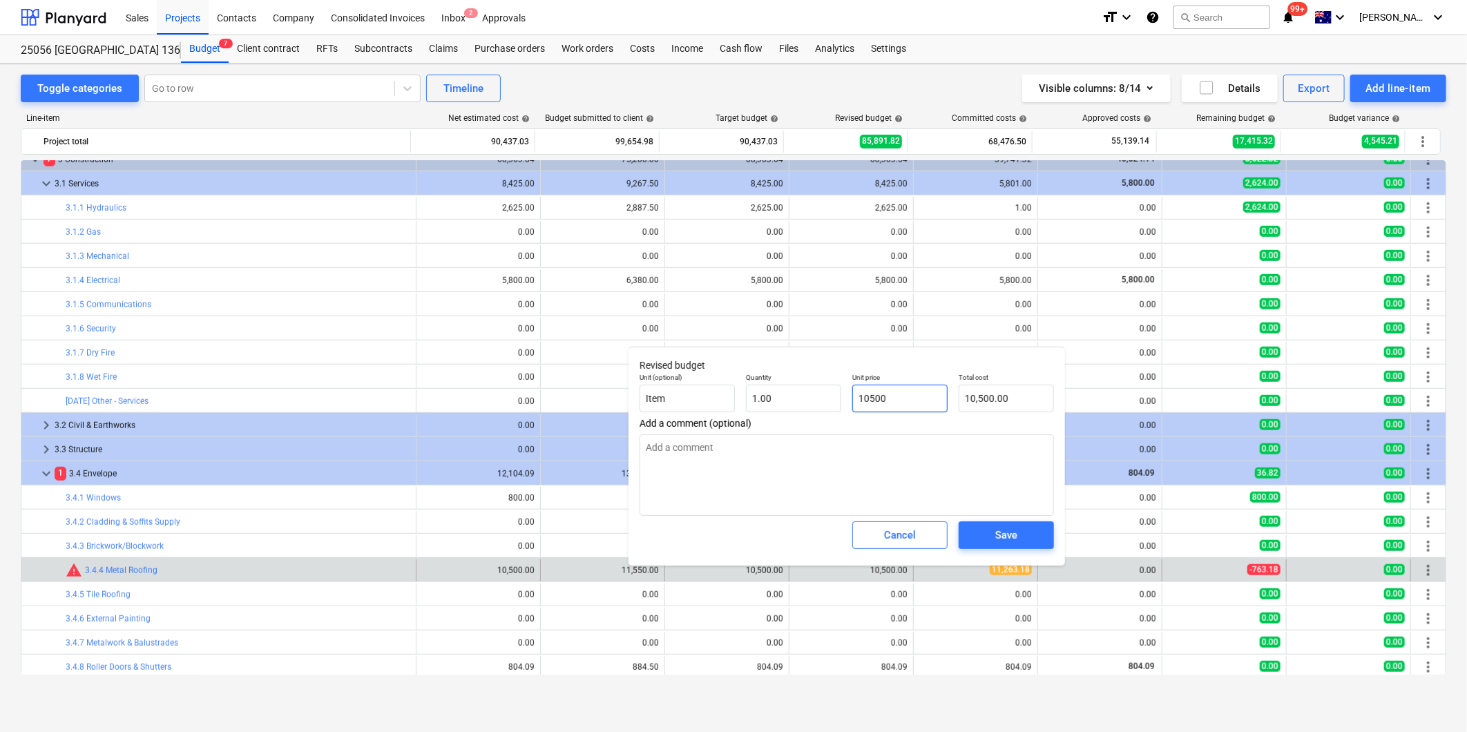
drag, startPoint x: 919, startPoint y: 392, endPoint x: 738, endPoint y: 383, distance: 181.2
click at [738, 383] on div "Unit (optional) Item Quantity 1.00 Unit price 10500 Total cost 10,500.00" at bounding box center [846, 392] width 425 height 50
click at [1020, 540] on span "Save" at bounding box center [1006, 535] width 62 height 18
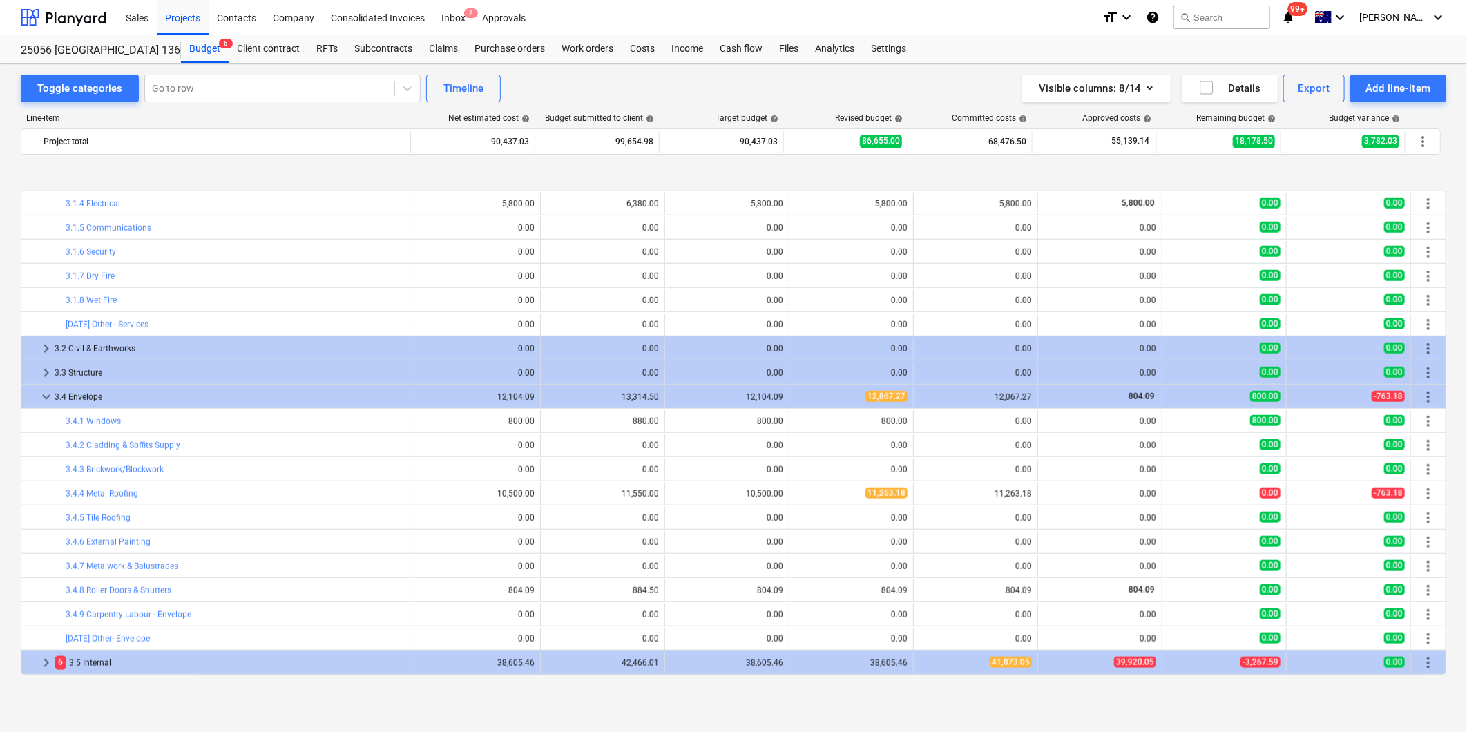
scroll to position [844, 0]
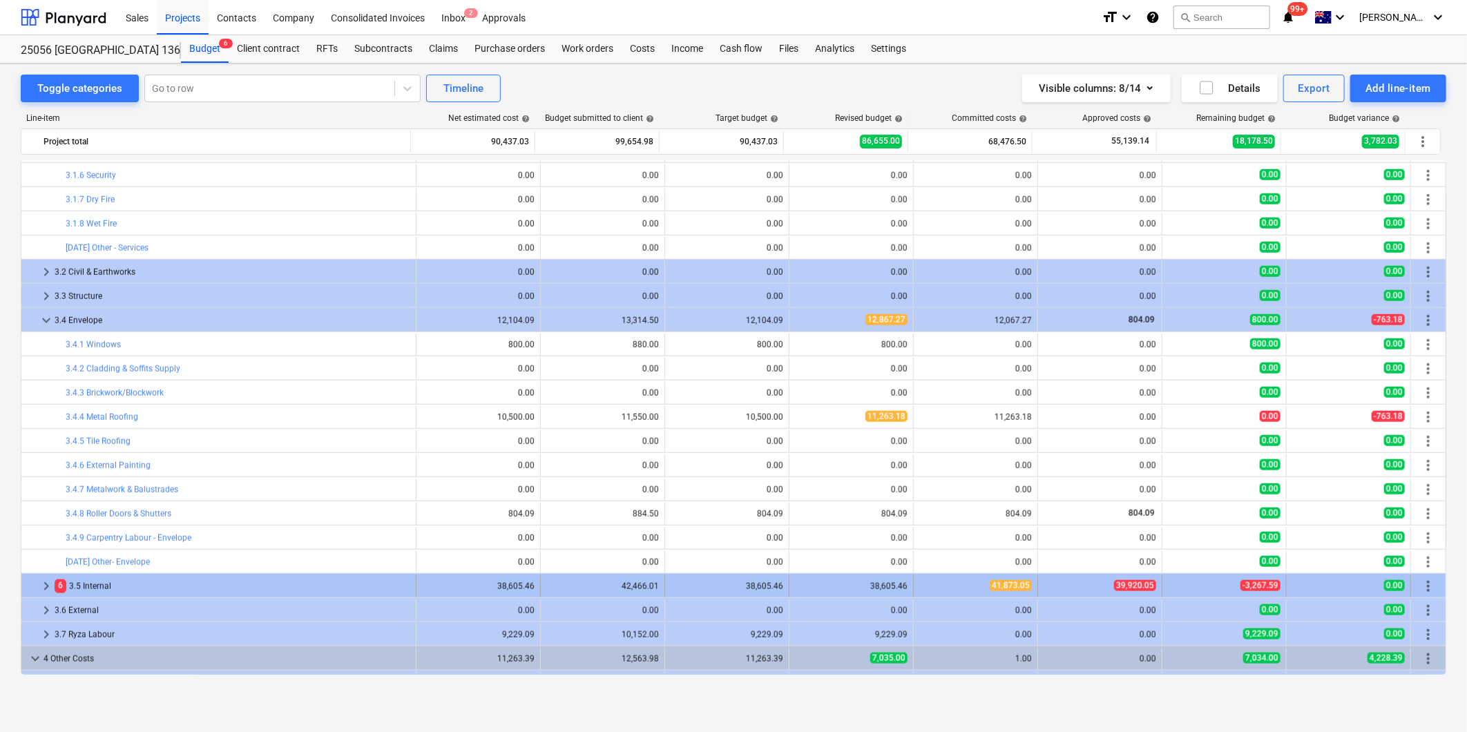
click at [46, 588] on span "keyboard_arrow_right" at bounding box center [46, 586] width 17 height 17
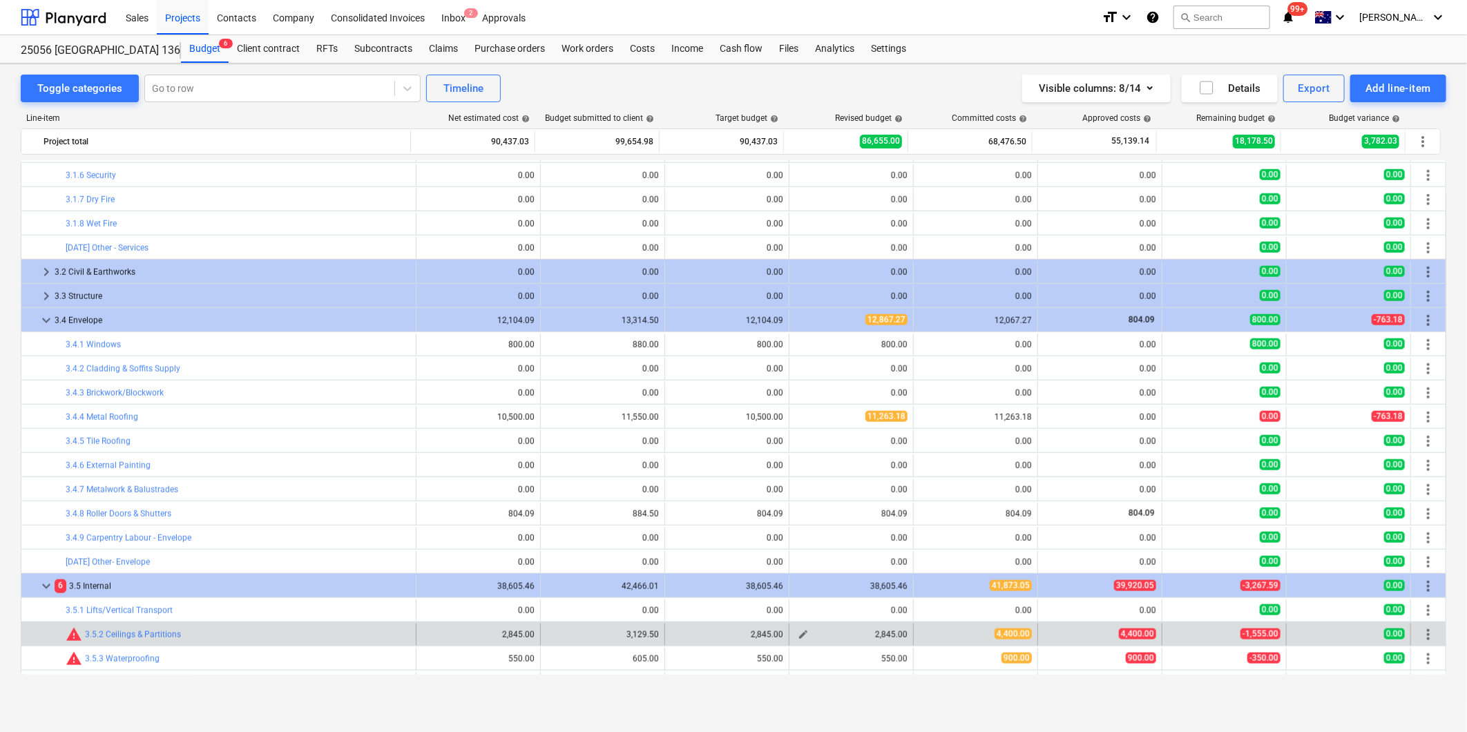
click at [798, 633] on span "edit" at bounding box center [803, 634] width 11 height 11
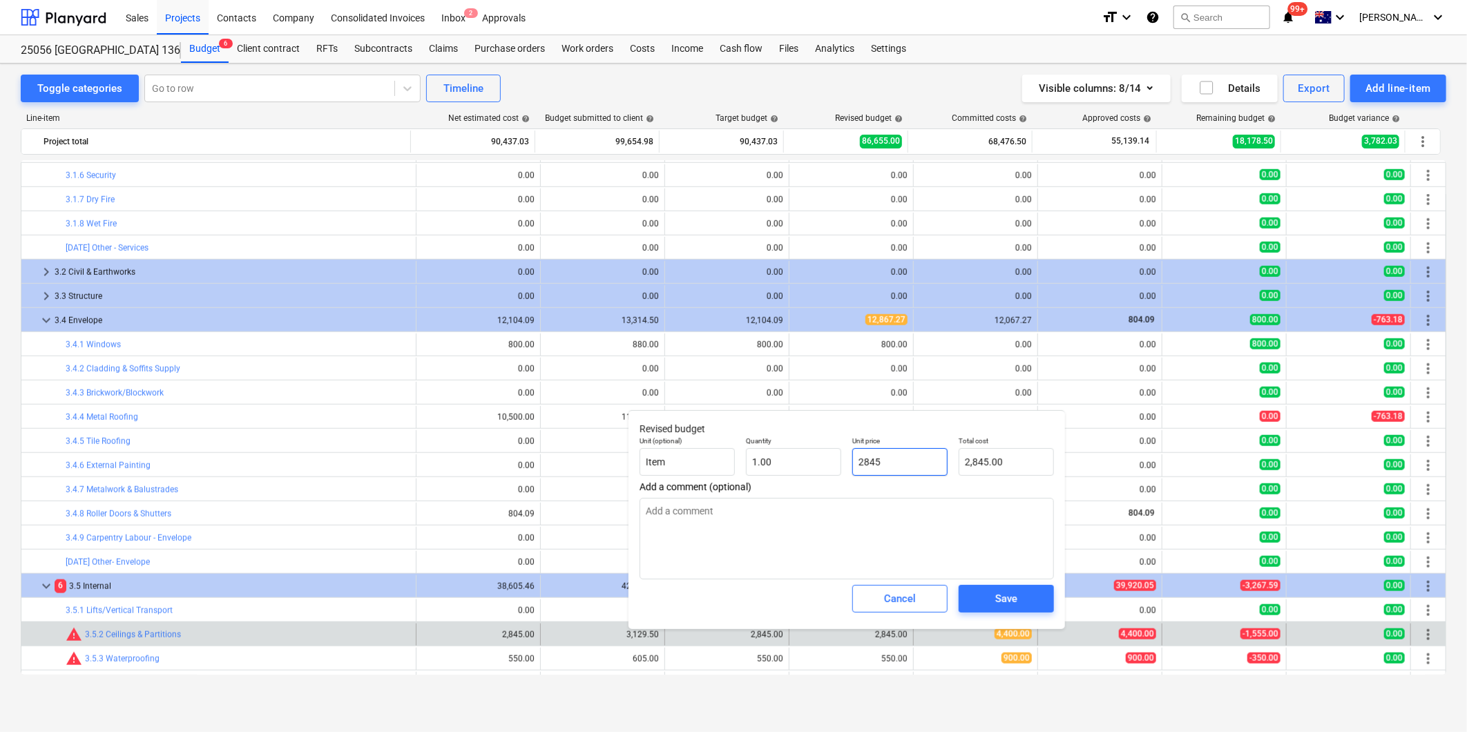
drag, startPoint x: 910, startPoint y: 461, endPoint x: 689, endPoint y: 443, distance: 222.4
click at [709, 446] on div "Unit (optional) Item Quantity 1.00 Unit price 2845 Total cost 2,845.00" at bounding box center [846, 456] width 425 height 50
click at [1018, 599] on span "Save" at bounding box center [1006, 599] width 62 height 18
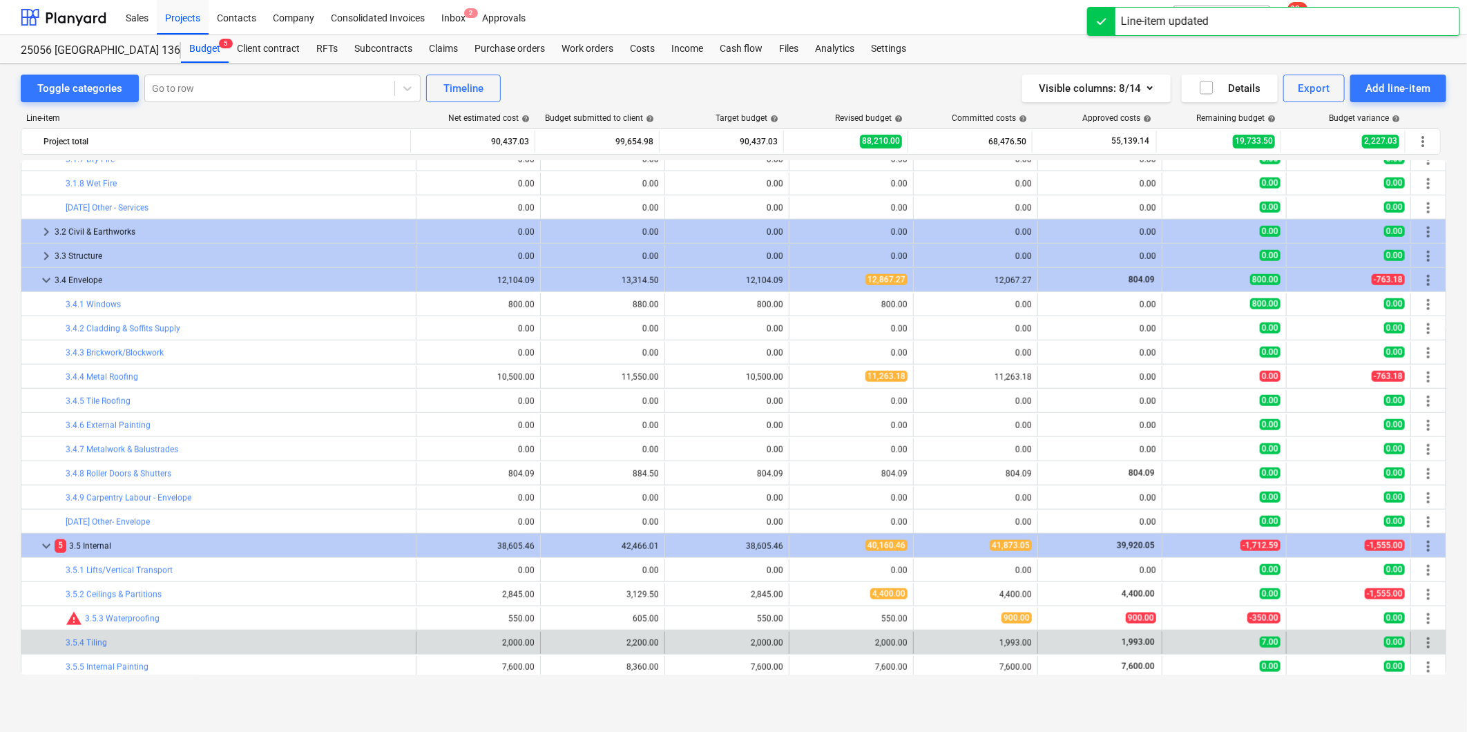
scroll to position [956, 0]
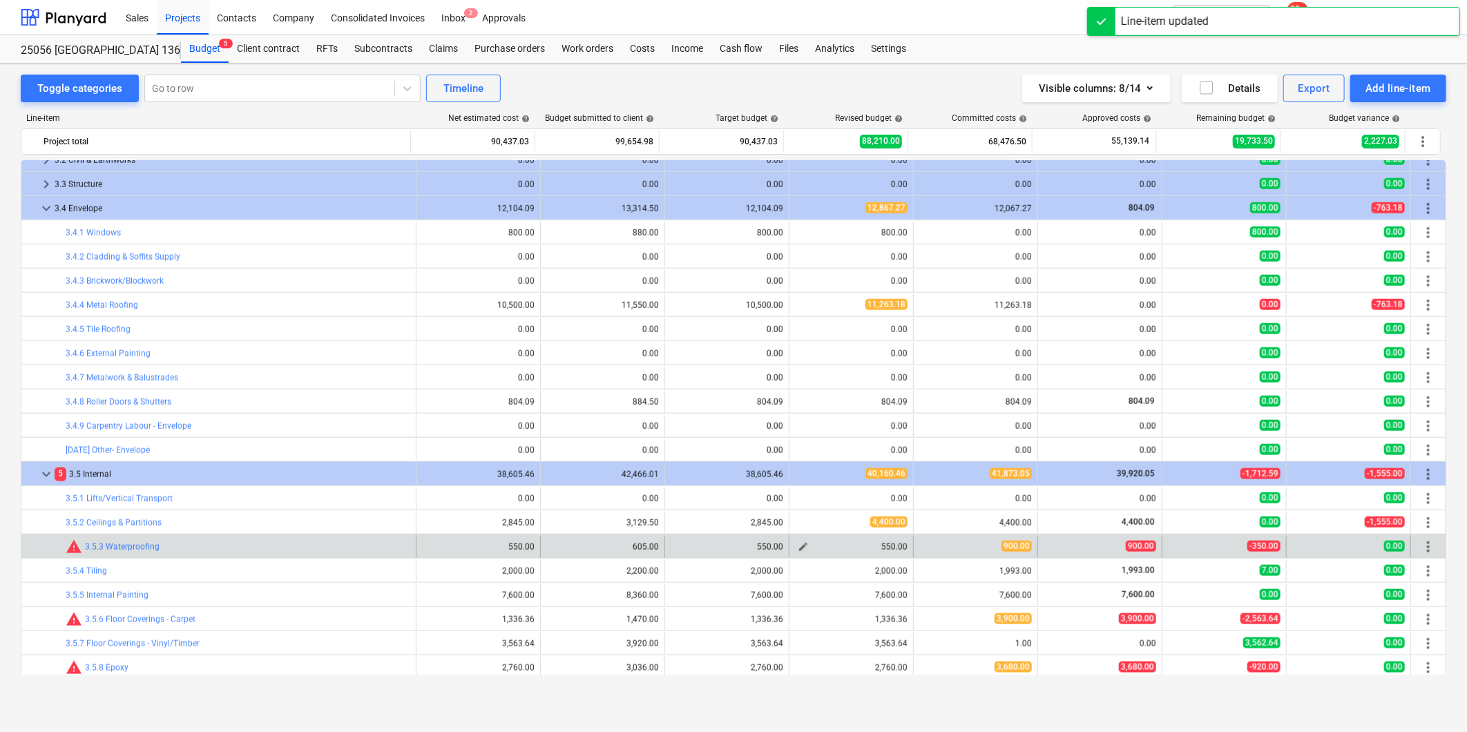
click at [798, 546] on span "edit" at bounding box center [803, 546] width 11 height 11
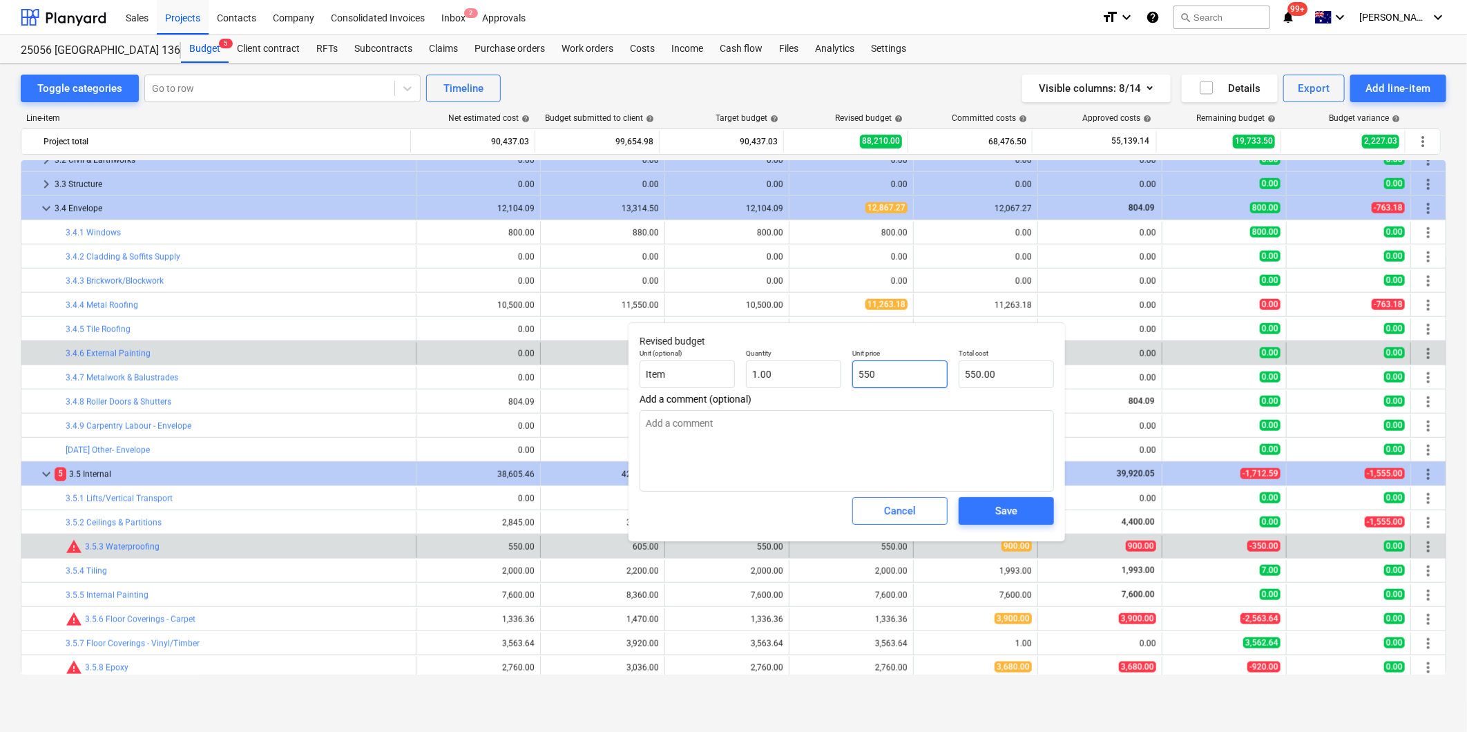
drag, startPoint x: 894, startPoint y: 374, endPoint x: 626, endPoint y: 350, distance: 269.7
click at [714, 362] on div "Unit (optional) Item Quantity 1.00 Unit price 550 Total cost 550.00" at bounding box center [846, 368] width 425 height 50
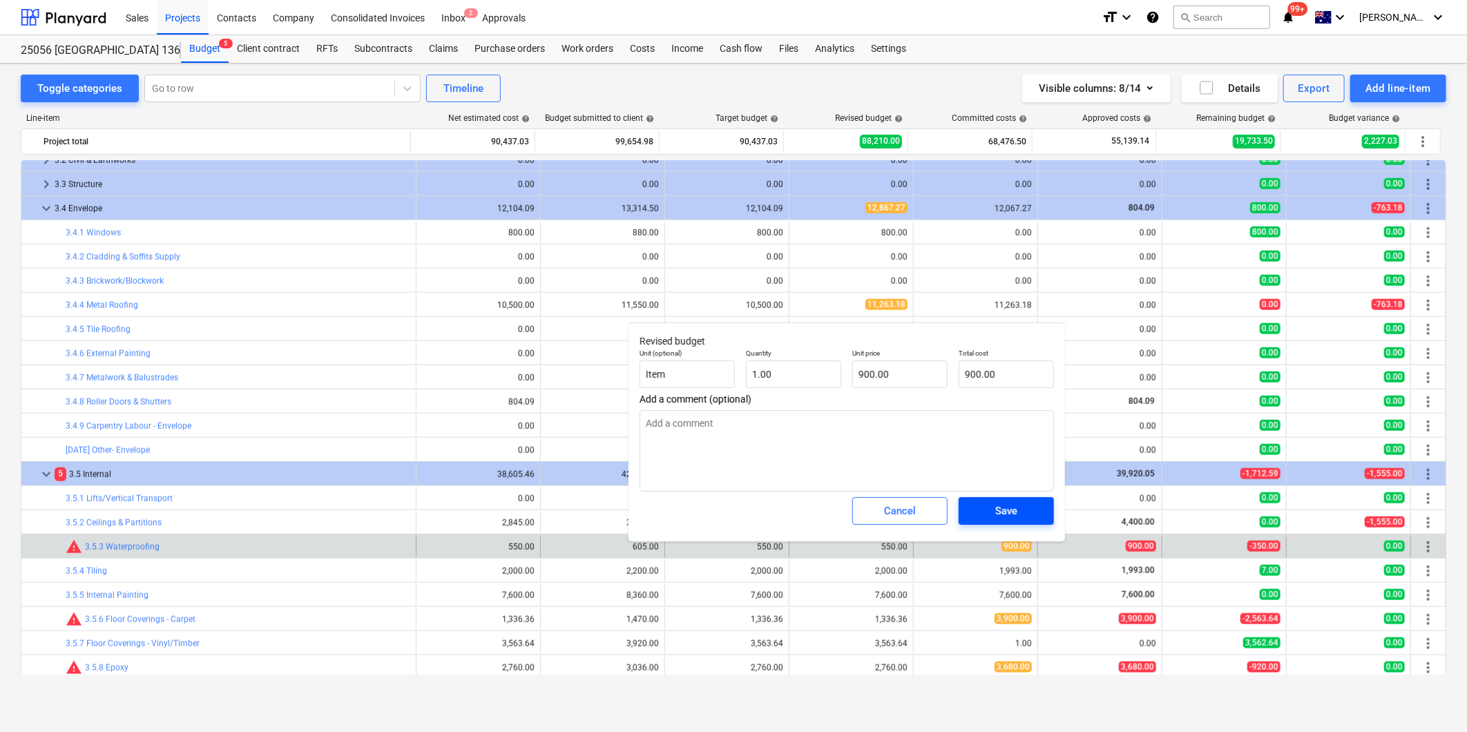
click at [1012, 504] on div "Save" at bounding box center [1006, 511] width 22 height 18
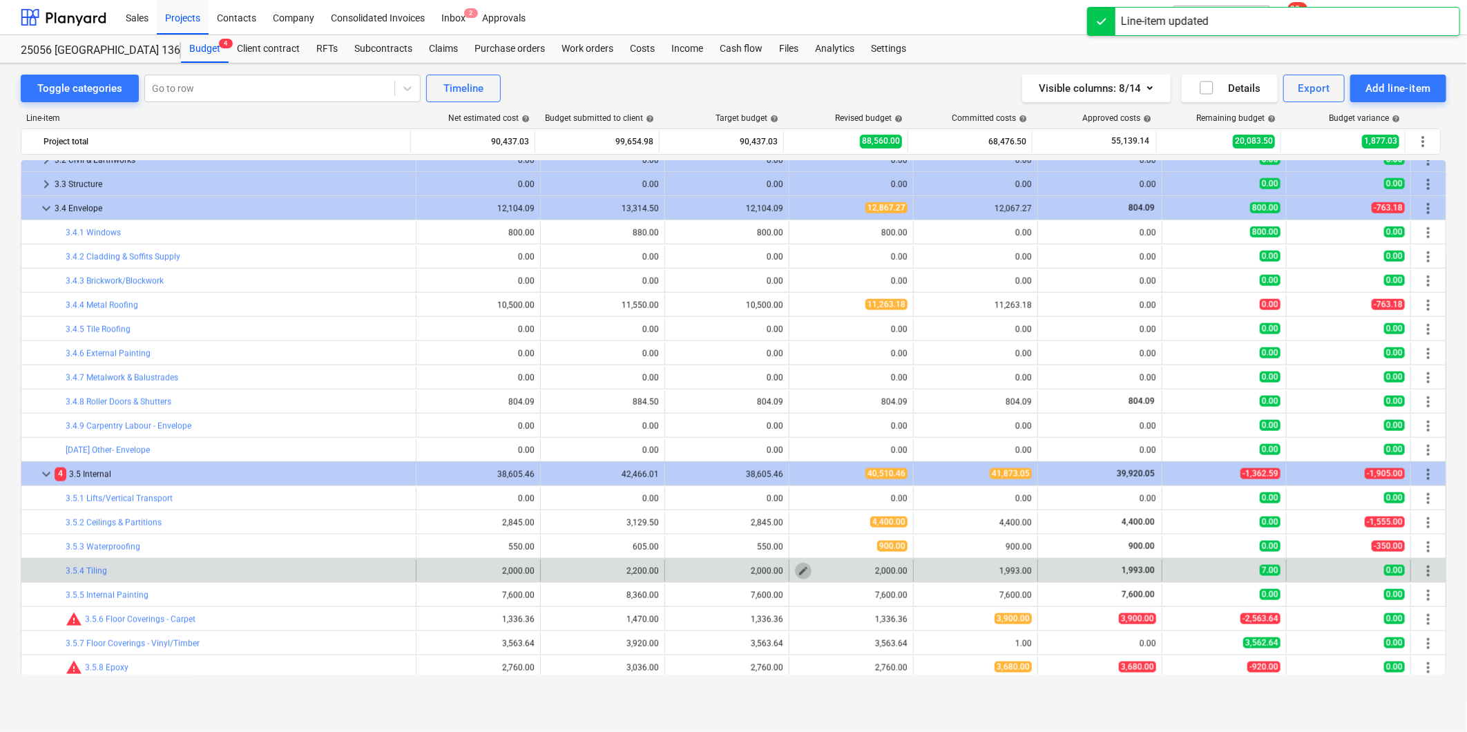
click at [798, 570] on span "edit" at bounding box center [803, 571] width 11 height 11
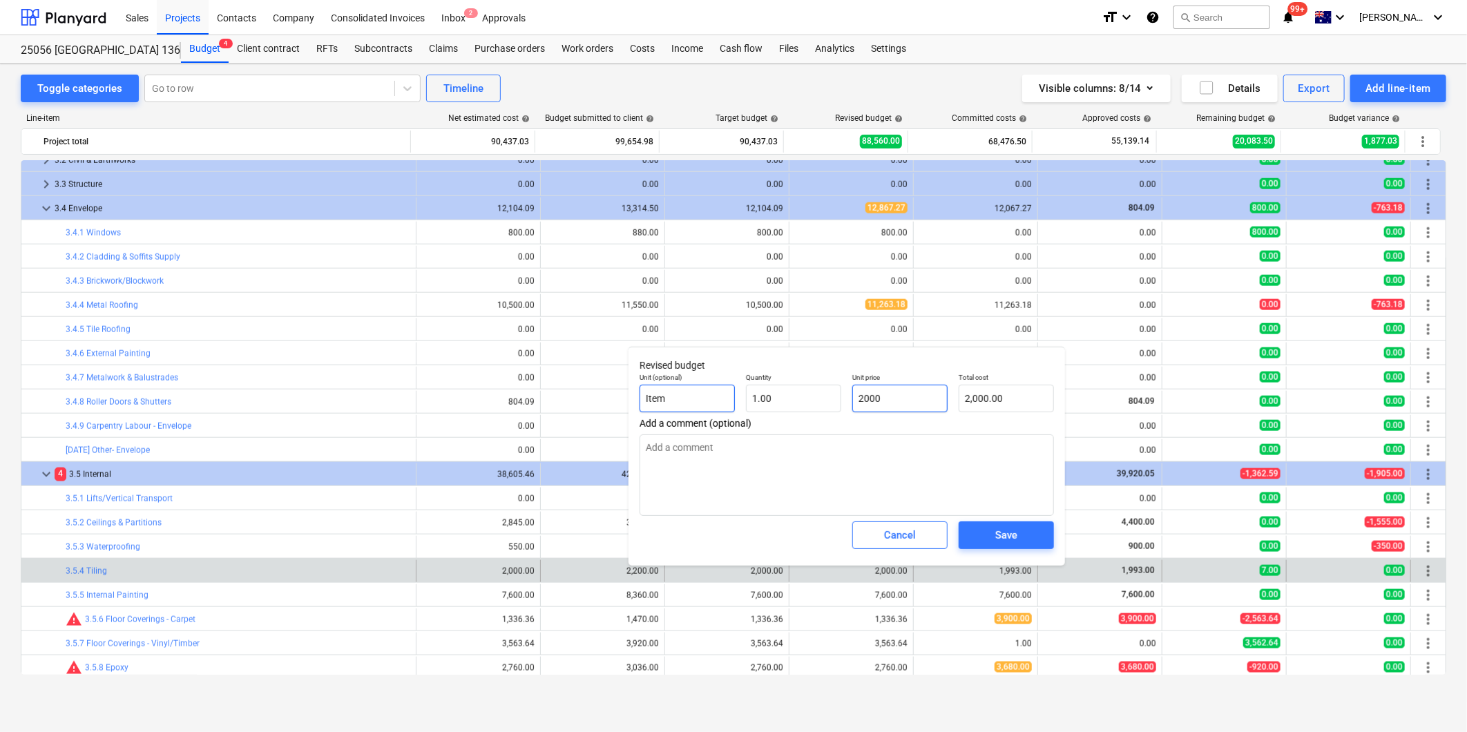
drag, startPoint x: 899, startPoint y: 398, endPoint x: 702, endPoint y: 392, distance: 196.9
click at [814, 403] on div "Unit (optional) Item Quantity 1.00 Unit price 2000 Total cost 2,000.00" at bounding box center [846, 392] width 425 height 50
click at [1021, 532] on span "Save" at bounding box center [1006, 535] width 62 height 18
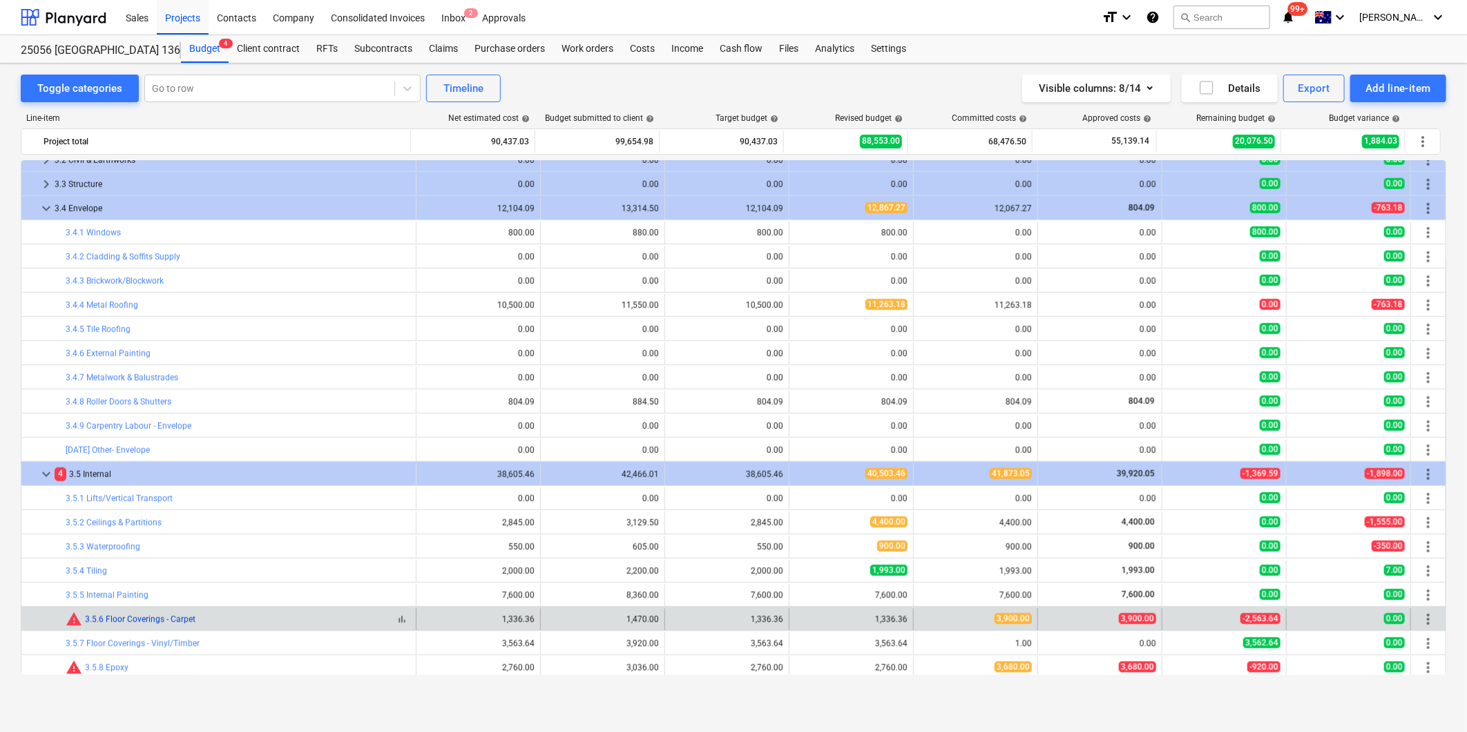
click at [171, 620] on link "3.5.6 Floor Coverings - Carpet" at bounding box center [140, 620] width 110 height 10
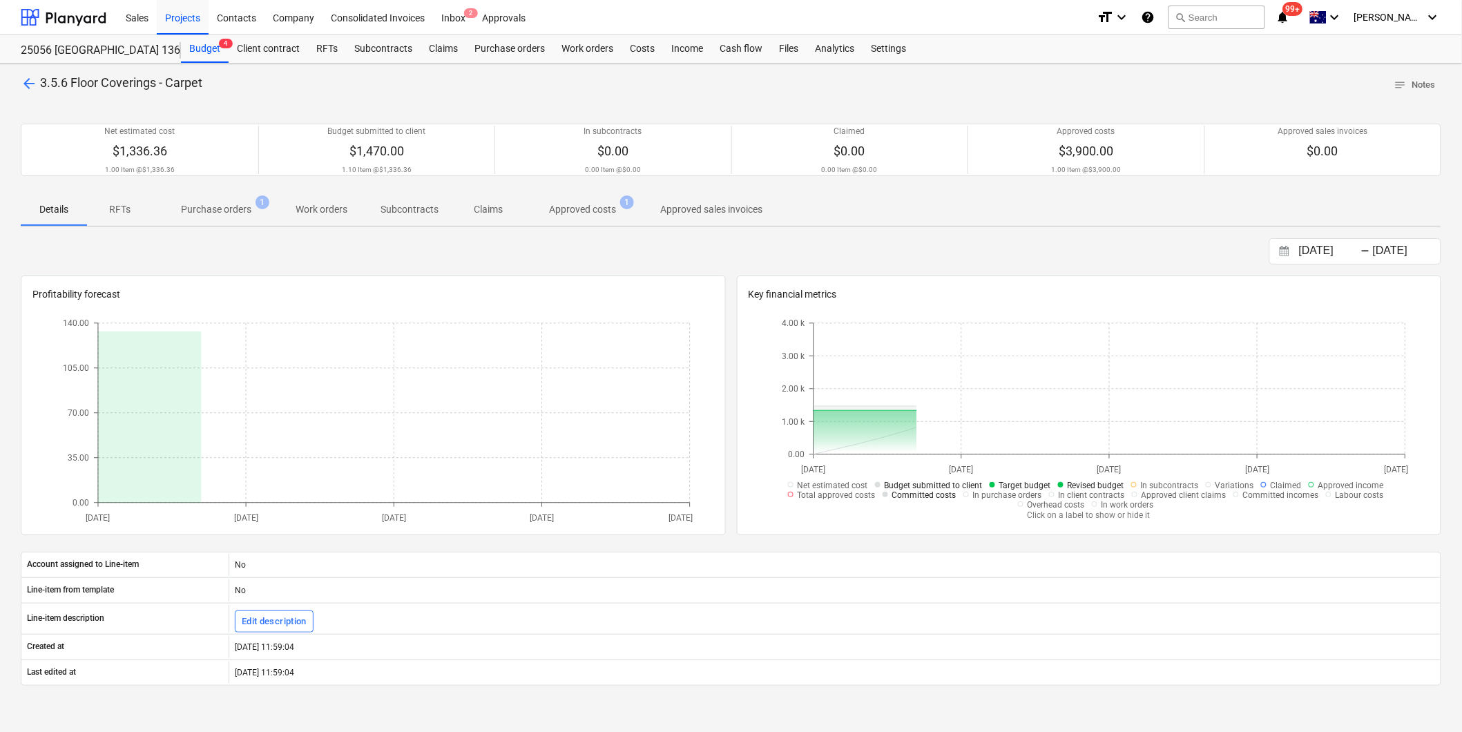
click at [597, 203] on p "Approved costs" at bounding box center [582, 209] width 67 height 15
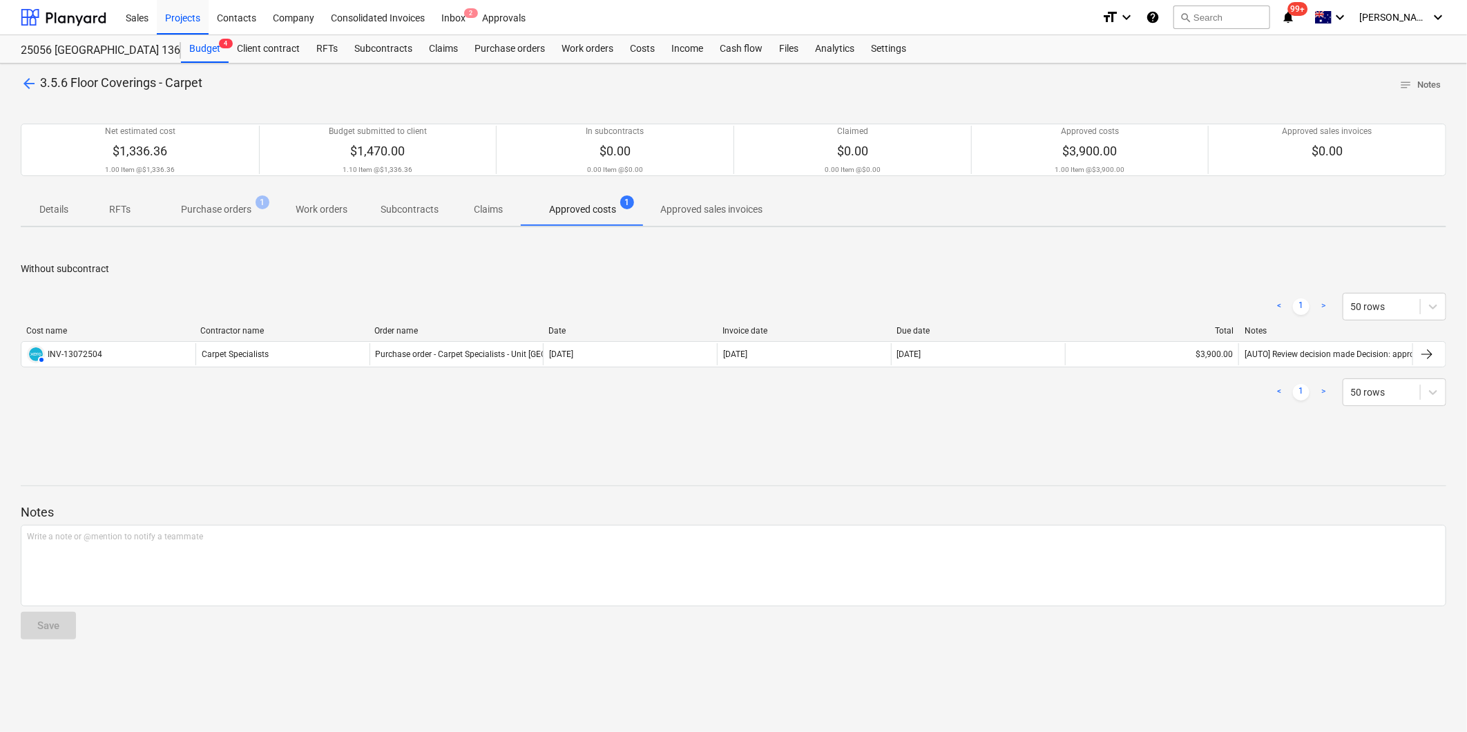
click at [226, 207] on p "Purchase orders" at bounding box center [216, 209] width 70 height 15
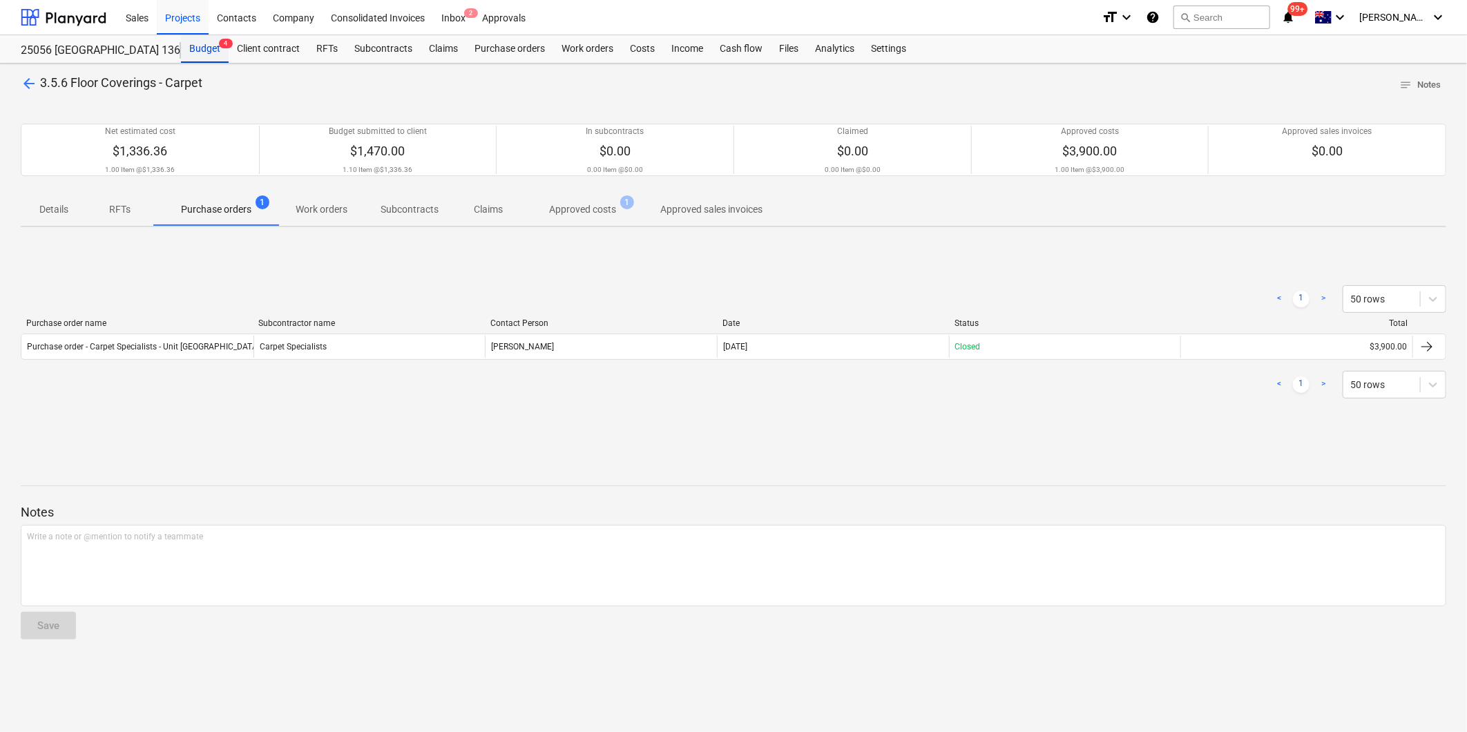
click at [194, 47] on div "Budget 4" at bounding box center [205, 49] width 48 height 28
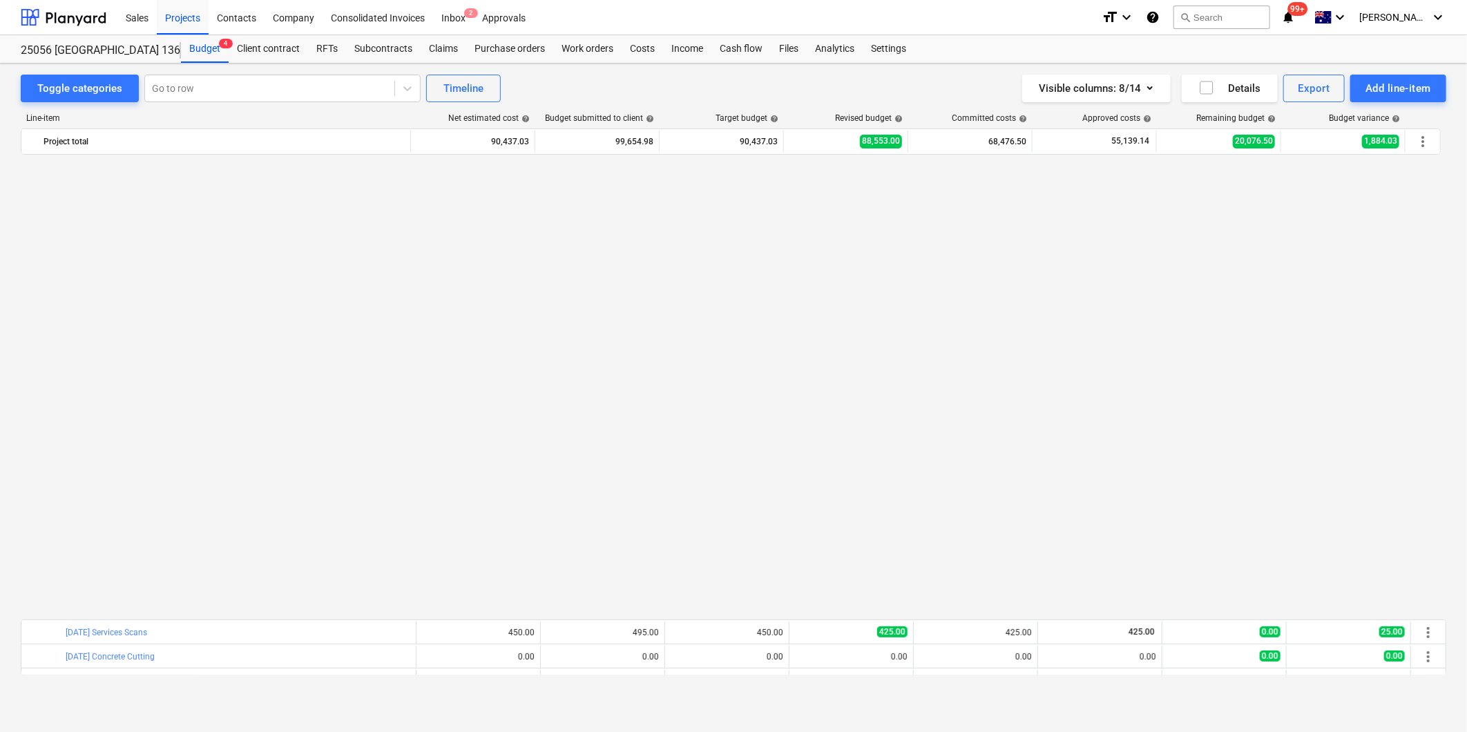
scroll to position [956, 0]
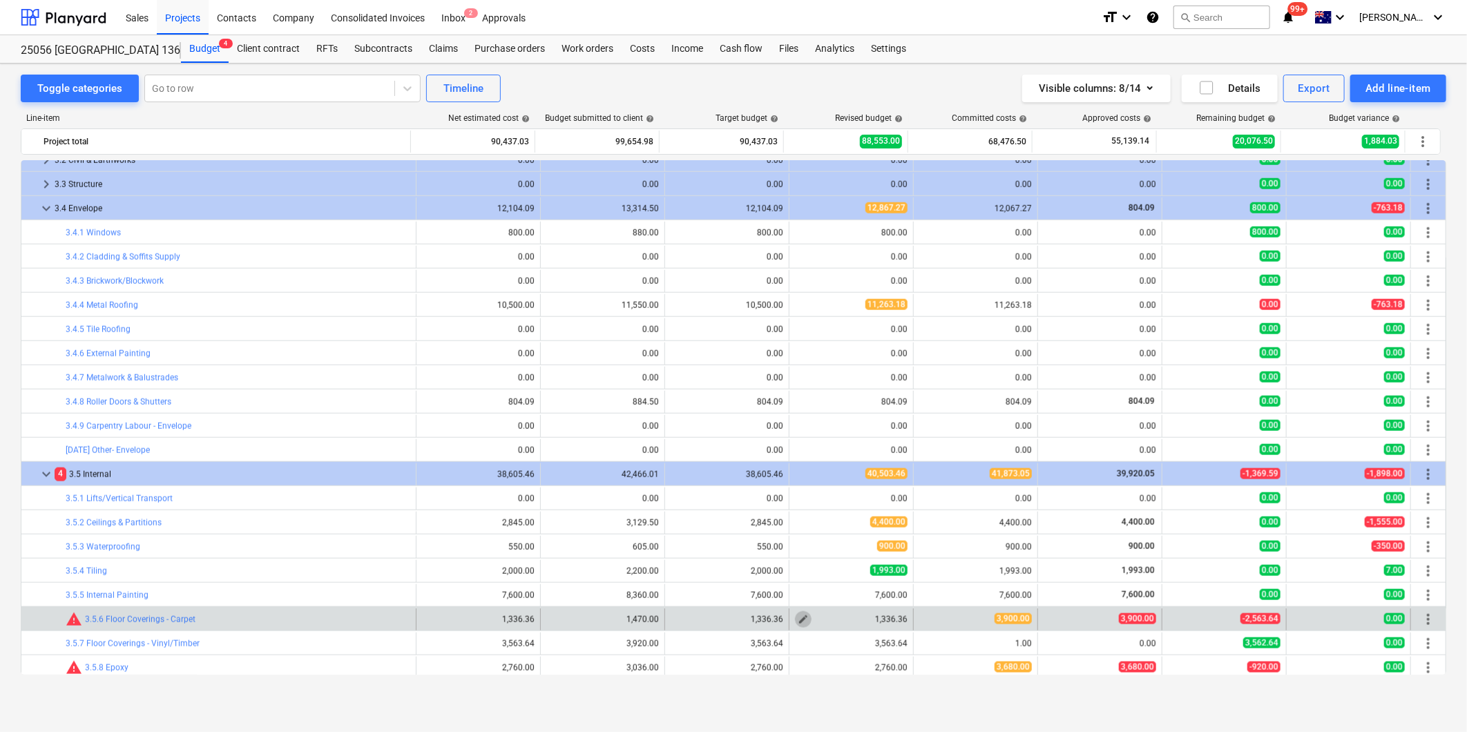
click at [798, 619] on span "edit" at bounding box center [803, 619] width 11 height 11
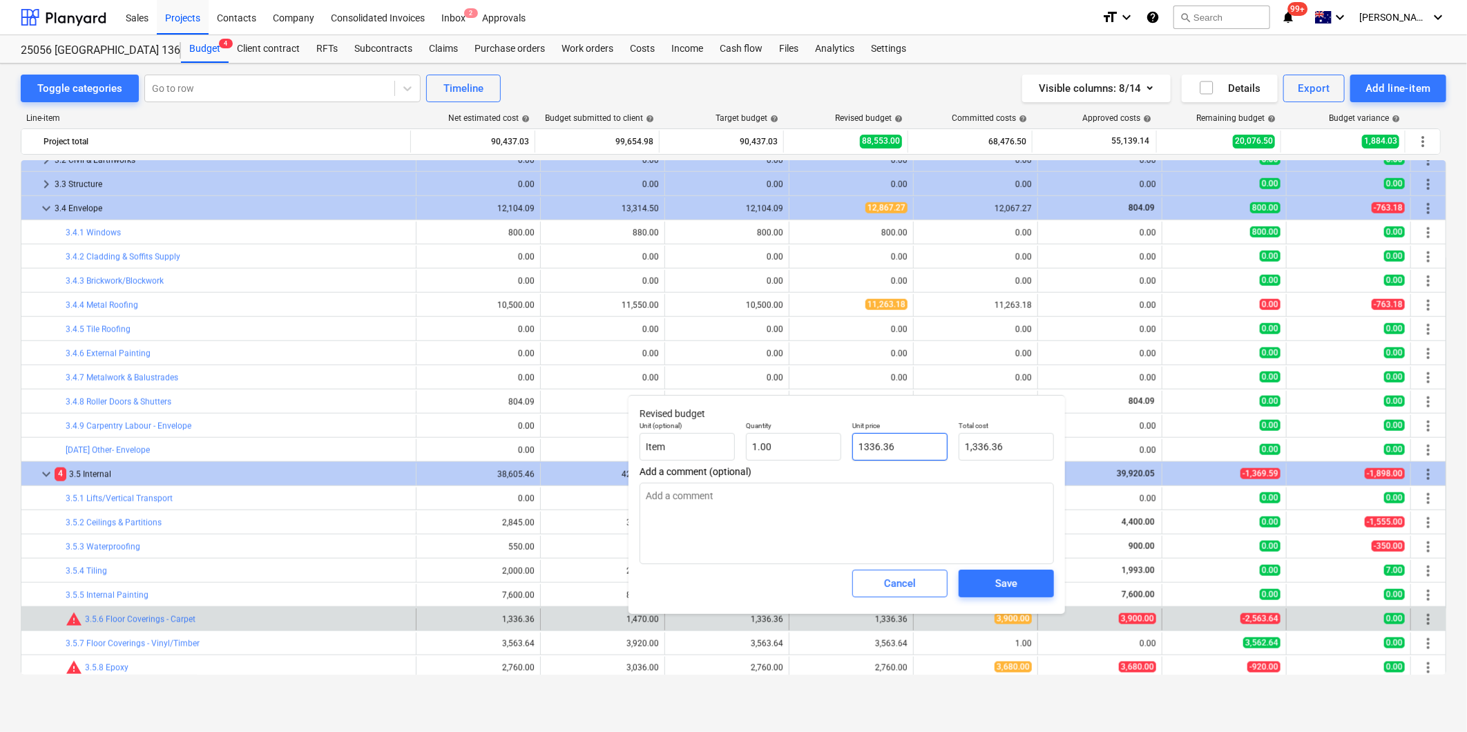
click at [913, 450] on input "1336.36" at bounding box center [899, 447] width 95 height 28
drag, startPoint x: 913, startPoint y: 450, endPoint x: 751, endPoint y: 452, distance: 161.6
click at [761, 453] on div "Unit (optional) Item Quantity 1.00 Unit price 1336.36 Total cost 1,336.36" at bounding box center [846, 441] width 425 height 50
click at [1006, 583] on div "Save" at bounding box center [1006, 584] width 22 height 18
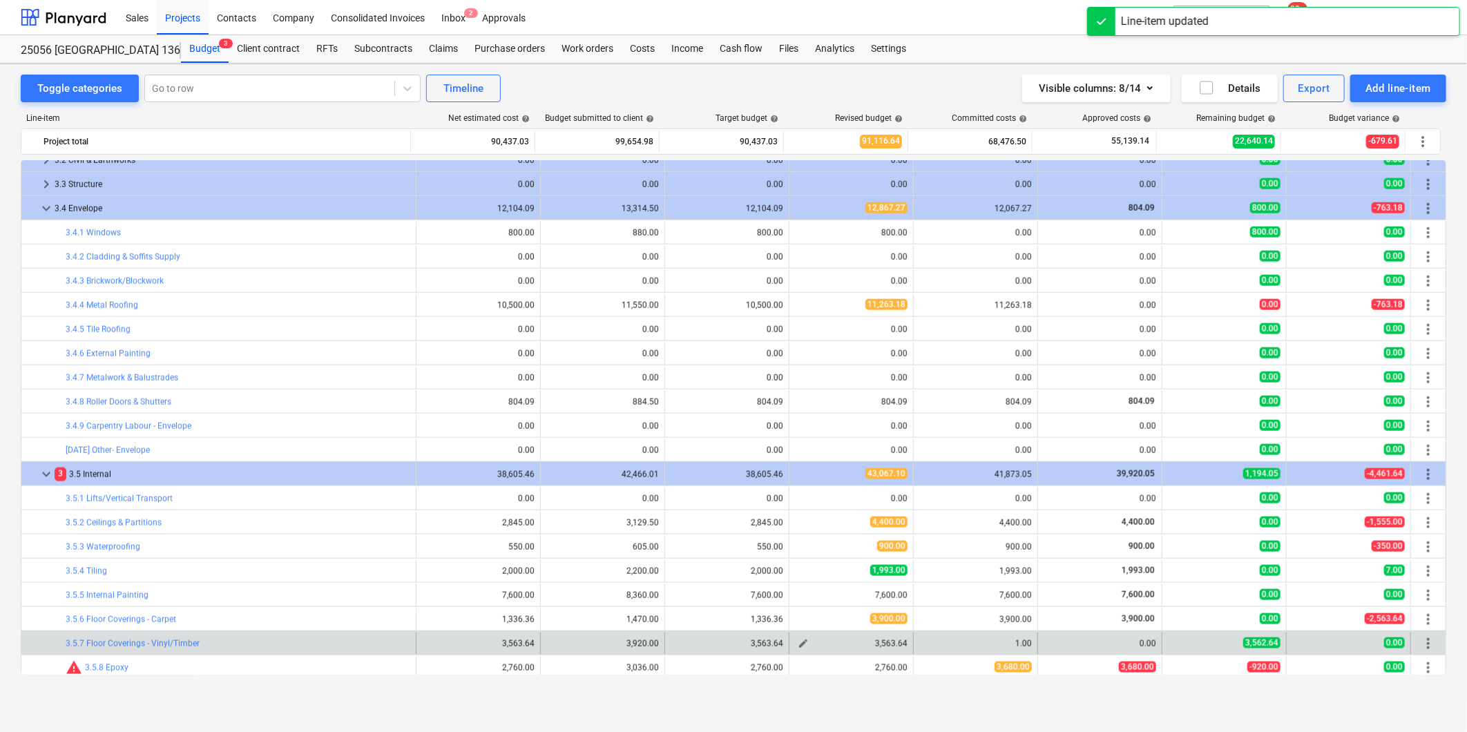
click at [798, 640] on span "edit" at bounding box center [803, 643] width 11 height 11
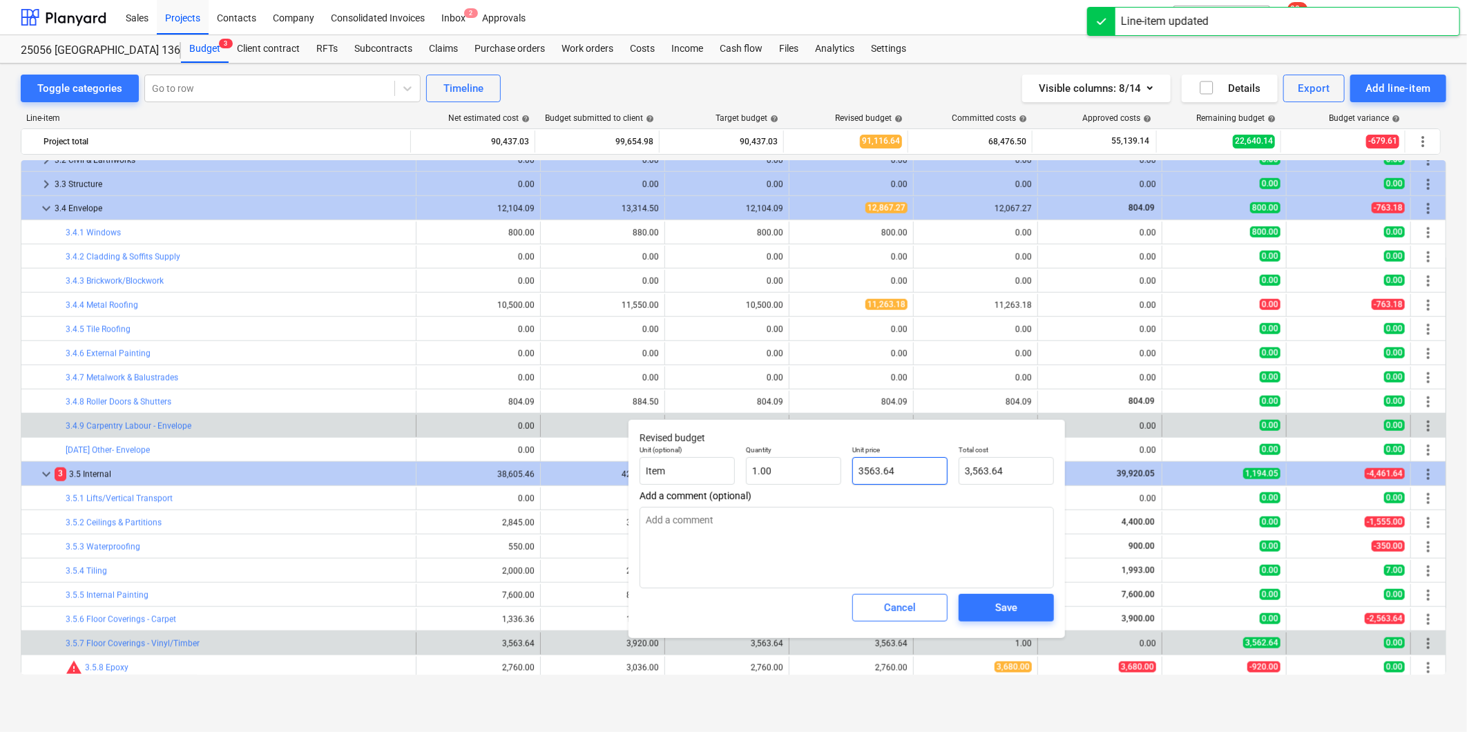
drag, startPoint x: 913, startPoint y: 471, endPoint x: 556, endPoint y: 425, distance: 359.9
click at [673, 446] on div "Unit (optional) Item Quantity 1.00 Unit price 3563.64 Total cost 3,563.64" at bounding box center [846, 465] width 425 height 50
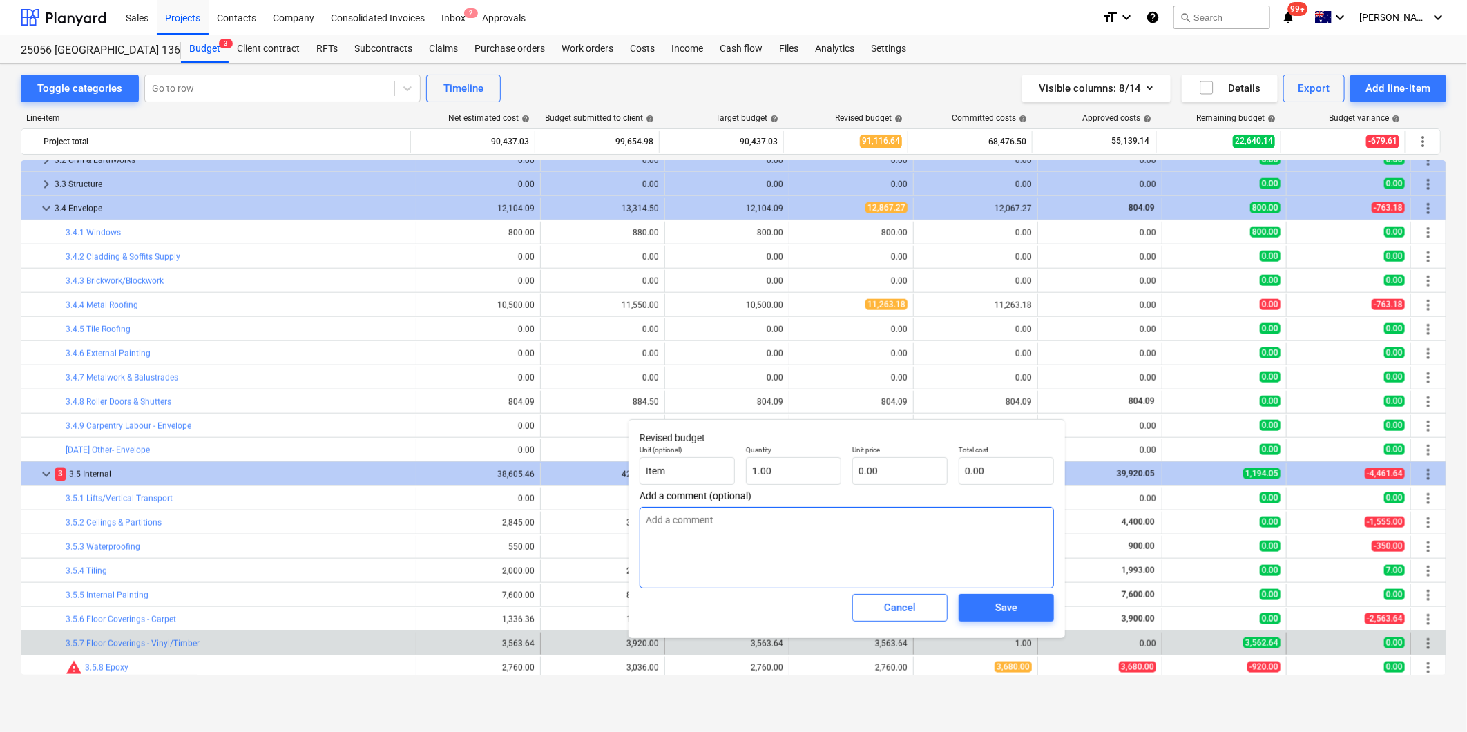
click at [727, 528] on textarea at bounding box center [847, 547] width 414 height 81
click at [998, 602] on div "Save" at bounding box center [1006, 608] width 22 height 18
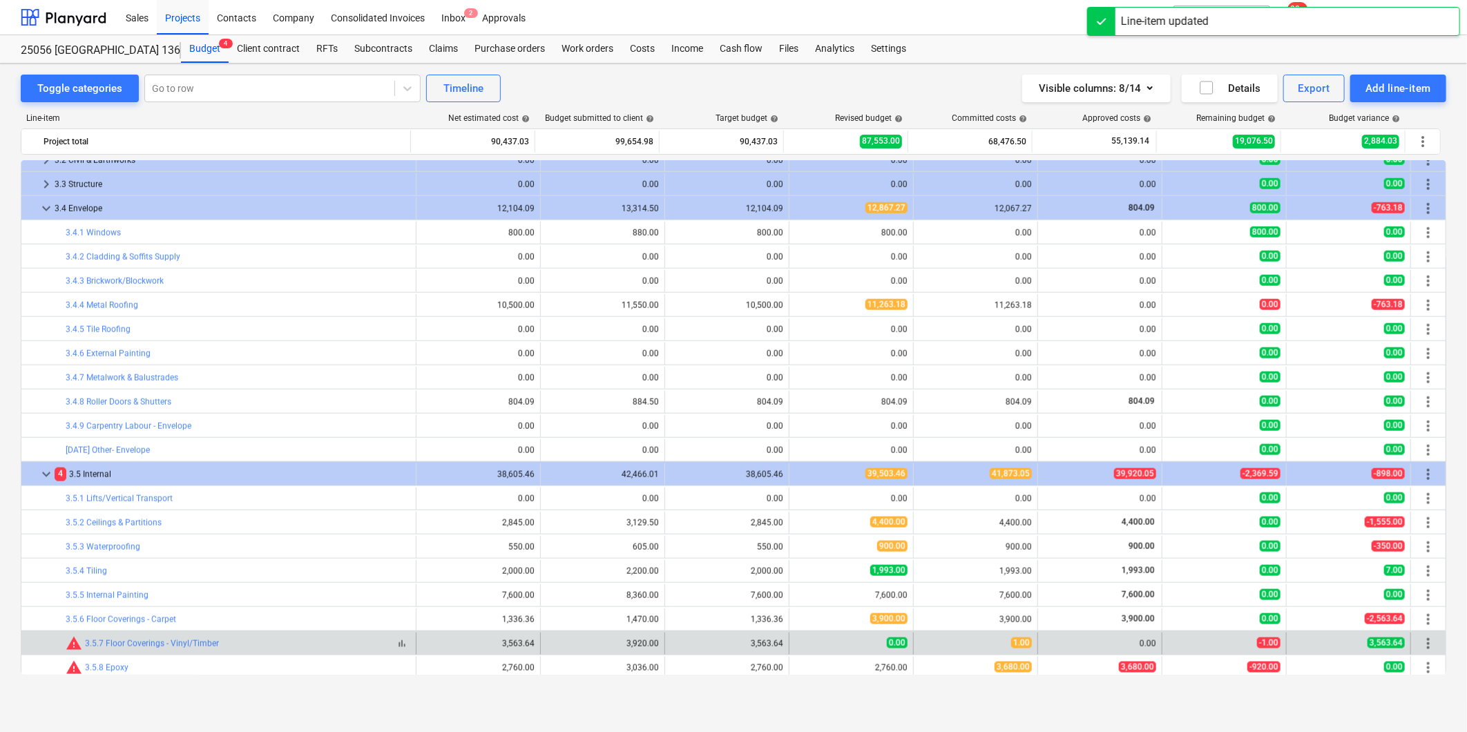
click at [140, 650] on div "warning 3.5.7 Floor Coverings - Vinyl/Timber" at bounding box center [142, 643] width 153 height 17
click at [142, 646] on link "3.5.7 Floor Coverings - Vinyl/Timber" at bounding box center [152, 644] width 134 height 10
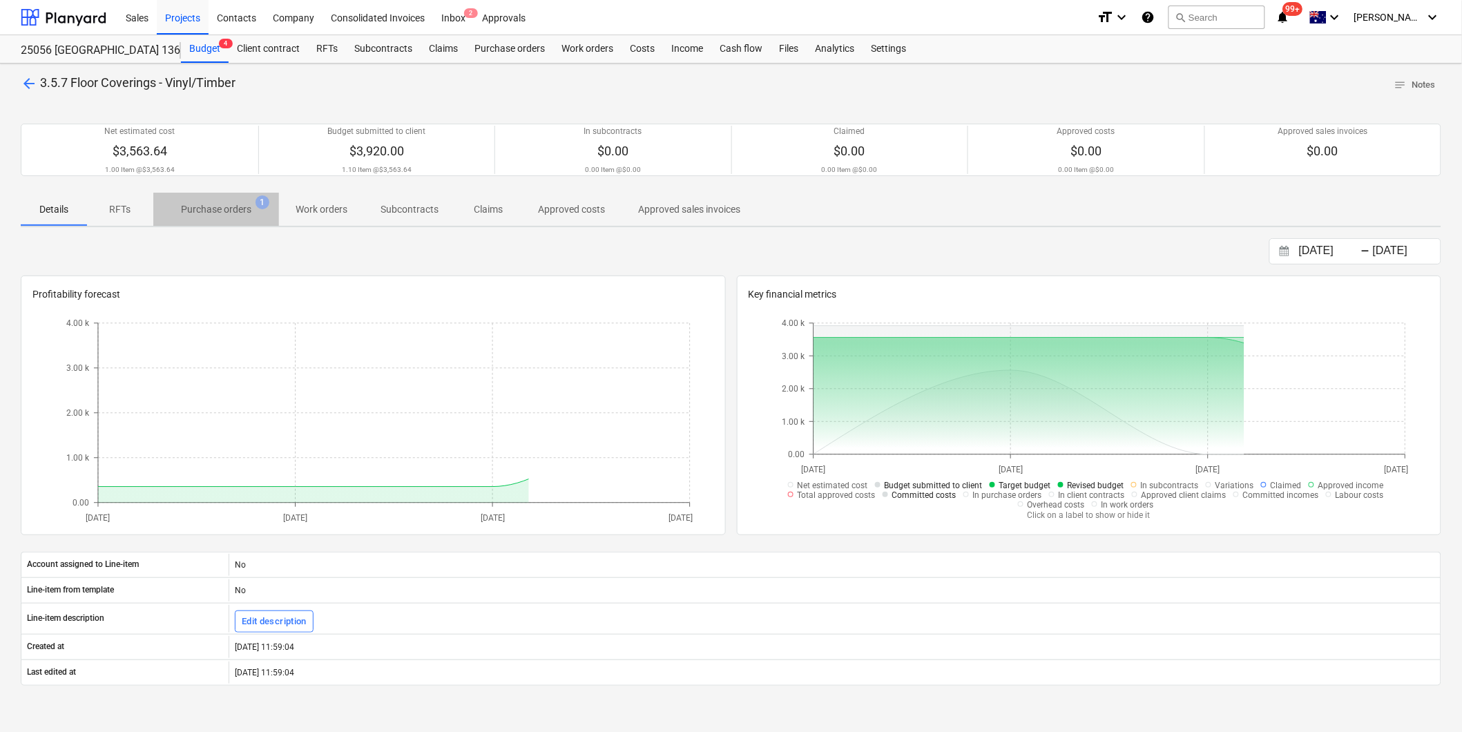
click at [195, 205] on p "Purchase orders" at bounding box center [216, 209] width 70 height 15
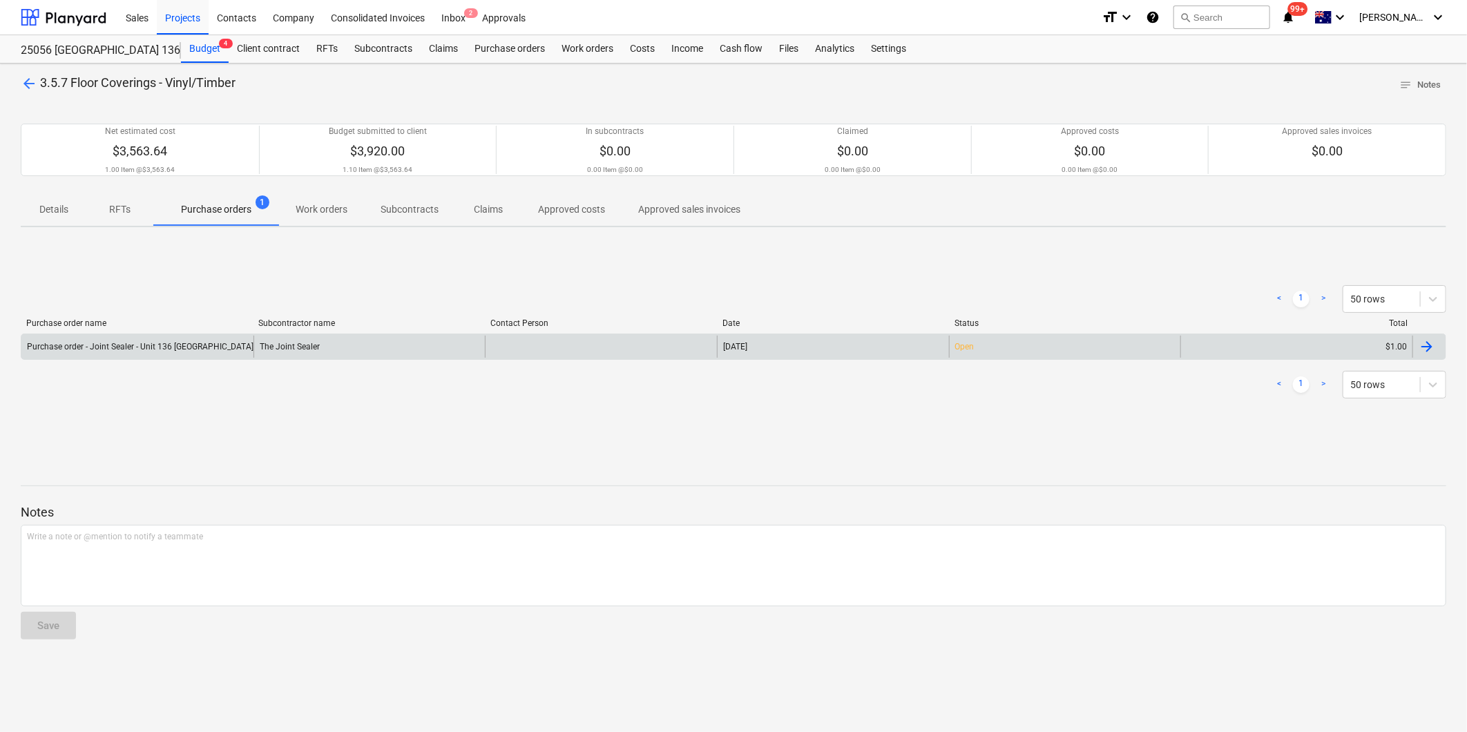
click at [206, 344] on div "Purchase order - Joint Sealer - Unit 136 [GEOGRAPHIC_DATA]" at bounding box center [140, 347] width 227 height 10
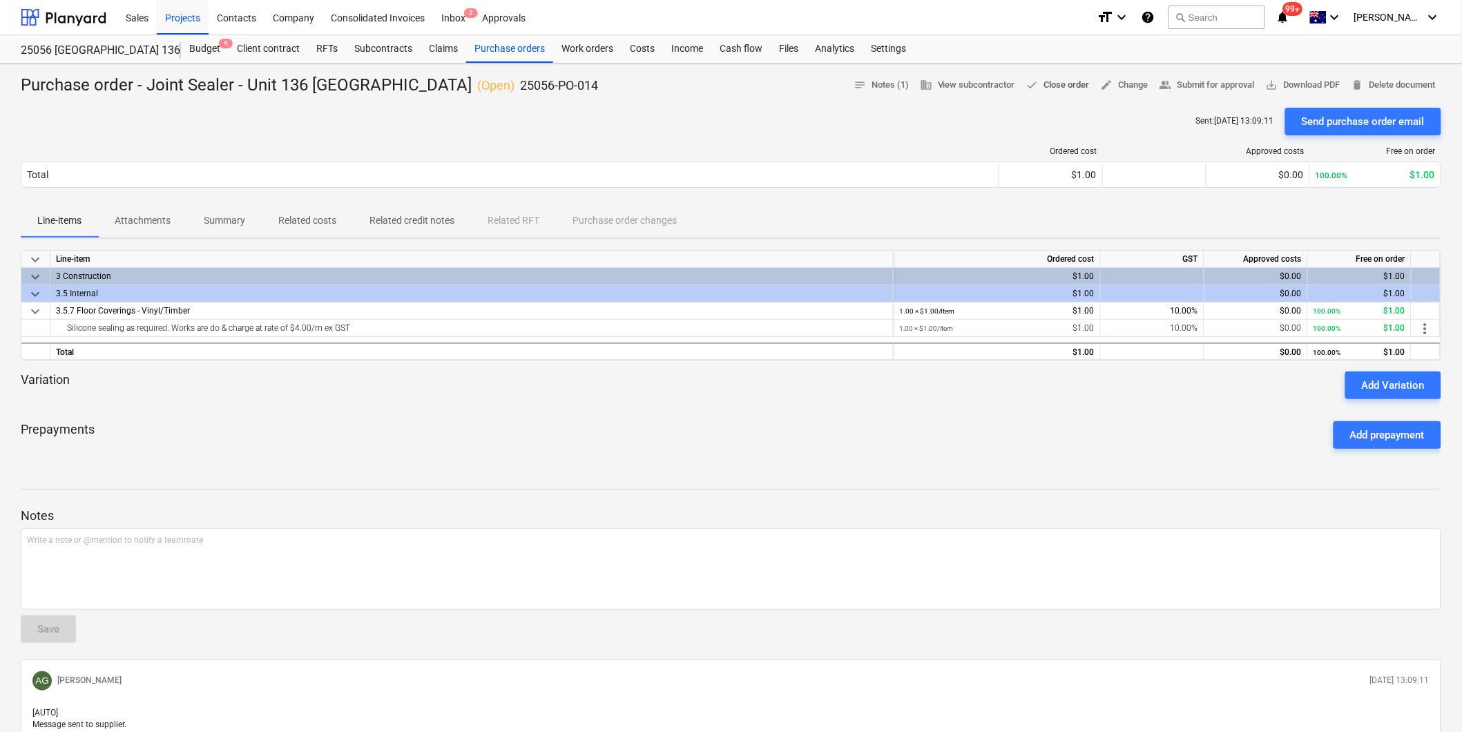
click at [1052, 84] on span "done Close order" at bounding box center [1058, 85] width 64 height 16
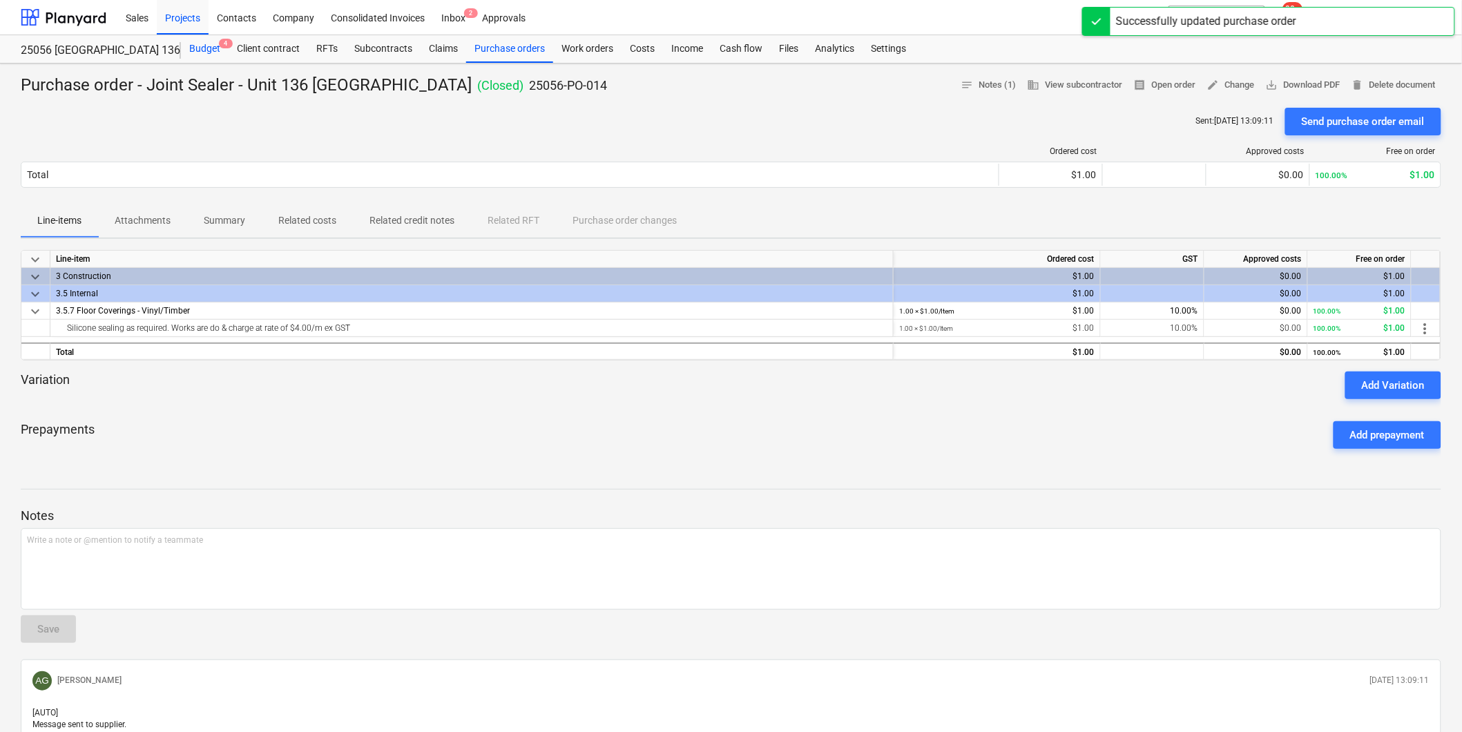
click at [198, 46] on div "Budget 4" at bounding box center [205, 49] width 48 height 28
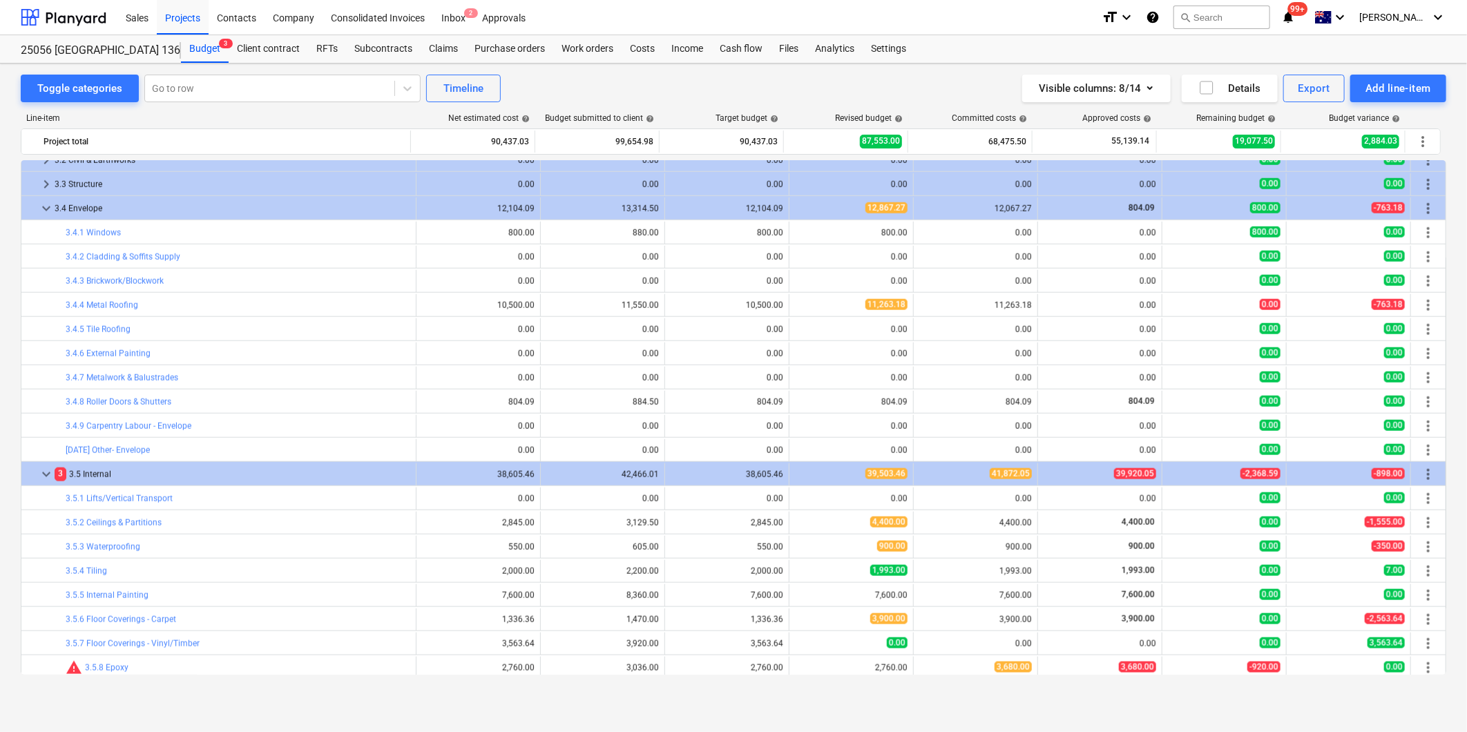
scroll to position [1032, 0]
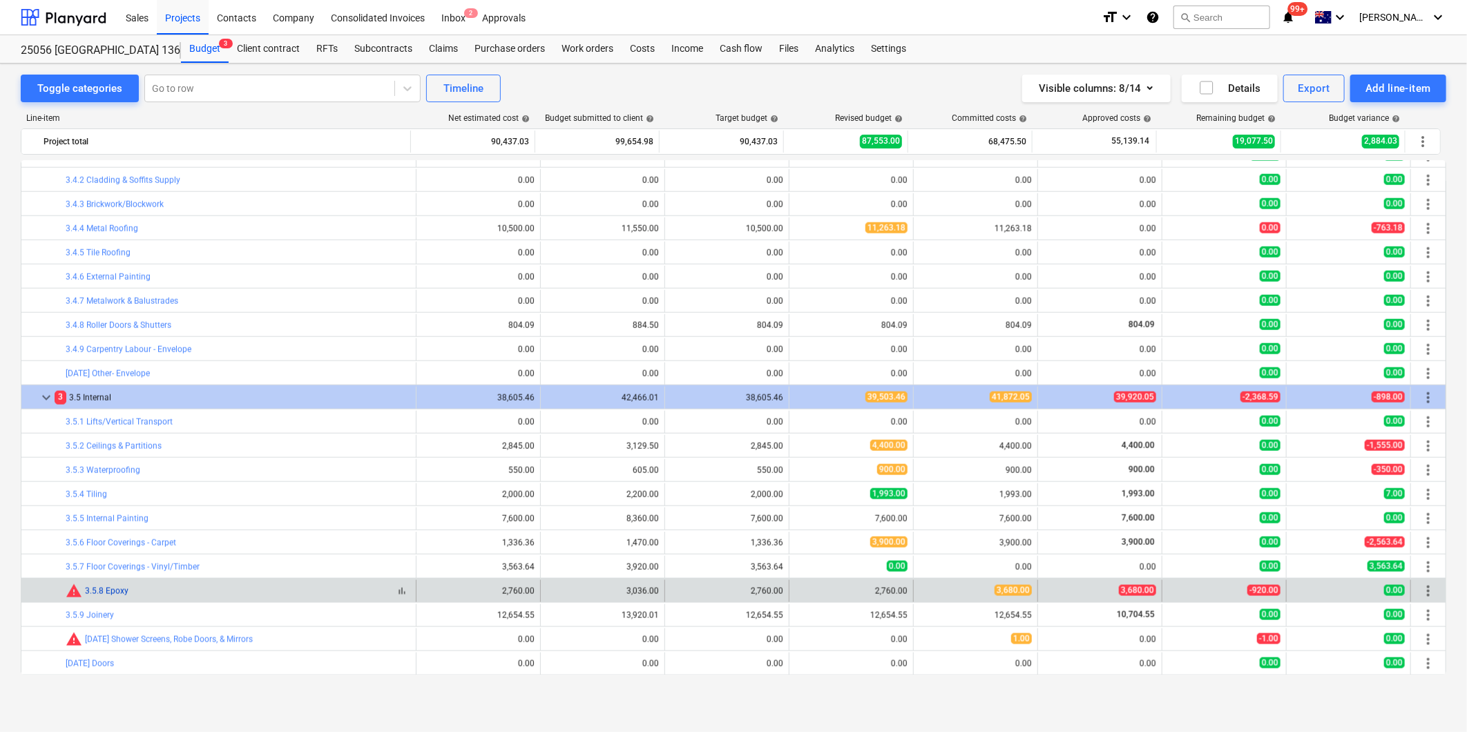
click at [98, 591] on link "3.5.8 Epoxy" at bounding box center [107, 591] width 44 height 10
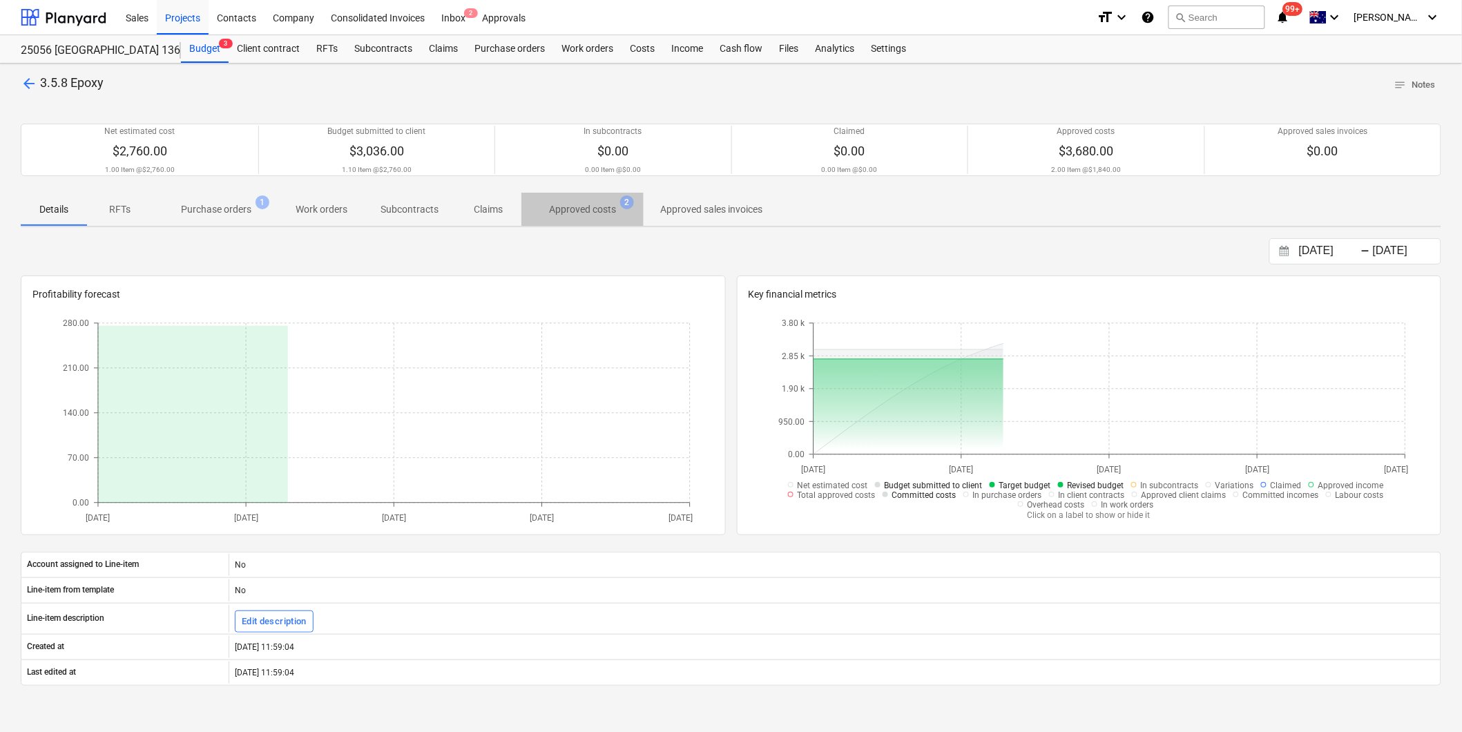
click at [572, 207] on p "Approved costs" at bounding box center [582, 209] width 67 height 15
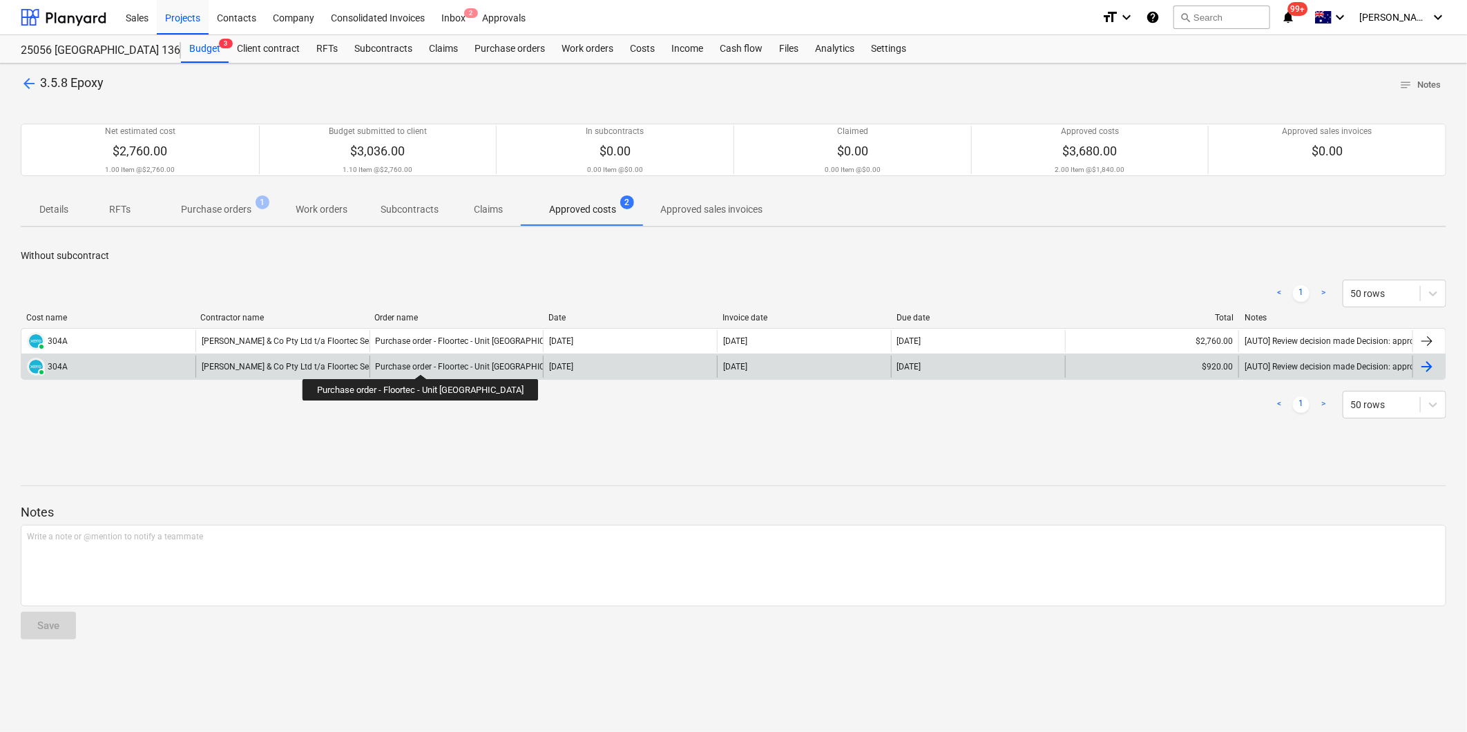
click at [457, 362] on div "Purchase order - Floortec - Unit [GEOGRAPHIC_DATA]" at bounding box center [474, 367] width 196 height 10
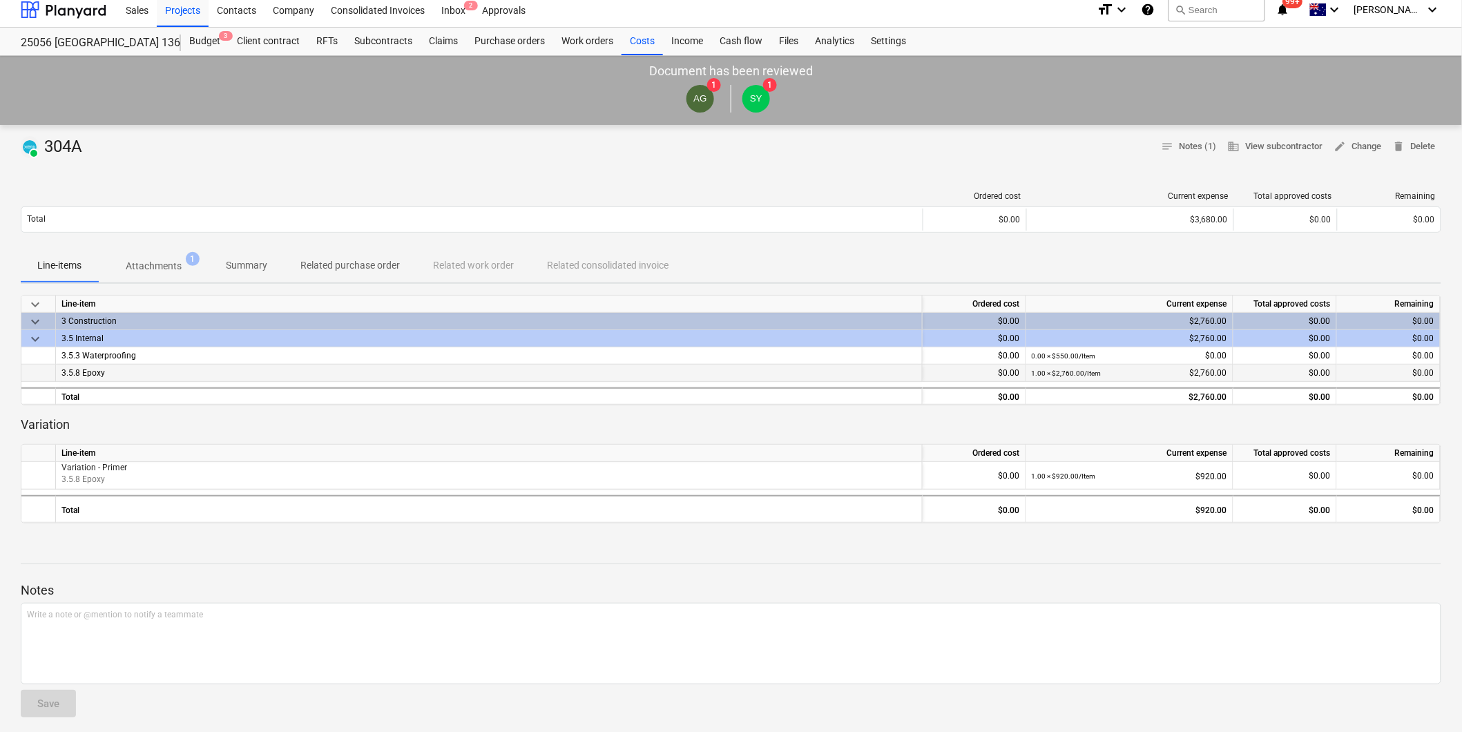
scroll to position [15, 0]
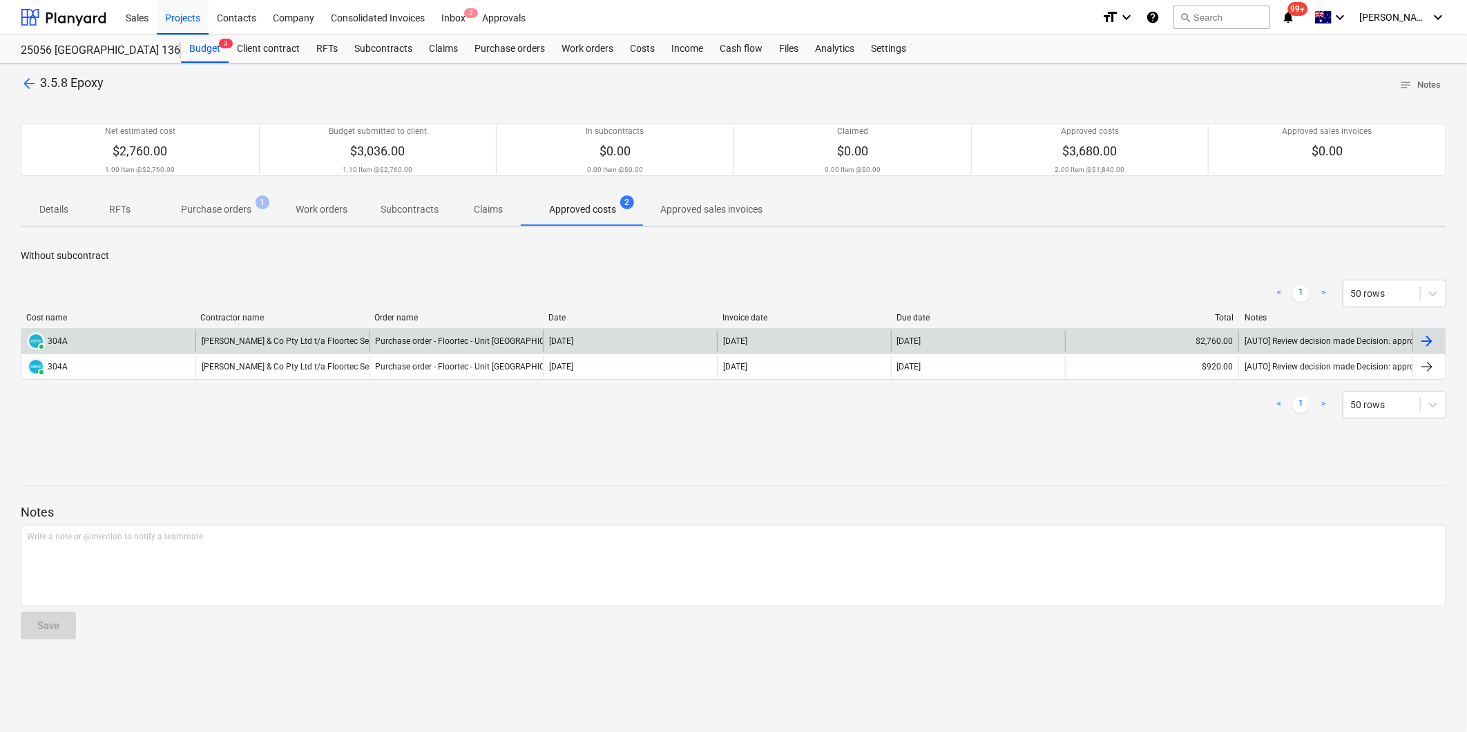
click at [298, 338] on div "[PERSON_NAME] & Co Pty Ltd t/a Floortec Seamless Coatings" at bounding box center [282, 341] width 174 height 22
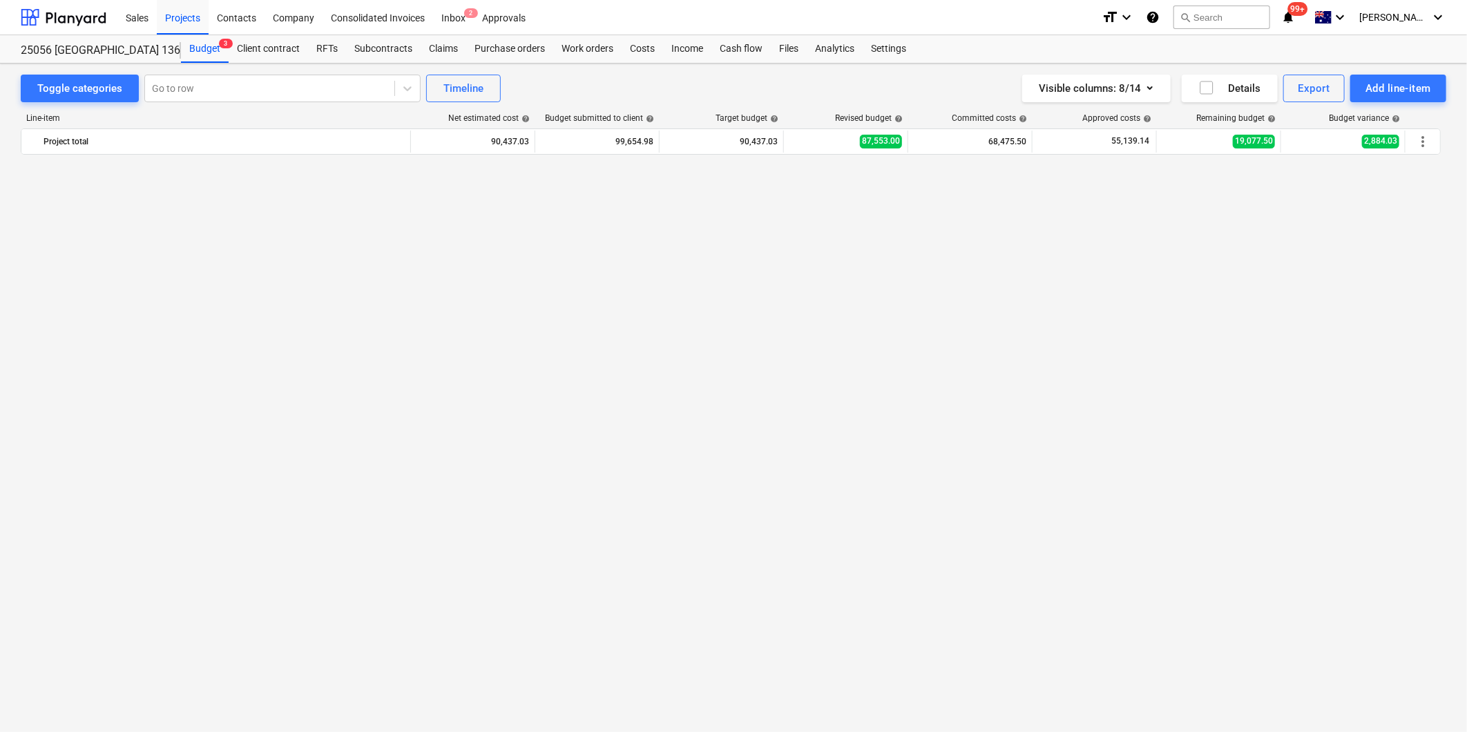
scroll to position [1032, 0]
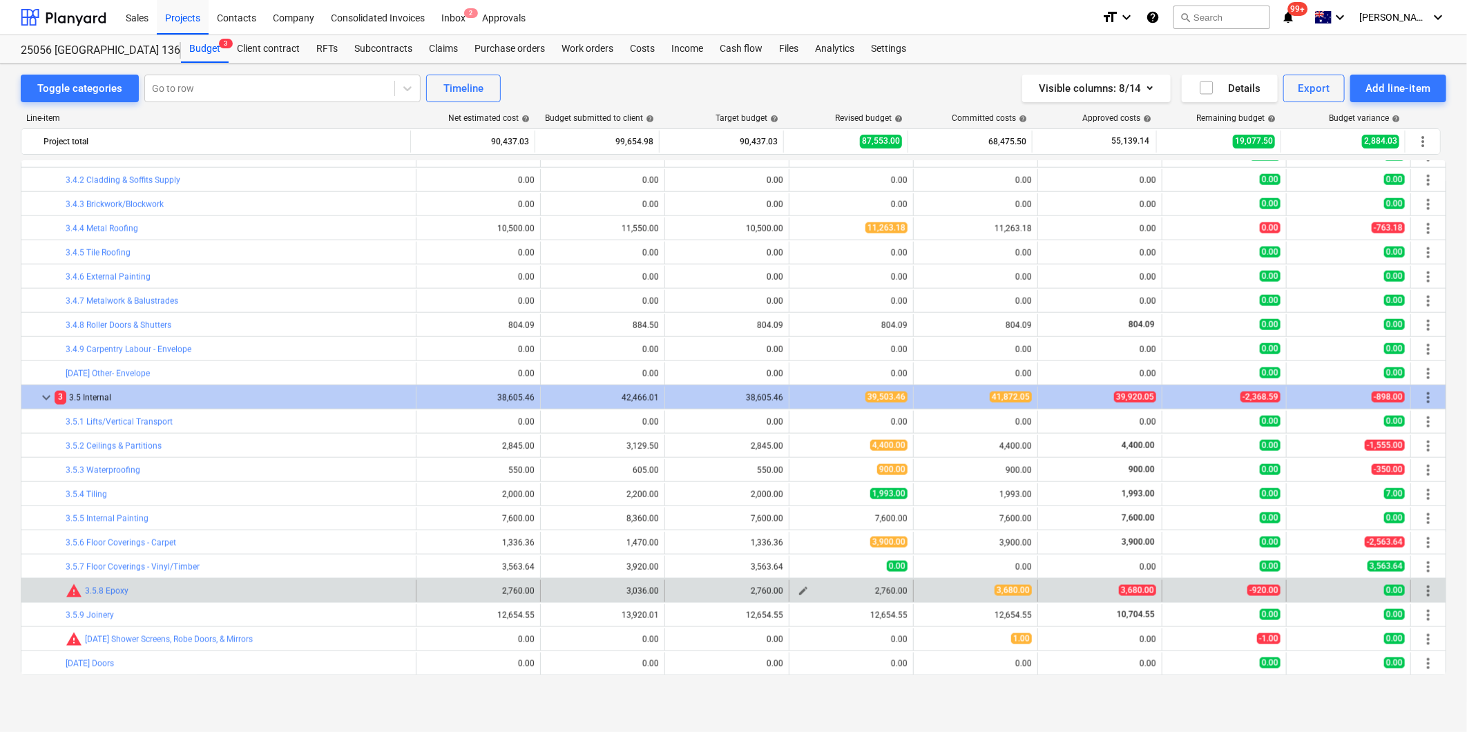
click at [798, 595] on span "edit" at bounding box center [803, 591] width 11 height 11
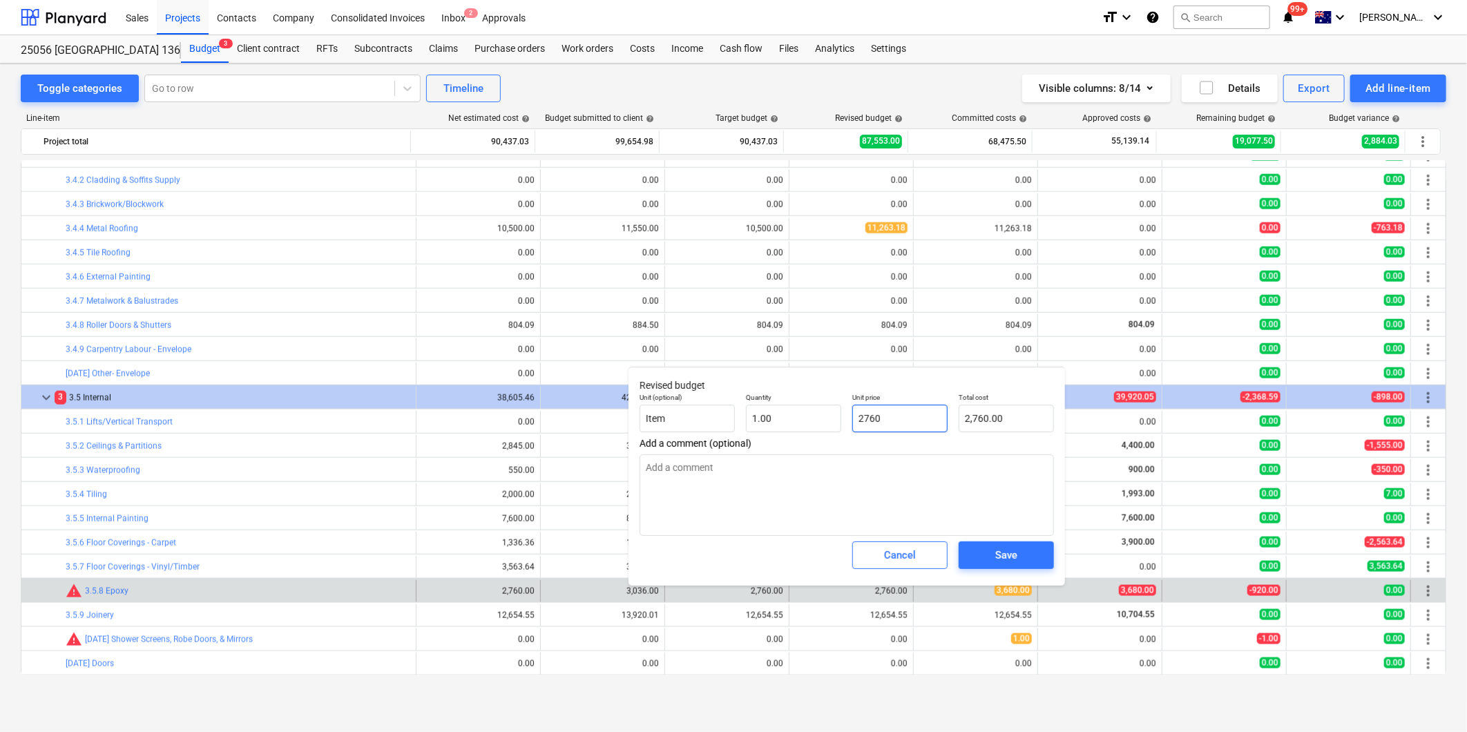
drag, startPoint x: 910, startPoint y: 416, endPoint x: 684, endPoint y: 402, distance: 225.6
click at [703, 405] on div "Unit (optional) Item Quantity 1.00 Unit price 2760 Total cost 2,760.00" at bounding box center [846, 412] width 425 height 50
click at [996, 552] on div "Save" at bounding box center [1006, 555] width 22 height 18
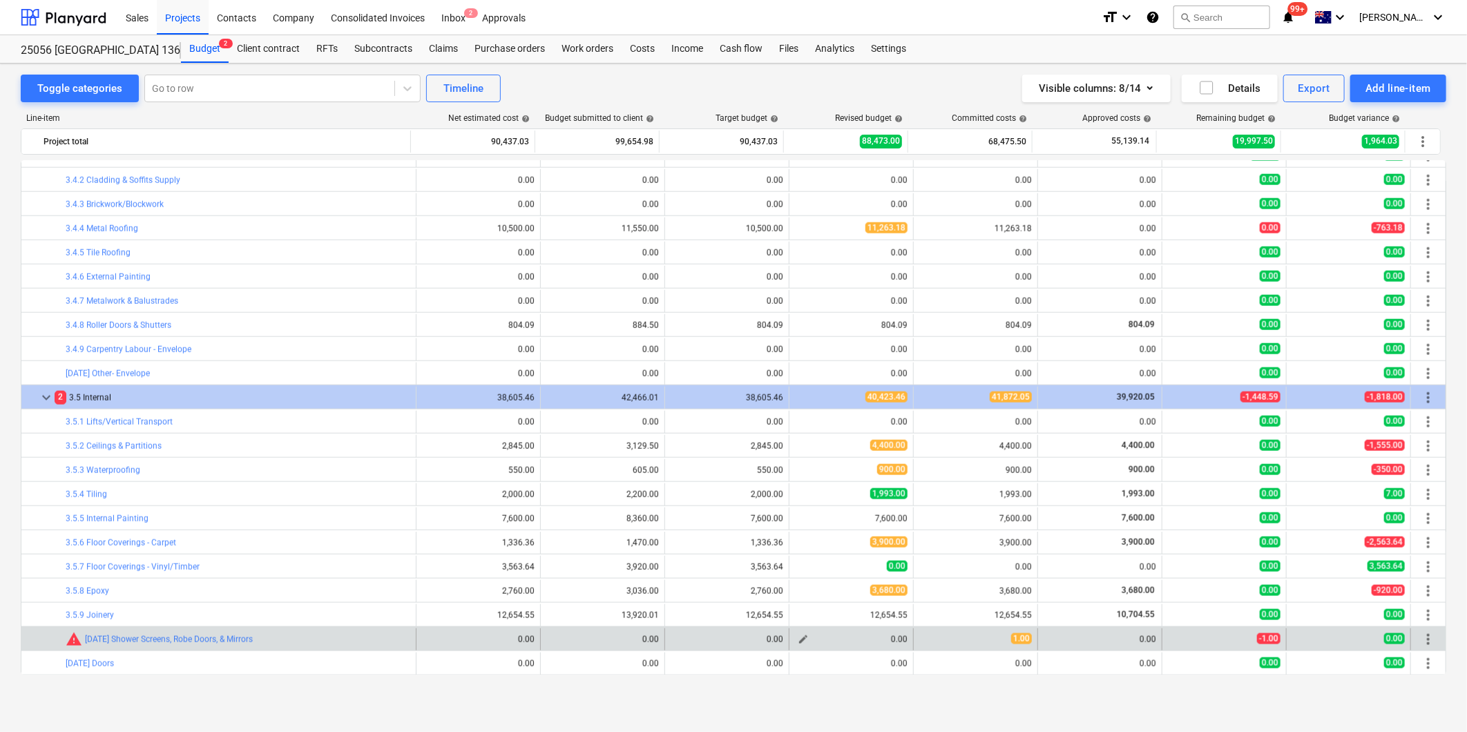
scroll to position [1109, 0]
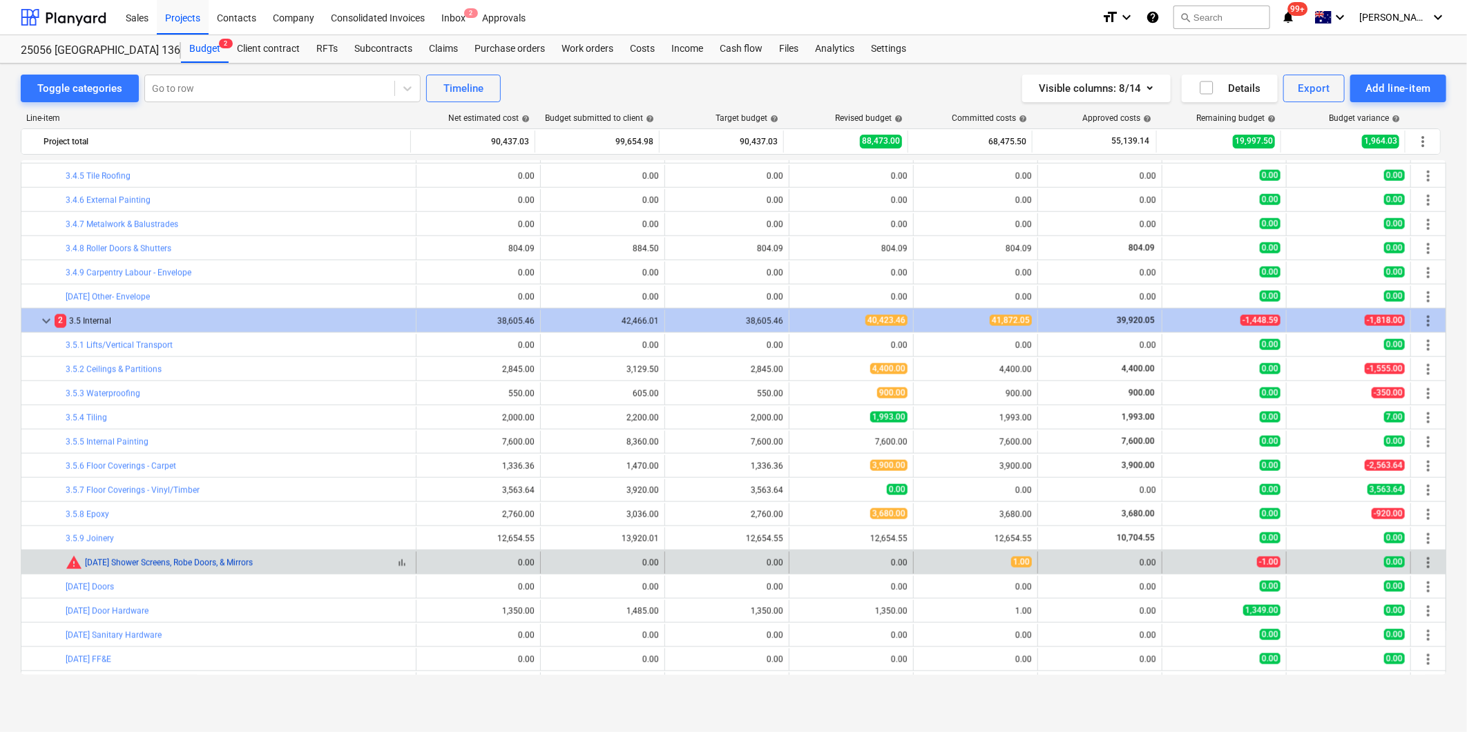
click at [219, 560] on link "[DATE] Shower Screens, Robe Doors, & Mirrors" at bounding box center [169, 563] width 168 height 10
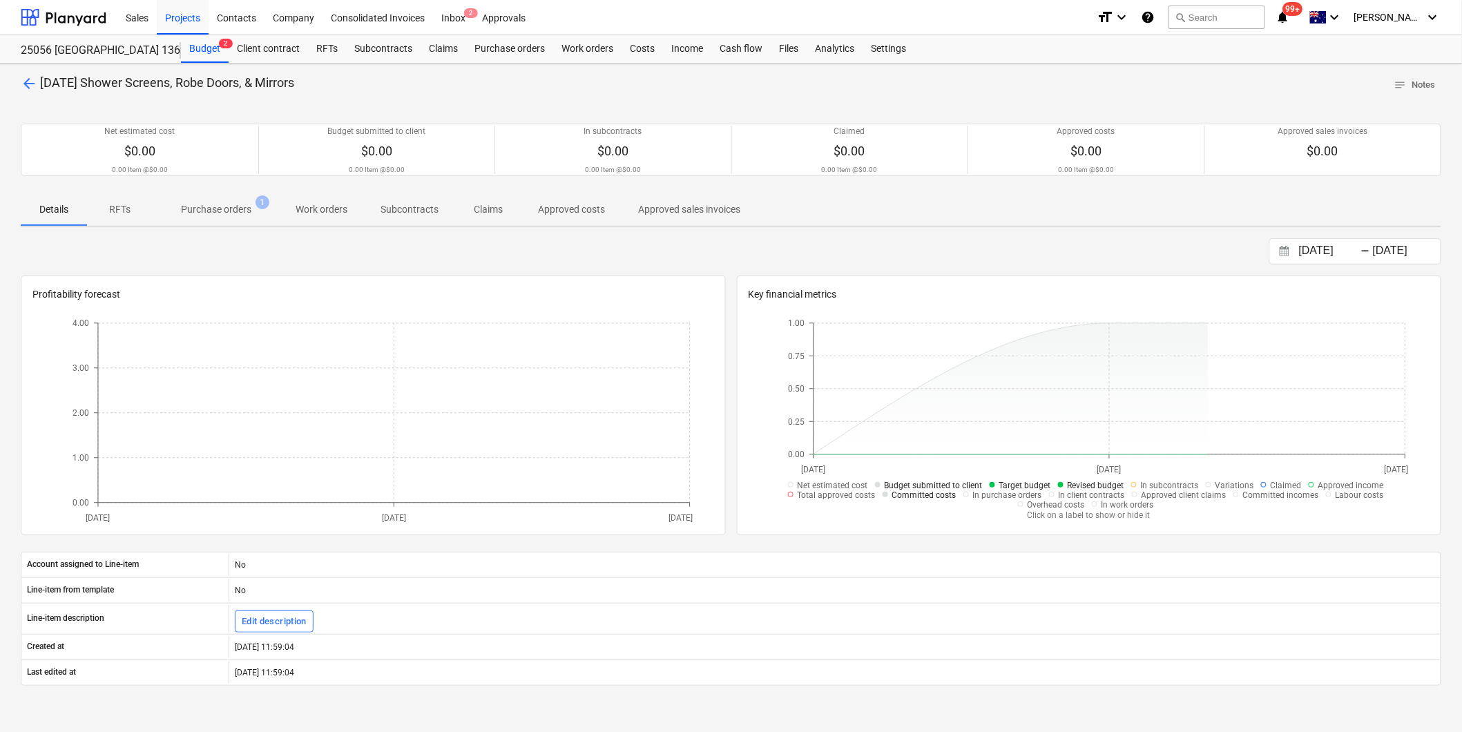
click at [214, 212] on p "Purchase orders" at bounding box center [216, 209] width 70 height 15
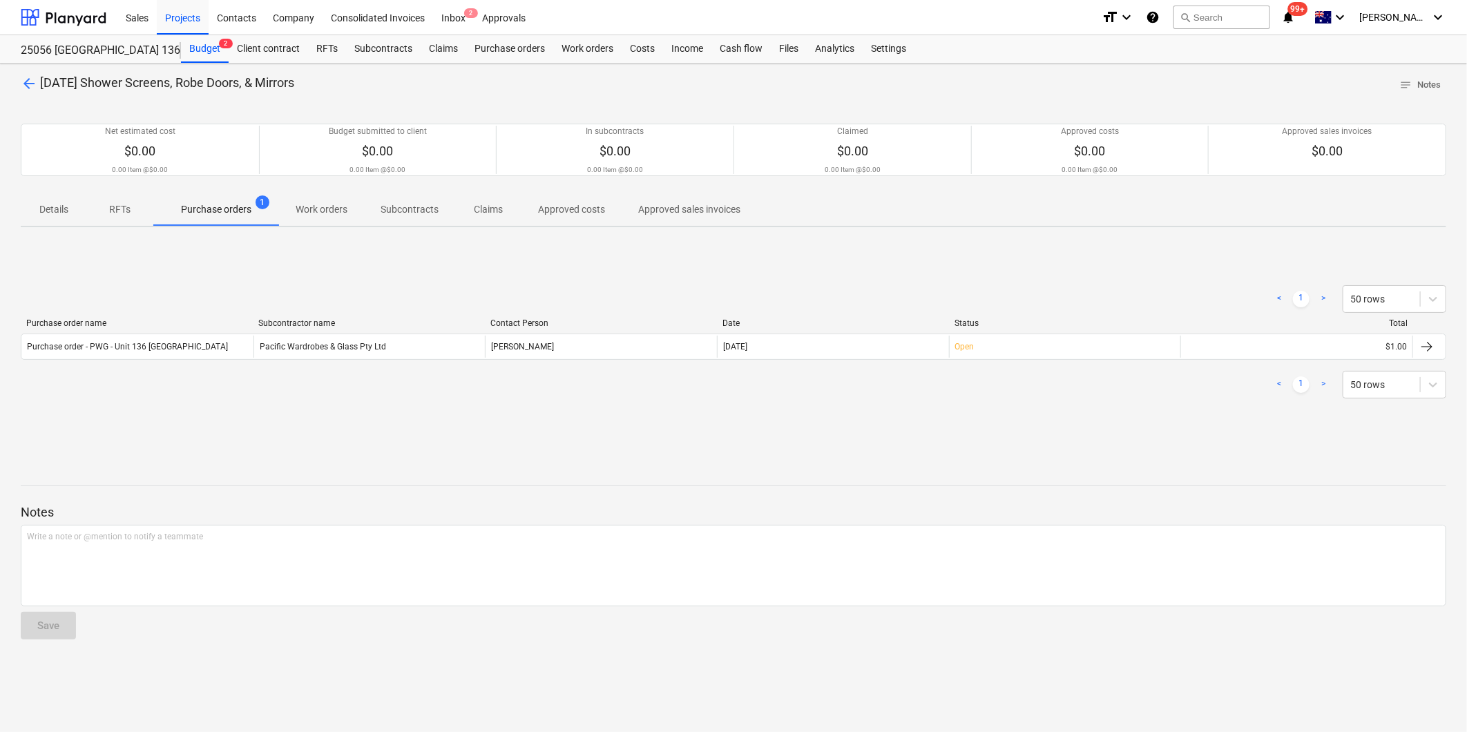
click at [231, 213] on p "Purchase orders" at bounding box center [216, 209] width 70 height 15
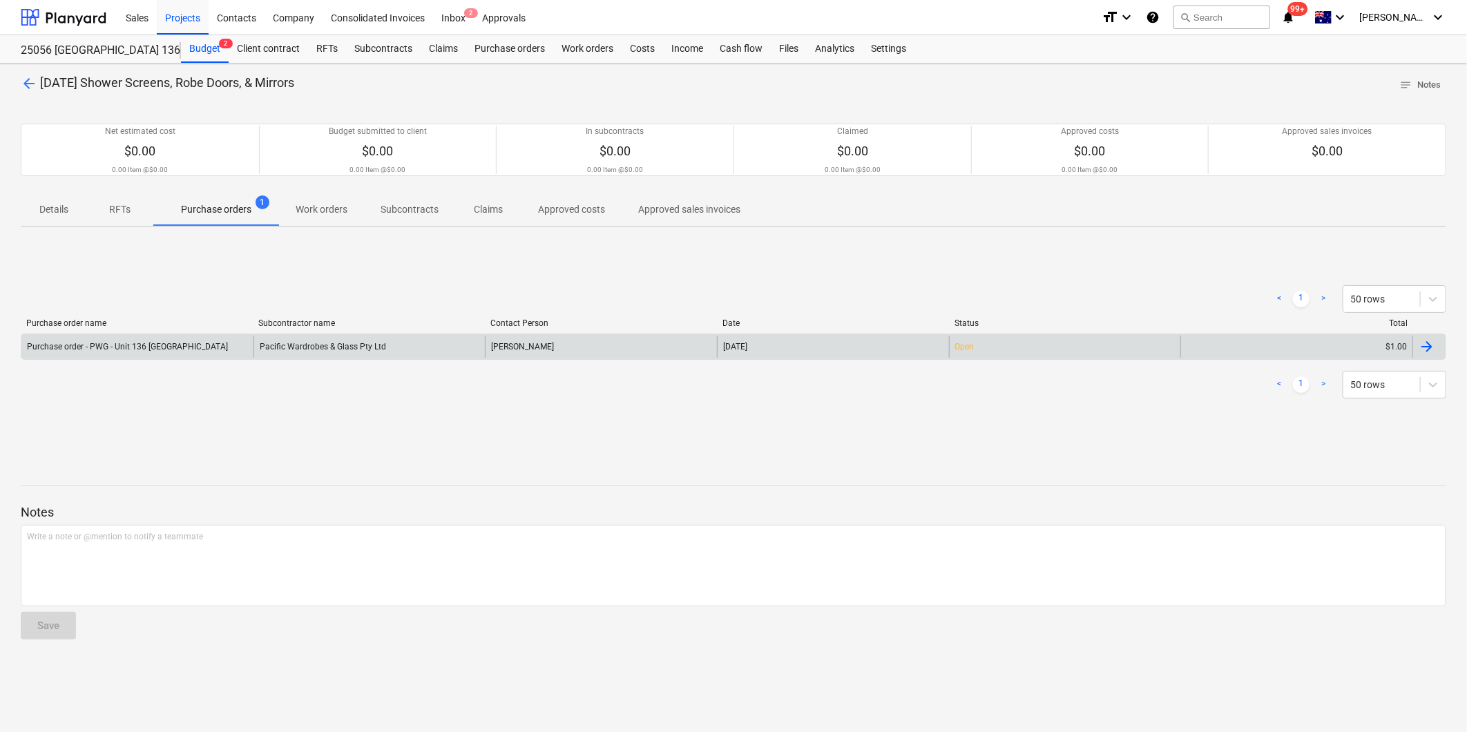
click at [318, 347] on div "Pacific Wardrobes & Glass Pty Ltd" at bounding box center [369, 347] width 232 height 22
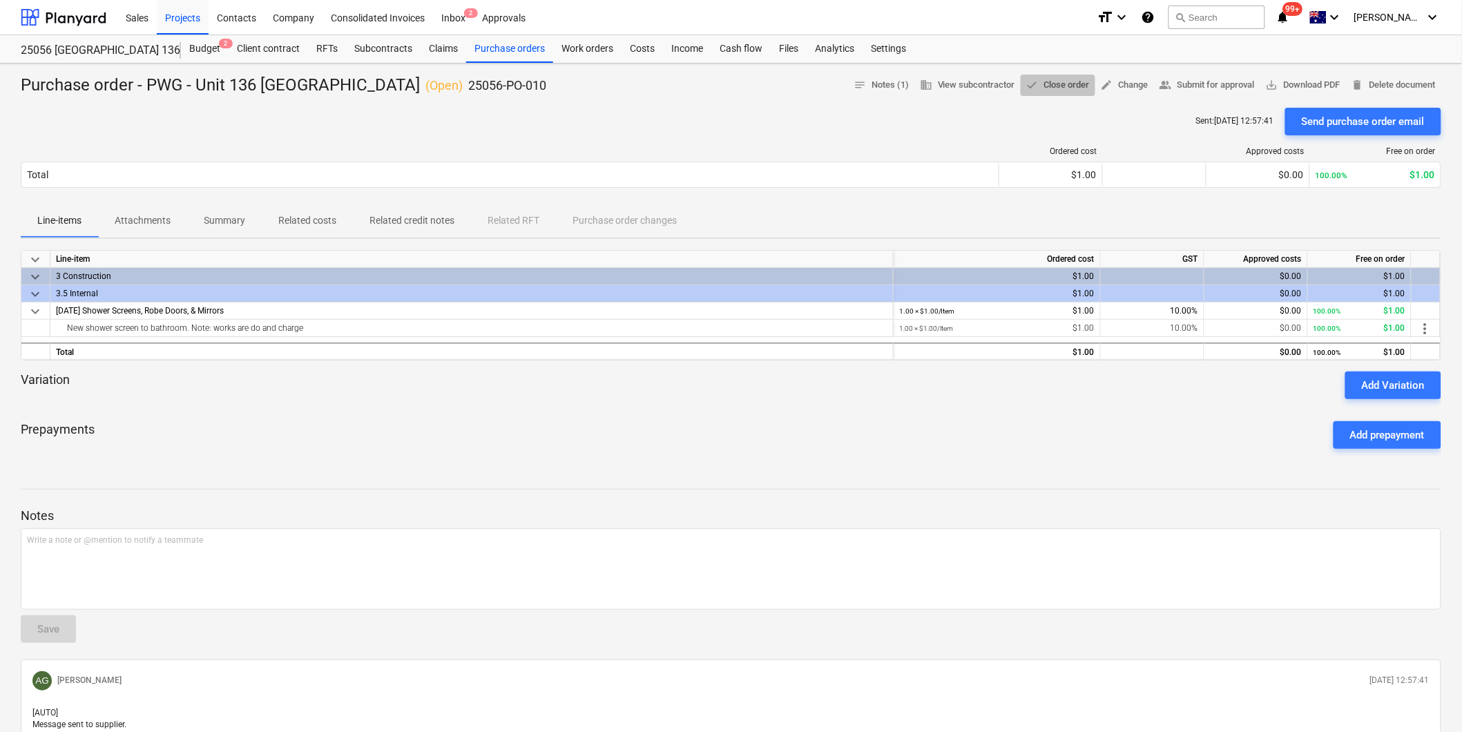
click at [1064, 83] on span "done Close order" at bounding box center [1058, 85] width 64 height 16
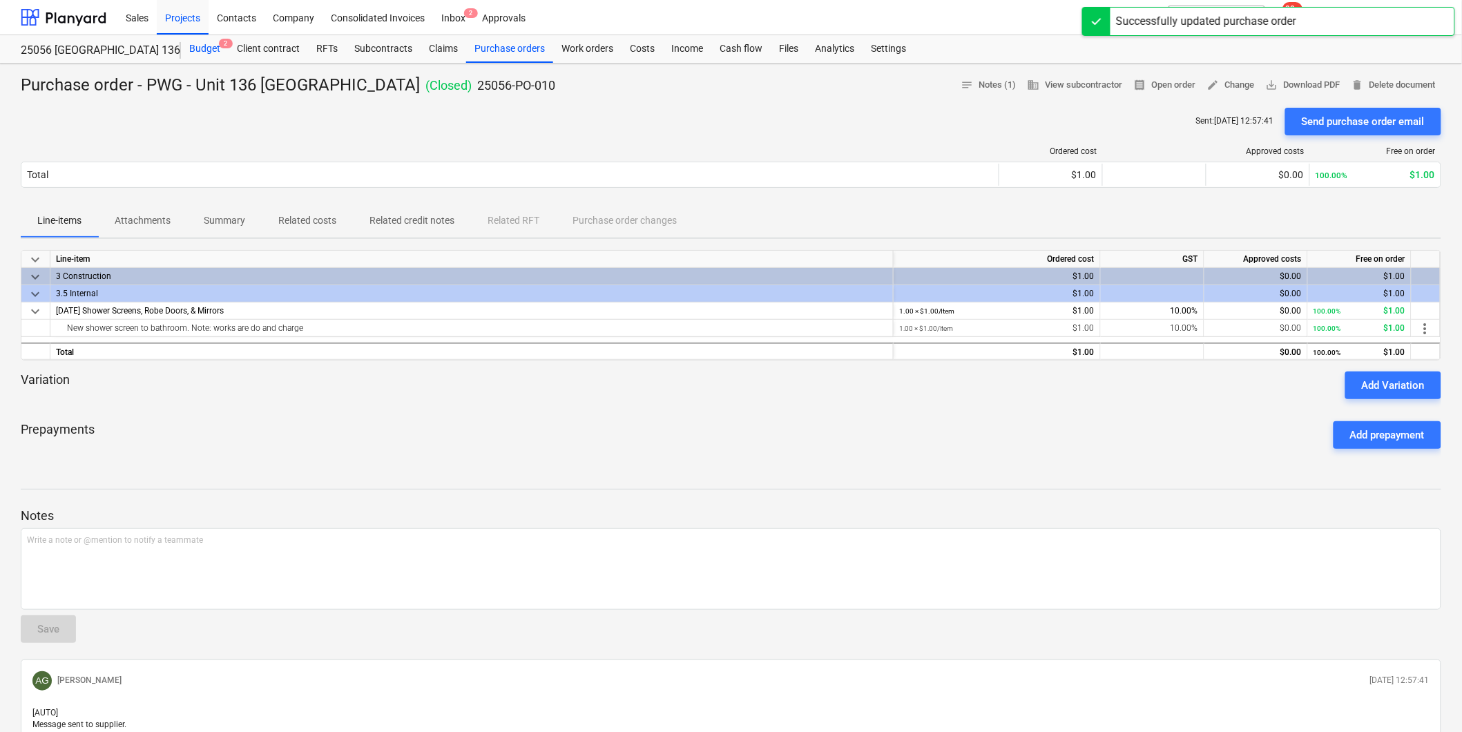
click at [196, 45] on div "Budget 2" at bounding box center [205, 49] width 48 height 28
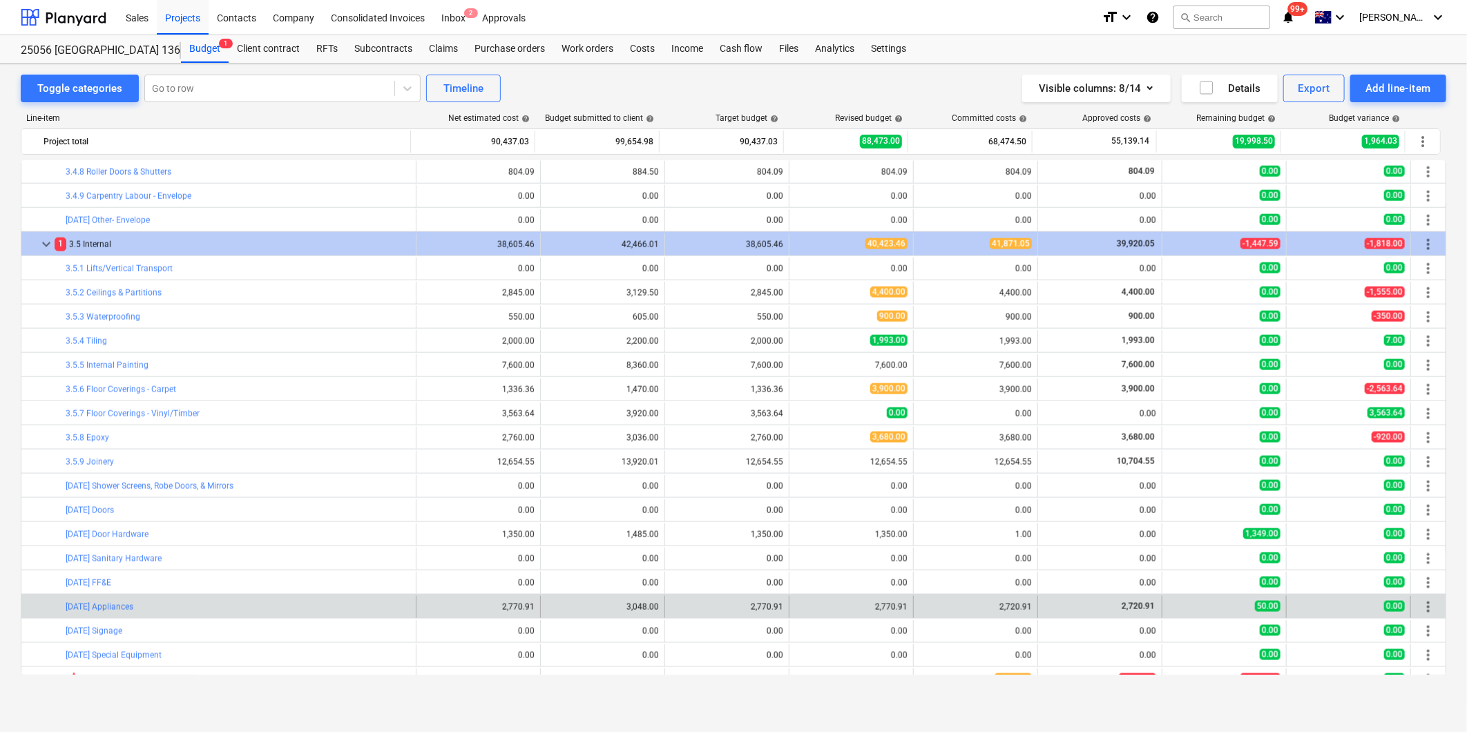
scroll to position [1262, 0]
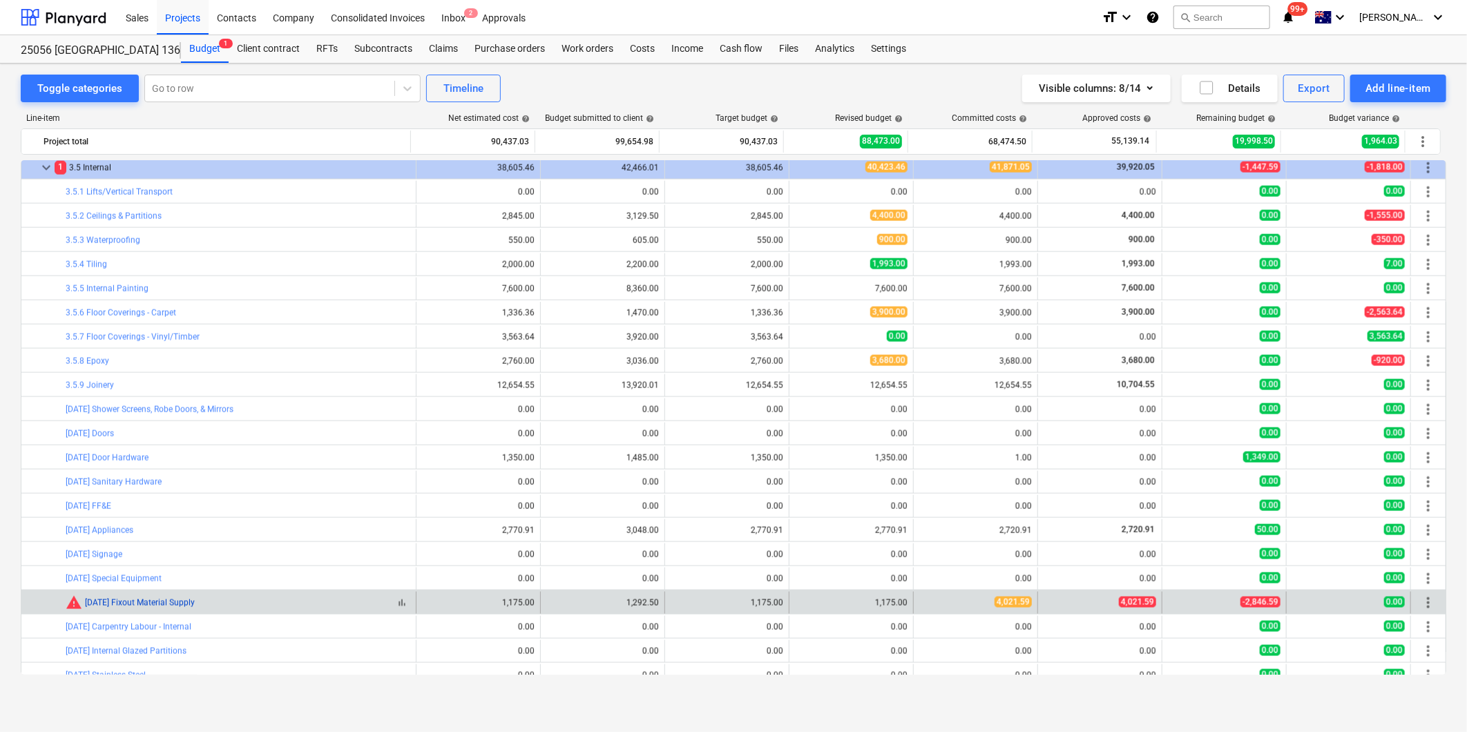
click at [163, 606] on link "[DATE] Fixout Material Supply" at bounding box center [140, 603] width 110 height 10
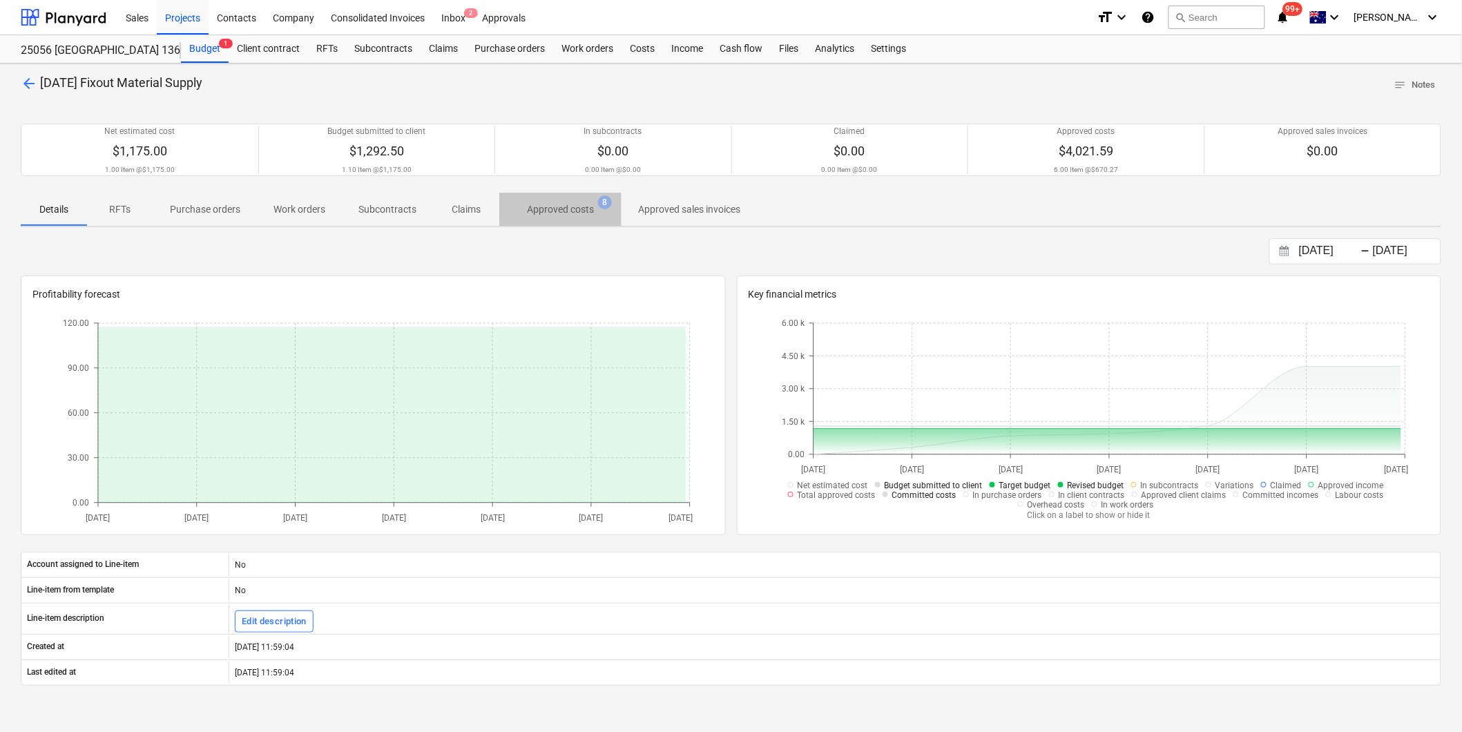
click at [557, 214] on p "Approved costs" at bounding box center [560, 209] width 67 height 15
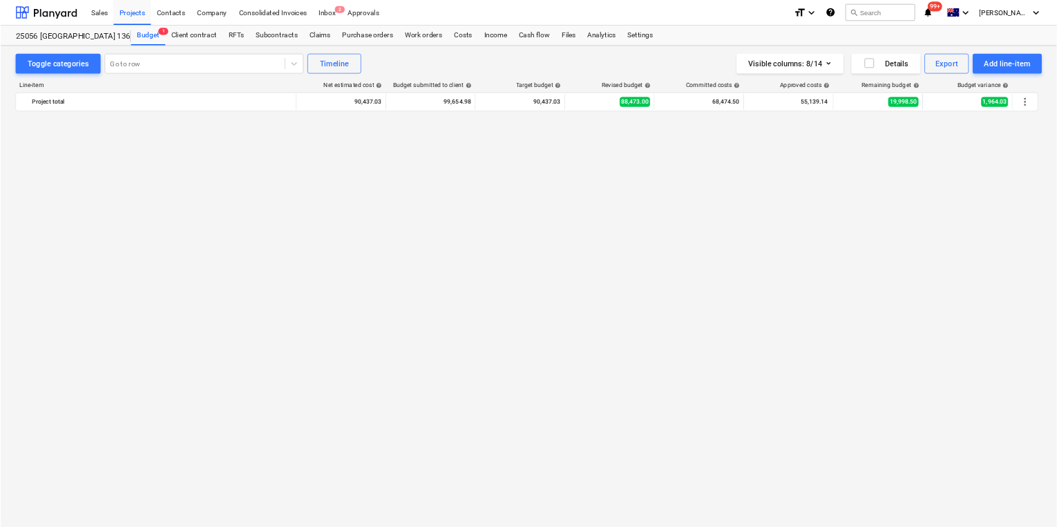
scroll to position [1340, 0]
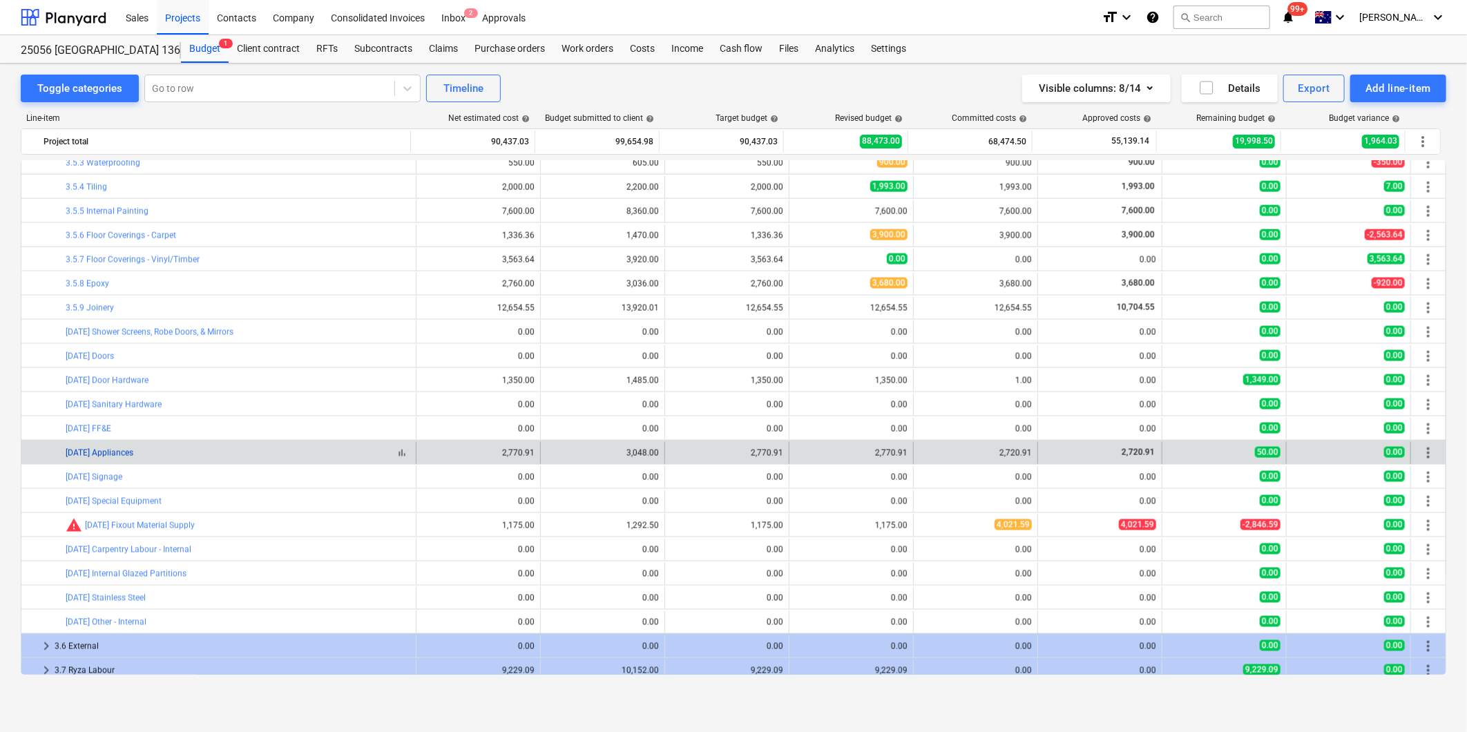
click at [102, 456] on link "[DATE] Appliances" at bounding box center [100, 453] width 68 height 10
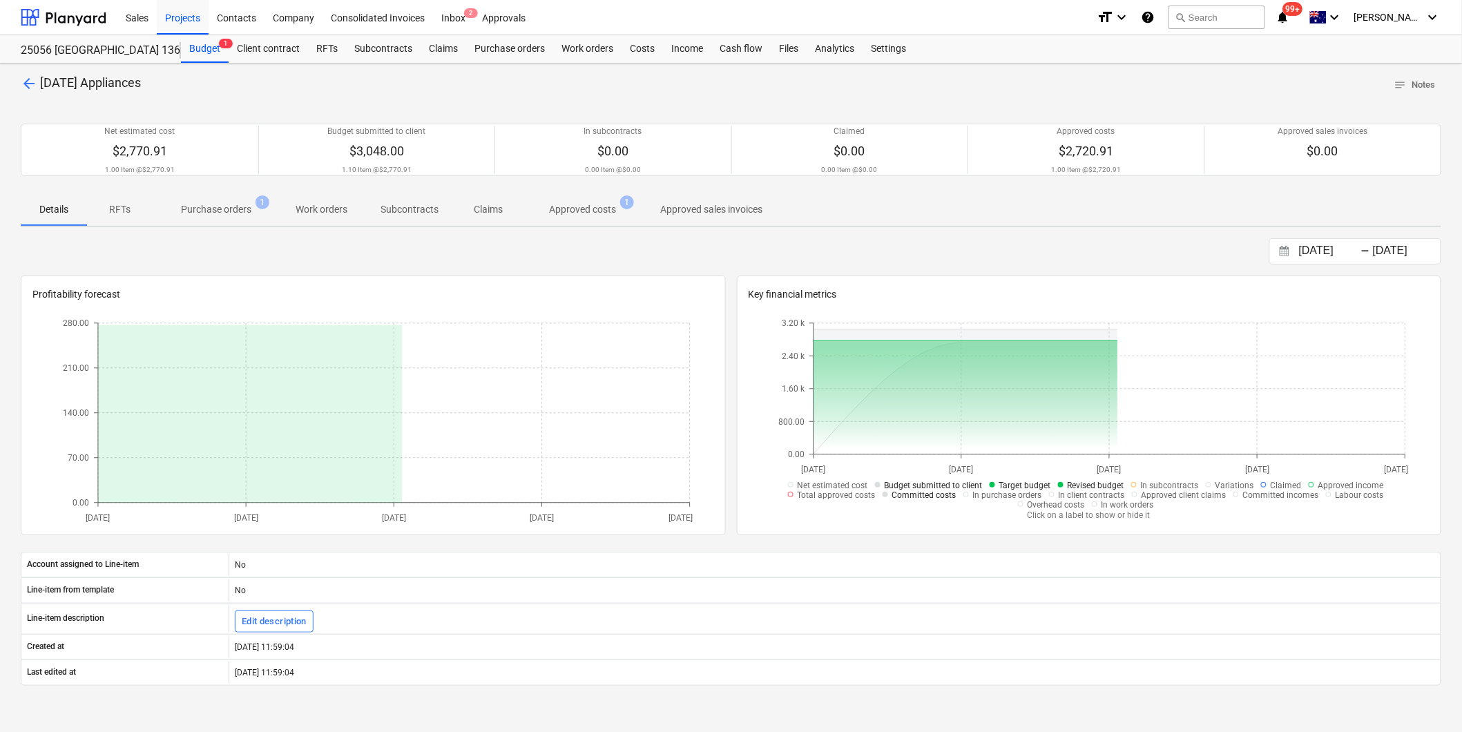
click at [568, 211] on p "Approved costs" at bounding box center [582, 209] width 67 height 15
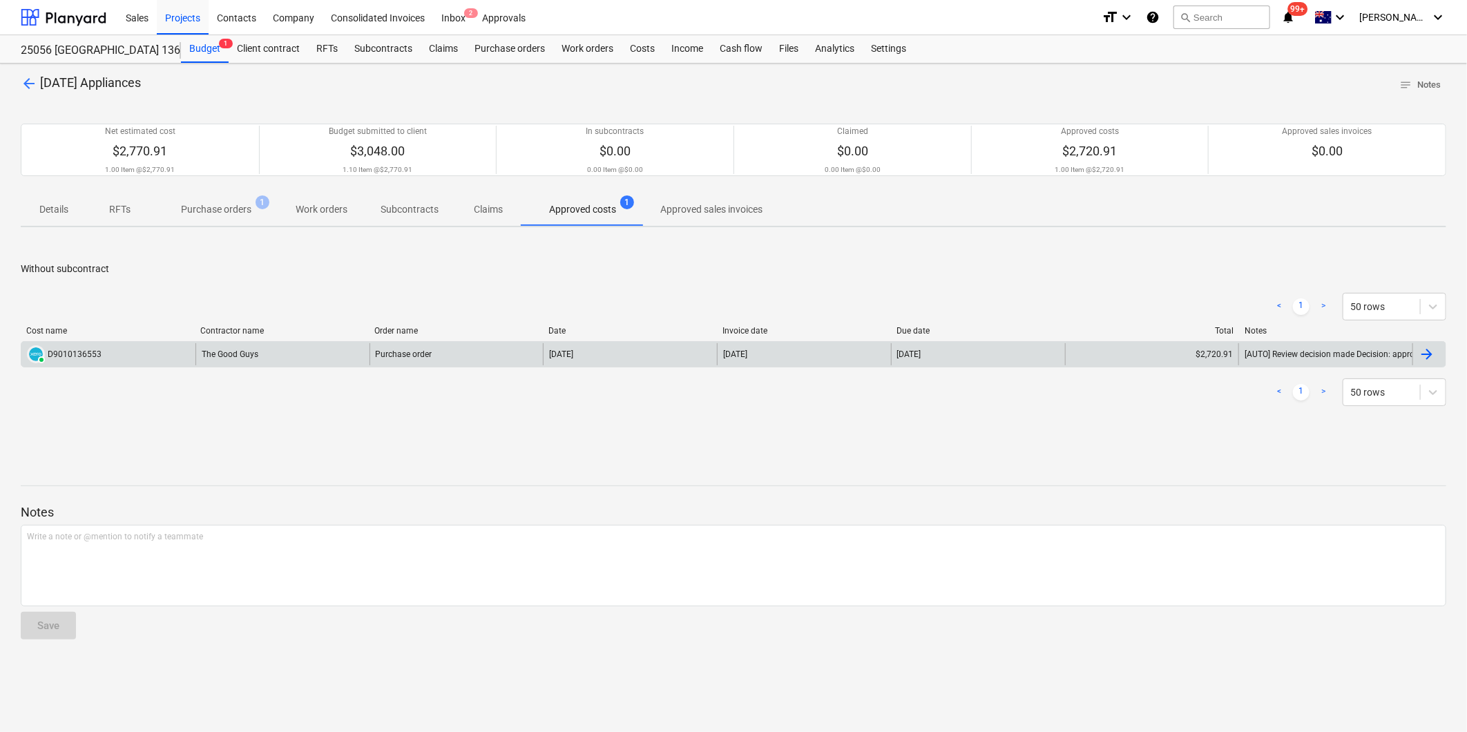
click at [226, 354] on div "The Good Guys" at bounding box center [282, 354] width 174 height 22
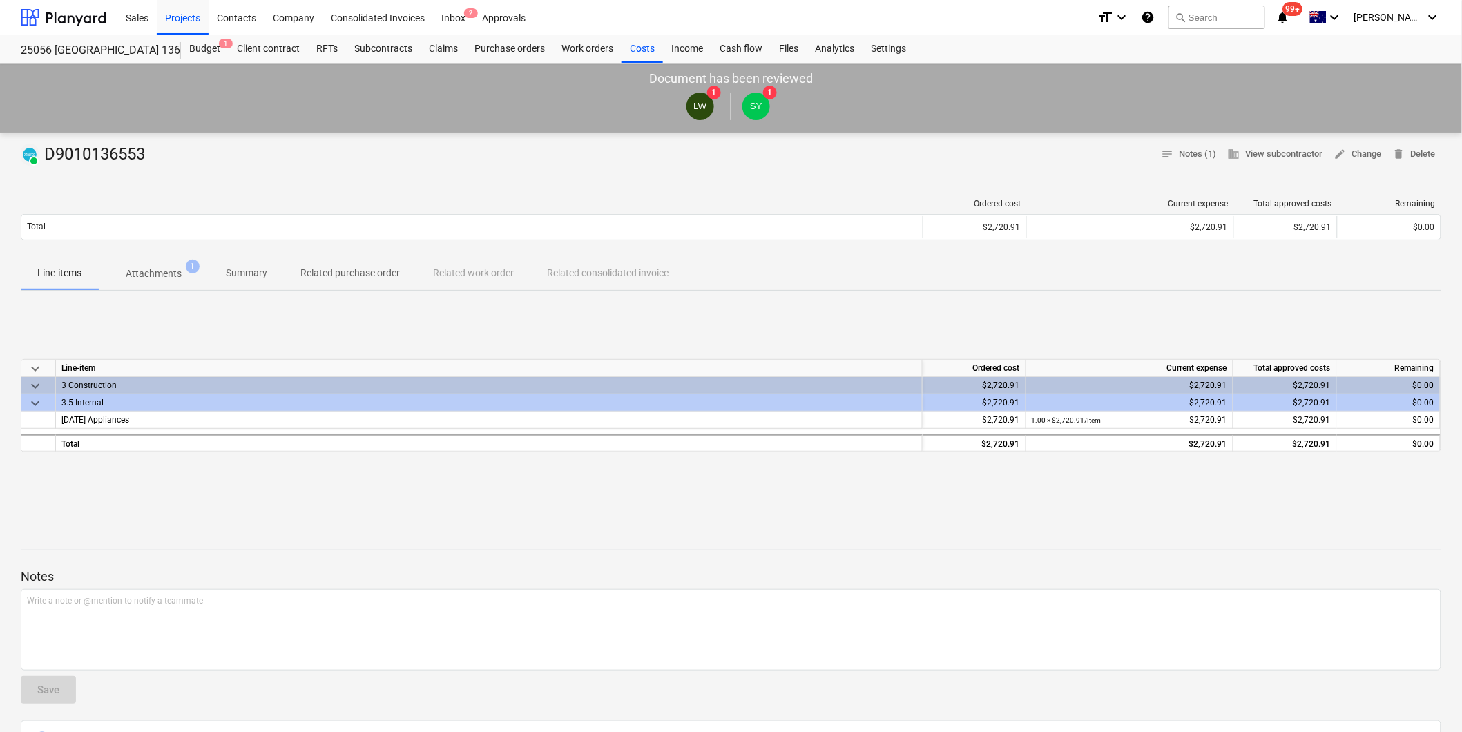
click at [155, 275] on p "Attachments" at bounding box center [154, 274] width 56 height 15
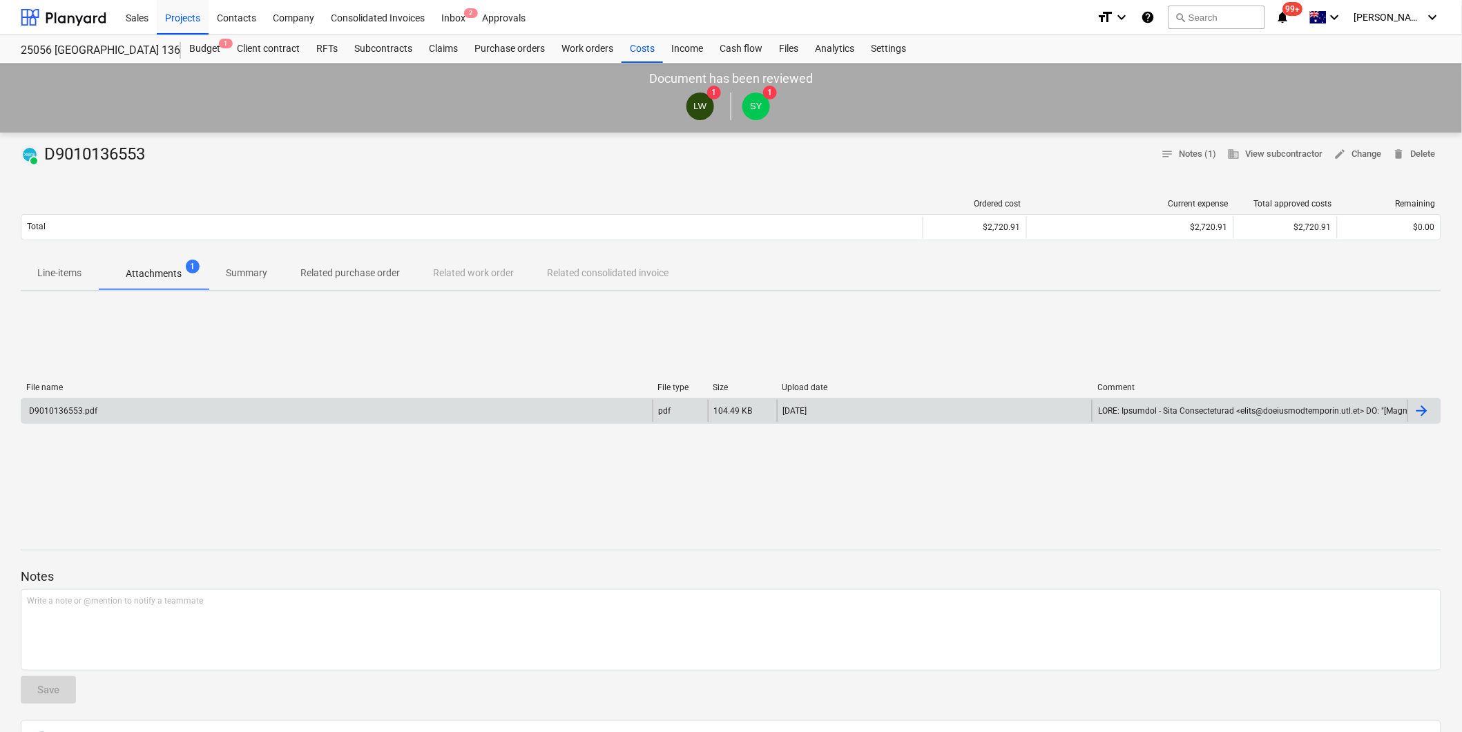
click at [59, 410] on div "D9010136553.pdf" at bounding box center [62, 411] width 70 height 10
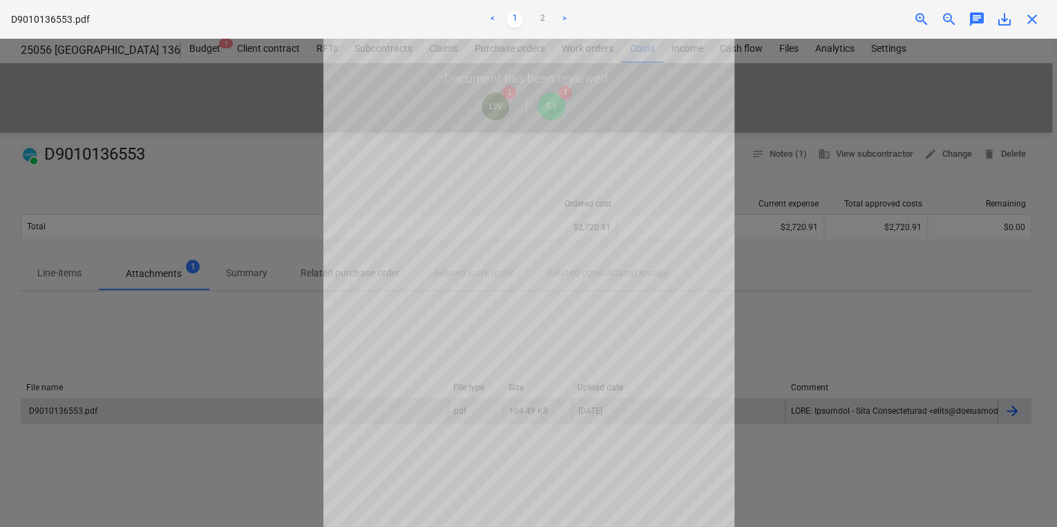
click at [1000, 21] on span "save_alt" at bounding box center [1004, 19] width 17 height 17
click at [1037, 20] on span "close" at bounding box center [1031, 19] width 17 height 17
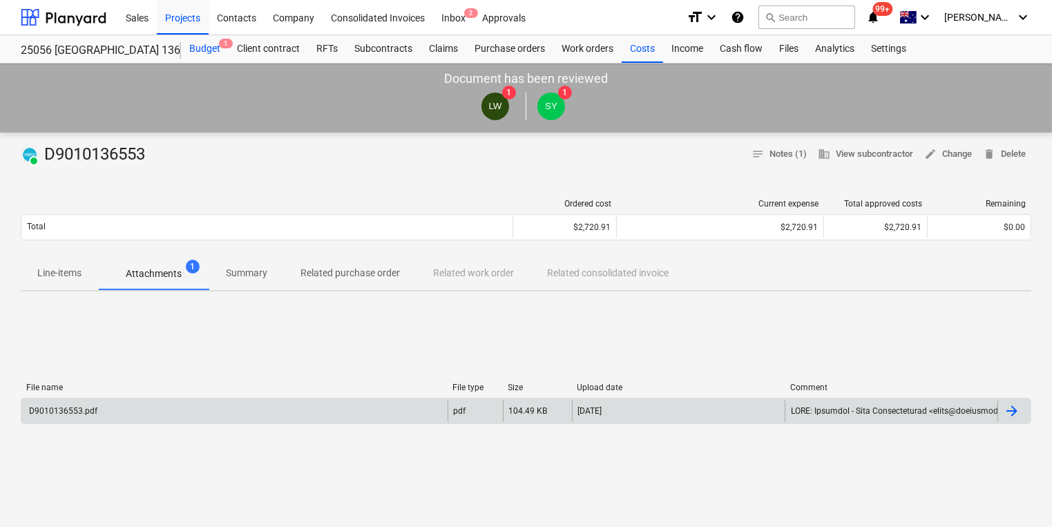
click at [211, 48] on div "Budget 1" at bounding box center [205, 49] width 48 height 28
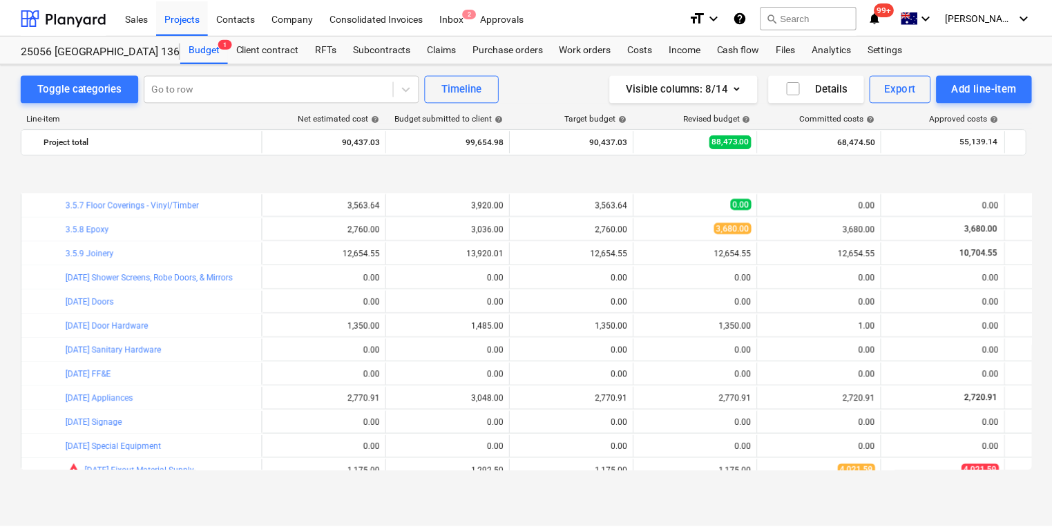
scroll to position [1450, 0]
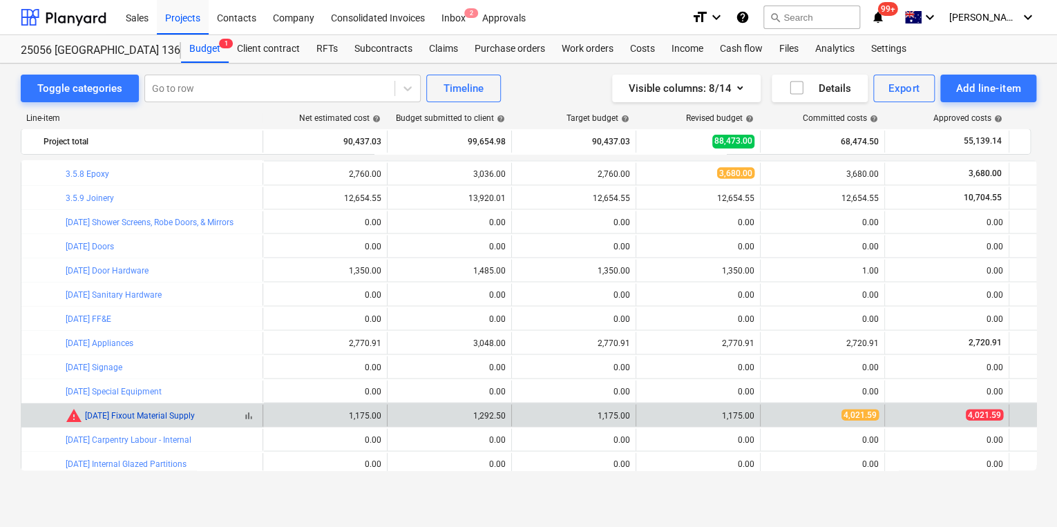
click at [132, 414] on link "[DATE] Fixout Material Supply" at bounding box center [140, 415] width 110 height 10
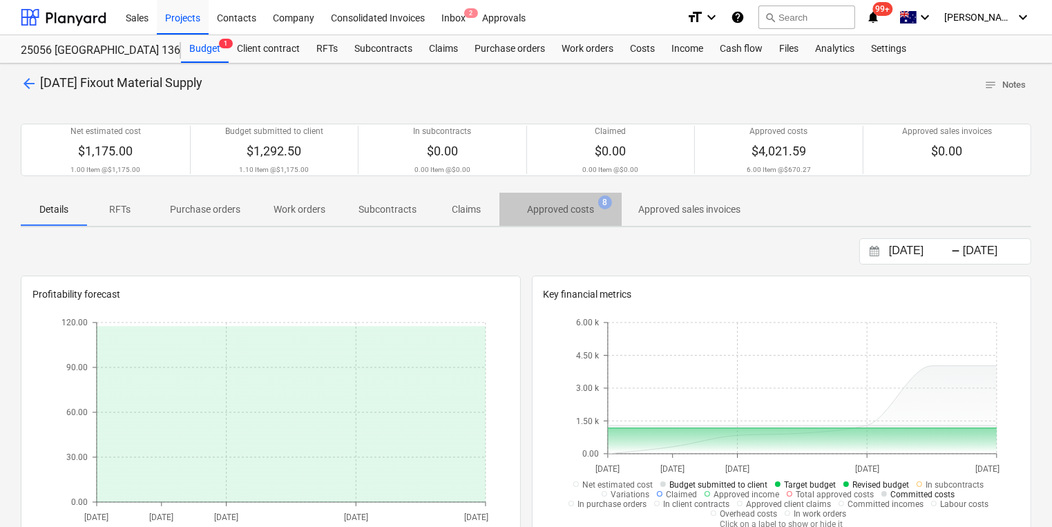
click at [577, 199] on span "Approved costs 8" at bounding box center [560, 209] width 122 height 25
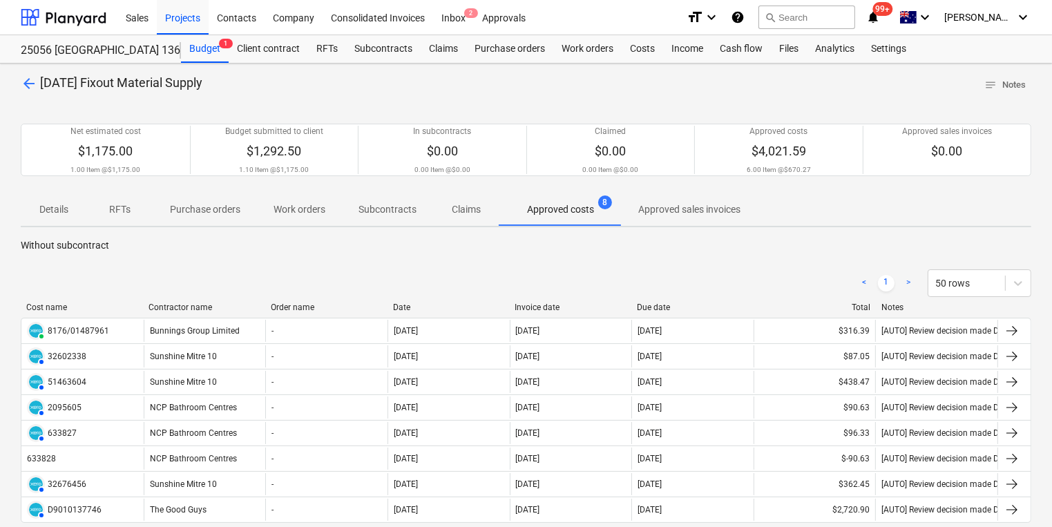
click at [568, 210] on p "Approved costs" at bounding box center [560, 209] width 67 height 15
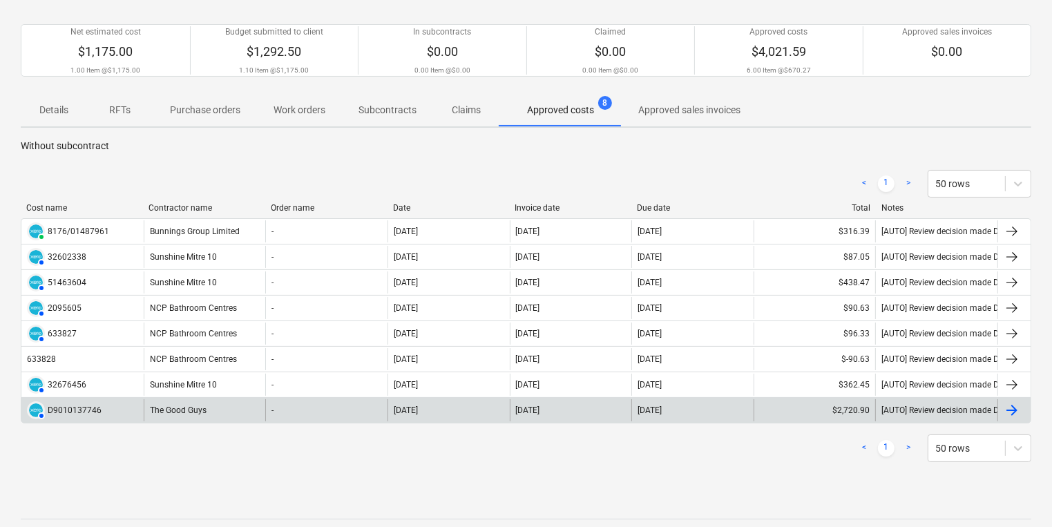
scroll to position [110, 0]
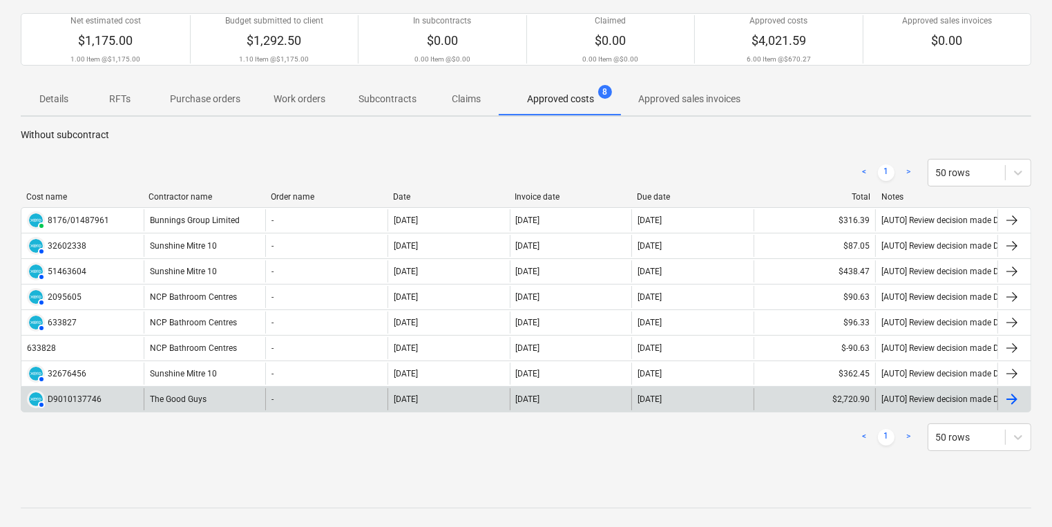
click at [175, 396] on div "The Good Guys" at bounding box center [205, 399] width 122 height 22
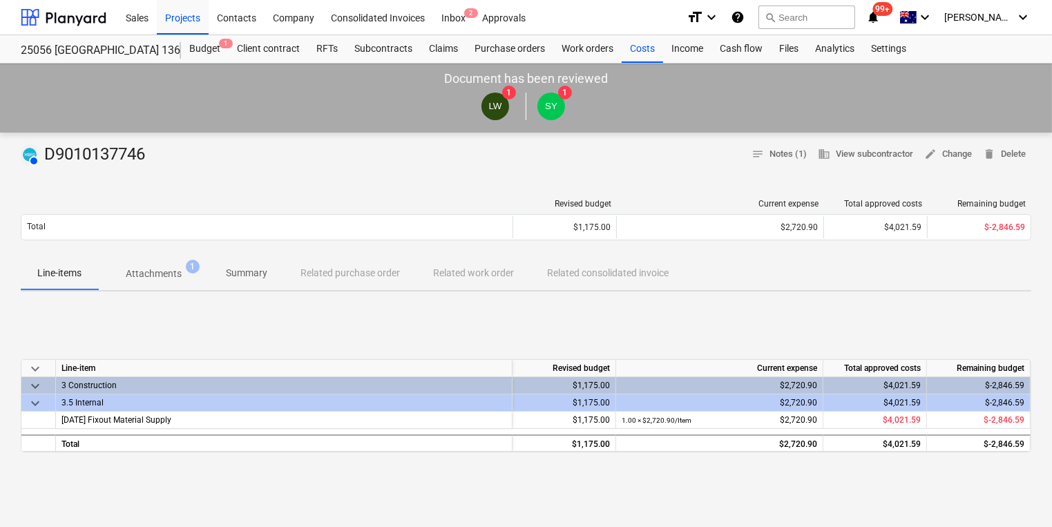
click at [149, 271] on p "Attachments" at bounding box center [154, 274] width 56 height 15
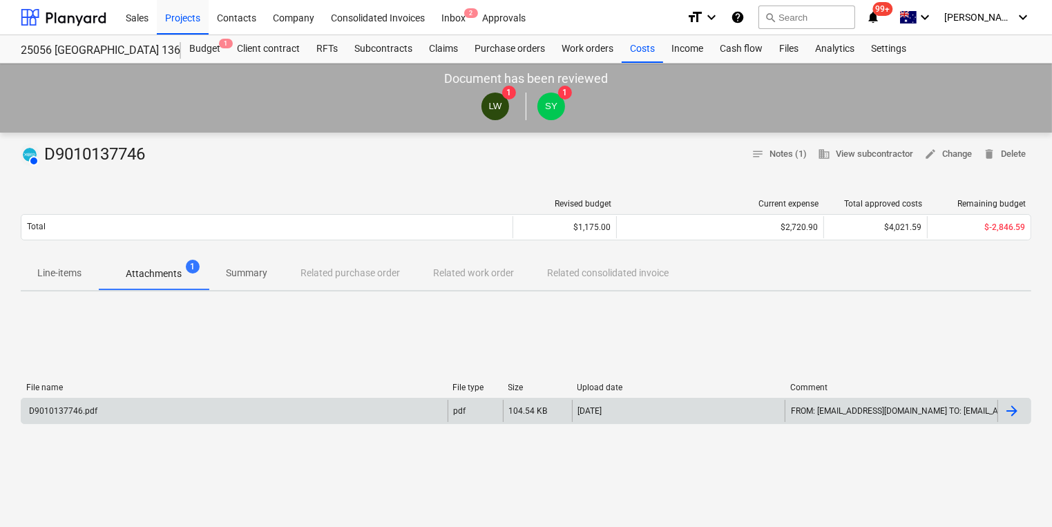
click at [59, 406] on div "D9010137746.pdf" at bounding box center [62, 411] width 70 height 10
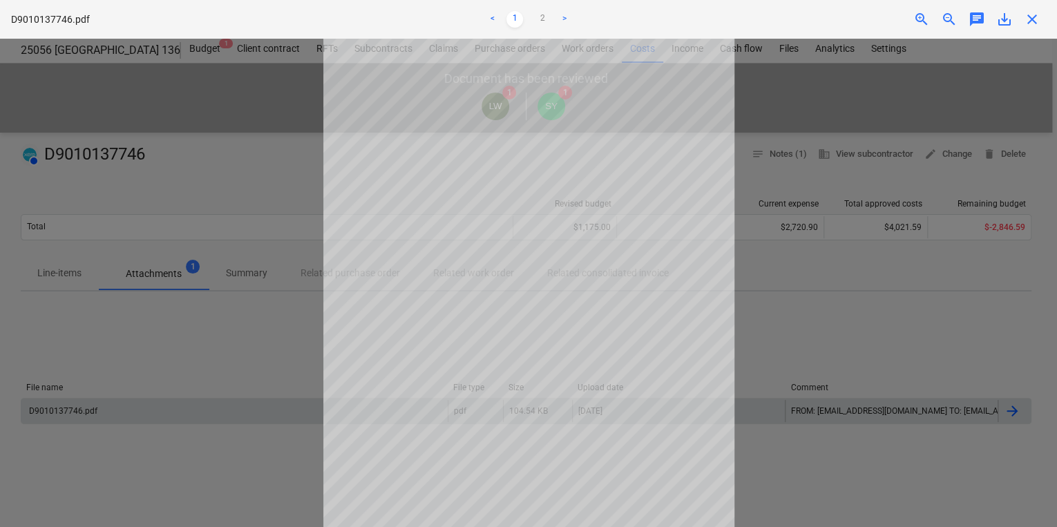
click at [1004, 22] on span "save_alt" at bounding box center [1004, 19] width 17 height 17
drag, startPoint x: 1036, startPoint y: 25, endPoint x: 1015, endPoint y: 25, distance: 20.7
click at [1036, 25] on span "close" at bounding box center [1031, 19] width 17 height 17
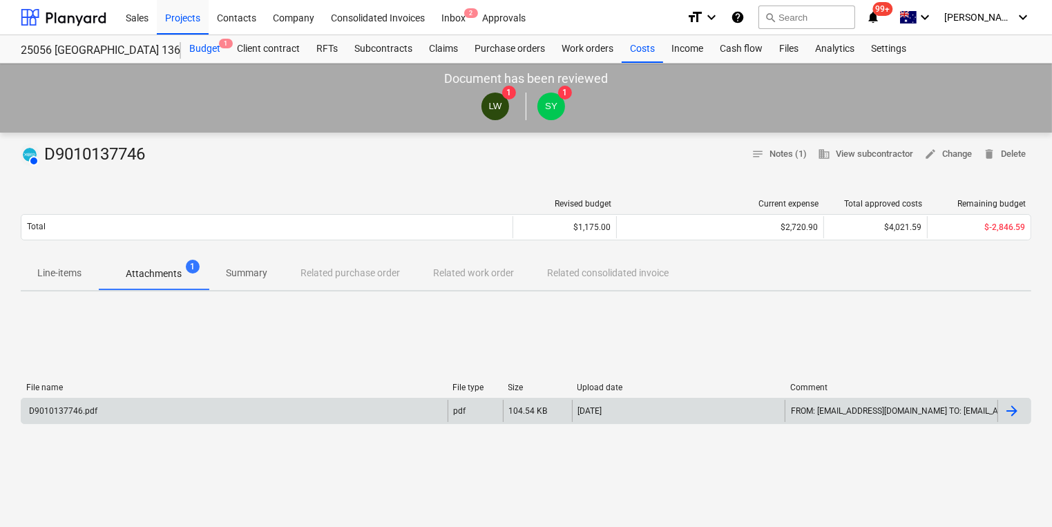
click at [210, 44] on div "Budget 1" at bounding box center [205, 49] width 48 height 28
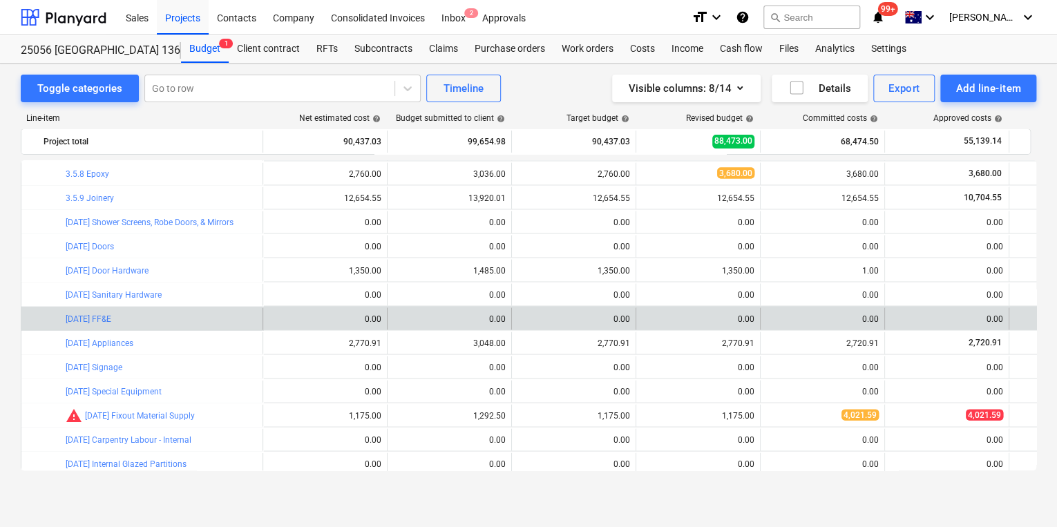
scroll to position [1506, 0]
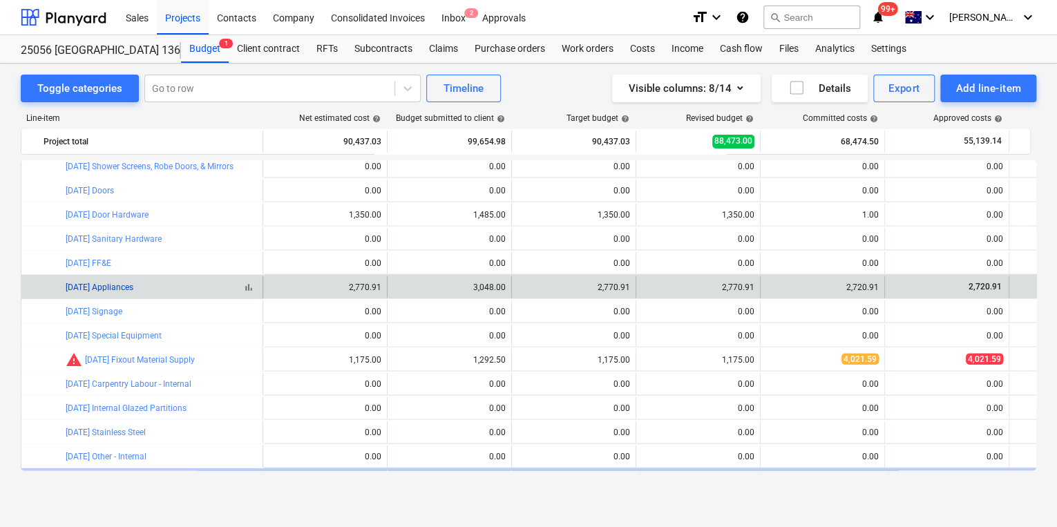
click at [103, 288] on link "[DATE] Appliances" at bounding box center [100, 287] width 68 height 10
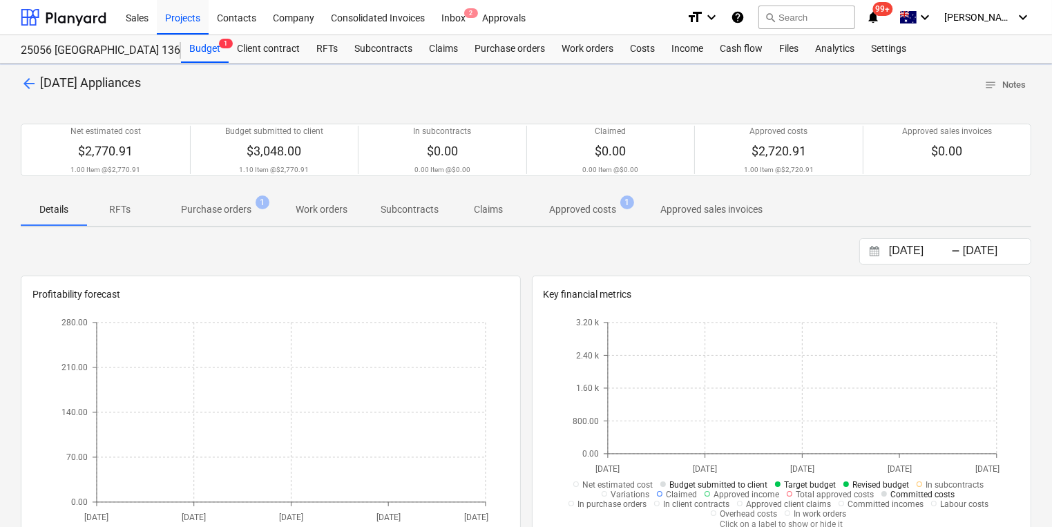
click at [600, 211] on p "Approved costs" at bounding box center [582, 209] width 67 height 15
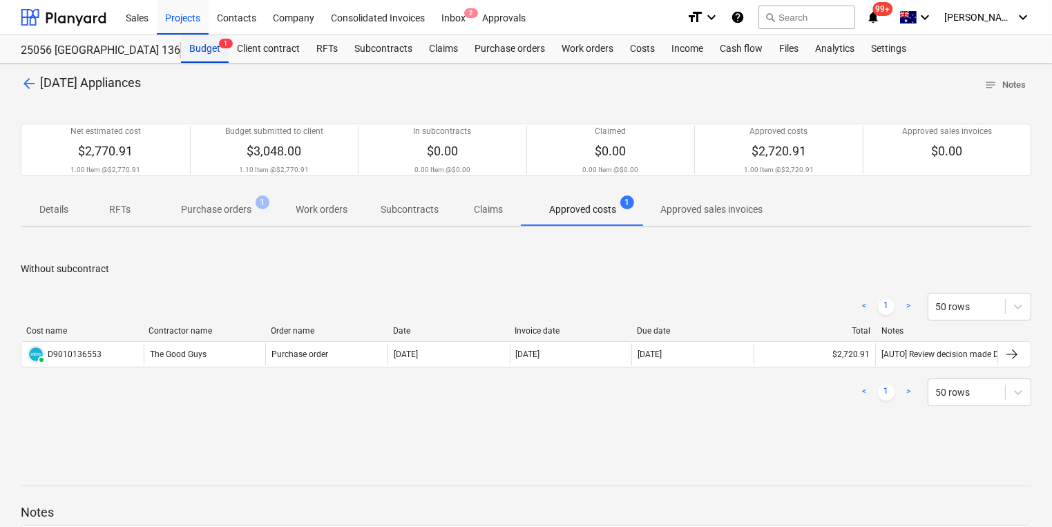
click at [208, 46] on div "Budget 1" at bounding box center [205, 49] width 48 height 28
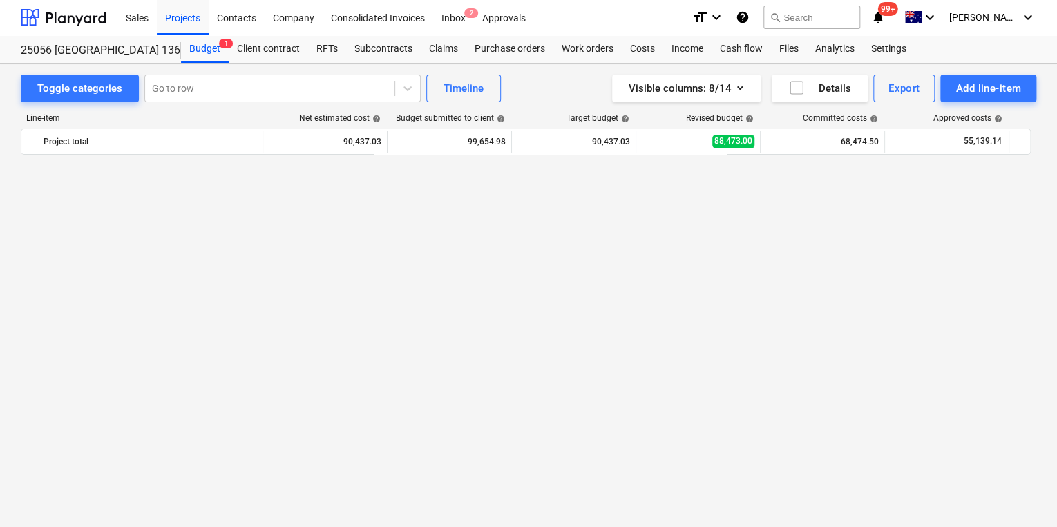
scroll to position [1506, 0]
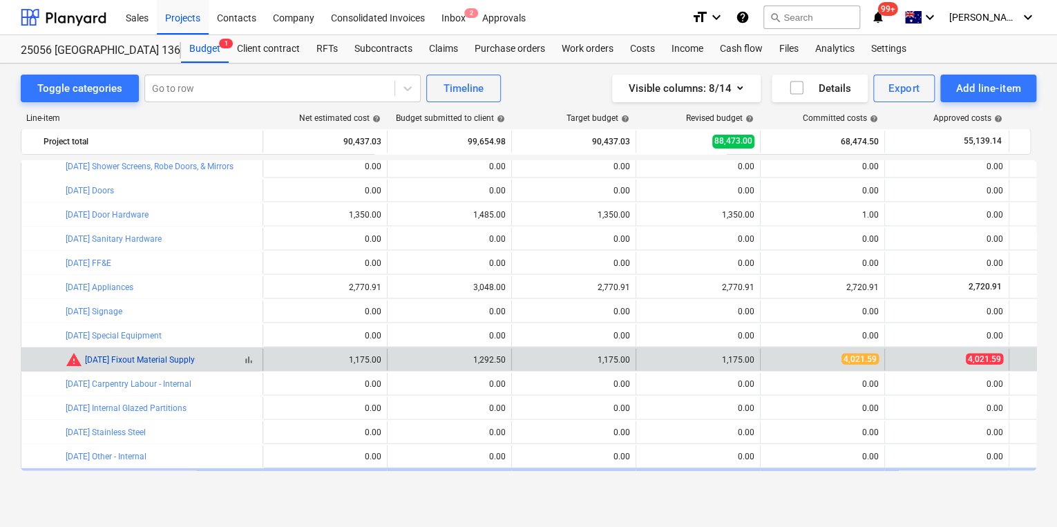
click at [157, 361] on link "[DATE] Fixout Material Supply" at bounding box center [140, 360] width 110 height 10
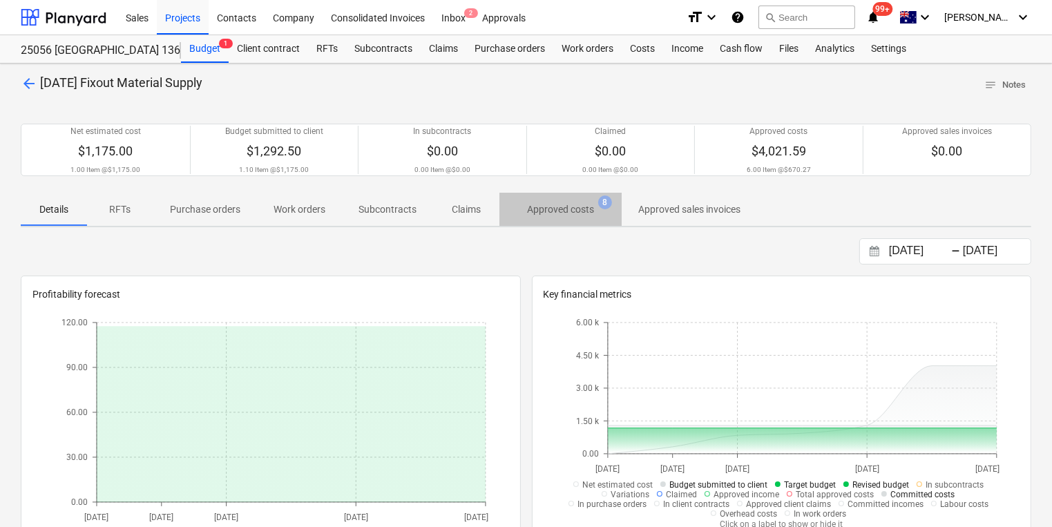
click at [555, 210] on p "Approved costs" at bounding box center [560, 209] width 67 height 15
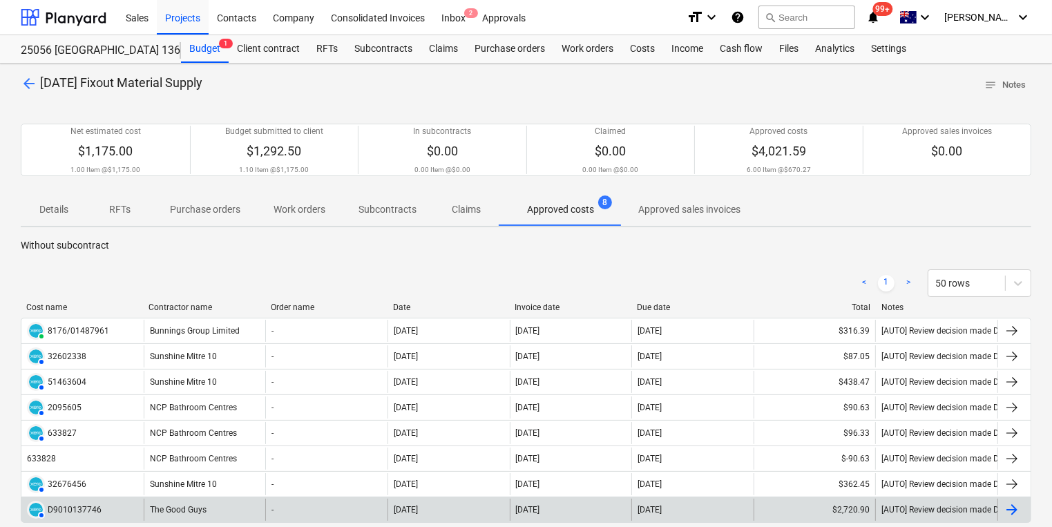
click at [180, 506] on div "The Good Guys" at bounding box center [205, 510] width 122 height 22
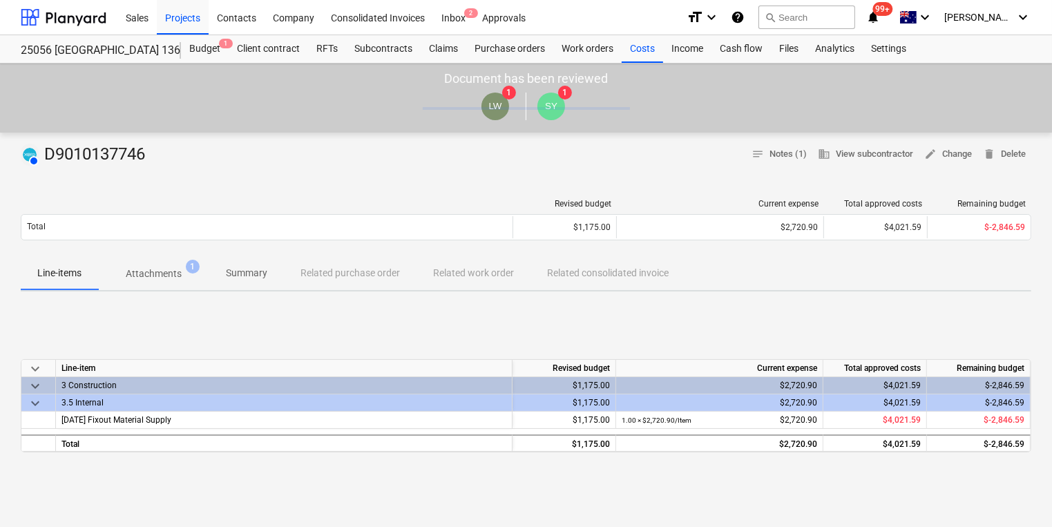
click at [182, 273] on span "Attachments 1" at bounding box center [154, 274] width 78 height 15
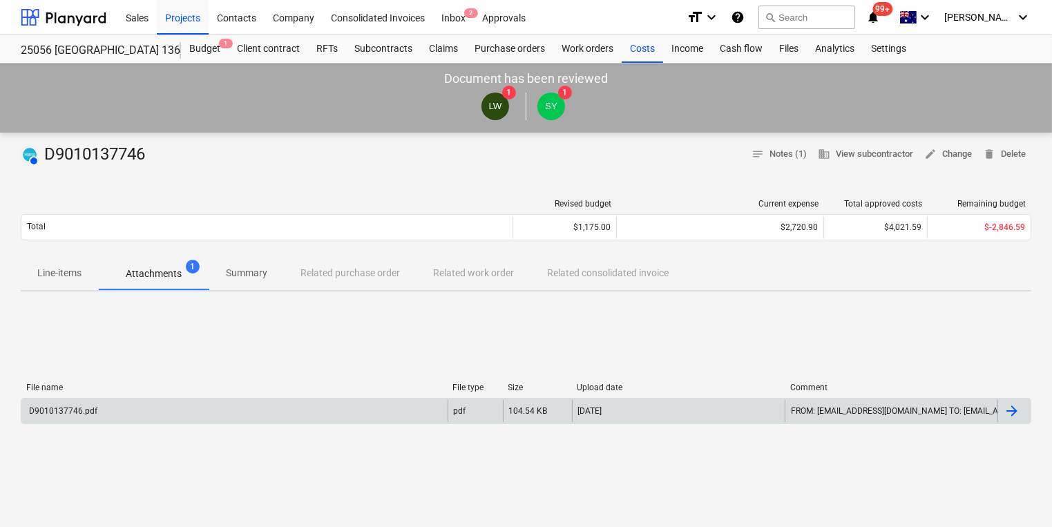
click at [72, 411] on div "D9010137746.pdf" at bounding box center [62, 411] width 70 height 10
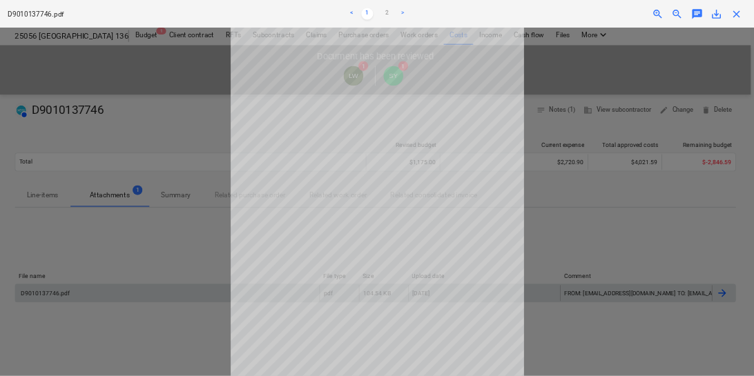
scroll to position [39, 0]
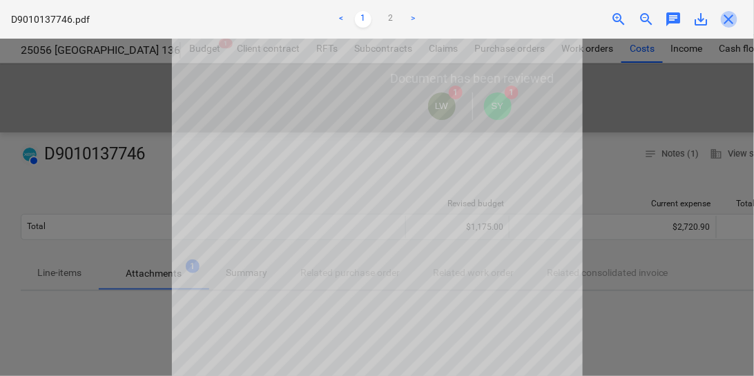
click at [736, 19] on span "close" at bounding box center [729, 19] width 17 height 17
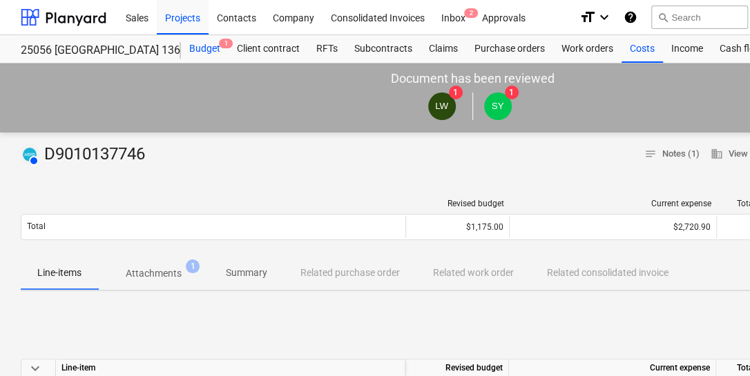
click at [205, 49] on div "Budget 1" at bounding box center [205, 49] width 48 height 28
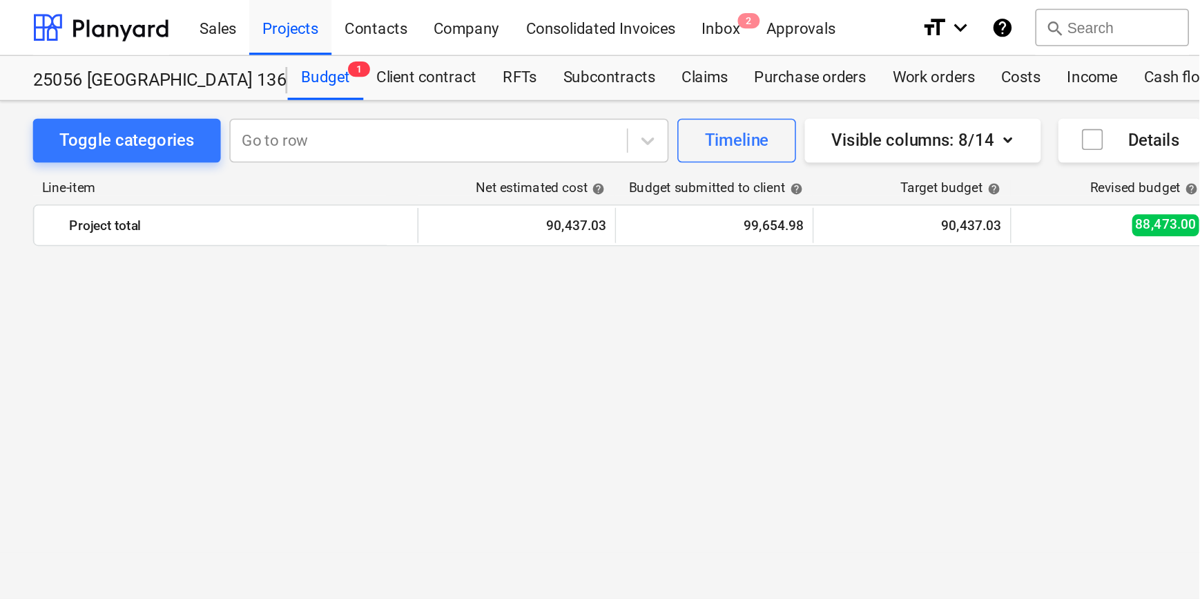
scroll to position [1506, 0]
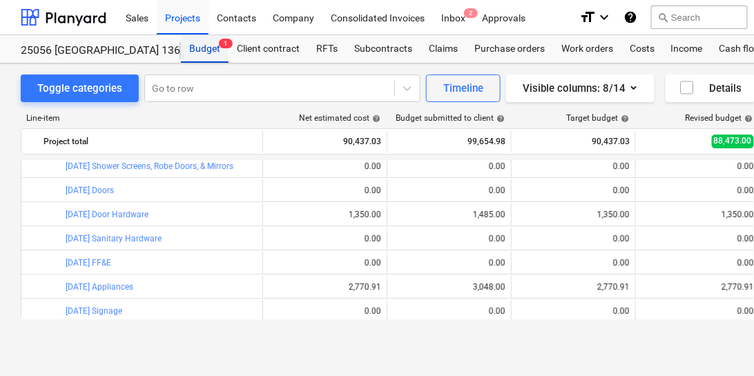
click at [199, 46] on div "Budget 1" at bounding box center [205, 49] width 48 height 28
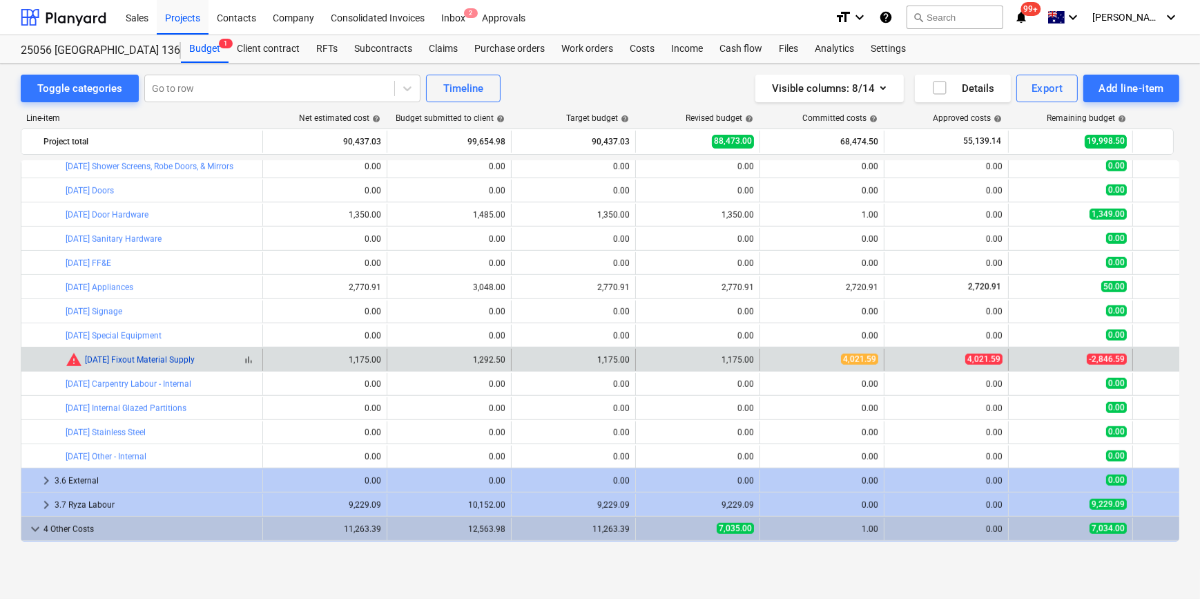
click at [126, 362] on link "[DATE] Fixout Material Supply" at bounding box center [140, 360] width 110 height 10
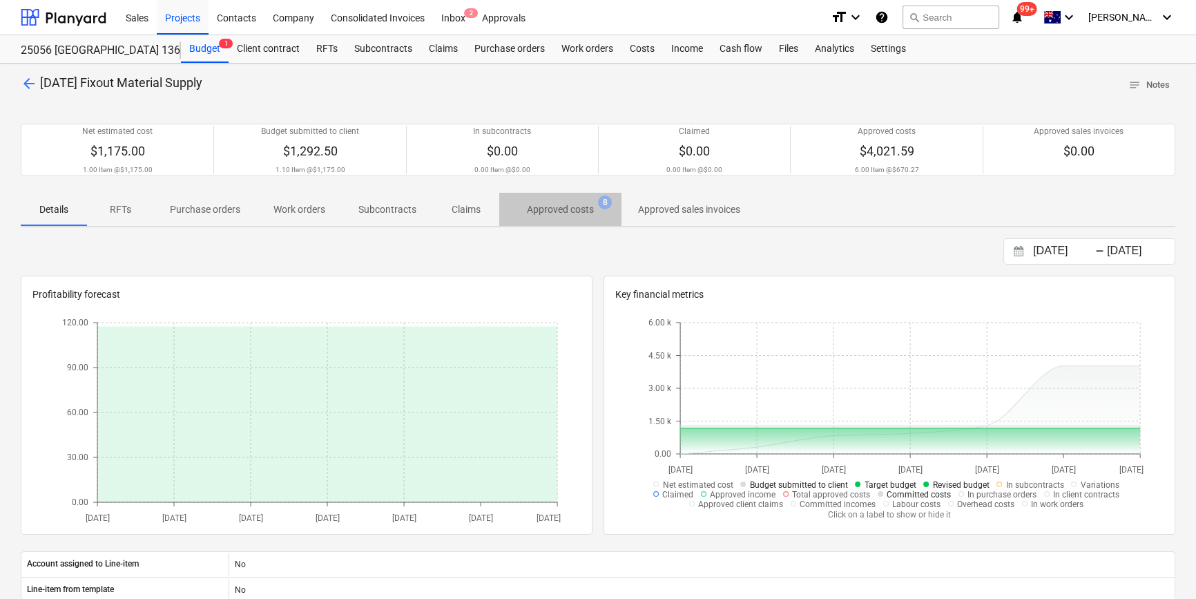
click at [571, 211] on p "Approved costs" at bounding box center [560, 209] width 67 height 15
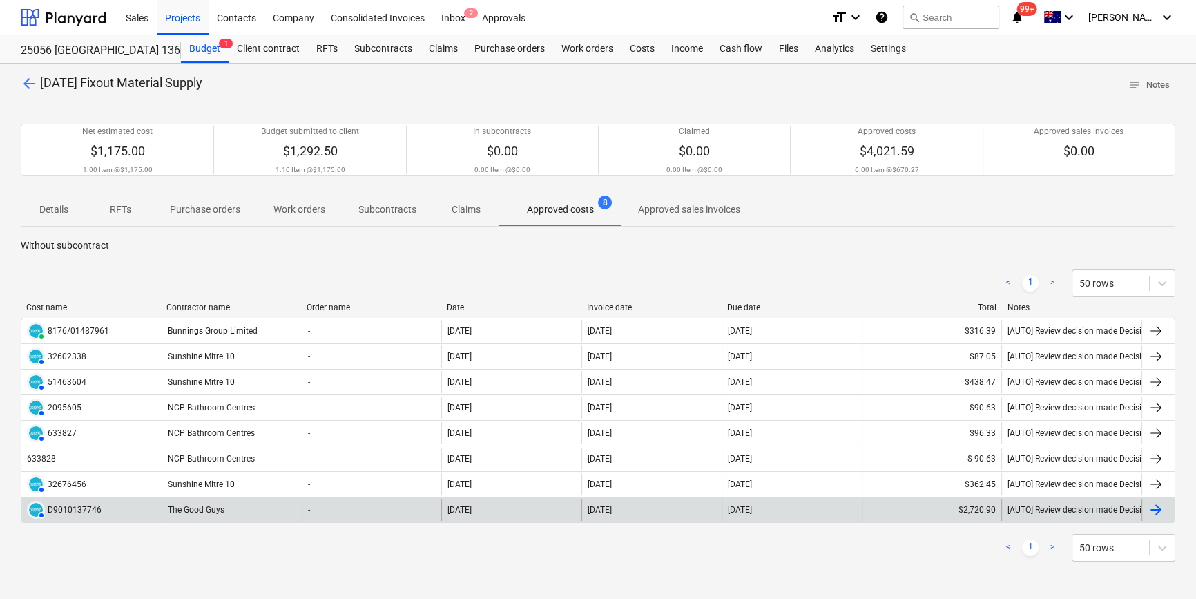
click at [214, 511] on div "The Good Guys" at bounding box center [232, 510] width 140 height 22
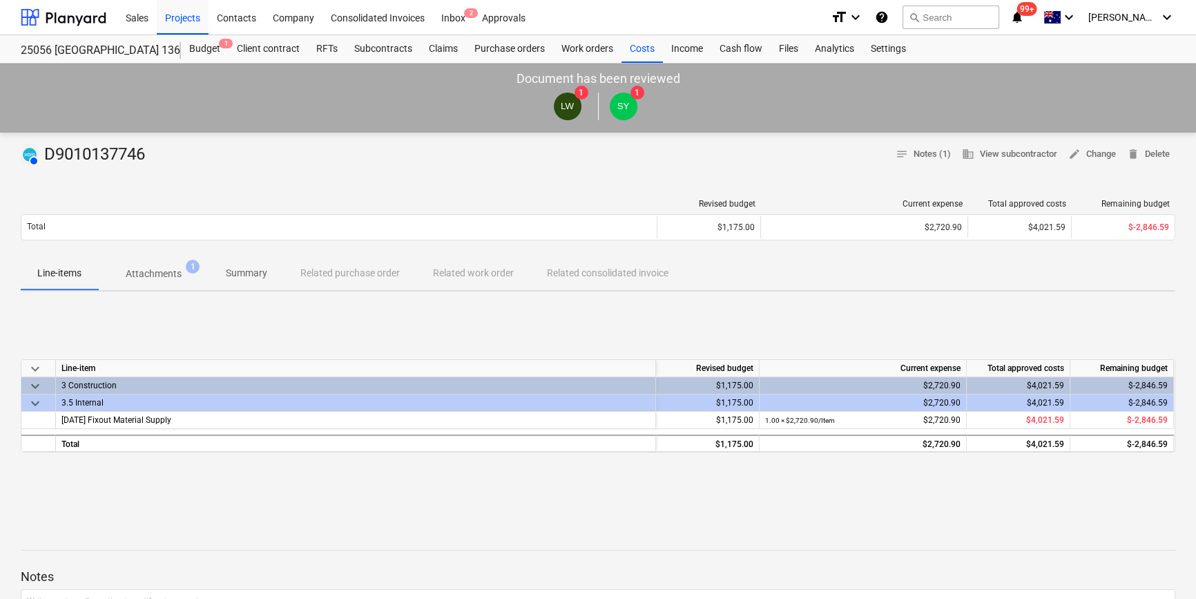
click at [164, 271] on p "Attachments" at bounding box center [154, 274] width 56 height 15
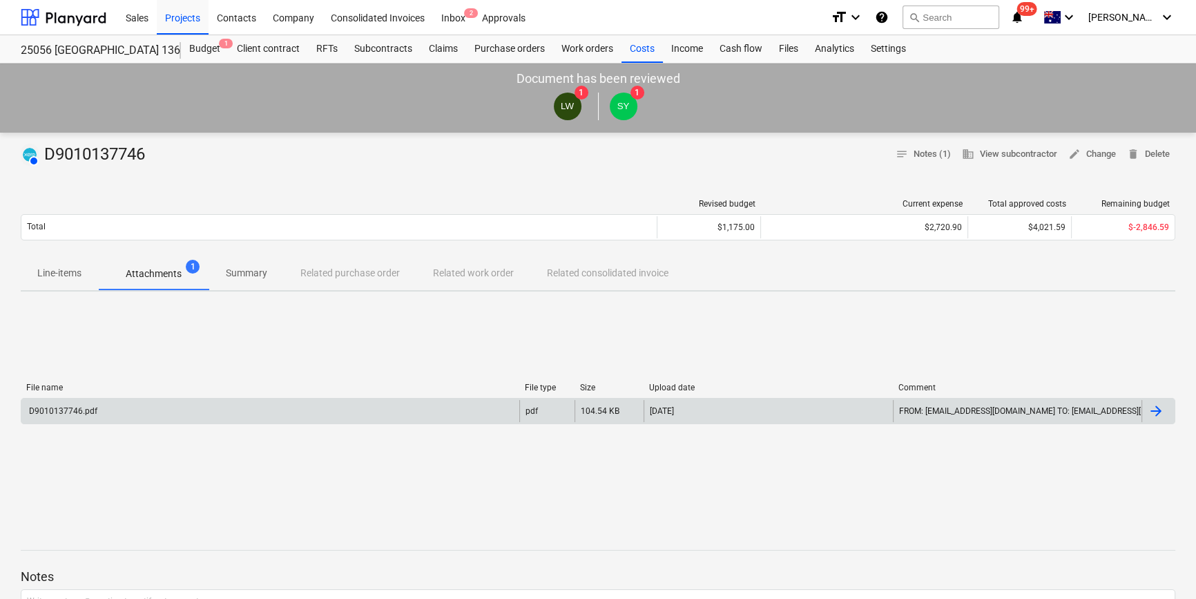
click at [73, 414] on div "D9010137746.pdf" at bounding box center [62, 411] width 70 height 10
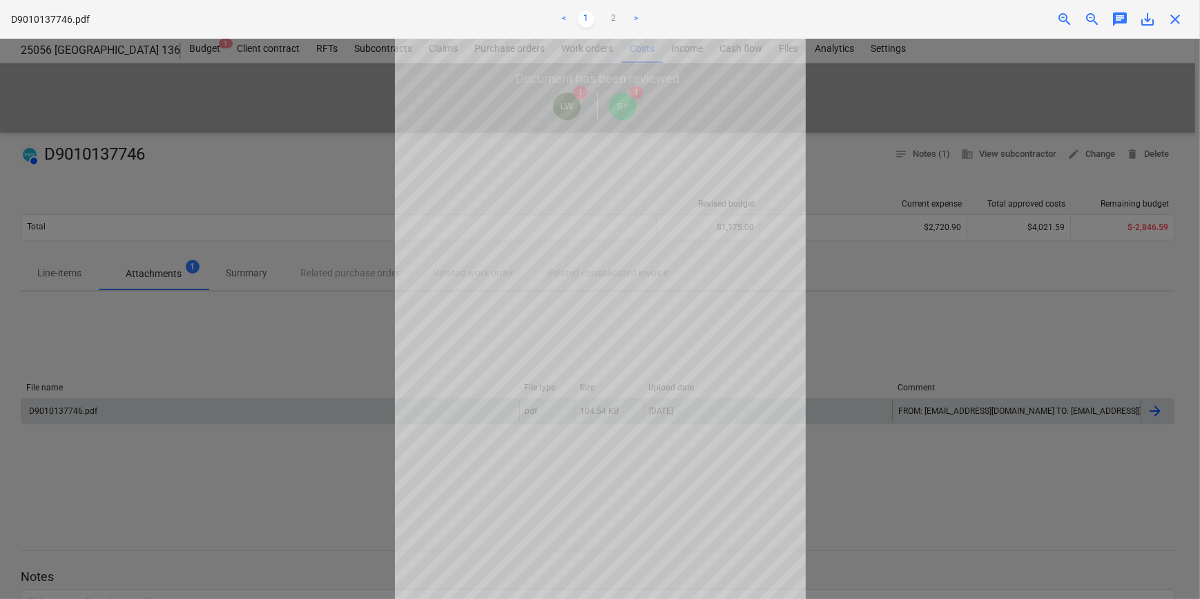
click at [1177, 20] on span "close" at bounding box center [1175, 19] width 17 height 17
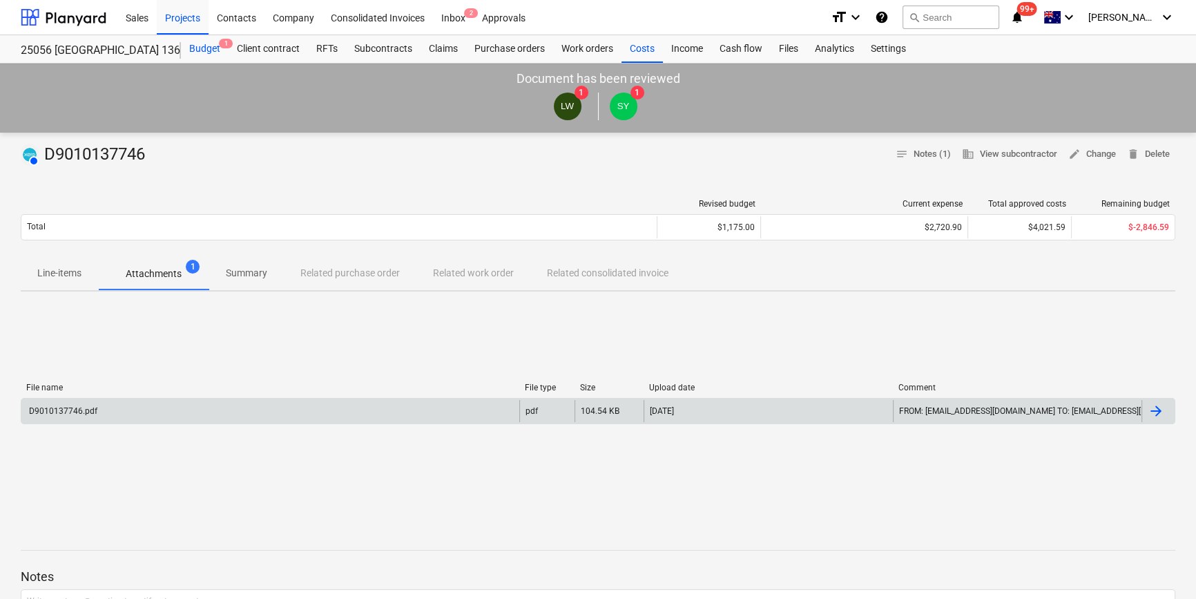
click at [202, 50] on div "Budget 1" at bounding box center [205, 49] width 48 height 28
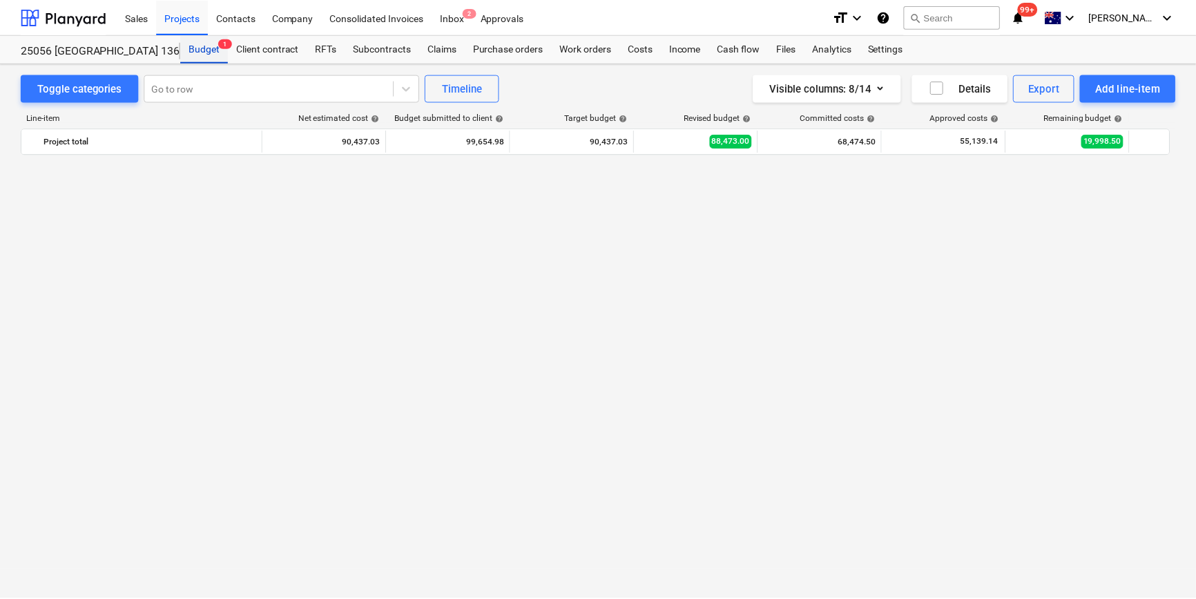
scroll to position [1506, 0]
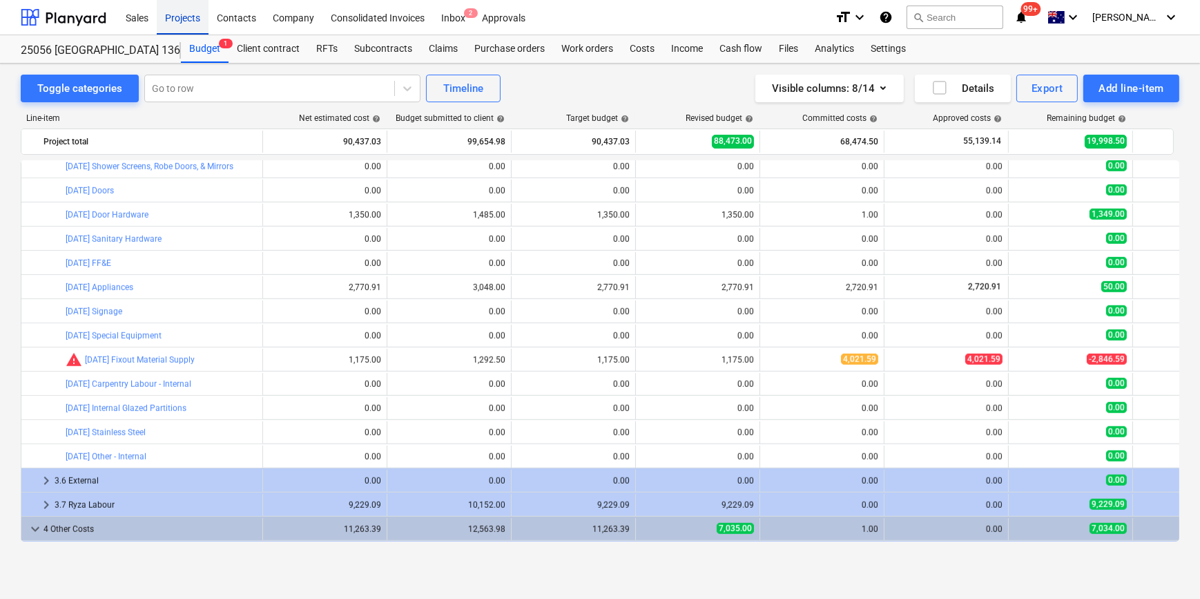
click at [186, 20] on div "Projects" at bounding box center [183, 16] width 52 height 35
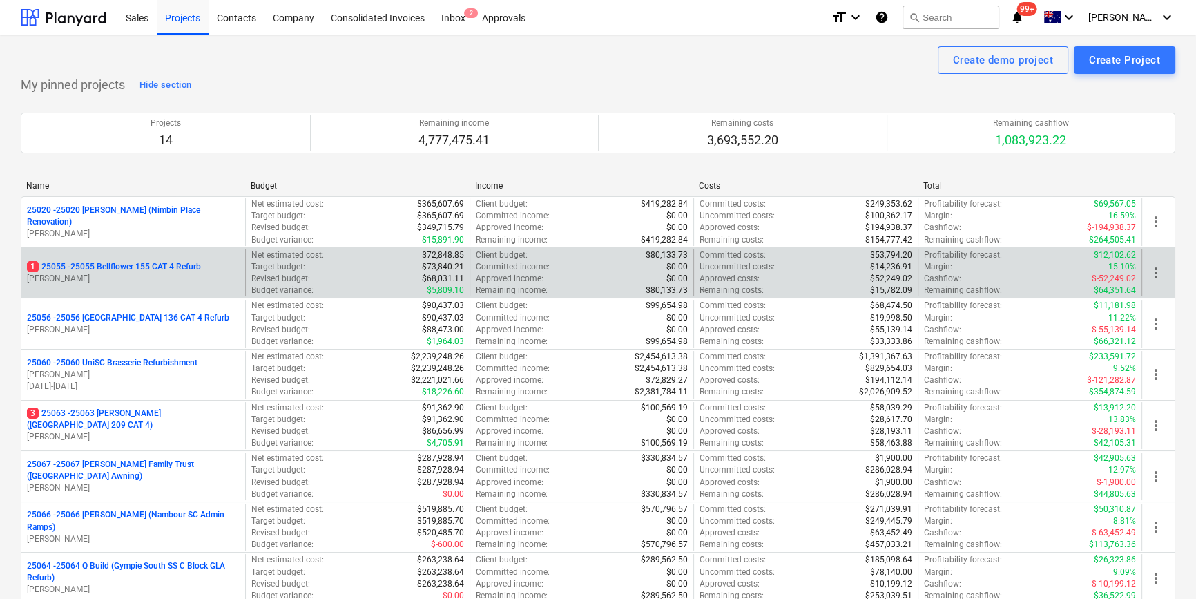
scroll to position [62, 0]
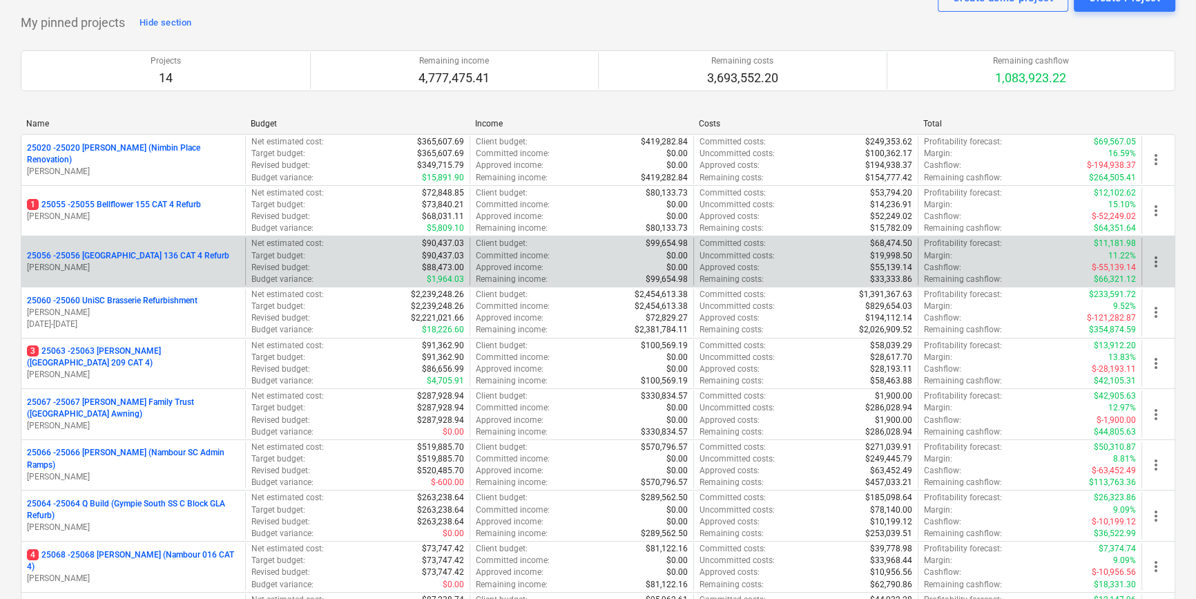
click at [169, 253] on p "25056 - 25056 [GEOGRAPHIC_DATA] 136 CAT 4 Refurb" at bounding box center [128, 256] width 202 height 12
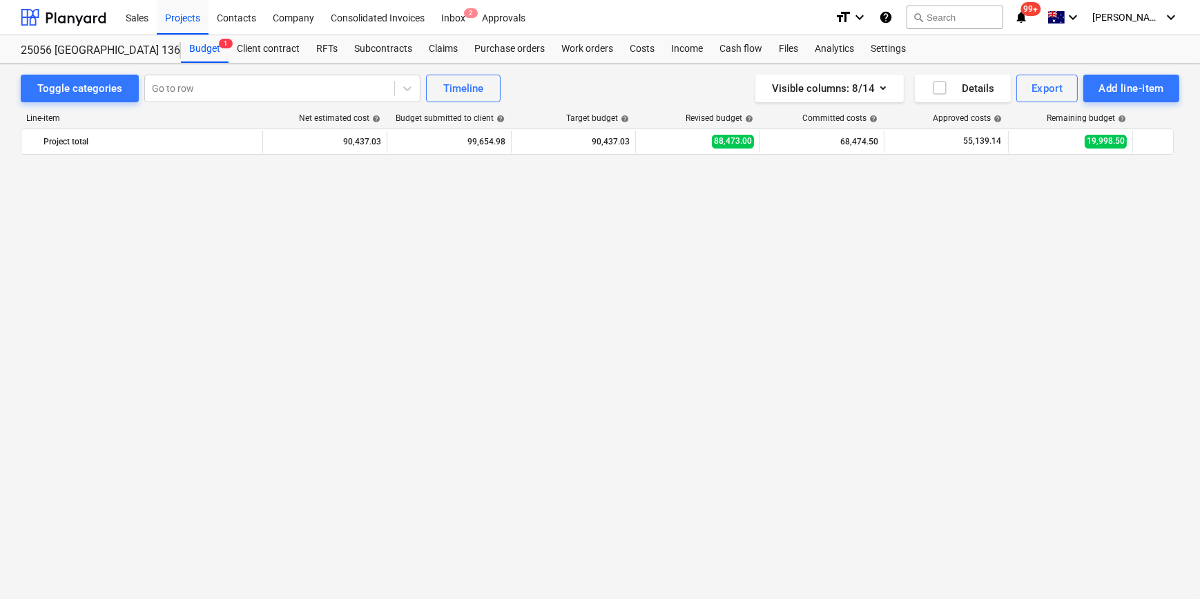
scroll to position [1506, 0]
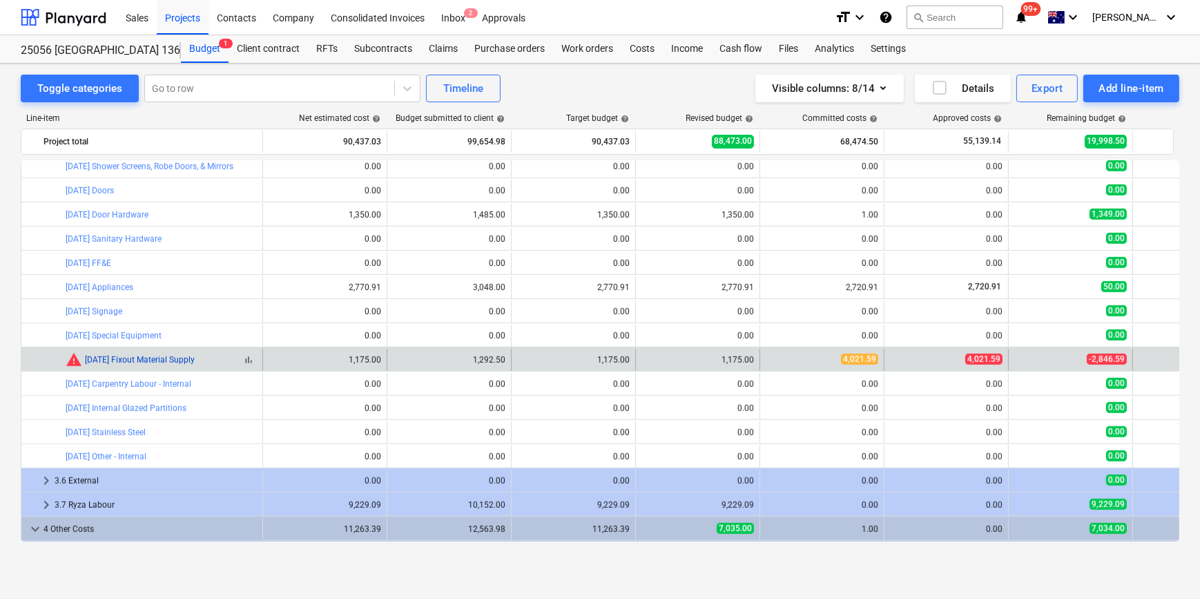
click at [140, 358] on link "[DATE] Fixout Material Supply" at bounding box center [140, 360] width 110 height 10
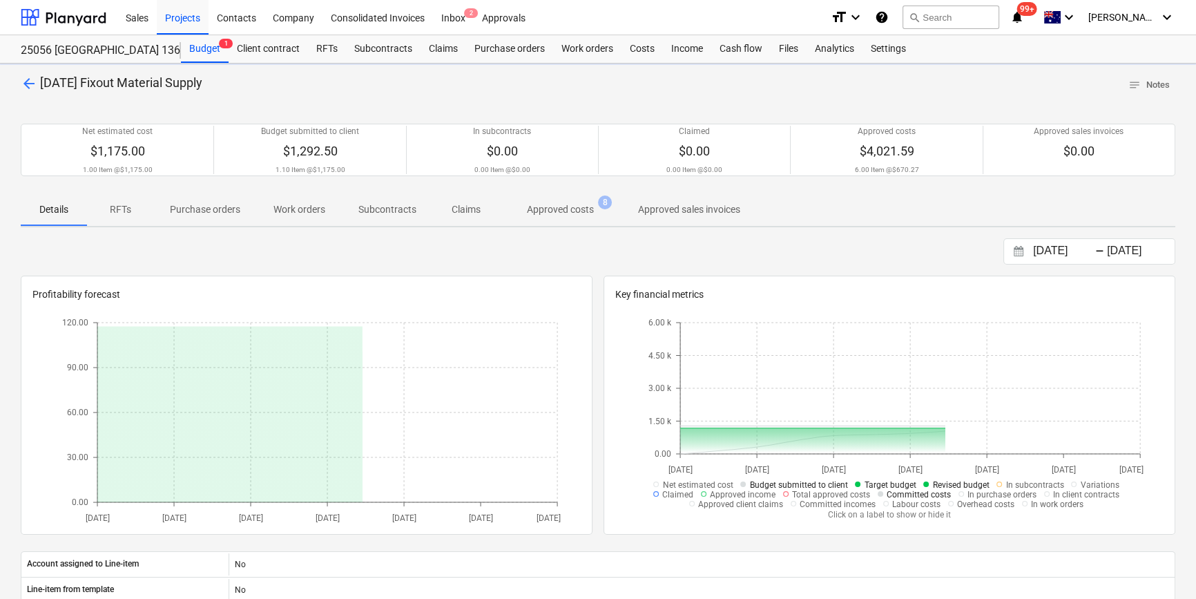
click at [570, 213] on p "Approved costs" at bounding box center [560, 209] width 67 height 15
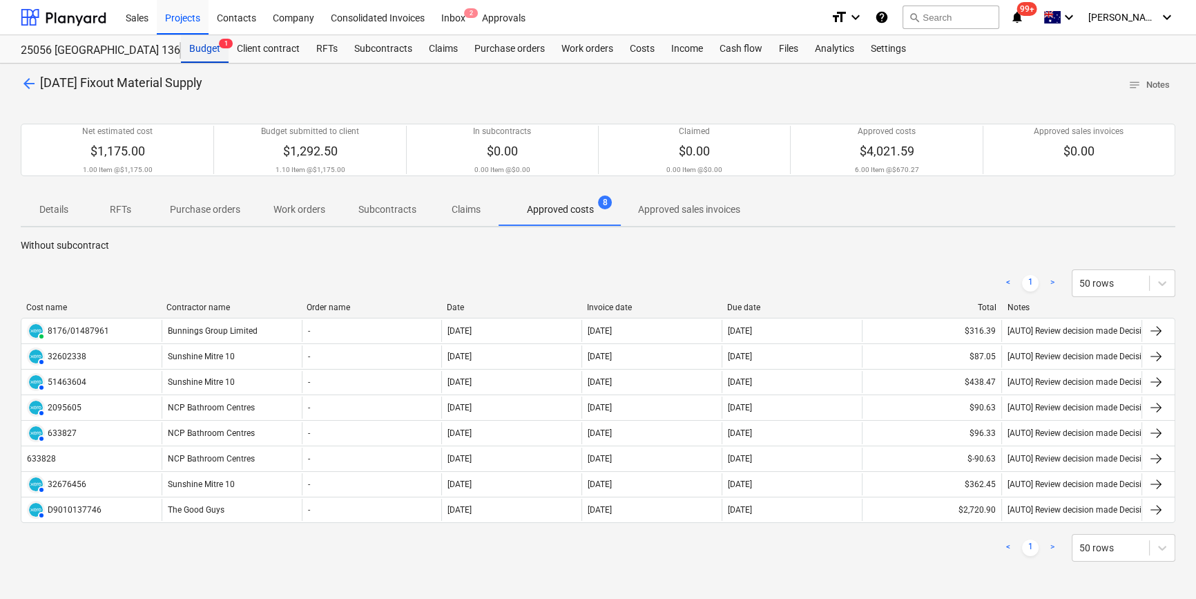
click at [200, 44] on div "Budget 1" at bounding box center [205, 49] width 48 height 28
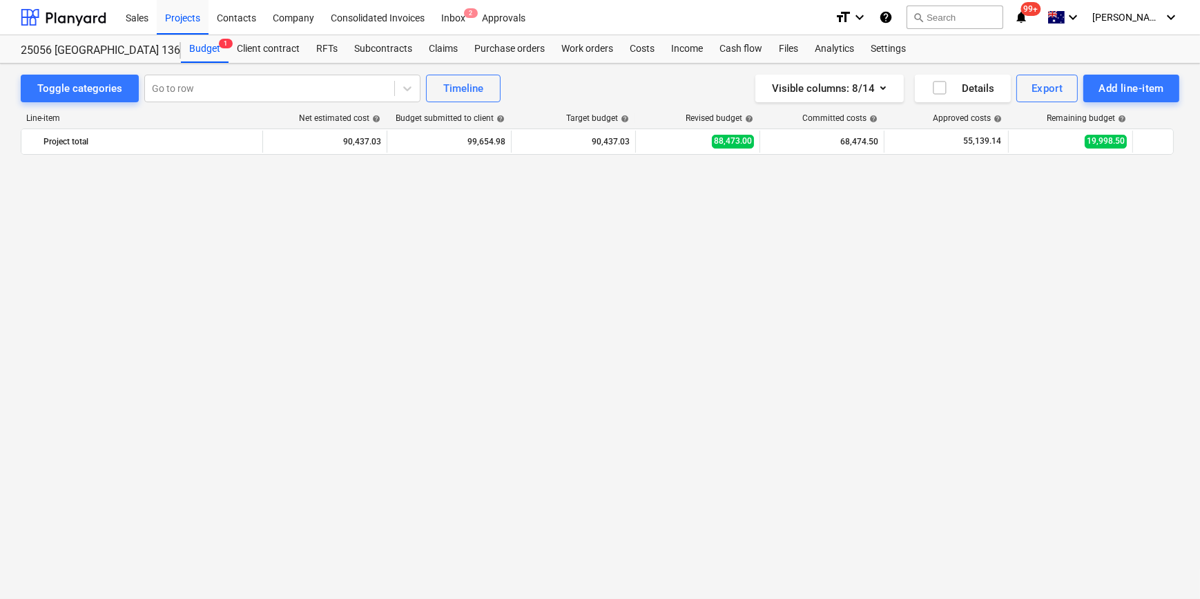
scroll to position [1506, 0]
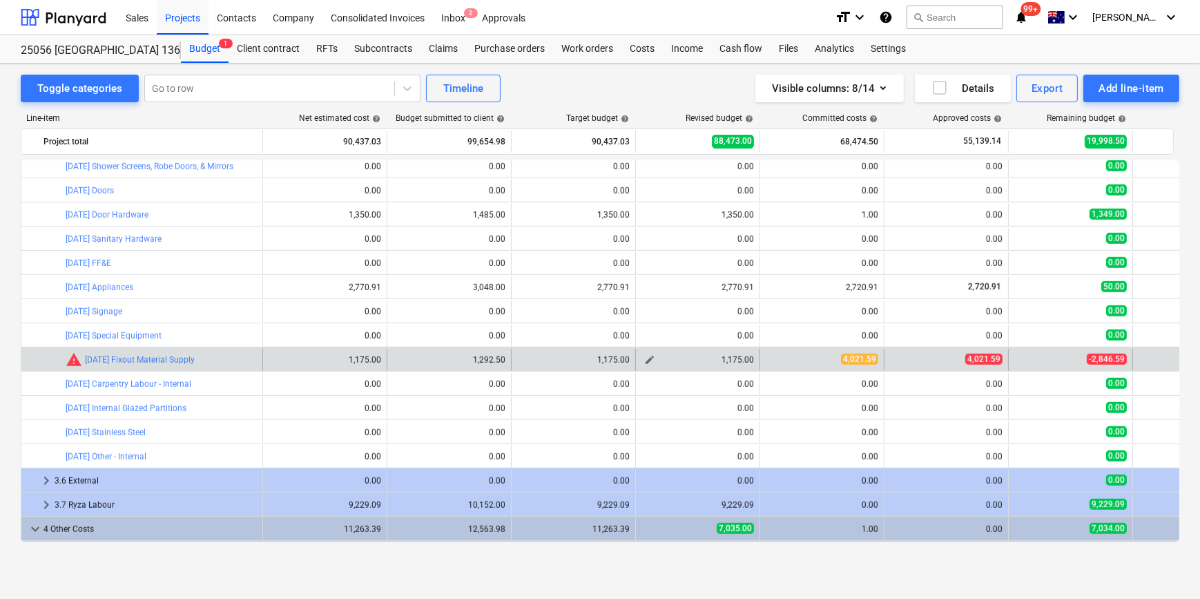
click at [646, 357] on span "edit" at bounding box center [649, 359] width 11 height 11
type textarea "x"
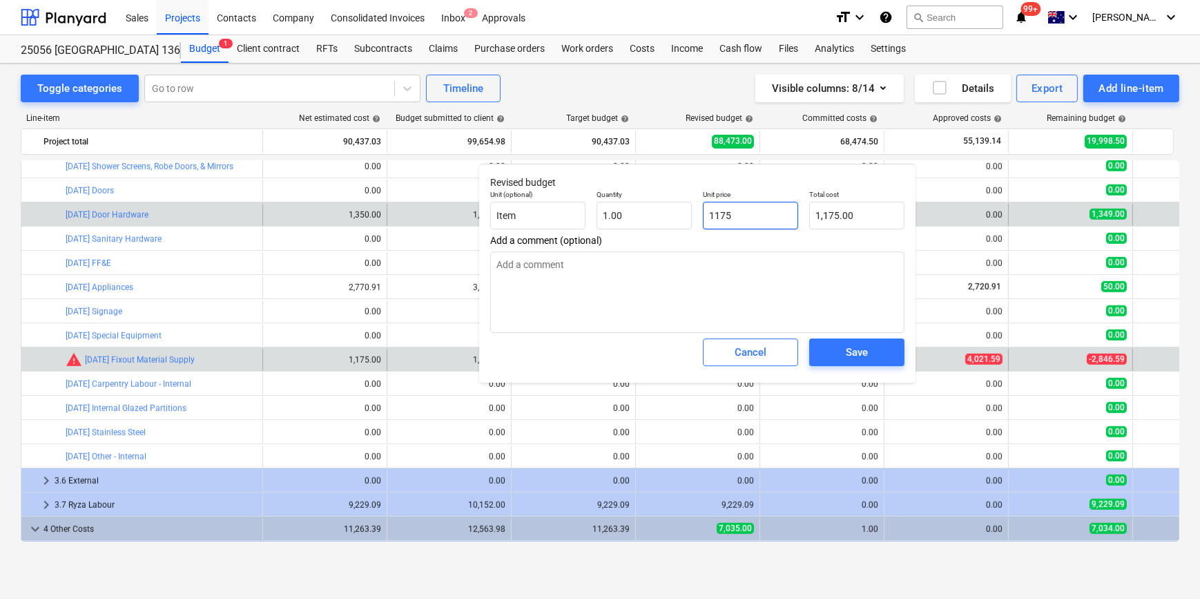
drag, startPoint x: 750, startPoint y: 211, endPoint x: 431, endPoint y: 203, distance: 319.2
click at [572, 215] on div "Unit (optional) Item Quantity 1.00 Unit price 1175 Total cost 1,175.00" at bounding box center [697, 209] width 425 height 50
type input "15"
type textarea "x"
type input "15.00"
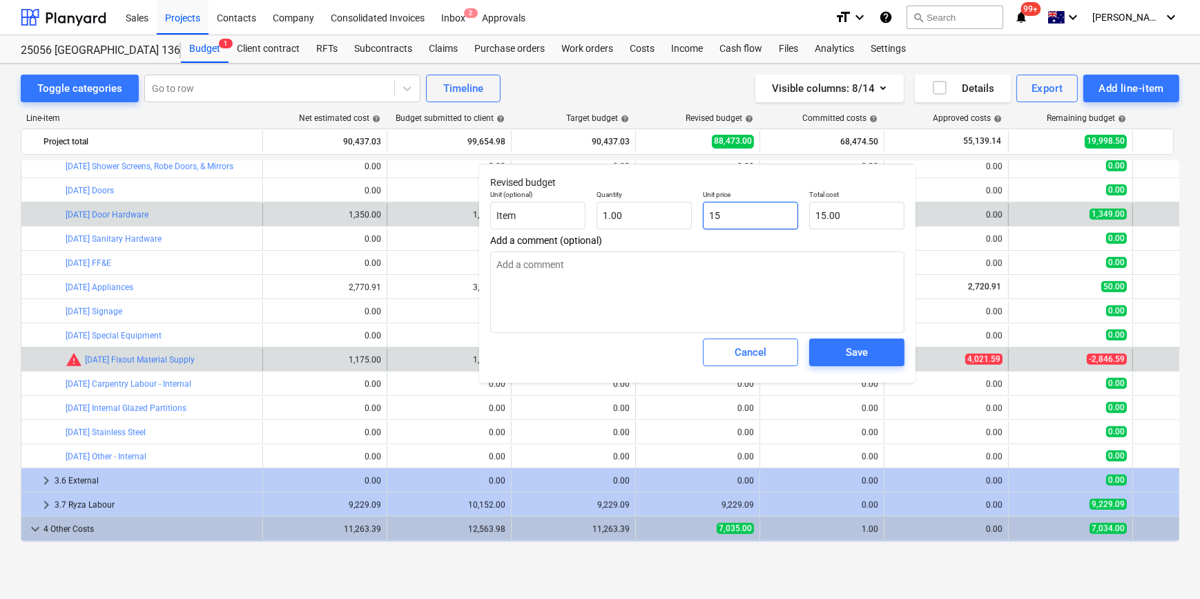
type textarea "x"
type input "150"
type input "150.00"
type textarea "x"
type input "1500"
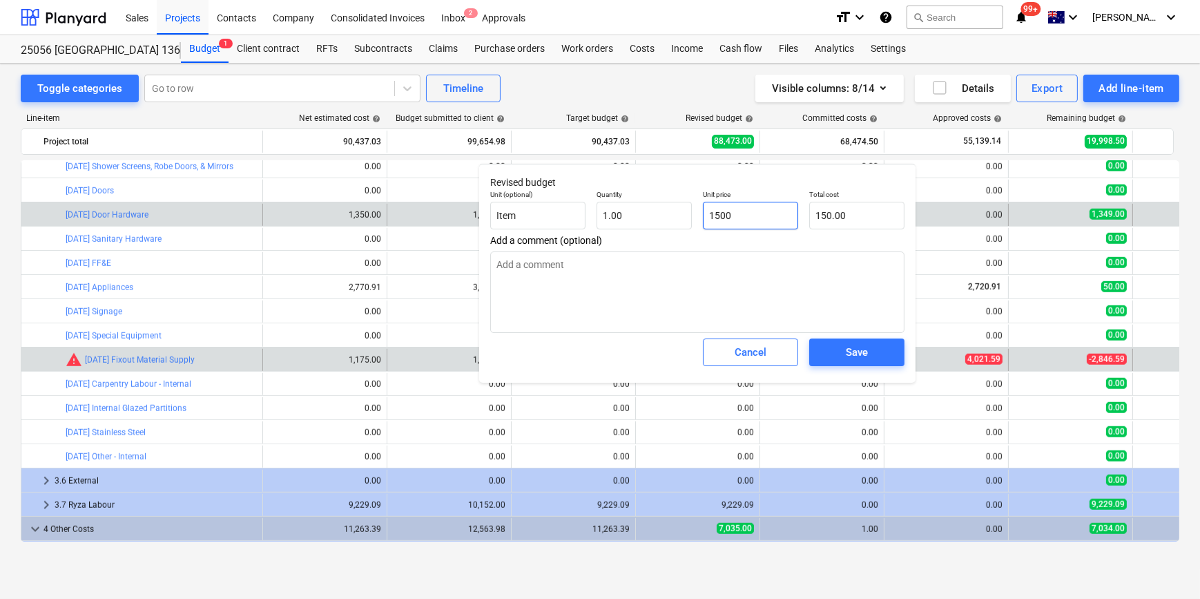
type input "1,500.00"
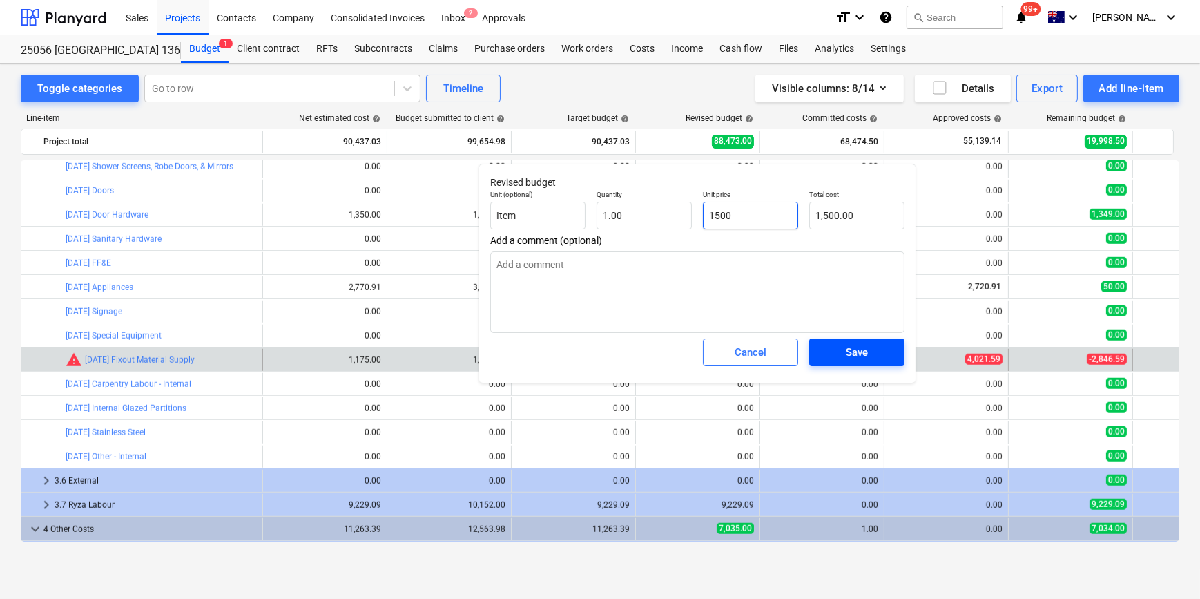
type input "1500"
type textarea "x"
type input "1,500.00"
click at [855, 358] on div "Save" at bounding box center [857, 352] width 22 height 18
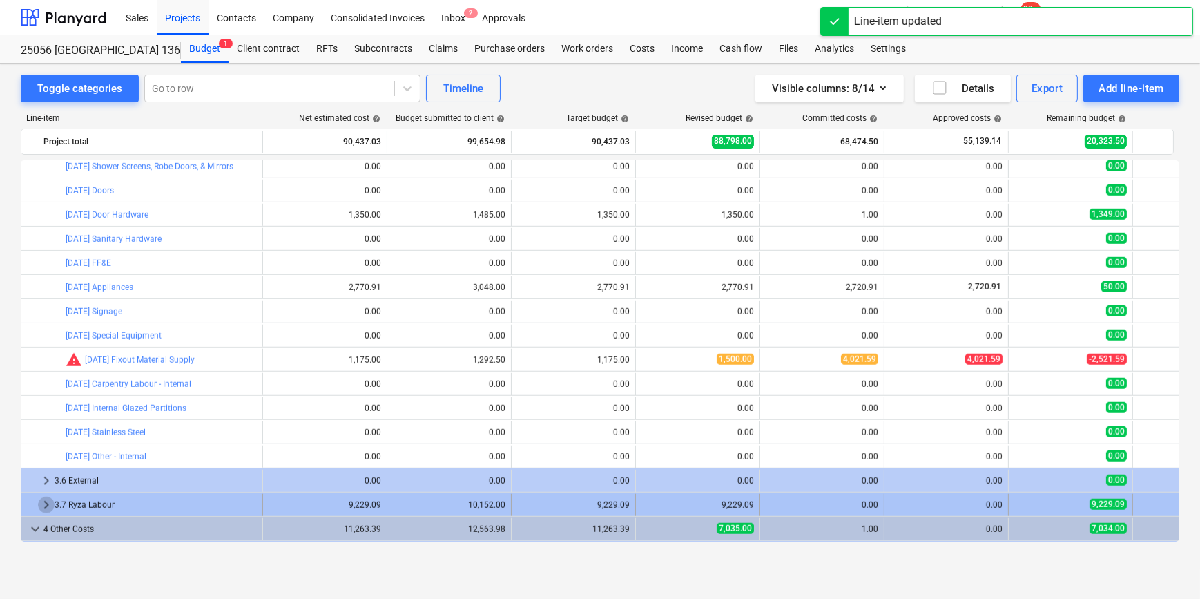
click at [41, 502] on span "keyboard_arrow_right" at bounding box center [46, 505] width 17 height 17
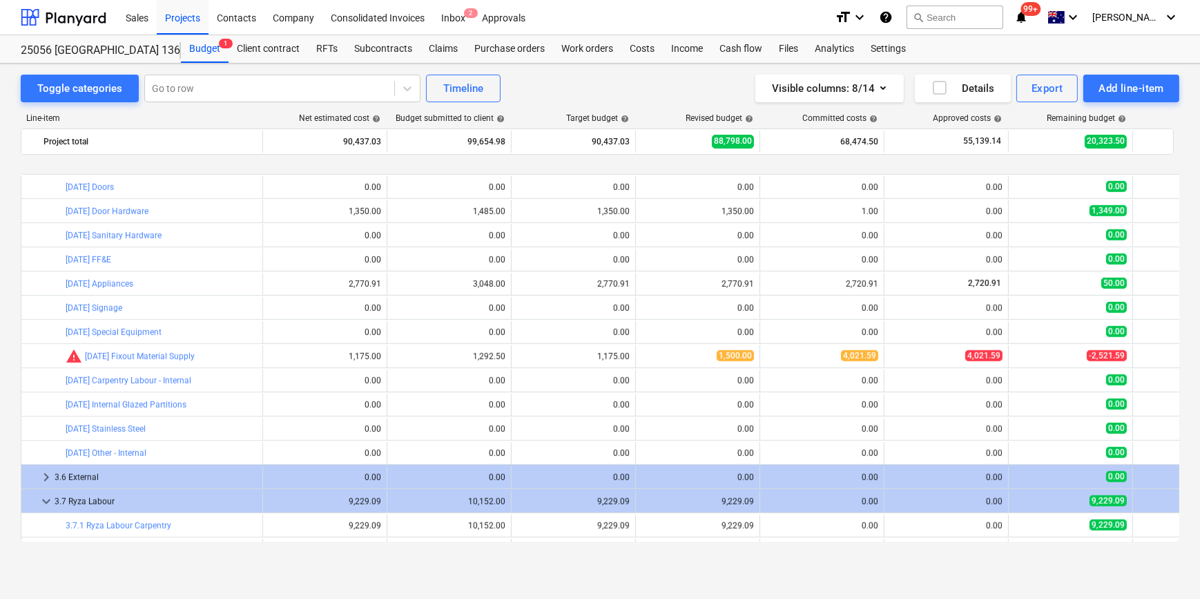
scroll to position [1568, 0]
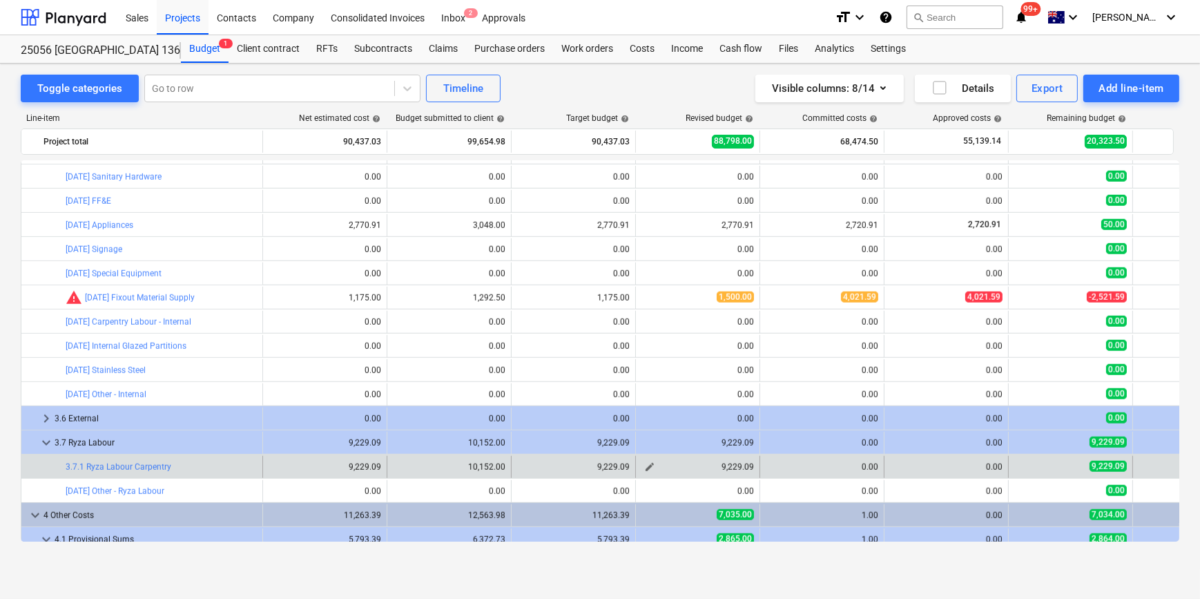
click at [651, 465] on span "edit" at bounding box center [649, 466] width 11 height 11
type textarea "x"
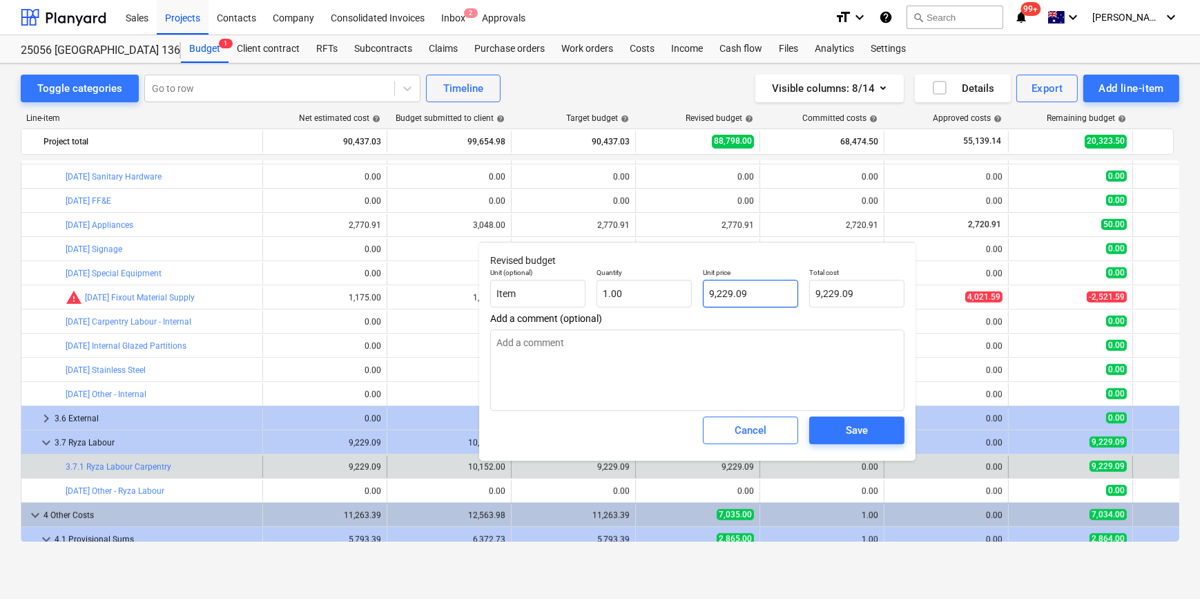
type input "9229.0864"
click at [586, 280] on div "Unit (optional) Item Quantity 1.00 Unit price 9229.0864 Total cost 9,229.09" at bounding box center [697, 287] width 425 height 50
type textarea "x"
type input "9"
type input "9.00"
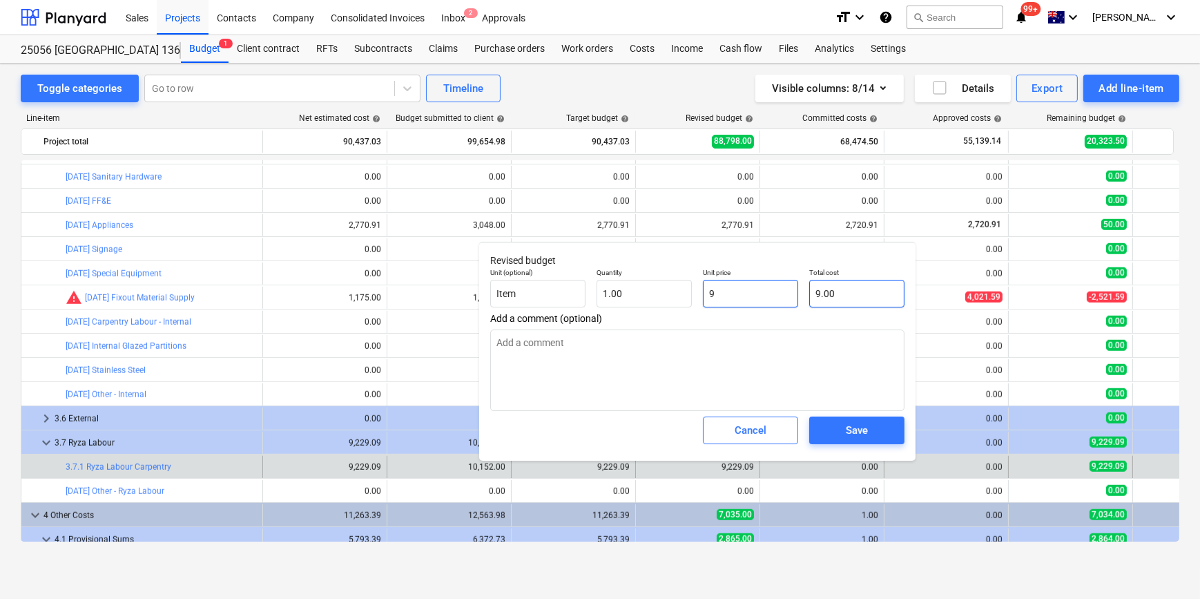
type textarea "x"
type input "95"
type input "95.00"
type textarea "x"
type input "950"
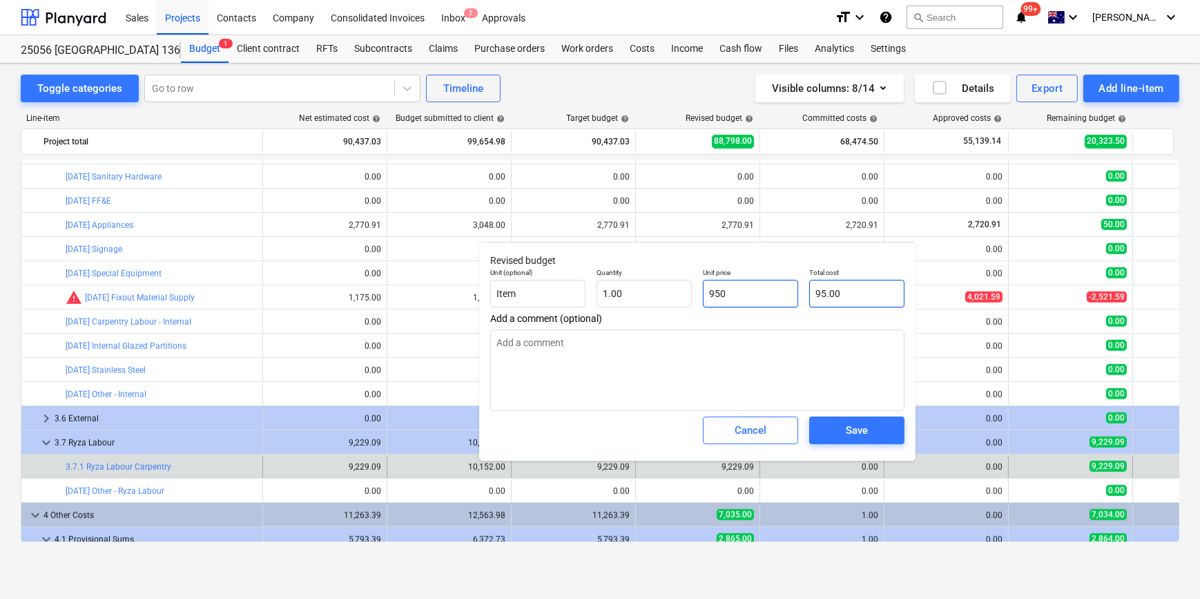
type input "950.00"
type input "9500"
type textarea "x"
type input "9,500.00"
type textarea "x"
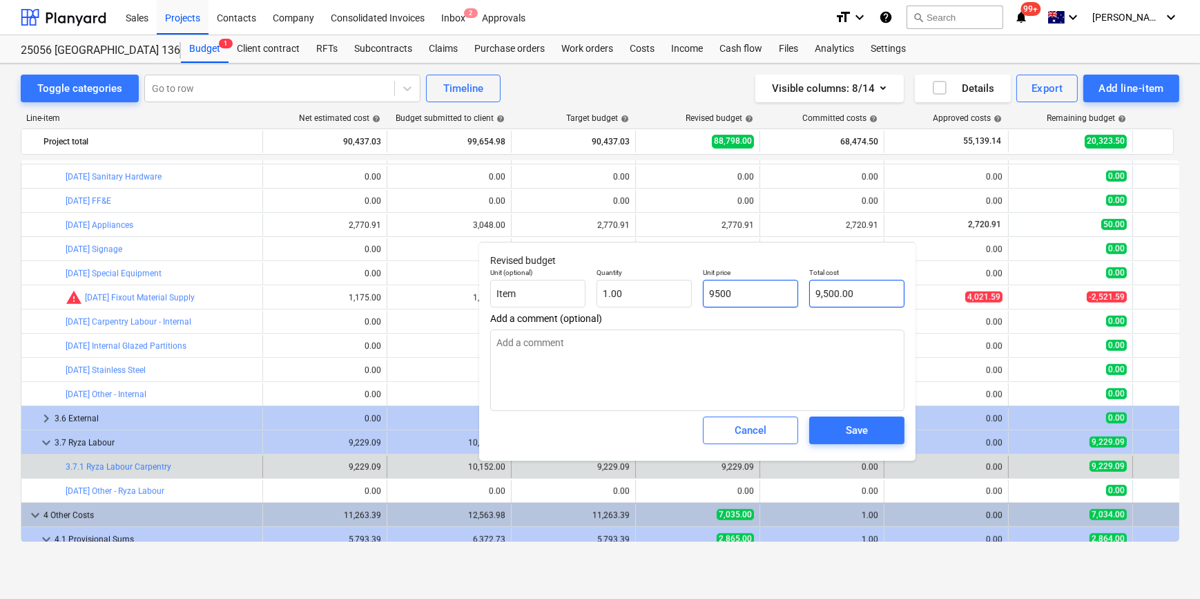
type input "95000"
type input "95,000.00"
type textarea "x"
type input "9500"
type input "9,500.00"
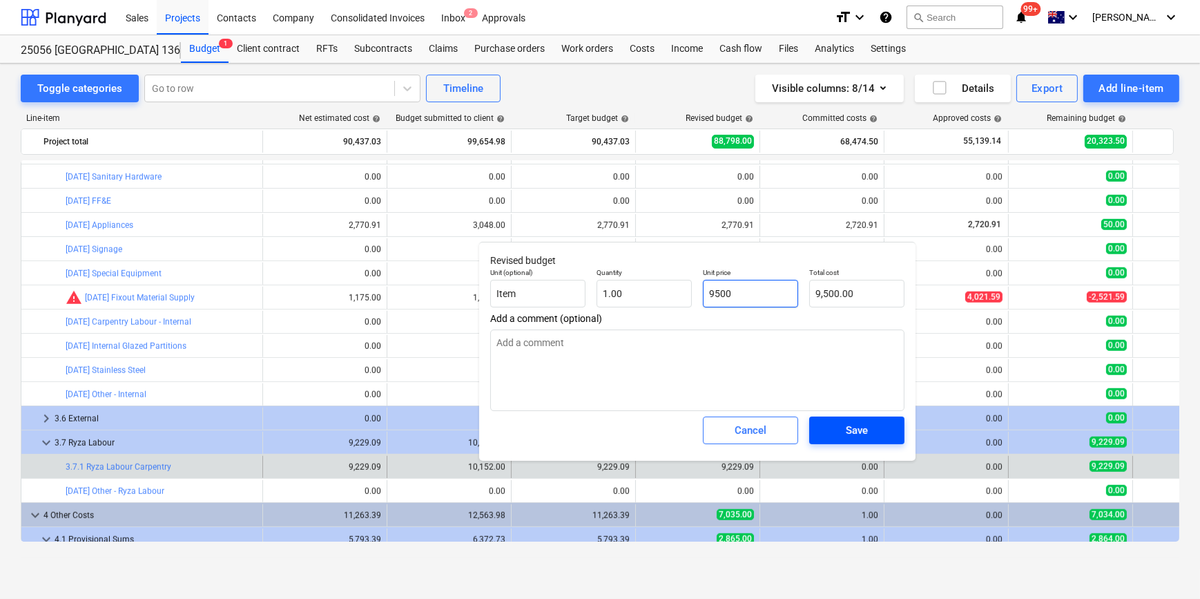
type input "9500"
type textarea "x"
type input "9,500.00"
click at [873, 425] on span "Save" at bounding box center [857, 430] width 62 height 18
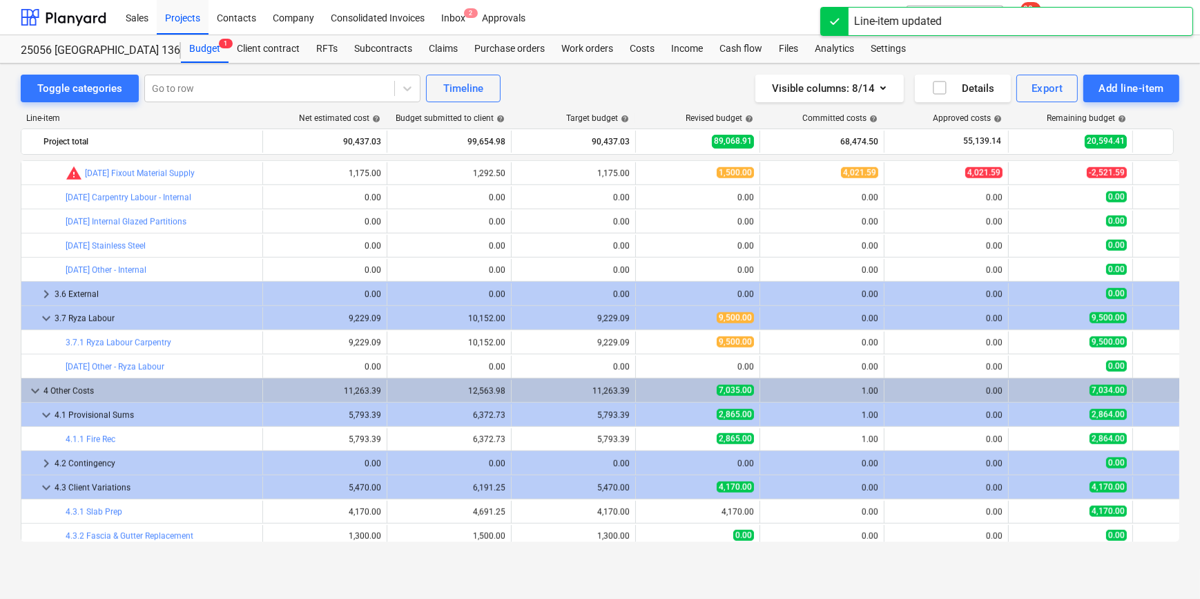
scroll to position [1722, 0]
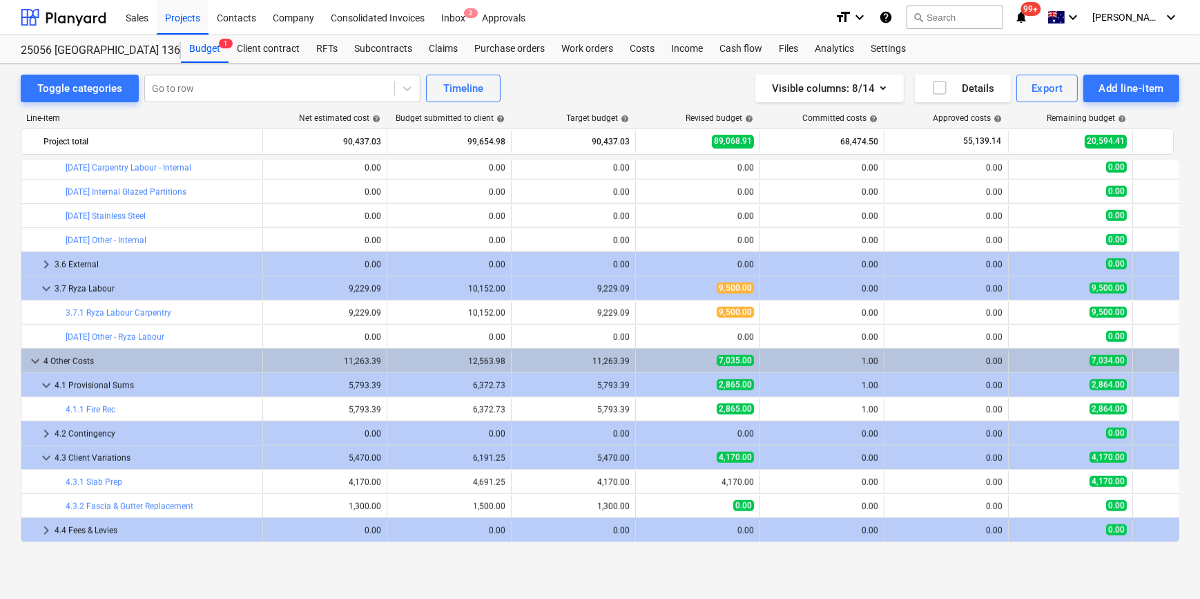
click at [343, 562] on div "Toggle categories Go to row Timeline Visible columns : 8/14 Details Export Add …" at bounding box center [600, 317] width 1200 height 506
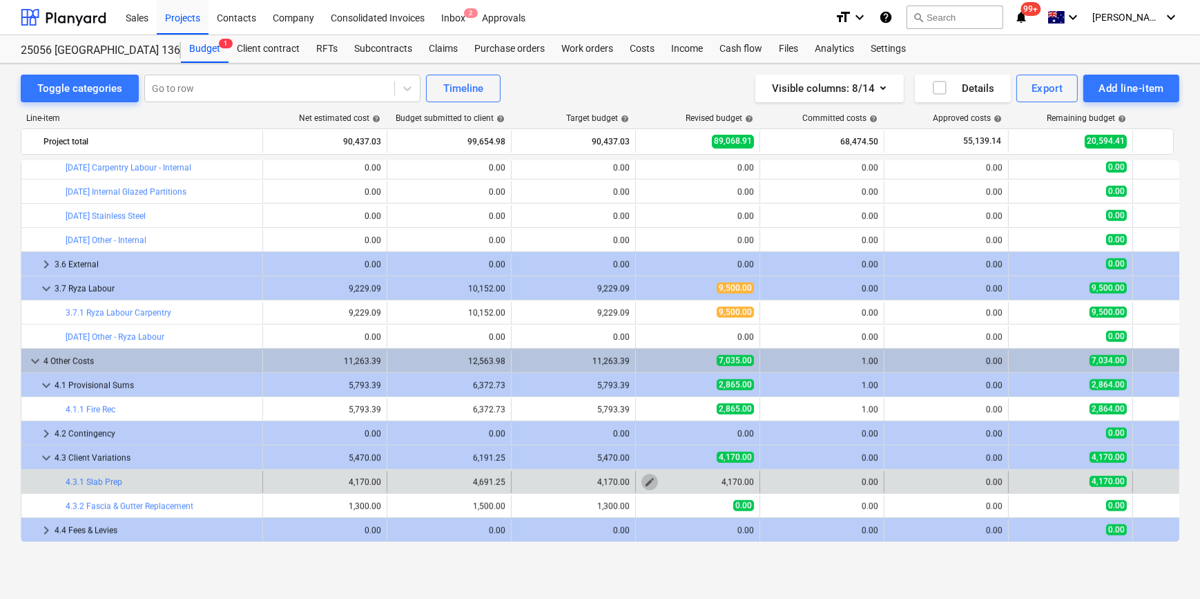
click at [653, 483] on span "edit" at bounding box center [649, 482] width 11 height 11
type textarea "x"
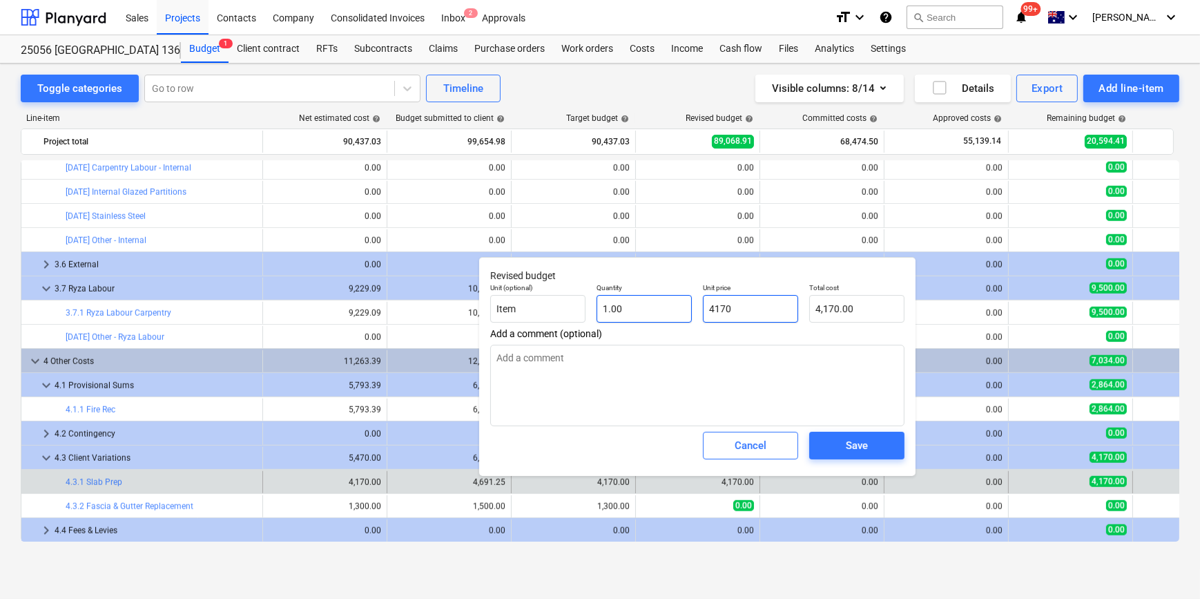
drag, startPoint x: 710, startPoint y: 310, endPoint x: 622, endPoint y: 307, distance: 87.8
click at [655, 309] on div "Unit (optional) Item Quantity 1.00 Unit price 4170 Total cost 4,170.00" at bounding box center [697, 303] width 425 height 50
type input "0"
type textarea "x"
type input "0.00"
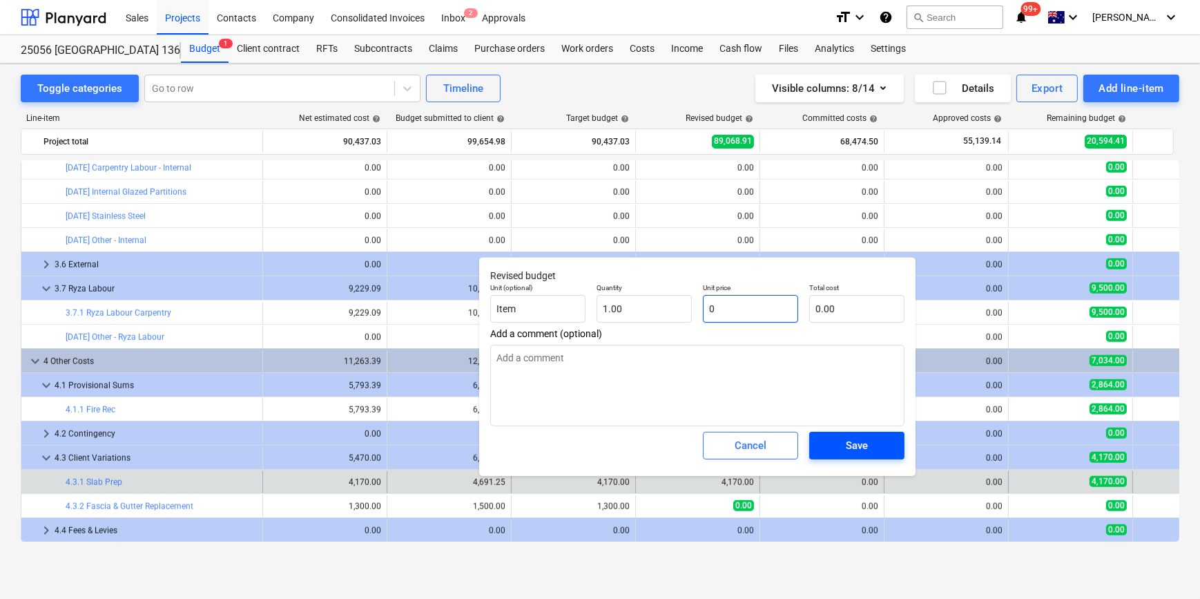
type input "0"
type textarea "x"
type input "0.00"
click at [861, 444] on div "Save" at bounding box center [857, 445] width 22 height 18
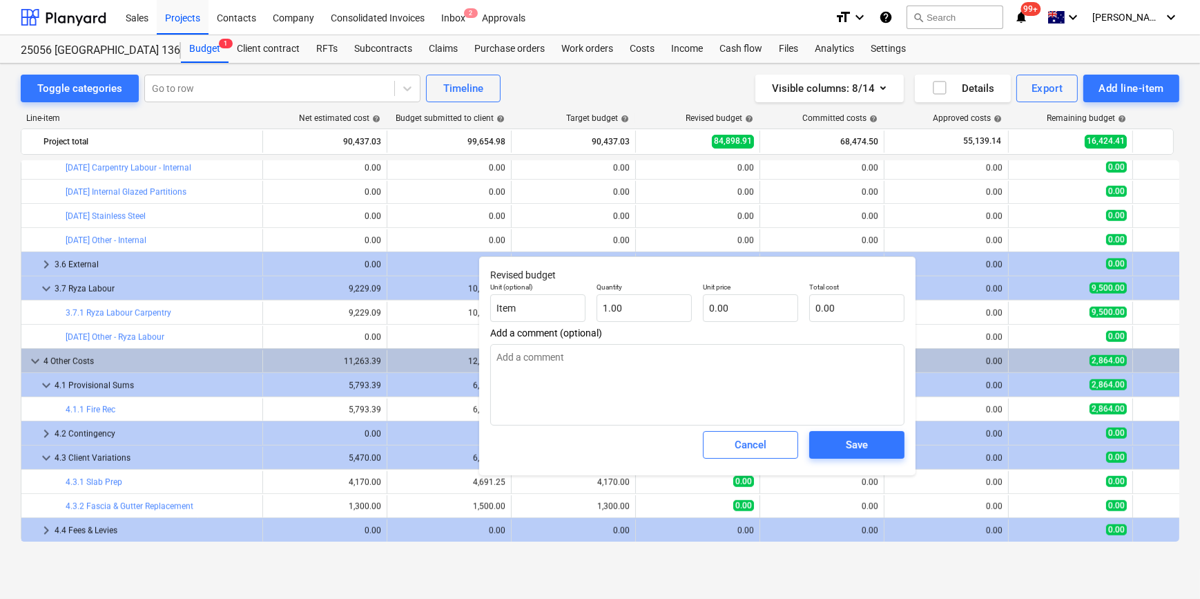
type textarea "x"
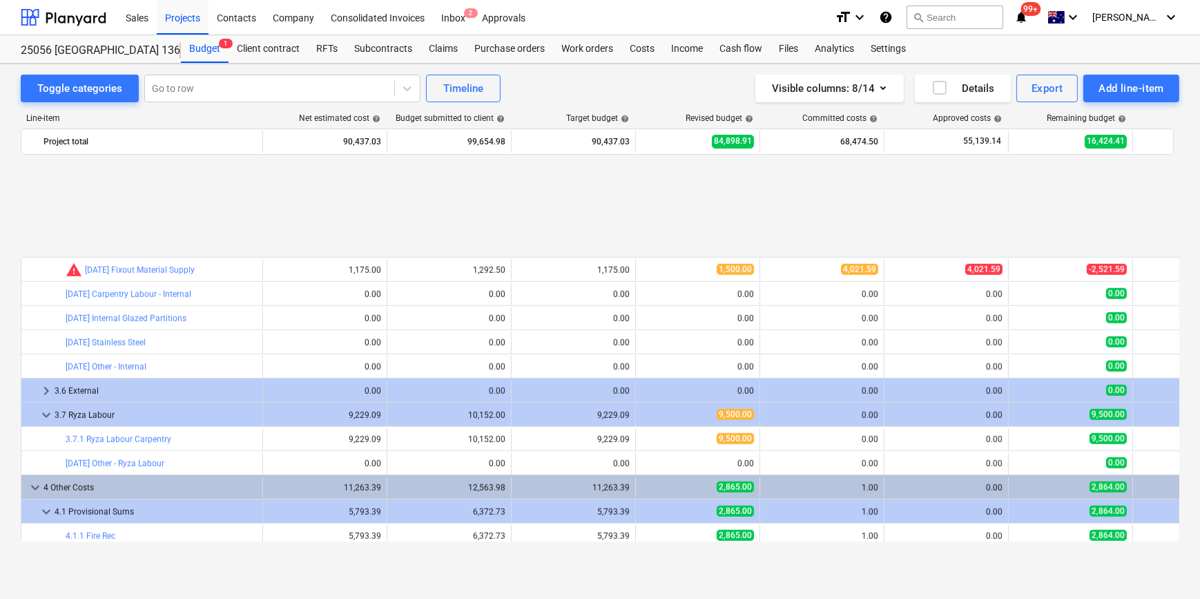
scroll to position [1721, 0]
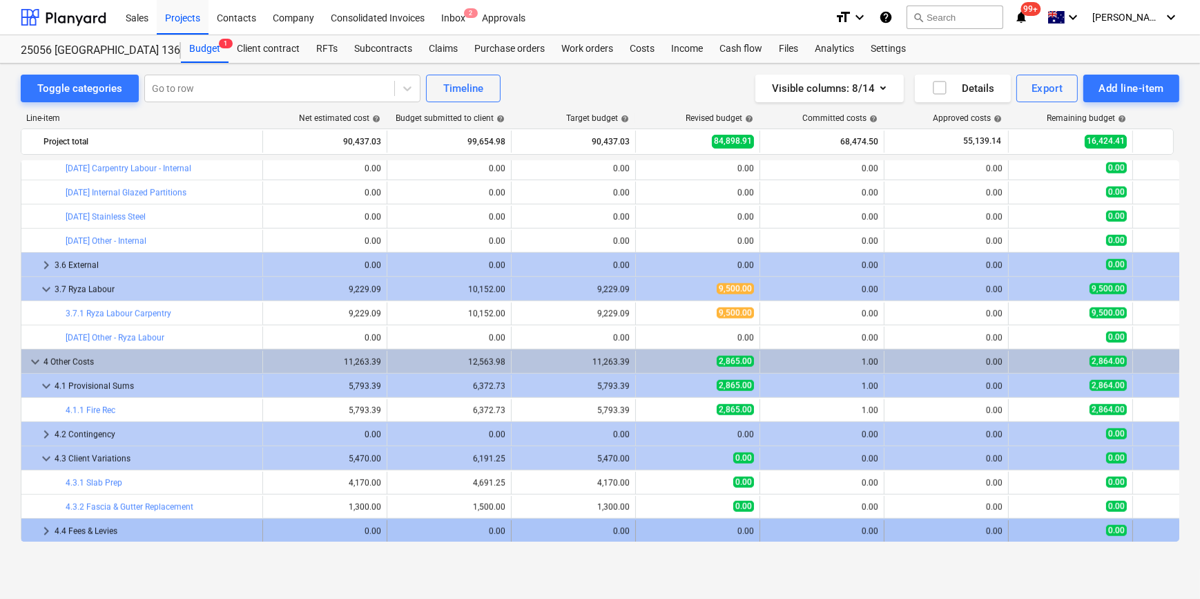
drag, startPoint x: 203, startPoint y: 545, endPoint x: 200, endPoint y: 536, distance: 9.4
click at [203, 544] on div "Line-item Net estimated cost help Budget submitted to client help Target budget…" at bounding box center [600, 330] width 1159 height 456
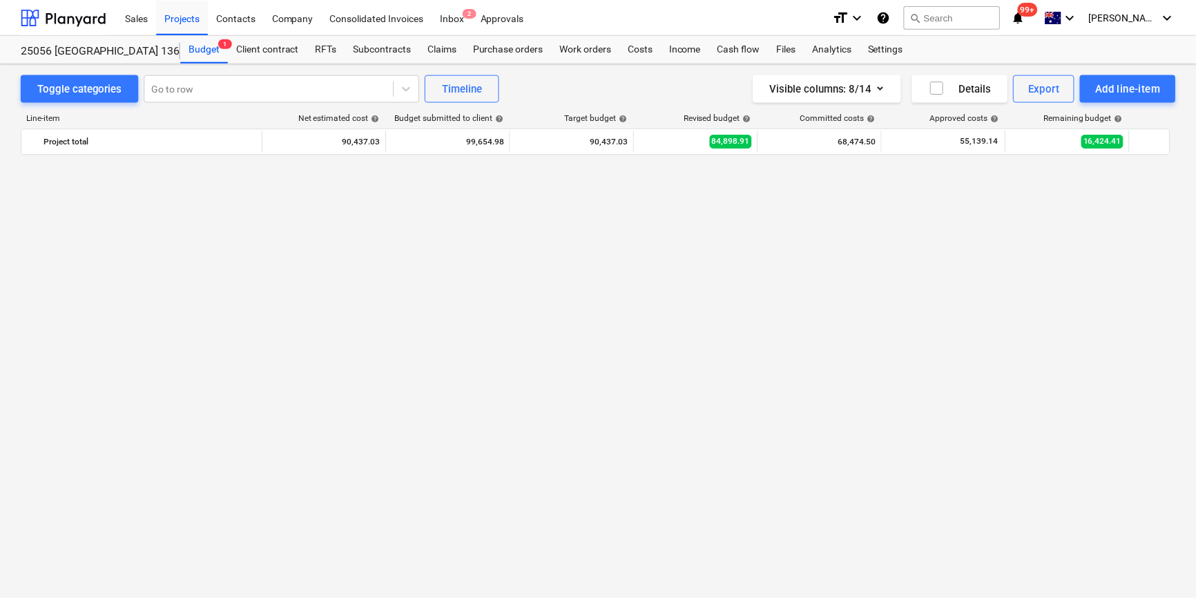
scroll to position [0, 0]
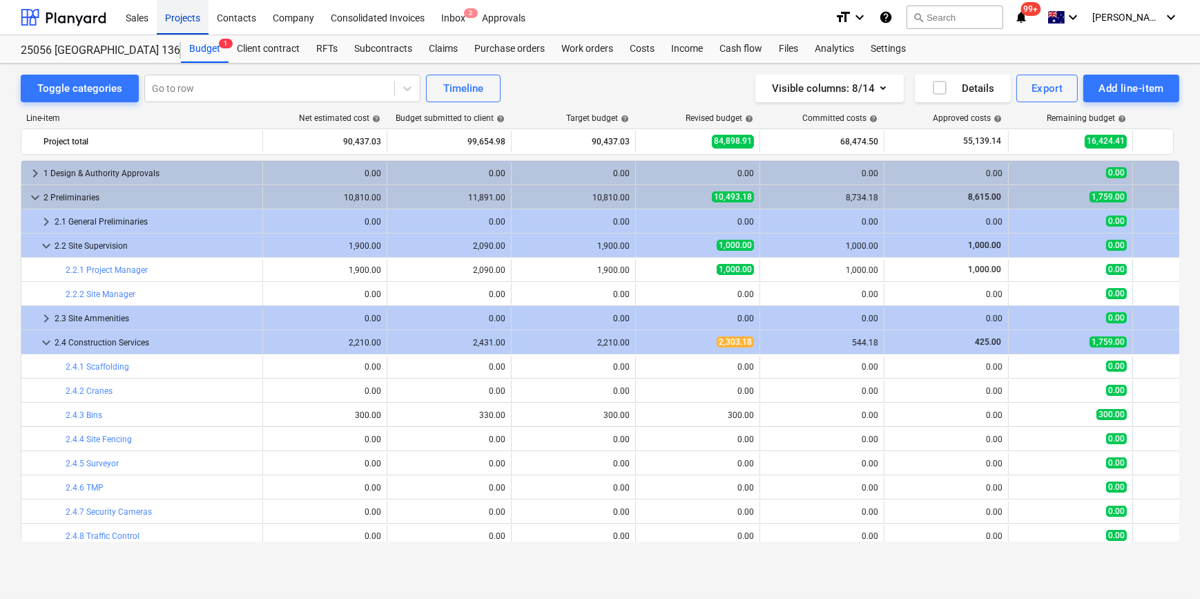
click at [186, 19] on div "Projects" at bounding box center [183, 16] width 52 height 35
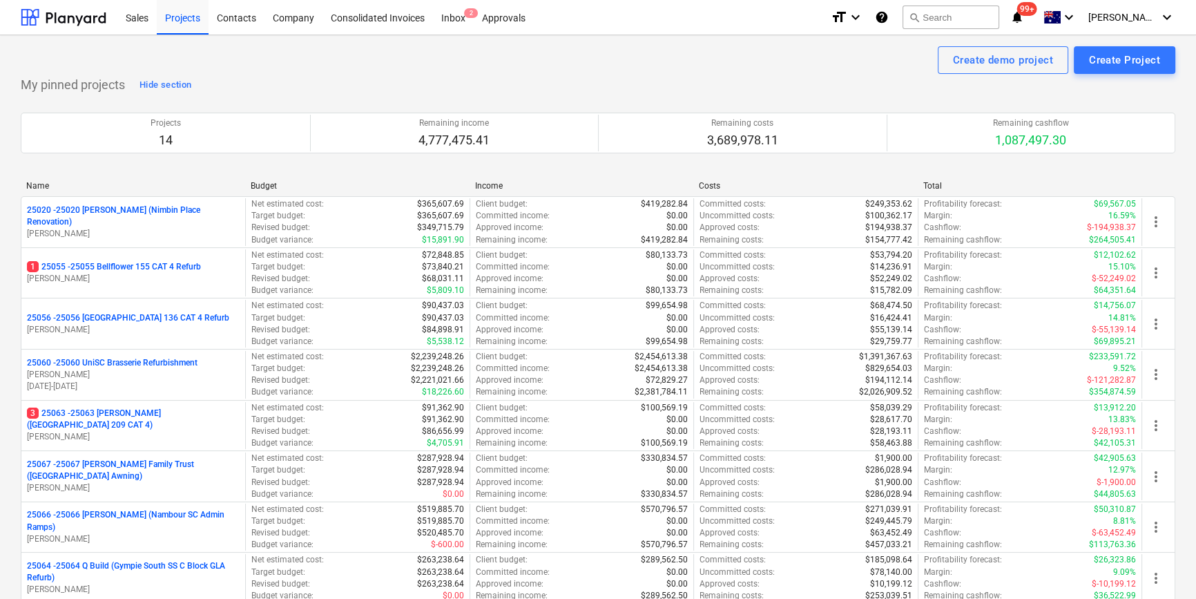
click at [412, 70] on div "Create demo project Create Project" at bounding box center [598, 60] width 1155 height 28
click at [511, 14] on div "Approvals 3" at bounding box center [504, 16] width 60 height 35
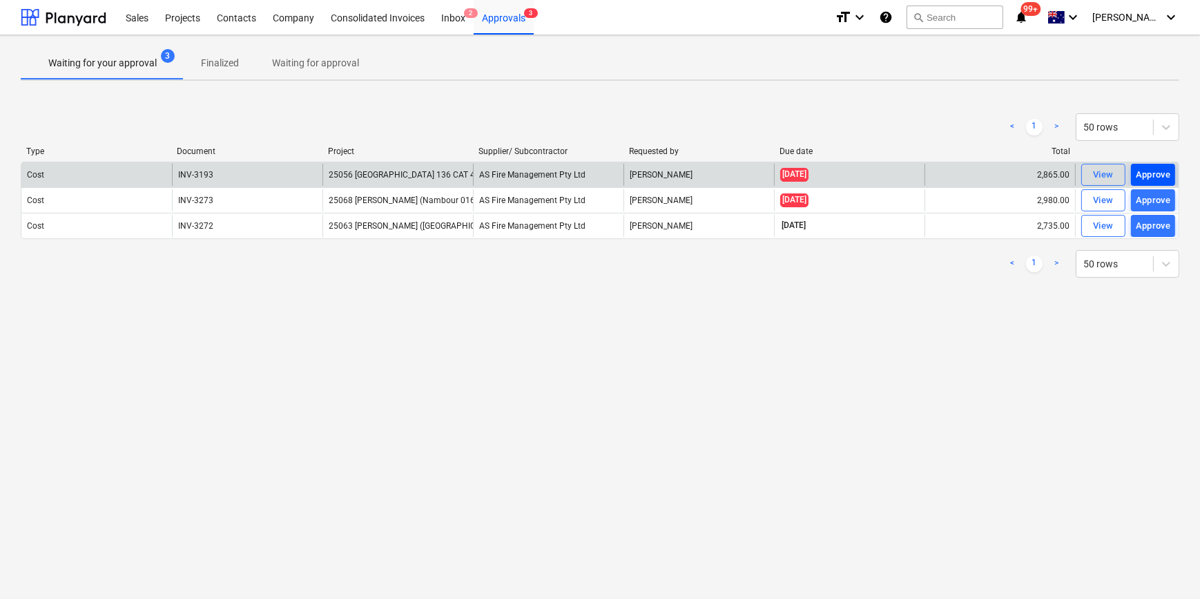
click at [1144, 175] on div "Approve" at bounding box center [1153, 175] width 35 height 16
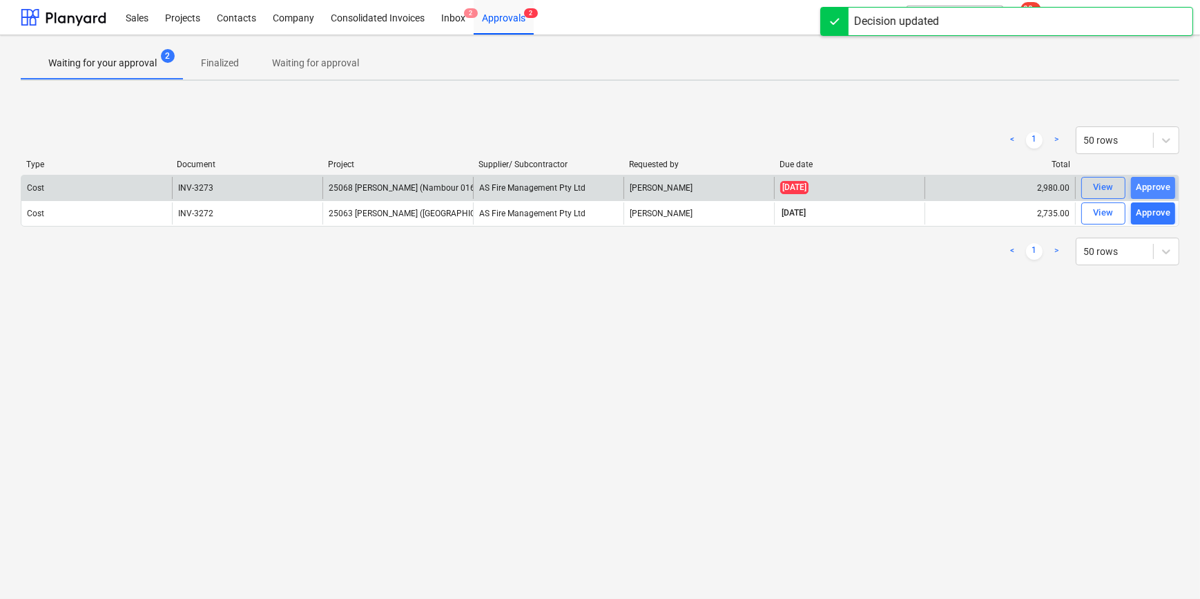
click at [1158, 180] on div "Approve" at bounding box center [1153, 188] width 35 height 16
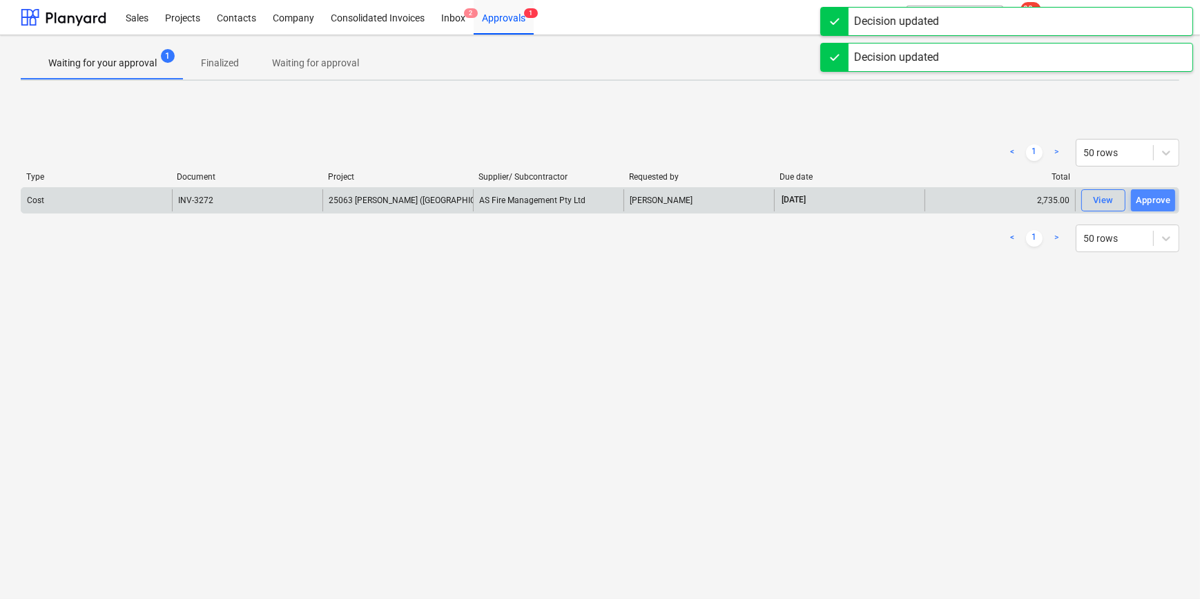
click at [1151, 198] on div "Approve" at bounding box center [1153, 201] width 35 height 16
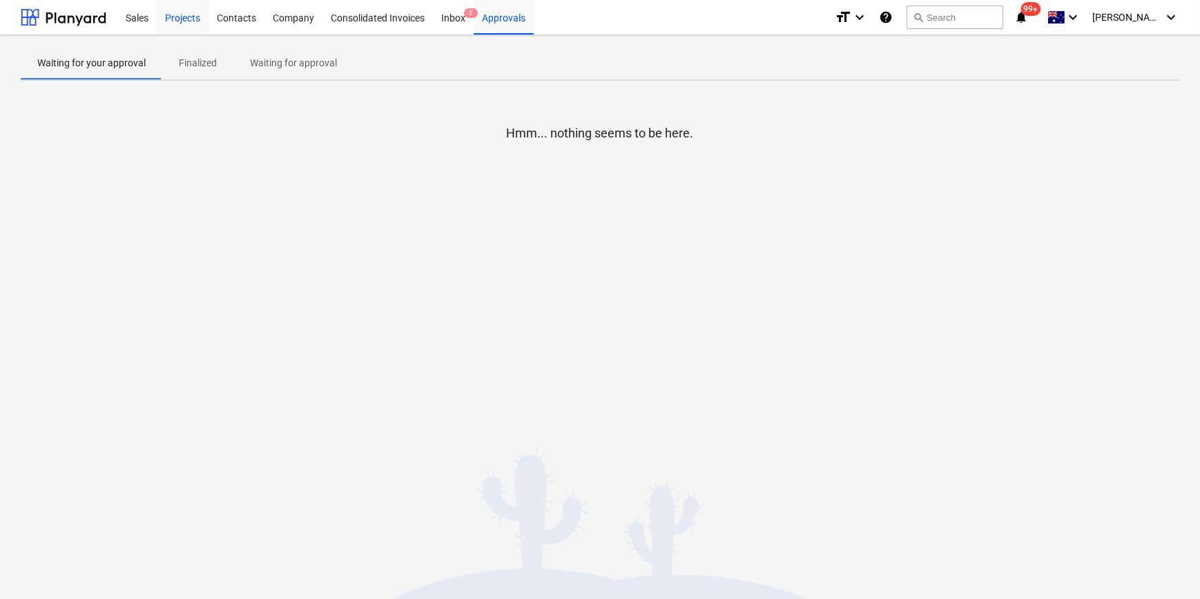
click at [175, 18] on div "Projects" at bounding box center [183, 16] width 52 height 35
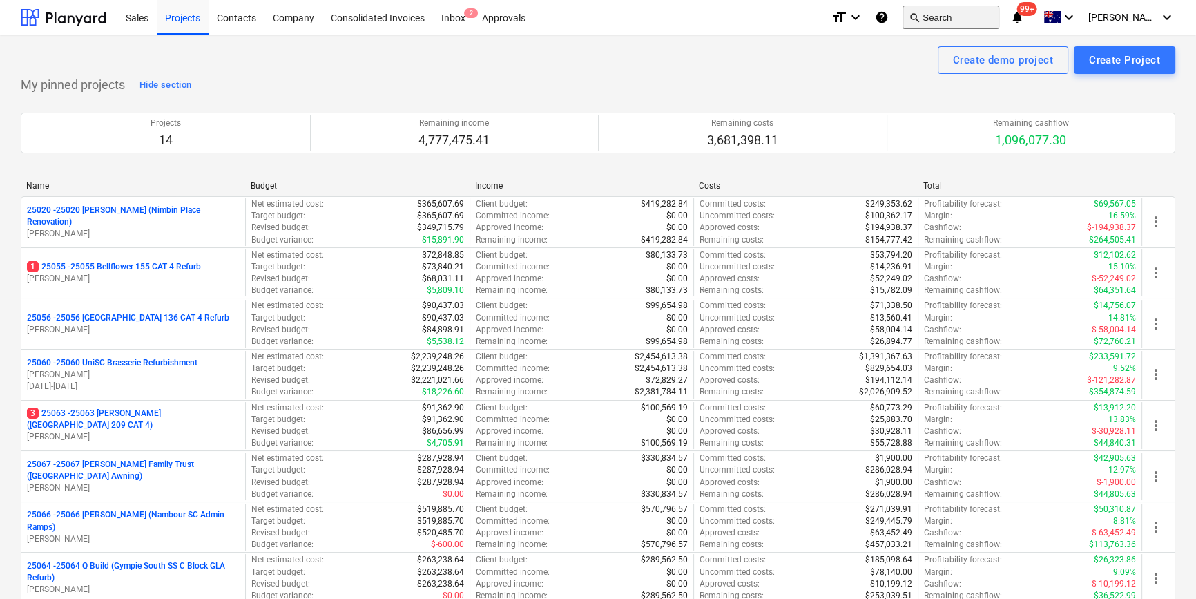
click at [988, 17] on button "search Search" at bounding box center [951, 17] width 97 height 23
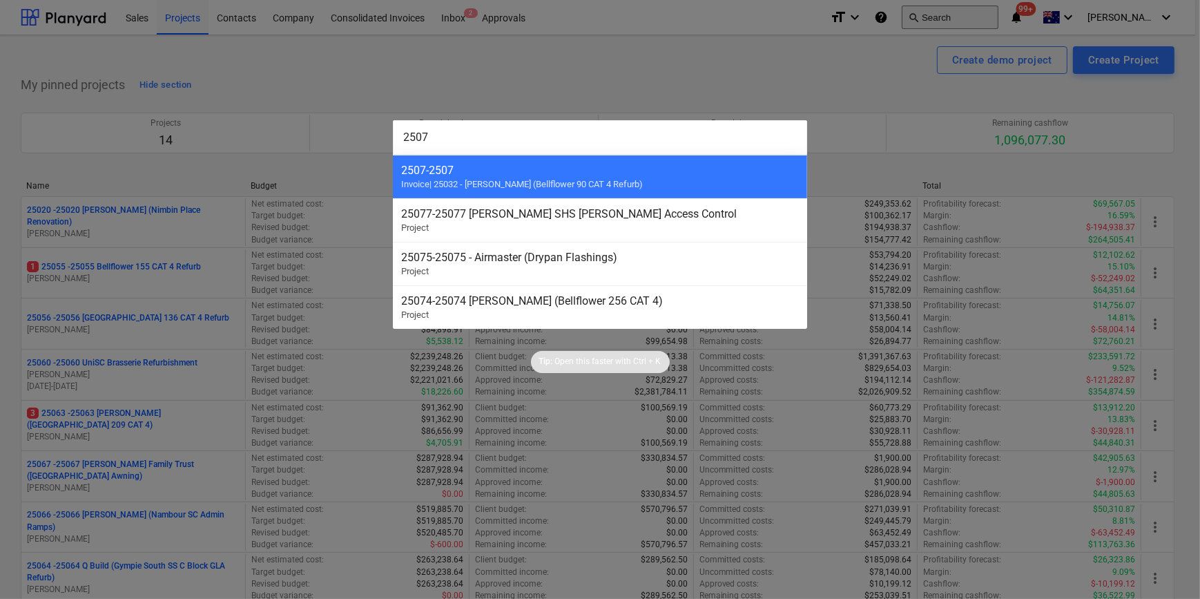
type input "25073"
click at [534, 169] on div "25073 - 25073 QBuild (Buderim SS Pool Amenities Refurb)" at bounding box center [600, 170] width 398 height 13
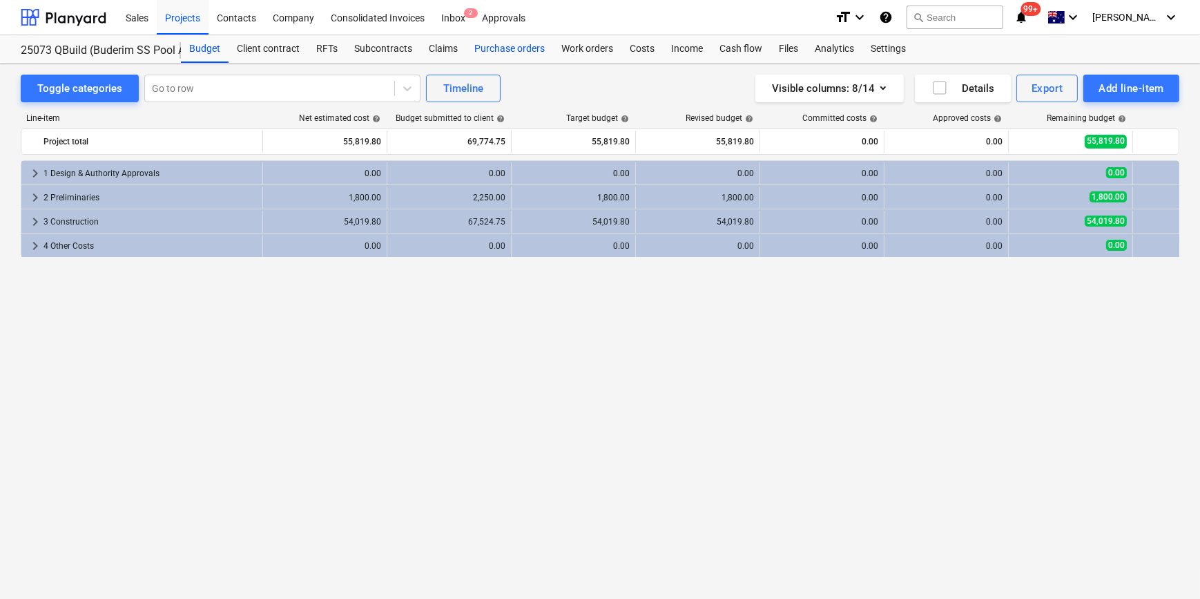
click at [526, 53] on div "Purchase orders" at bounding box center [509, 49] width 87 height 28
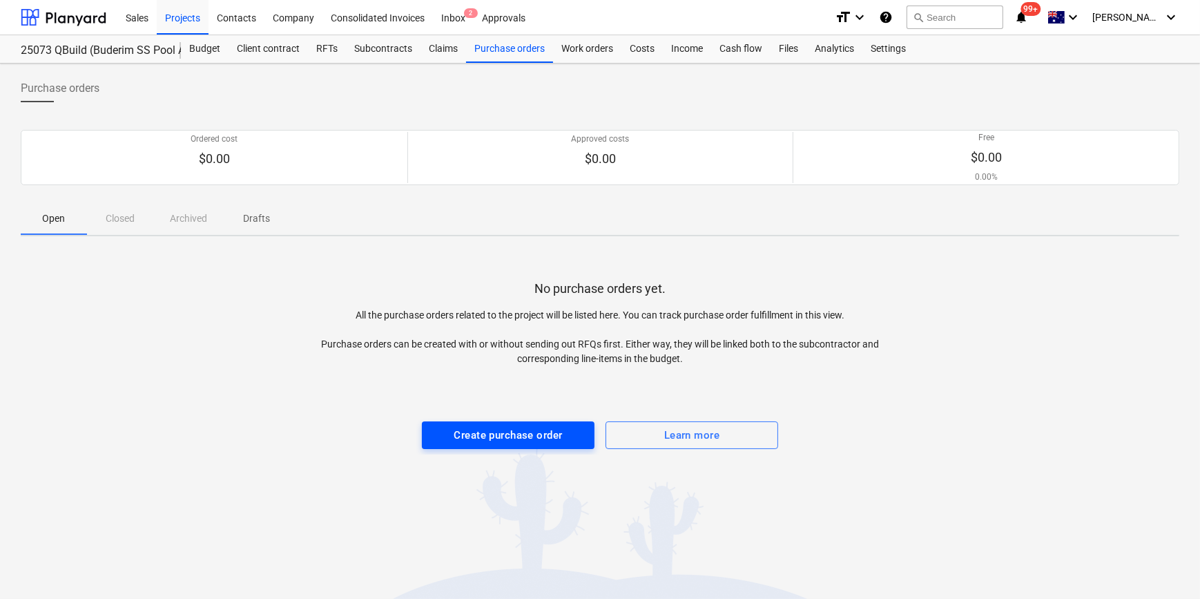
click at [506, 428] on div "Create purchase order" at bounding box center [508, 435] width 108 height 18
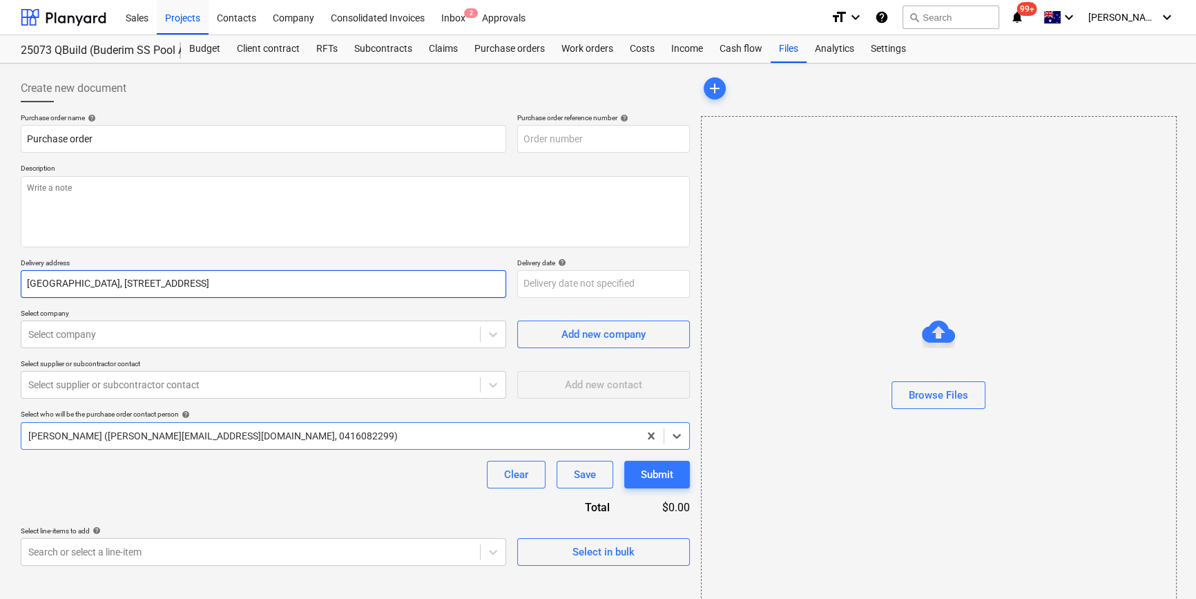
type textarea "x"
type input "25073-PO-001"
type textarea "x"
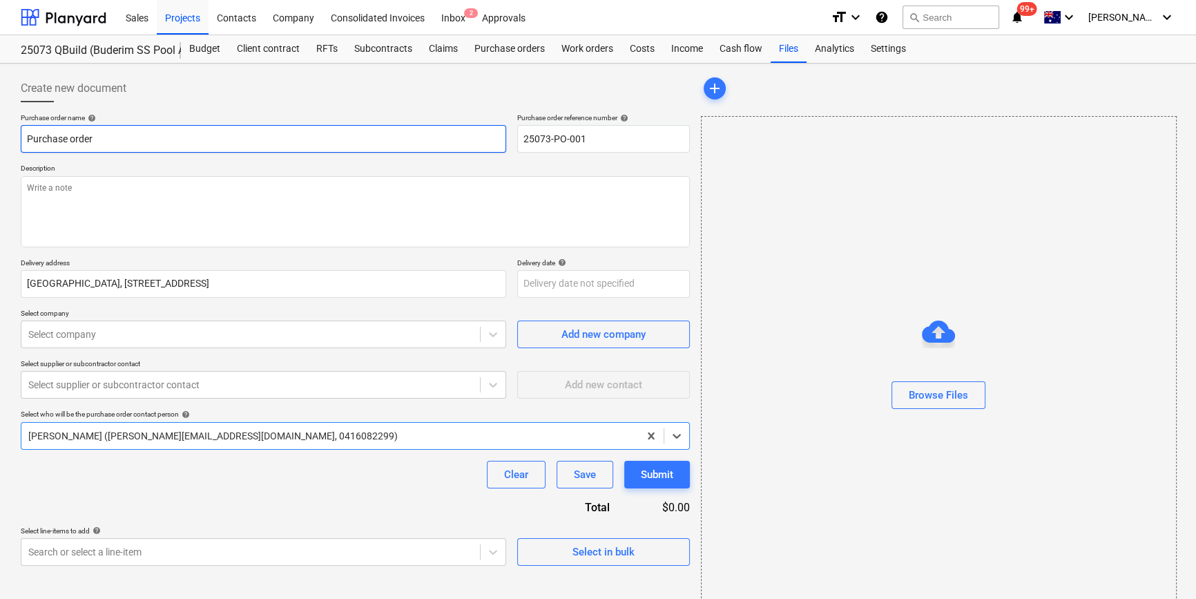
click at [110, 138] on input "Purchase order" at bounding box center [264, 139] width 486 height 28
type input "Purchase order"
type textarea "x"
type input "Purchase order -"
type textarea "x"
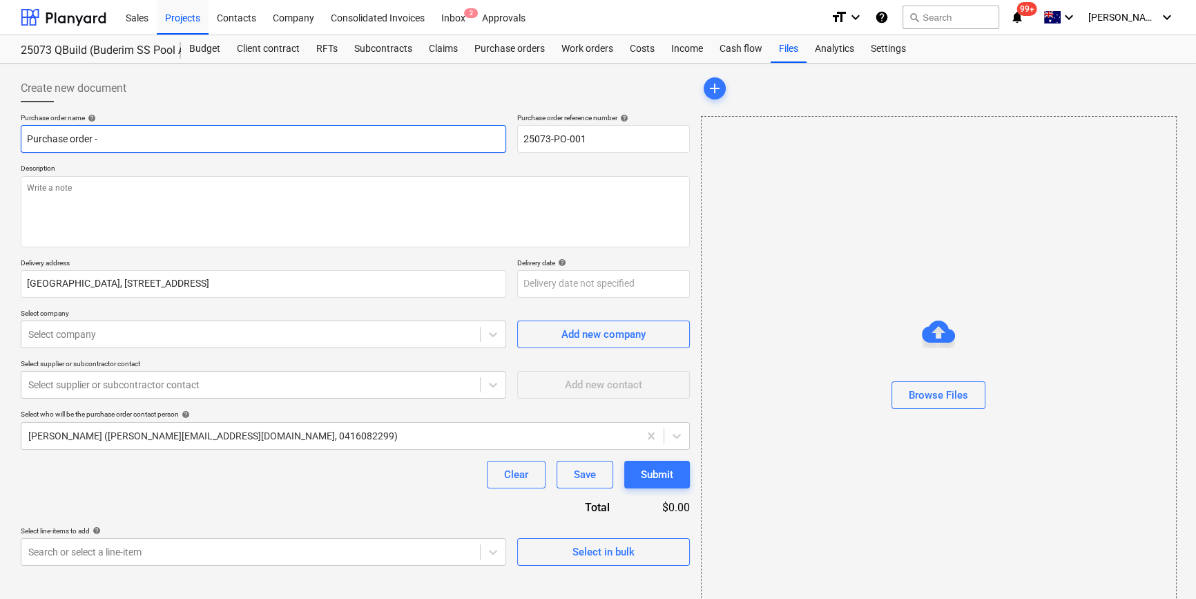
type input "Purchase order -"
type textarea "x"
type input "Purchase order - L"
type textarea "x"
type input "Purchase order - Lo"
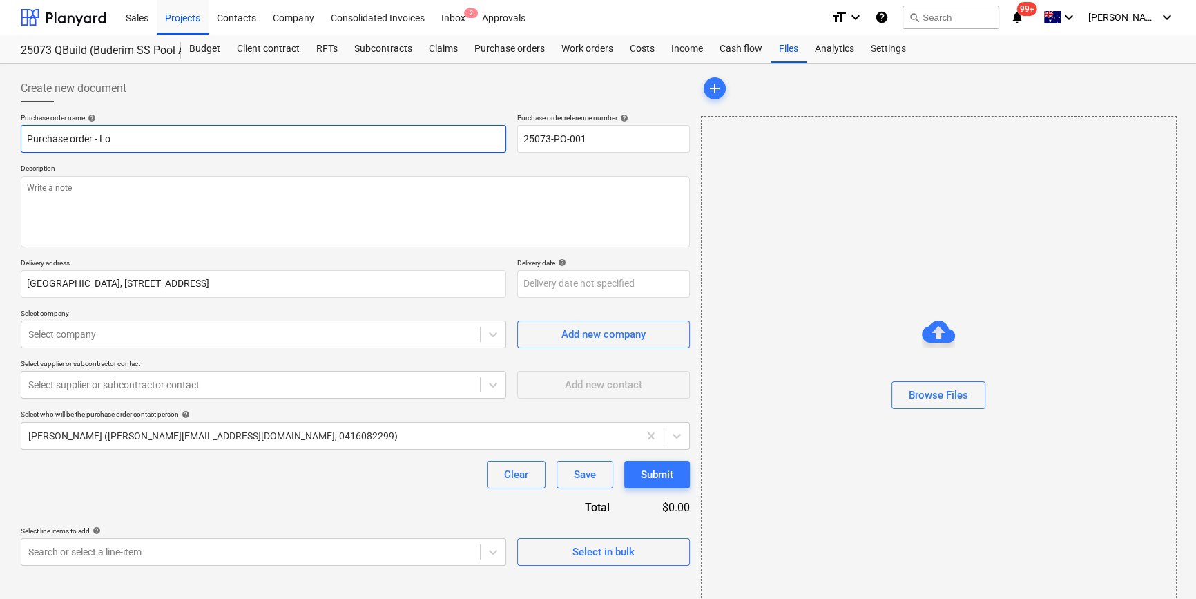
type textarea "x"
type input "Purchase order - Loc"
type textarea "x"
type input "Purchase order - Lock"
type textarea "x"
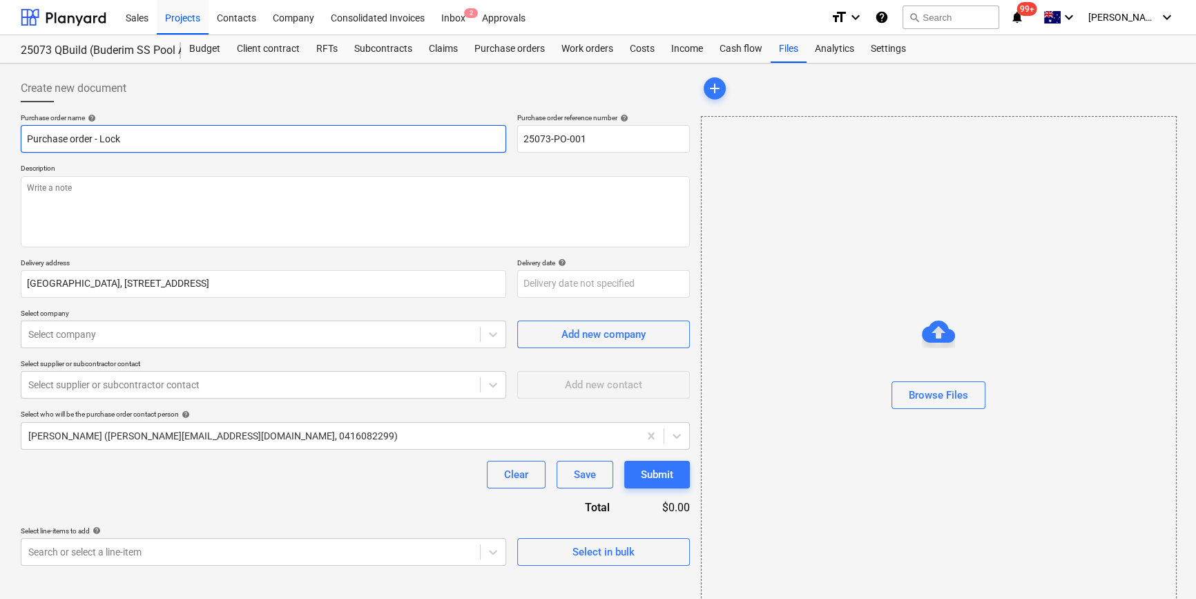
type input "Purchase order - Lockb"
type textarea "x"
type input "Purchase order - Lockbe"
type textarea "x"
type input "Purchase order - Lockbel"
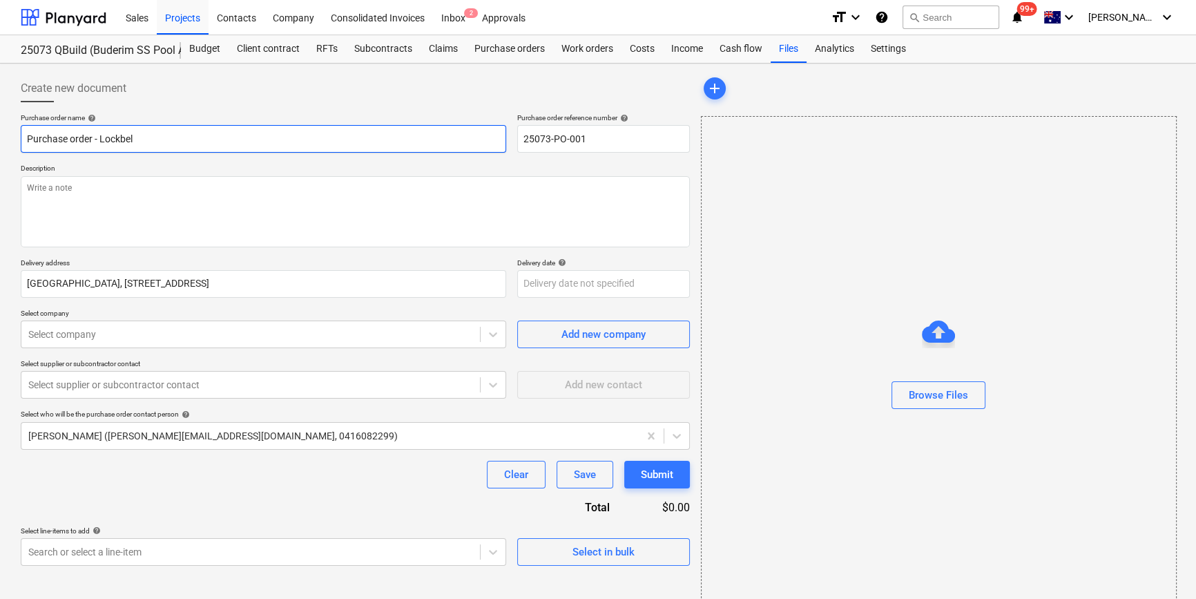
type textarea "x"
type input "Purchase order - Lockbell"
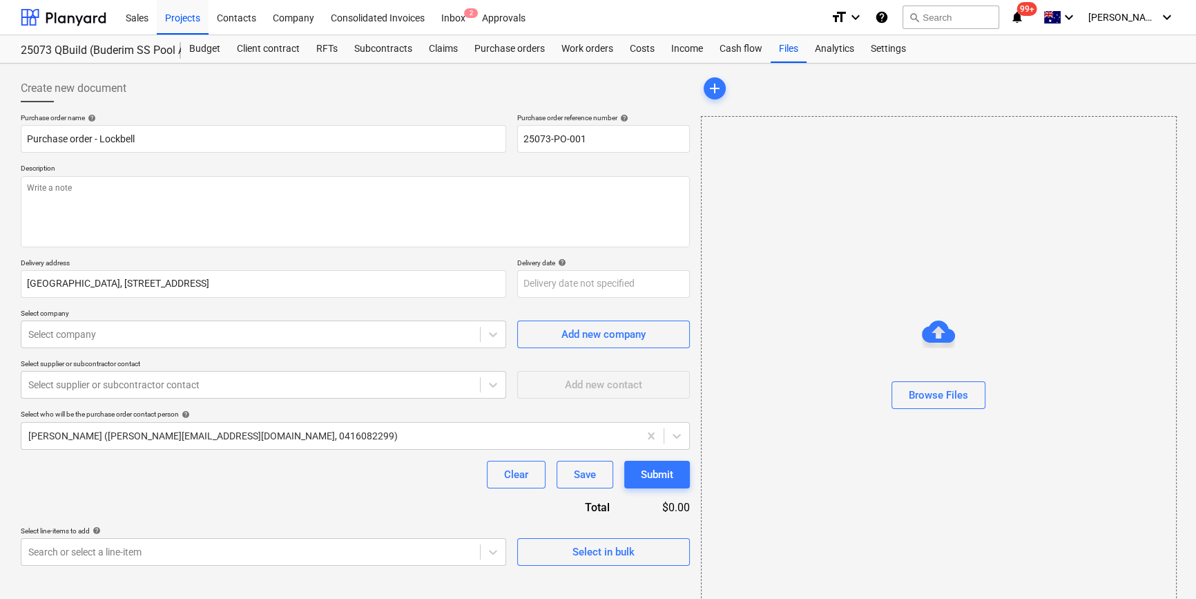
click at [178, 492] on div "Purchase order name help Purchase order - Lockbell Purchase order reference num…" at bounding box center [355, 339] width 669 height 452
type textarea "x"
